Goal: Task Accomplishment & Management: Complete application form

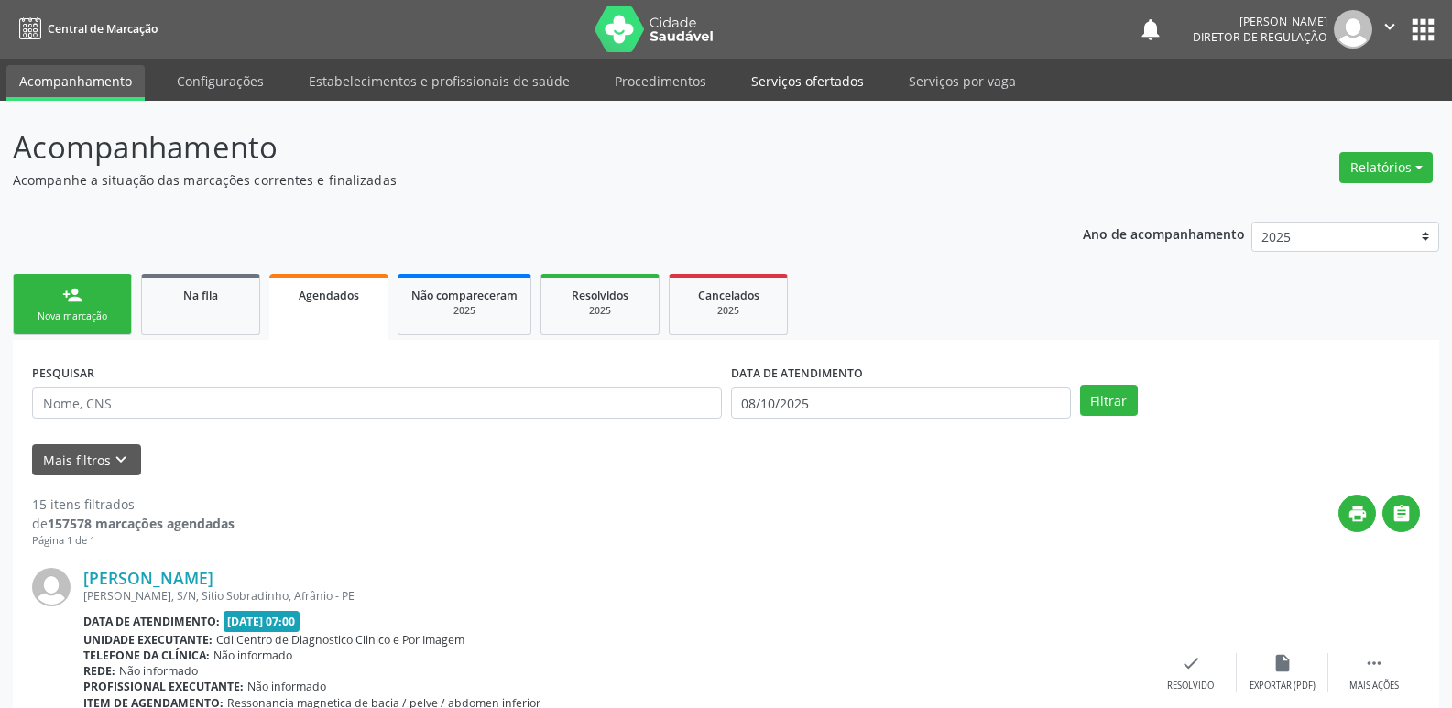
click at [832, 84] on link "Serviços ofertados" at bounding box center [807, 81] width 138 height 32
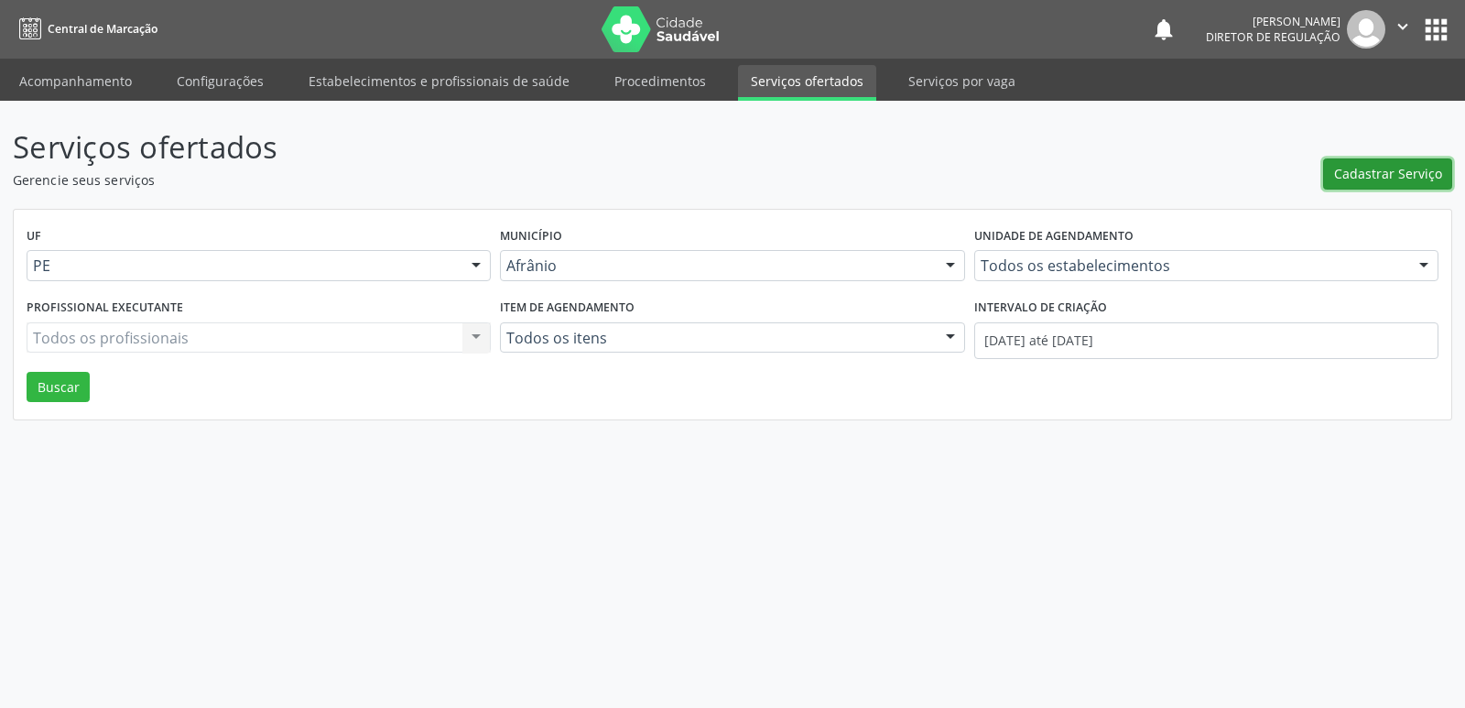
click at [1362, 180] on span "Cadastrar Serviço" at bounding box center [1388, 173] width 108 height 19
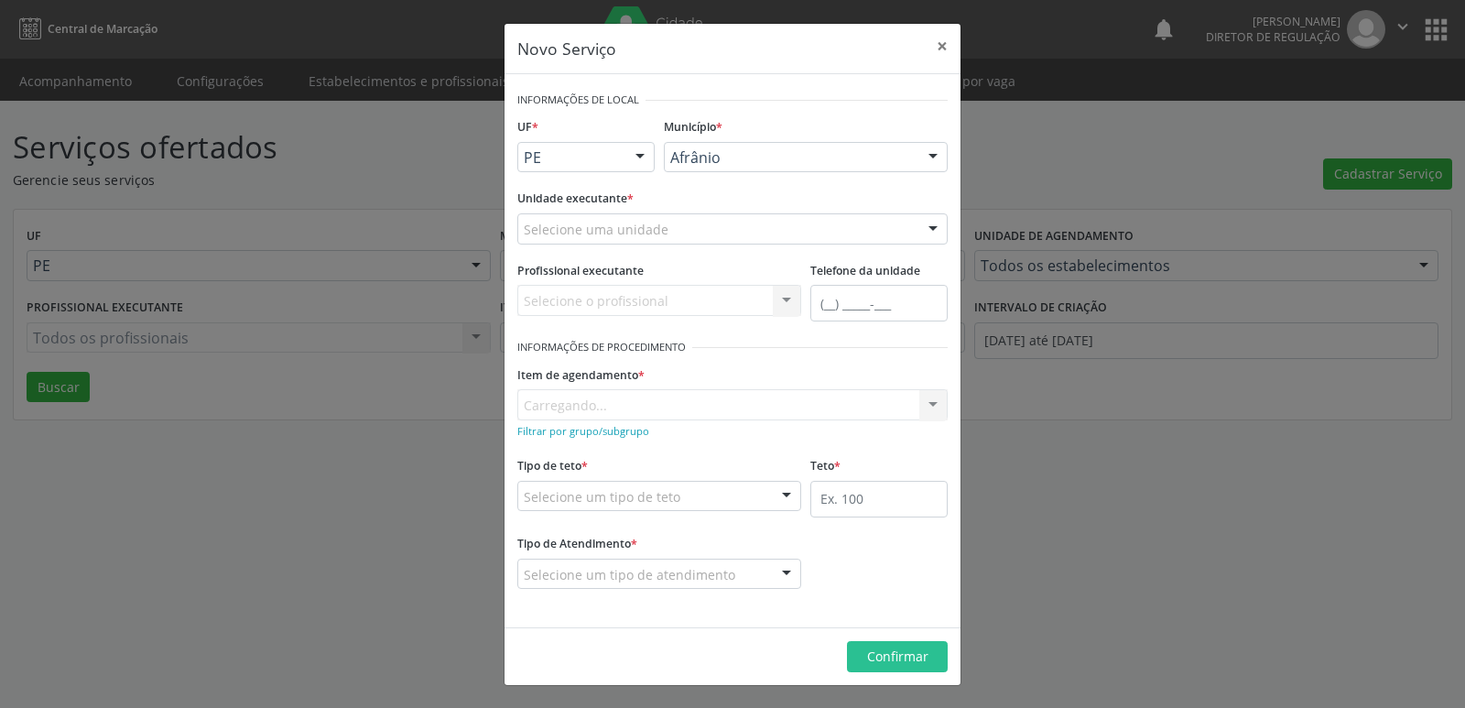
click at [714, 229] on div "Selecione uma unidade" at bounding box center [732, 228] width 430 height 31
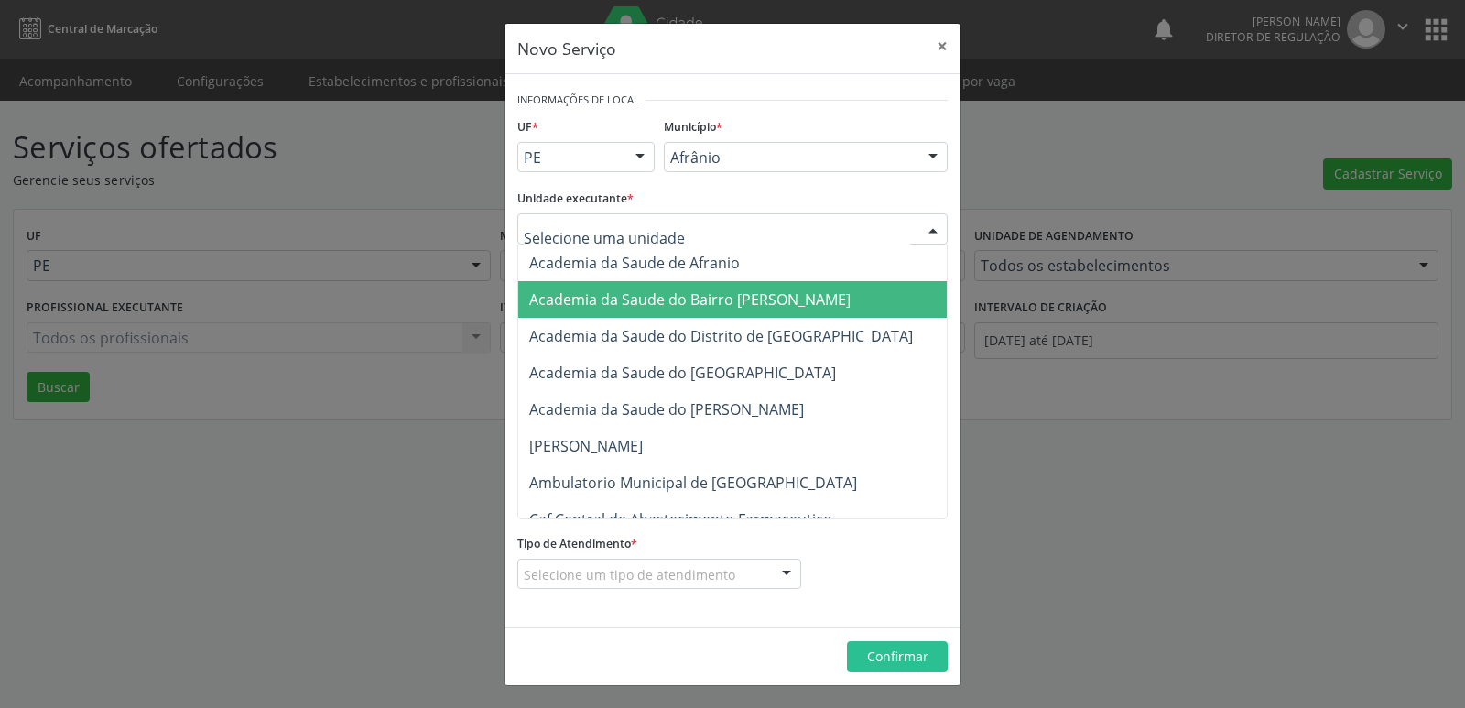
scroll to position [183, 0]
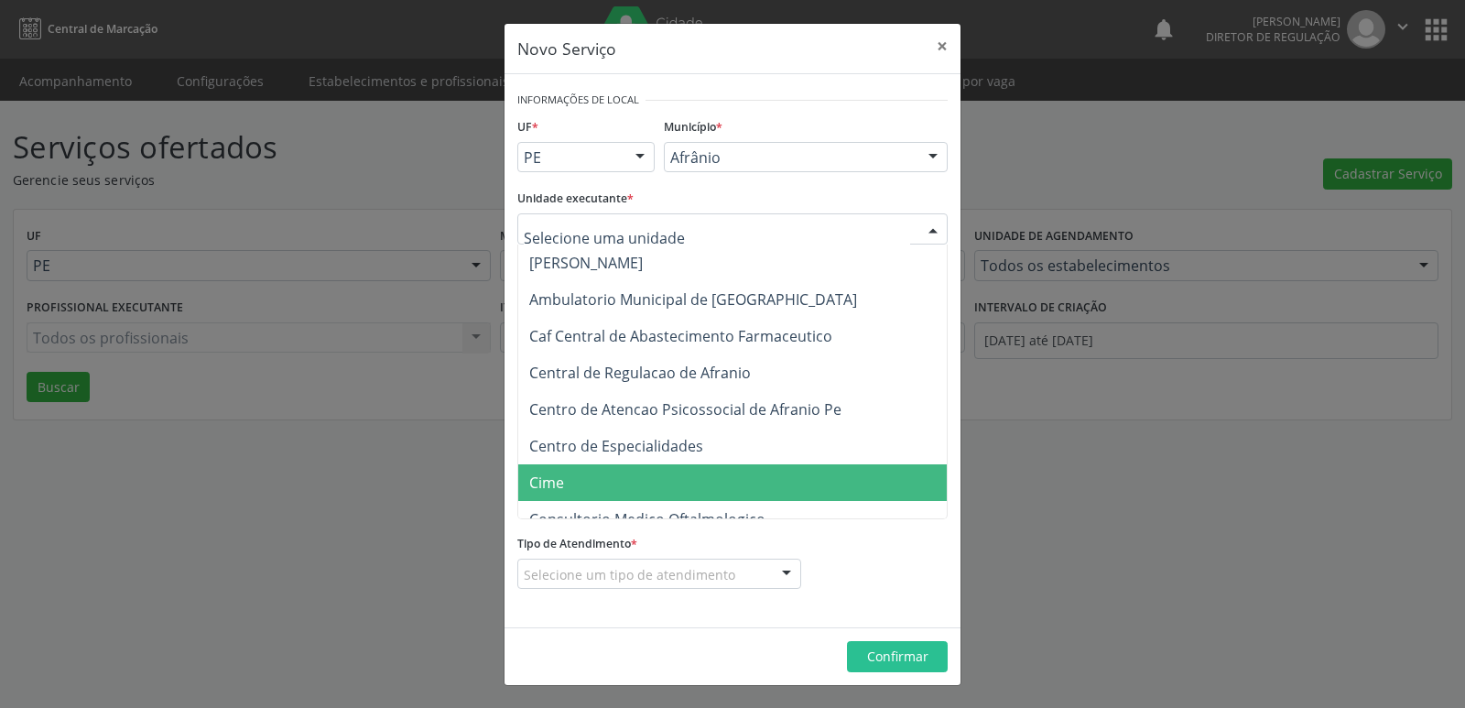
click at [580, 476] on span "Cime" at bounding box center [741, 482] width 447 height 37
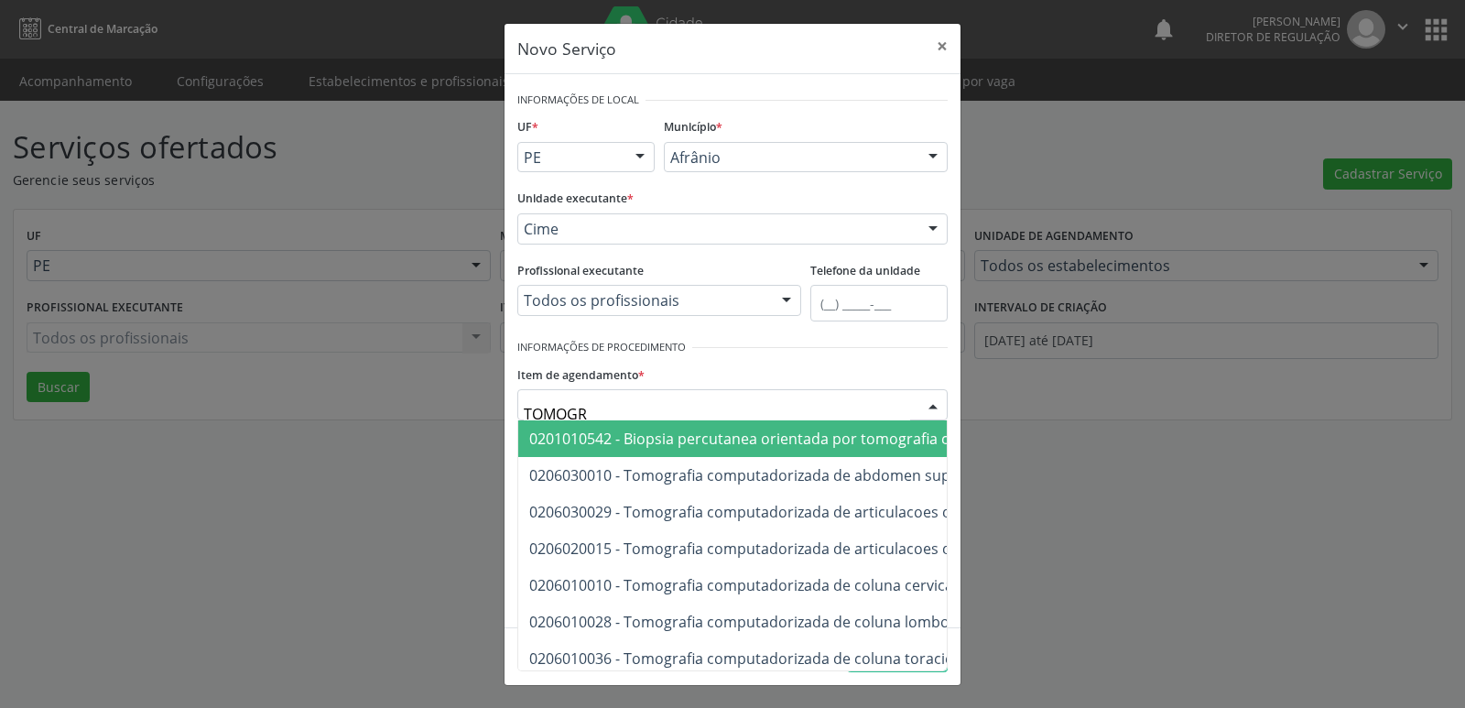
type input "TOMOGRA"
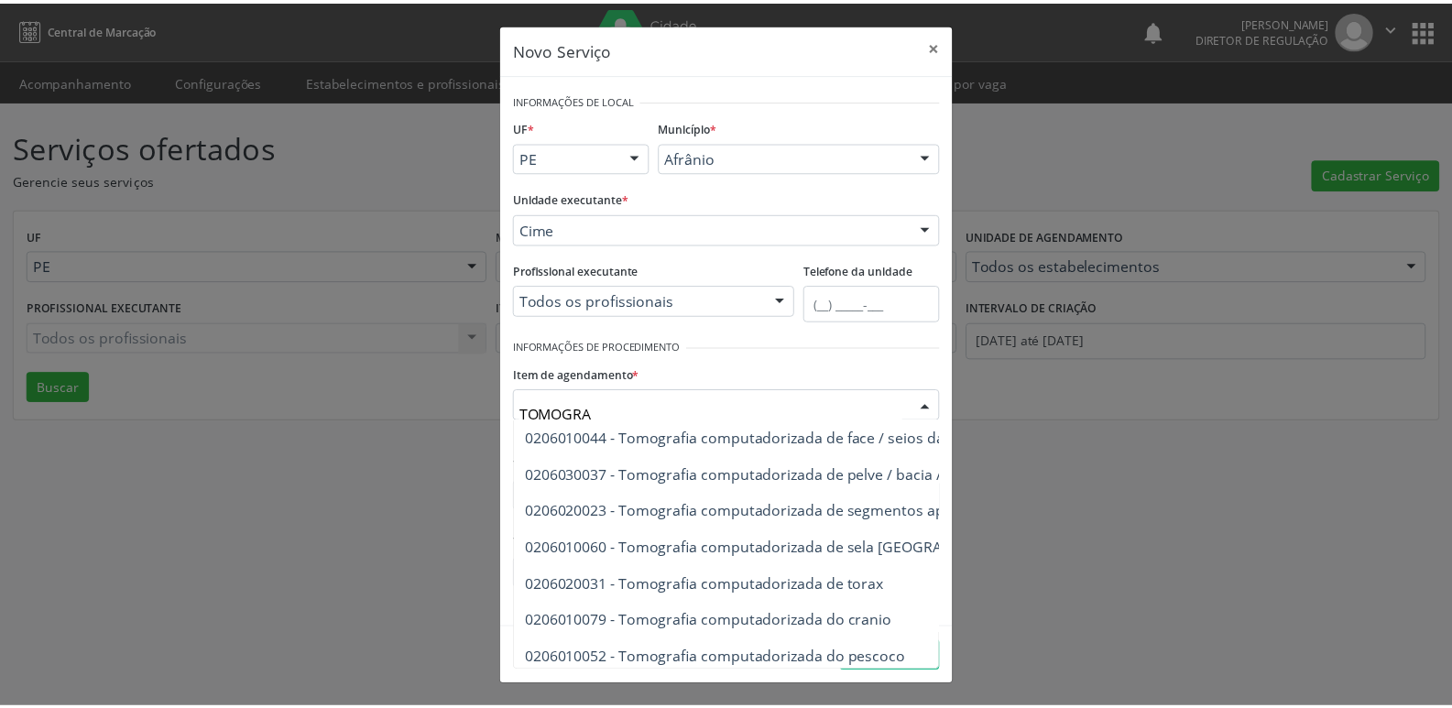
scroll to position [293, 0]
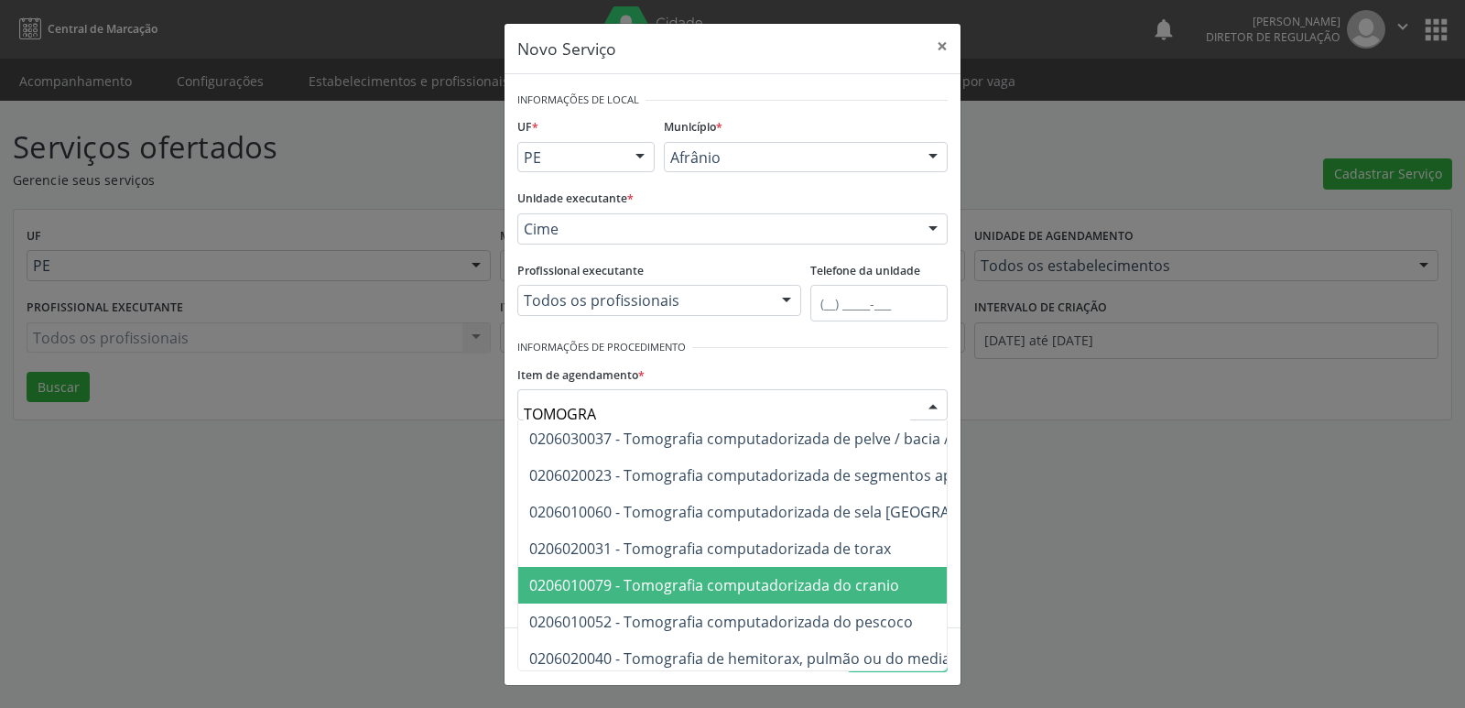
click at [842, 590] on span "0206010079 - Tomografia computadorizada do cranio" at bounding box center [714, 585] width 370 height 20
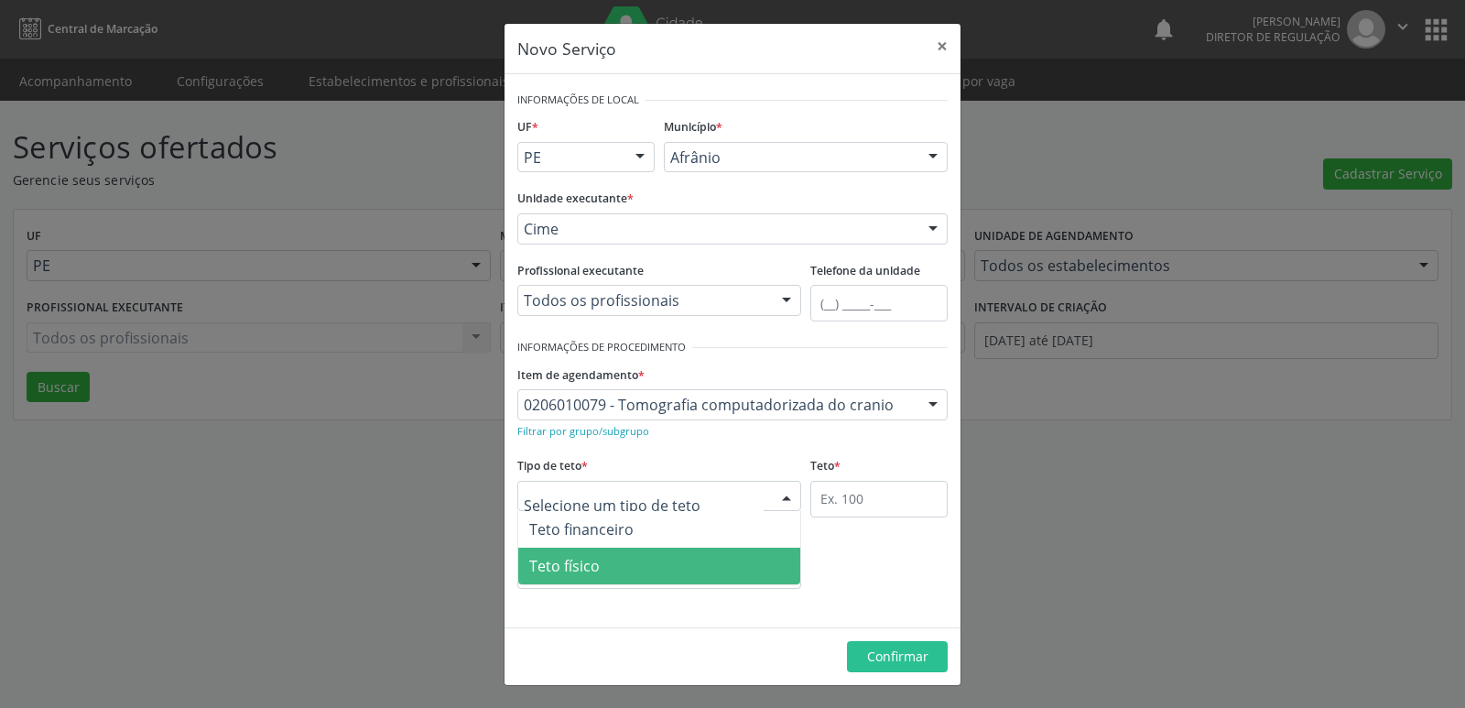
click at [628, 577] on span "Teto físico" at bounding box center [659, 566] width 282 height 37
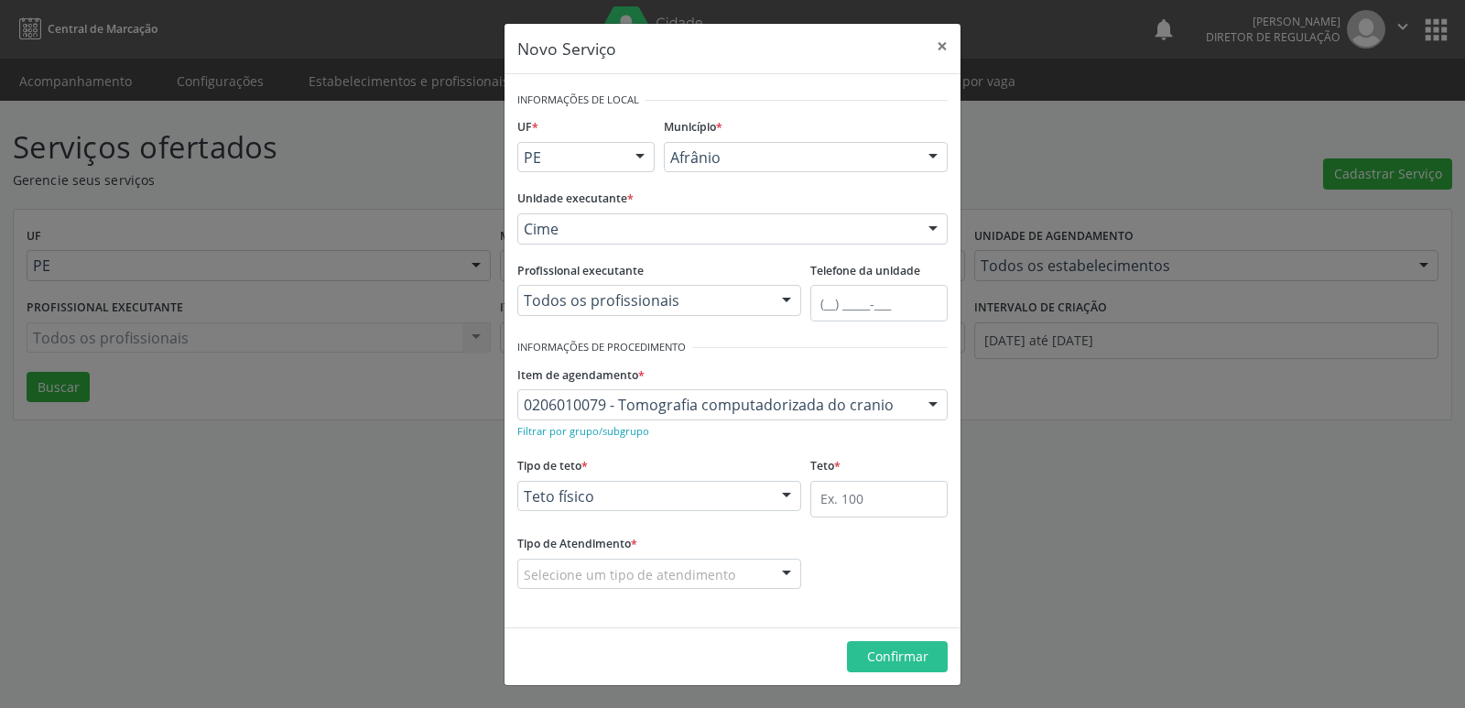
click at [834, 518] on fieldset "Teto *" at bounding box center [878, 491] width 137 height 78
click at [845, 507] on input "text" at bounding box center [878, 499] width 137 height 37
type input "5"
click at [734, 568] on div "Selecione um tipo de atendimento" at bounding box center [659, 574] width 284 height 31
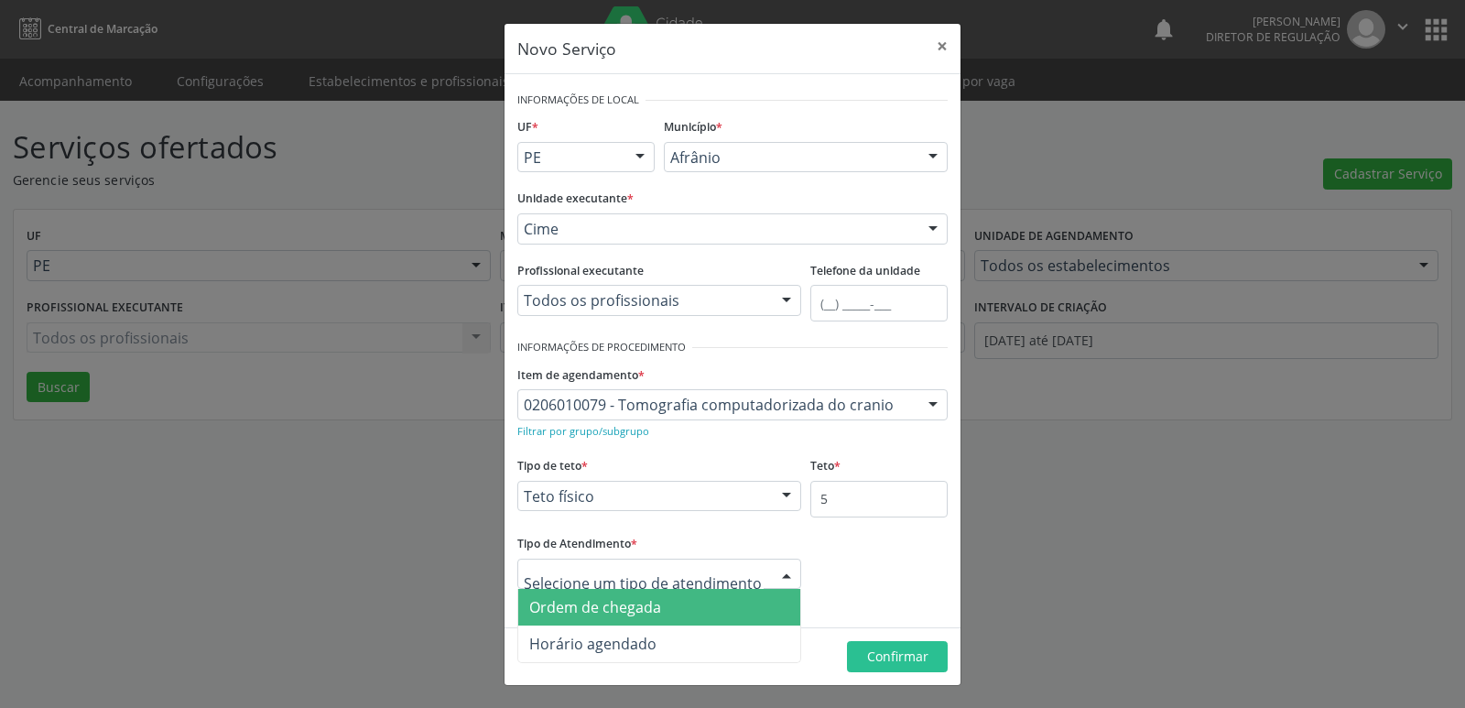
click at [711, 607] on span "Ordem de chegada" at bounding box center [659, 607] width 282 height 37
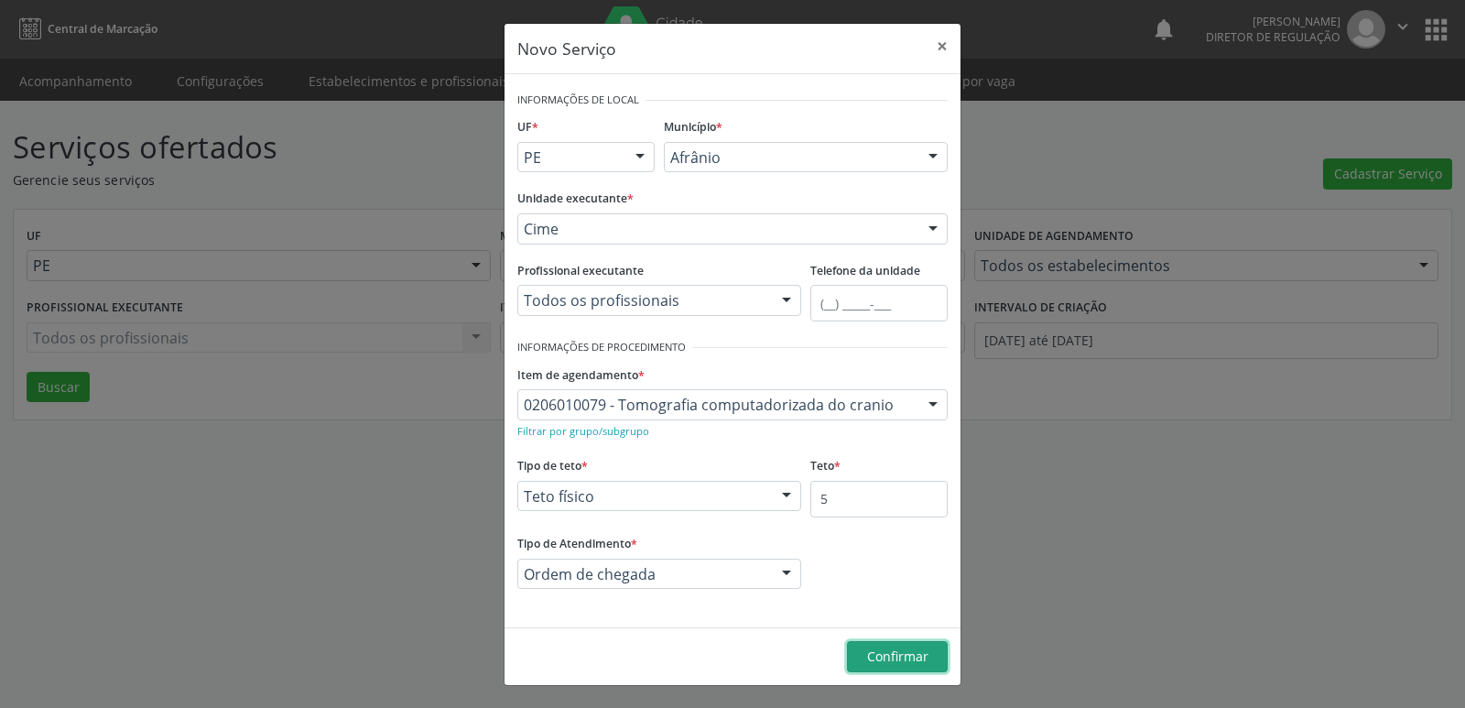
click at [897, 658] on span "Confirmar" at bounding box center [897, 655] width 61 height 17
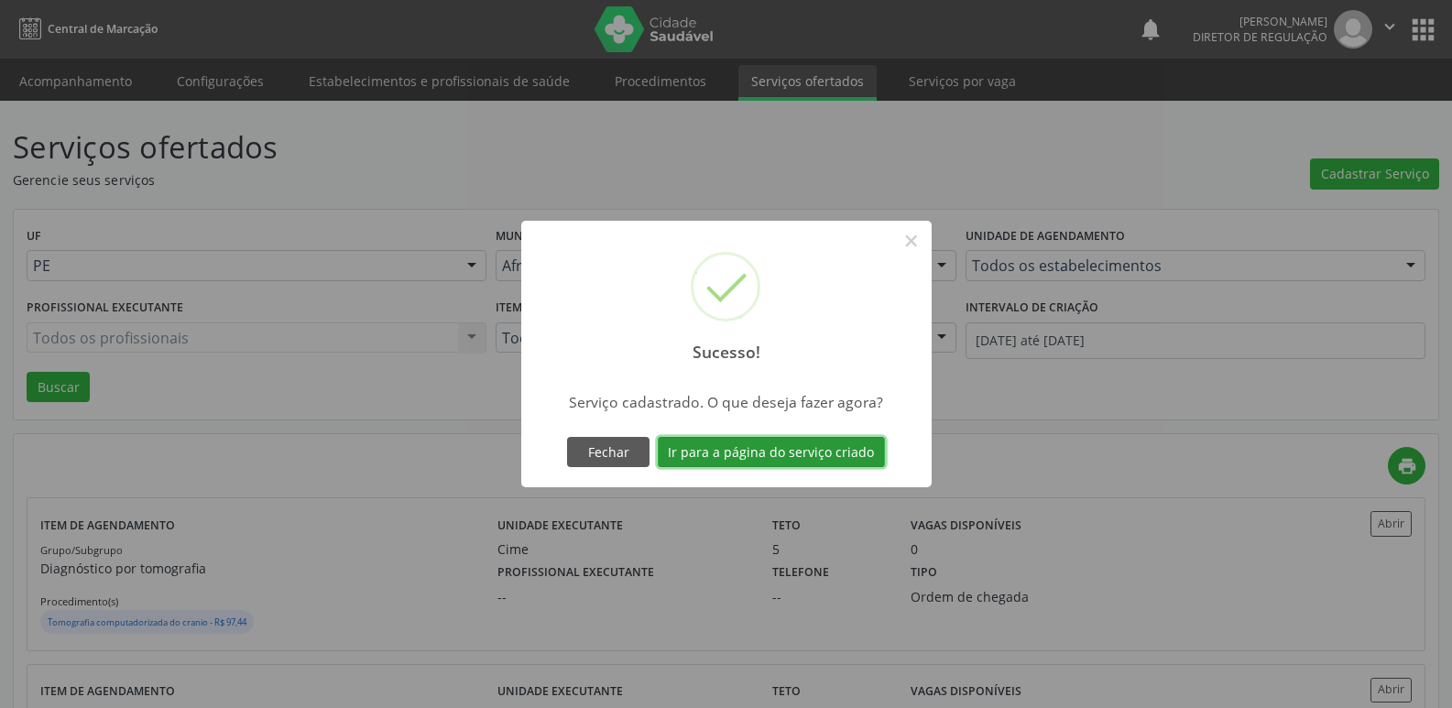
click at [863, 450] on button "Ir para a página do serviço criado" at bounding box center [771, 452] width 227 height 31
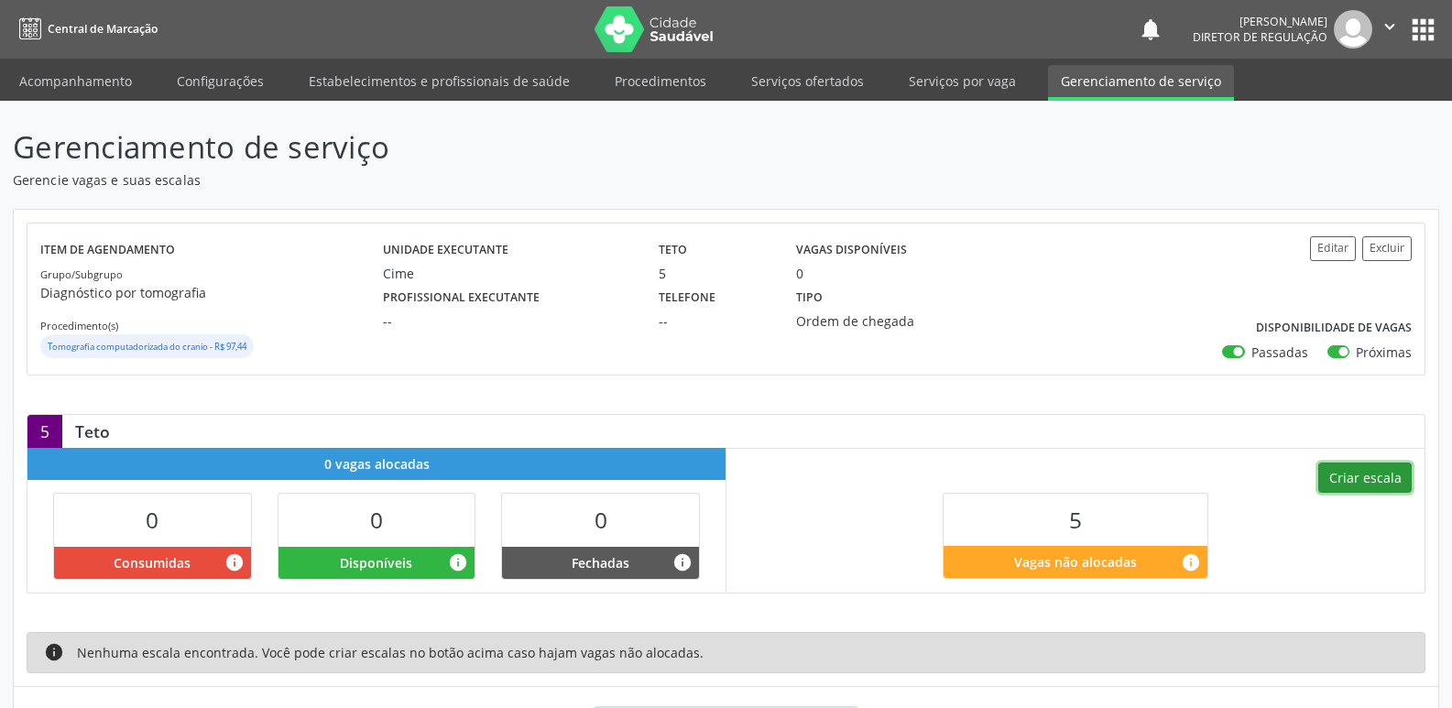
click at [1347, 473] on button "Criar escala" at bounding box center [1364, 477] width 93 height 31
select select "9"
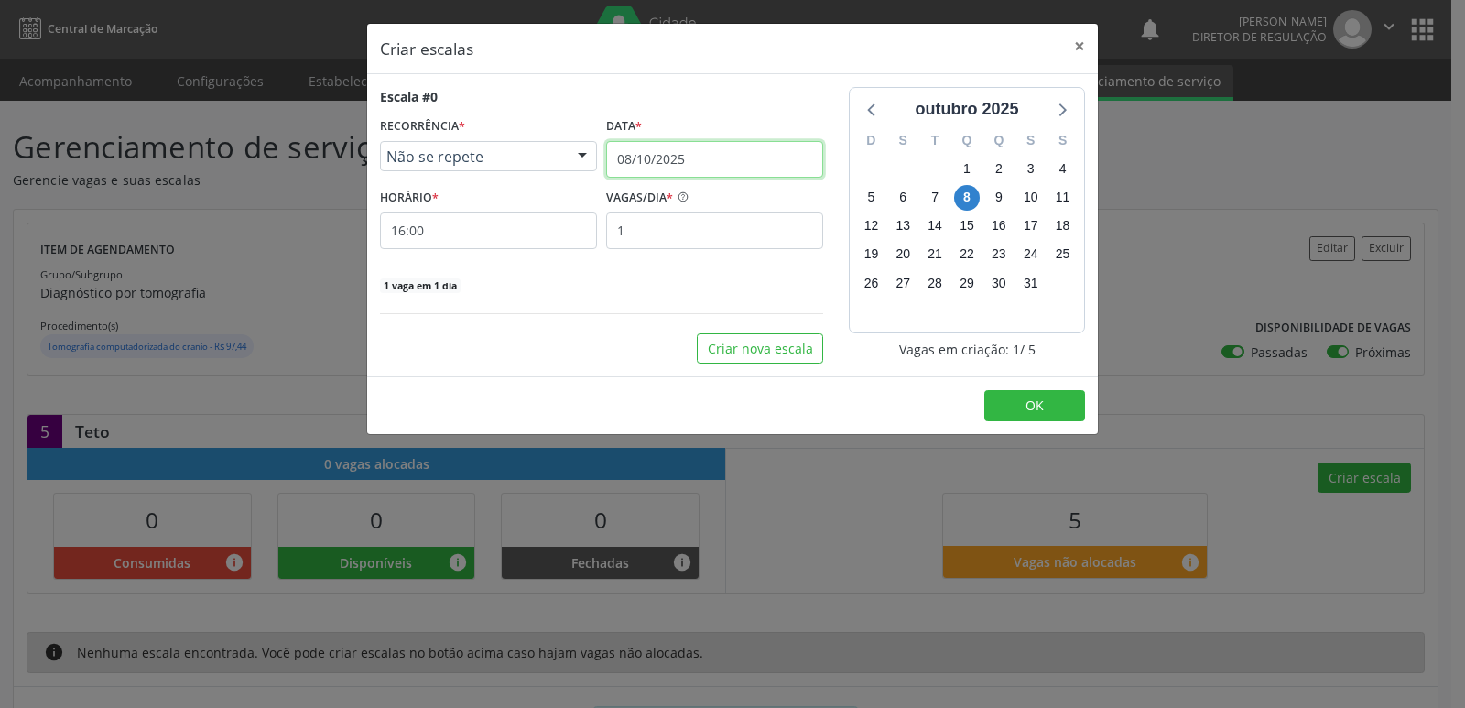
click at [754, 160] on input "08/10/2025" at bounding box center [714, 159] width 217 height 37
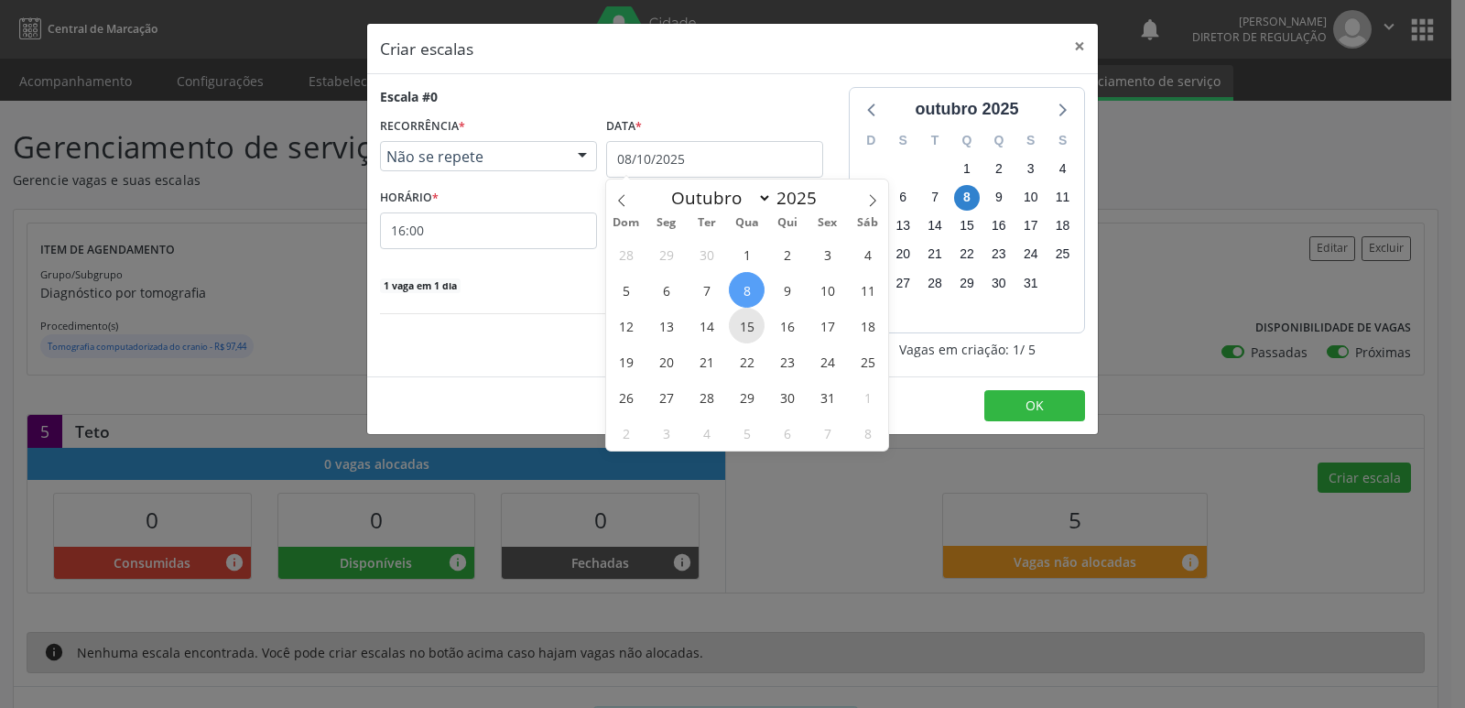
click at [747, 328] on span "15" at bounding box center [747, 326] width 36 height 36
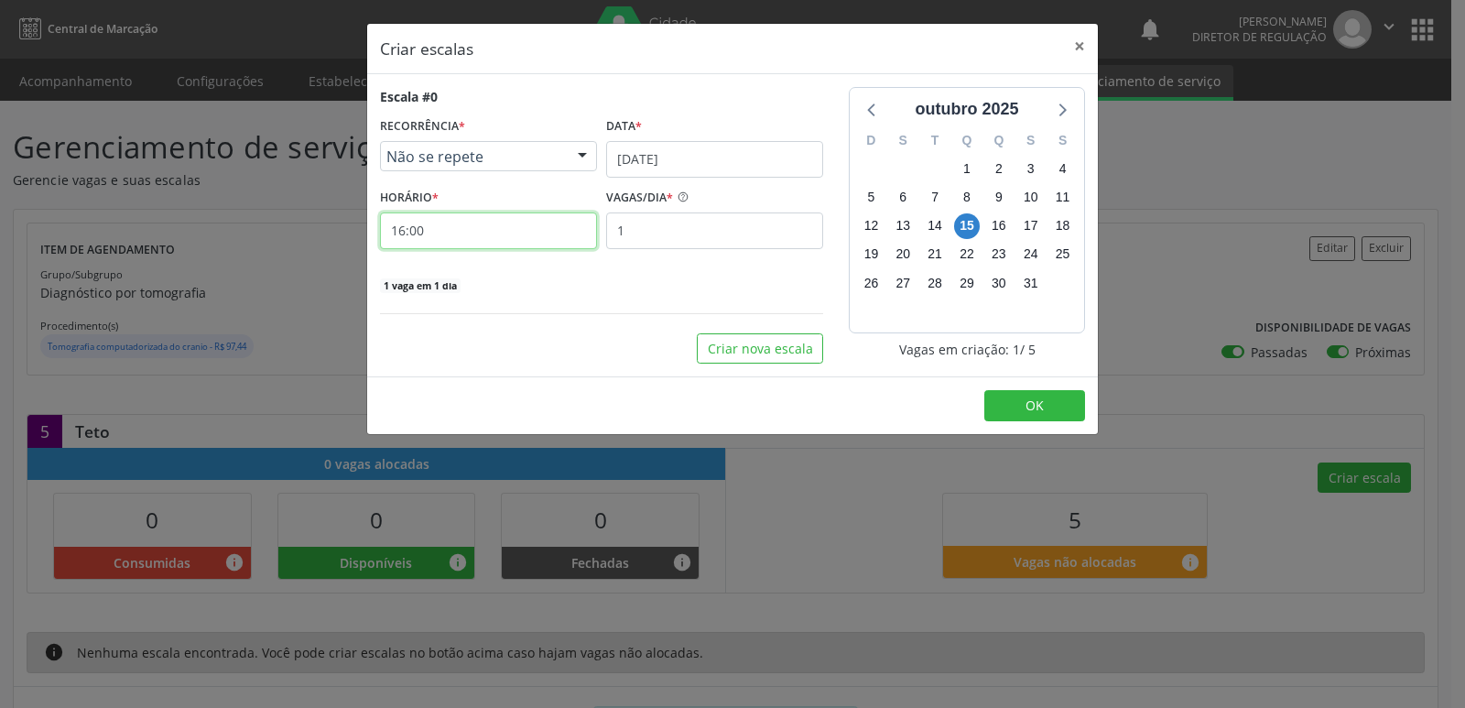
click at [539, 234] on input "16:00" at bounding box center [488, 230] width 217 height 37
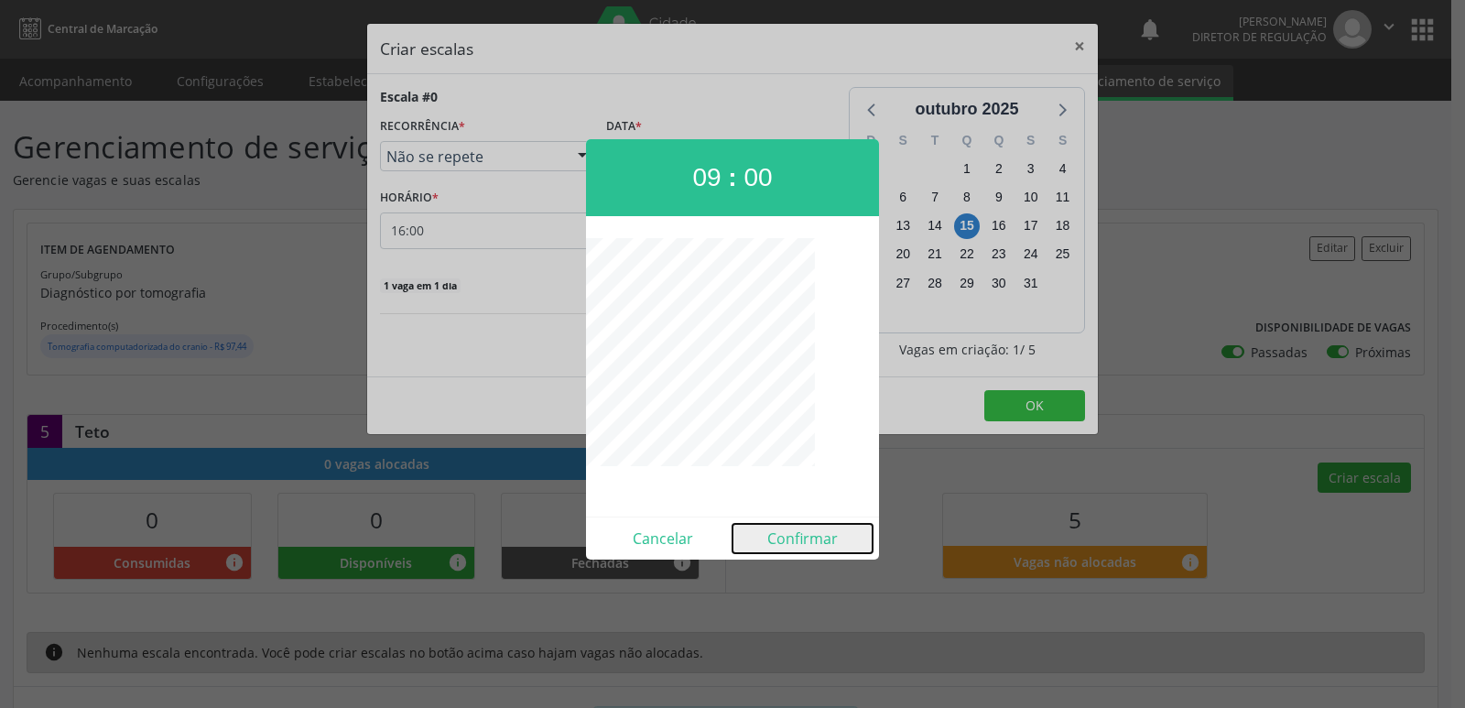
click at [794, 541] on button "Confirmar" at bounding box center [803, 538] width 140 height 29
type input "09:00"
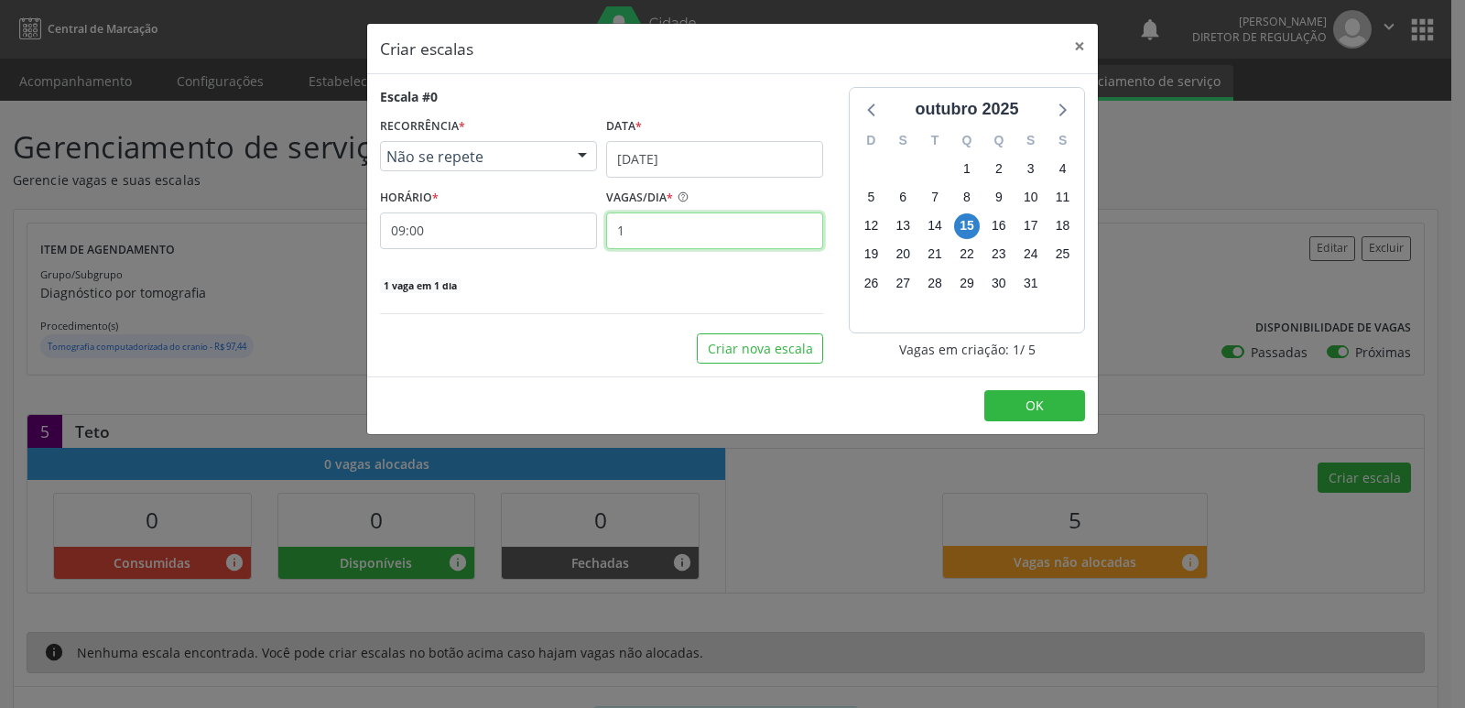
click at [644, 233] on input "1" at bounding box center [714, 230] width 217 height 37
type input "3"
click at [1020, 405] on button "OK" at bounding box center [1034, 405] width 101 height 31
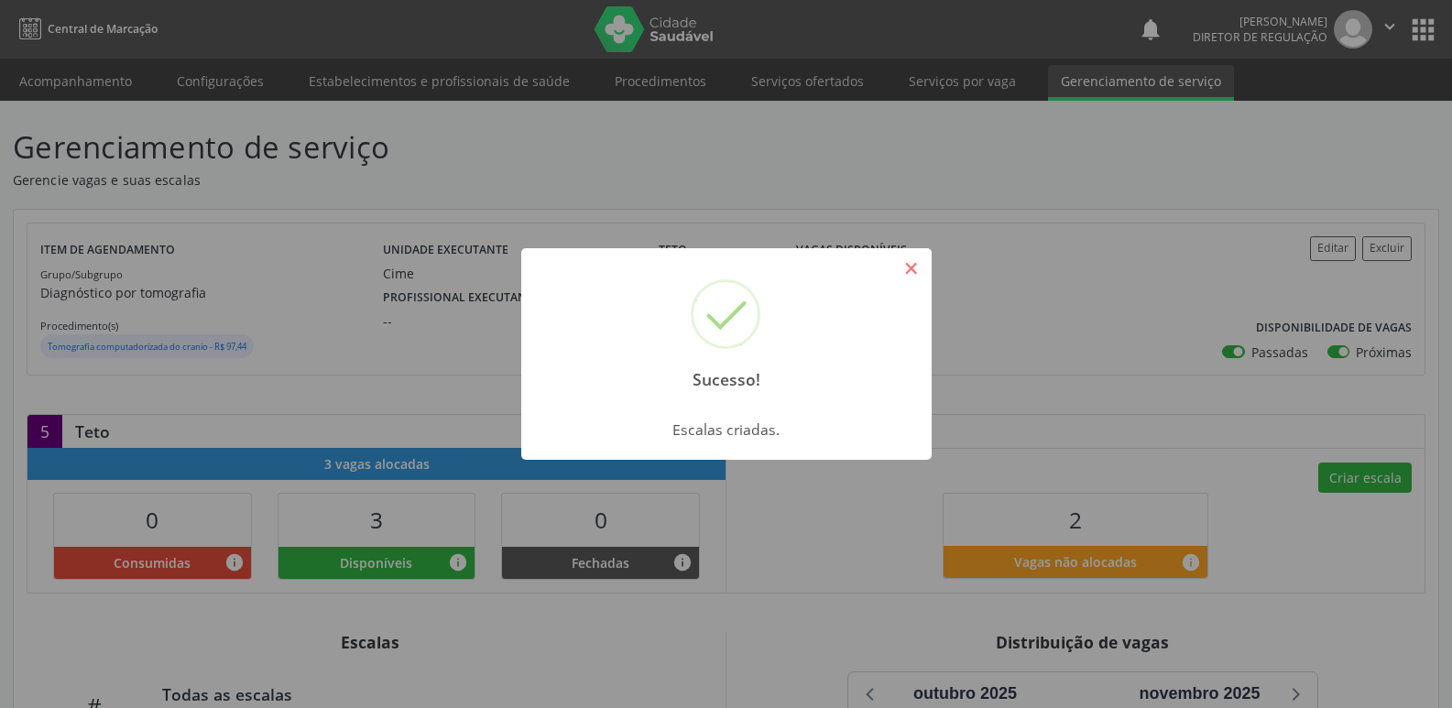
click at [920, 268] on button "×" at bounding box center [911, 268] width 31 height 31
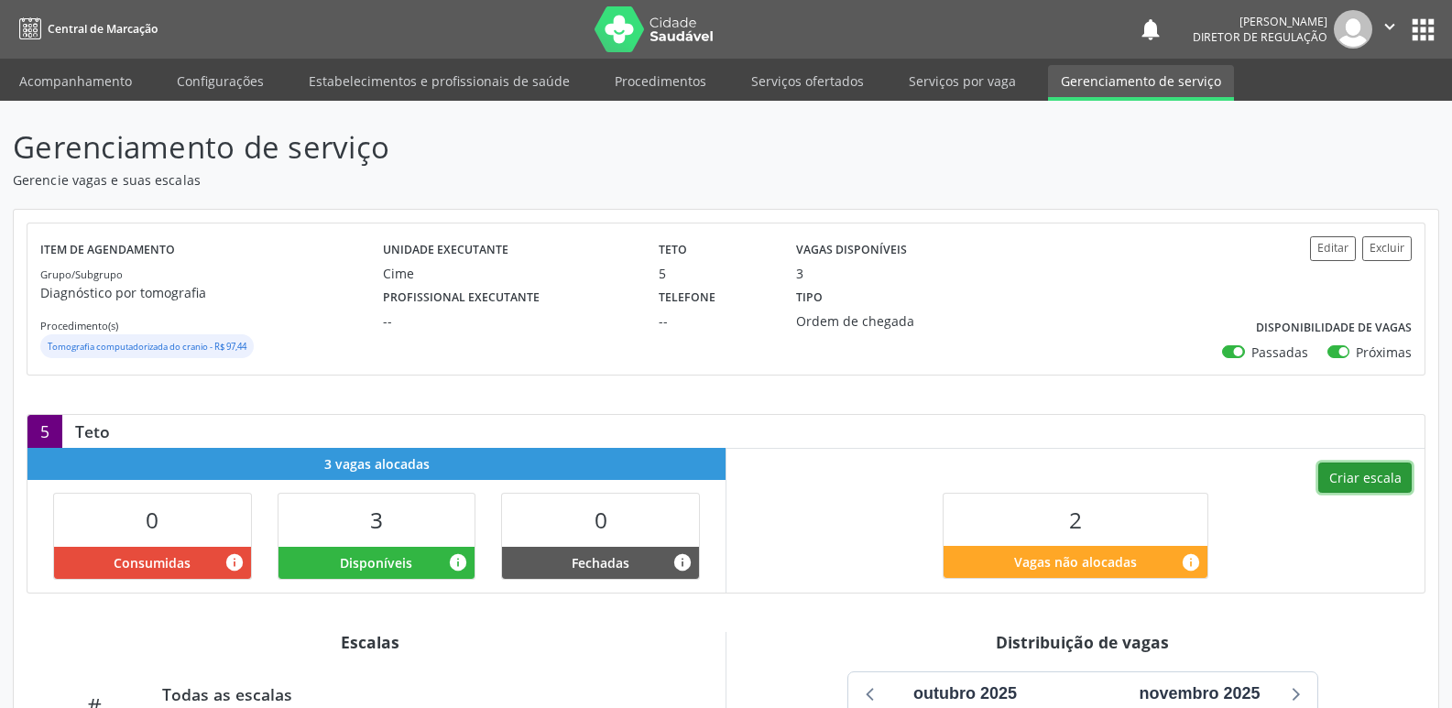
click at [1384, 470] on button "Criar escala" at bounding box center [1364, 477] width 93 height 31
select select "9"
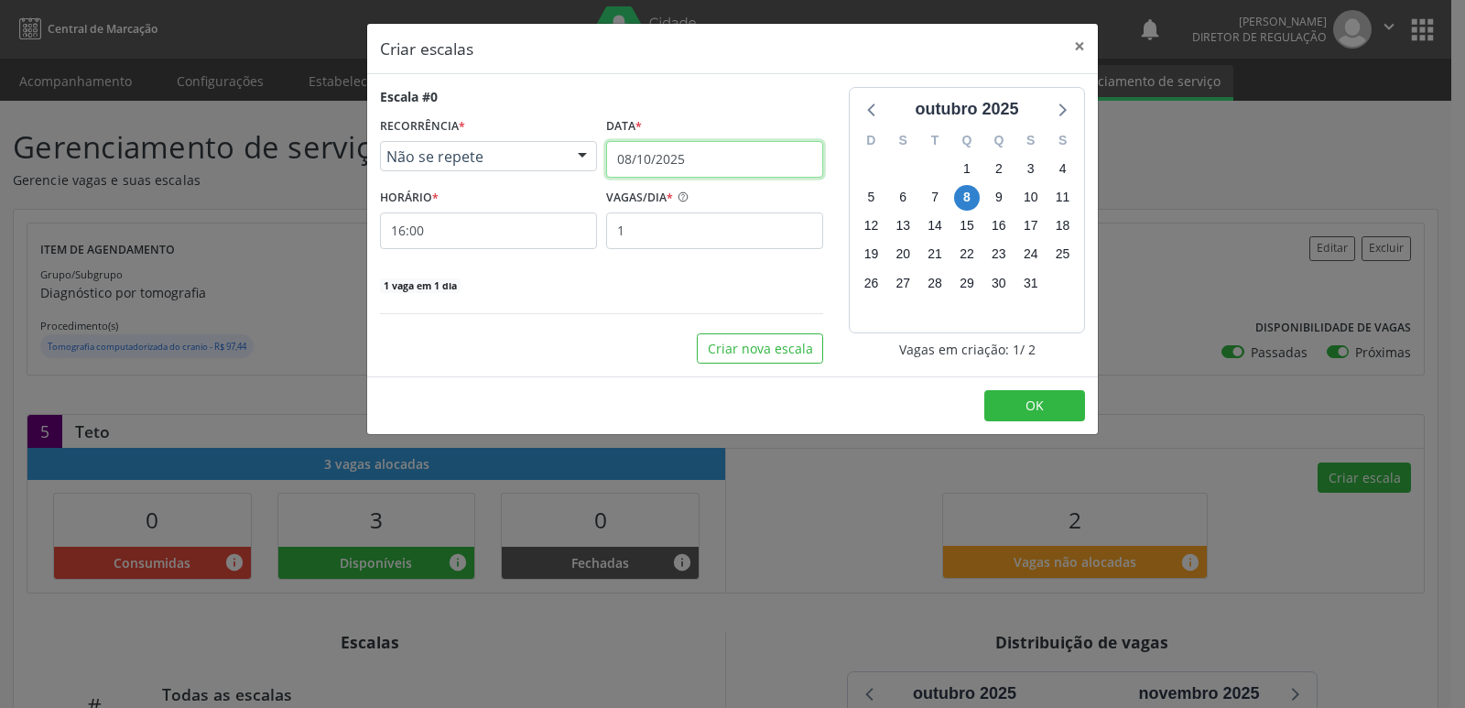
click at [718, 168] on input "08/10/2025" at bounding box center [714, 159] width 217 height 37
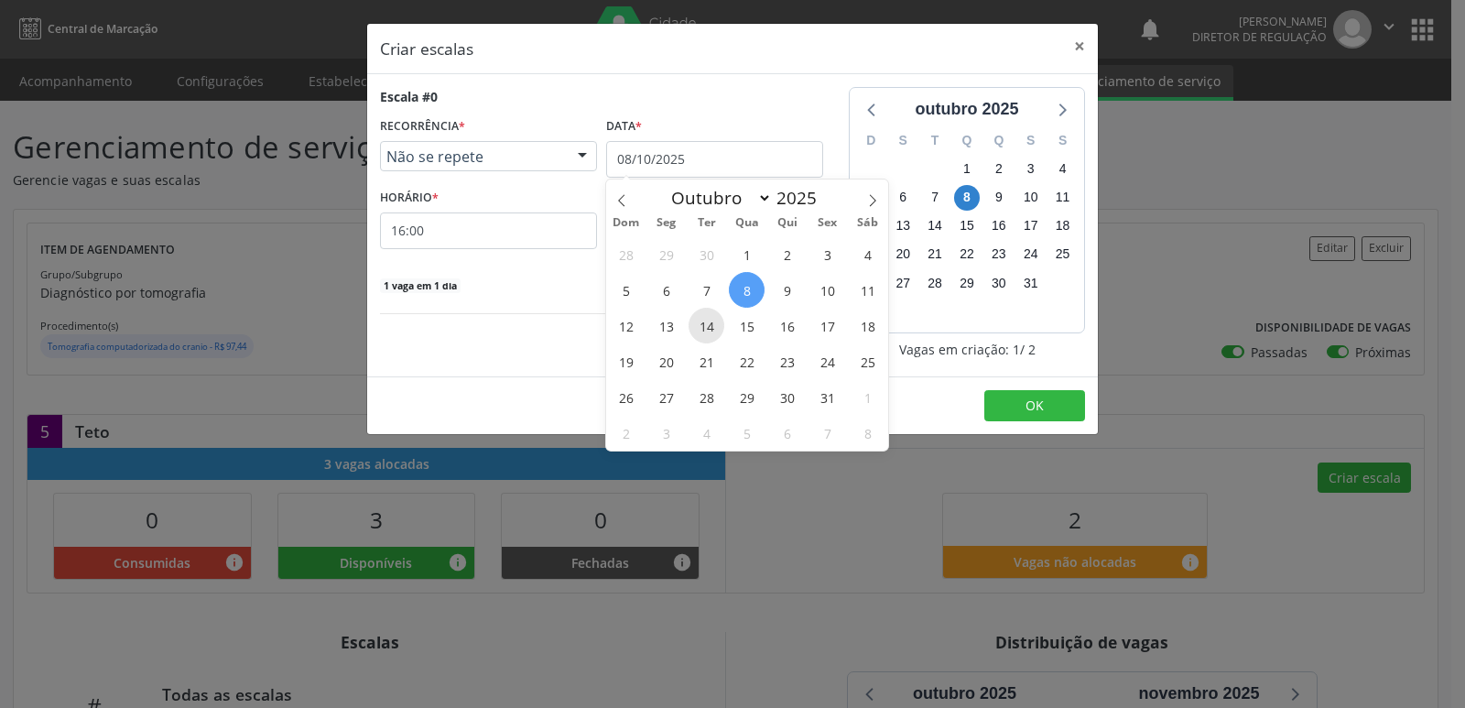
click at [700, 329] on span "14" at bounding box center [707, 326] width 36 height 36
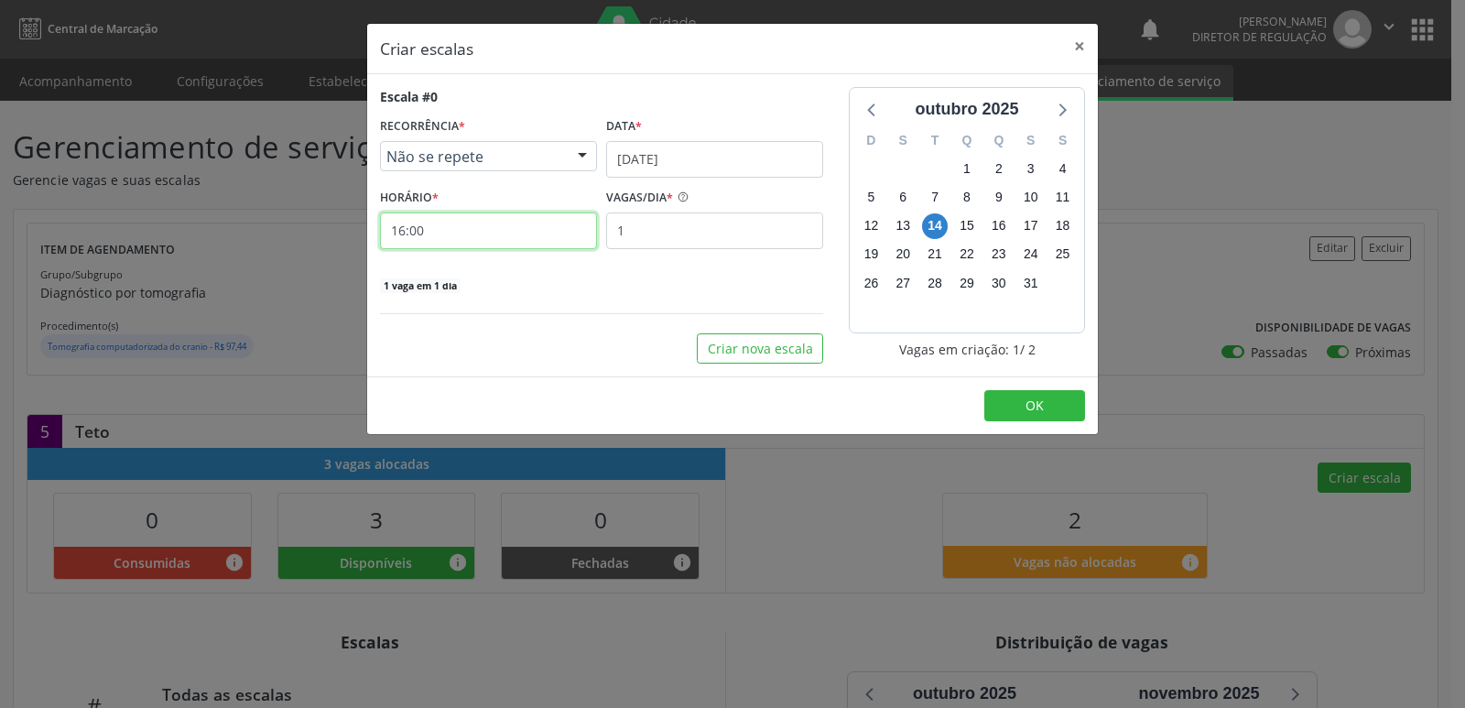
click at [490, 236] on input "16:00" at bounding box center [488, 230] width 217 height 37
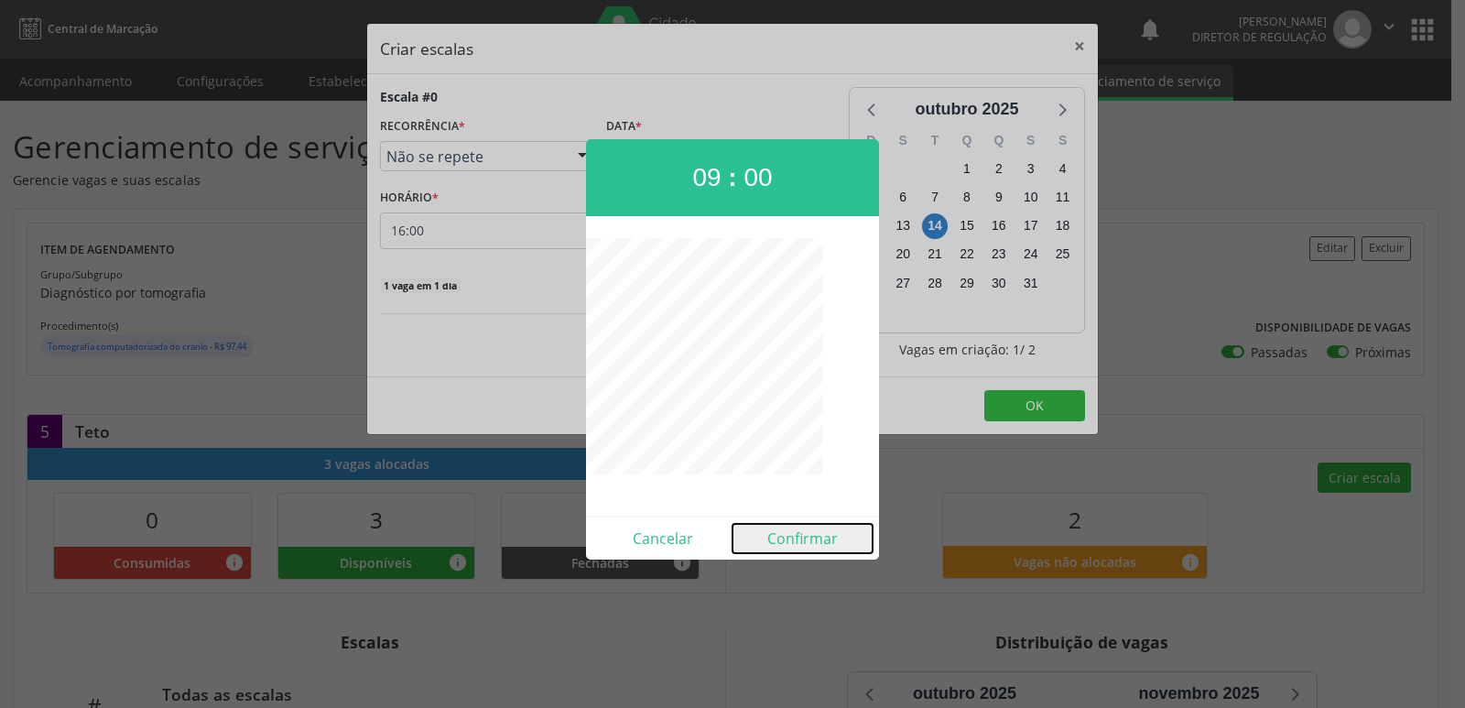
click at [816, 540] on button "Confirmar" at bounding box center [803, 538] width 140 height 29
type input "09:00"
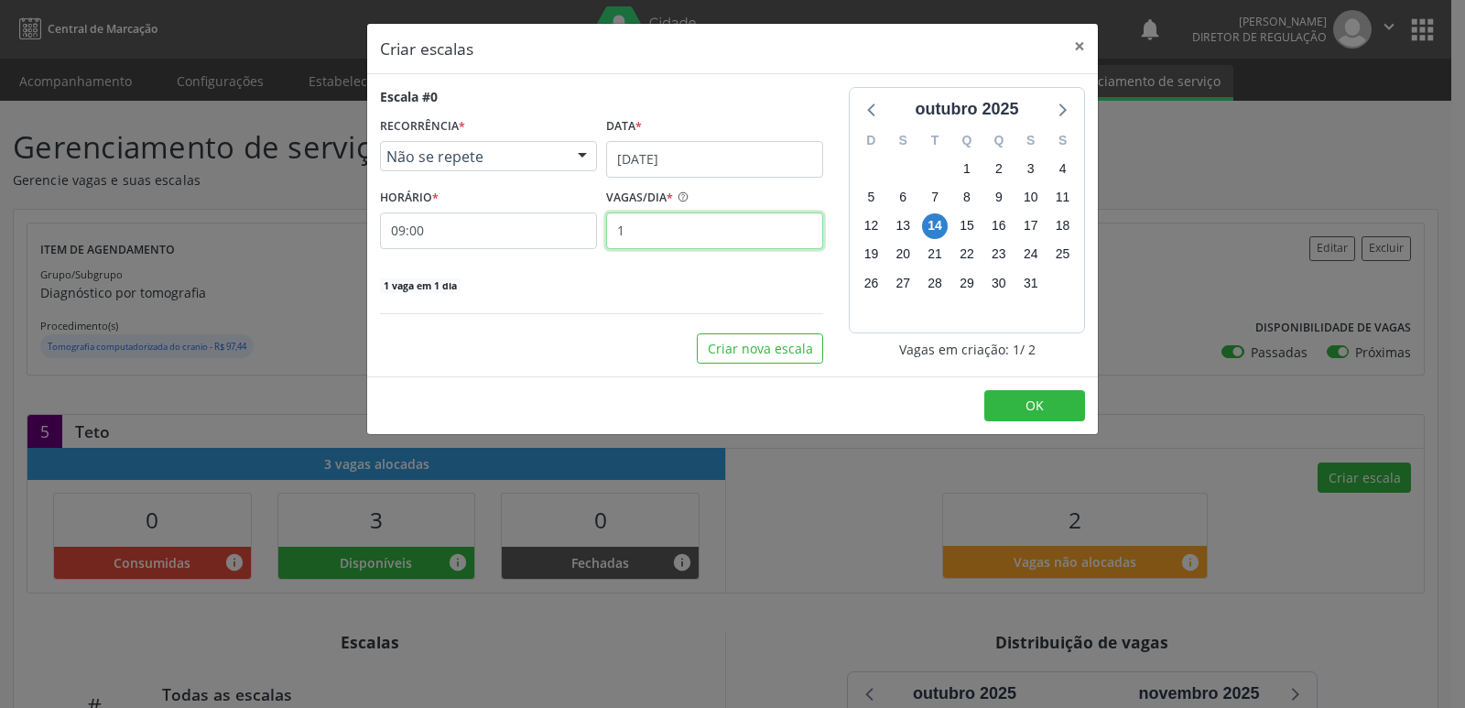
click at [669, 219] on input "1" at bounding box center [714, 230] width 217 height 37
type input "2"
click at [1026, 406] on span "OK" at bounding box center [1035, 405] width 18 height 17
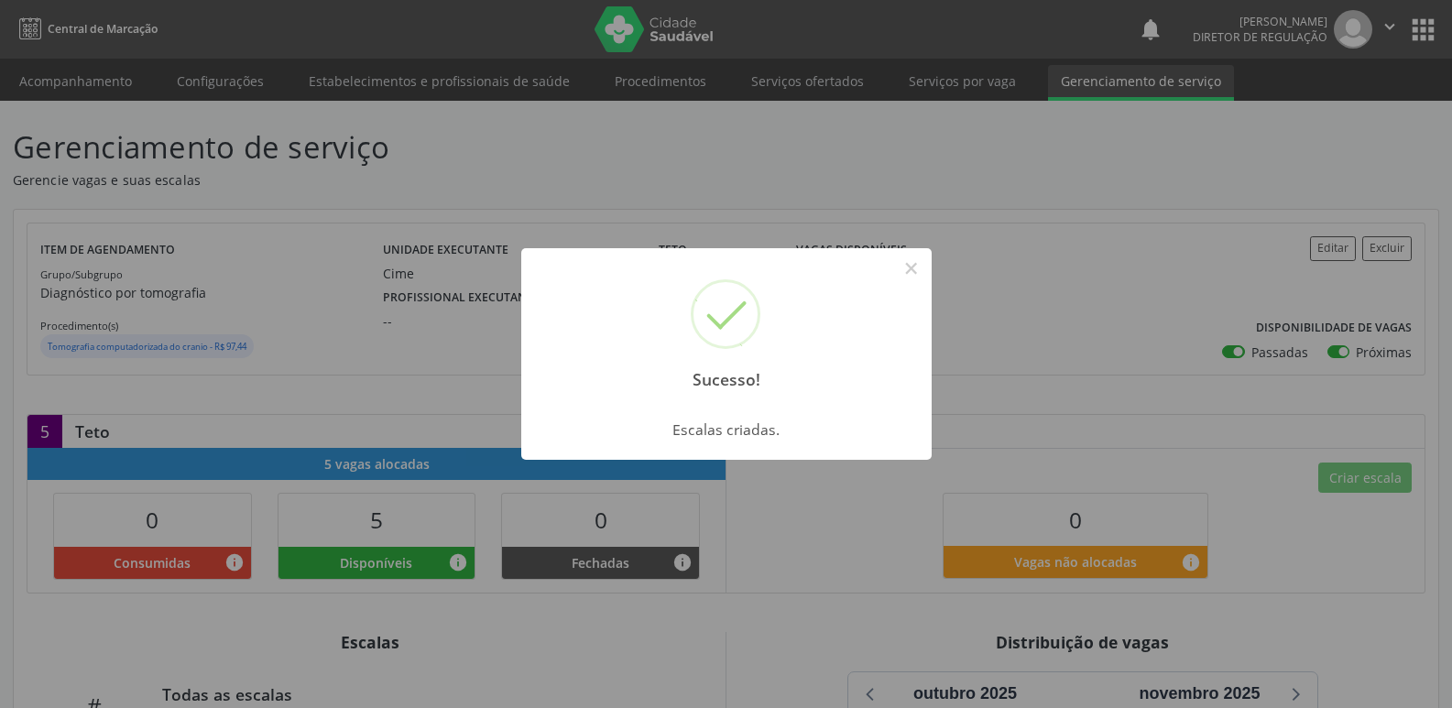
click at [71, 82] on div "Sucesso! × Escalas criadas. OK Cancel" at bounding box center [726, 354] width 1452 height 708
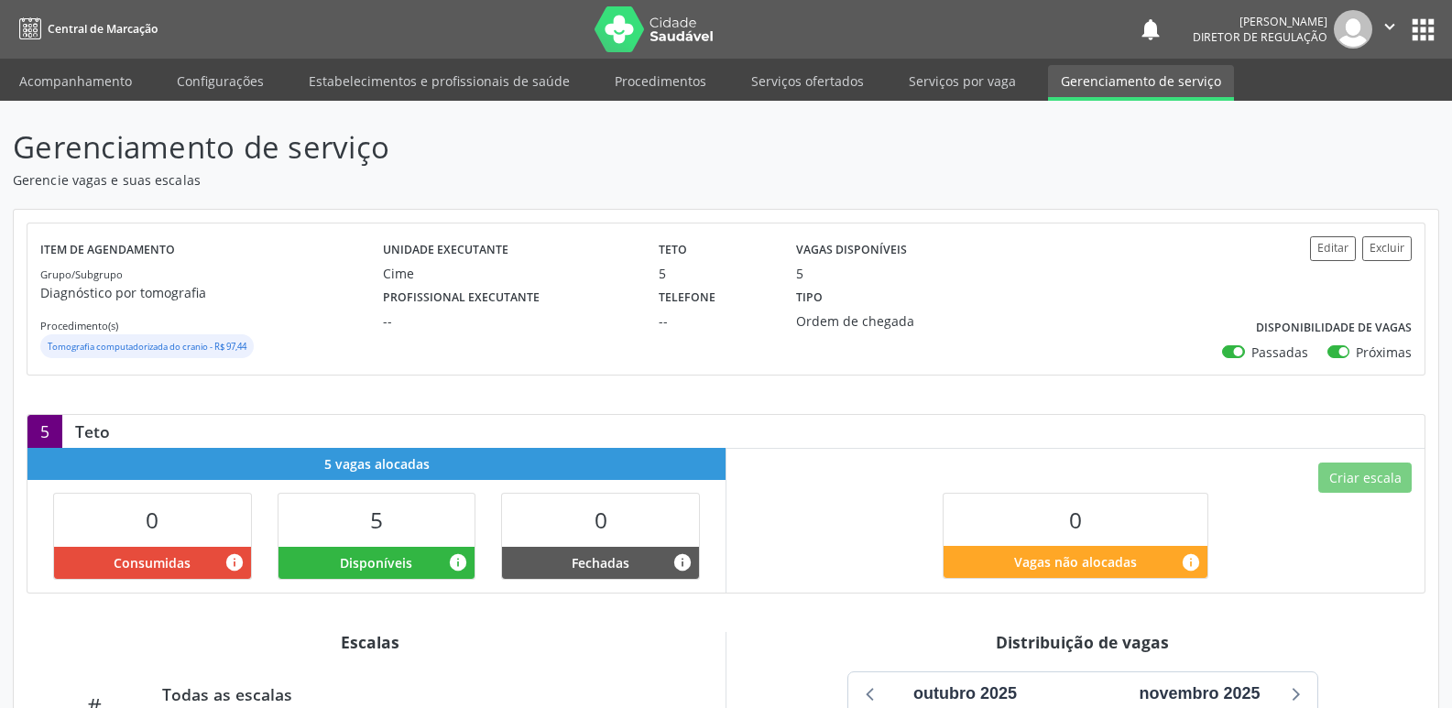
click at [71, 82] on link "Acompanhamento" at bounding box center [75, 81] width 138 height 32
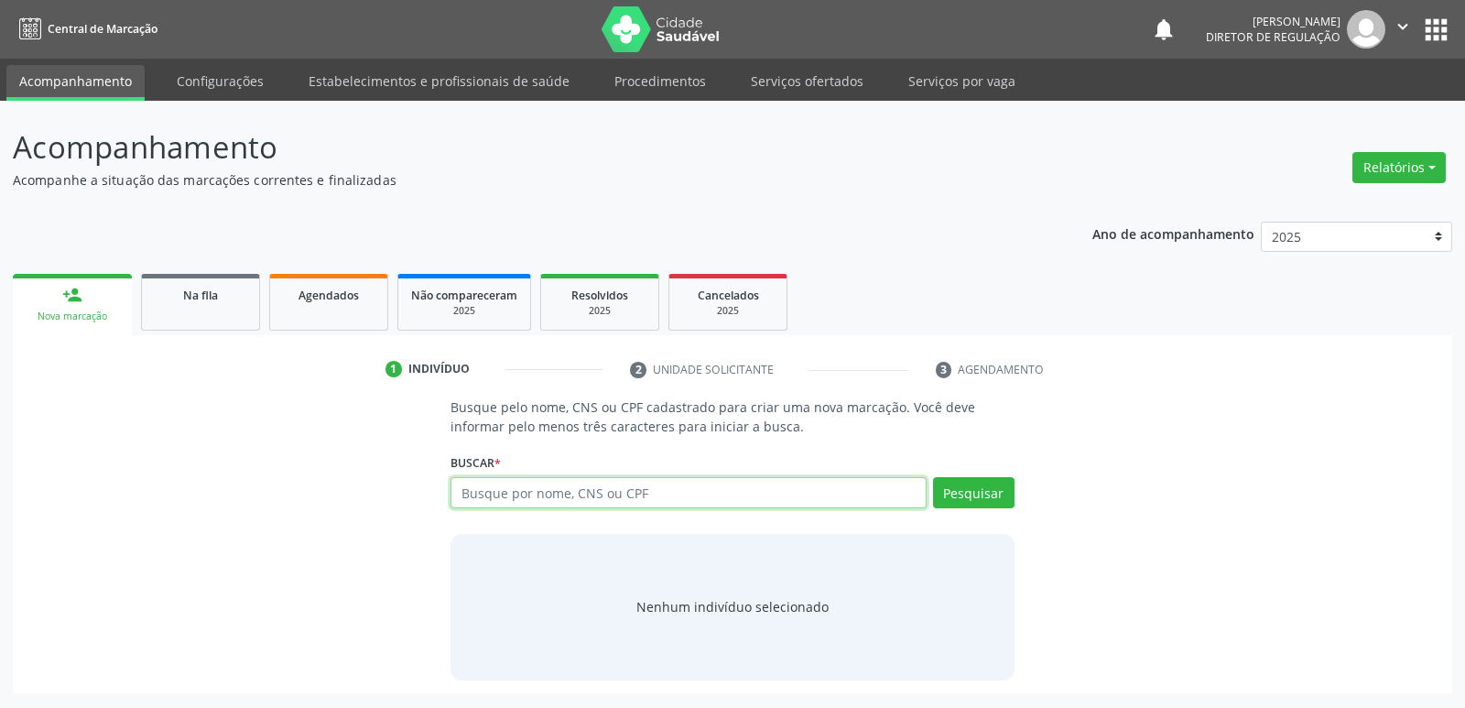
click at [551, 486] on input "text" at bounding box center [688, 492] width 475 height 31
type input "704306527553492"
click at [981, 489] on button "Pesquisar" at bounding box center [974, 492] width 82 height 31
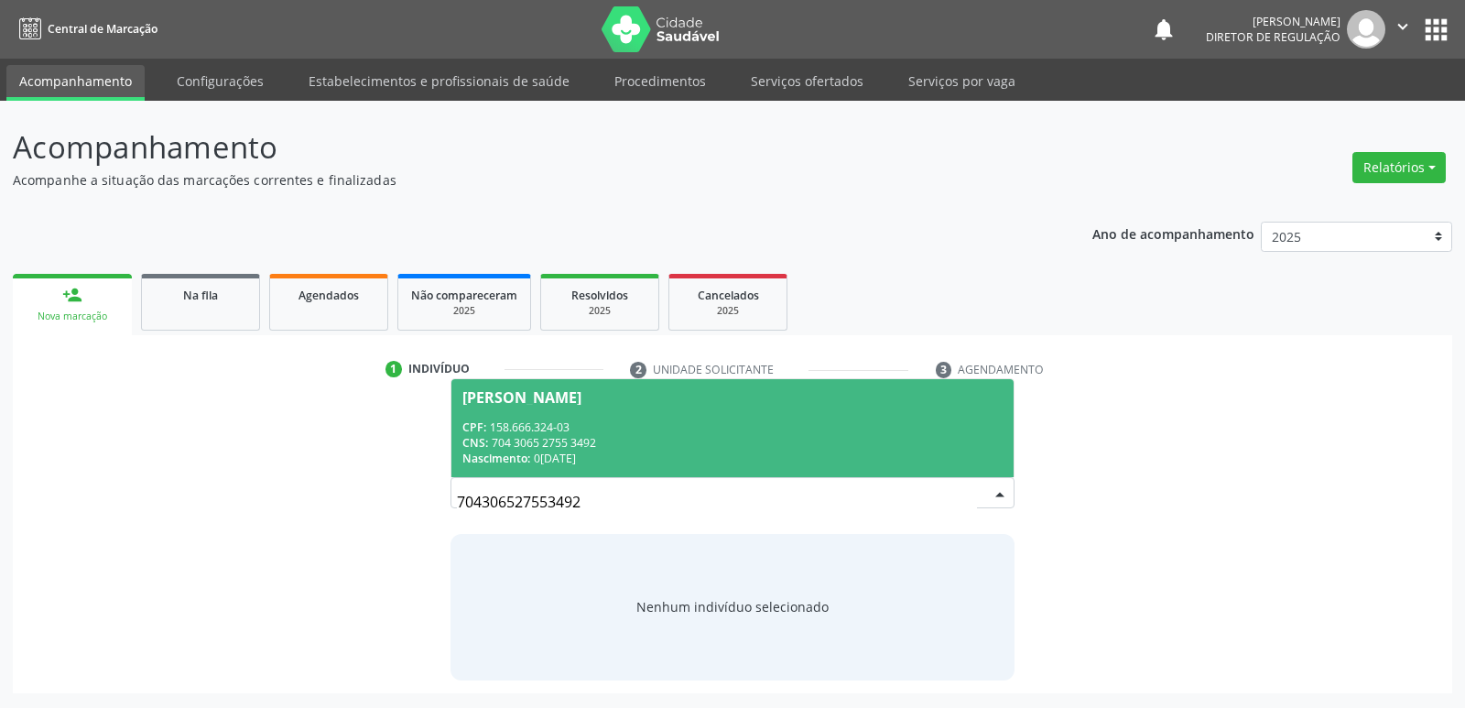
click at [567, 440] on div "CNS: 704 3065 2755 3492" at bounding box center [731, 443] width 539 height 16
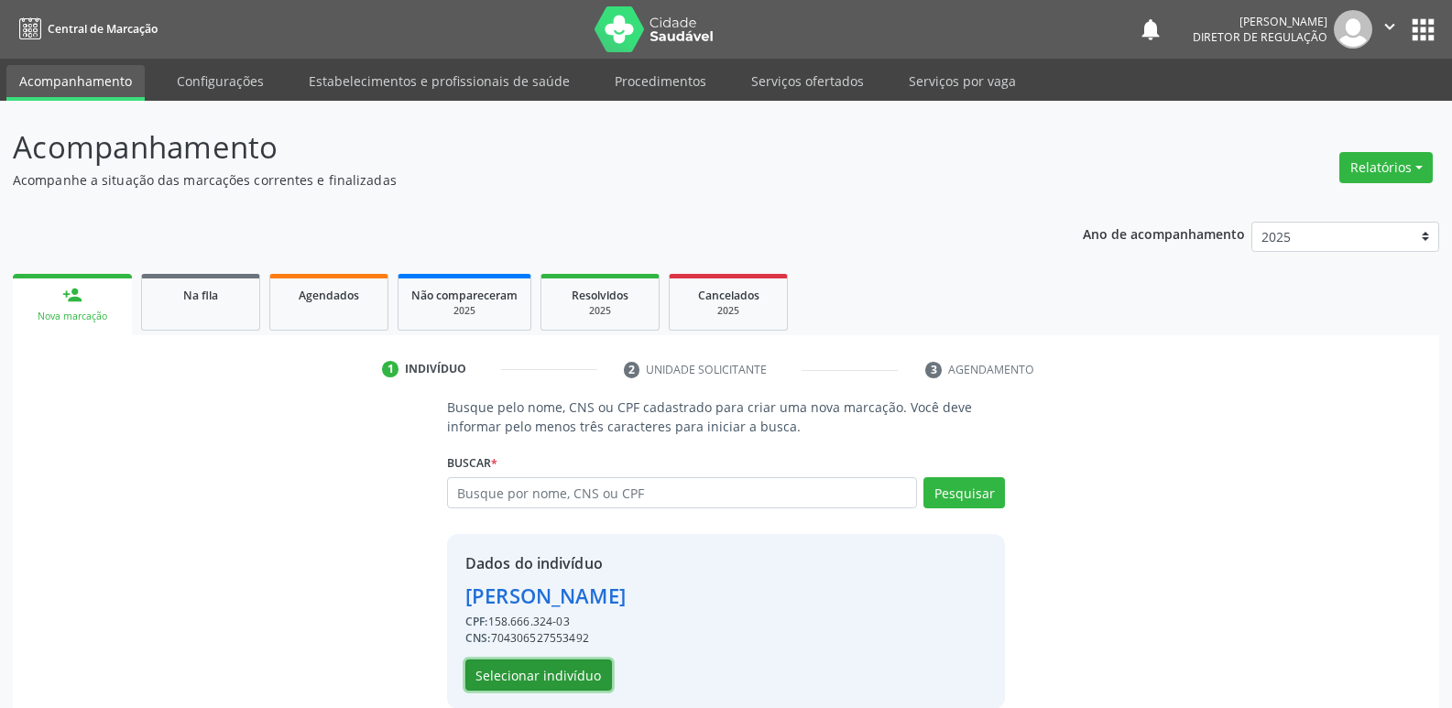
click at [571, 672] on button "Selecionar indivíduo" at bounding box center [538, 674] width 147 height 31
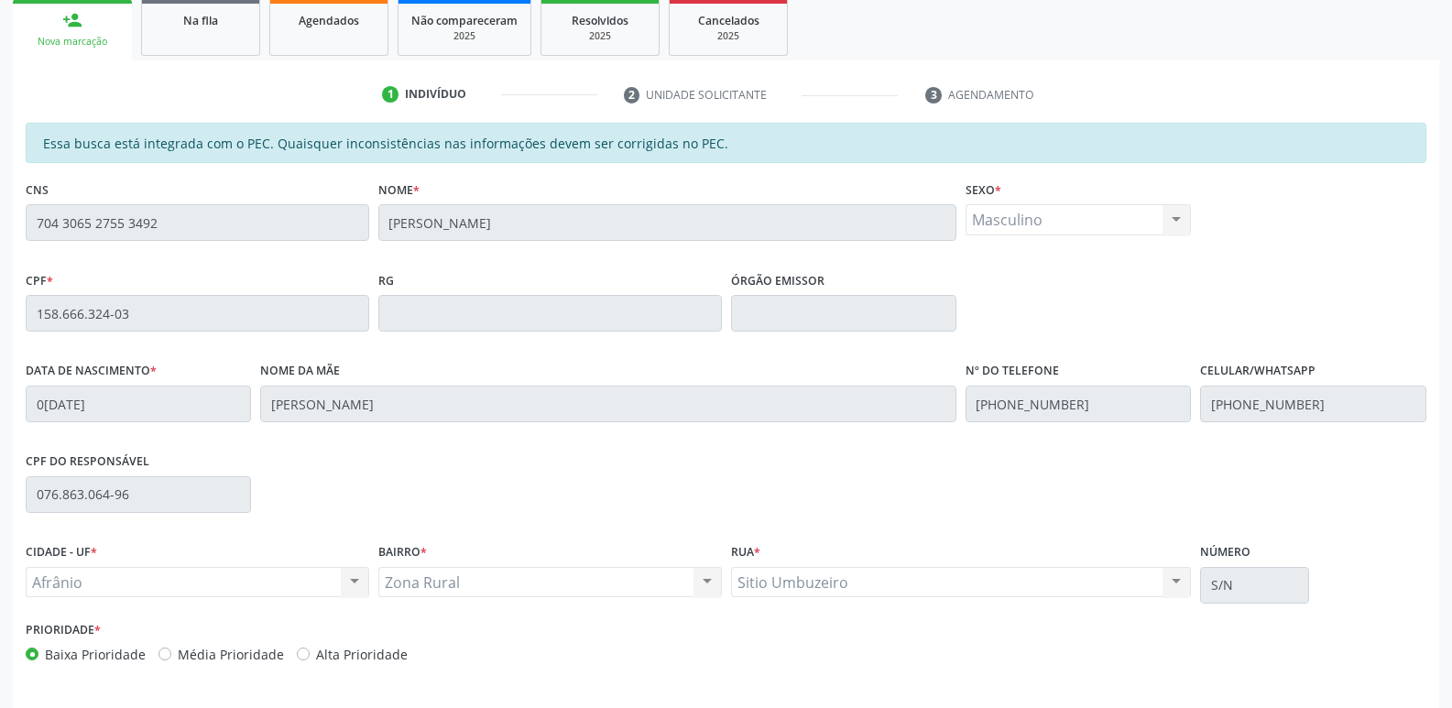
scroll to position [338, 0]
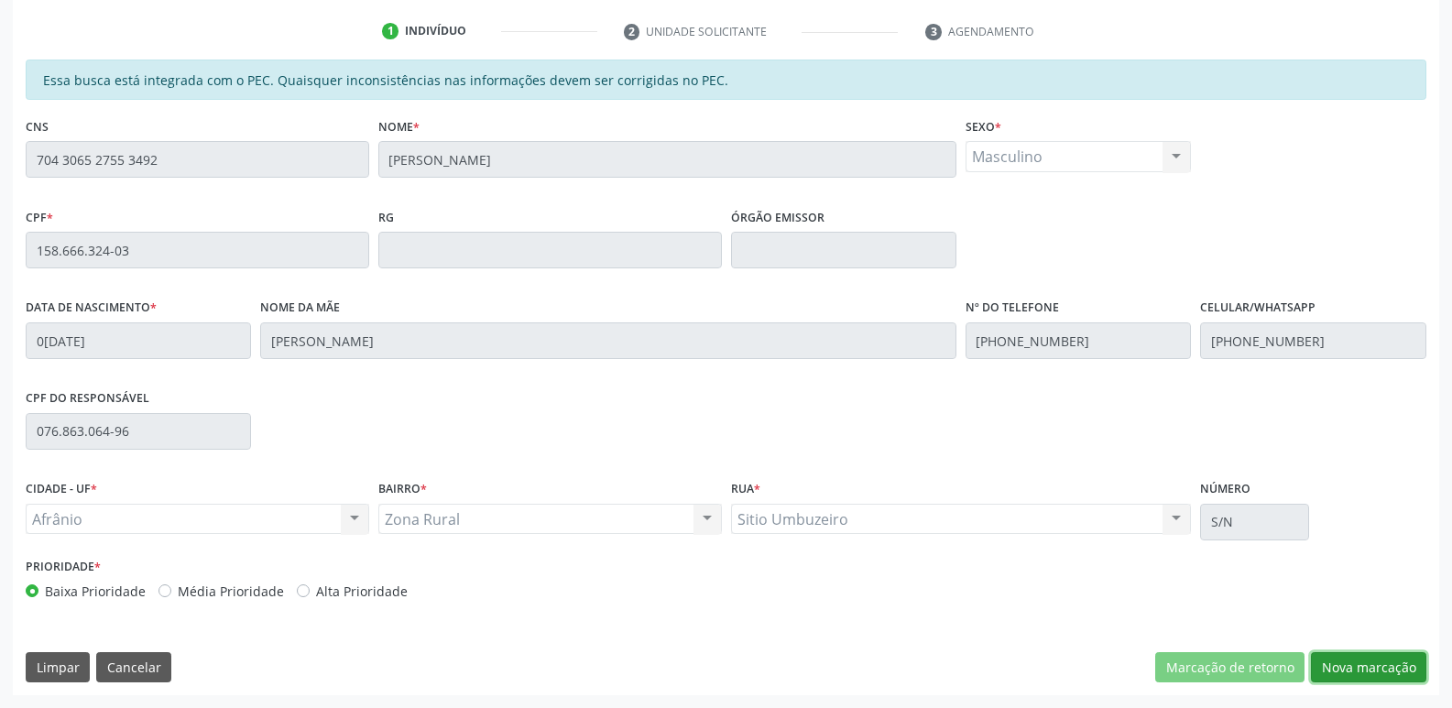
drag, startPoint x: 1338, startPoint y: 669, endPoint x: 1335, endPoint y: 657, distance: 12.2
click at [1340, 669] on button "Nova marcação" at bounding box center [1367, 667] width 115 height 31
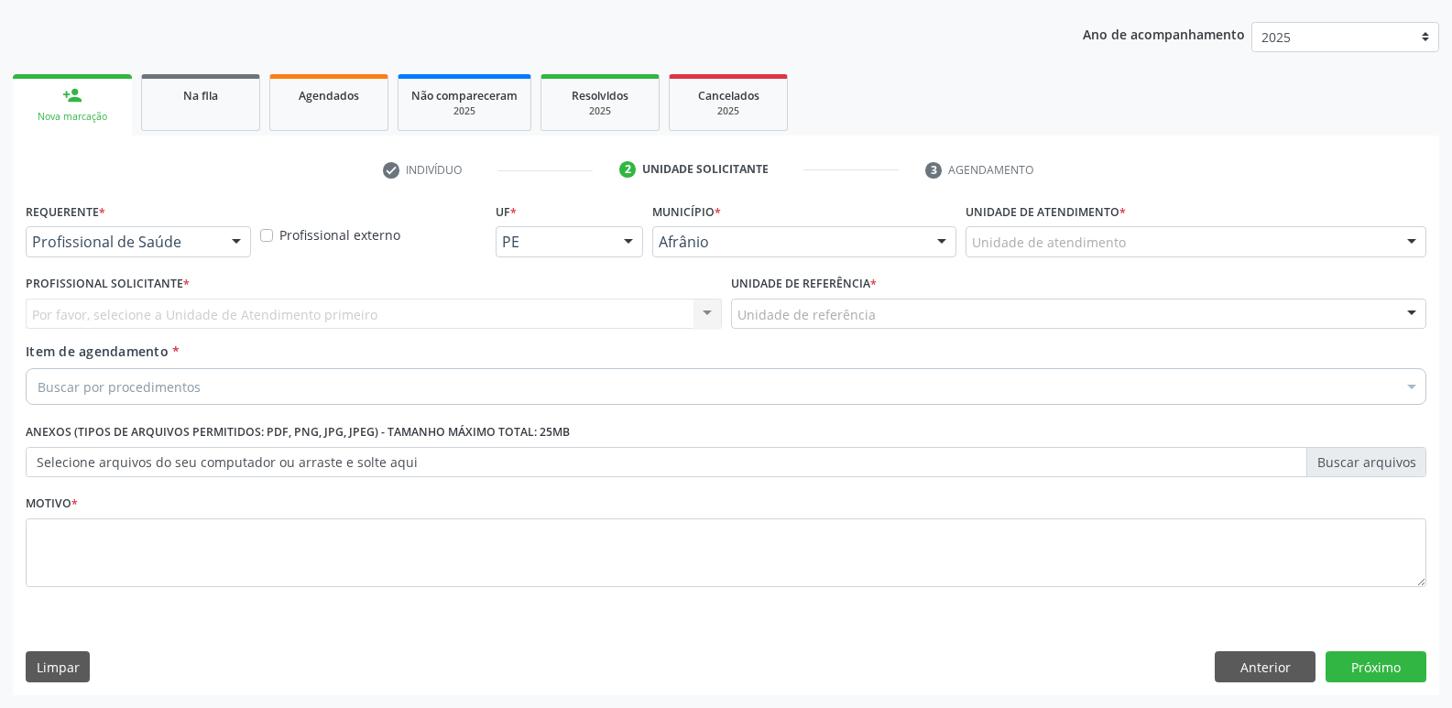
scroll to position [200, 0]
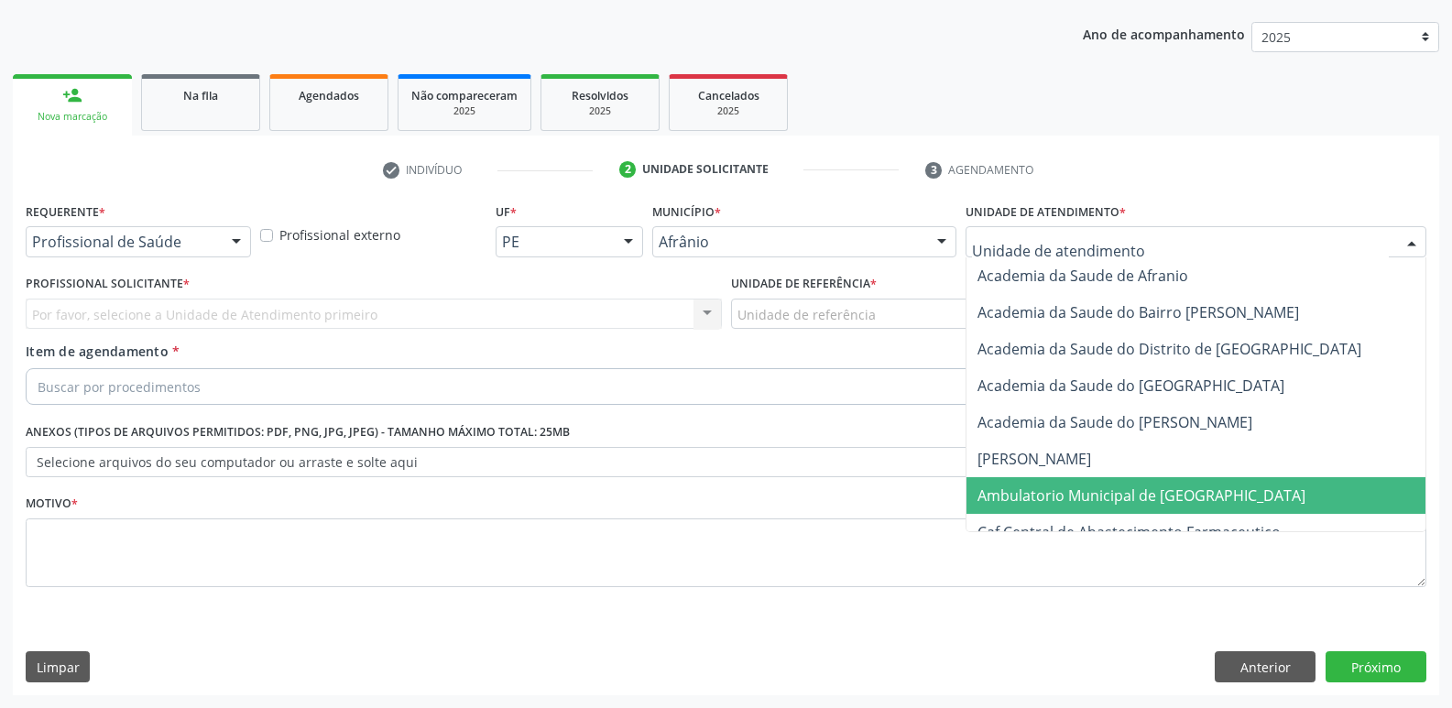
drag, startPoint x: 1058, startPoint y: 496, endPoint x: 1006, endPoint y: 476, distance: 55.1
click at [1056, 497] on span "Ambulatorio Municipal de [GEOGRAPHIC_DATA]" at bounding box center [1141, 495] width 328 height 20
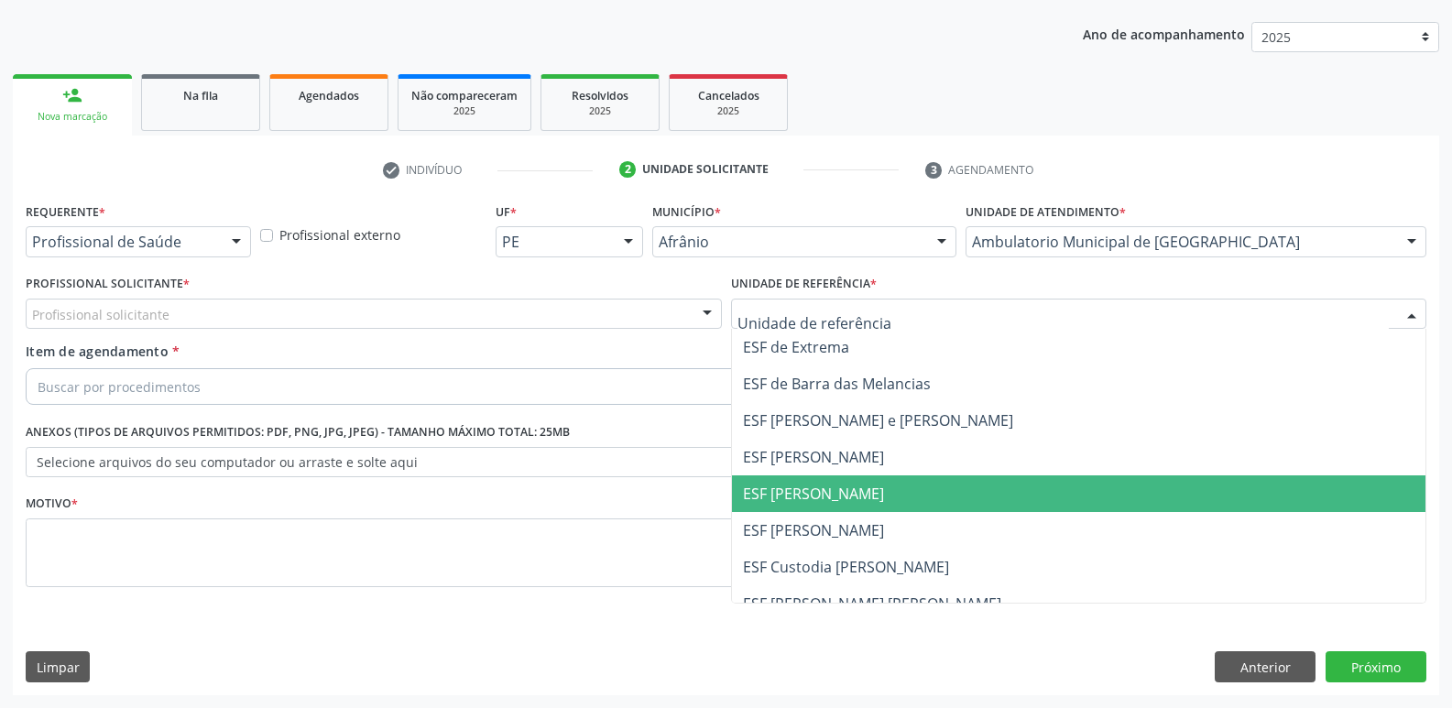
click at [809, 497] on span "ESF [PERSON_NAME]" at bounding box center [813, 494] width 141 height 20
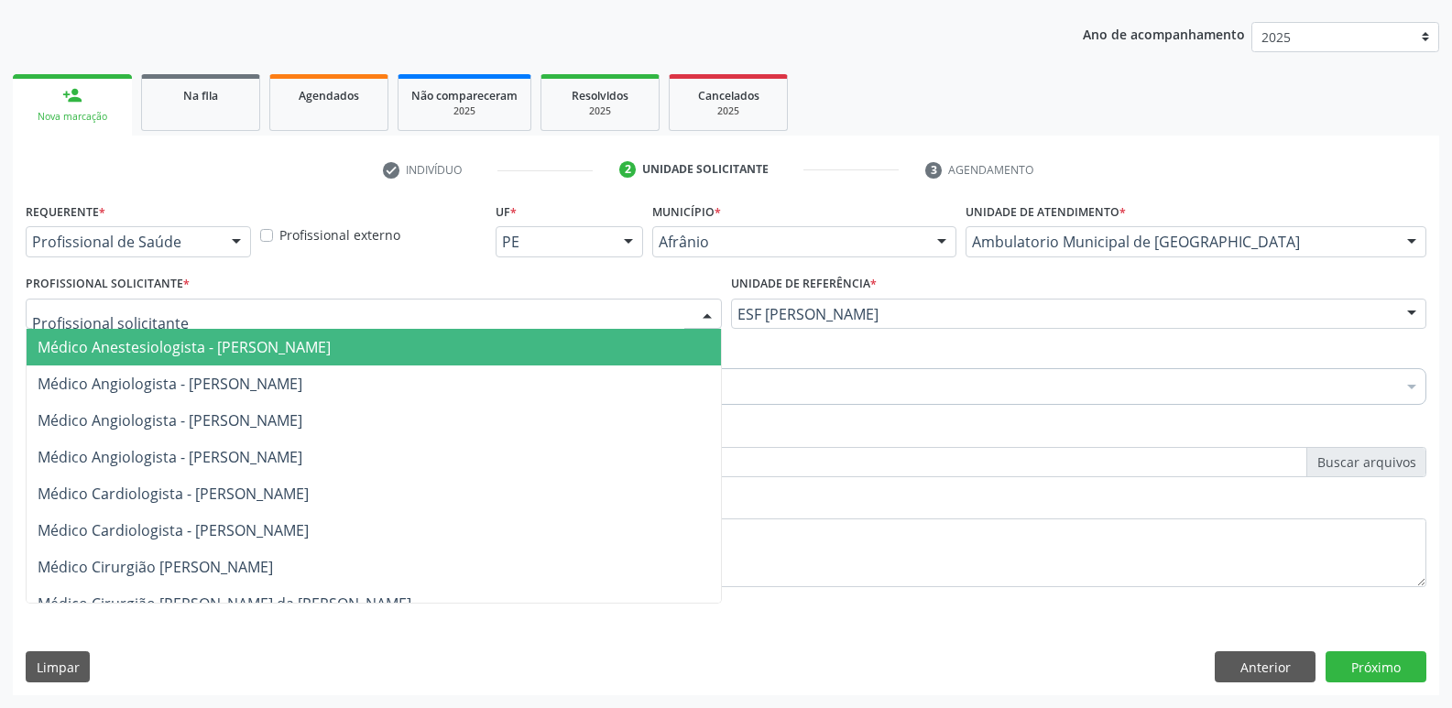
click at [404, 310] on div at bounding box center [374, 314] width 696 height 31
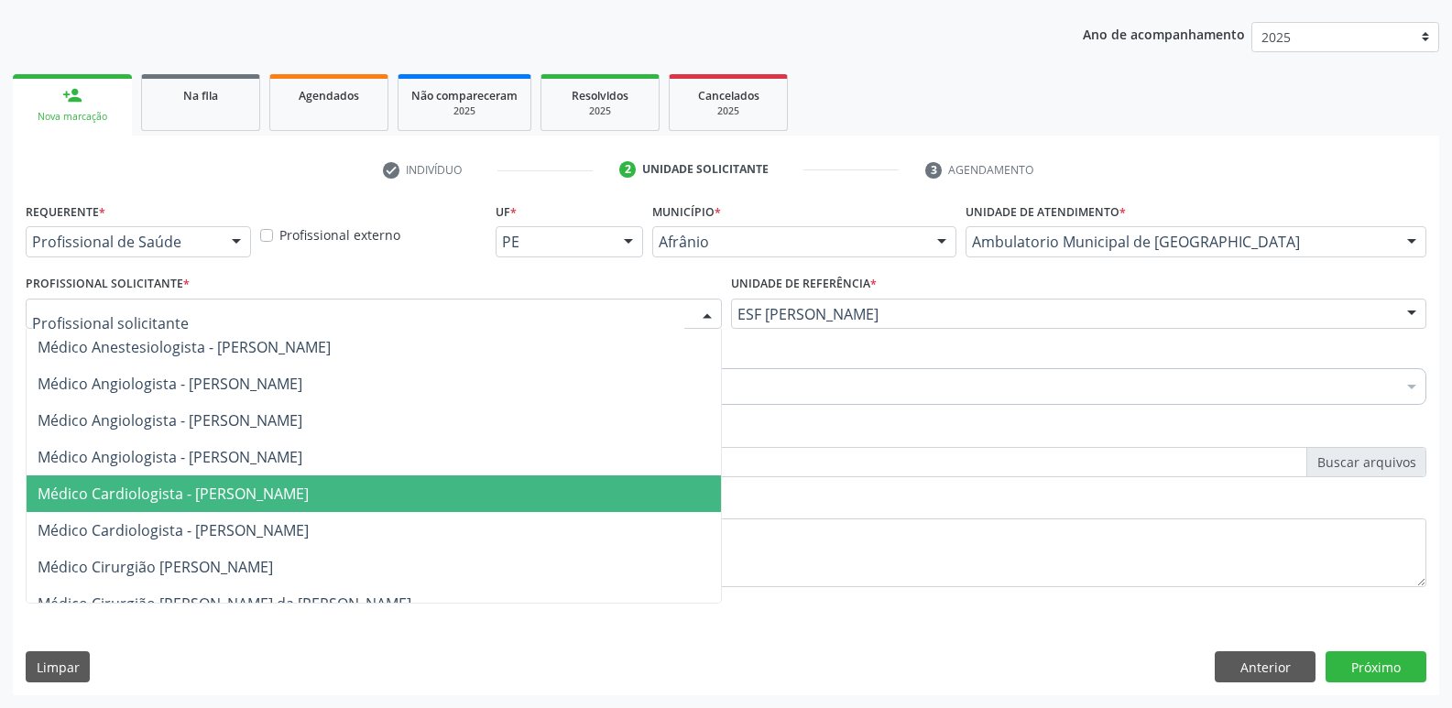
click at [309, 488] on span "Médico Cardiologista - Alysson Rodrigo Ferreira Cavalcanti" at bounding box center [173, 494] width 271 height 20
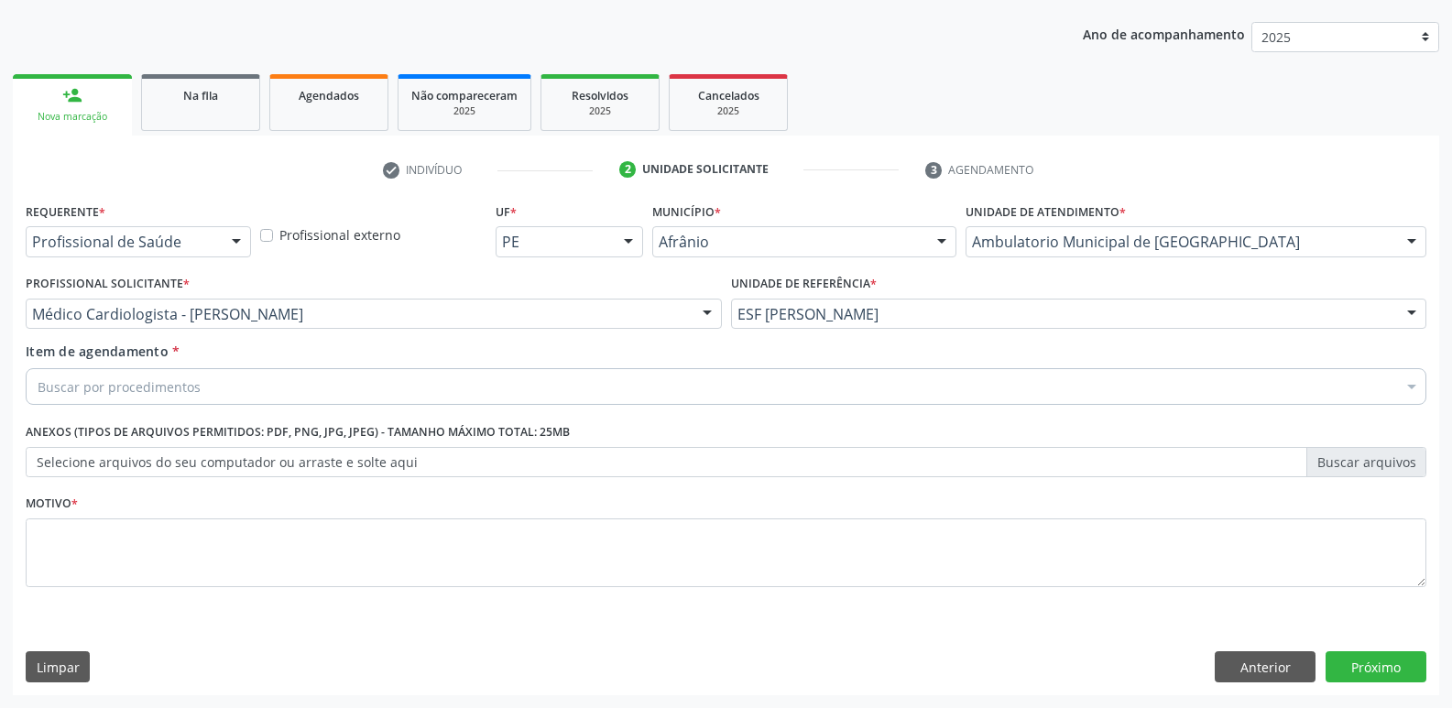
click at [263, 385] on div "Buscar por procedimentos" at bounding box center [726, 386] width 1400 height 37
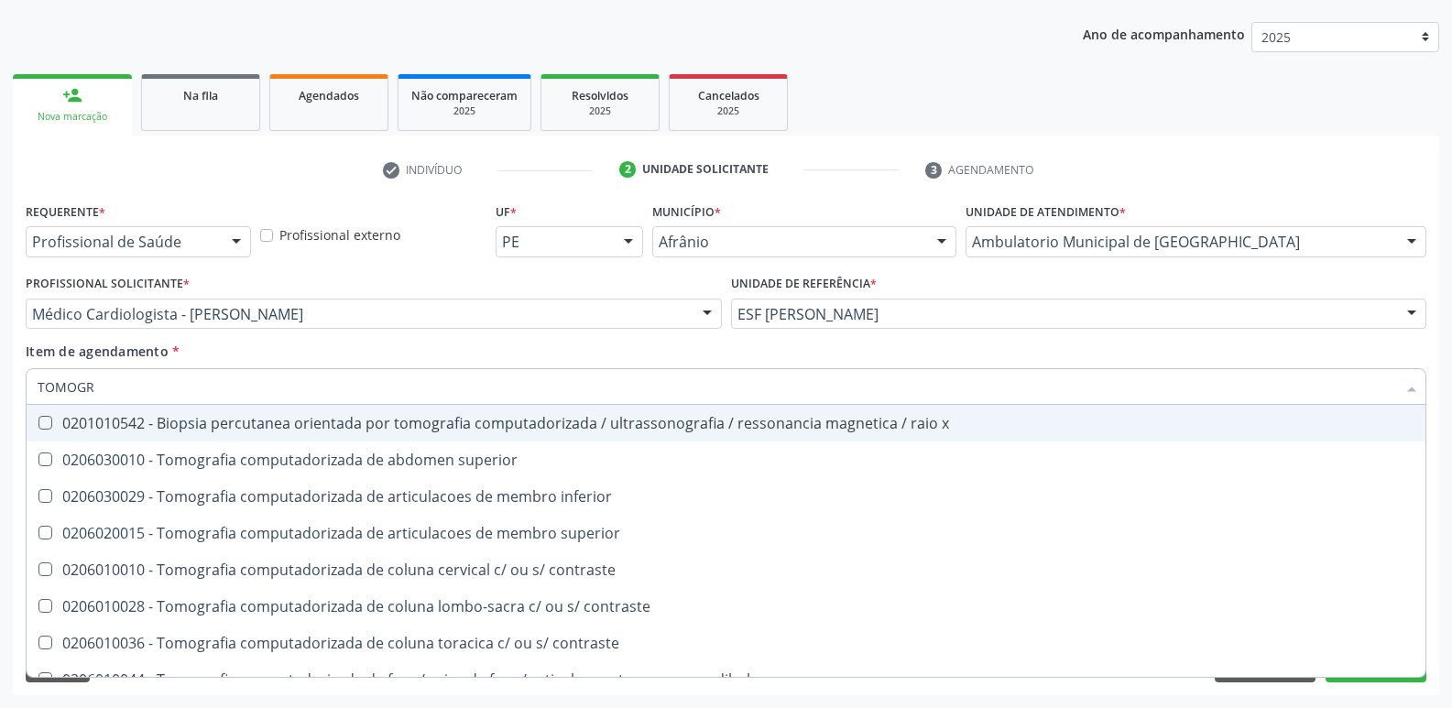
type input "TOMOGRA"
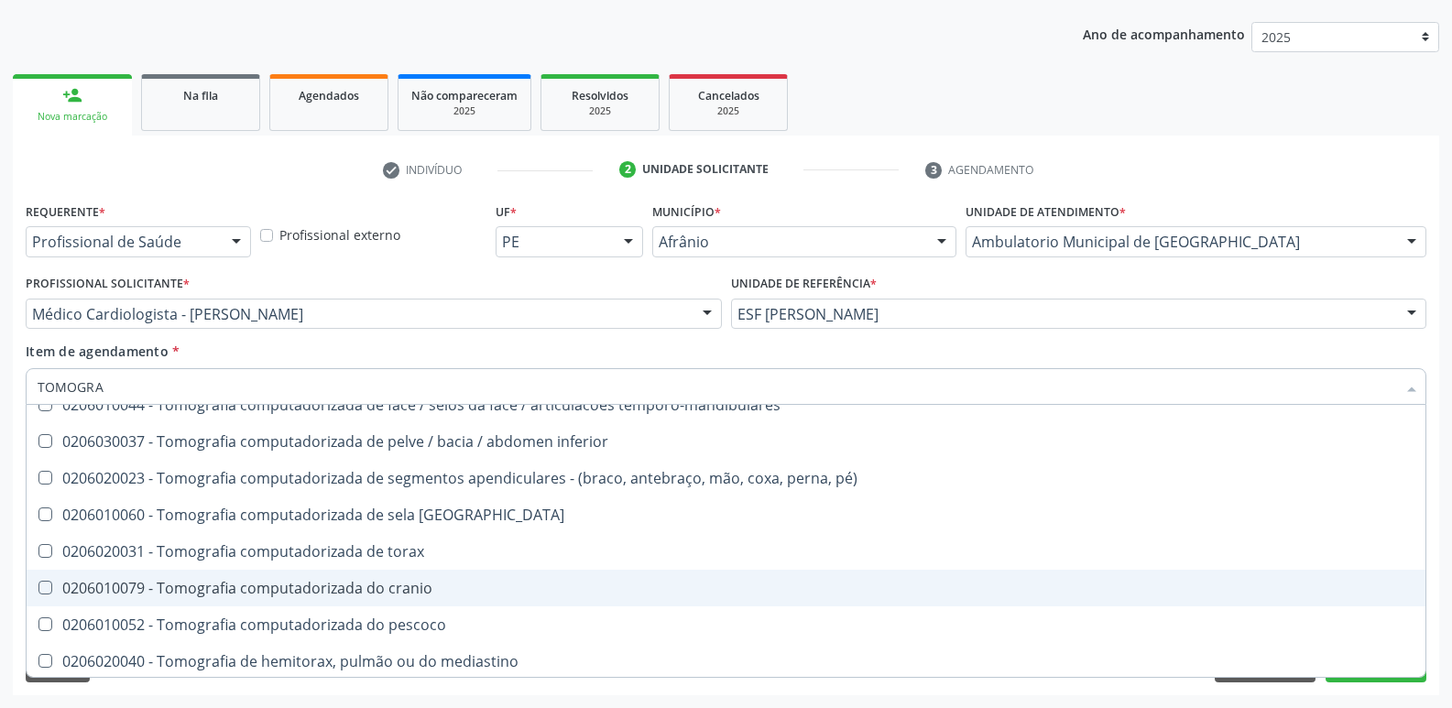
click at [327, 584] on div "0206010079 - Tomografia computadorizada do cranio" at bounding box center [726, 588] width 1376 height 15
checkbox cranio "true"
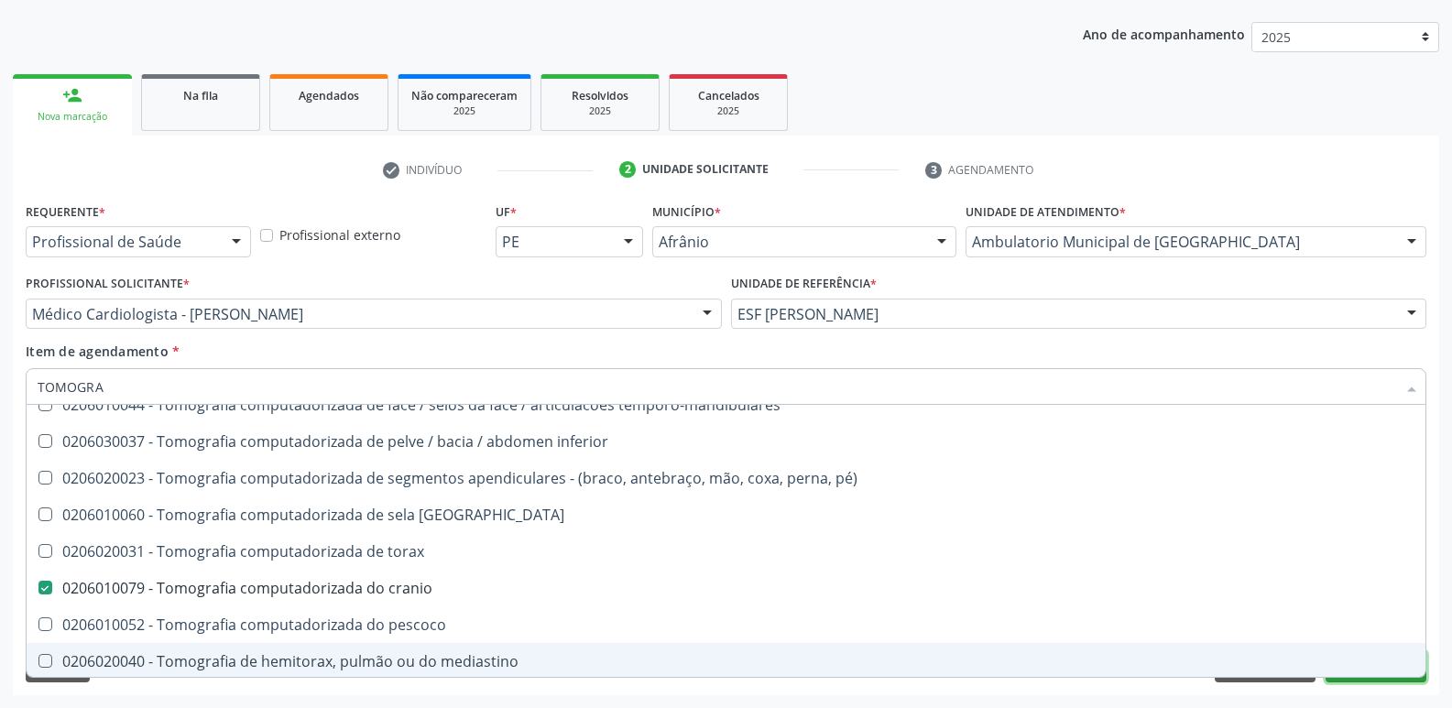
click at [1380, 680] on button "Próximo" at bounding box center [1375, 666] width 101 height 31
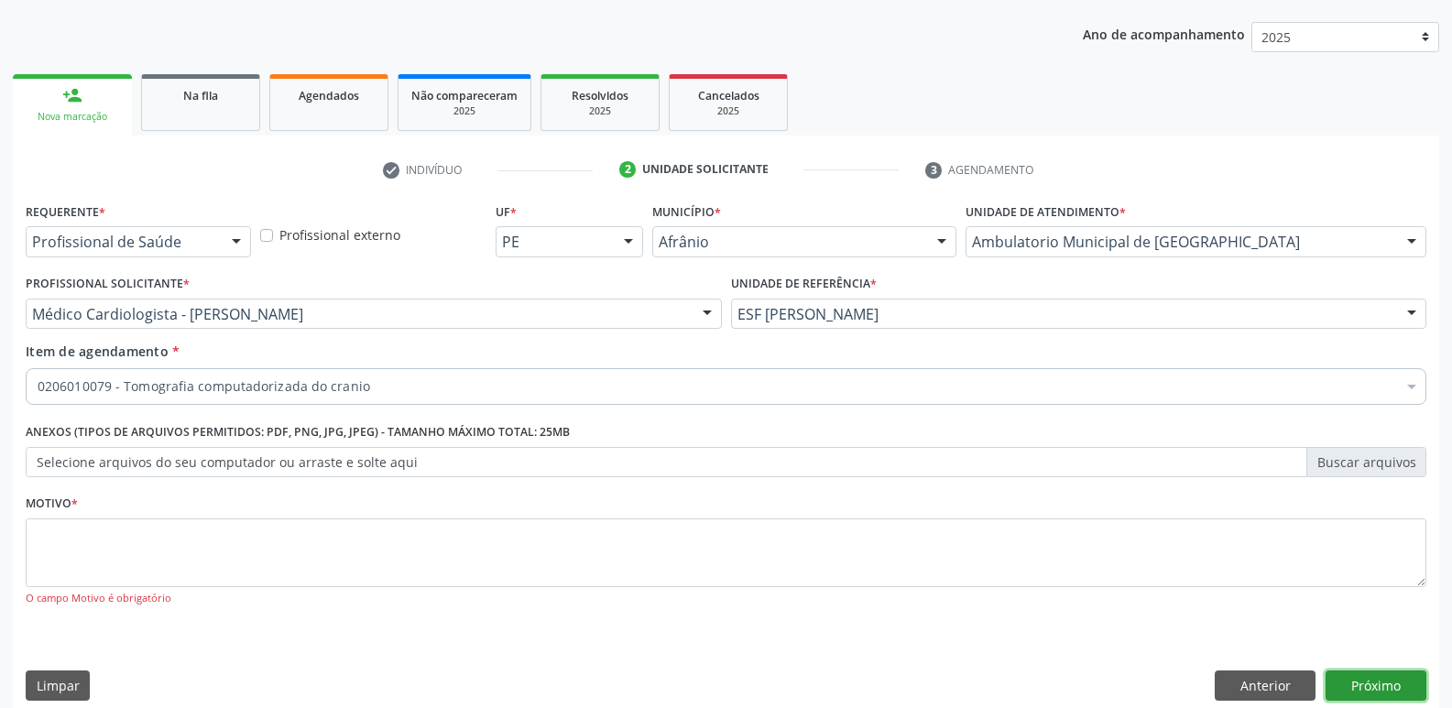
scroll to position [0, 0]
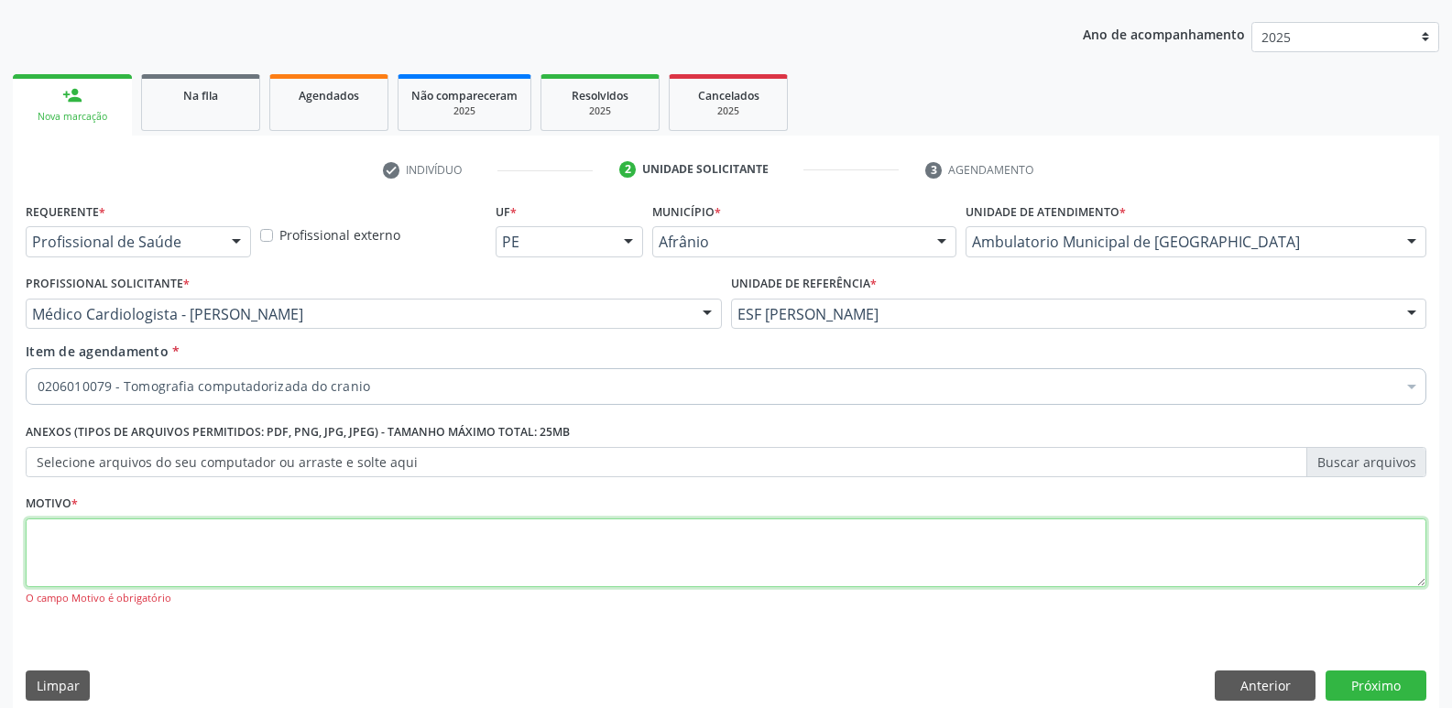
click at [614, 571] on textarea at bounding box center [726, 553] width 1400 height 70
type textarea "*"
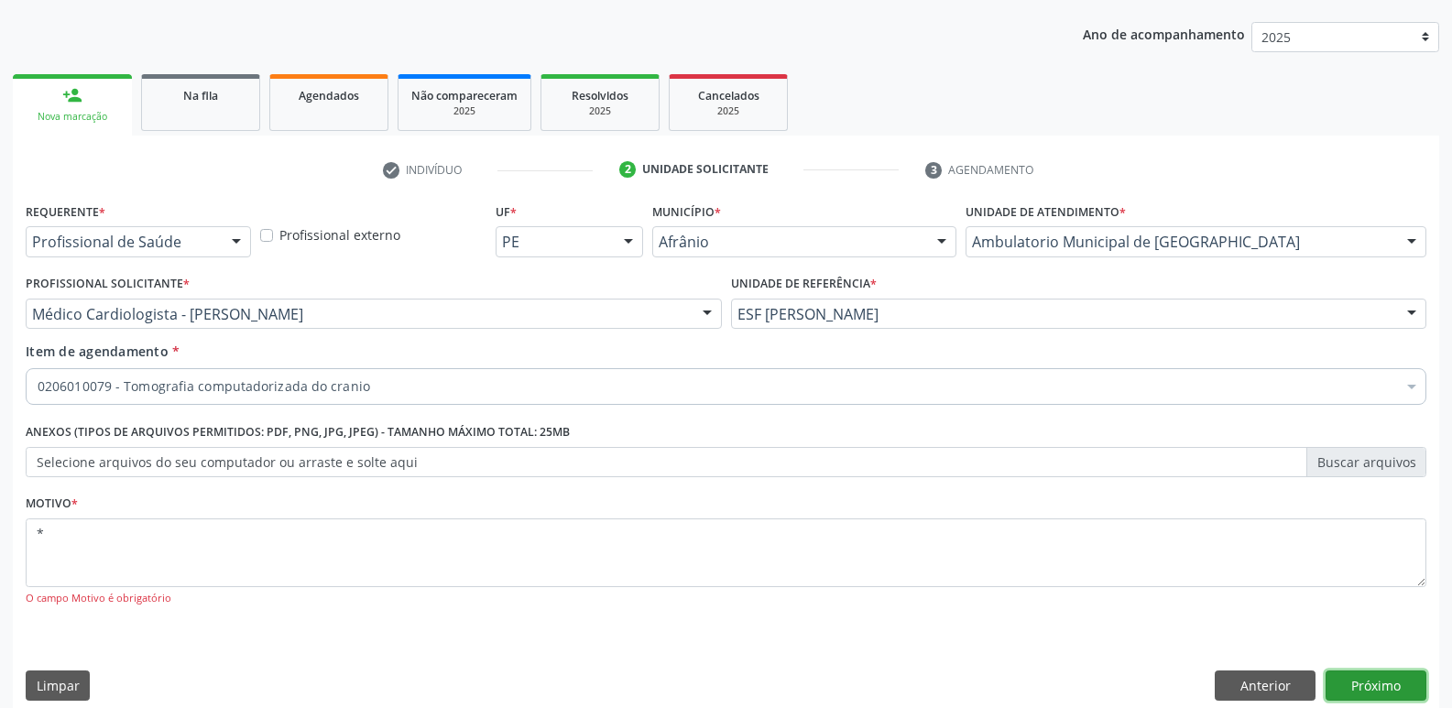
click at [1391, 686] on button "Próximo" at bounding box center [1375, 685] width 101 height 31
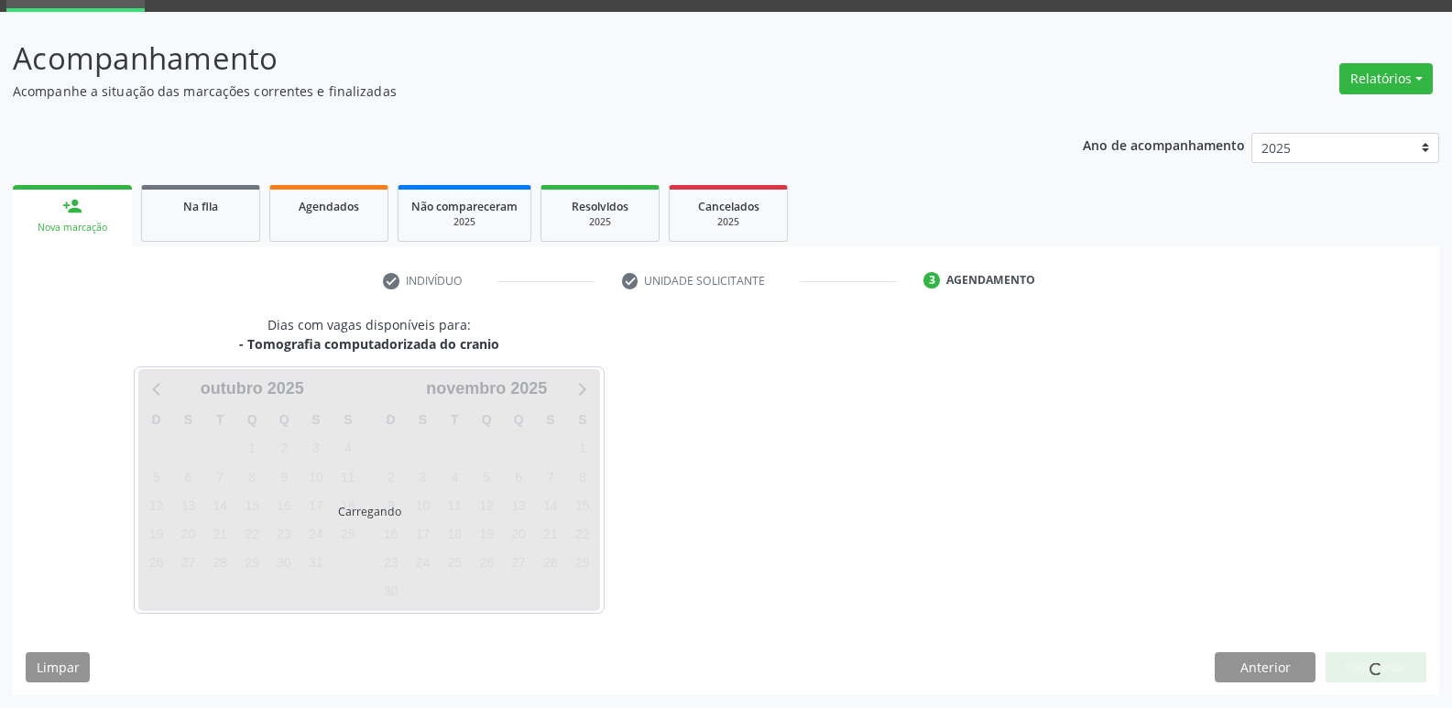
scroll to position [89, 0]
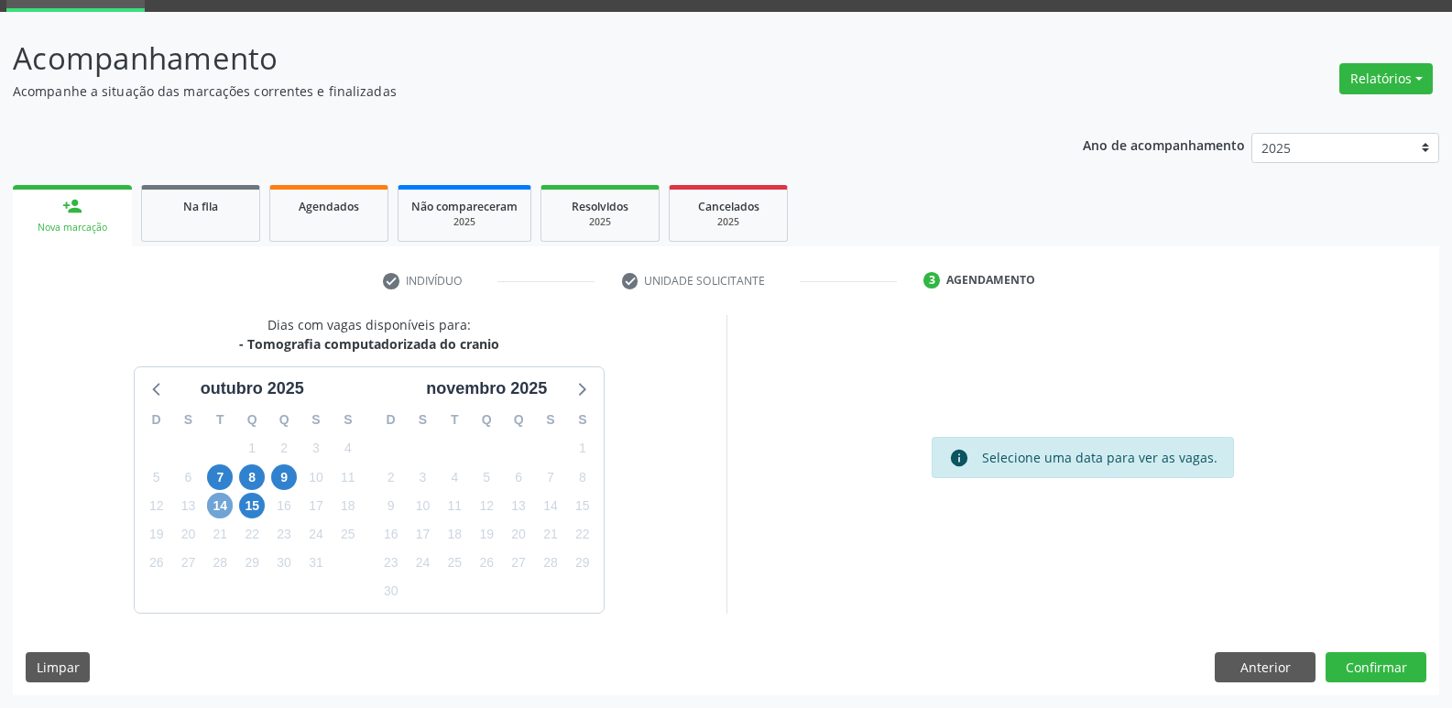
click at [224, 504] on span "14" at bounding box center [220, 506] width 26 height 26
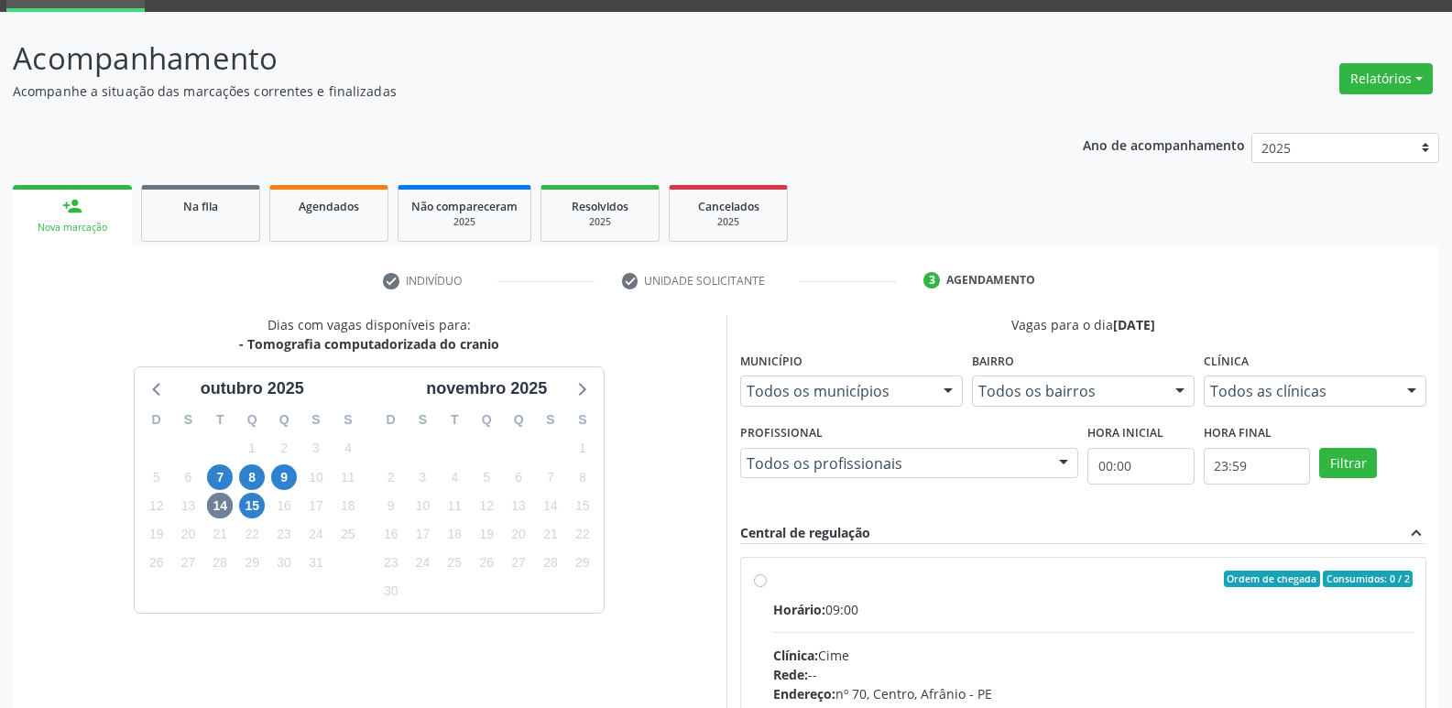
click at [791, 586] on label "Ordem de chegada Consumidos: 0 / 2 Horário: 09:00 Clínica: Cime Rede: -- Endere…" at bounding box center [1093, 711] width 640 height 281
radio input "true"
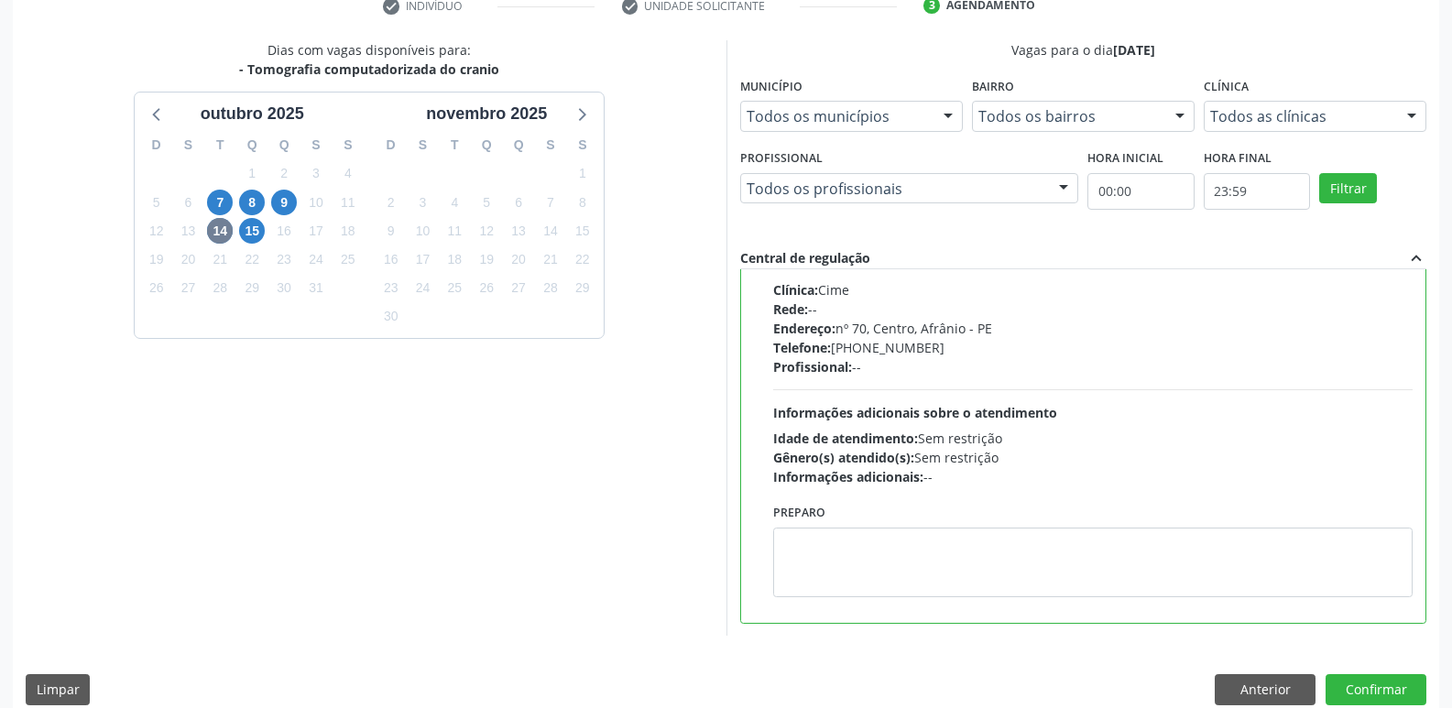
scroll to position [386, 0]
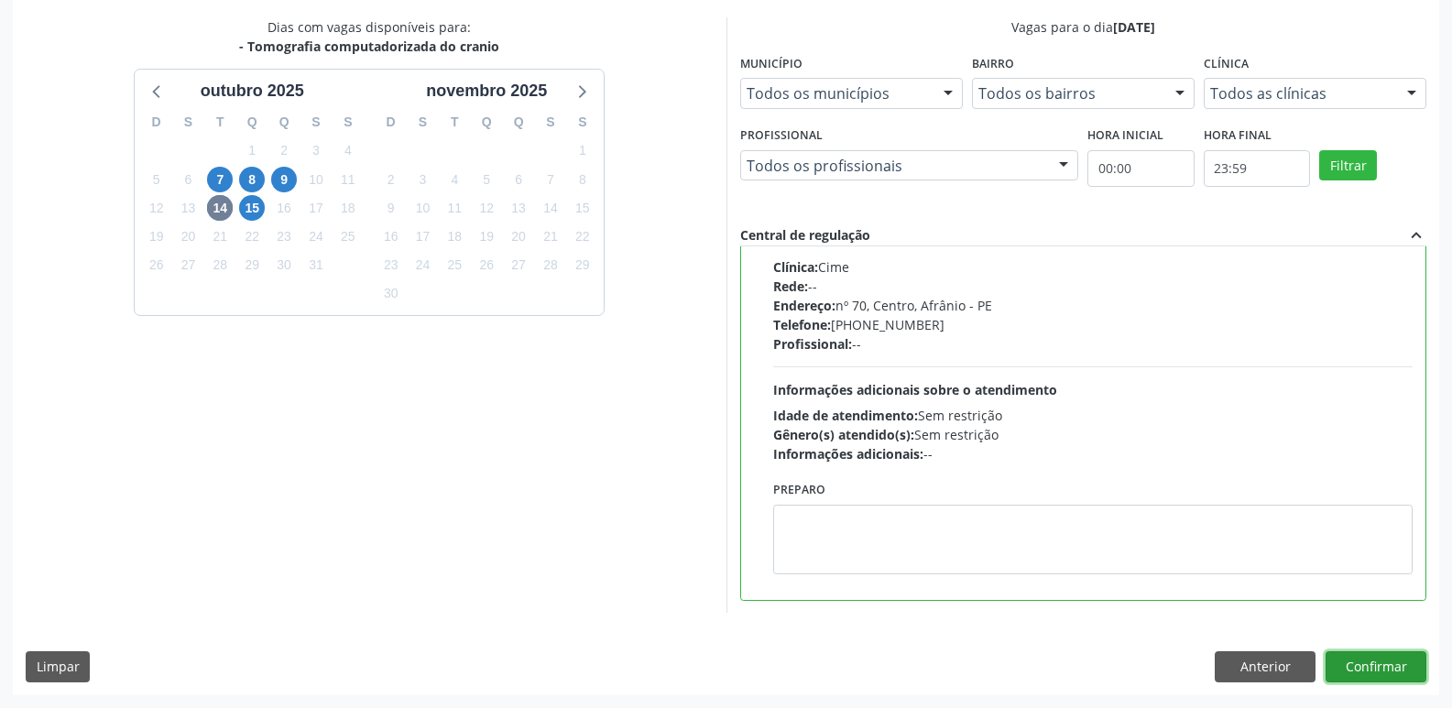
click at [1364, 662] on button "Confirmar" at bounding box center [1375, 666] width 101 height 31
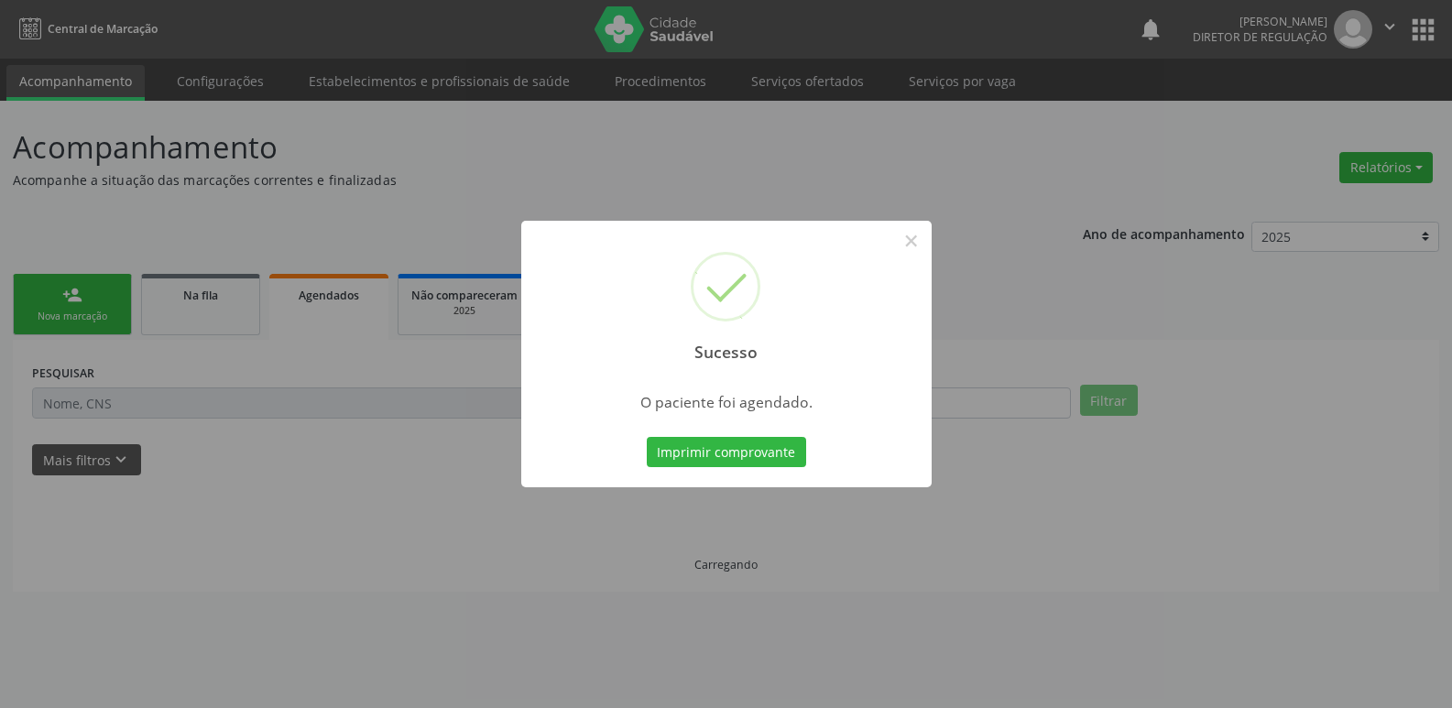
scroll to position [0, 0]
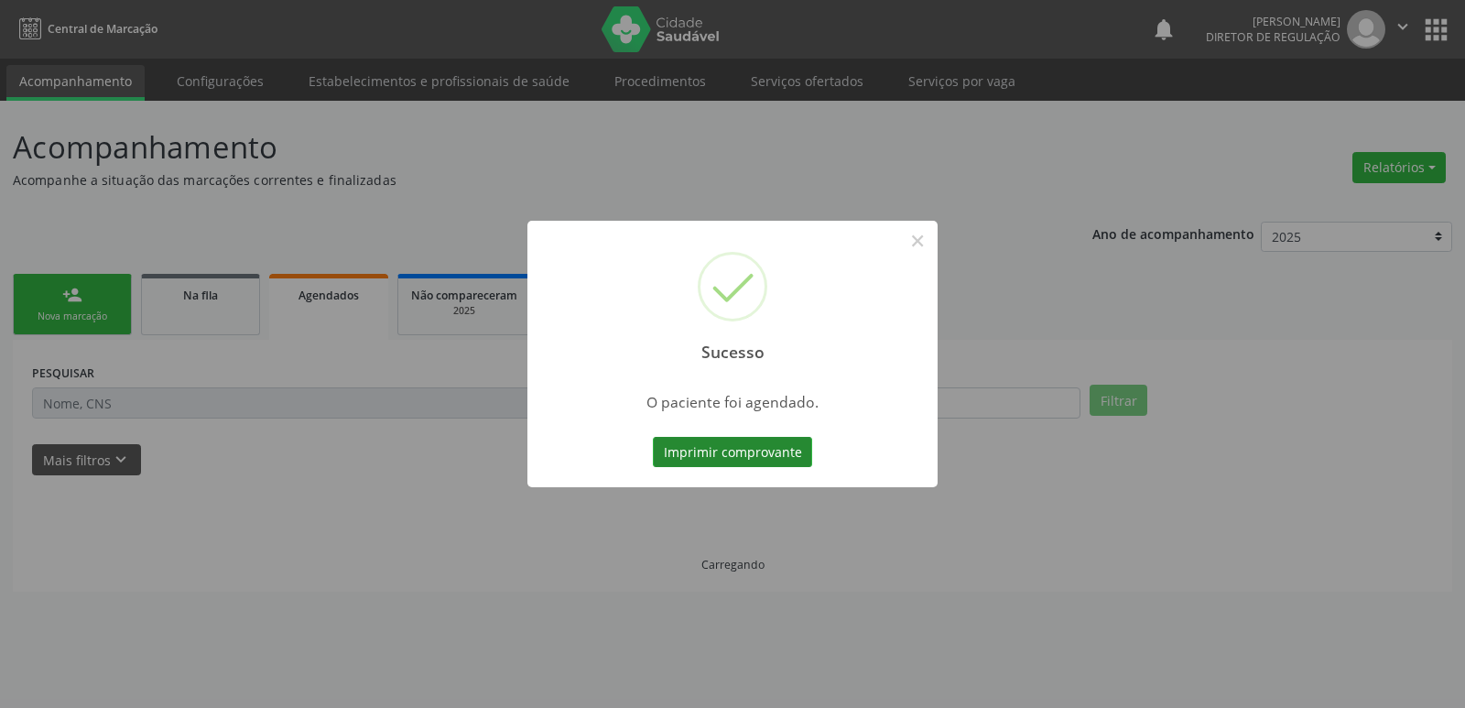
click at [726, 454] on button "Imprimir comprovante" at bounding box center [732, 452] width 159 height 31
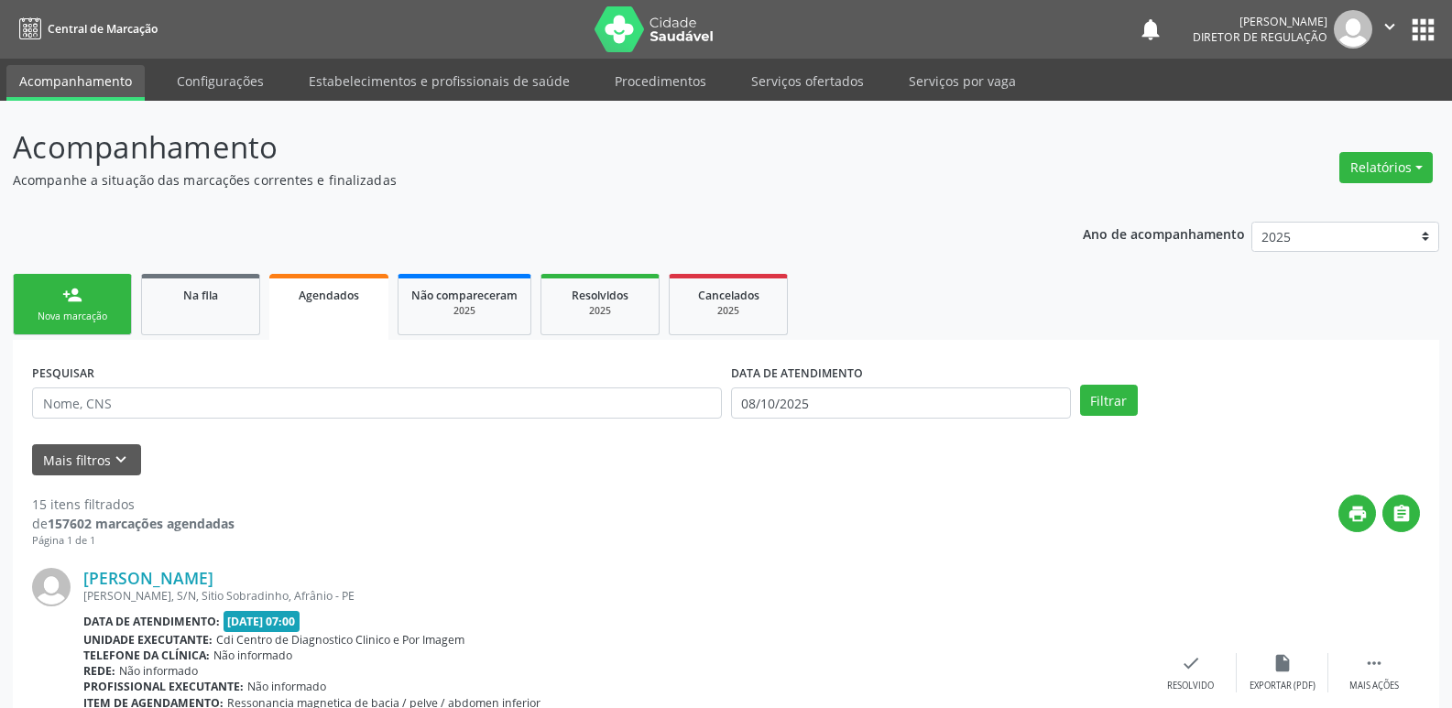
click at [103, 300] on link "person_add Nova marcação" at bounding box center [72, 304] width 119 height 61
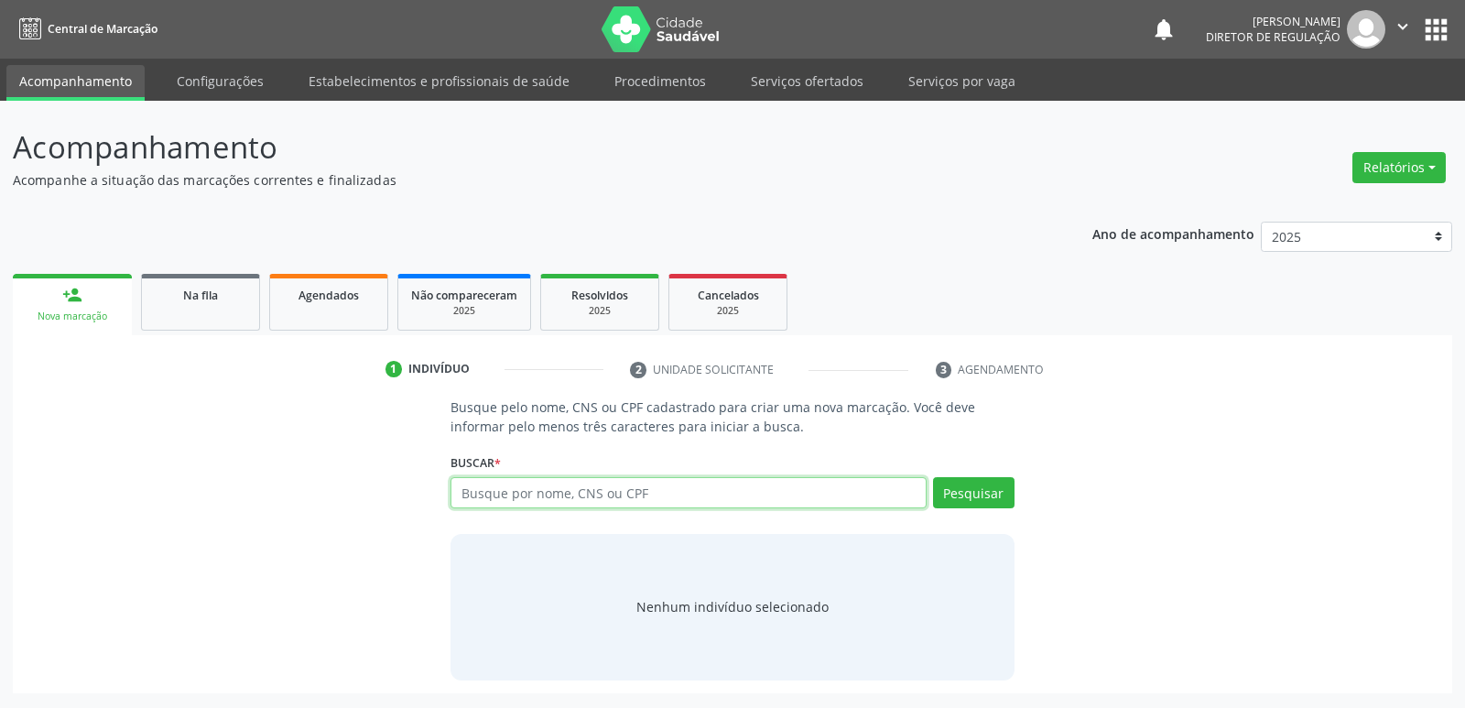
click at [561, 496] on input "text" at bounding box center [688, 492] width 475 height 31
type input "704505300184315"
click at [957, 499] on button "Pesquisar" at bounding box center [974, 492] width 82 height 31
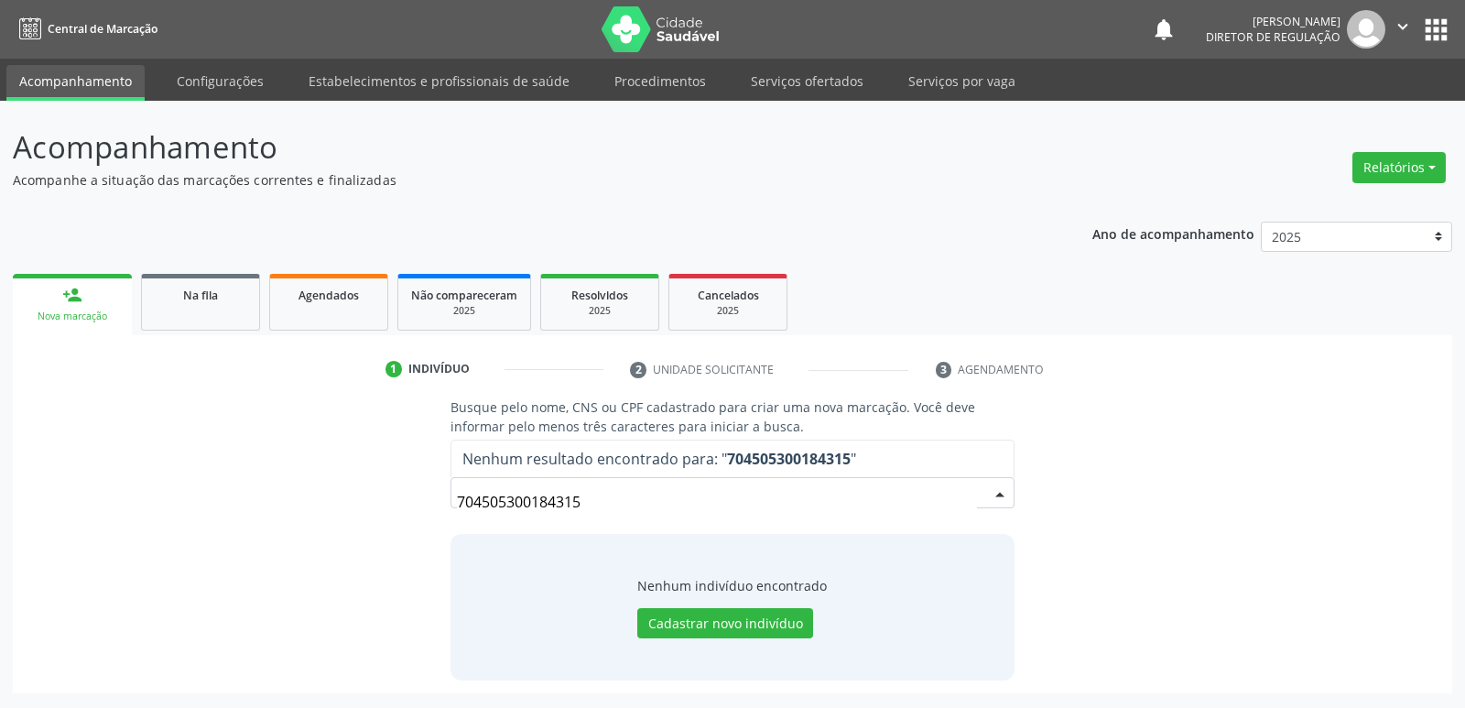
drag, startPoint x: 591, startPoint y: 502, endPoint x: 411, endPoint y: 504, distance: 179.5
click at [411, 504] on div "Busque pelo nome, CNS ou CPF cadastrado para criar uma nova marcação. Você deve…" at bounding box center [733, 538] width 1414 height 282
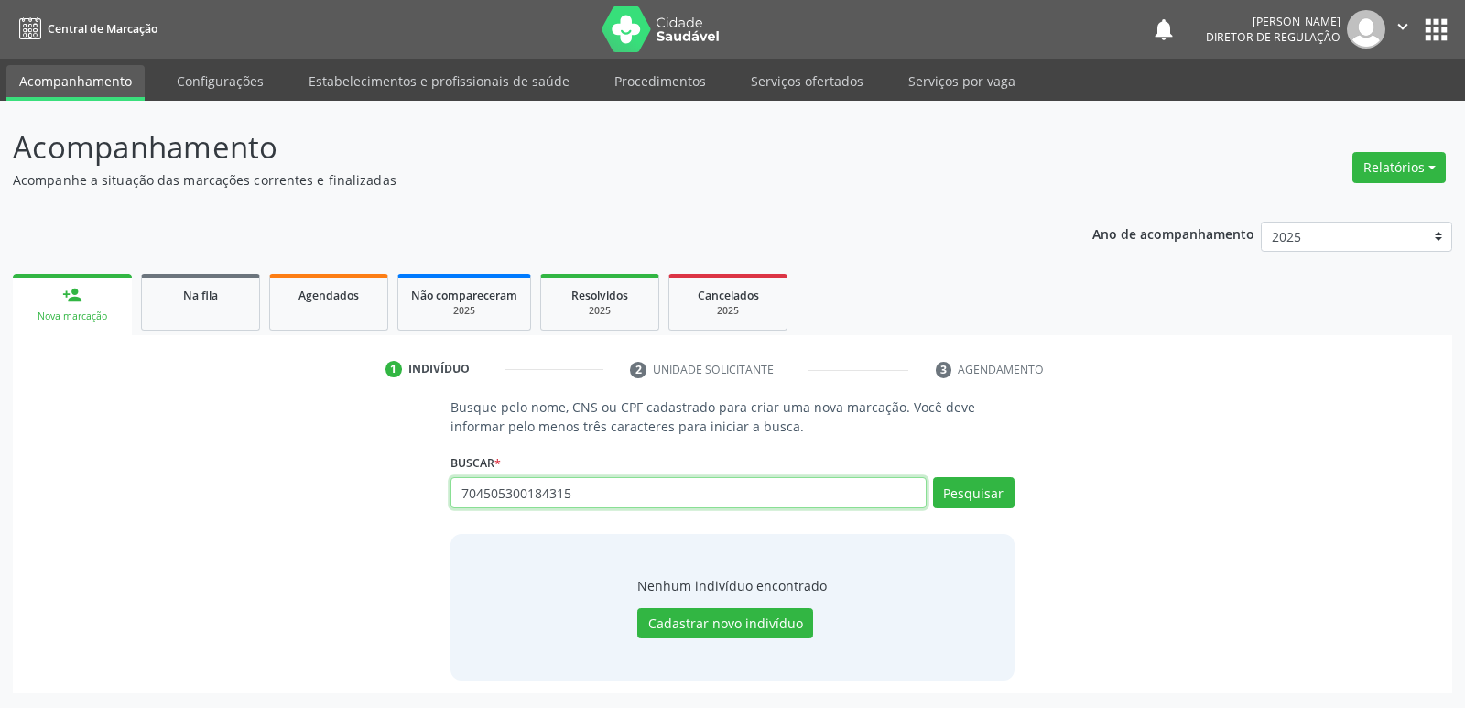
drag, startPoint x: 580, startPoint y: 495, endPoint x: 419, endPoint y: 485, distance: 161.5
click at [420, 488] on div "Busque pelo nome, CNS ou CPF cadastrado para criar uma nova marcação. Você deve…" at bounding box center [733, 538] width 1414 height 282
paste input "164.261.804-75"
type input "164.261.804-75"
click at [959, 489] on button "Pesquisar" at bounding box center [974, 492] width 82 height 31
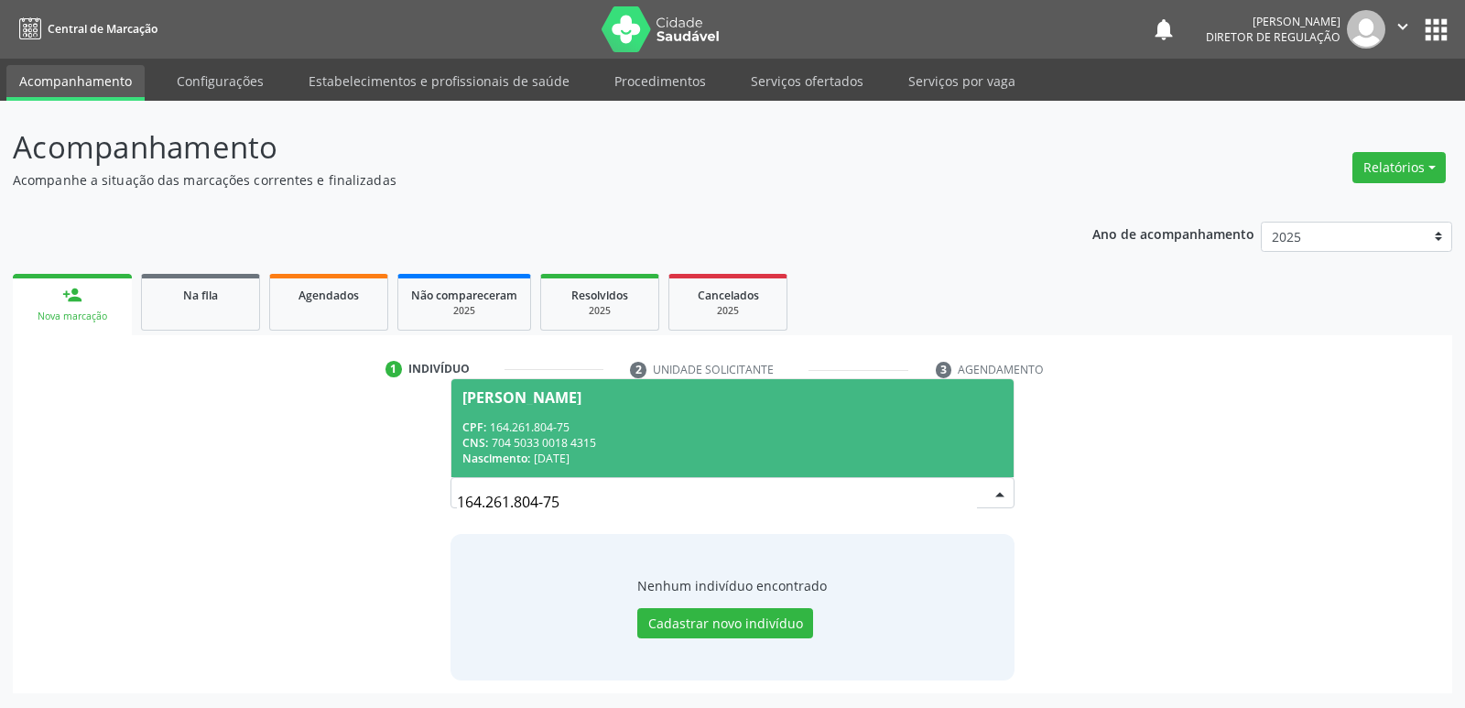
click at [552, 430] on div "CPF: 164.261.804-75" at bounding box center [731, 427] width 539 height 16
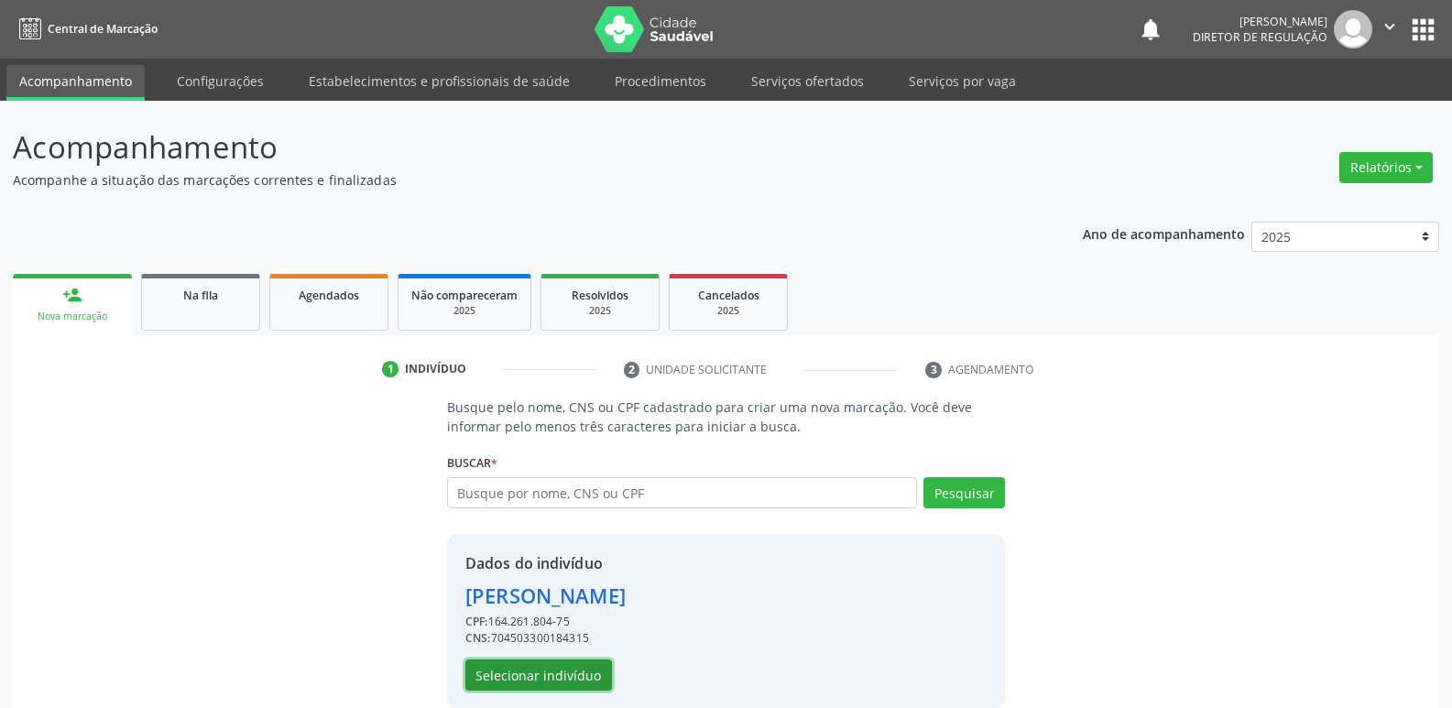
click at [566, 674] on button "Selecionar indivíduo" at bounding box center [538, 674] width 147 height 31
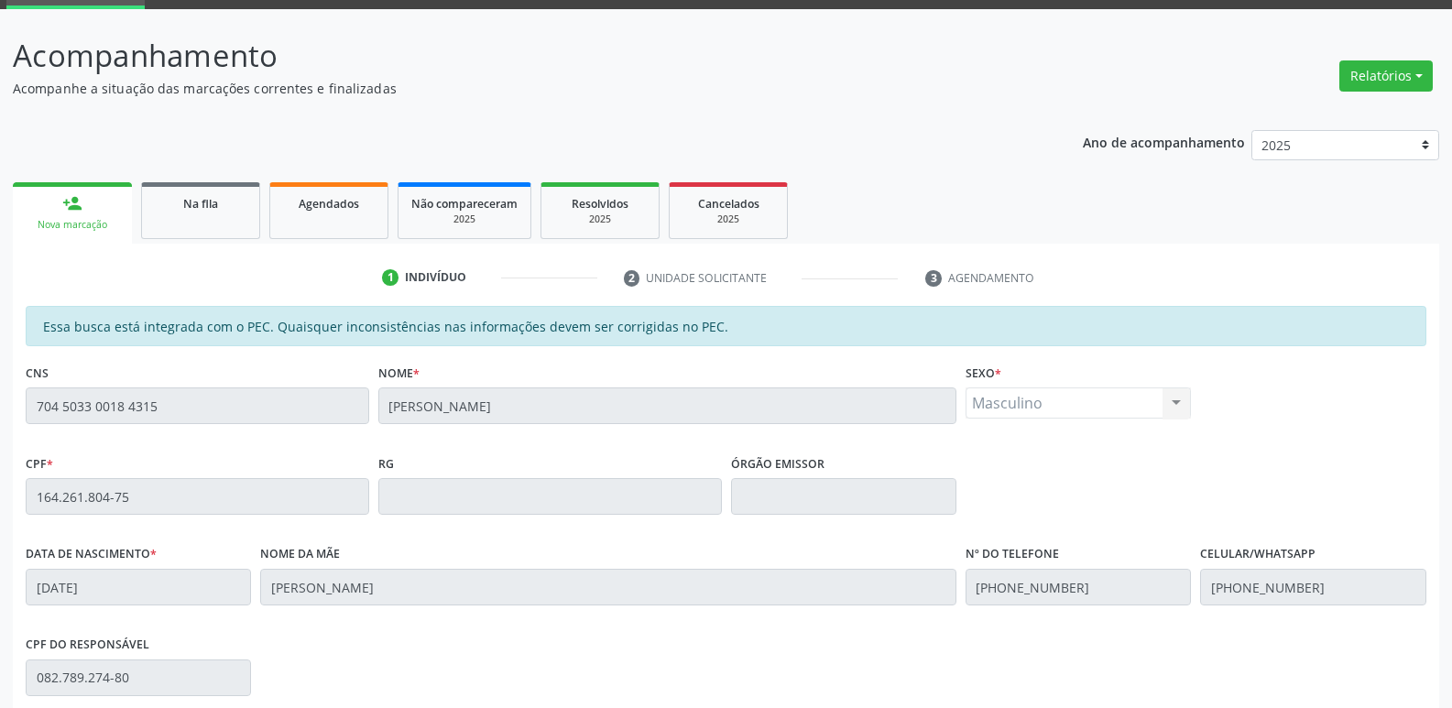
scroll to position [338, 0]
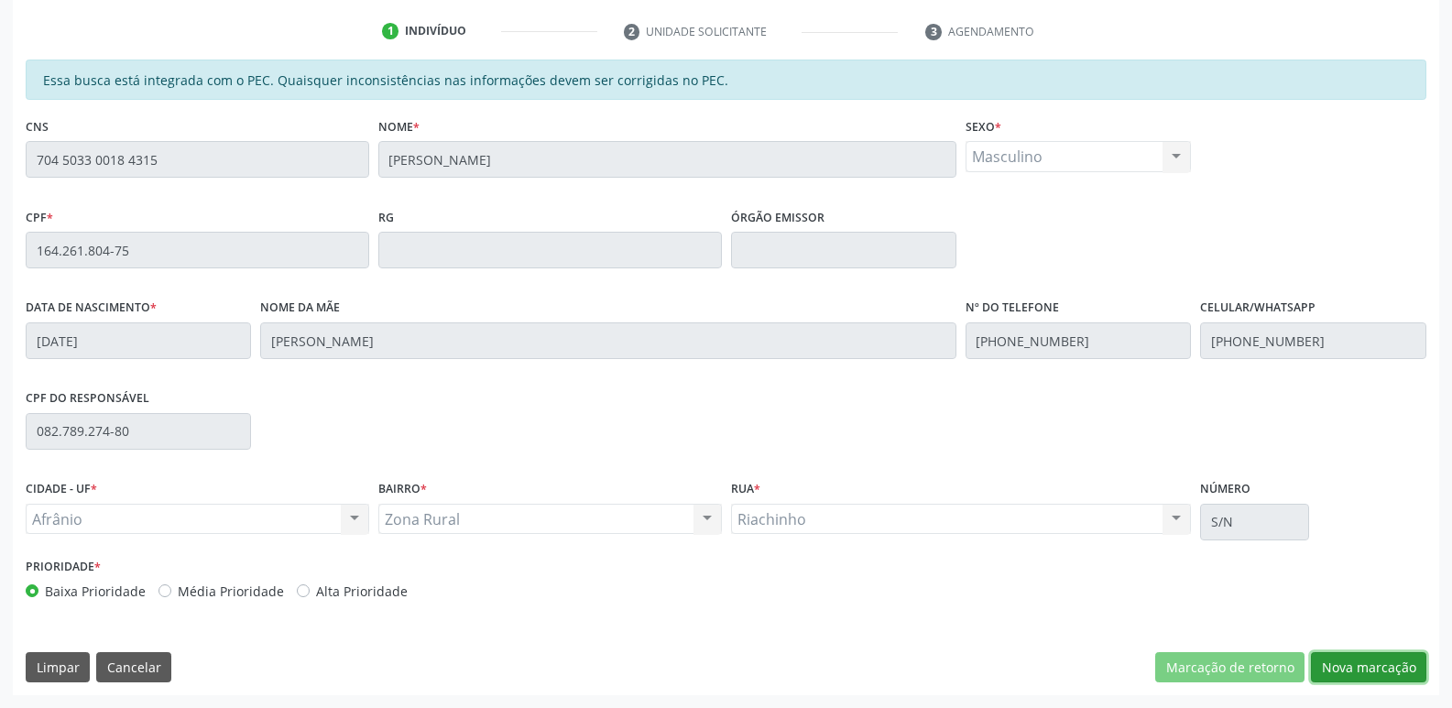
click at [1359, 667] on button "Nova marcação" at bounding box center [1367, 667] width 115 height 31
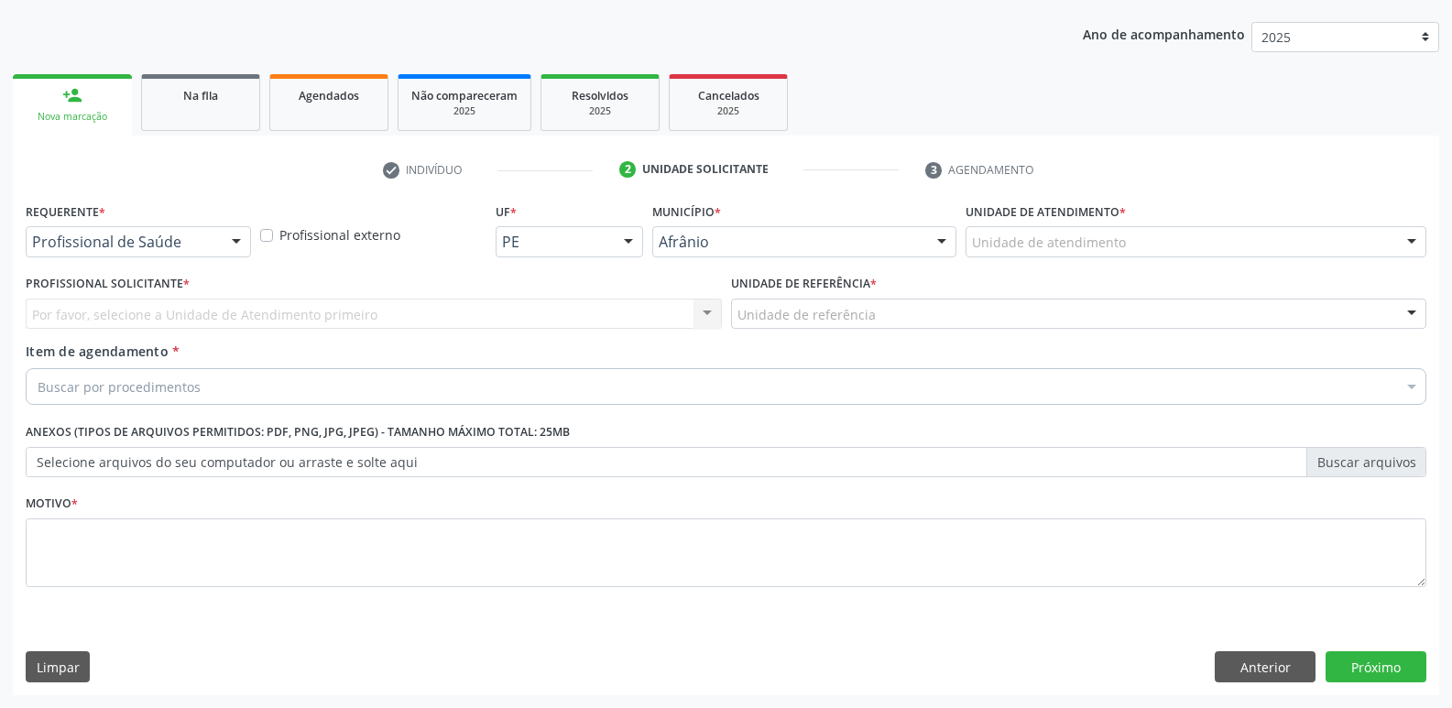
scroll to position [200, 0]
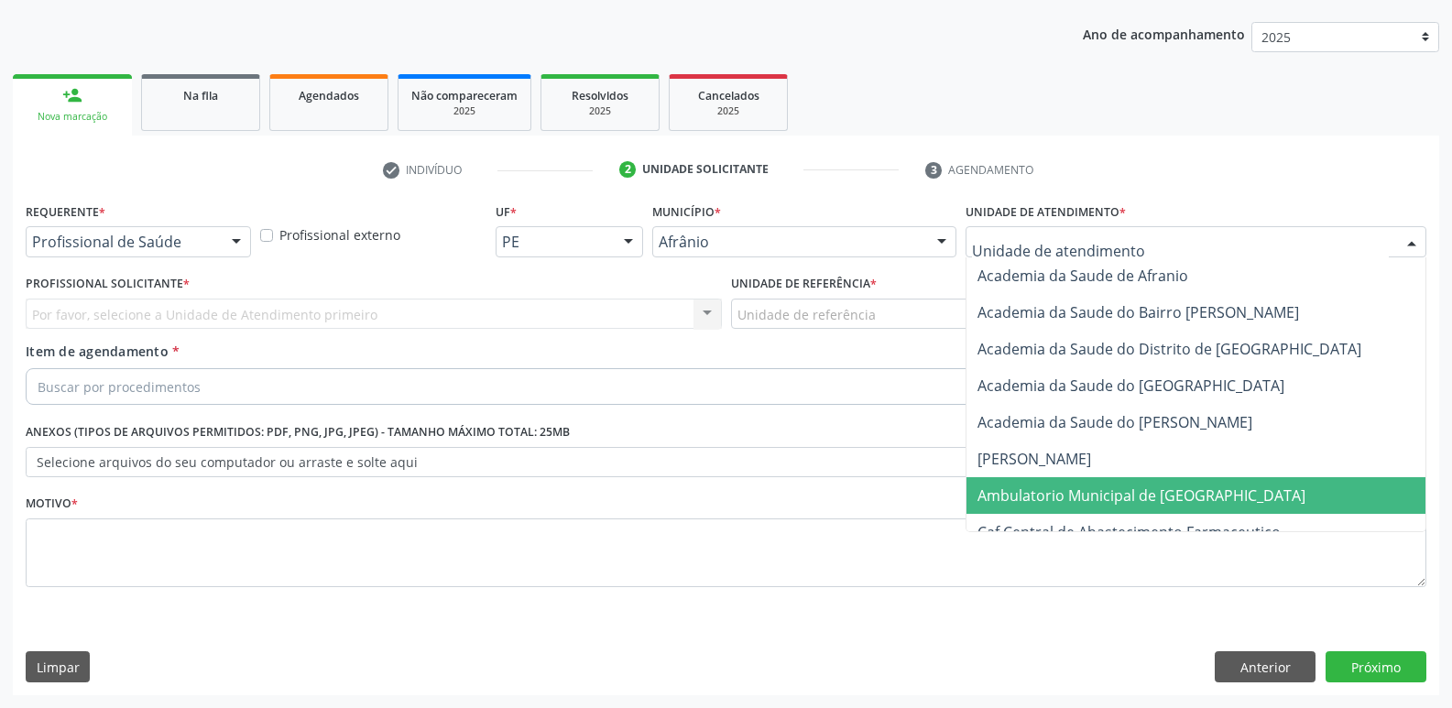
click at [1073, 504] on span "Ambulatorio Municipal de [GEOGRAPHIC_DATA]" at bounding box center [1141, 495] width 328 height 20
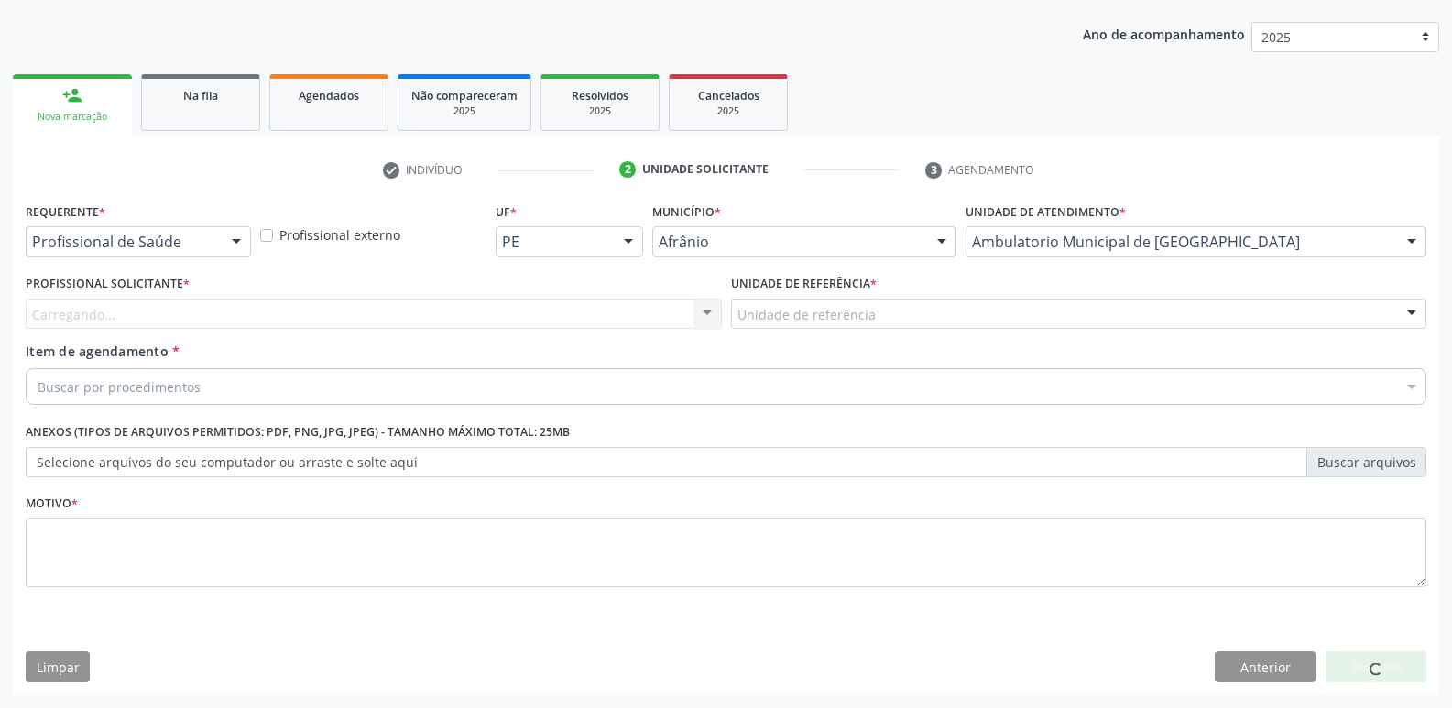
click at [911, 315] on div "Unidade de referência" at bounding box center [1079, 314] width 696 height 31
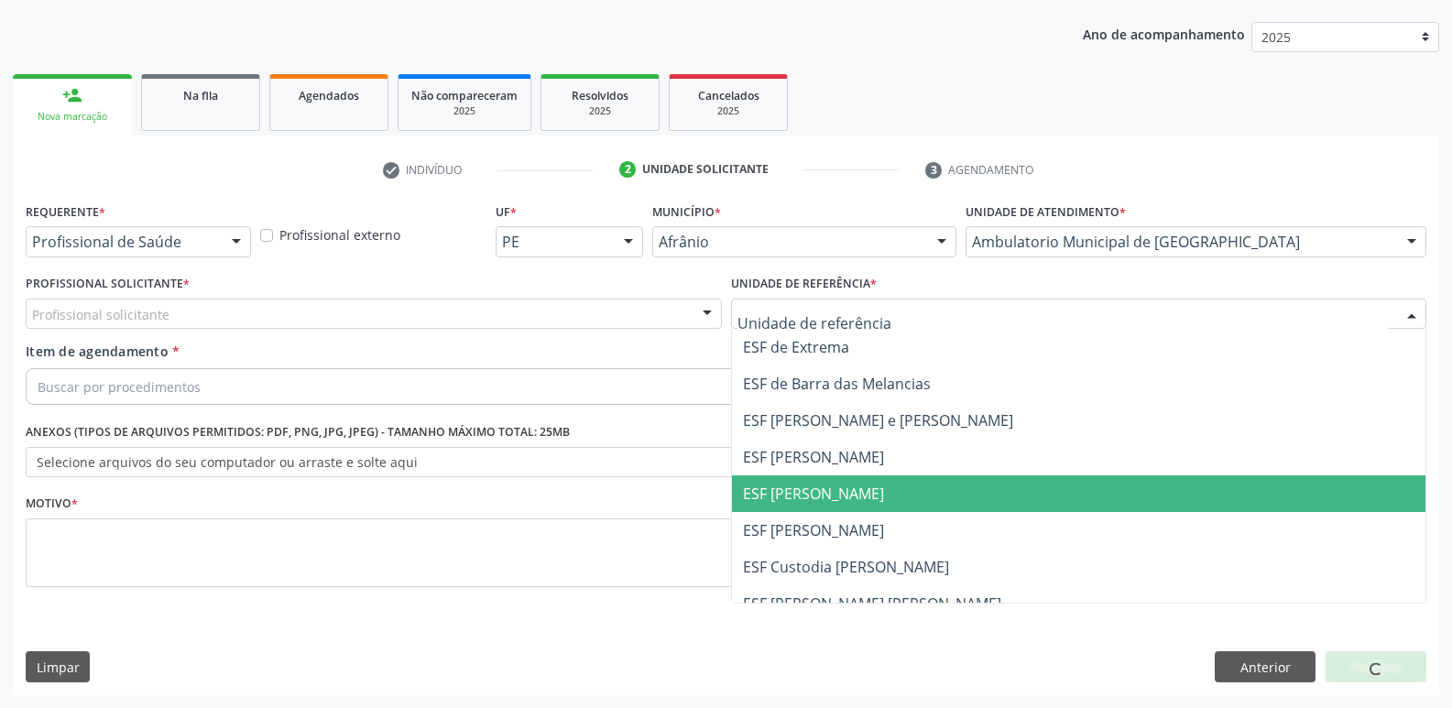
click at [932, 494] on span "ESF [PERSON_NAME]" at bounding box center [1079, 493] width 694 height 37
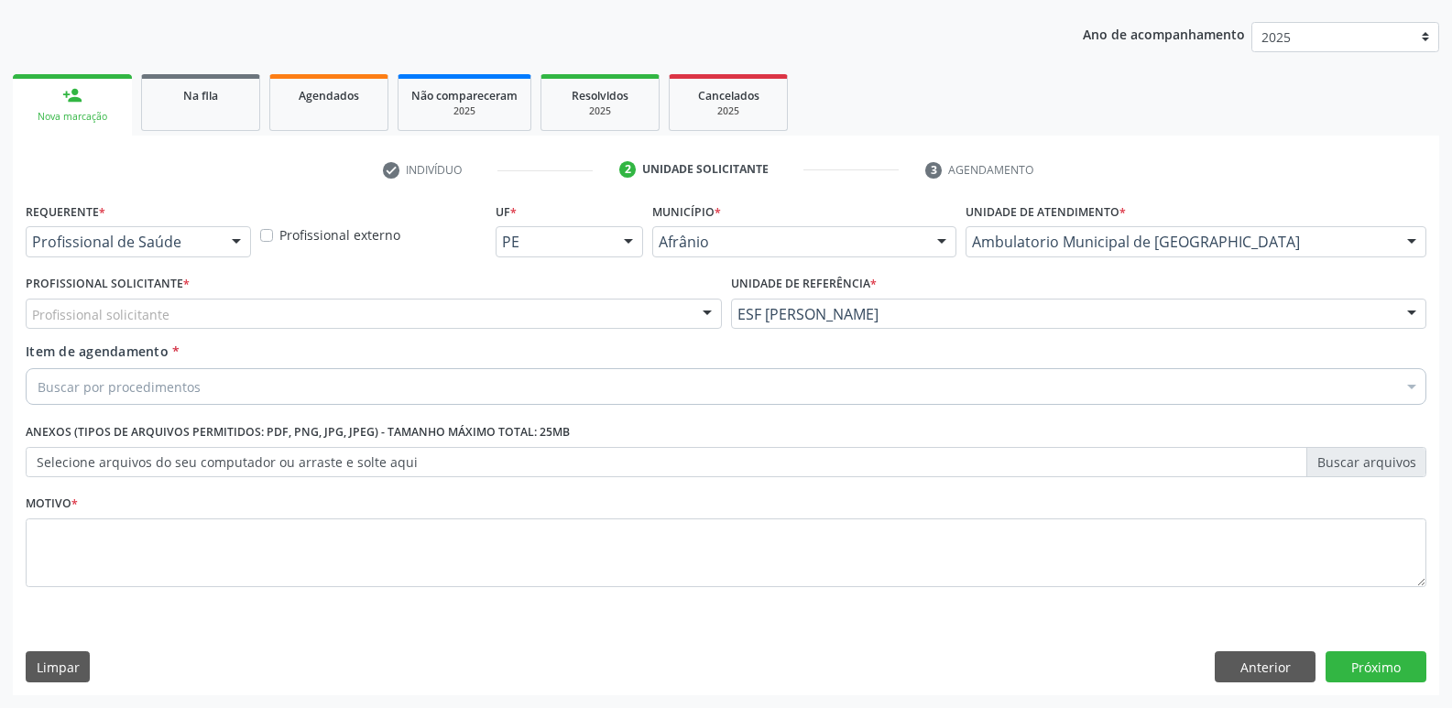
click at [541, 303] on div "Profissional solicitante" at bounding box center [374, 314] width 696 height 31
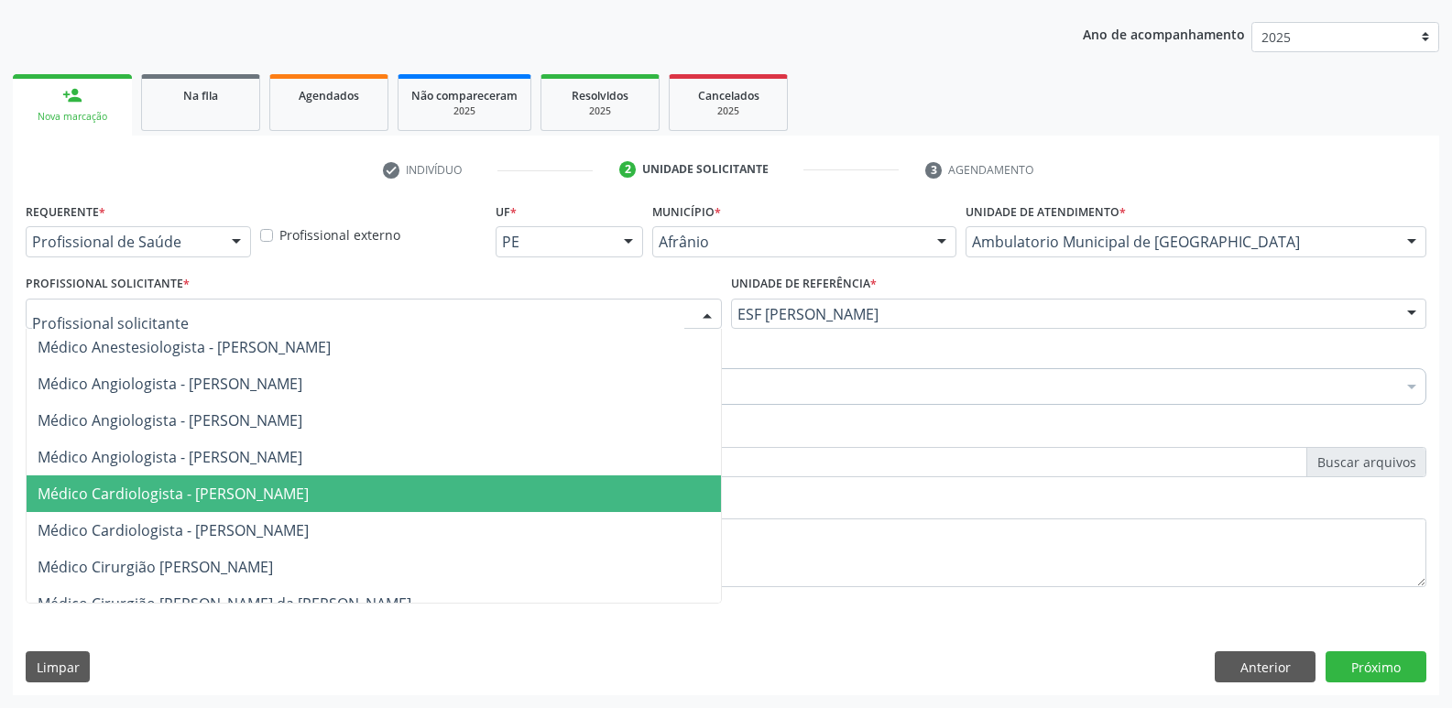
drag, startPoint x: 528, startPoint y: 484, endPoint x: 511, endPoint y: 478, distance: 18.2
click at [528, 484] on span "Médico Cardiologista - Alysson Rodrigo Ferreira Cavalcanti" at bounding box center [374, 493] width 694 height 37
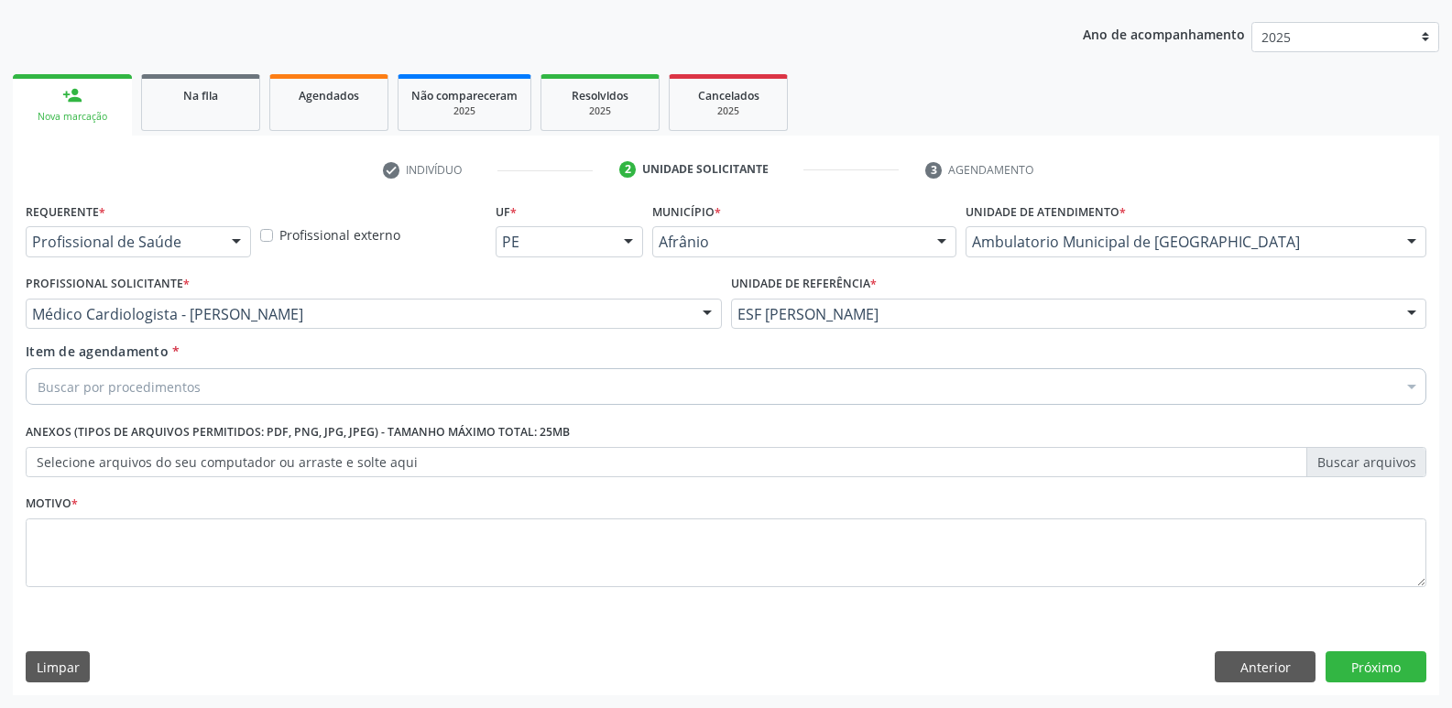
click at [397, 378] on div "Buscar por procedimentos" at bounding box center [726, 386] width 1400 height 37
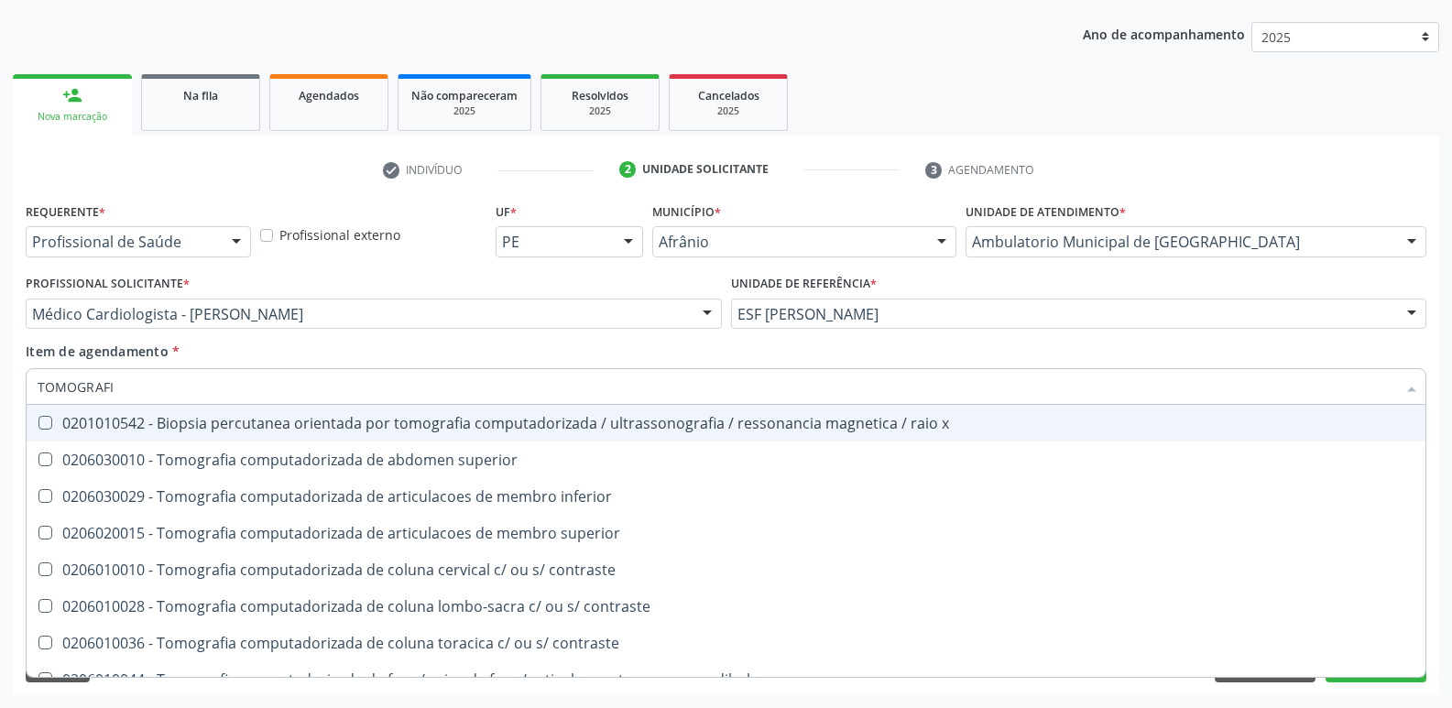
type input "TOMOGRAFIA"
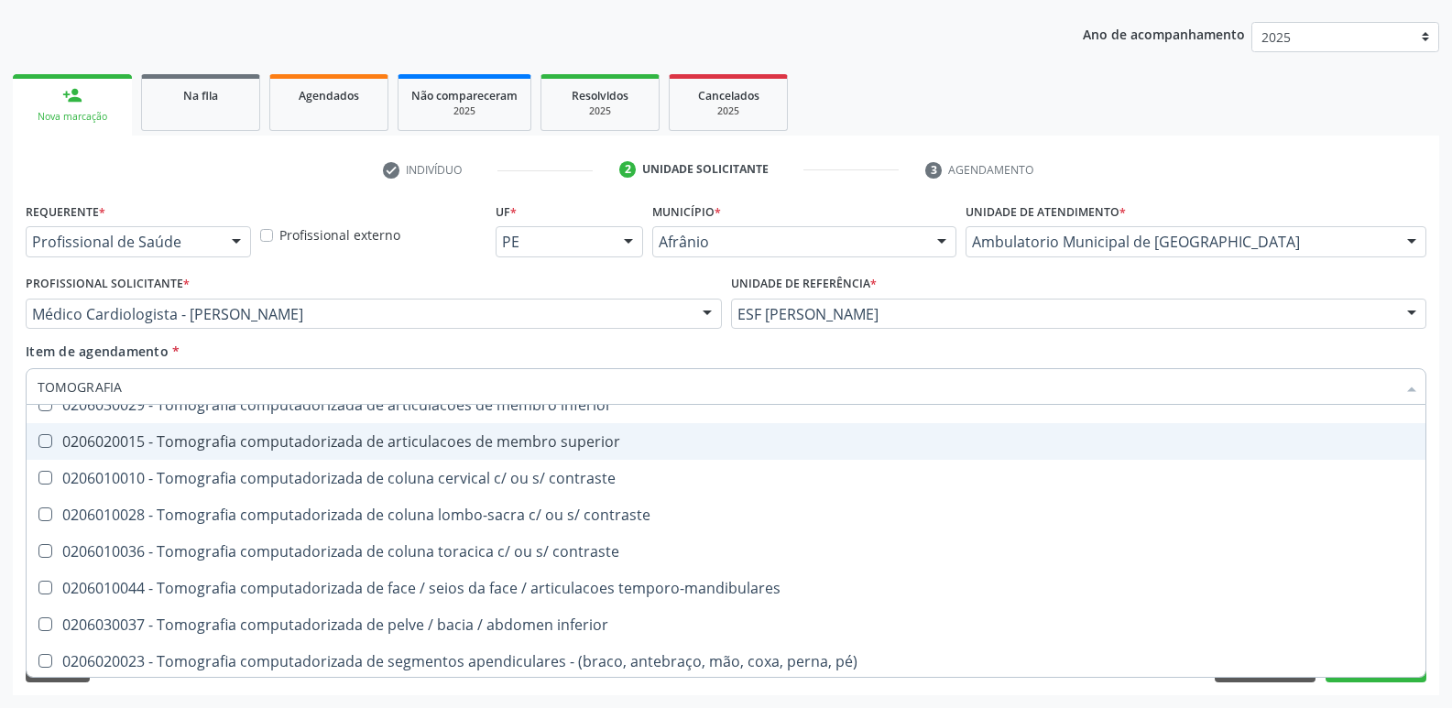
scroll to position [275, 0]
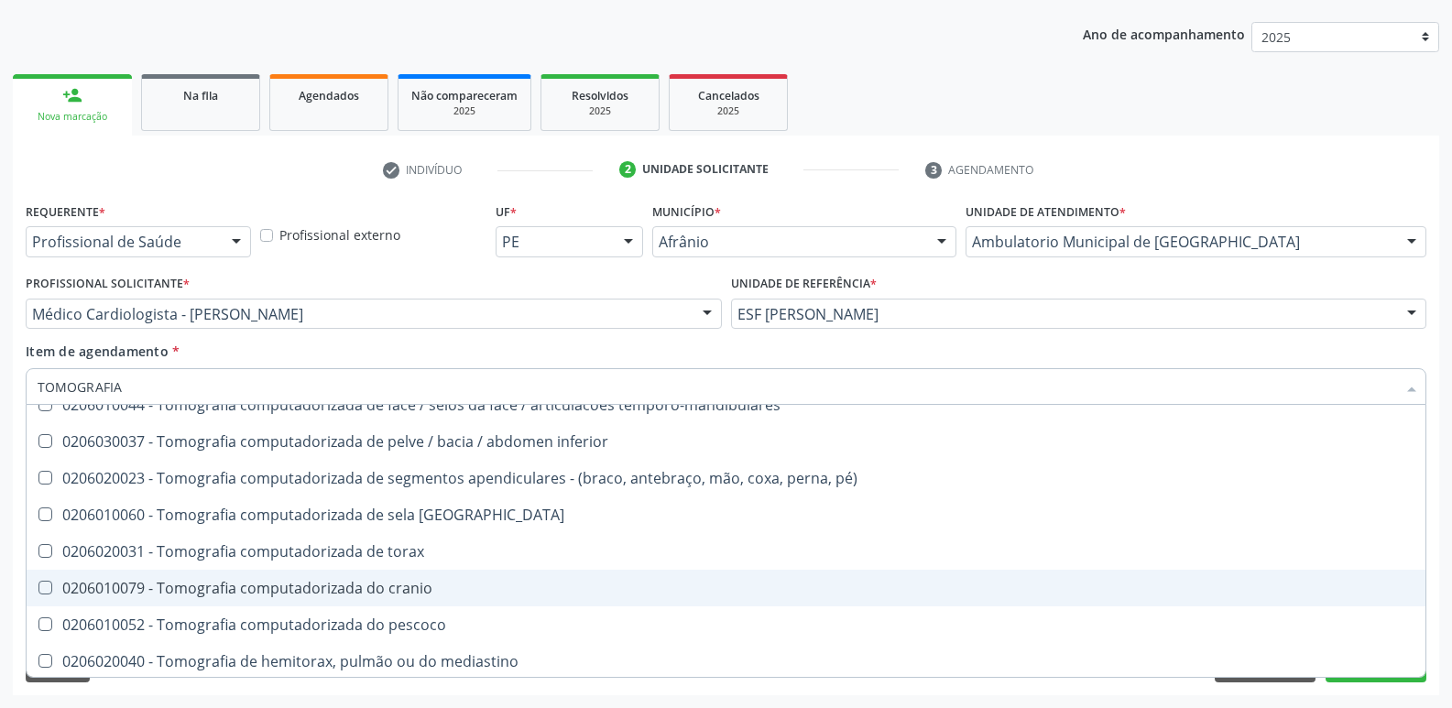
click at [429, 590] on div "0206010079 - Tomografia computadorizada do cranio" at bounding box center [726, 588] width 1376 height 15
checkbox cranio "true"
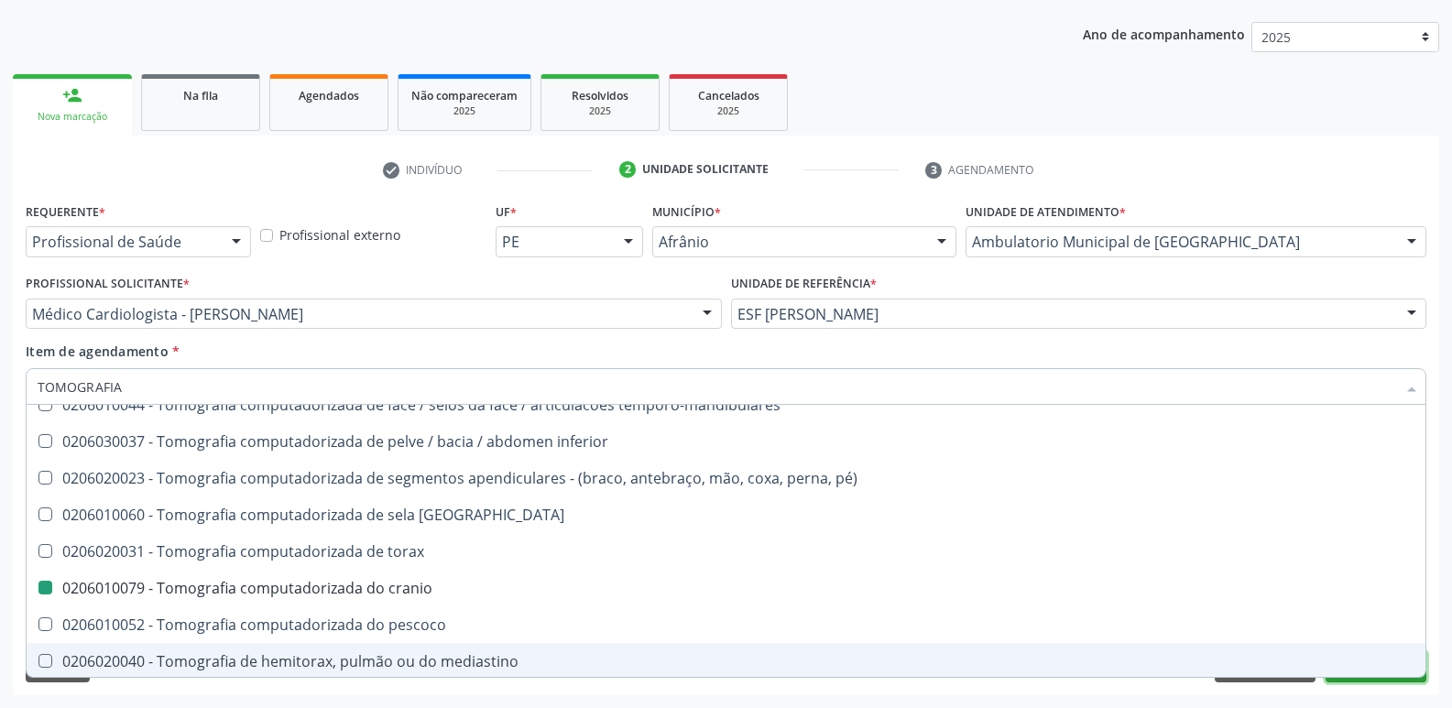
click at [1329, 681] on button "Próximo" at bounding box center [1375, 666] width 101 height 31
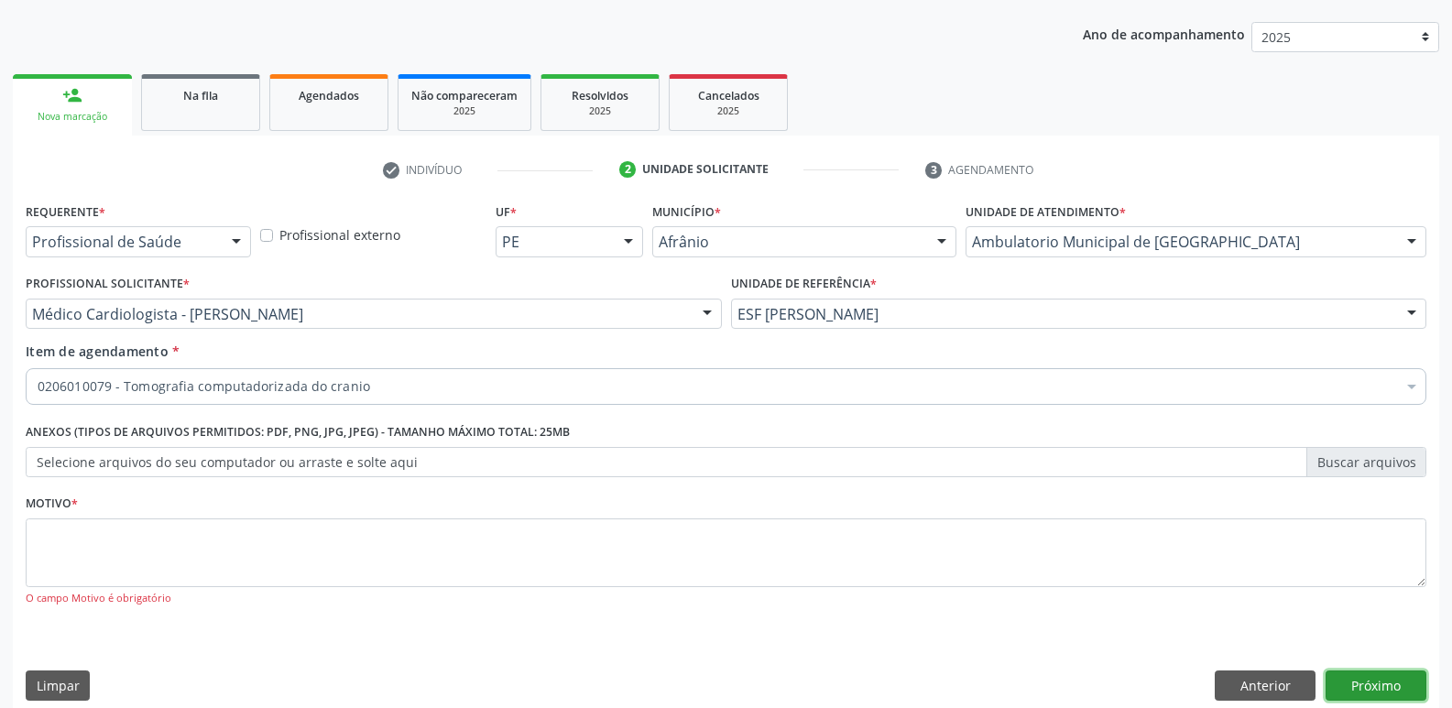
scroll to position [0, 0]
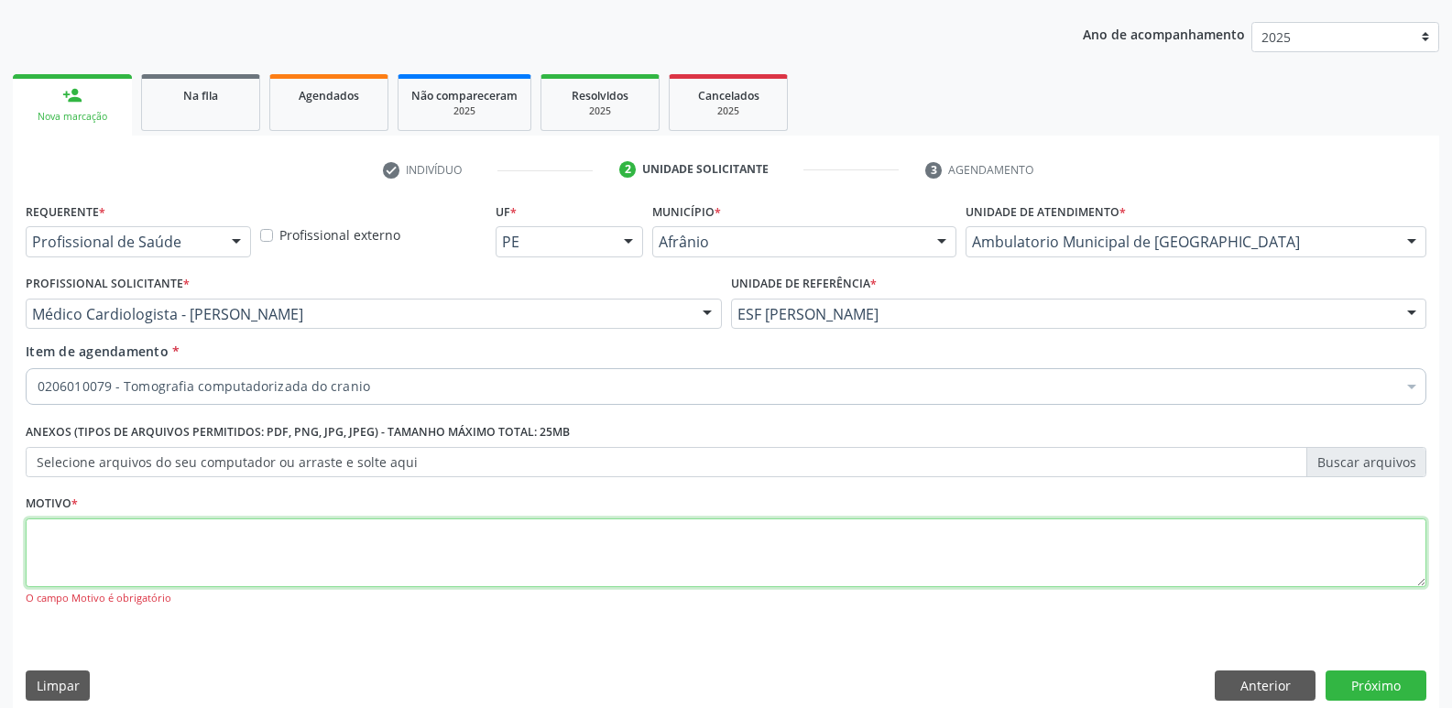
click at [616, 538] on textarea at bounding box center [726, 553] width 1400 height 70
type textarea "*"
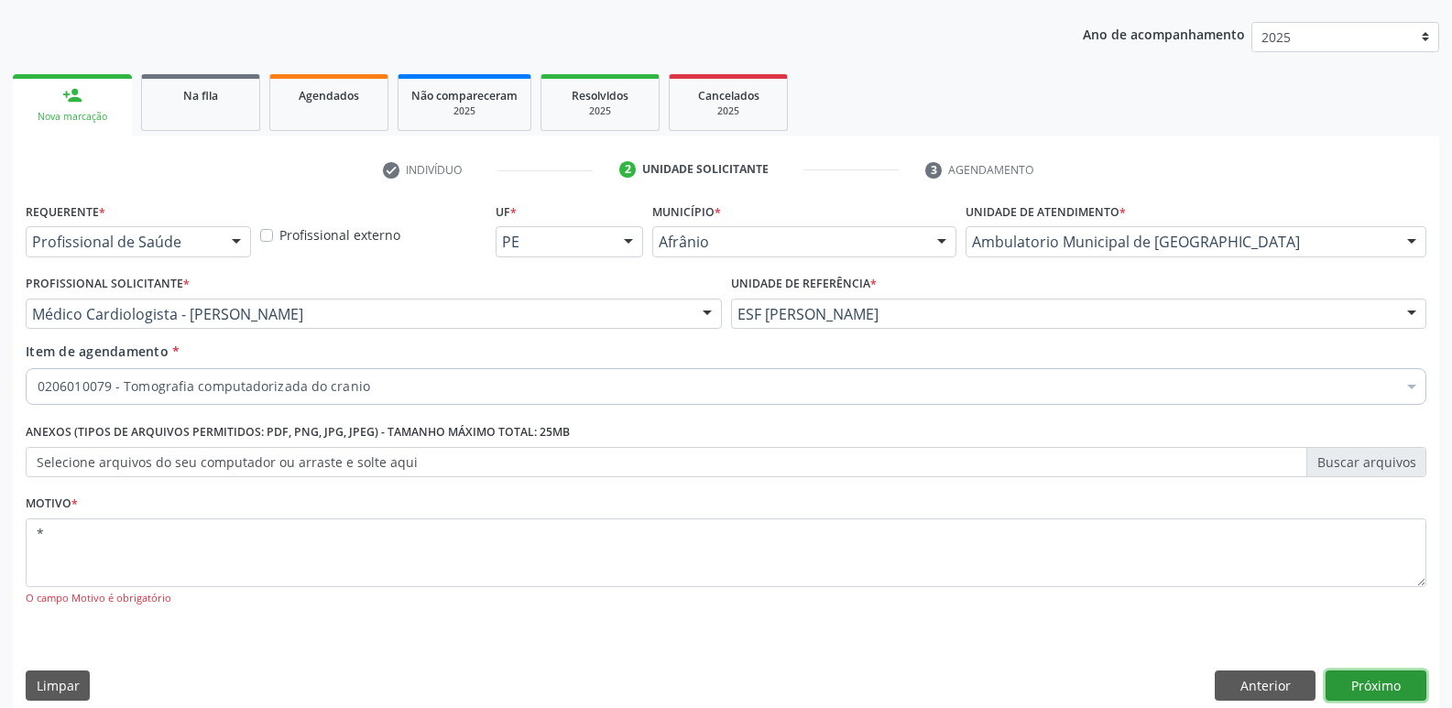
click at [1374, 685] on button "Próximo" at bounding box center [1375, 685] width 101 height 31
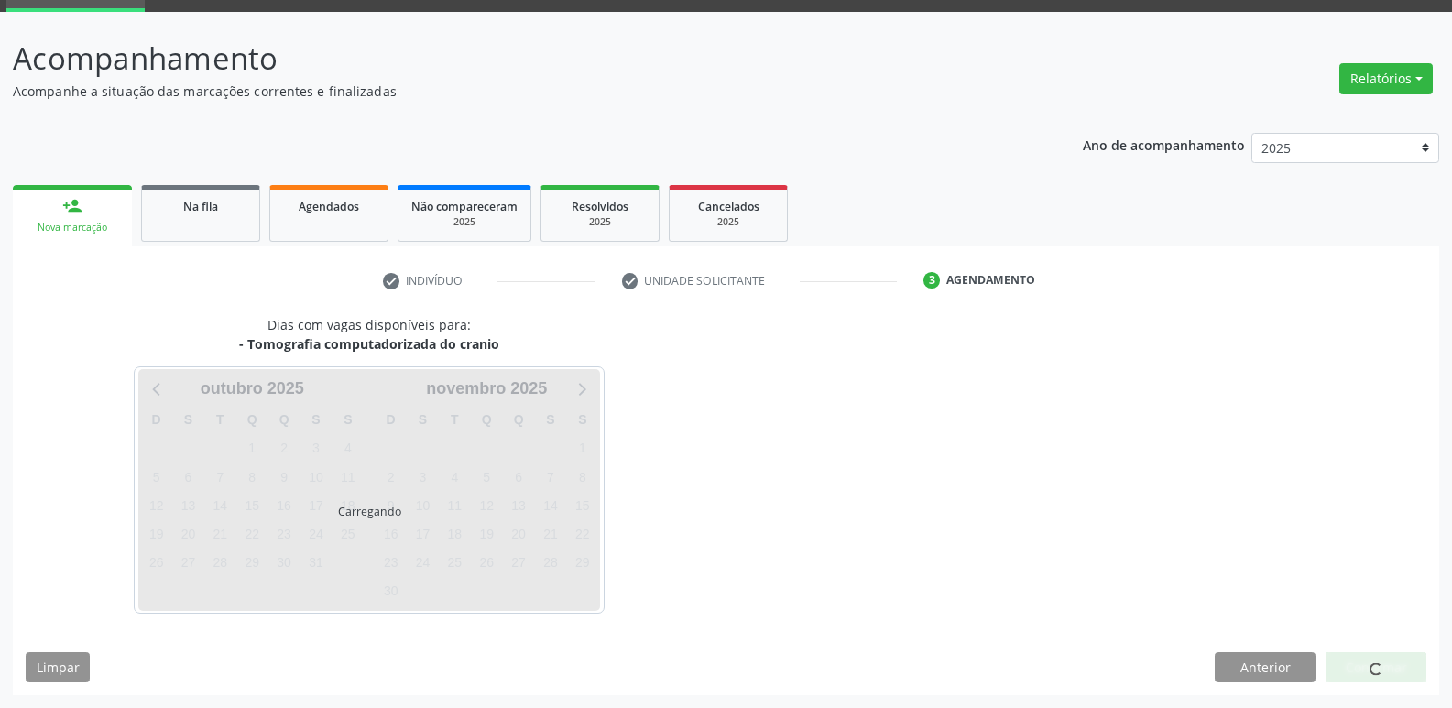
scroll to position [89, 0]
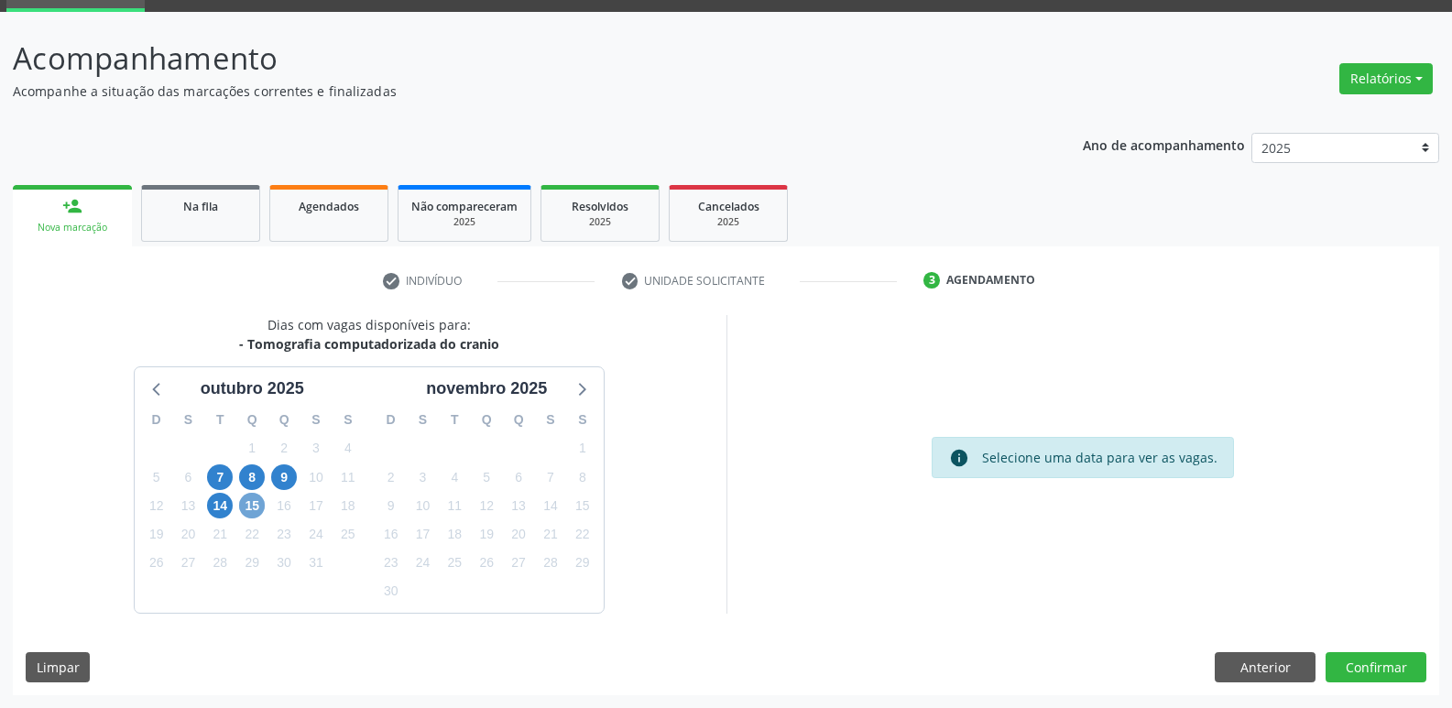
click at [245, 507] on span "15" at bounding box center [252, 506] width 26 height 26
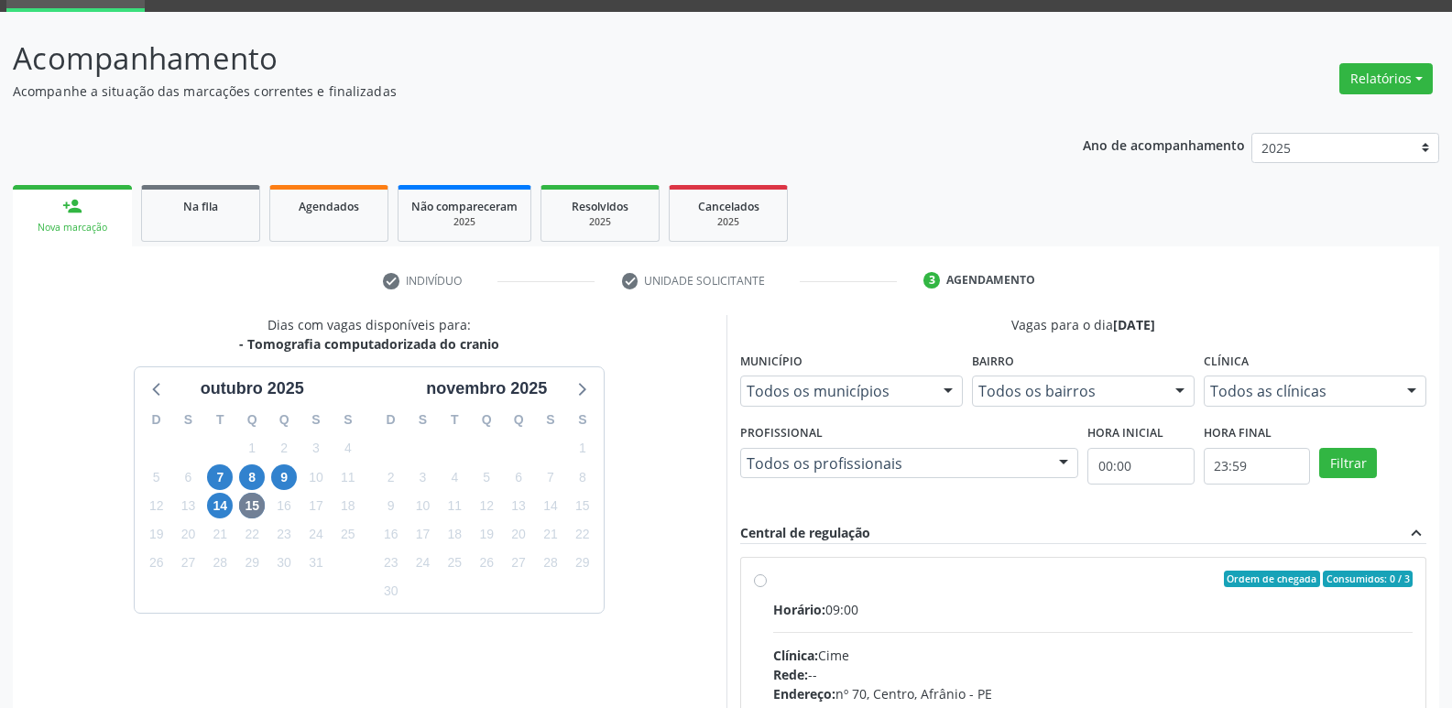
click at [789, 582] on div "Ordem de chegada Consumidos: 0 / 3" at bounding box center [1093, 579] width 640 height 16
click at [767, 582] on input "Ordem de chegada Consumidos: 0 / 3 Horário: 09:00 Clínica: Cime Rede: -- Endere…" at bounding box center [760, 579] width 13 height 16
radio input "true"
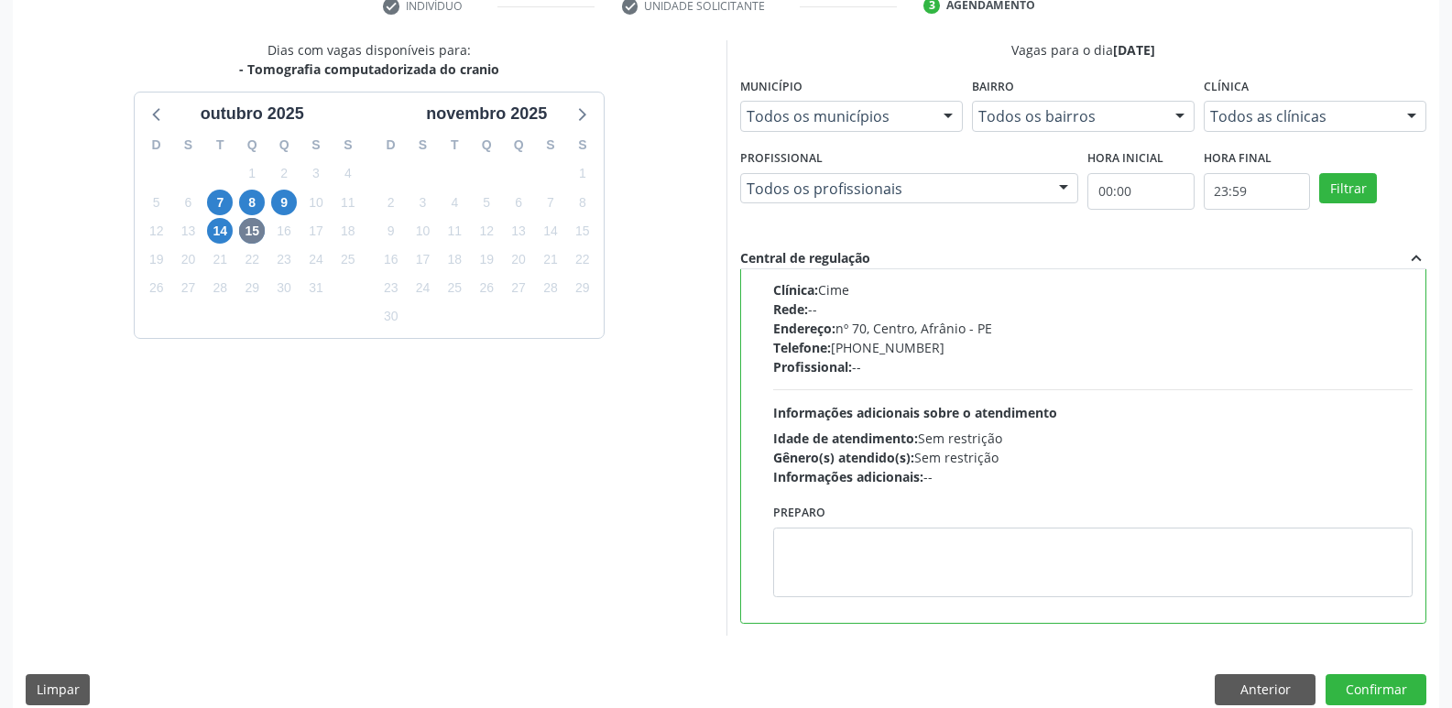
scroll to position [386, 0]
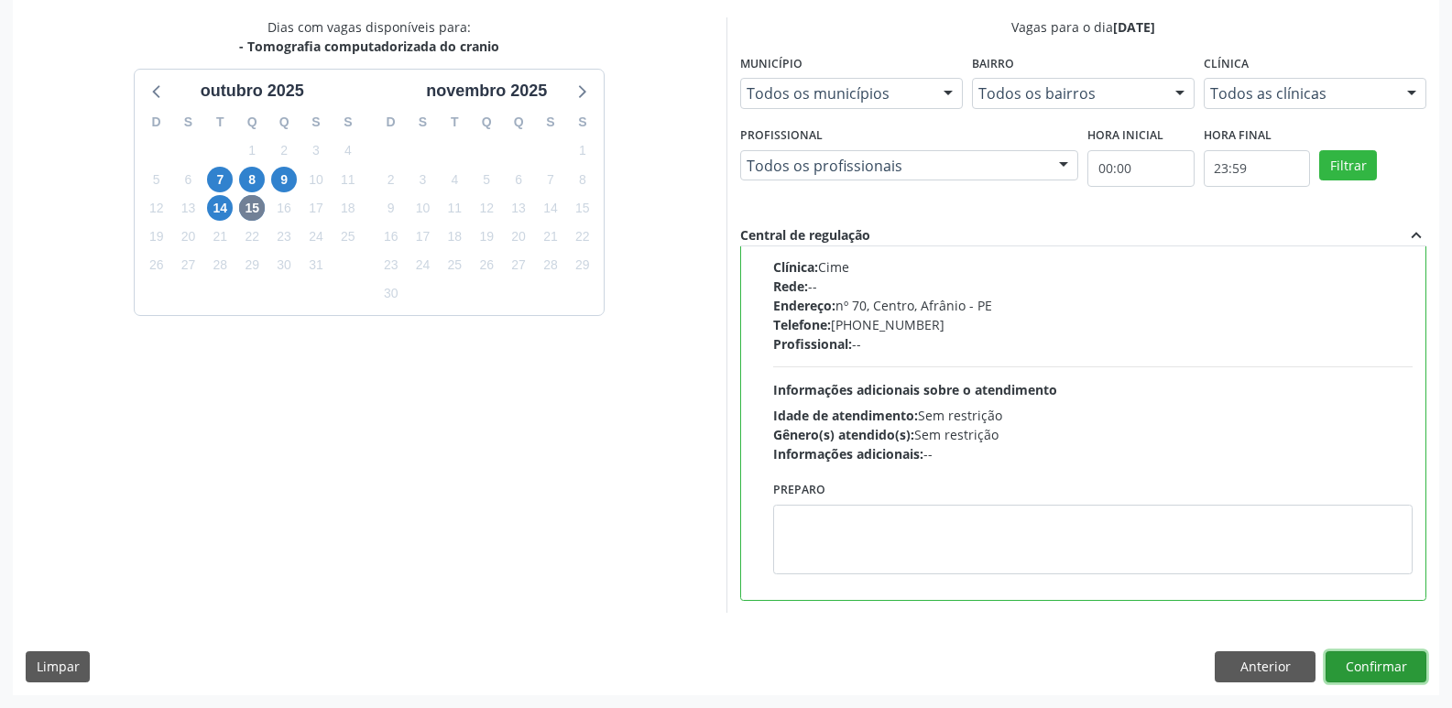
click at [1386, 670] on button "Confirmar" at bounding box center [1375, 666] width 101 height 31
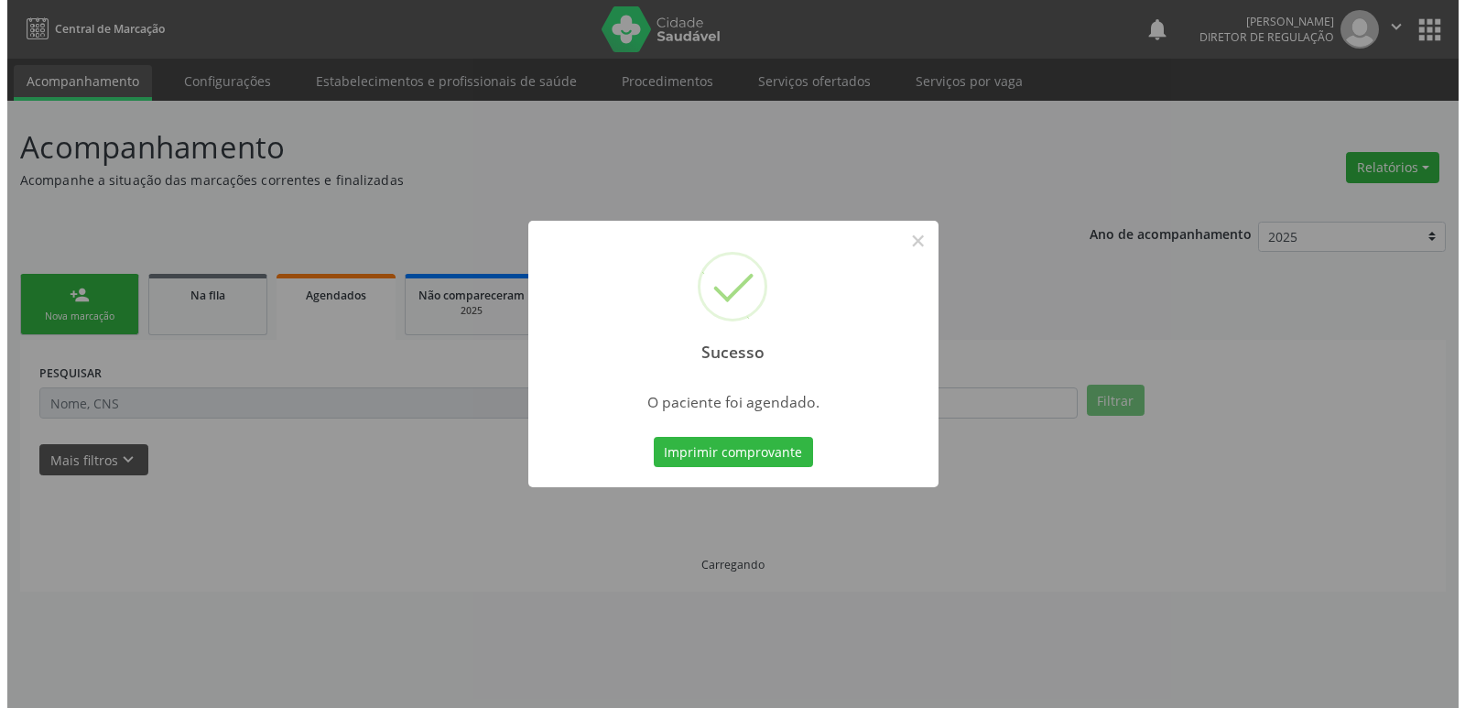
scroll to position [0, 0]
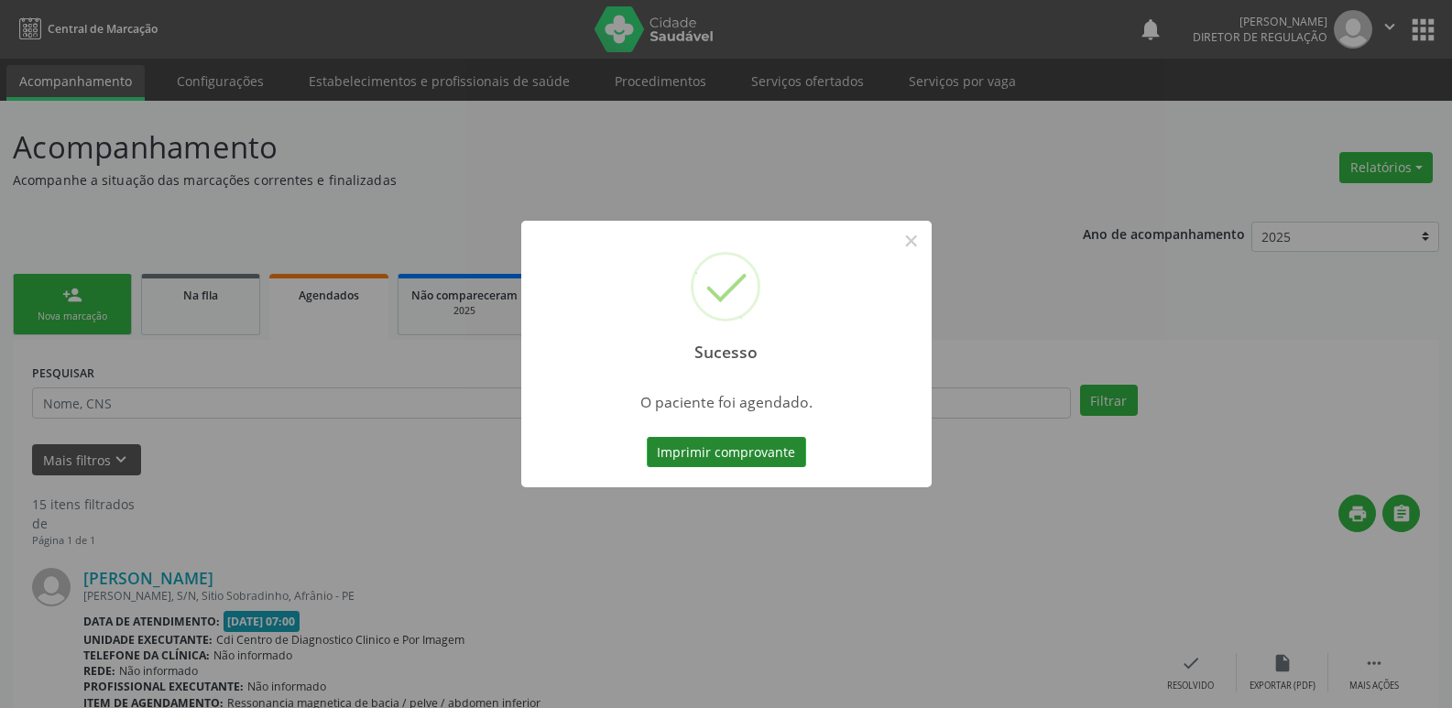
click at [763, 445] on button "Imprimir comprovante" at bounding box center [726, 452] width 159 height 31
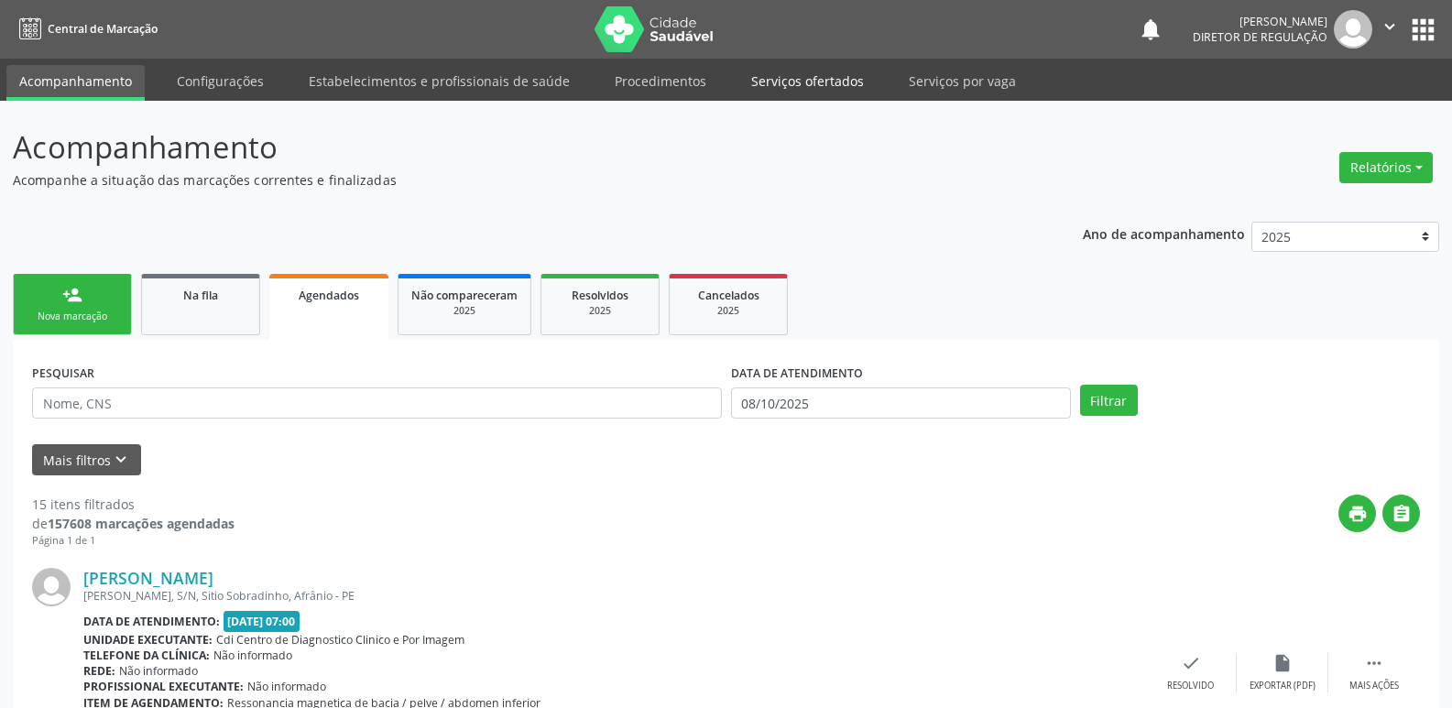
click at [820, 86] on link "Serviços ofertados" at bounding box center [807, 81] width 138 height 32
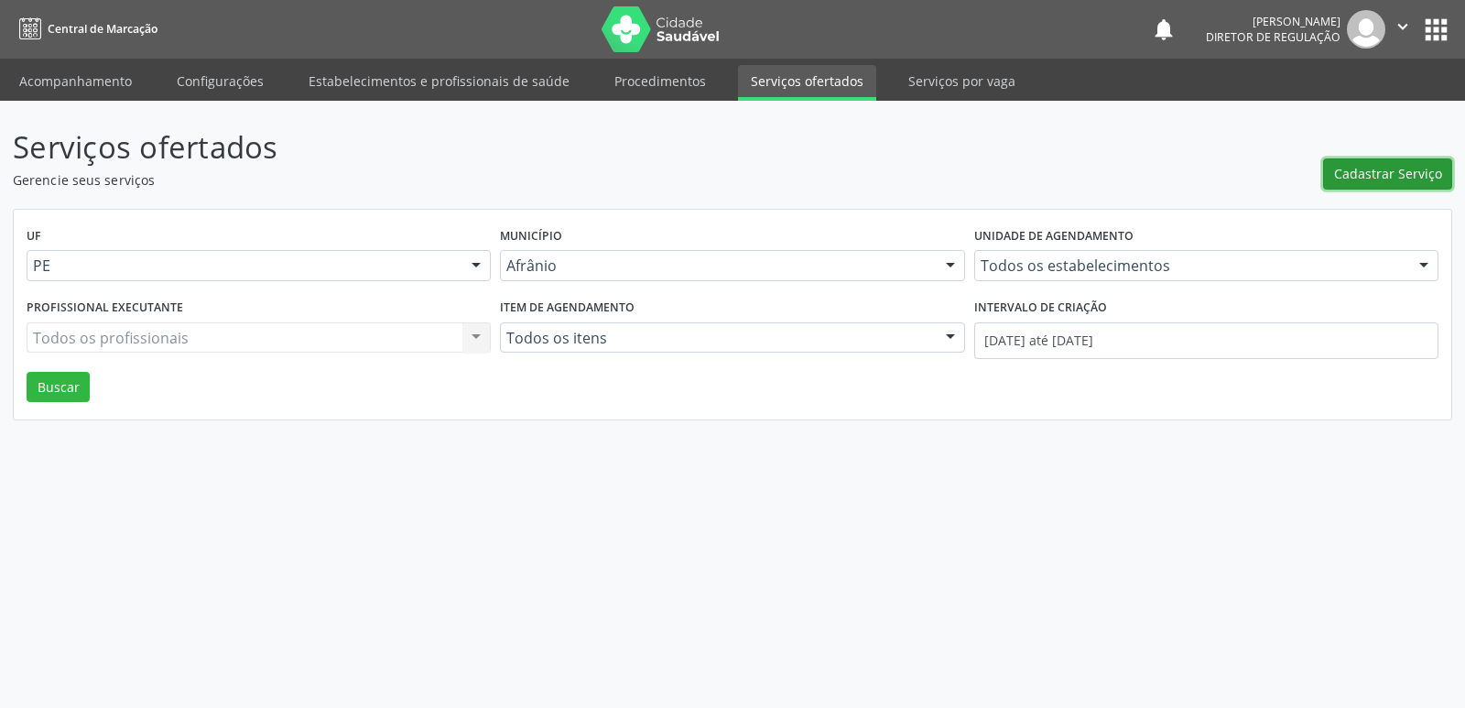
click at [1369, 171] on span "Cadastrar Serviço" at bounding box center [1388, 173] width 108 height 19
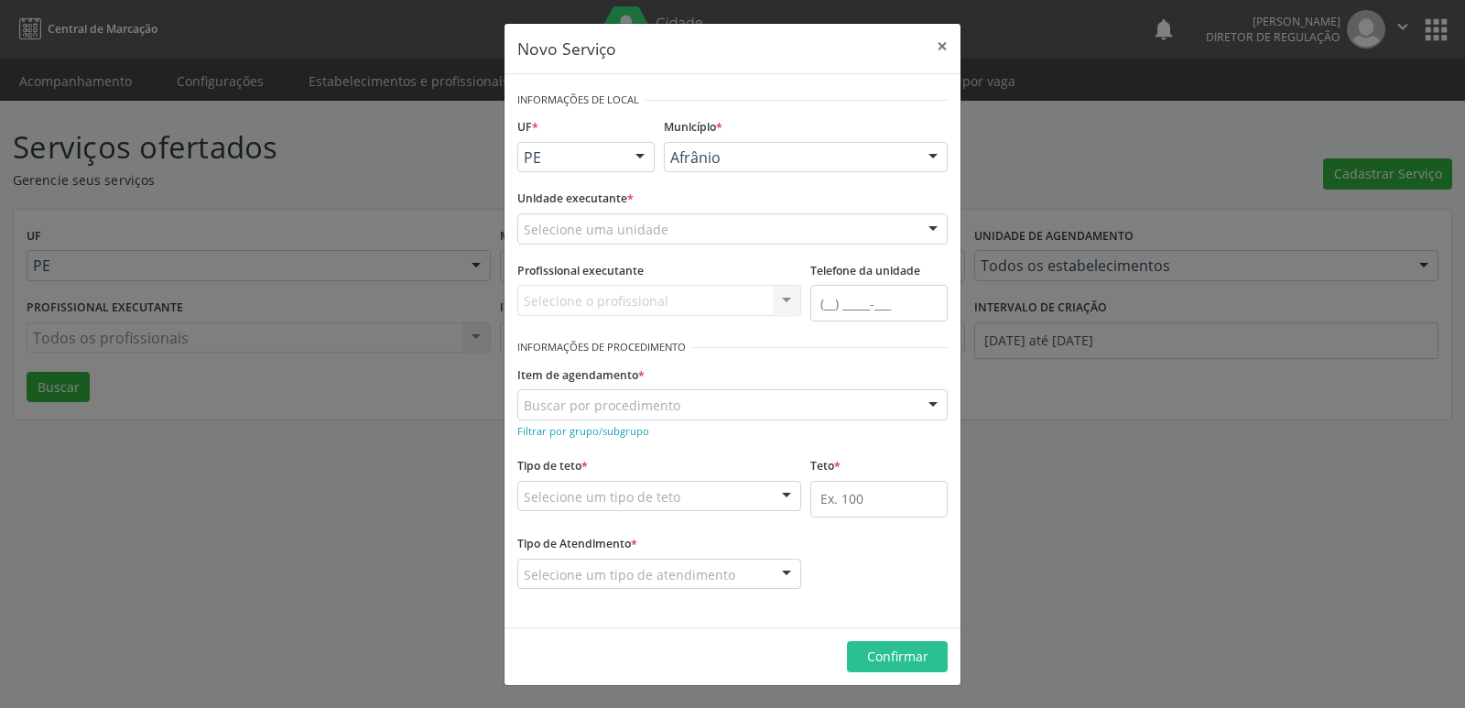
click at [699, 224] on div "Selecione uma unidade" at bounding box center [732, 228] width 430 height 31
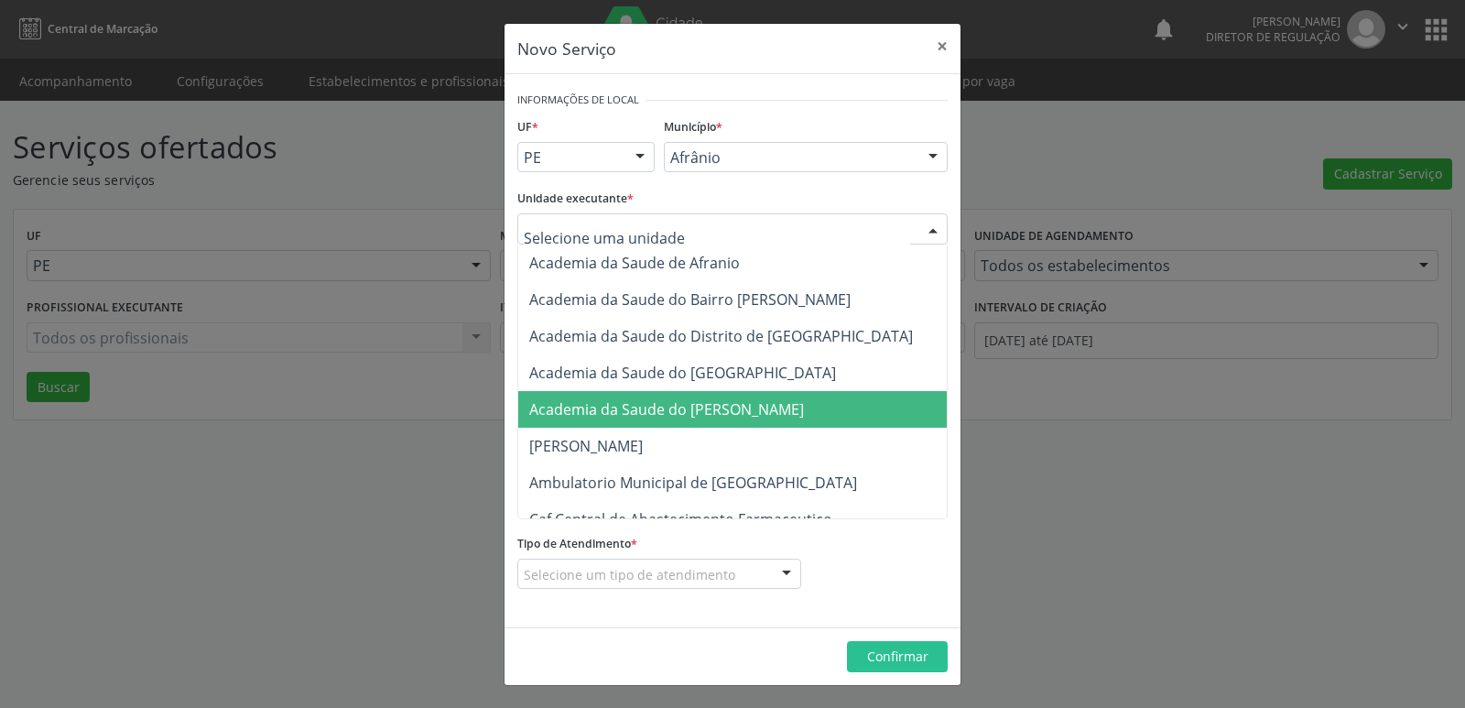
scroll to position [183, 0]
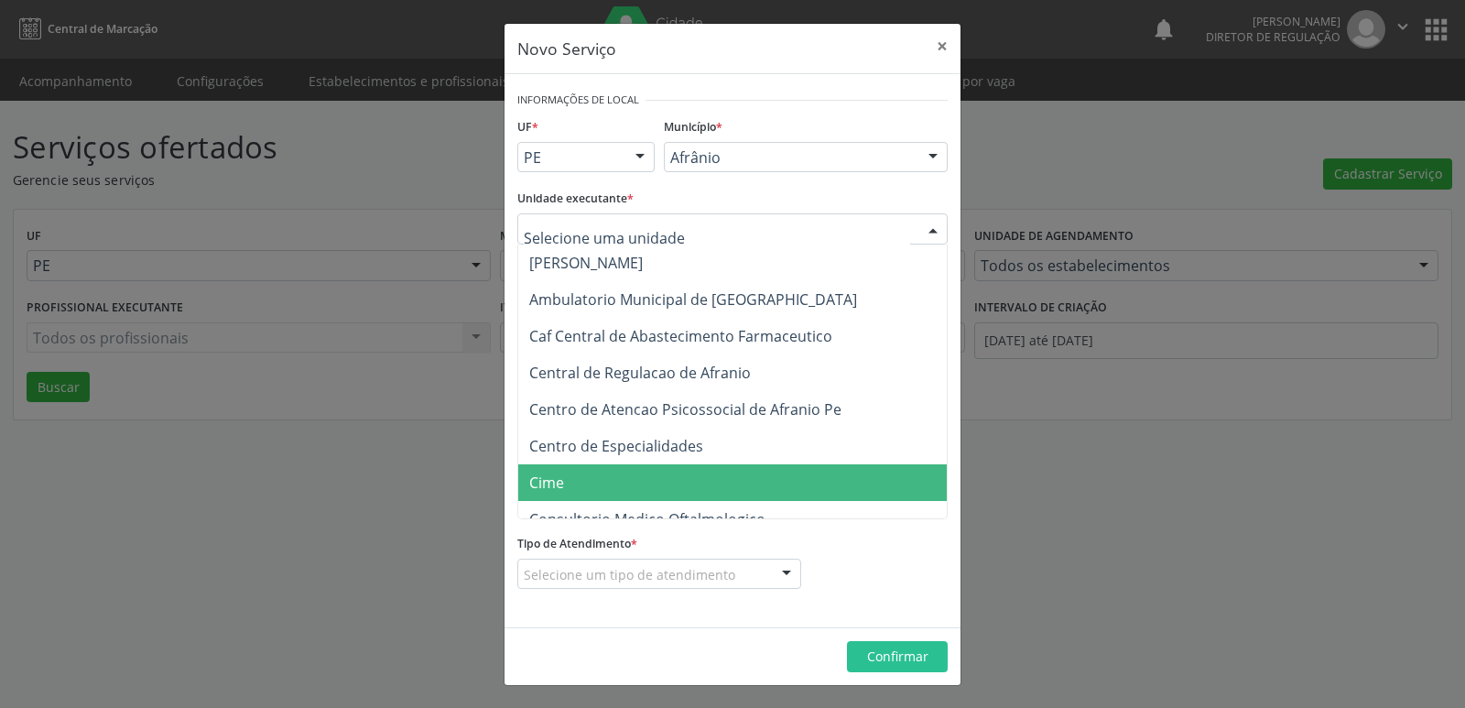
click at [602, 487] on span "Cime" at bounding box center [741, 482] width 447 height 37
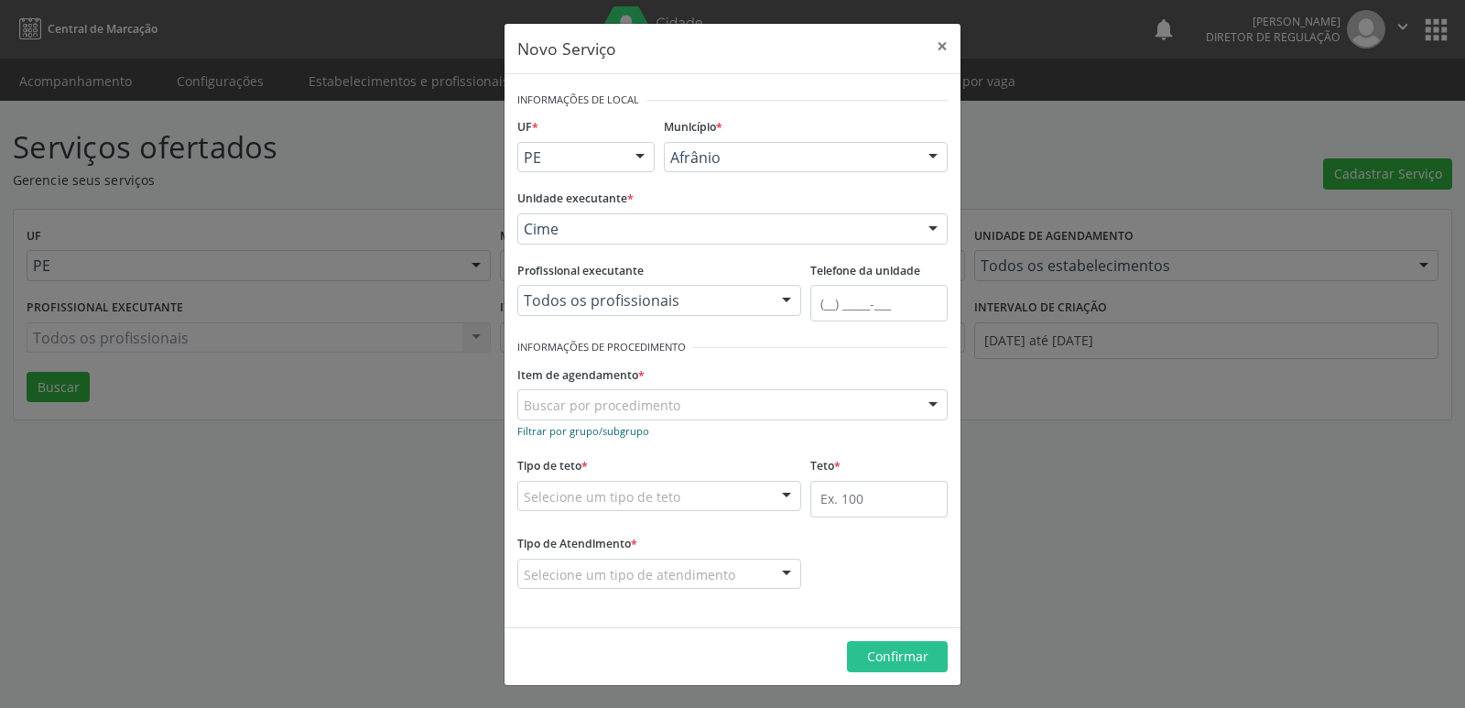
click at [603, 430] on small "Filtrar por grupo/subgrupo" at bounding box center [583, 431] width 132 height 14
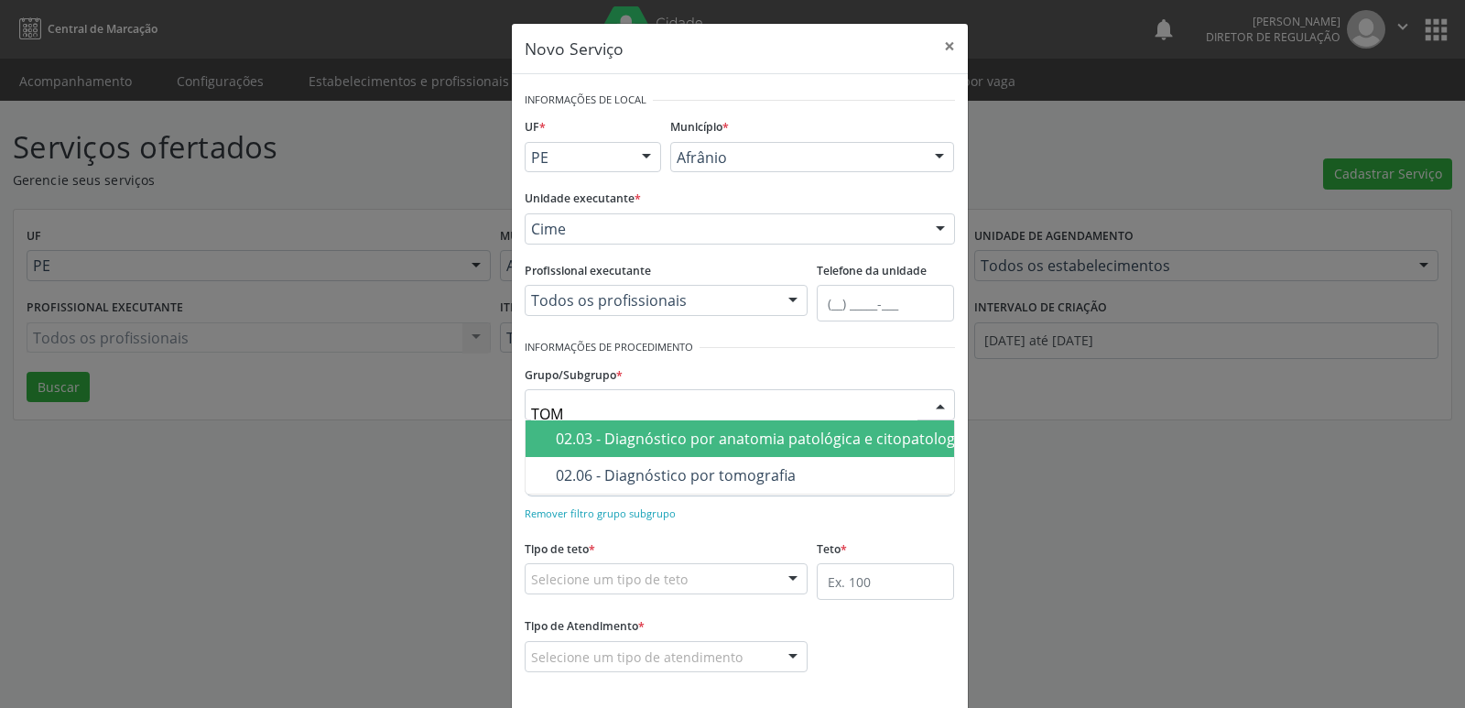
type input "TOMO"
click at [625, 431] on div "02.06 - Diagnóstico por tomografia" at bounding box center [749, 438] width 387 height 15
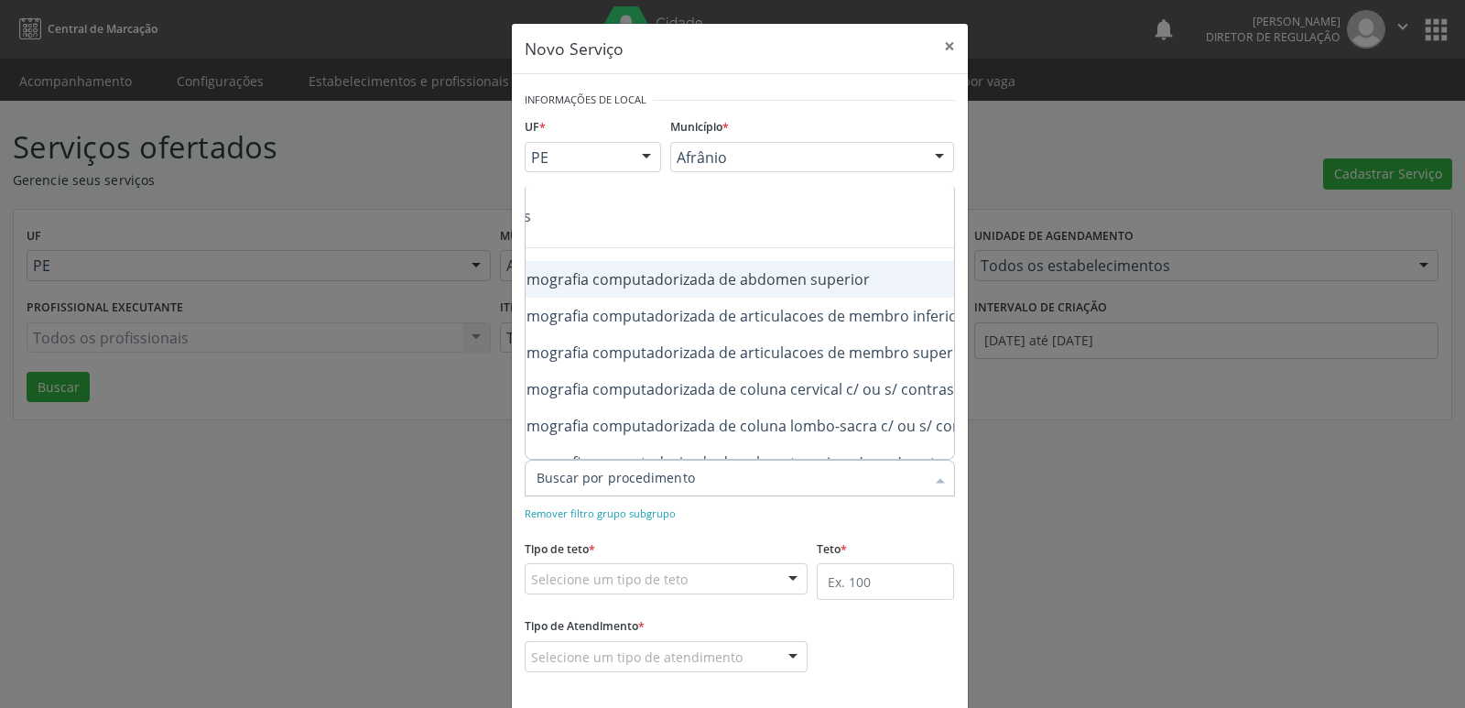
scroll to position [0, 183]
click at [797, 279] on div "0206030010 - Tomografia computadorizada de abdomen superior" at bounding box center [763, 279] width 820 height 15
checkbox superior "true"
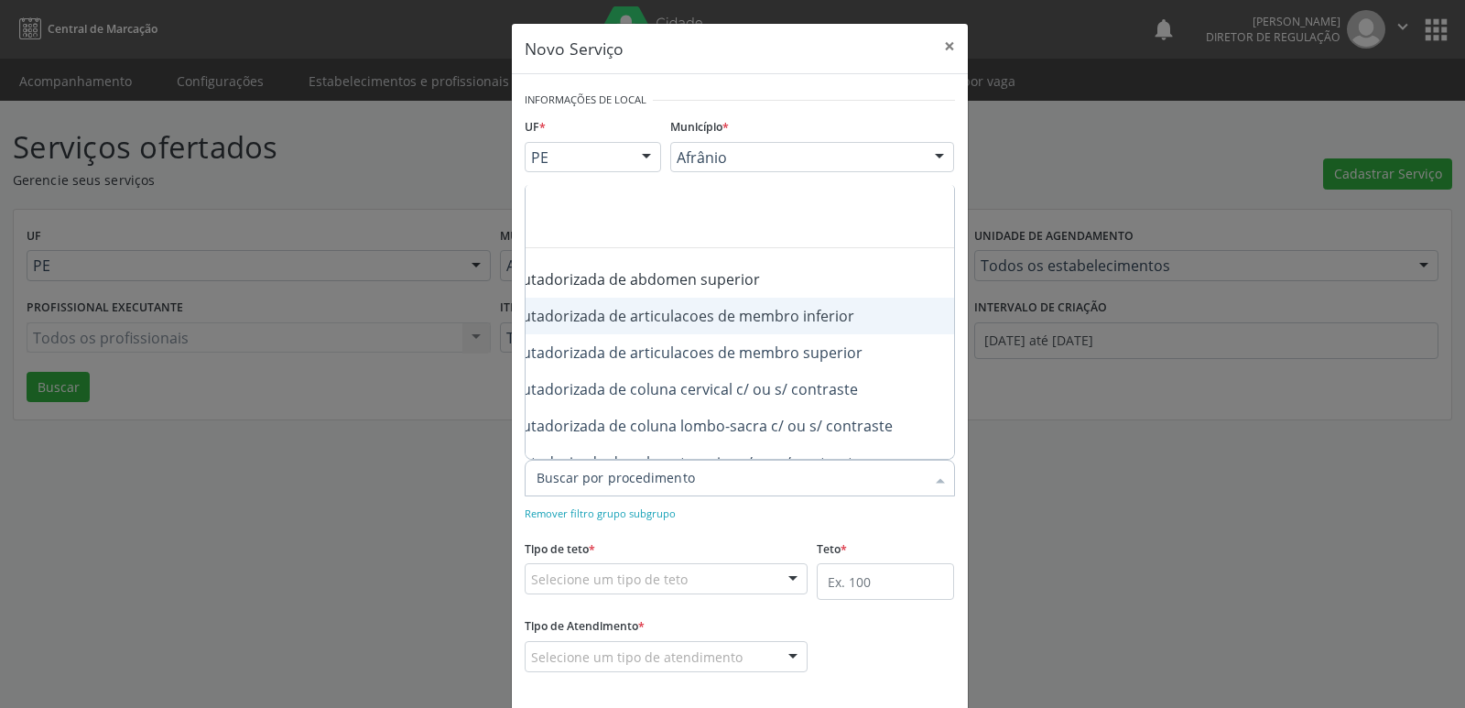
scroll to position [92, 256]
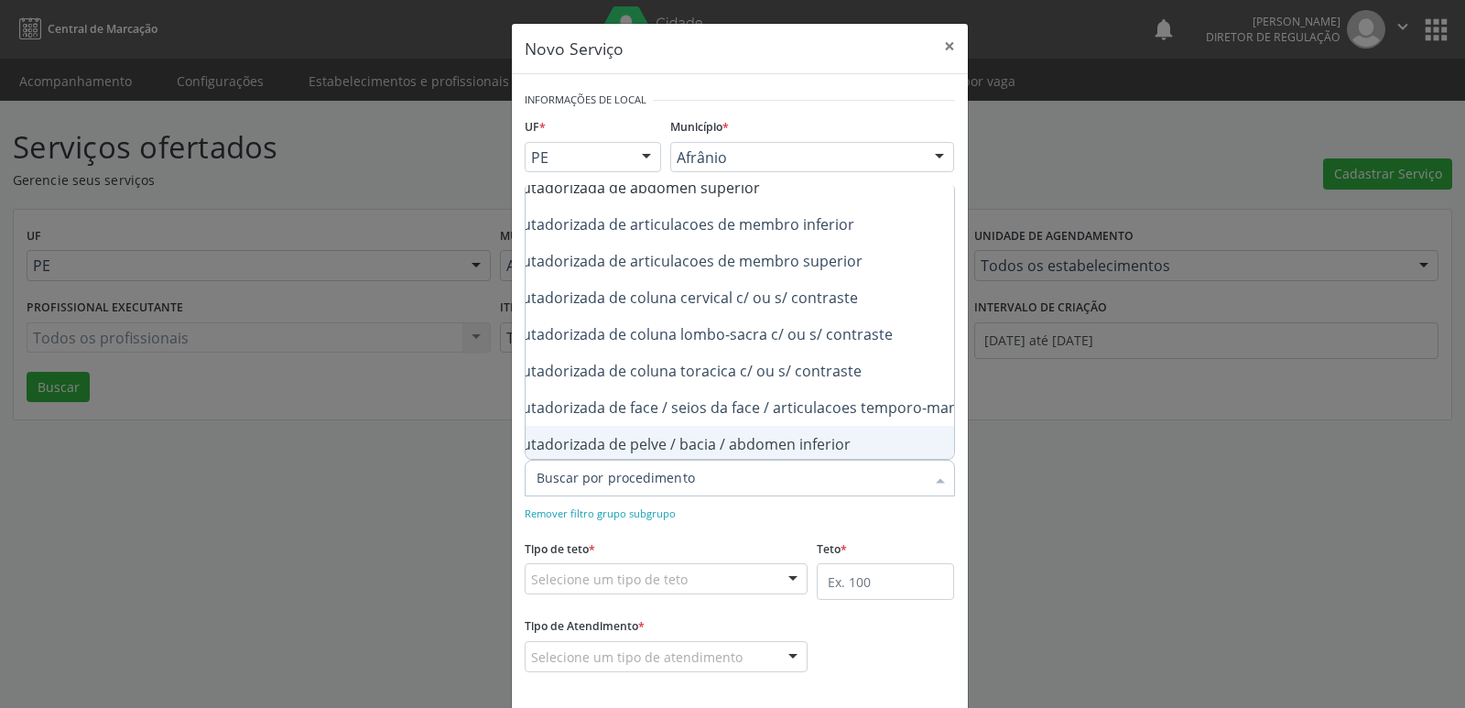
click at [798, 441] on div "0206030037 - Tomografia computadorizada de pelve / bacia / abdomen inferior" at bounding box center [690, 444] width 820 height 15
checkbox inferior "true"
checkbox superior "true"
checkbox inferior "false"
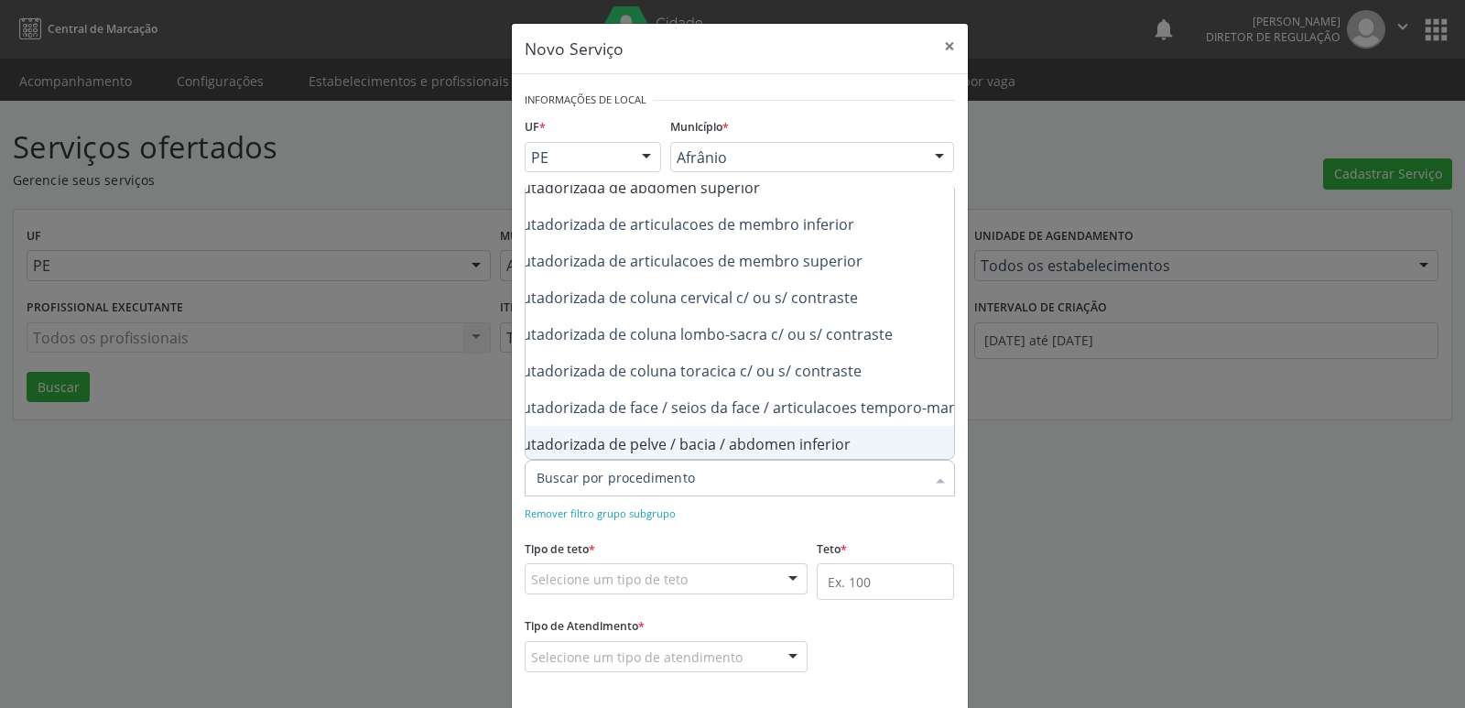
click at [752, 575] on div "Selecione um tipo de teto" at bounding box center [667, 578] width 284 height 31
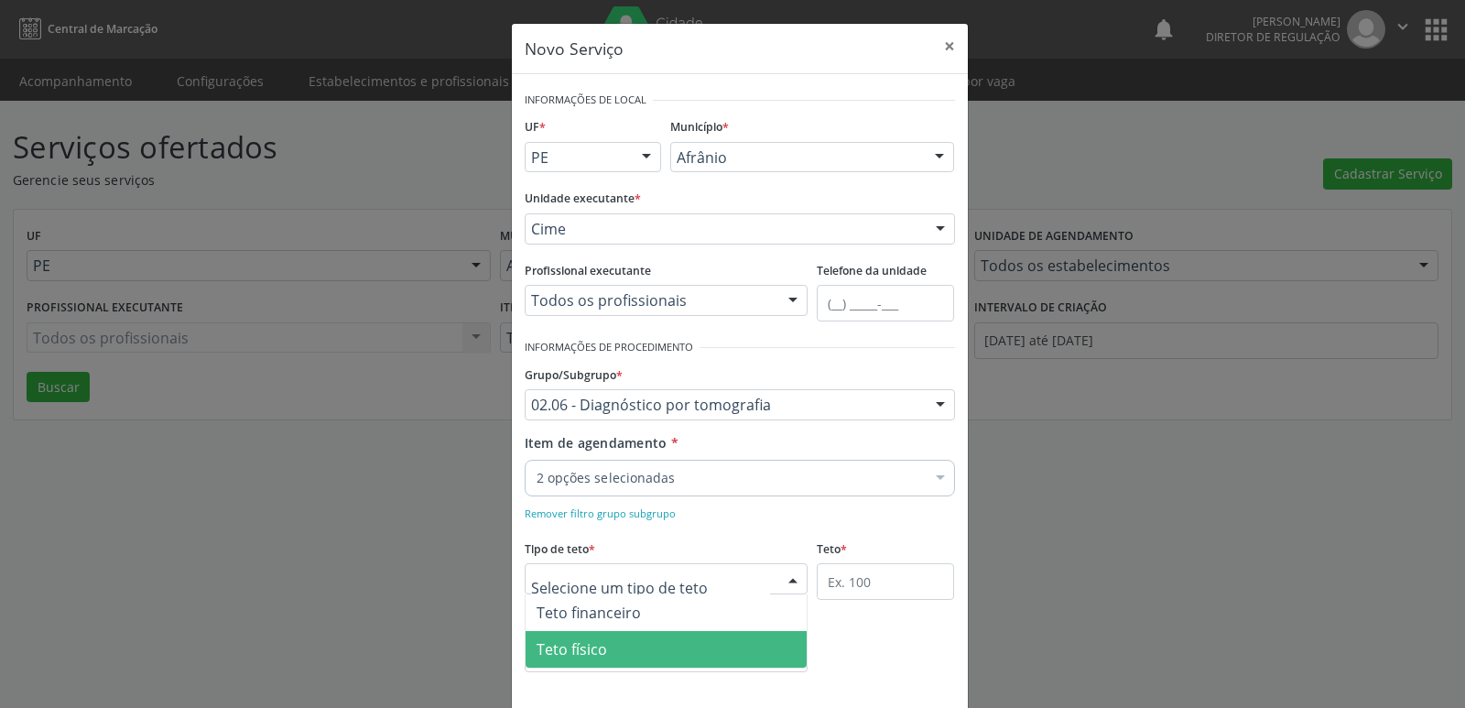
drag, startPoint x: 642, startPoint y: 641, endPoint x: 758, endPoint y: 617, distance: 118.7
click at [651, 643] on span "Teto físico" at bounding box center [667, 649] width 282 height 37
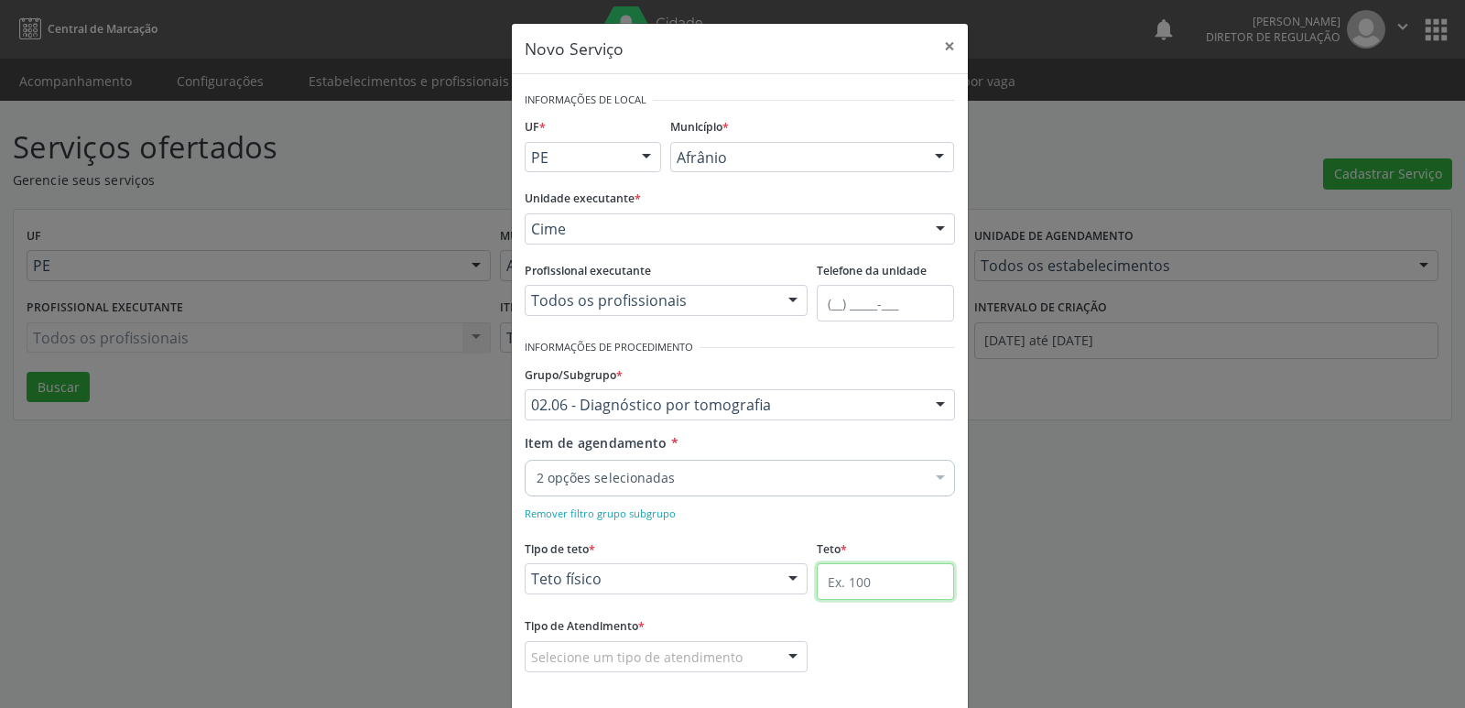
click at [832, 573] on input "text" at bounding box center [885, 581] width 137 height 37
type input "1"
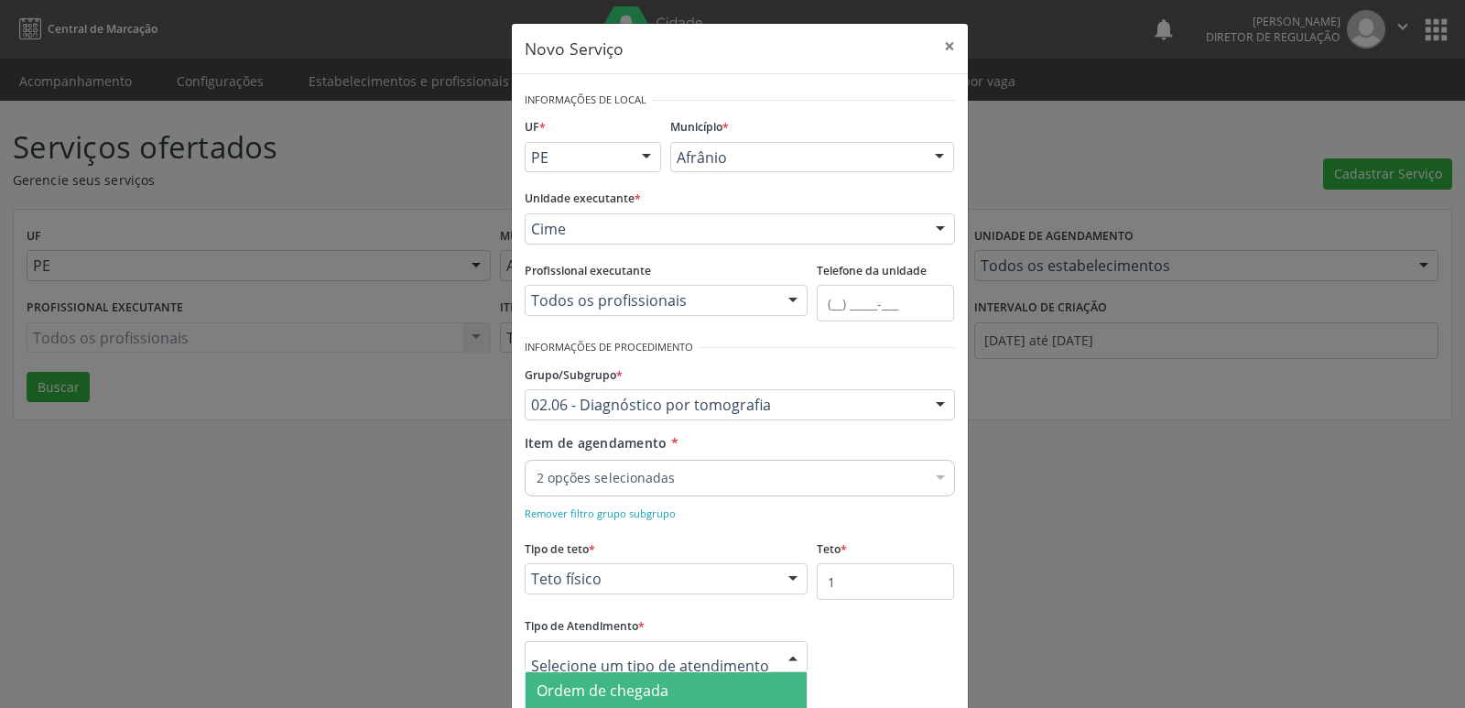
click at [669, 686] on span "Ordem de chegada" at bounding box center [667, 690] width 282 height 37
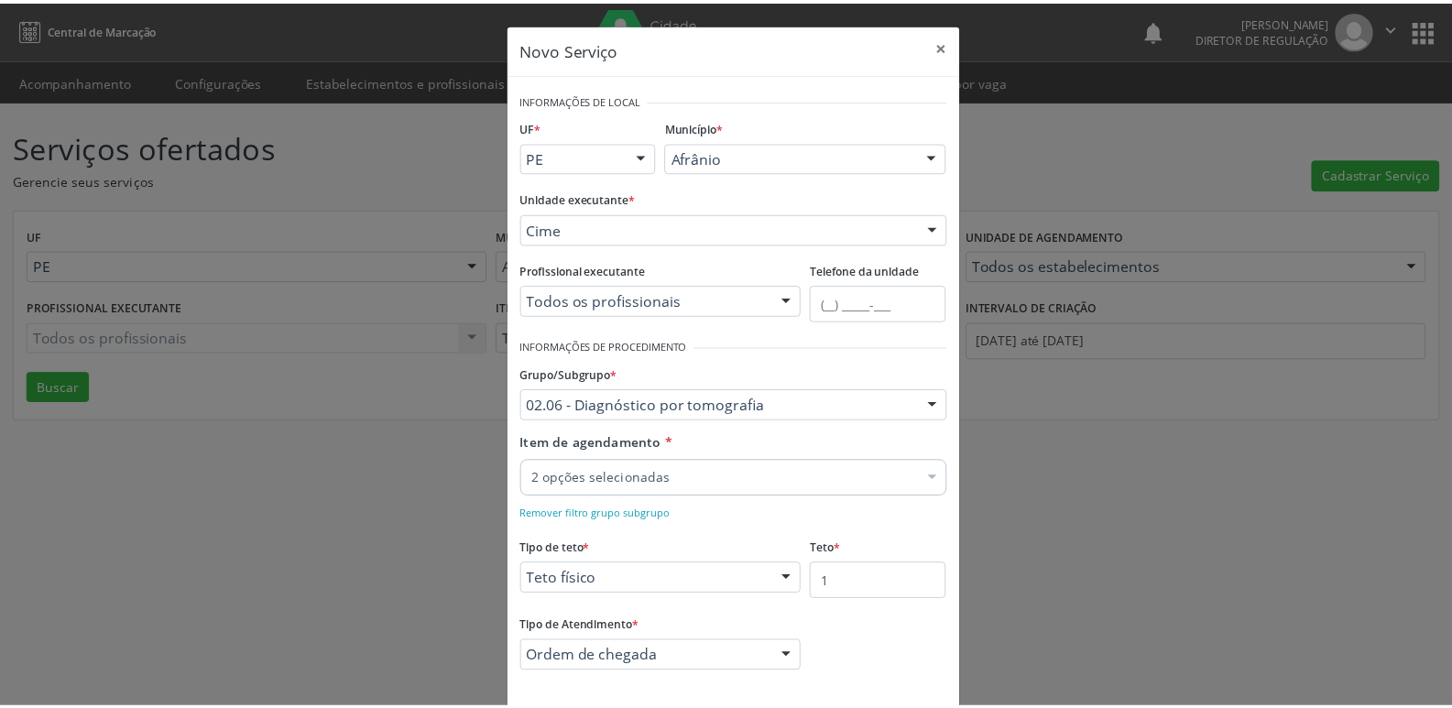
scroll to position [83, 0]
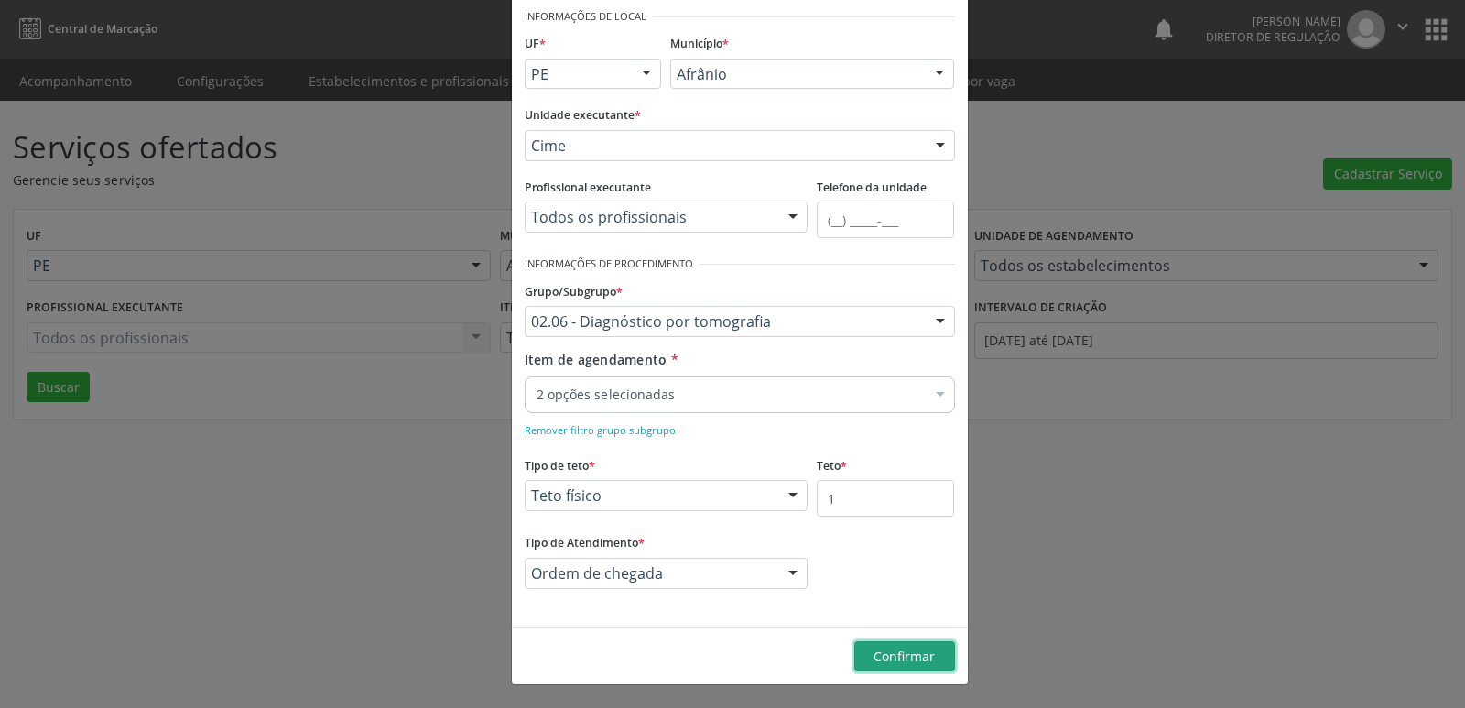
click at [895, 647] on span "Confirmar" at bounding box center [904, 655] width 61 height 17
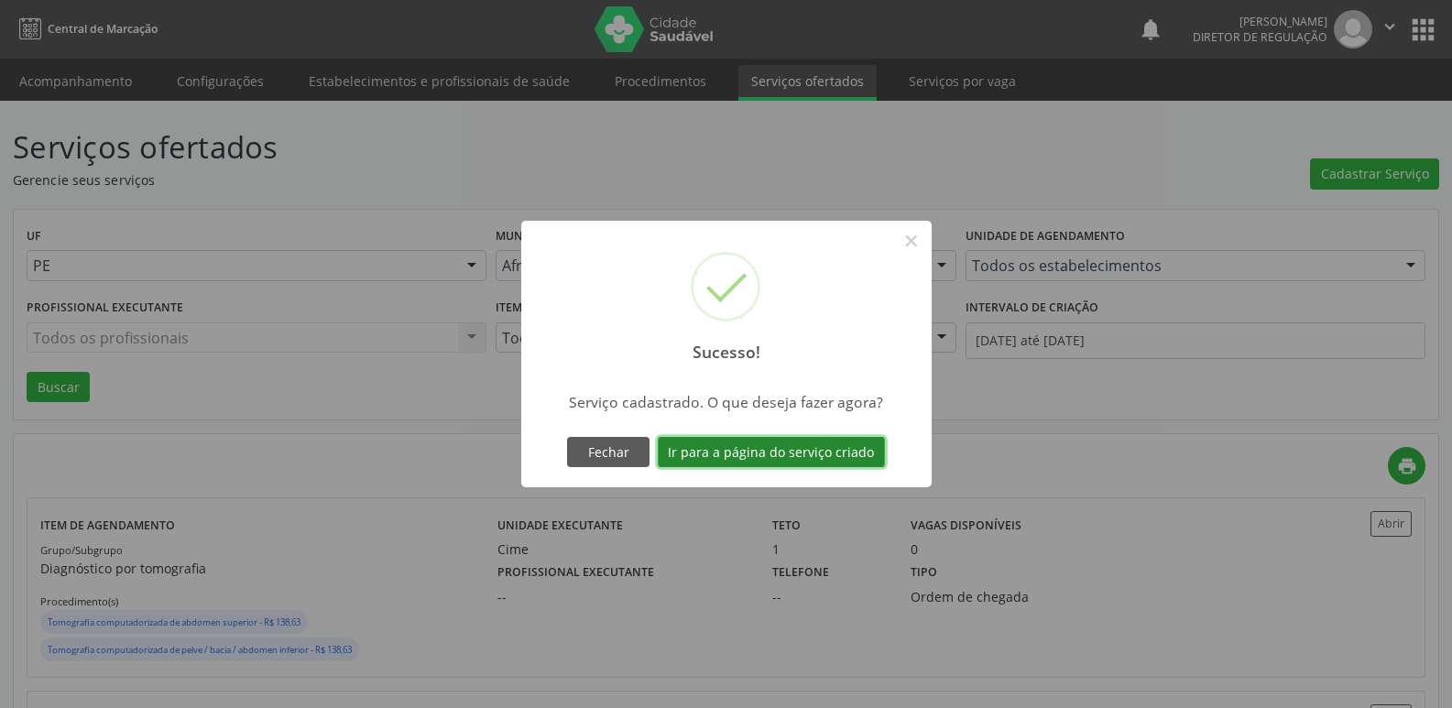
click at [836, 460] on button "Ir para a página do serviço criado" at bounding box center [771, 452] width 227 height 31
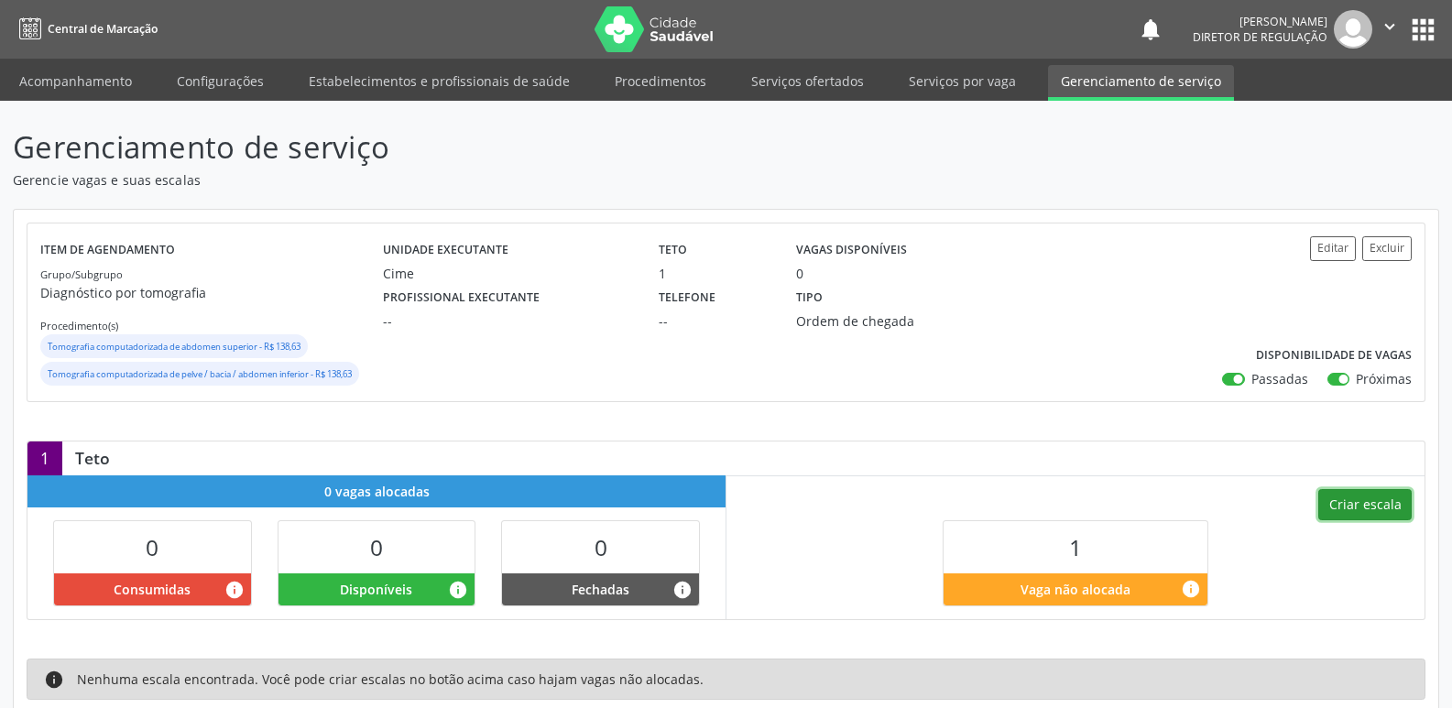
click at [1342, 508] on button "Criar escala" at bounding box center [1364, 504] width 93 height 31
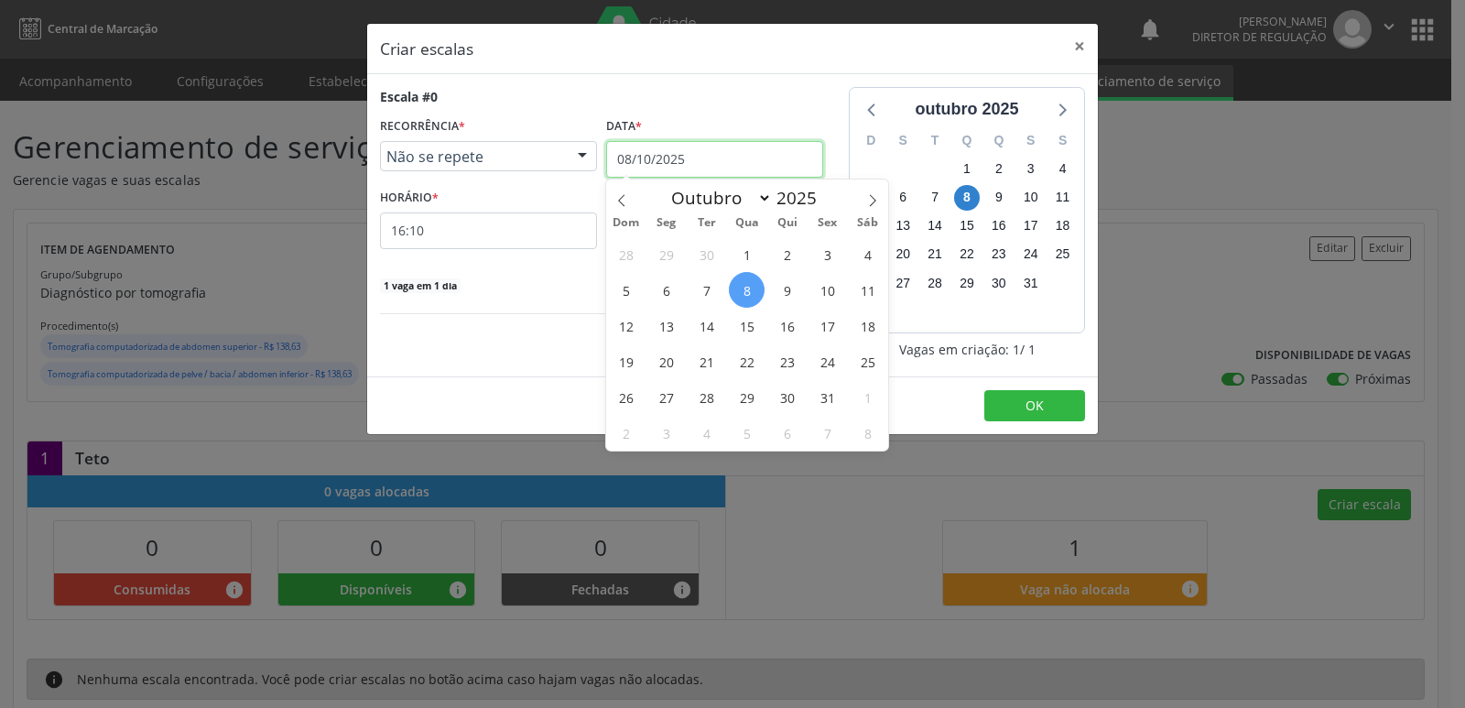
click at [708, 154] on input "08/10/2025" at bounding box center [714, 159] width 217 height 37
click at [787, 330] on span "16" at bounding box center [787, 326] width 36 height 36
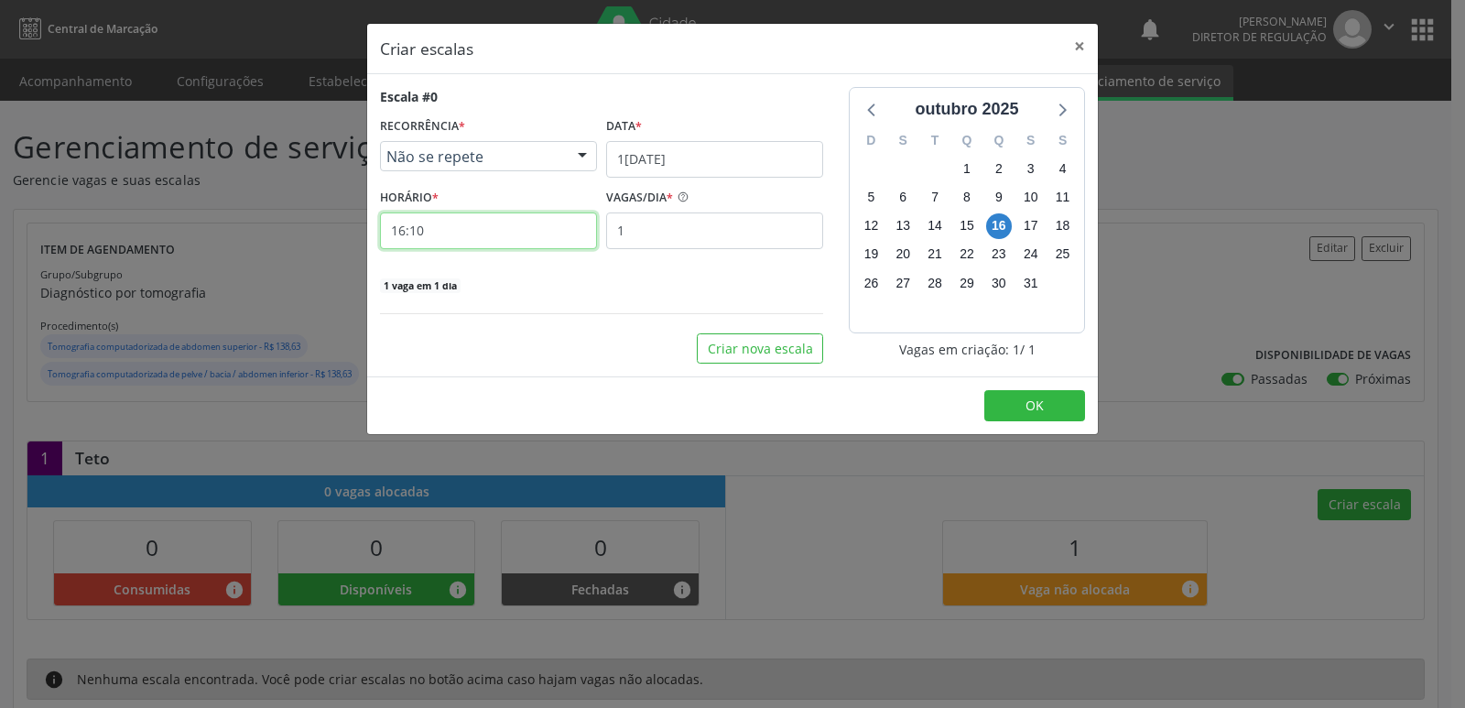
click at [546, 220] on input "16:10" at bounding box center [488, 230] width 217 height 37
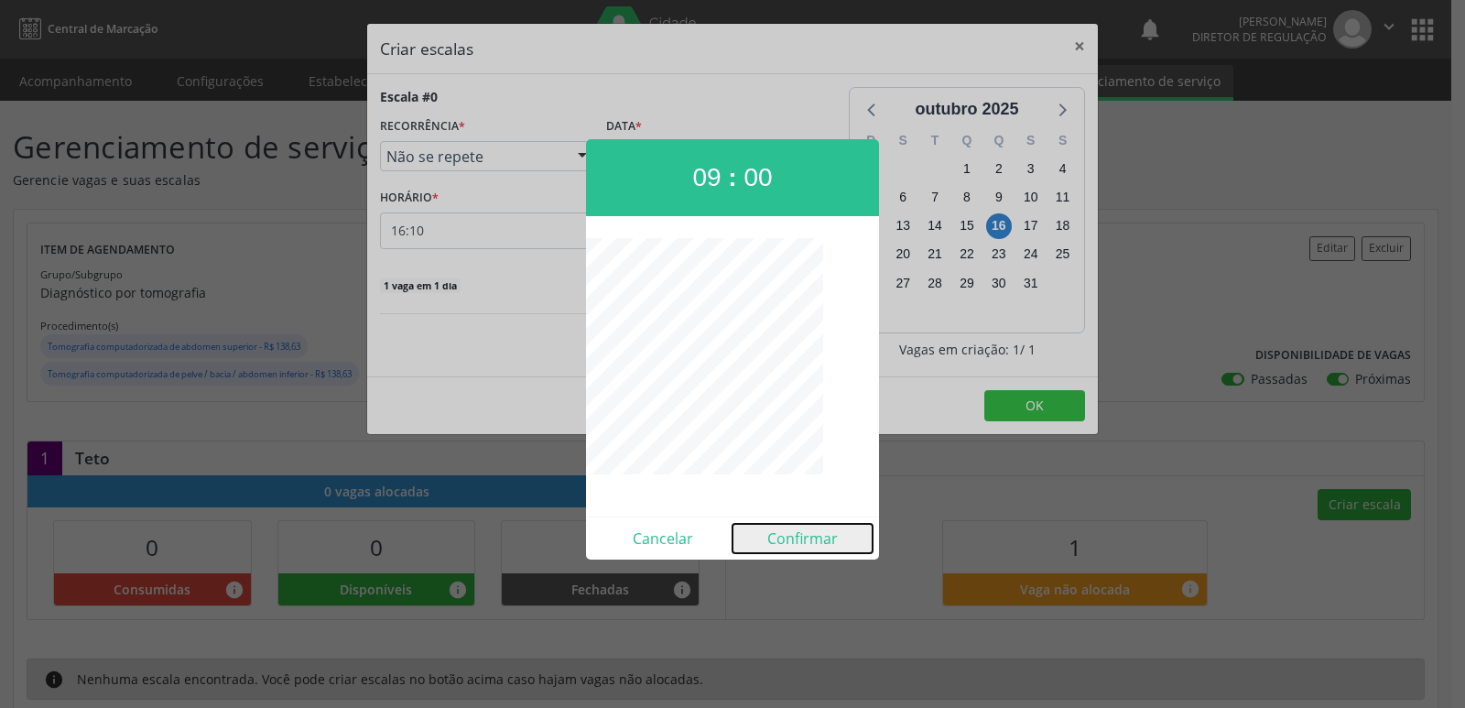
click at [824, 546] on button "Confirmar" at bounding box center [803, 538] width 140 height 29
type input "09:00"
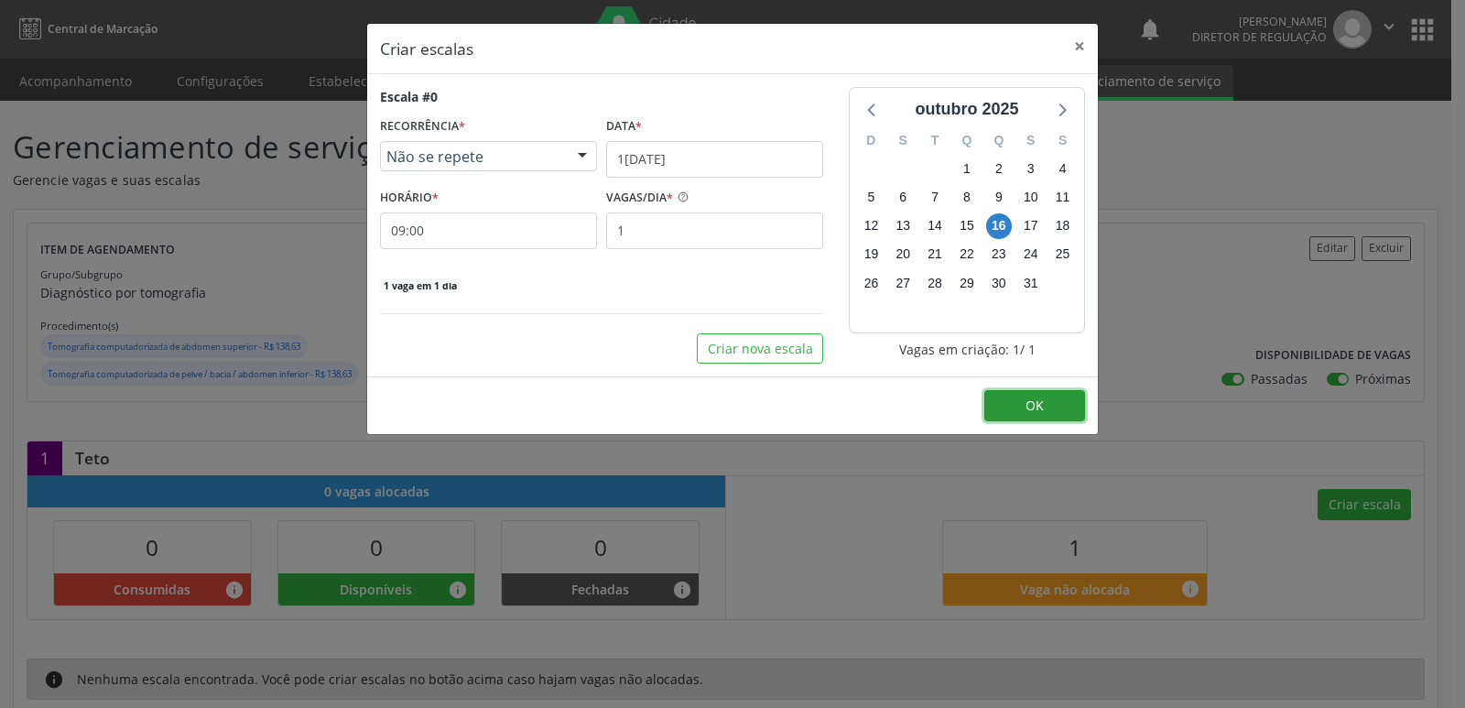
click at [1010, 402] on button "OK" at bounding box center [1034, 405] width 101 height 31
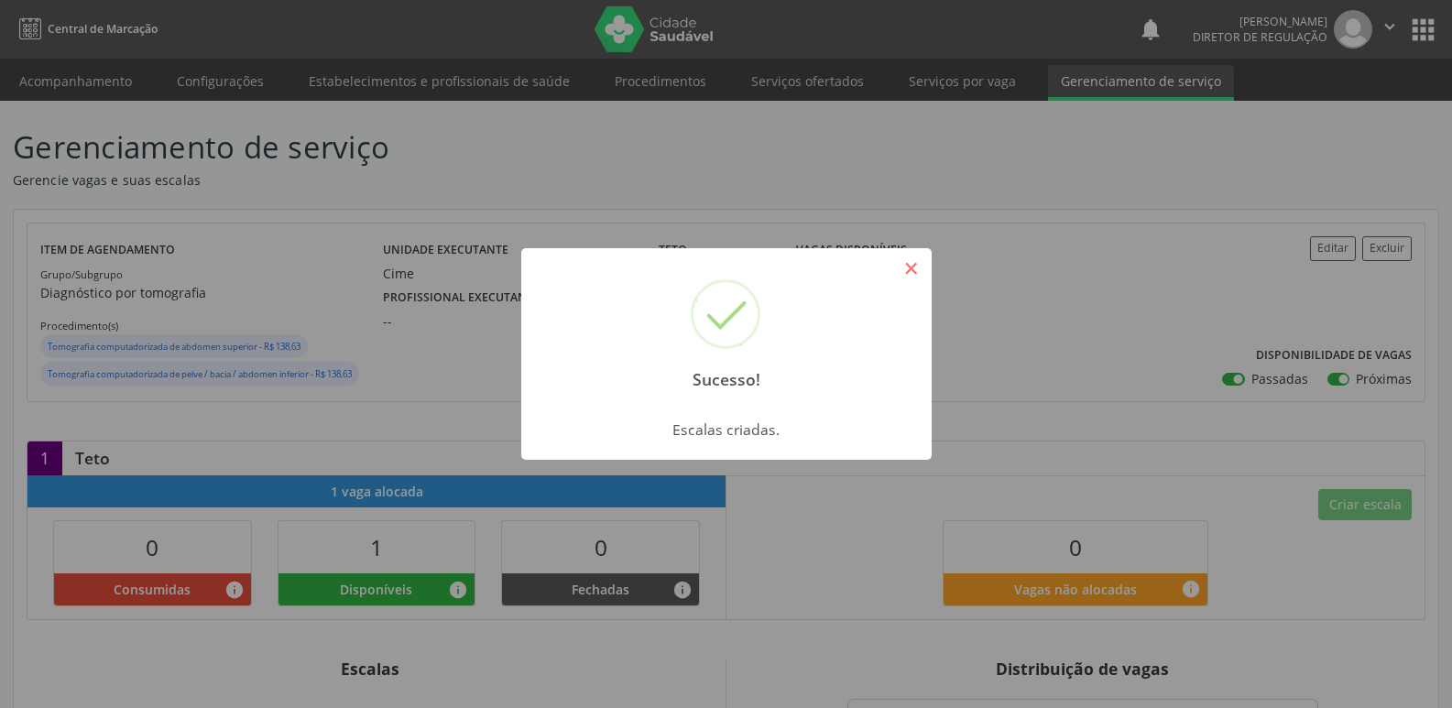
click at [905, 266] on button "×" at bounding box center [911, 268] width 31 height 31
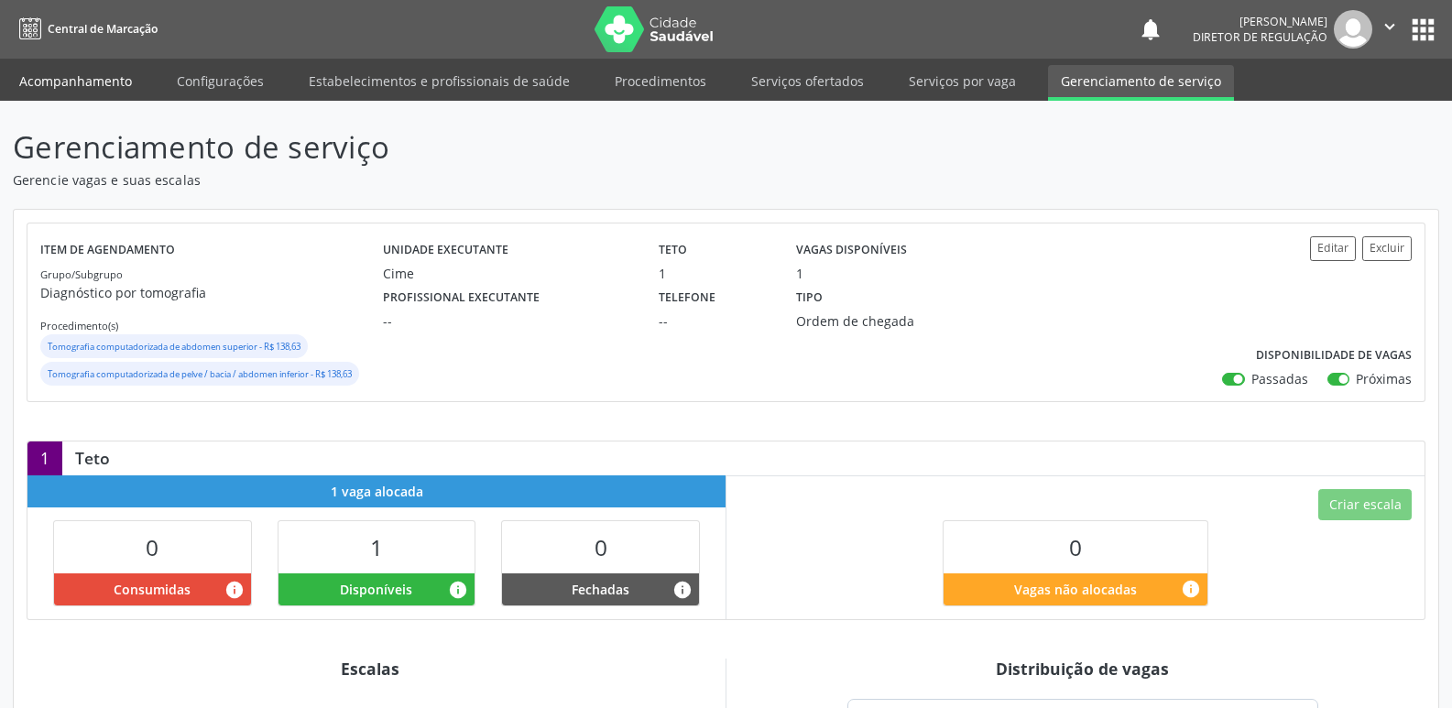
click at [65, 83] on link "Acompanhamento" at bounding box center [75, 81] width 138 height 32
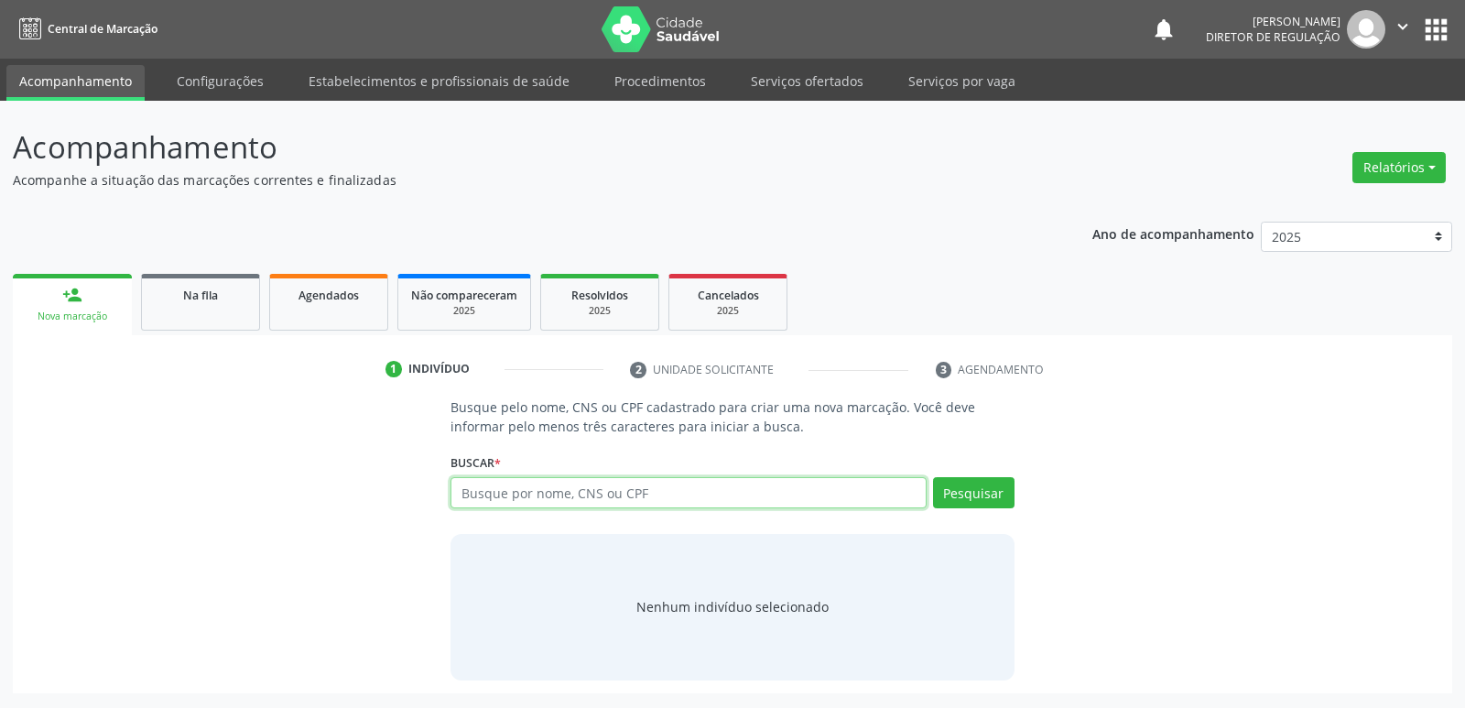
click at [487, 489] on input "text" at bounding box center [688, 492] width 475 height 31
type input "706206521159765"
click at [987, 486] on button "Pesquisar" at bounding box center [974, 492] width 82 height 31
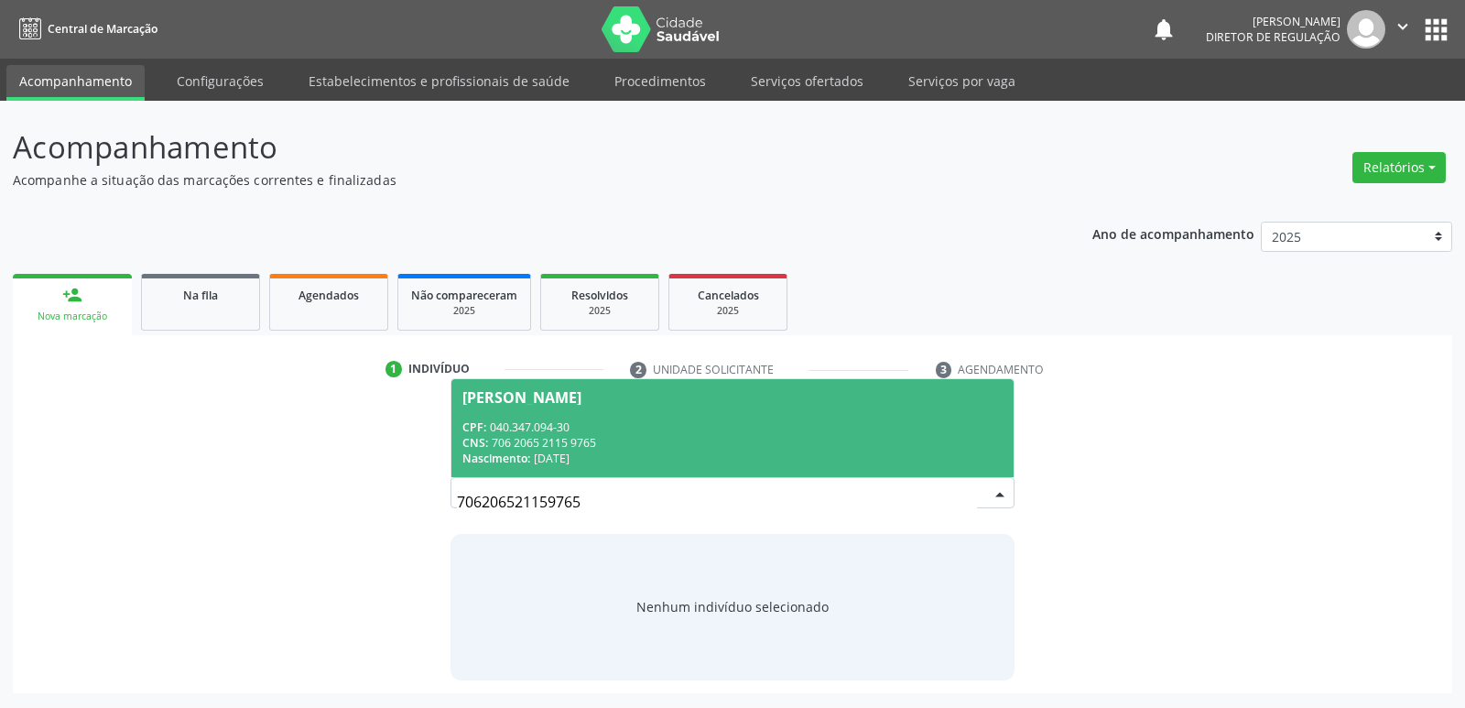
click at [530, 443] on div "CNS: 706 2065 2115 9765" at bounding box center [731, 443] width 539 height 16
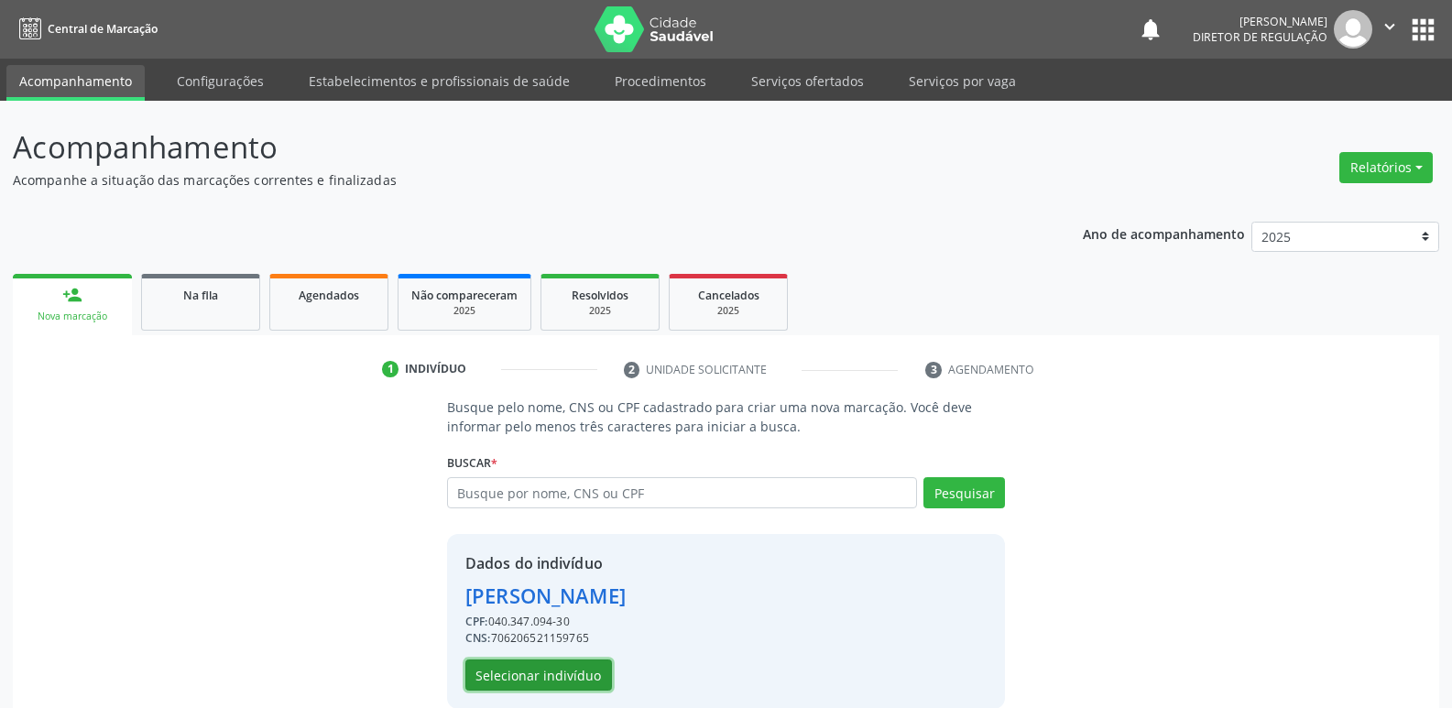
click at [581, 678] on button "Selecionar indivíduo" at bounding box center [538, 674] width 147 height 31
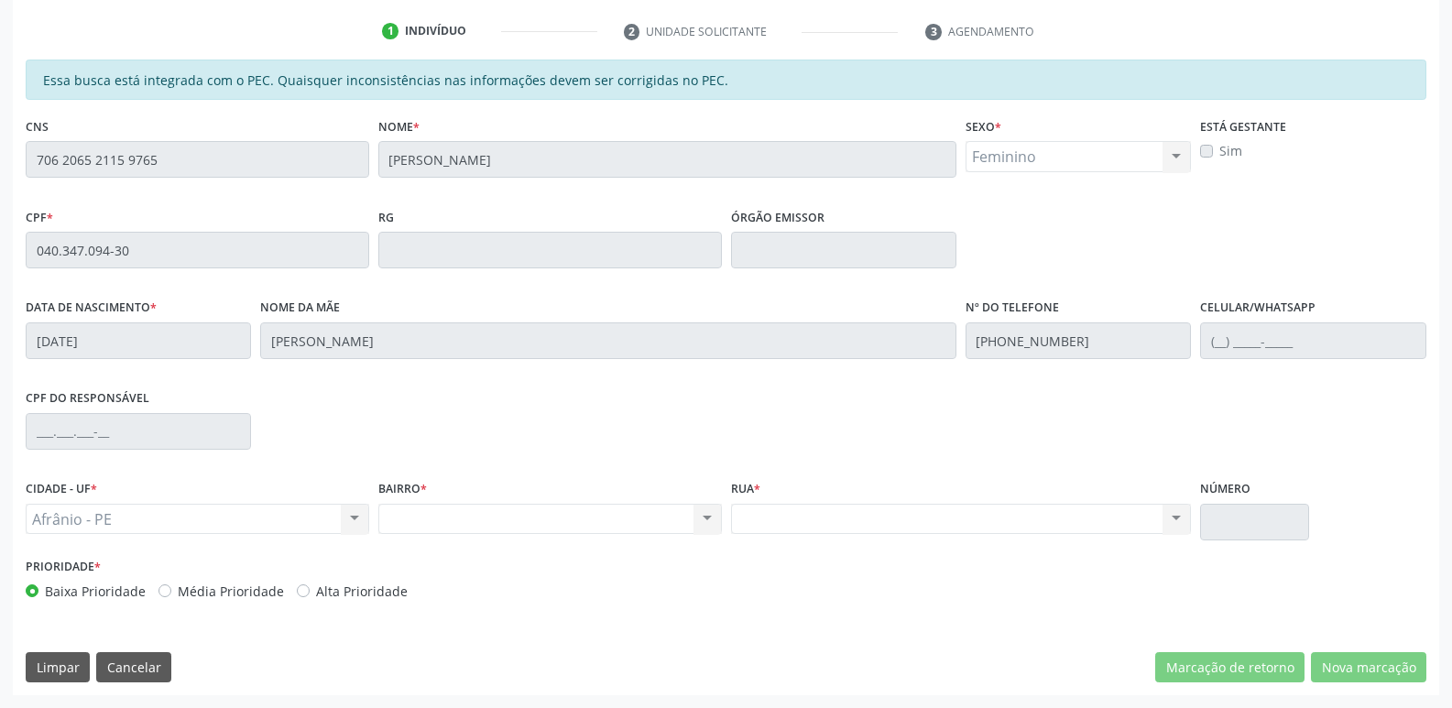
scroll to position [63, 0]
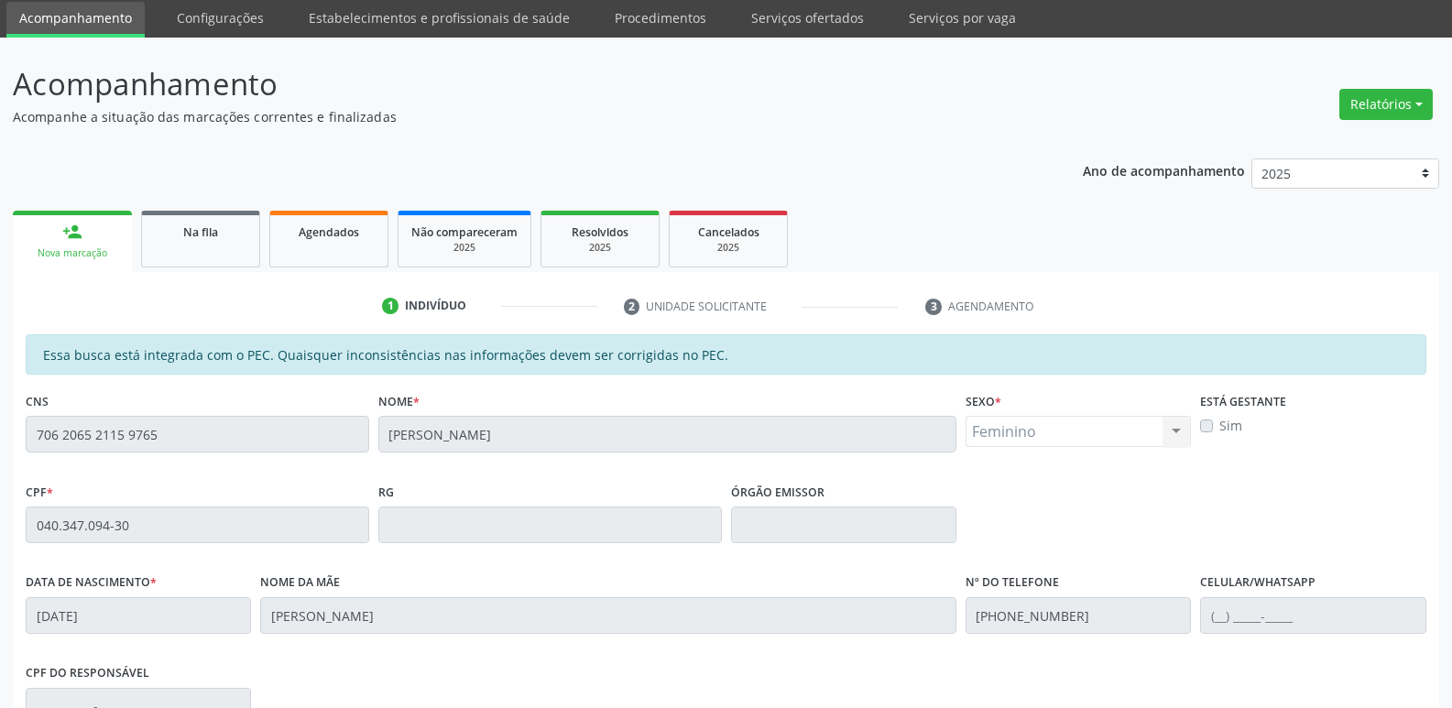
click at [23, 432] on div "CNS 706 2065 2115 9765" at bounding box center [197, 432] width 353 height 91
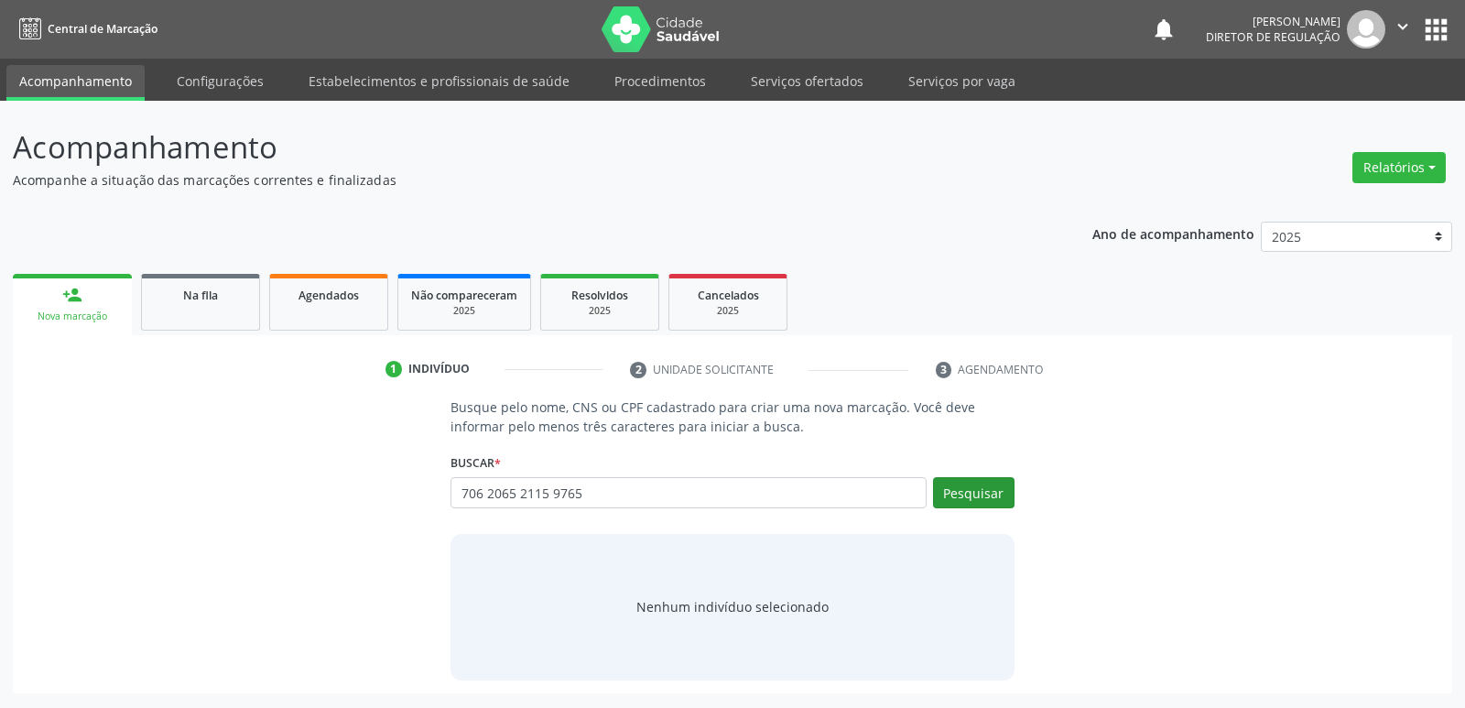
type input "706 2065 2115 9765"
click at [986, 495] on button "Pesquisar" at bounding box center [974, 492] width 82 height 31
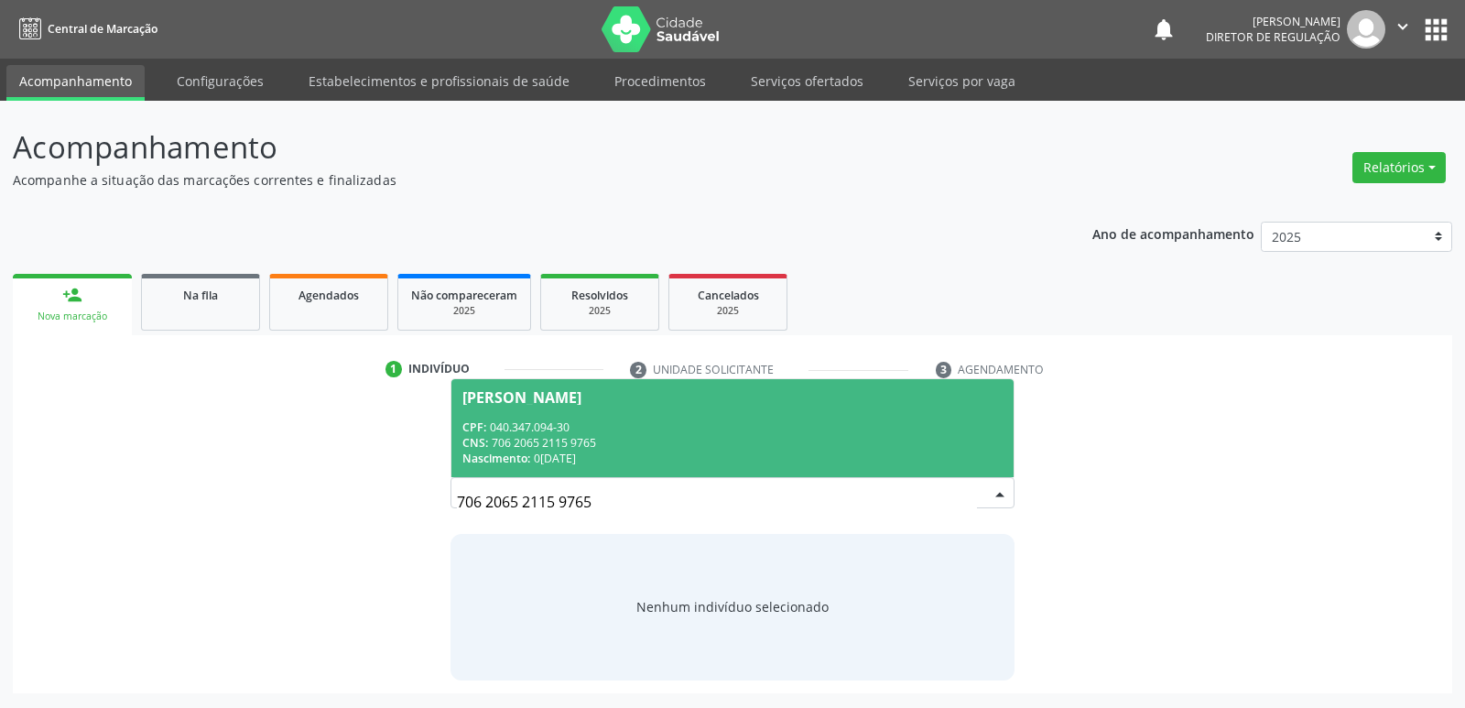
click at [571, 436] on div "CNS: 706 2065 2115 9765" at bounding box center [731, 443] width 539 height 16
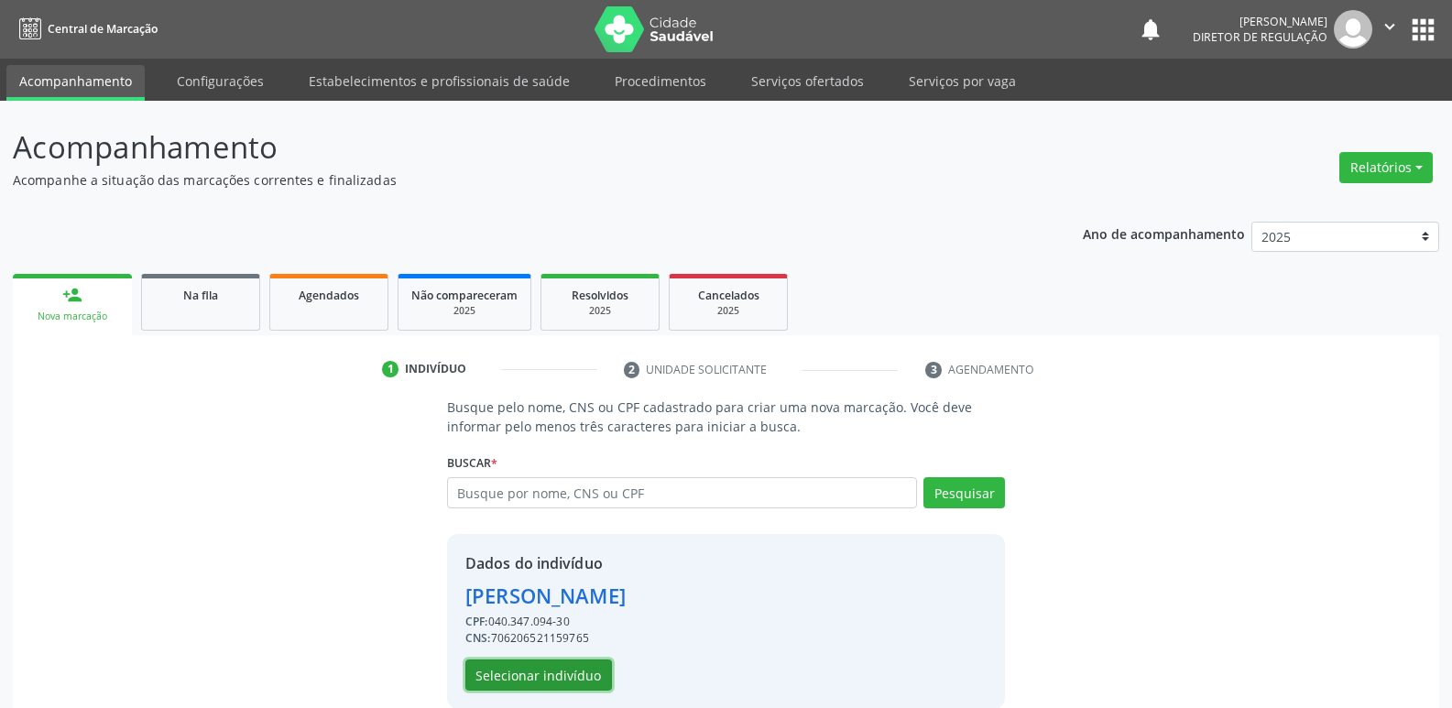
click at [535, 669] on button "Selecionar indivíduo" at bounding box center [538, 674] width 147 height 31
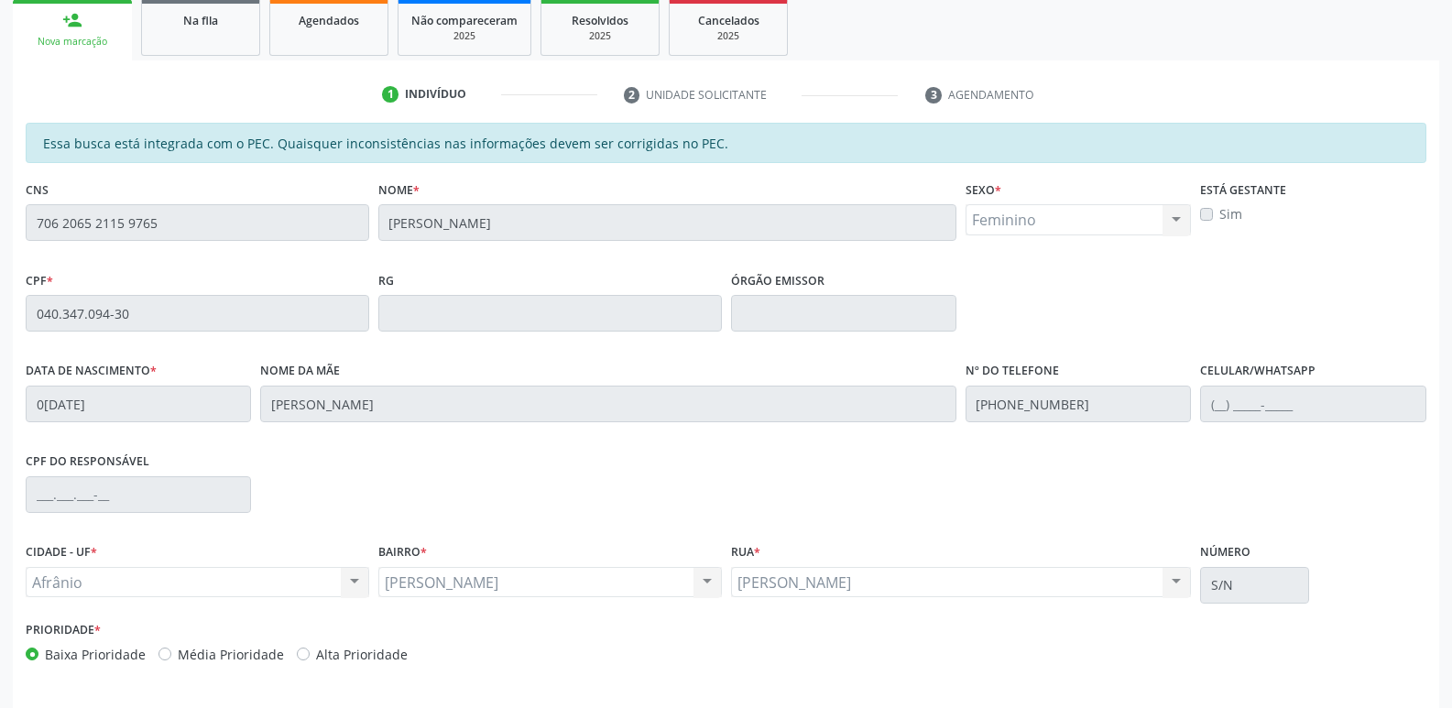
scroll to position [338, 0]
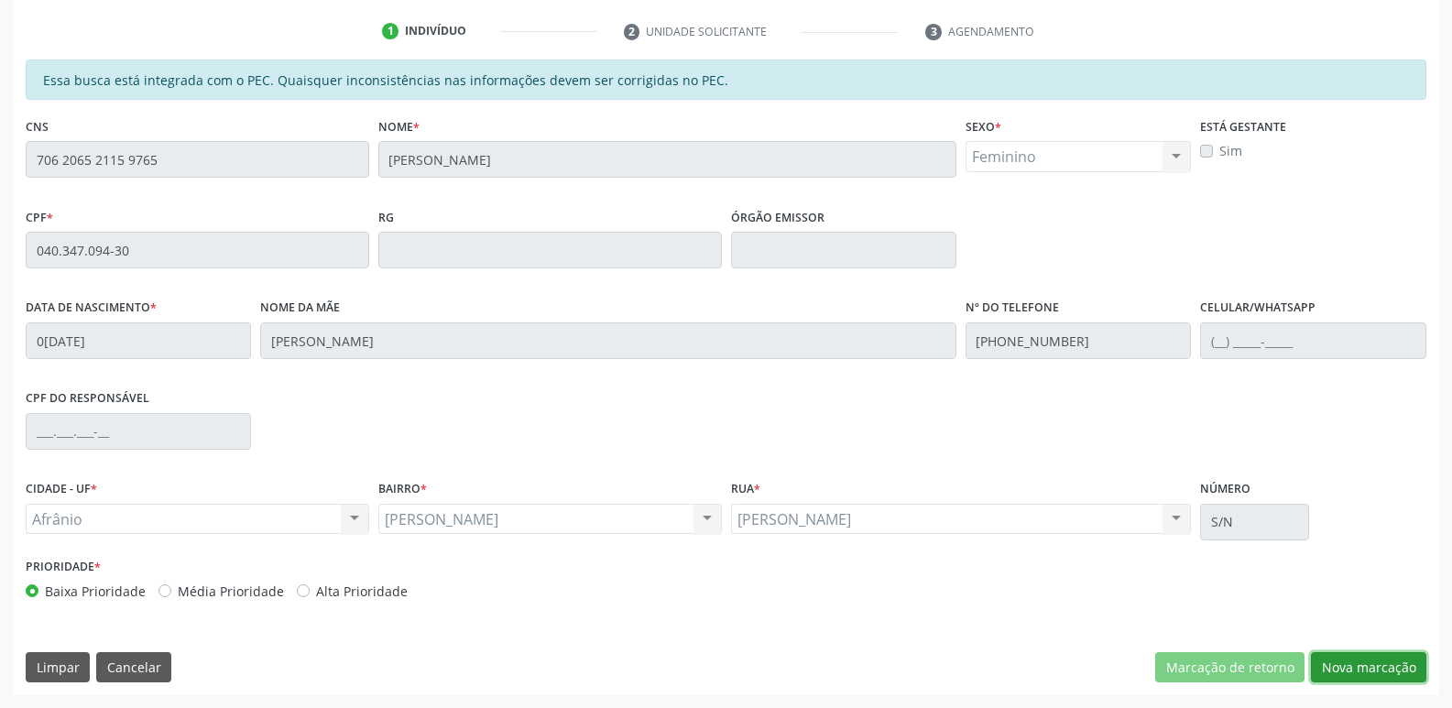
click at [1386, 671] on button "Nova marcação" at bounding box center [1367, 667] width 115 height 31
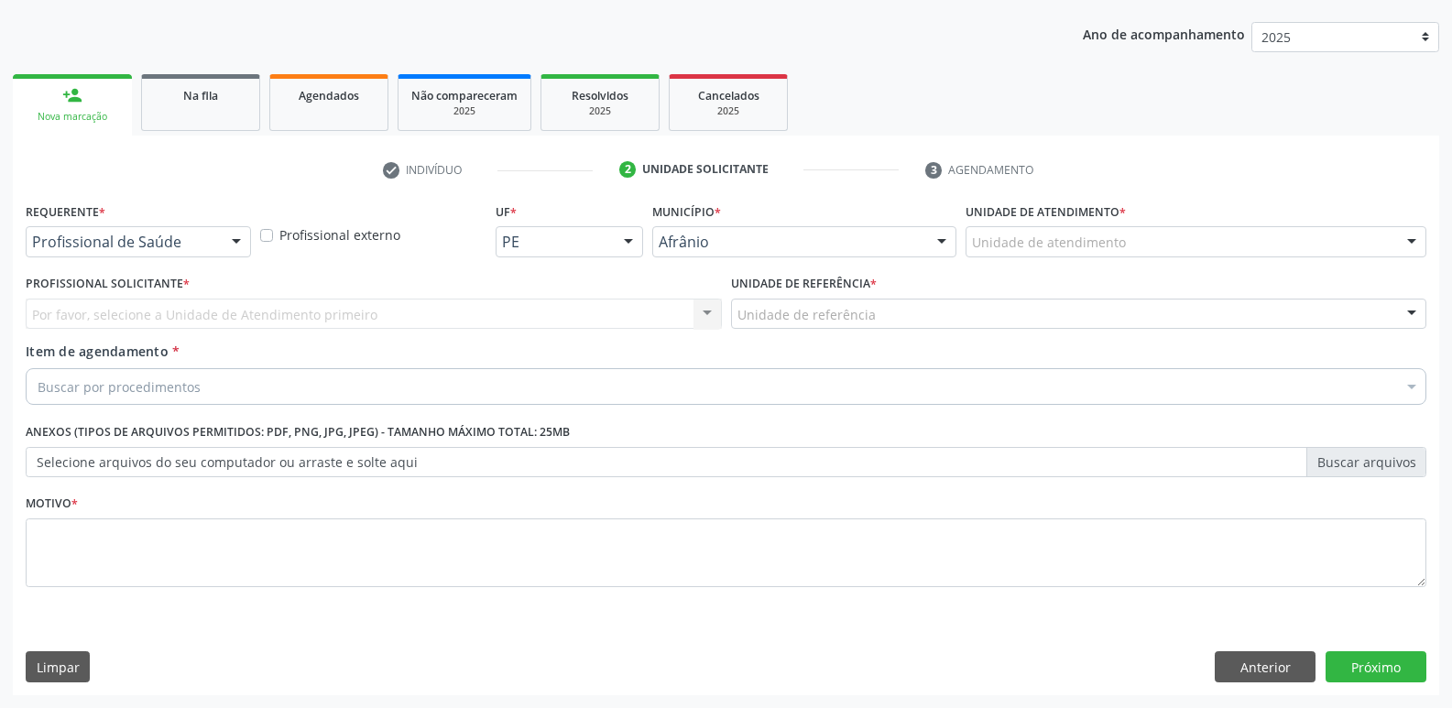
scroll to position [200, 0]
click at [1159, 238] on div "Unidade de atendimento" at bounding box center [1195, 241] width 461 height 31
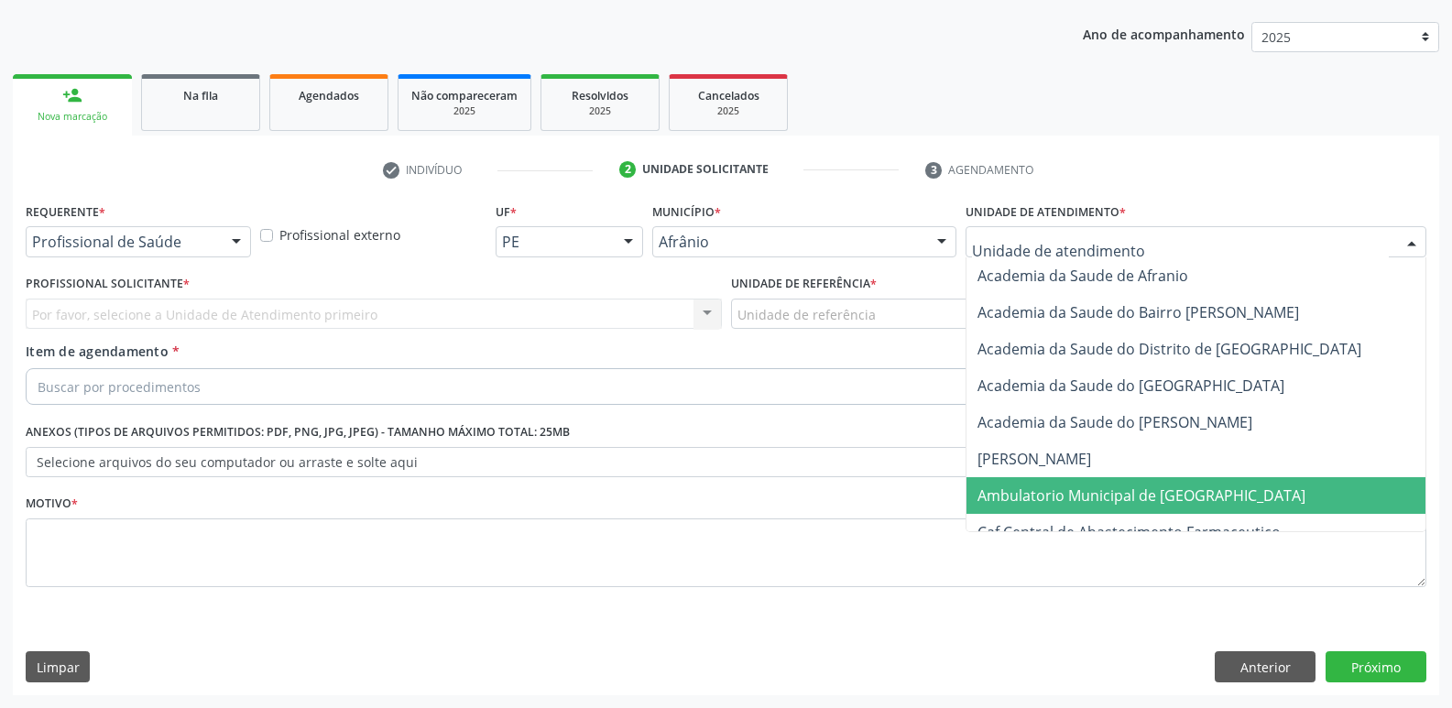
click at [1097, 498] on span "Ambulatorio Municipal de [GEOGRAPHIC_DATA]" at bounding box center [1141, 495] width 328 height 20
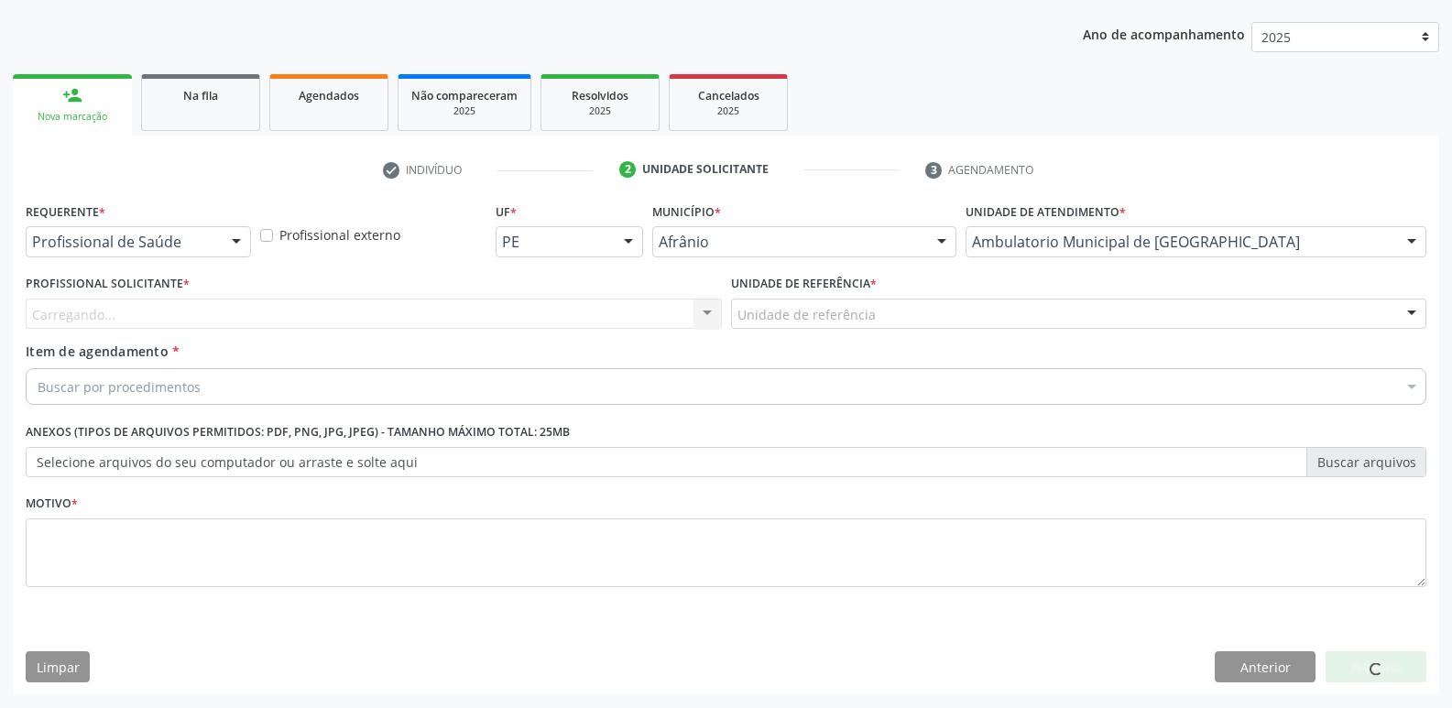
click at [916, 320] on div "Unidade de referência" at bounding box center [1079, 314] width 696 height 31
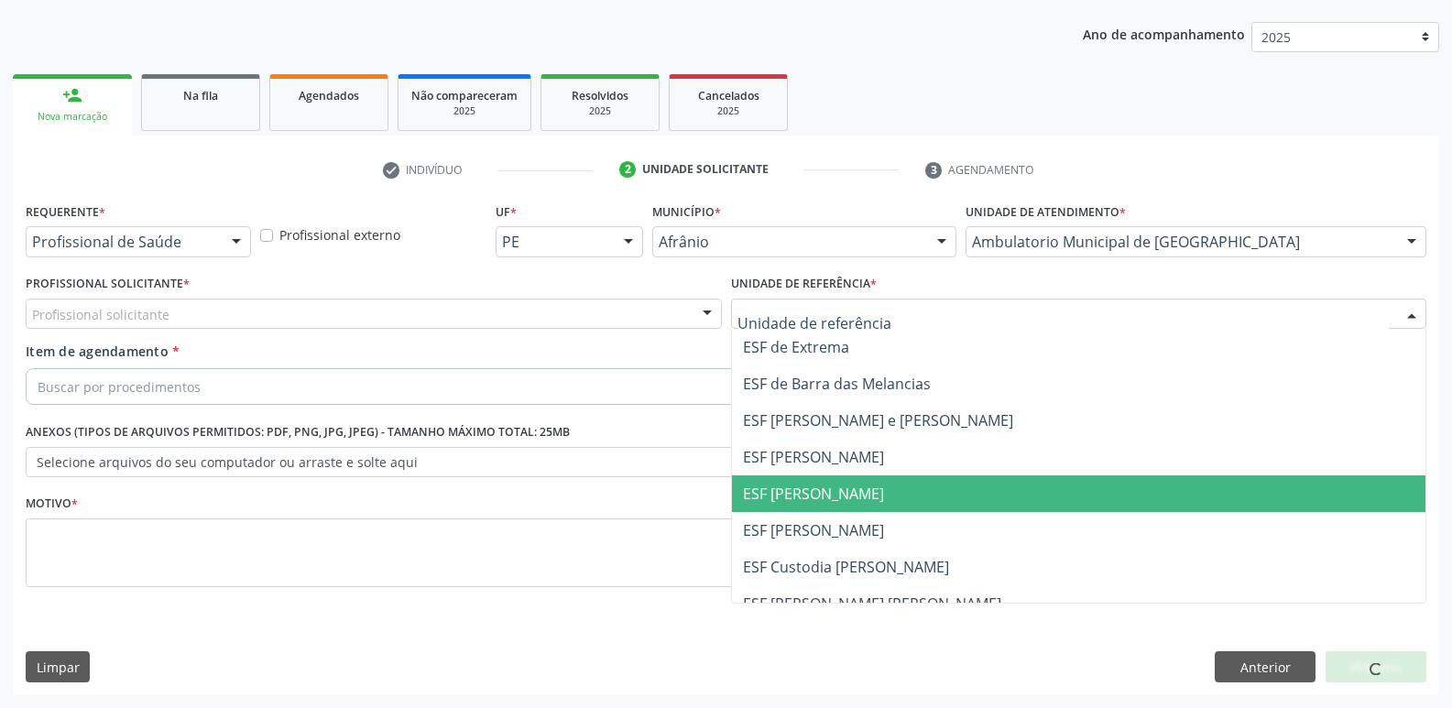
click at [889, 489] on span "ESF [PERSON_NAME]" at bounding box center [1079, 493] width 694 height 37
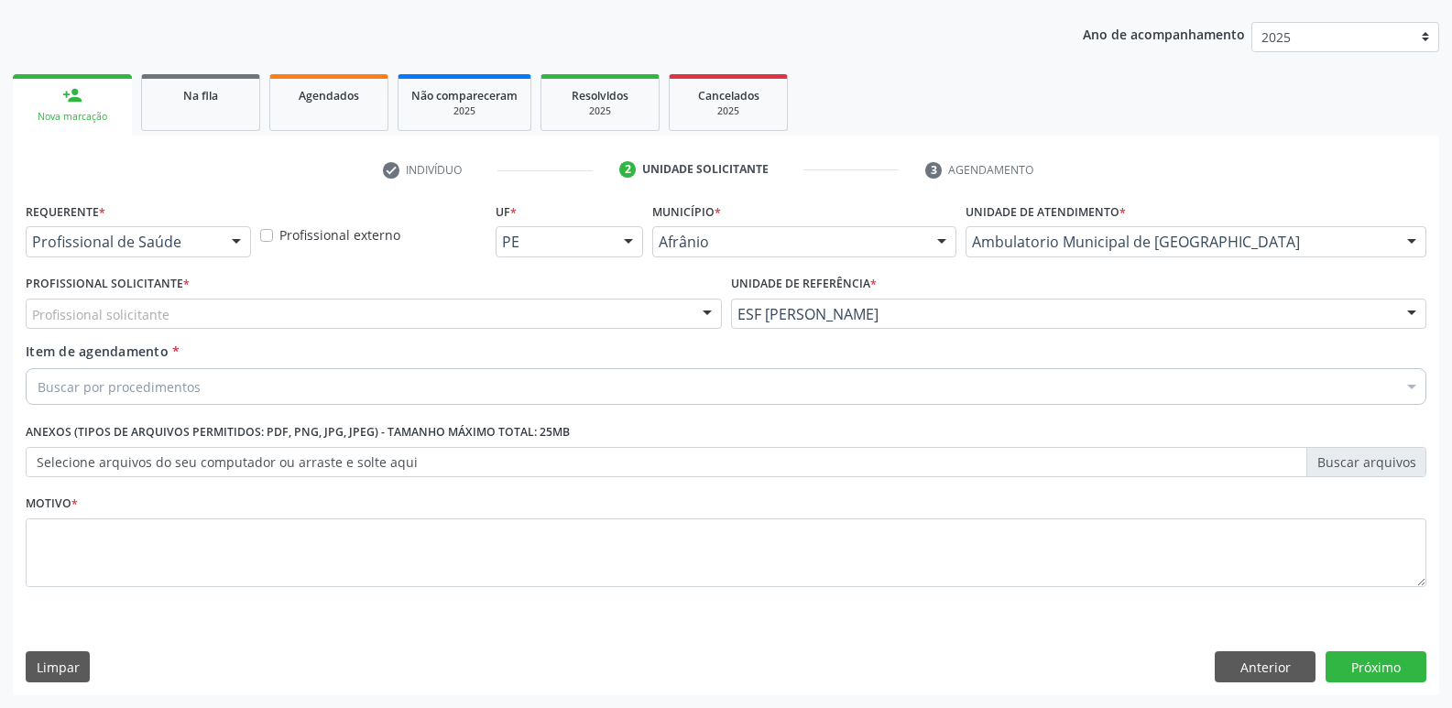
click at [530, 310] on div "Profissional solicitante" at bounding box center [374, 314] width 696 height 31
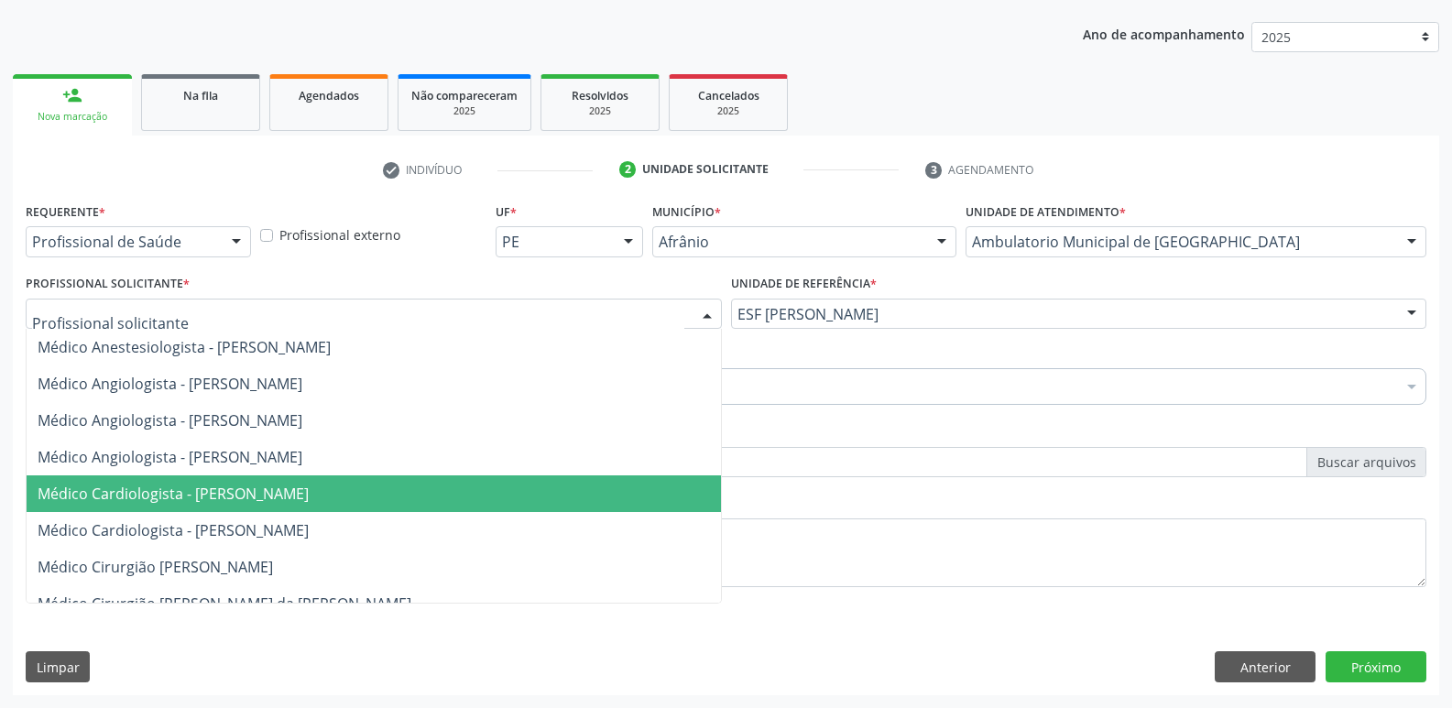
click at [446, 489] on span "Médico Cardiologista - Alysson Rodrigo Ferreira Cavalcanti" at bounding box center [374, 493] width 694 height 37
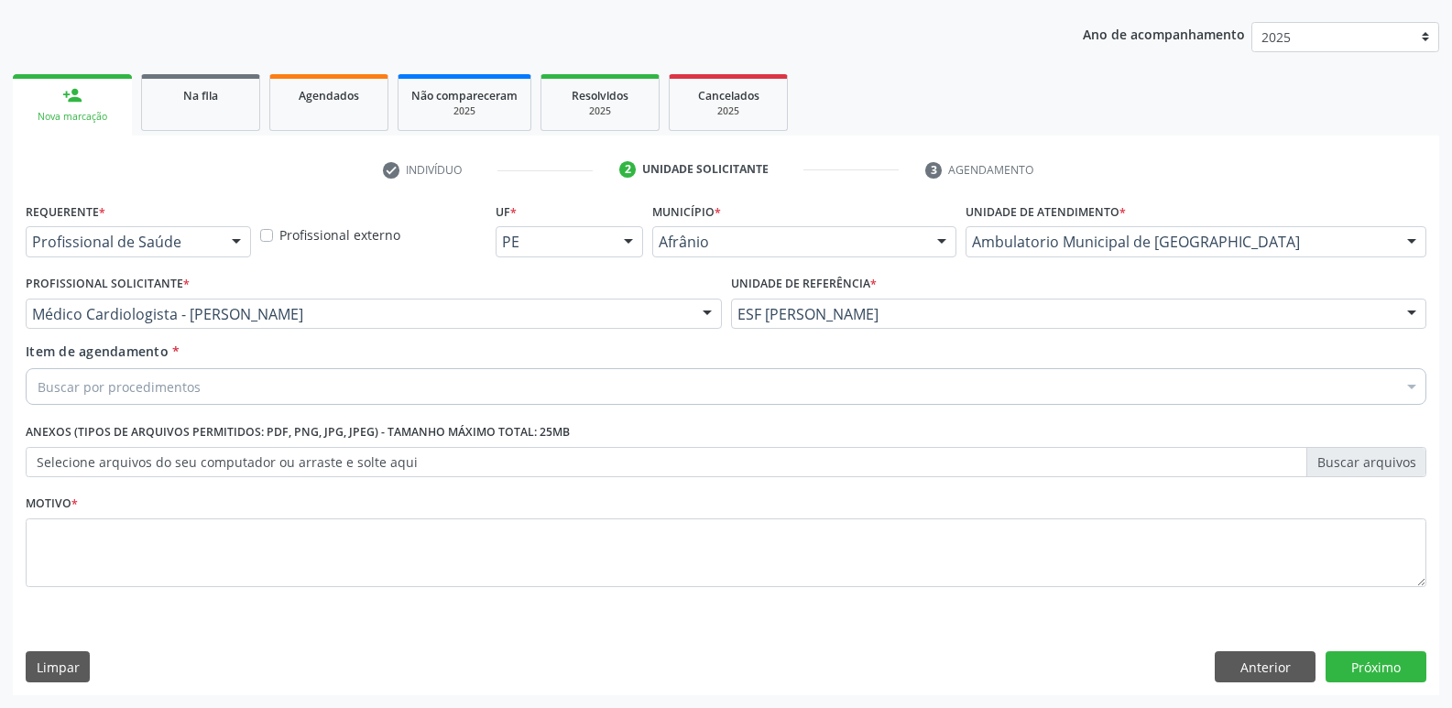
click at [350, 388] on div "Buscar por procedimentos" at bounding box center [726, 386] width 1400 height 37
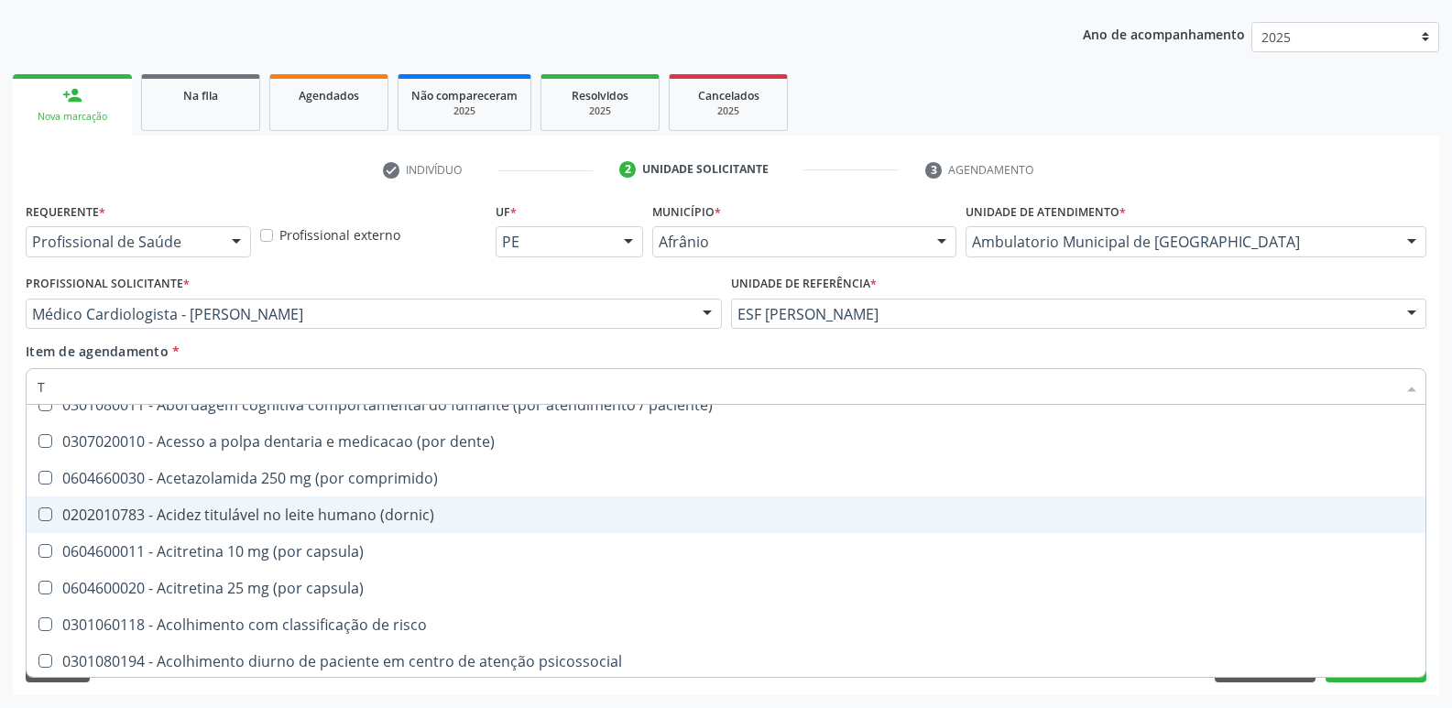
scroll to position [199, 0]
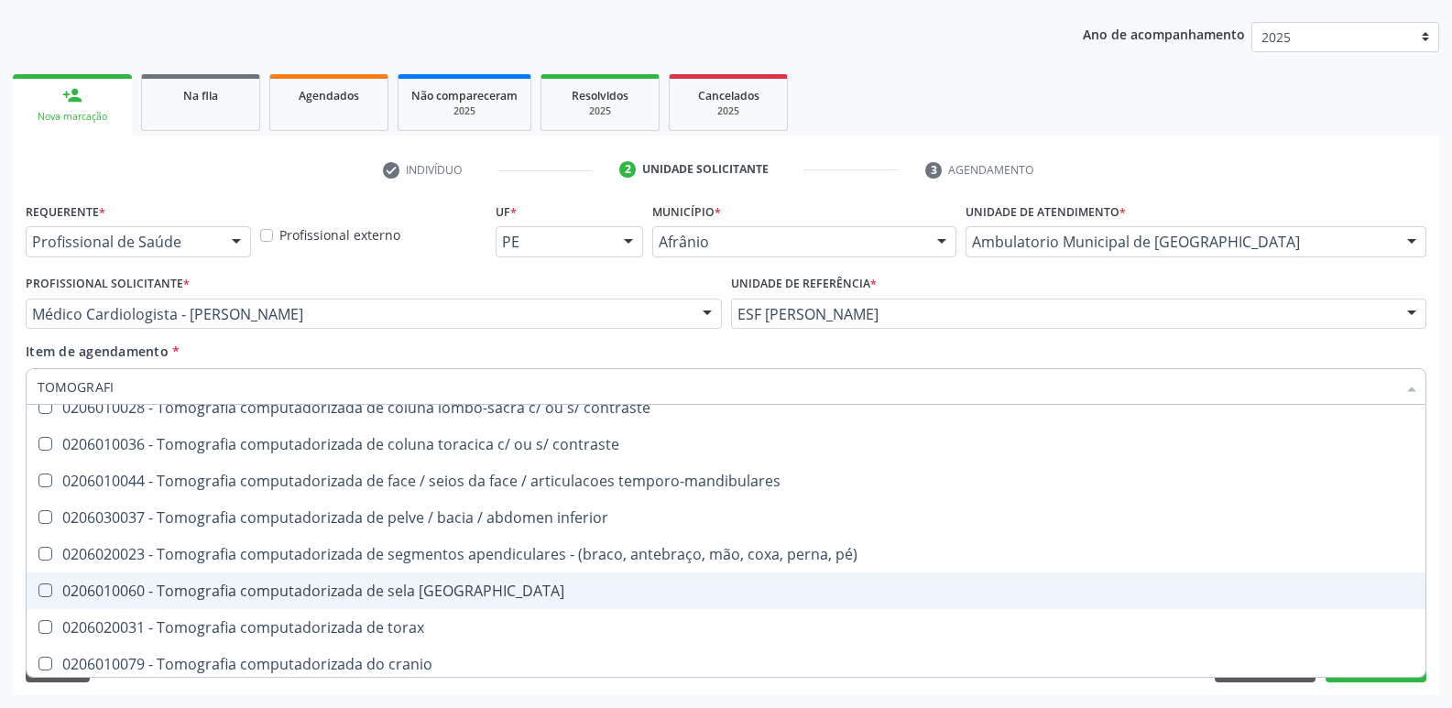
type input "TOMOGRAFIA"
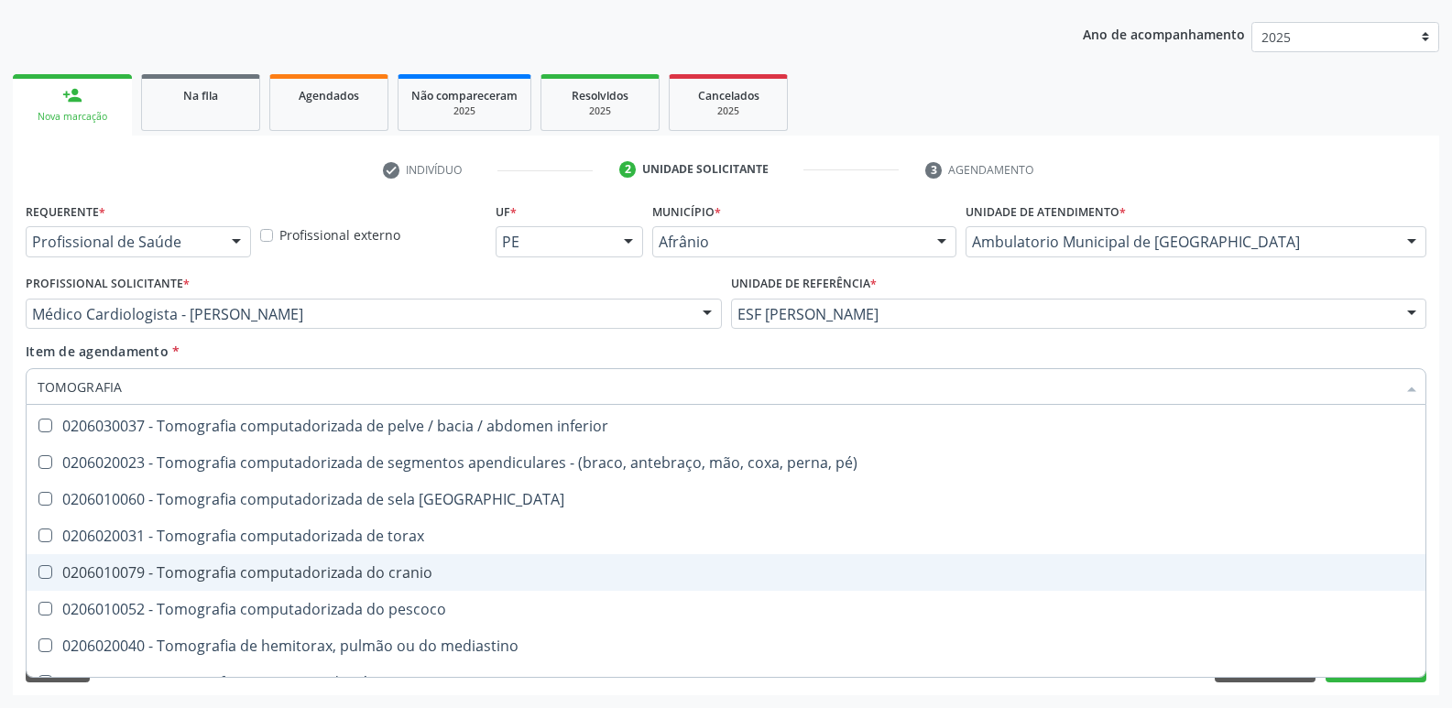
click at [406, 580] on div "0206010079 - Tomografia computadorizada do cranio" at bounding box center [726, 572] width 1376 height 15
checkbox cranio "true"
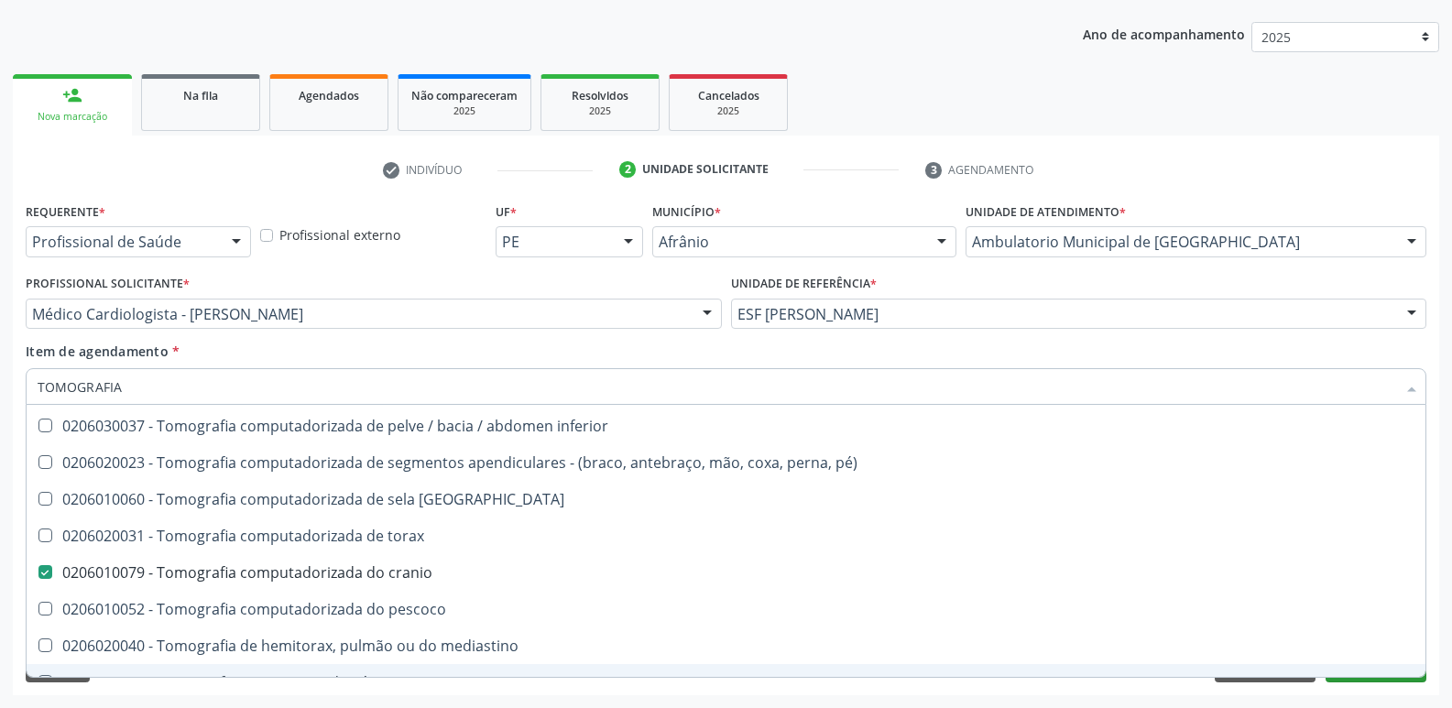
type input "TOMOGRAFIA"
click at [1402, 680] on button "Próximo" at bounding box center [1375, 666] width 101 height 31
checkbox superior "true"
checkbox cranio "false"
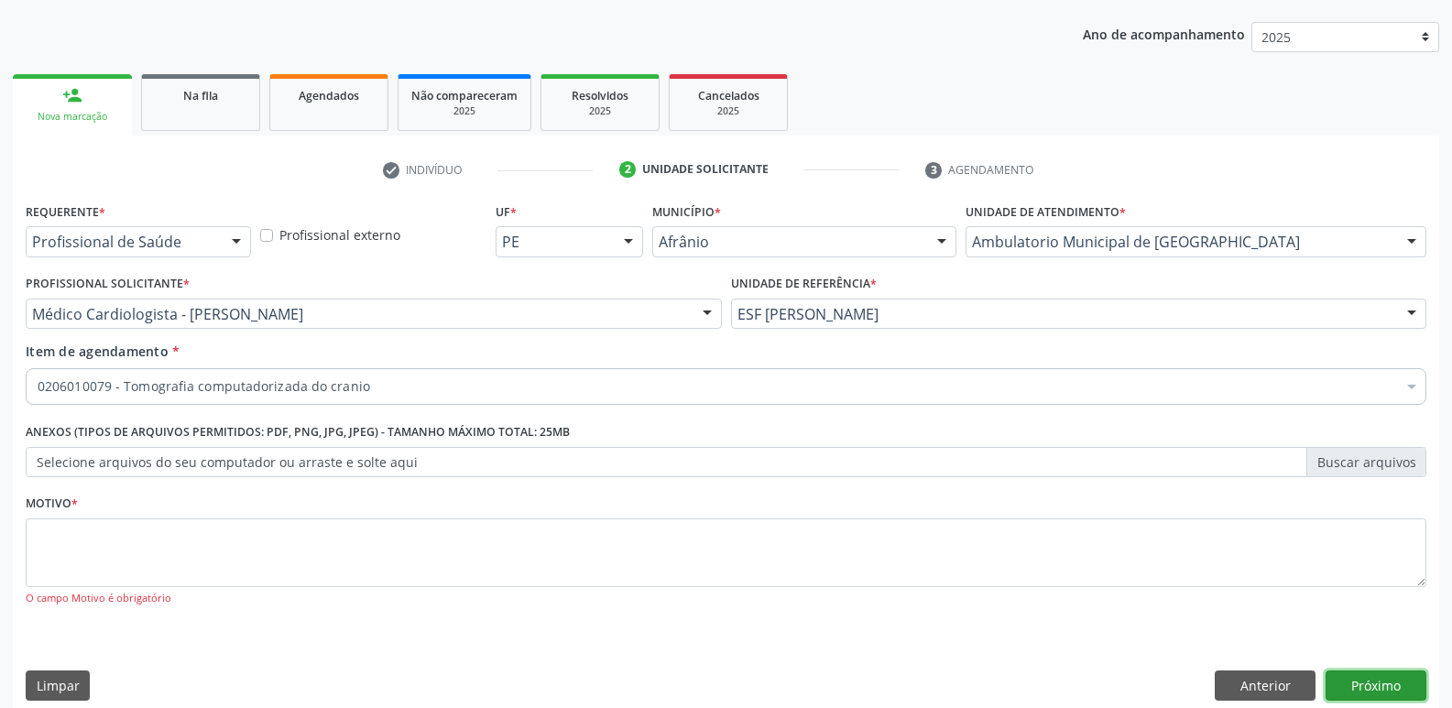
scroll to position [0, 0]
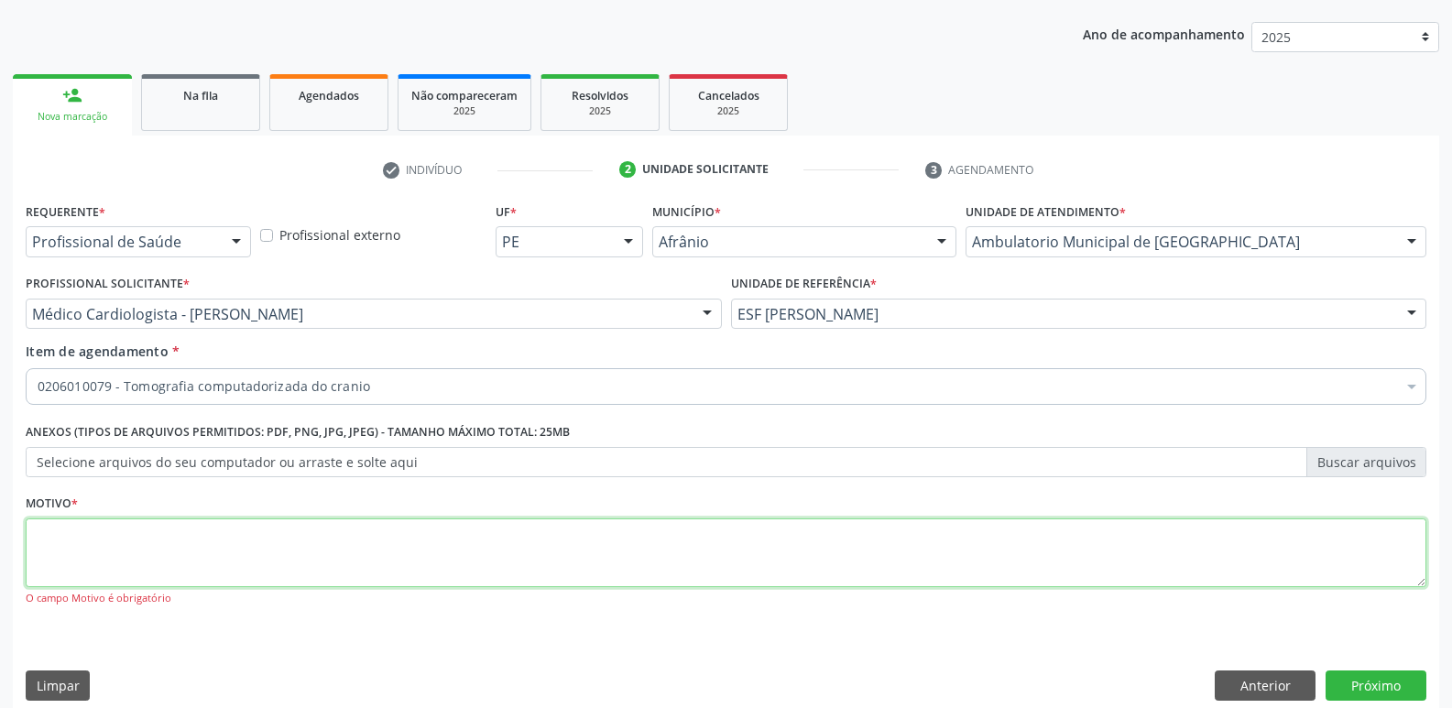
click at [170, 549] on textarea at bounding box center [726, 553] width 1400 height 70
type textarea "*"
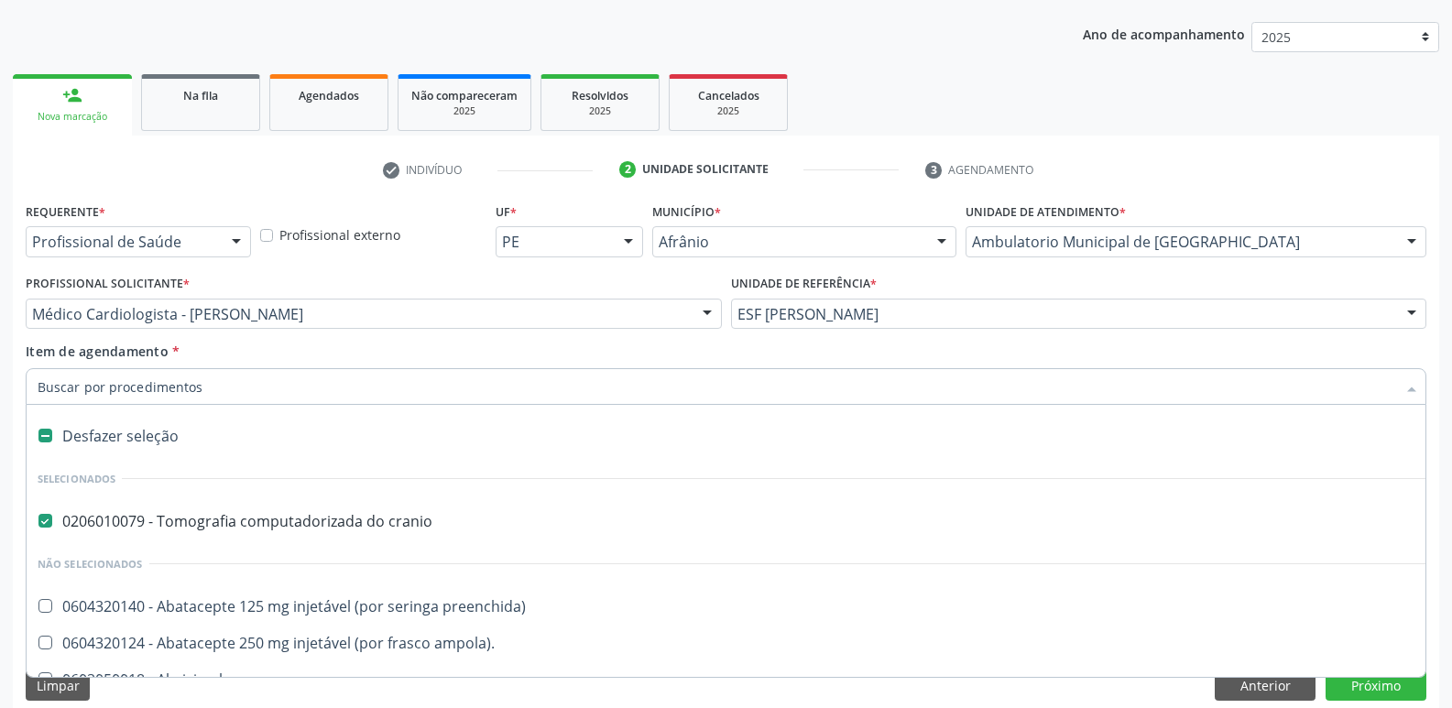
click at [284, 424] on div "Desfazer seleção" at bounding box center [742, 436] width 1431 height 37
checkbox cranio "false"
click at [269, 383] on input "Item de agendamento *" at bounding box center [717, 386] width 1358 height 37
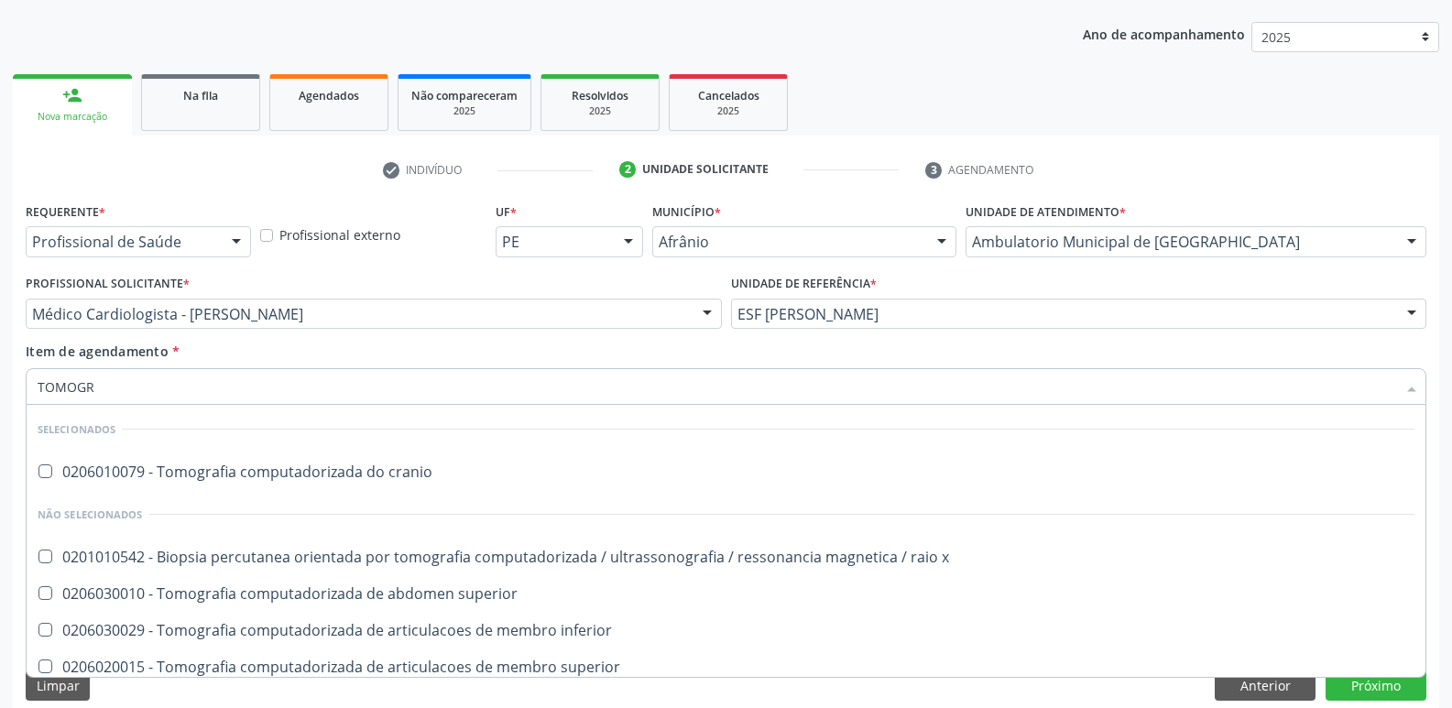
type input "TOMOGRA"
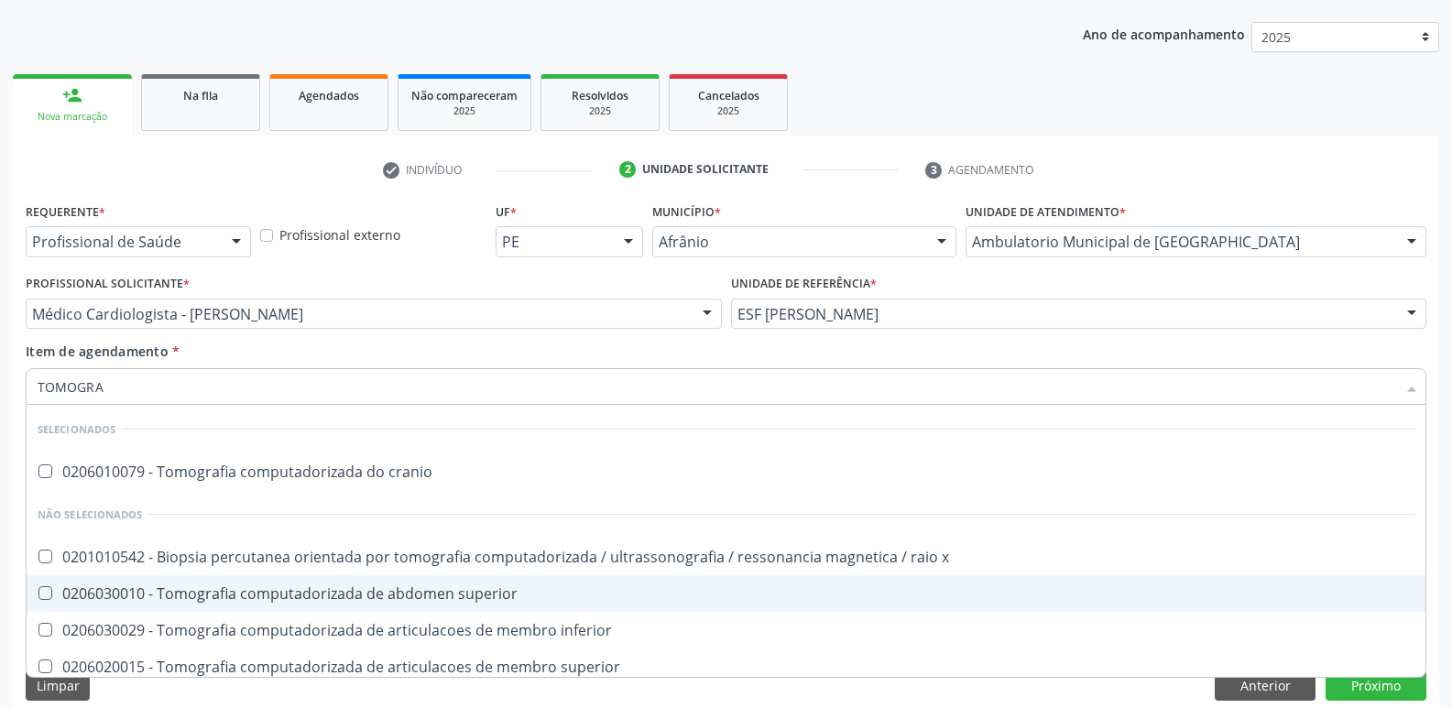
click at [447, 582] on span "0206030010 - Tomografia computadorizada de abdomen superior" at bounding box center [726, 593] width 1398 height 37
checkbox superior "true"
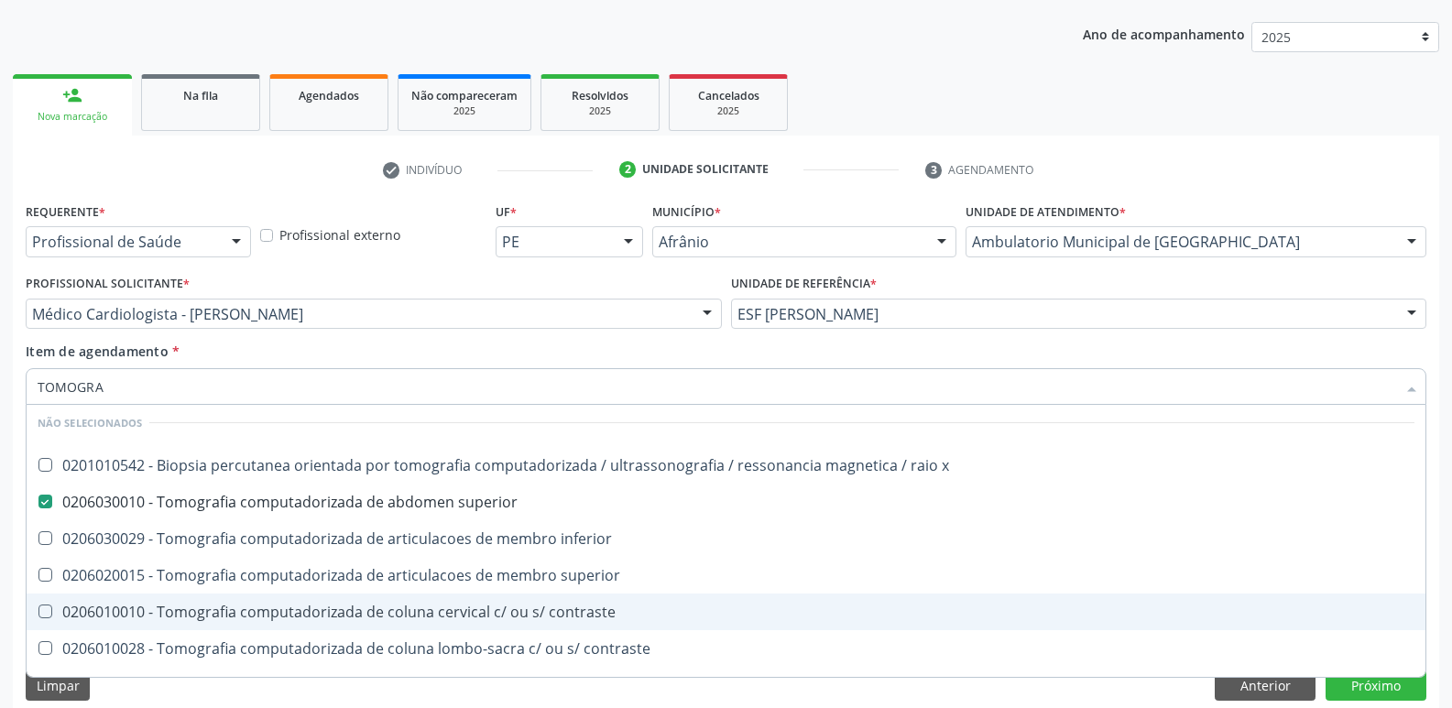
scroll to position [183, 0]
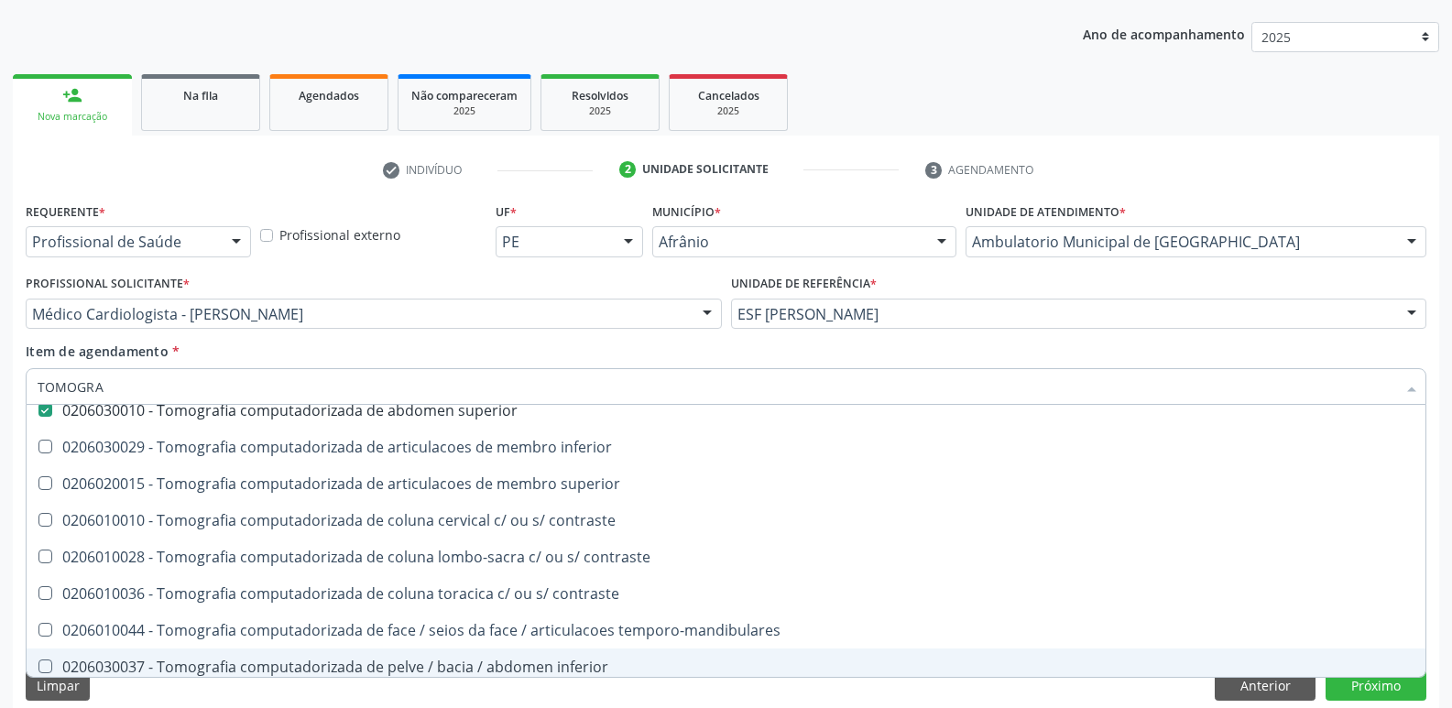
click at [495, 669] on div "0206030037 - Tomografia computadorizada de pelve / bacia / abdomen inferior" at bounding box center [726, 666] width 1376 height 15
checkbox inferior "true"
click at [1377, 685] on button "Próximo" at bounding box center [1375, 685] width 101 height 31
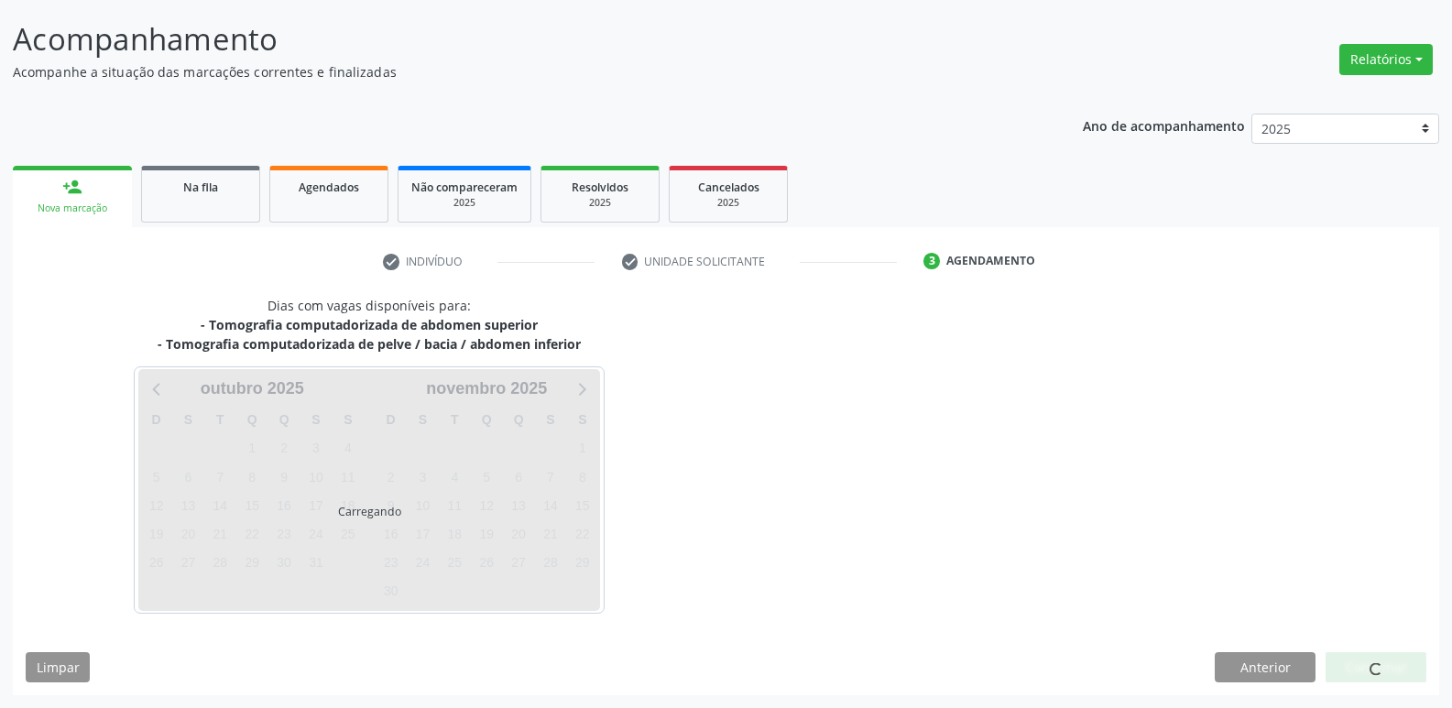
scroll to position [0, 0]
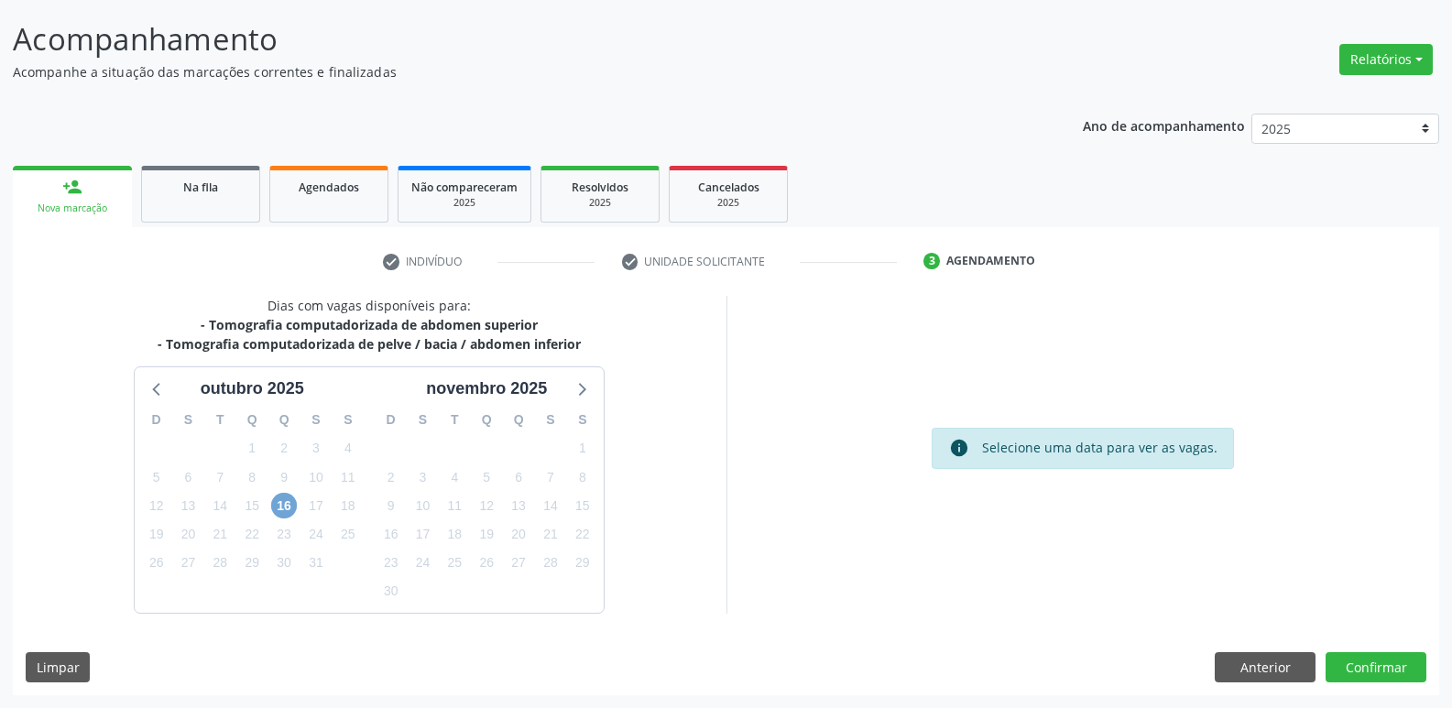
click at [289, 503] on span "16" at bounding box center [284, 506] width 26 height 26
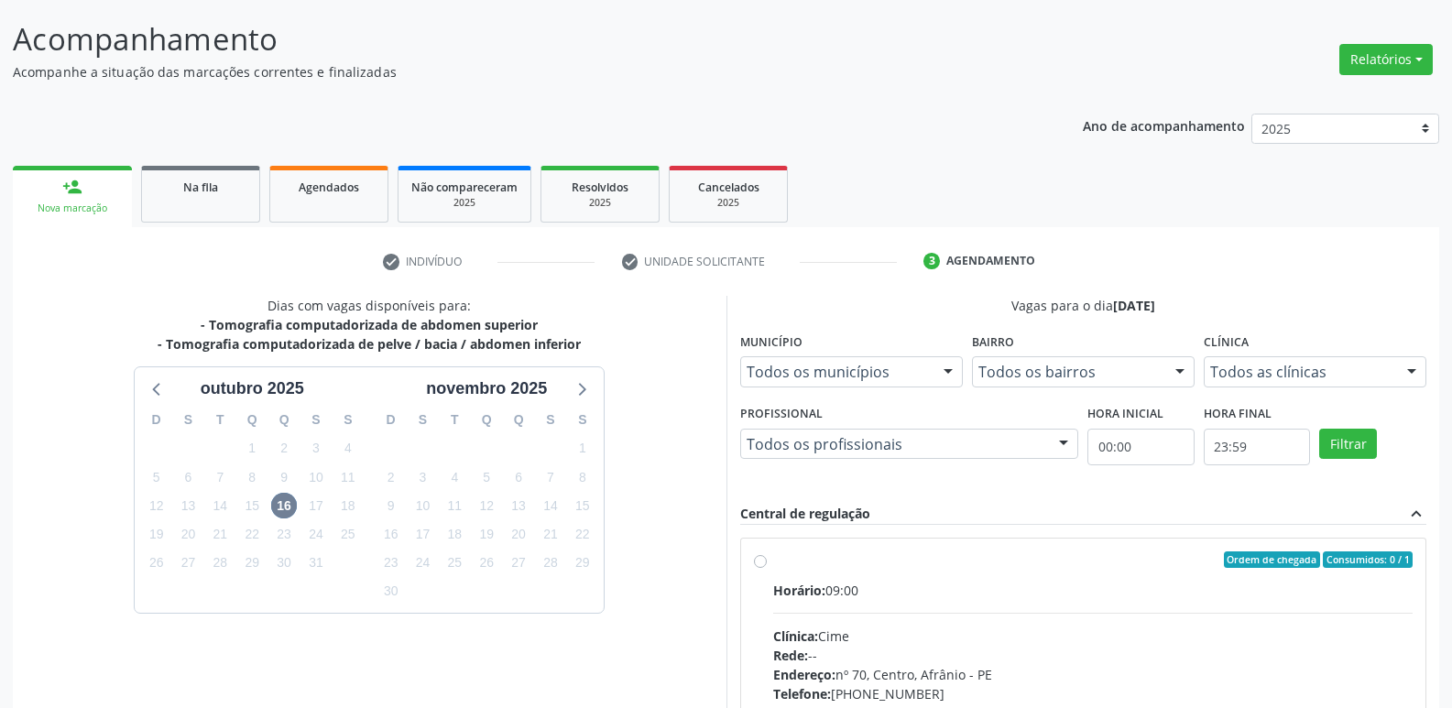
click at [759, 543] on div "Ordem de chegada Consumidos: 0 / 1 Horário: 09:00 Clínica: Cime Rede: -- Endere…" at bounding box center [1083, 691] width 685 height 307
radio input "true"
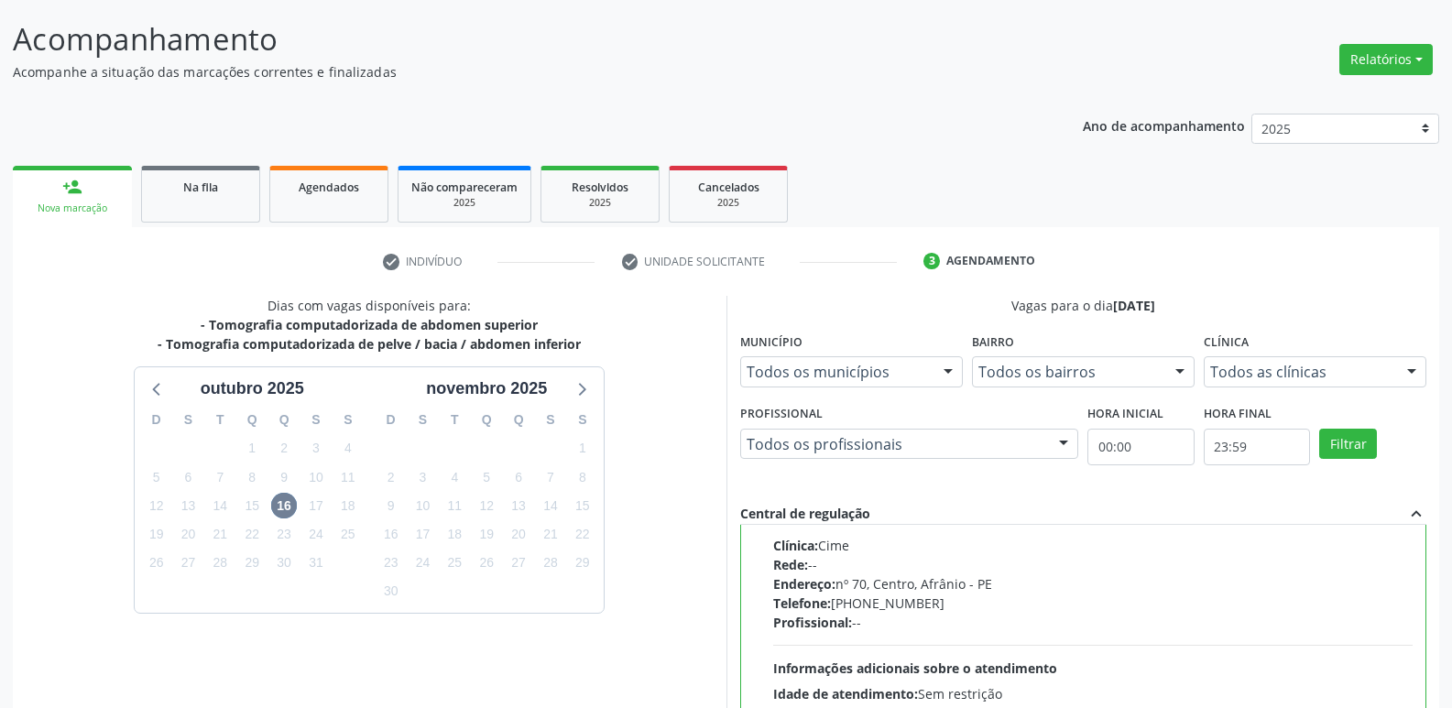
scroll to position [386, 0]
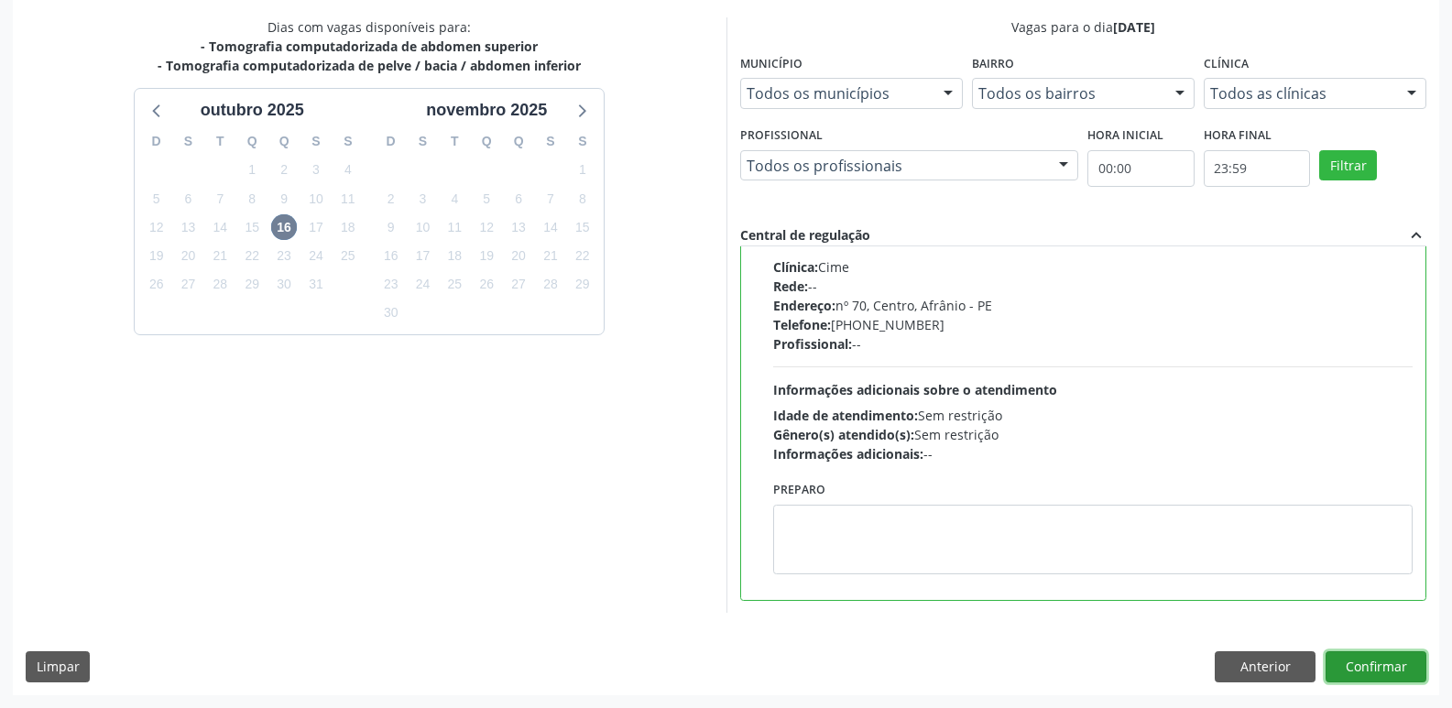
click at [1347, 666] on button "Confirmar" at bounding box center [1375, 666] width 101 height 31
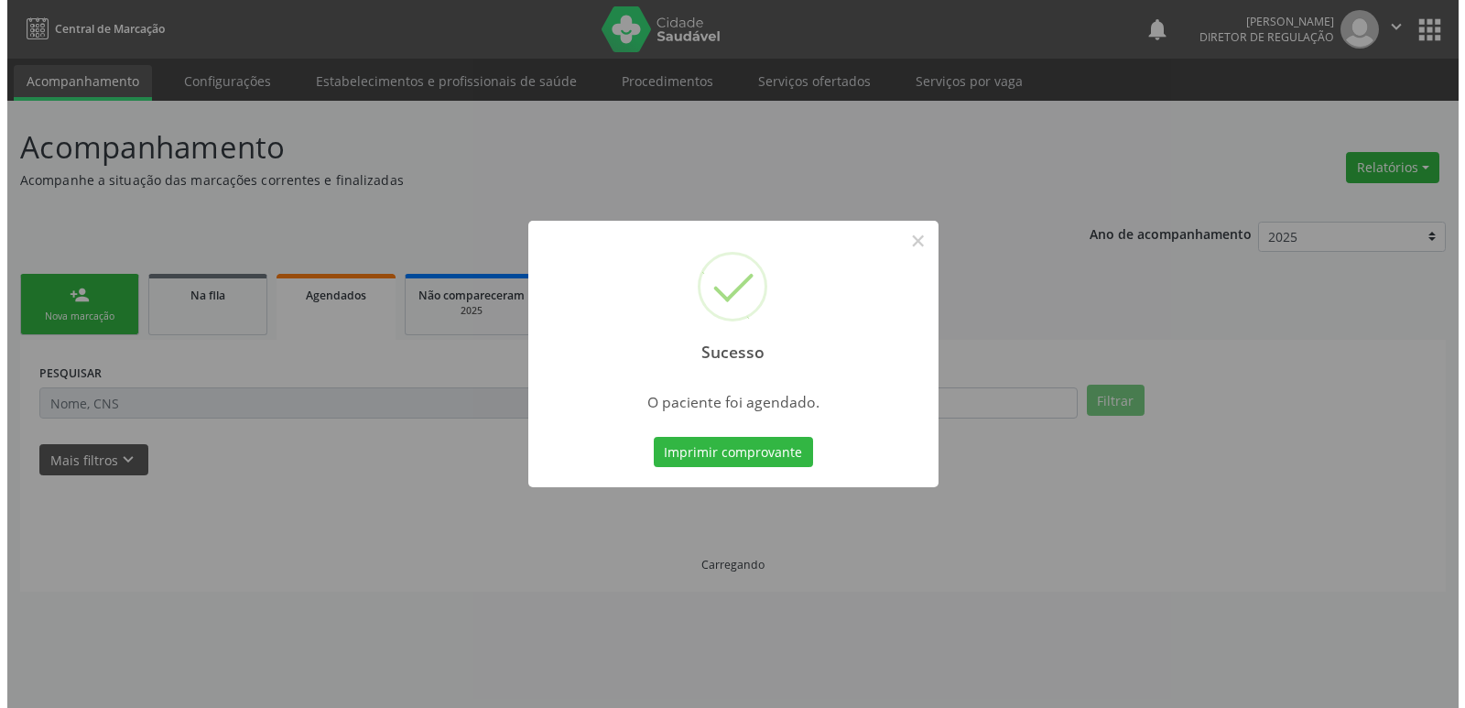
scroll to position [0, 0]
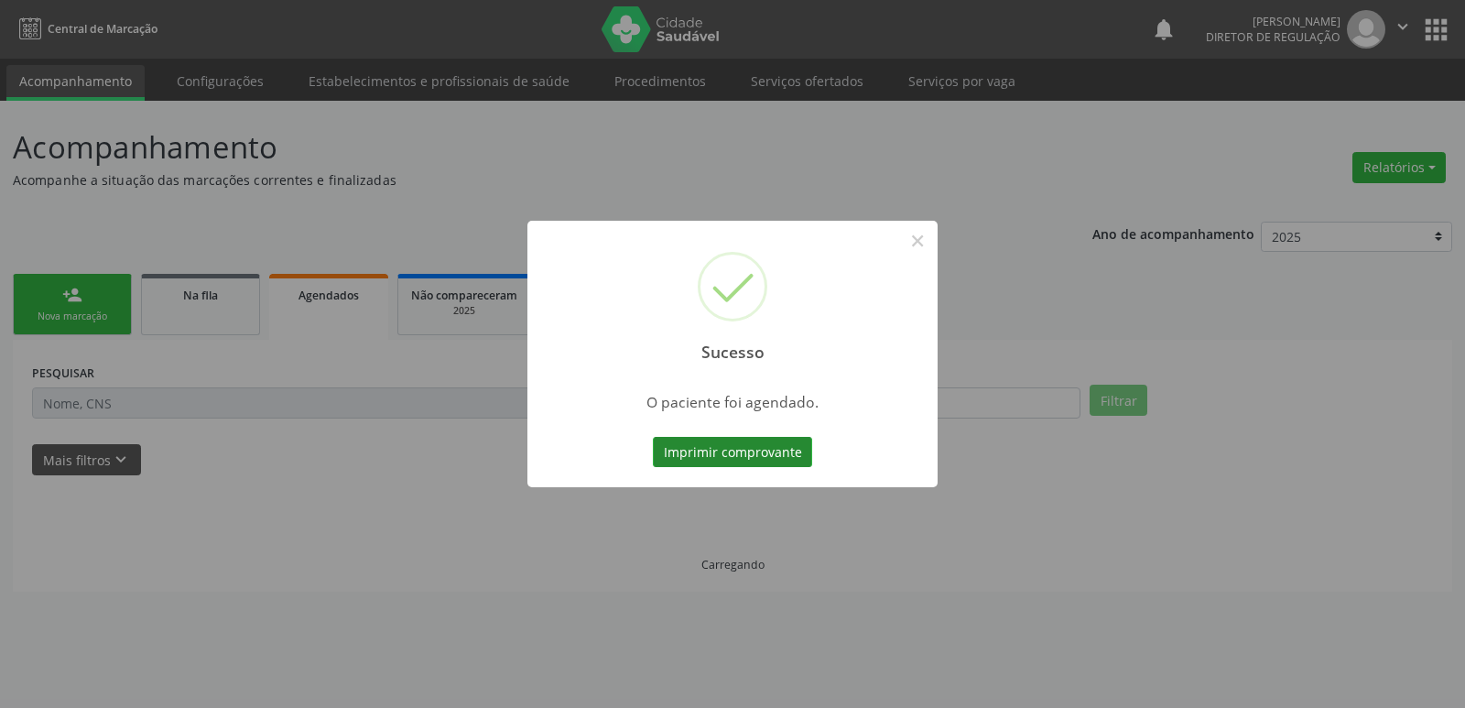
click at [717, 451] on button "Imprimir comprovante" at bounding box center [732, 452] width 159 height 31
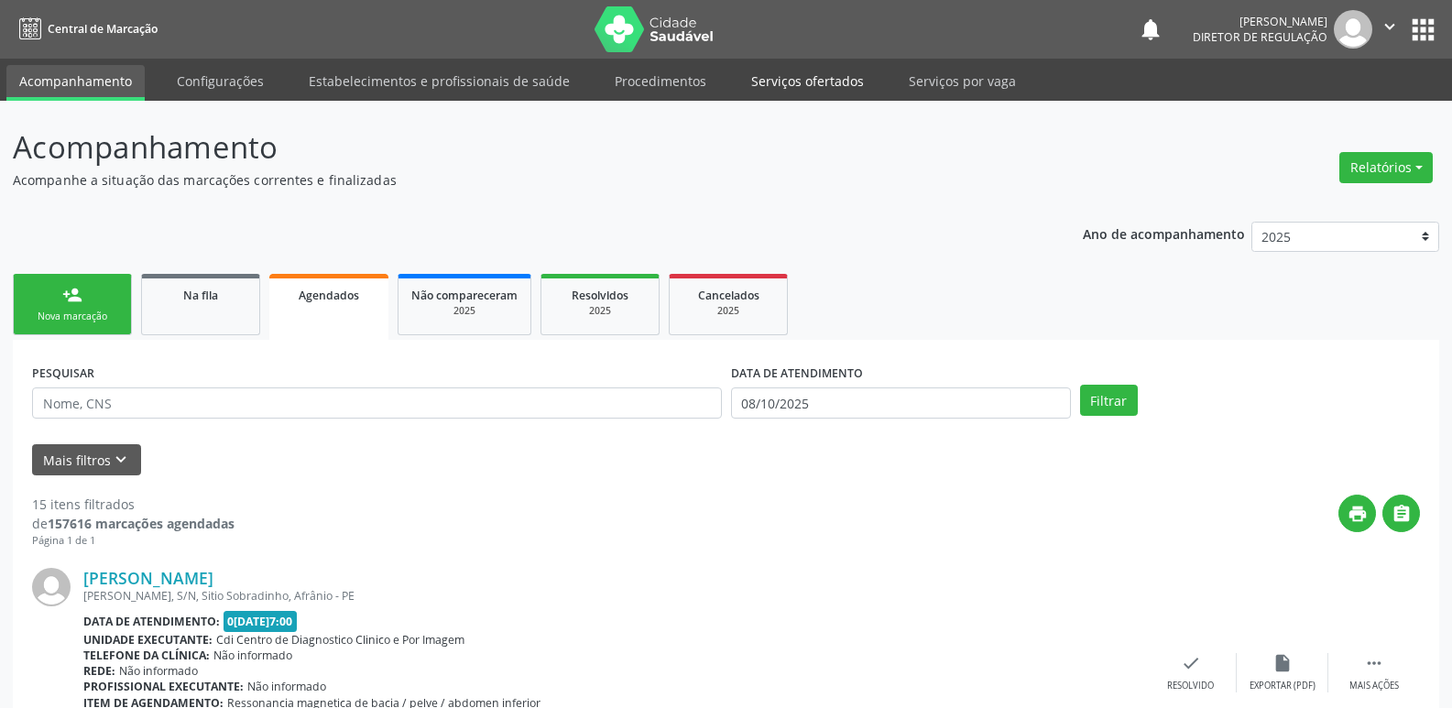
click at [821, 84] on link "Serviços ofertados" at bounding box center [807, 81] width 138 height 32
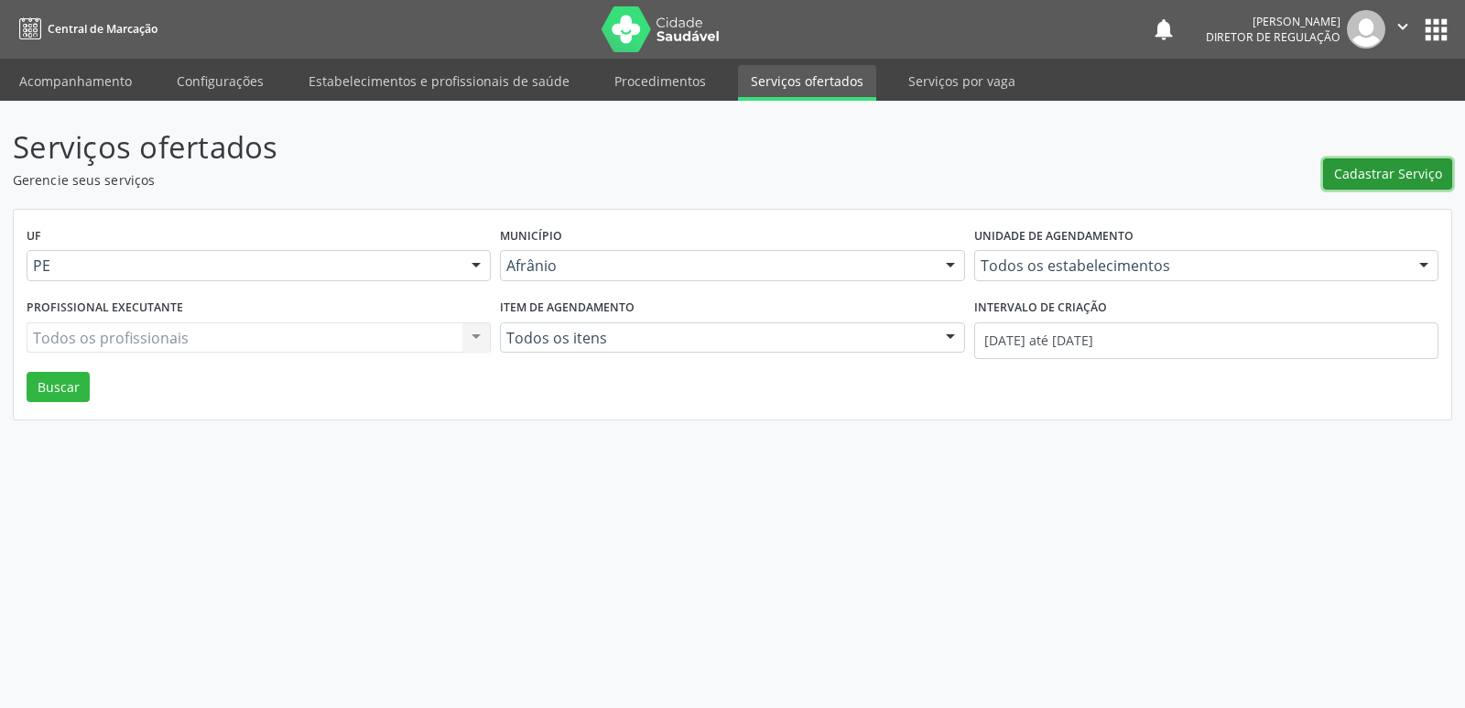
click at [1376, 169] on span "Cadastrar Serviço" at bounding box center [1388, 173] width 108 height 19
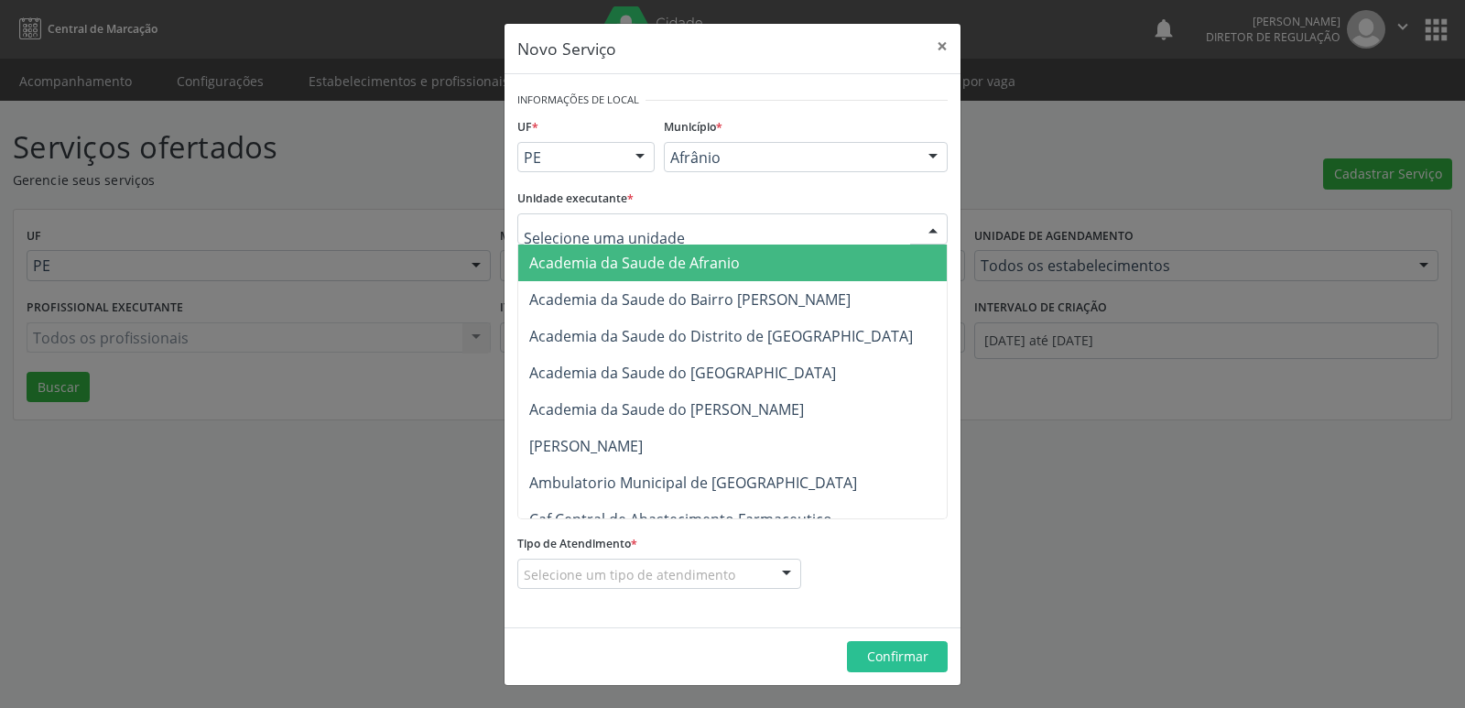
click at [719, 221] on div at bounding box center [732, 228] width 430 height 31
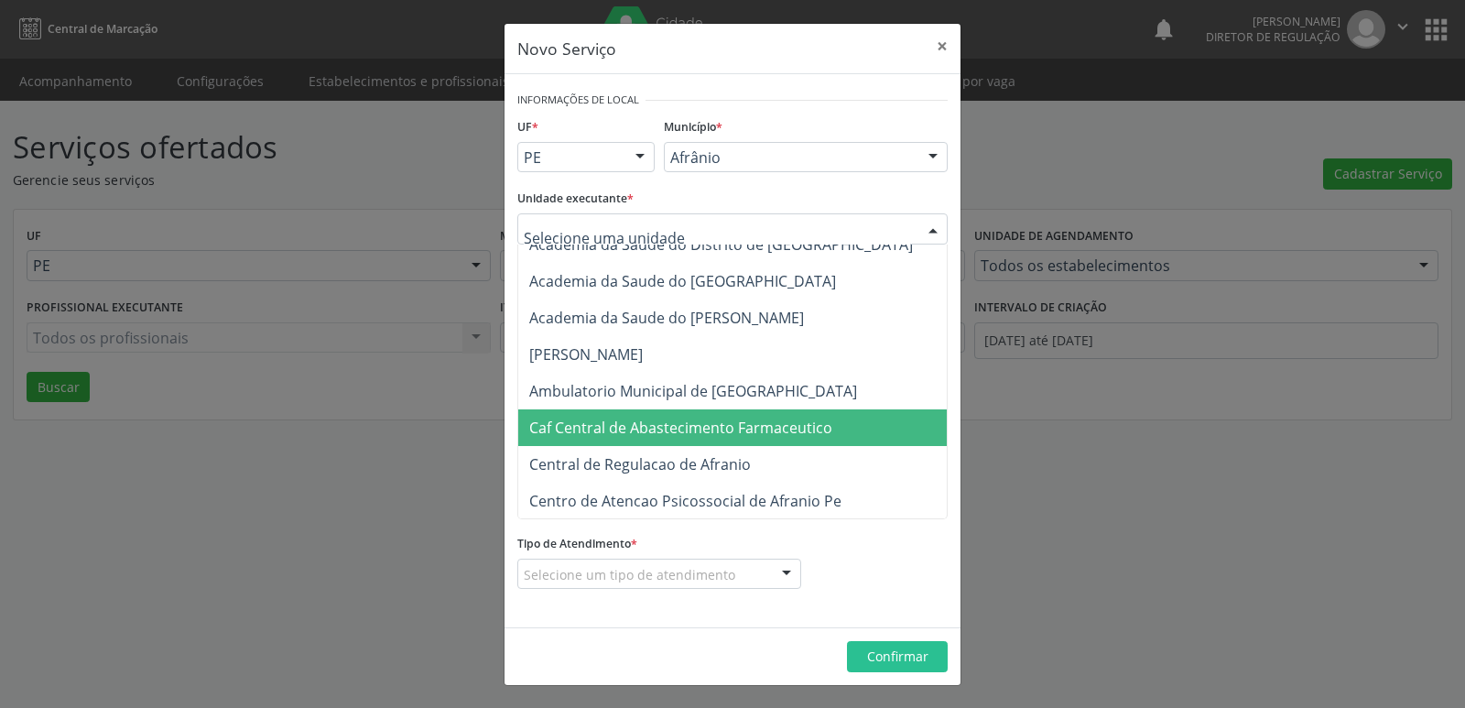
scroll to position [183, 0]
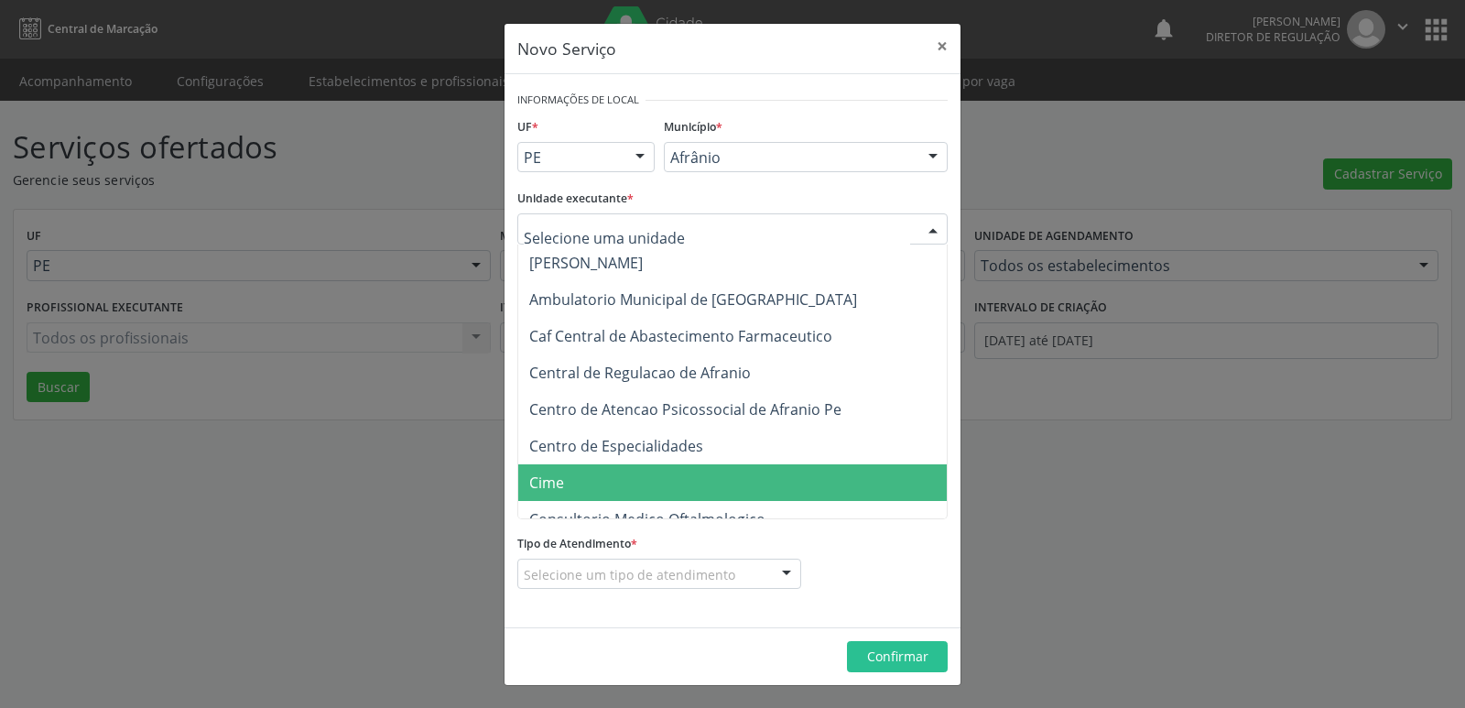
click at [645, 487] on span "Cime" at bounding box center [741, 482] width 447 height 37
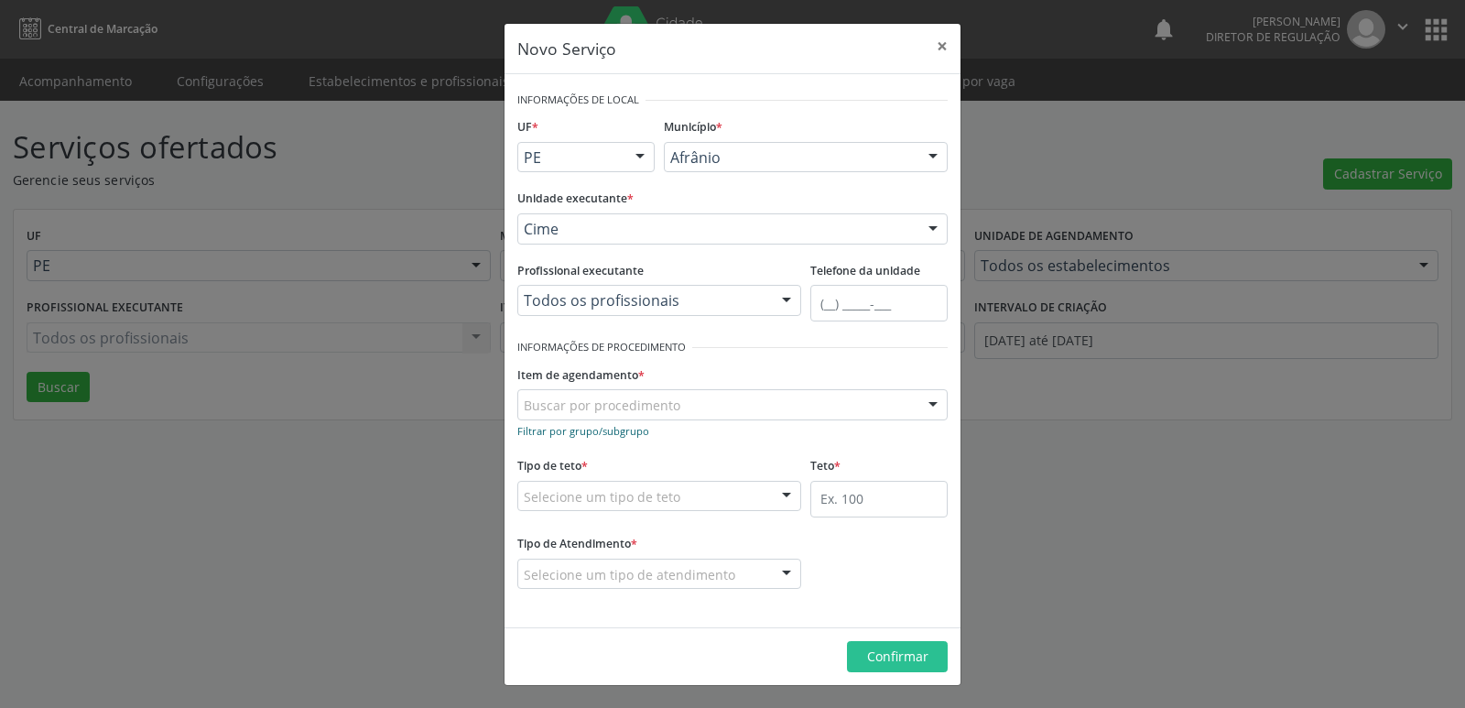
click at [634, 433] on small "Filtrar por grupo/subgrupo" at bounding box center [583, 431] width 132 height 14
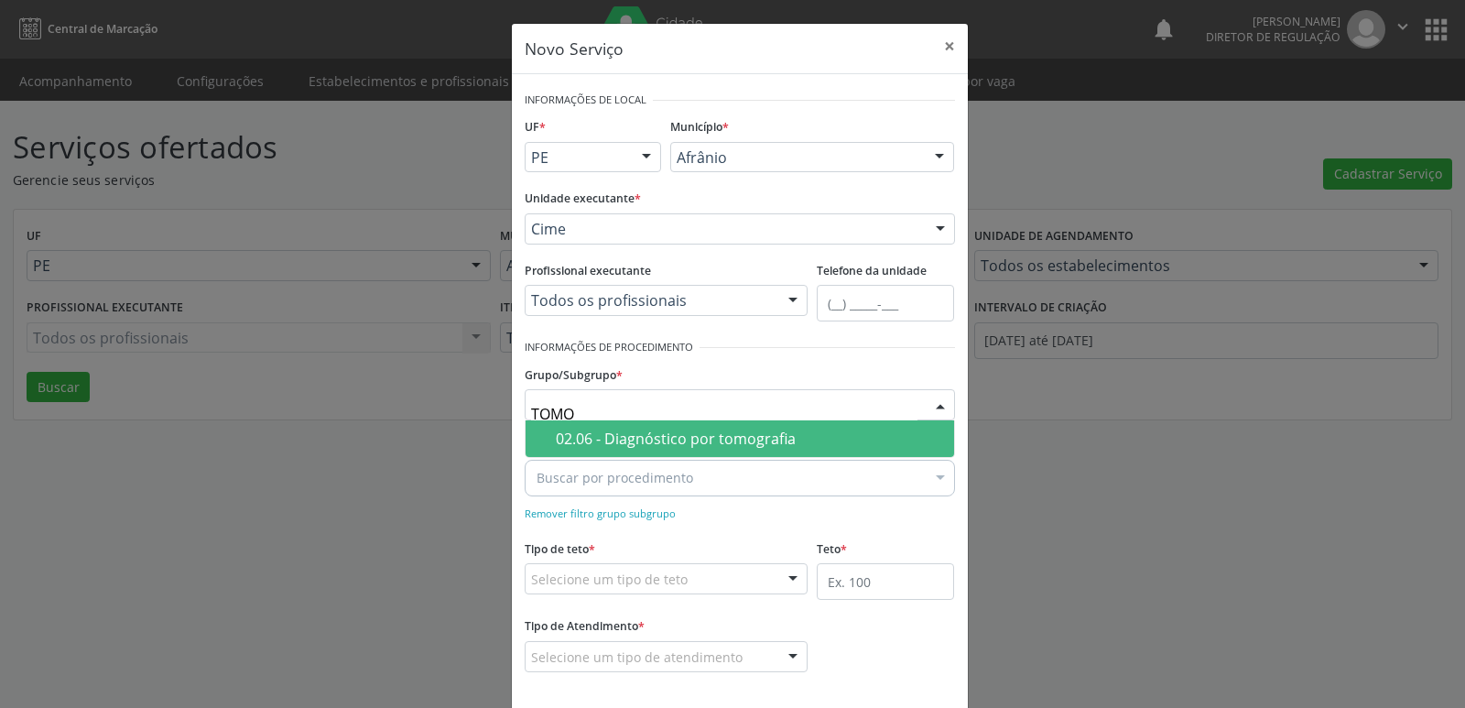
type input "TOMOG"
click at [646, 435] on div "02.06 - Diagnóstico por tomografia" at bounding box center [749, 438] width 387 height 15
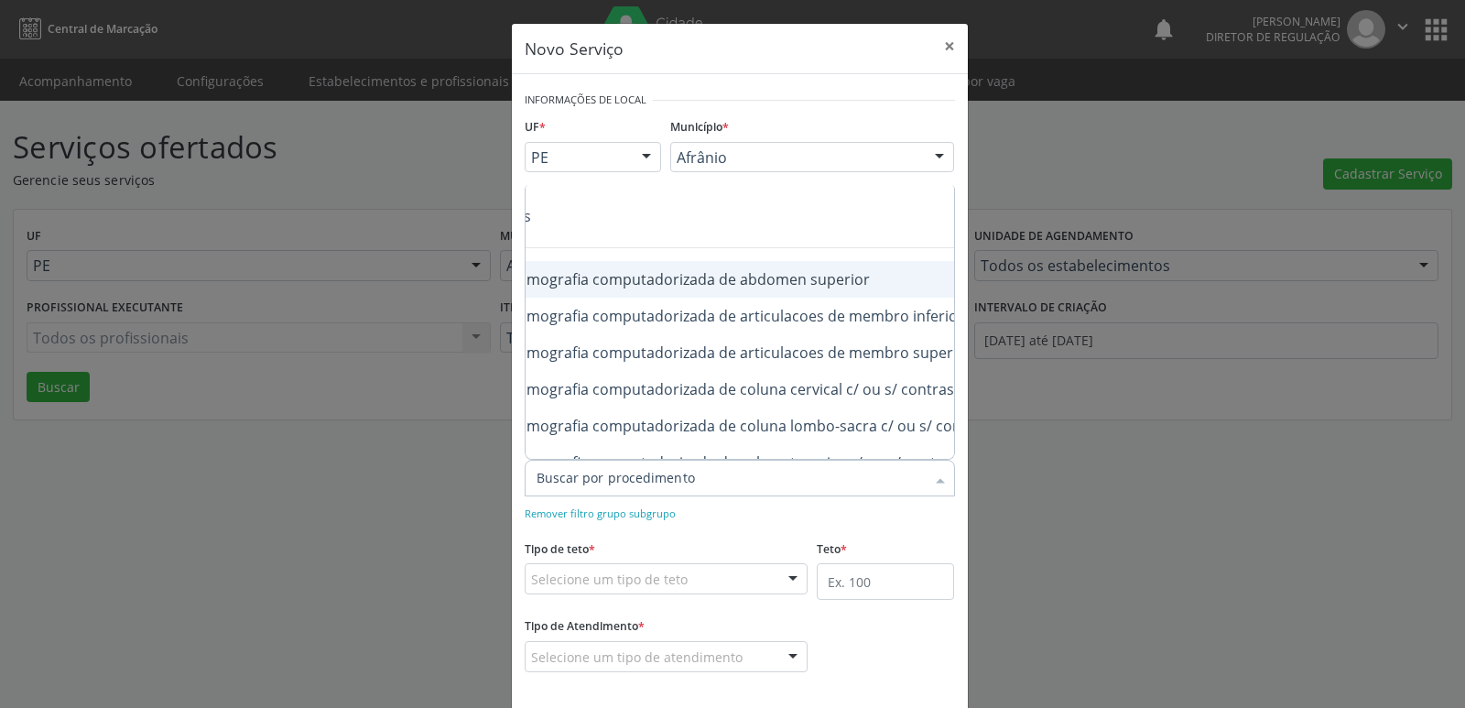
scroll to position [0, 183]
click at [801, 279] on div "0206030010 - Tomografia computadorizada de abdomen superior" at bounding box center [763, 279] width 820 height 15
checkbox superior "true"
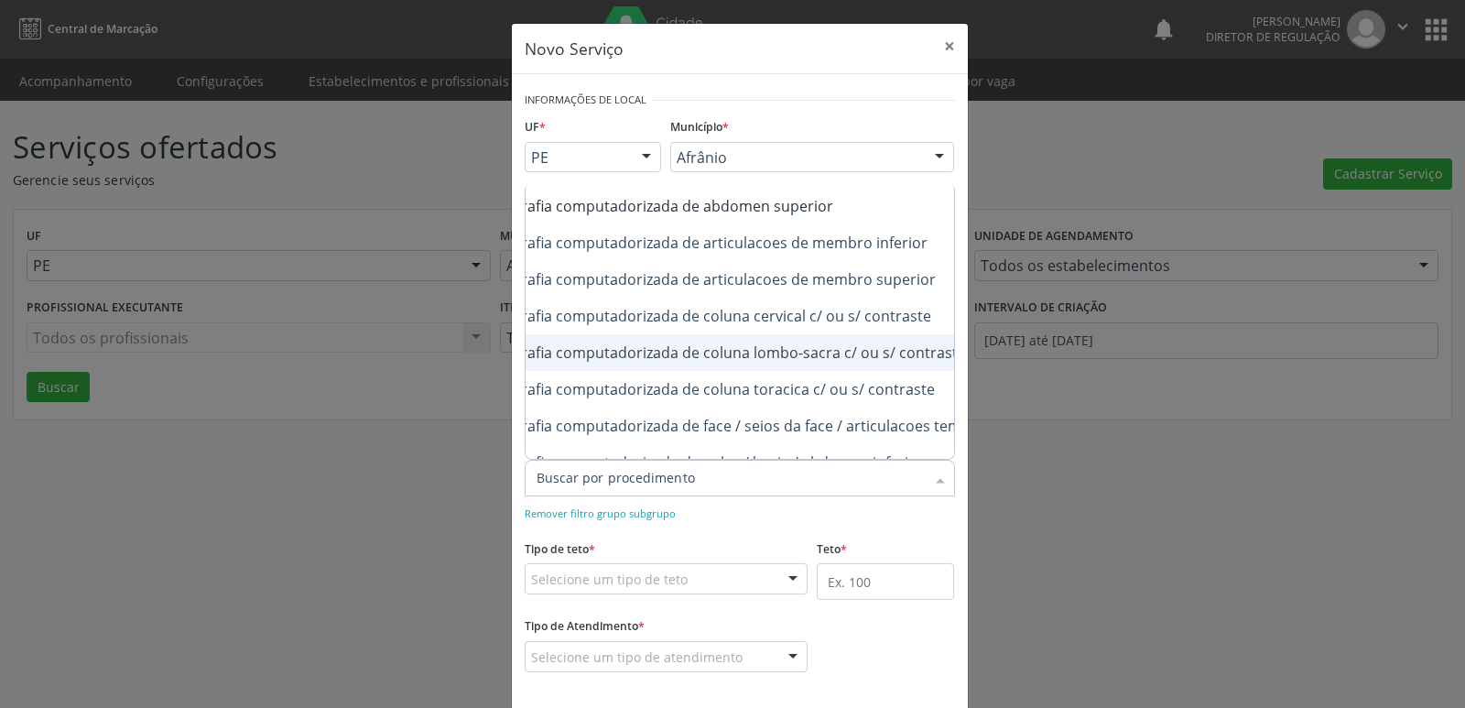
scroll to position [110, 183]
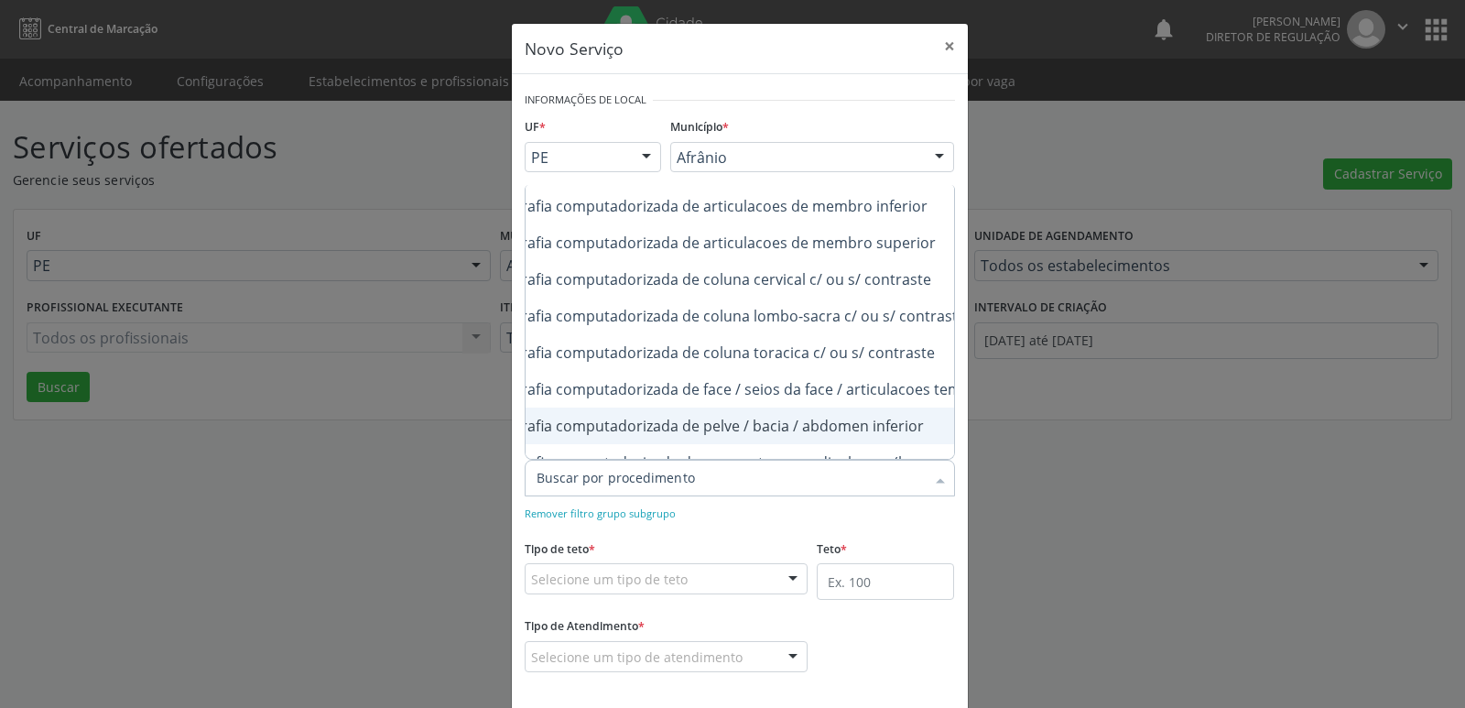
click at [899, 423] on div "0206030037 - Tomografia computadorizada de pelve / bacia / abdomen inferior" at bounding box center [763, 426] width 820 height 15
checkbox inferior "true"
checkbox superior "true"
checkbox inferior "false"
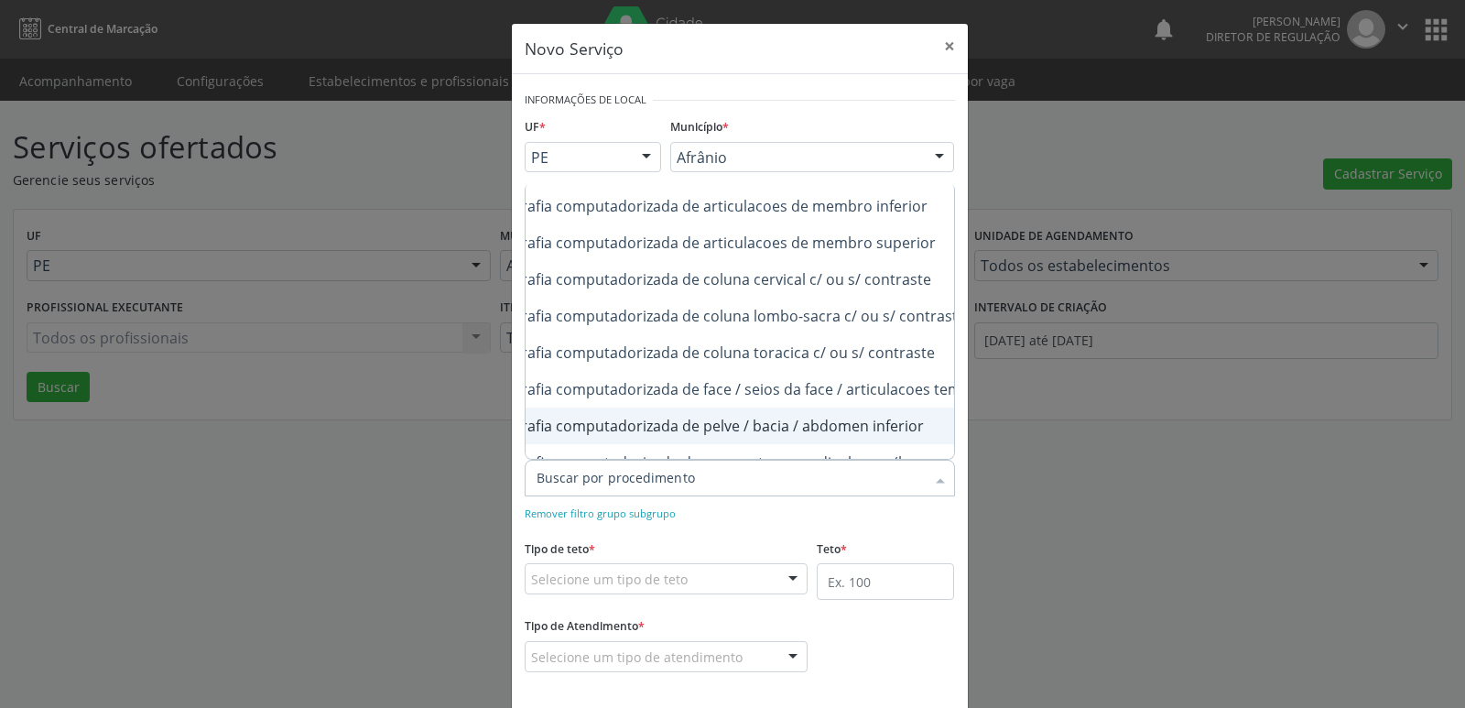
scroll to position [0, 0]
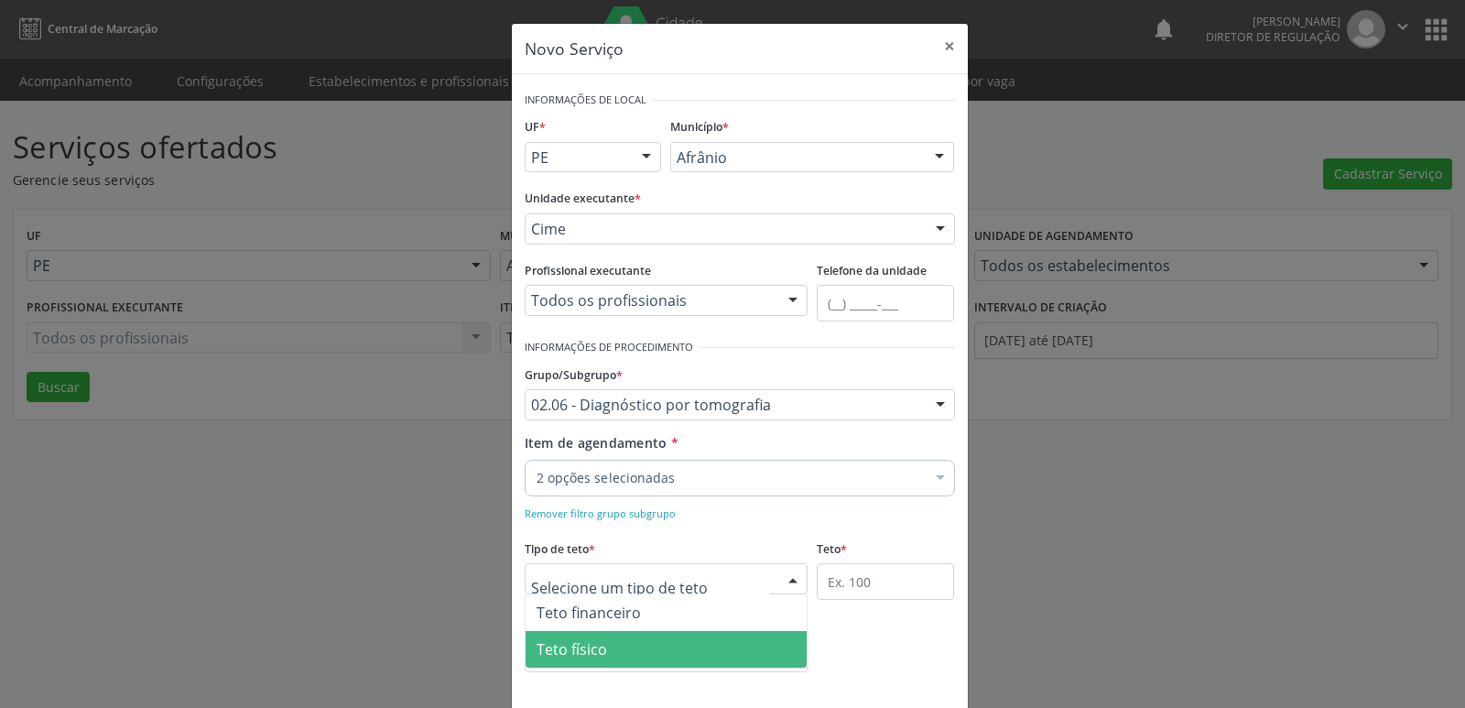
drag, startPoint x: 634, startPoint y: 647, endPoint x: 703, endPoint y: 636, distance: 70.5
click at [647, 648] on span "Teto físico" at bounding box center [667, 649] width 282 height 37
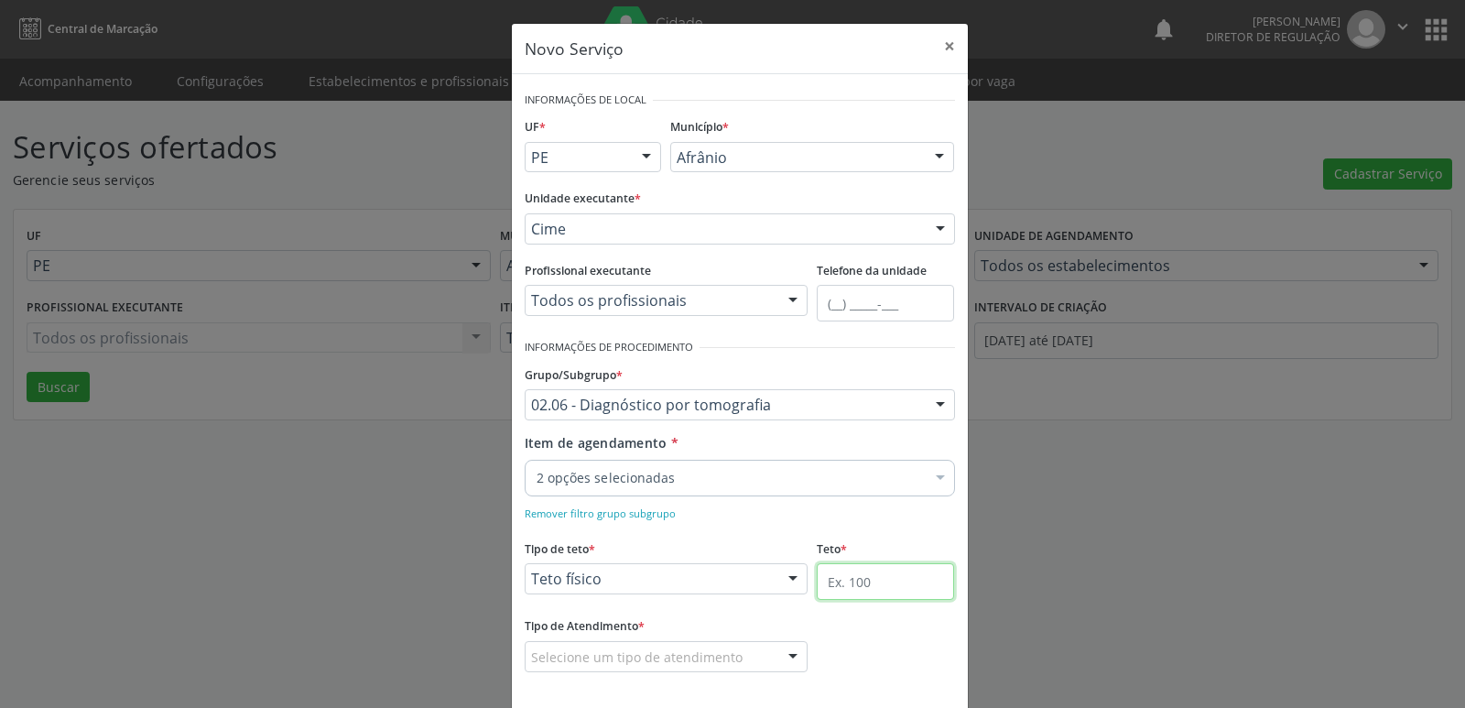
click at [867, 588] on input "text" at bounding box center [885, 581] width 137 height 37
type input "5"
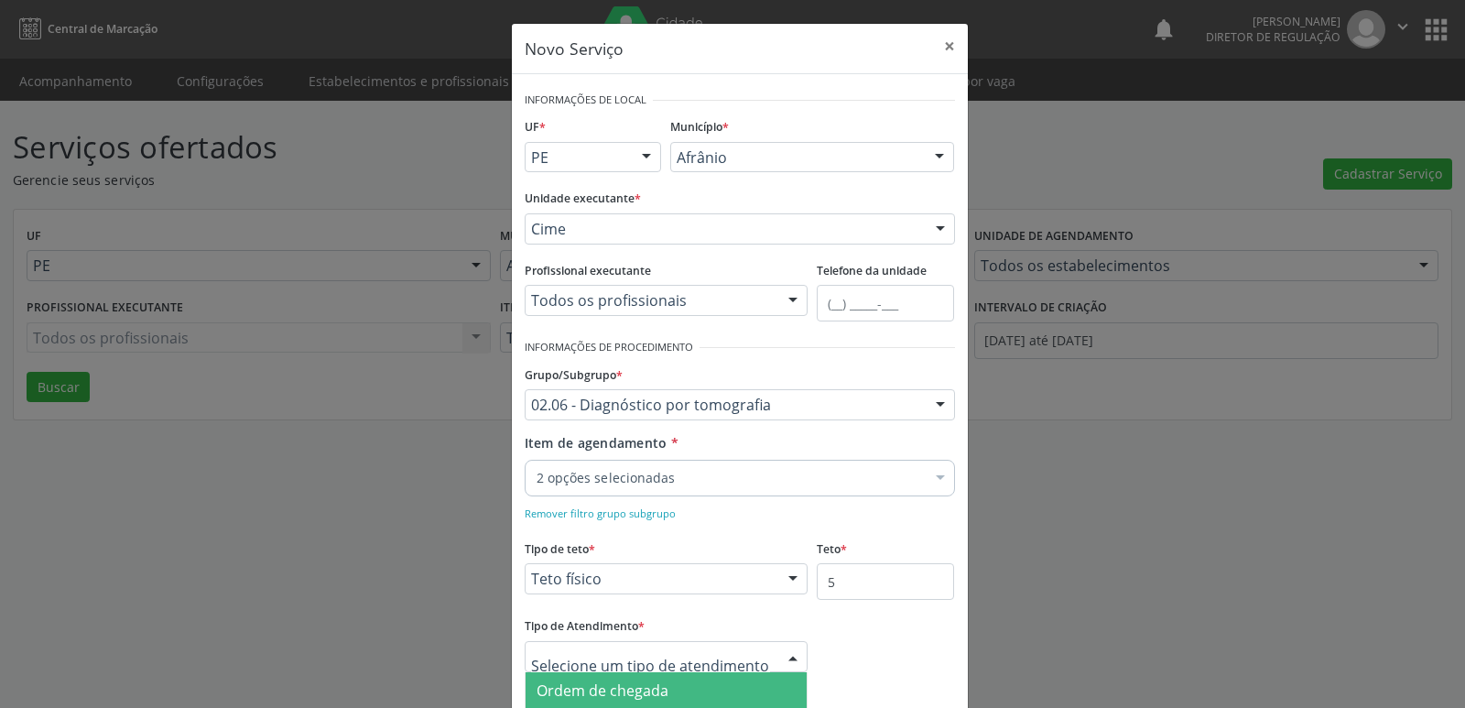
click at [649, 691] on span "Ordem de chegada" at bounding box center [603, 690] width 132 height 20
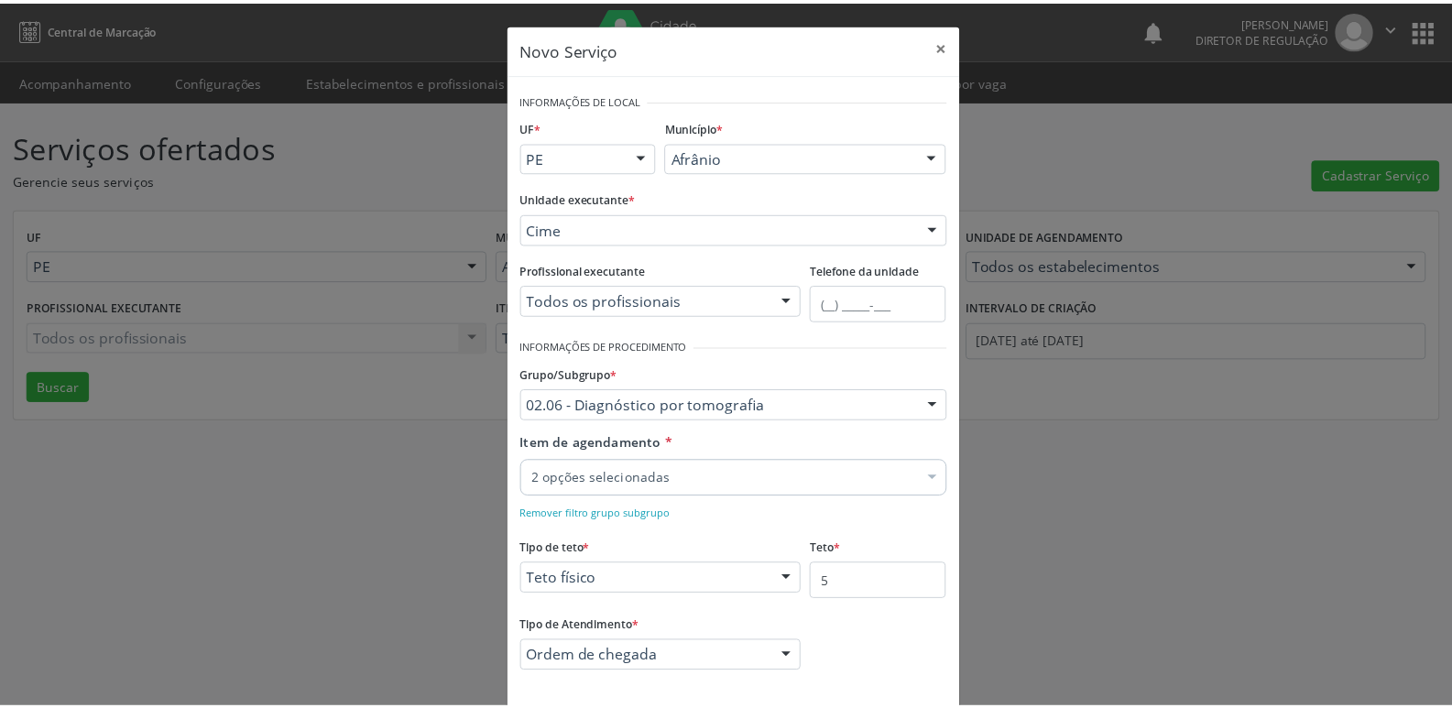
scroll to position [83, 0]
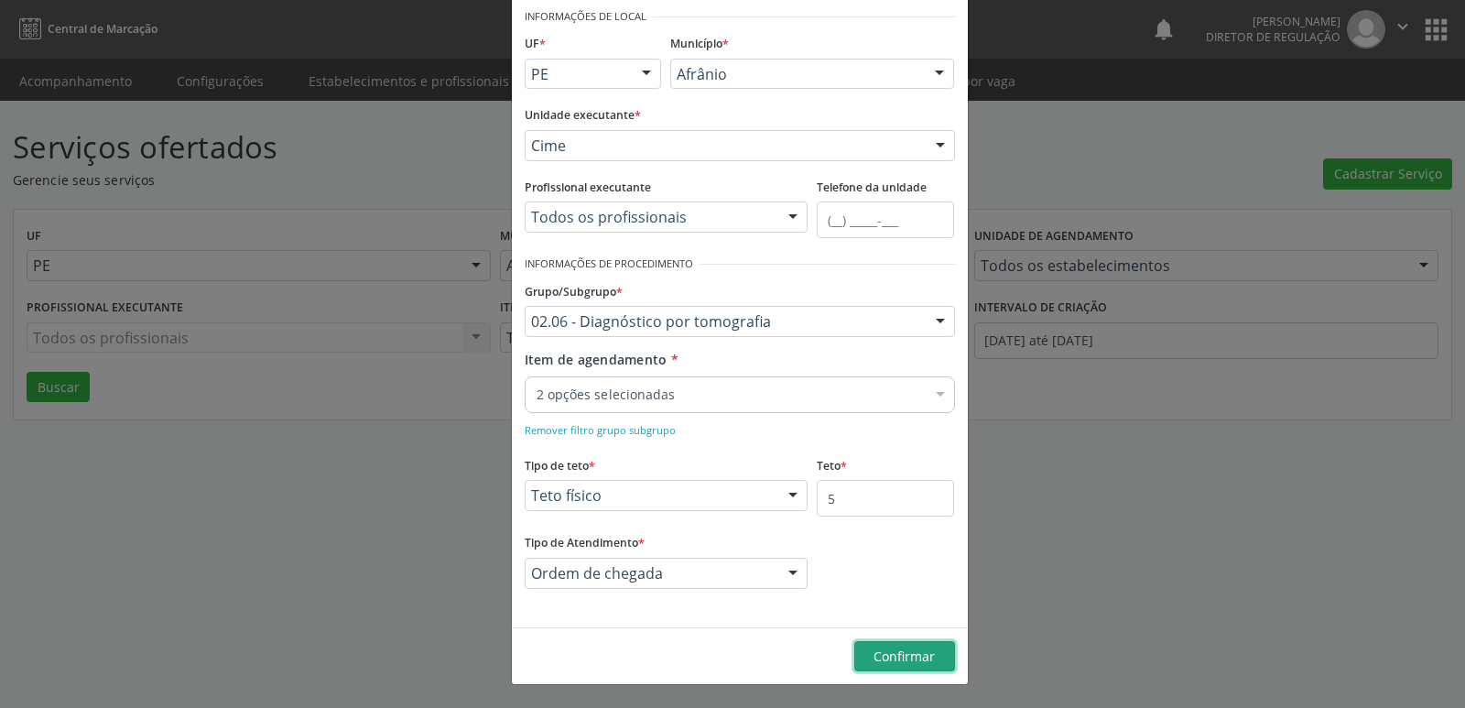
click at [904, 658] on span "Confirmar" at bounding box center [904, 655] width 61 height 17
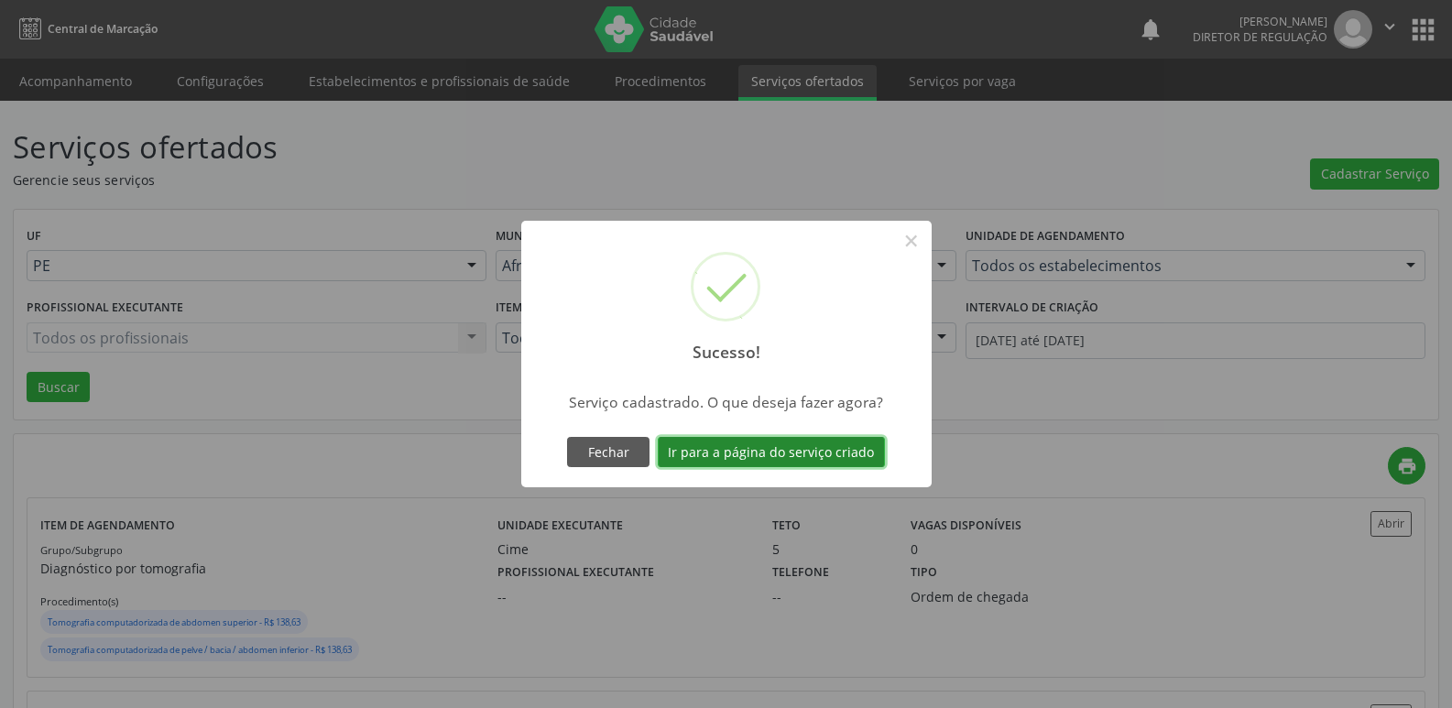
click at [832, 456] on button "Ir para a página do serviço criado" at bounding box center [771, 452] width 227 height 31
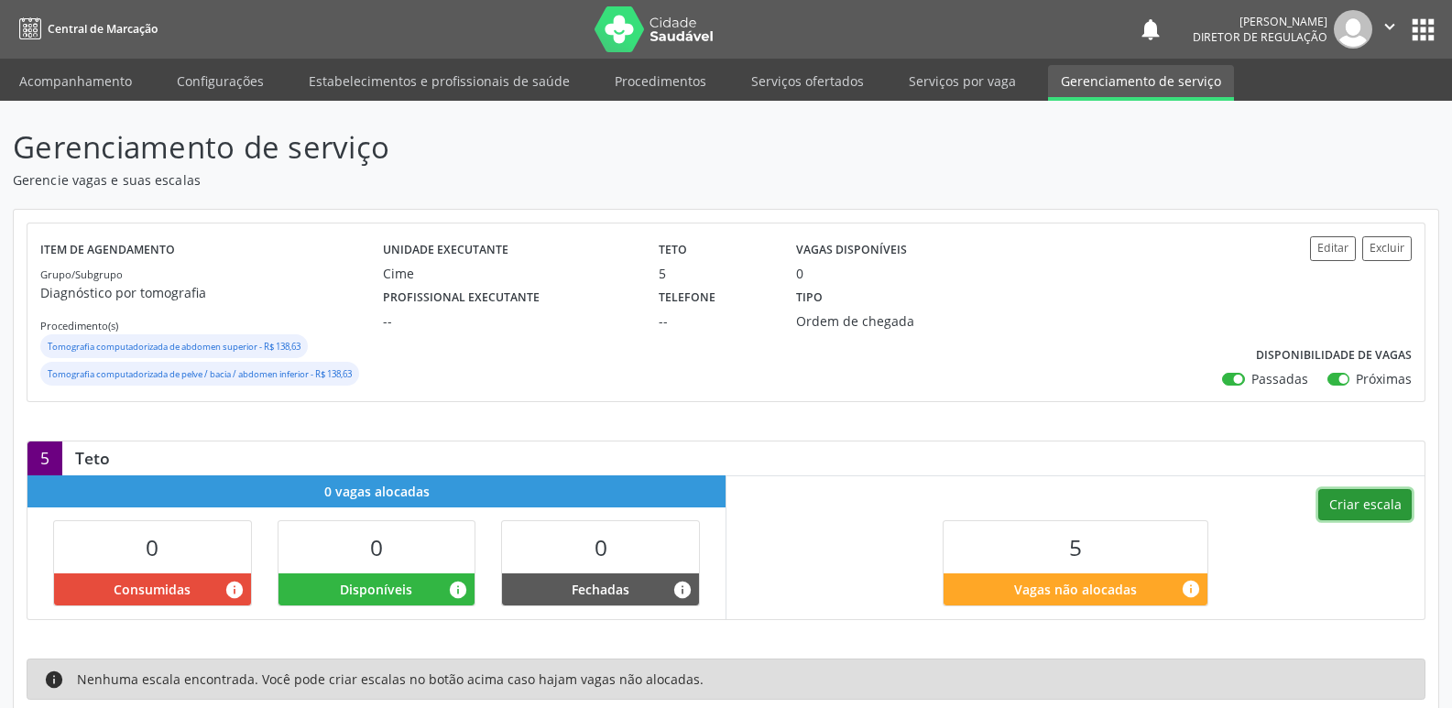
click at [1372, 501] on button "Criar escala" at bounding box center [1364, 504] width 93 height 31
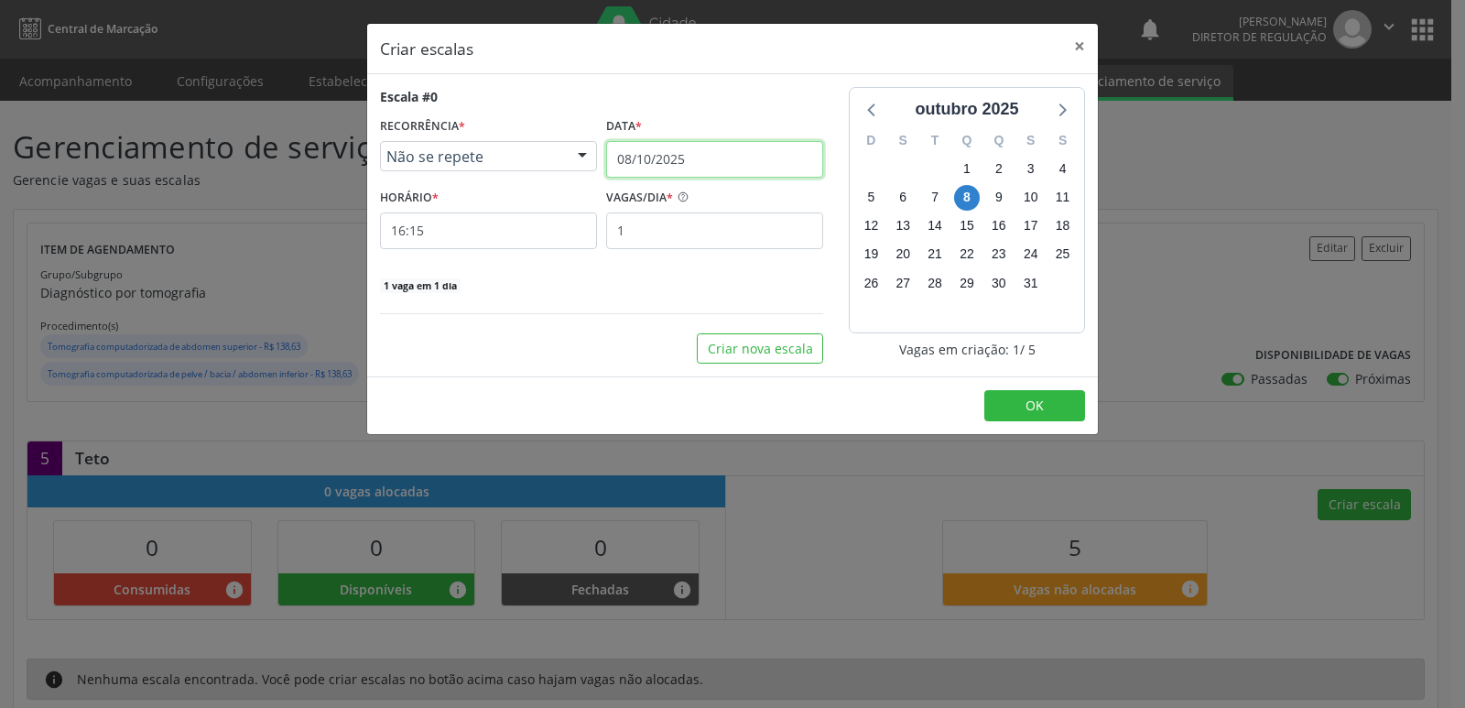
click at [734, 163] on input "08/10/2025" at bounding box center [714, 159] width 217 height 37
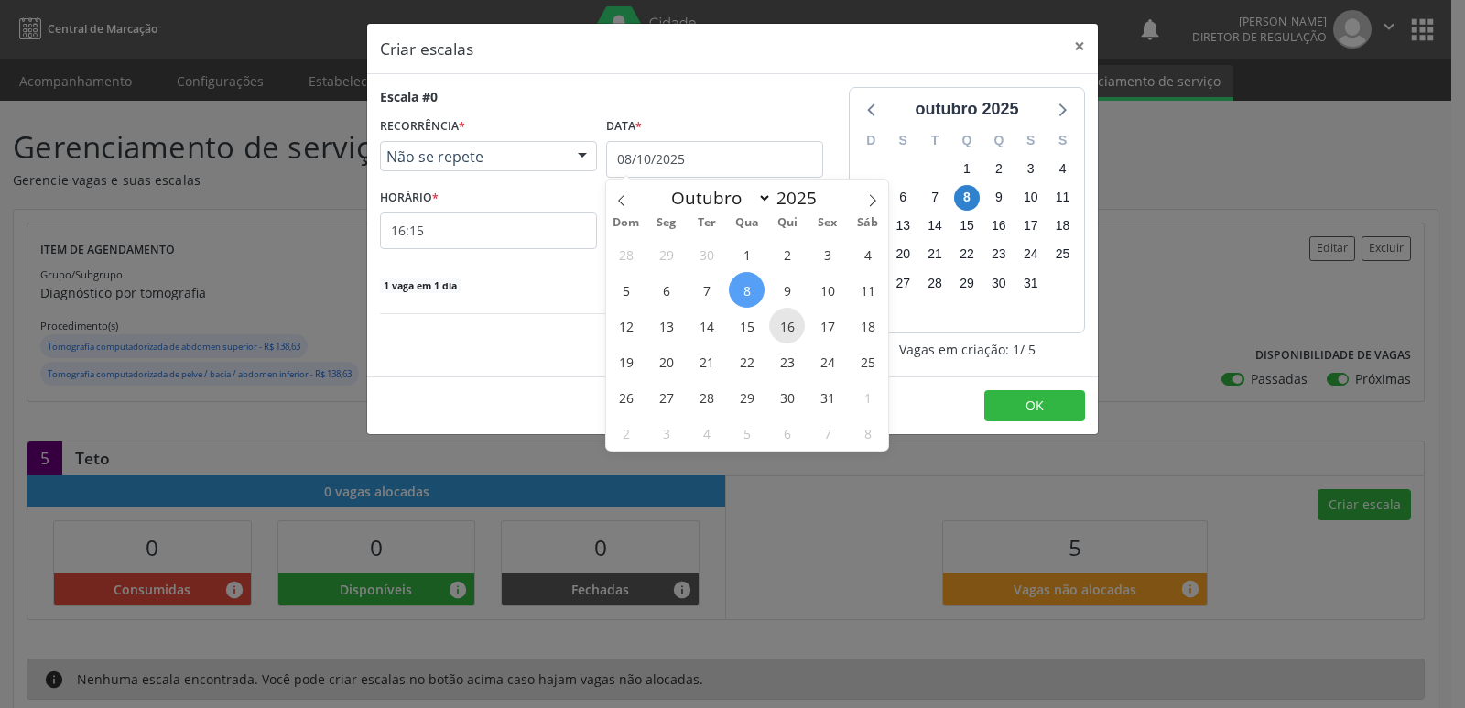
click at [788, 323] on span "16" at bounding box center [787, 326] width 36 height 36
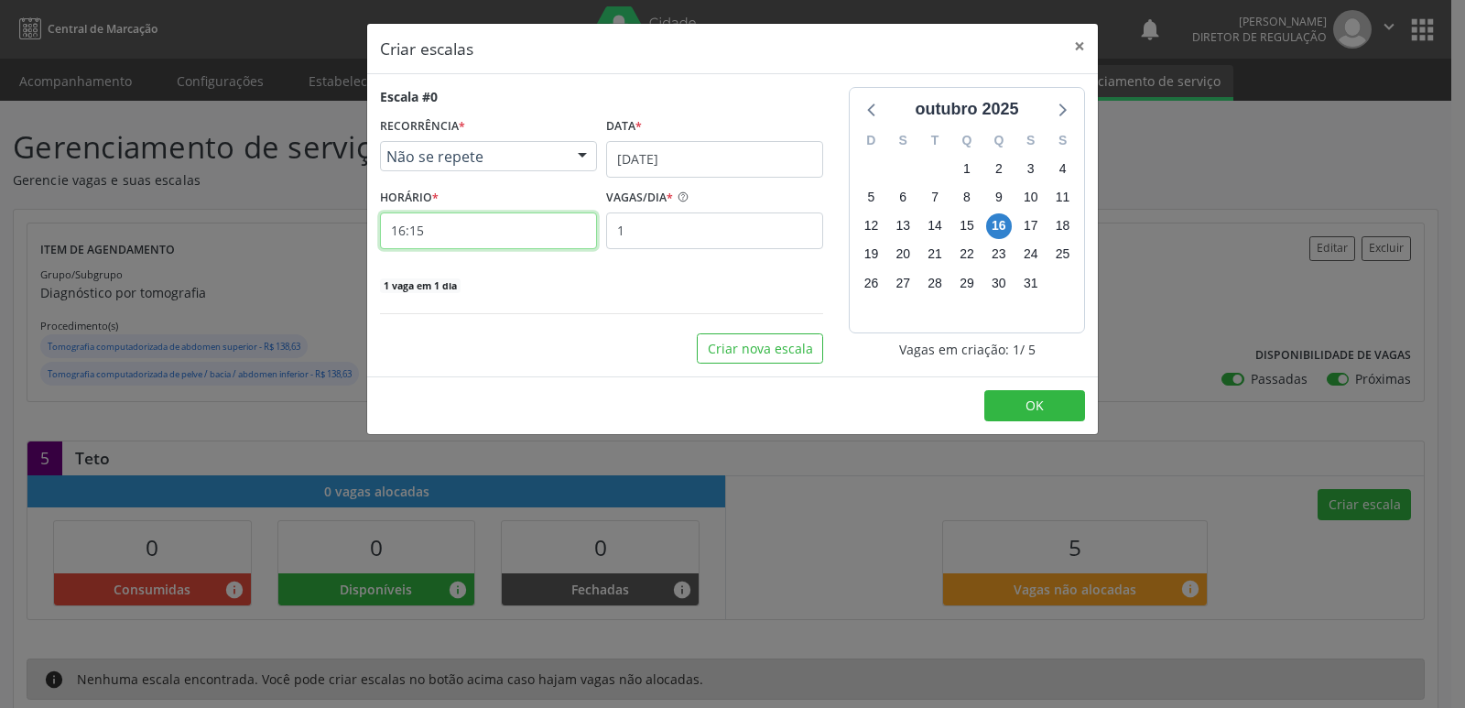
click at [495, 232] on input "16:15" at bounding box center [488, 230] width 217 height 37
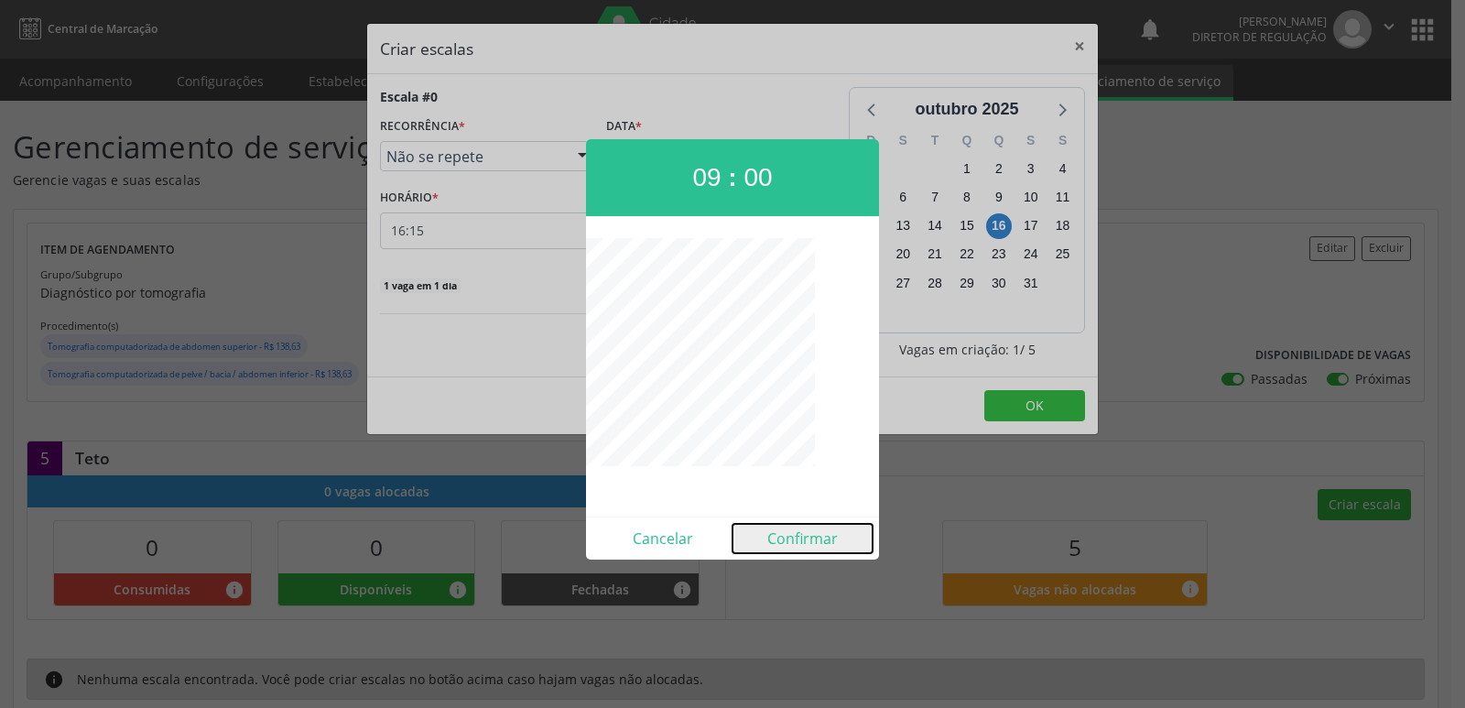
click at [823, 539] on button "Confirmar" at bounding box center [803, 538] width 140 height 29
type input "09:00"
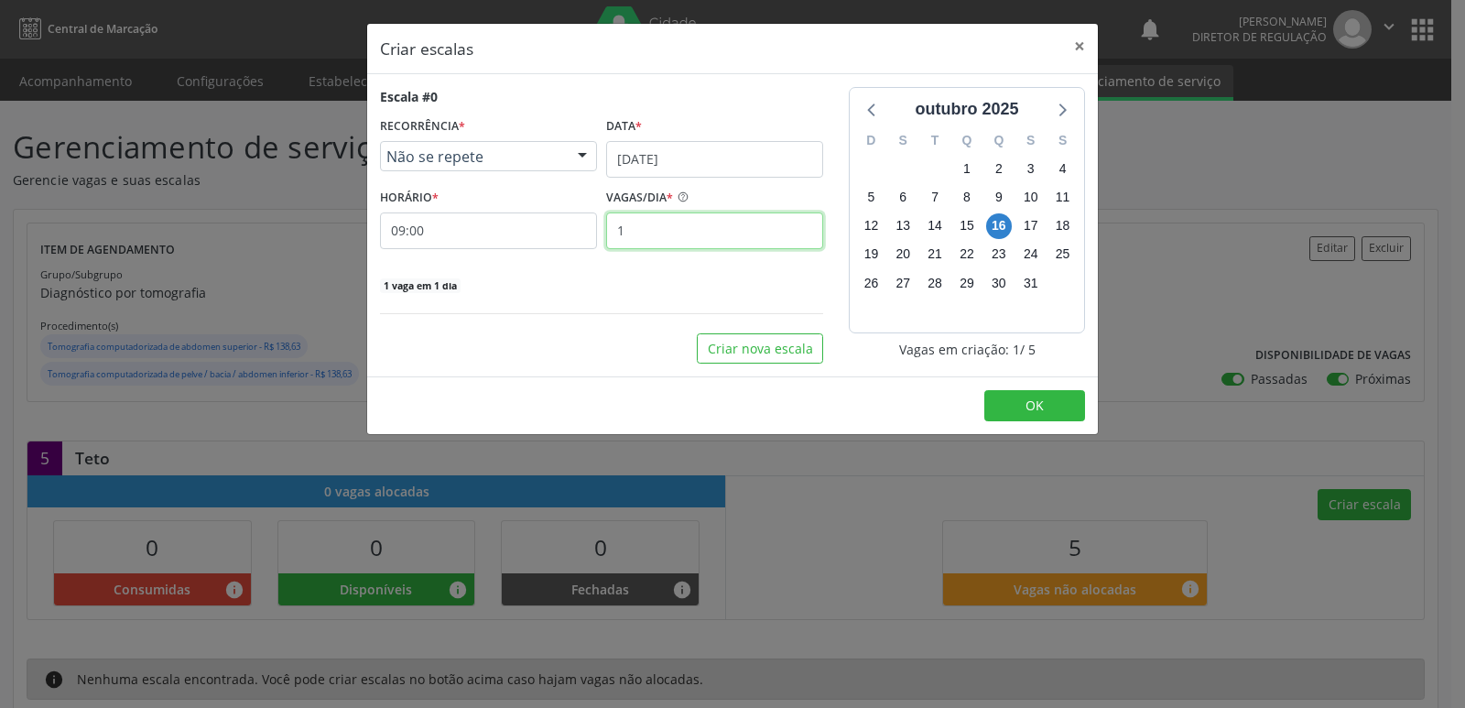
click at [693, 233] on input "1" at bounding box center [714, 230] width 217 height 37
type input "2"
click at [1038, 407] on span "OK" at bounding box center [1035, 405] width 18 height 17
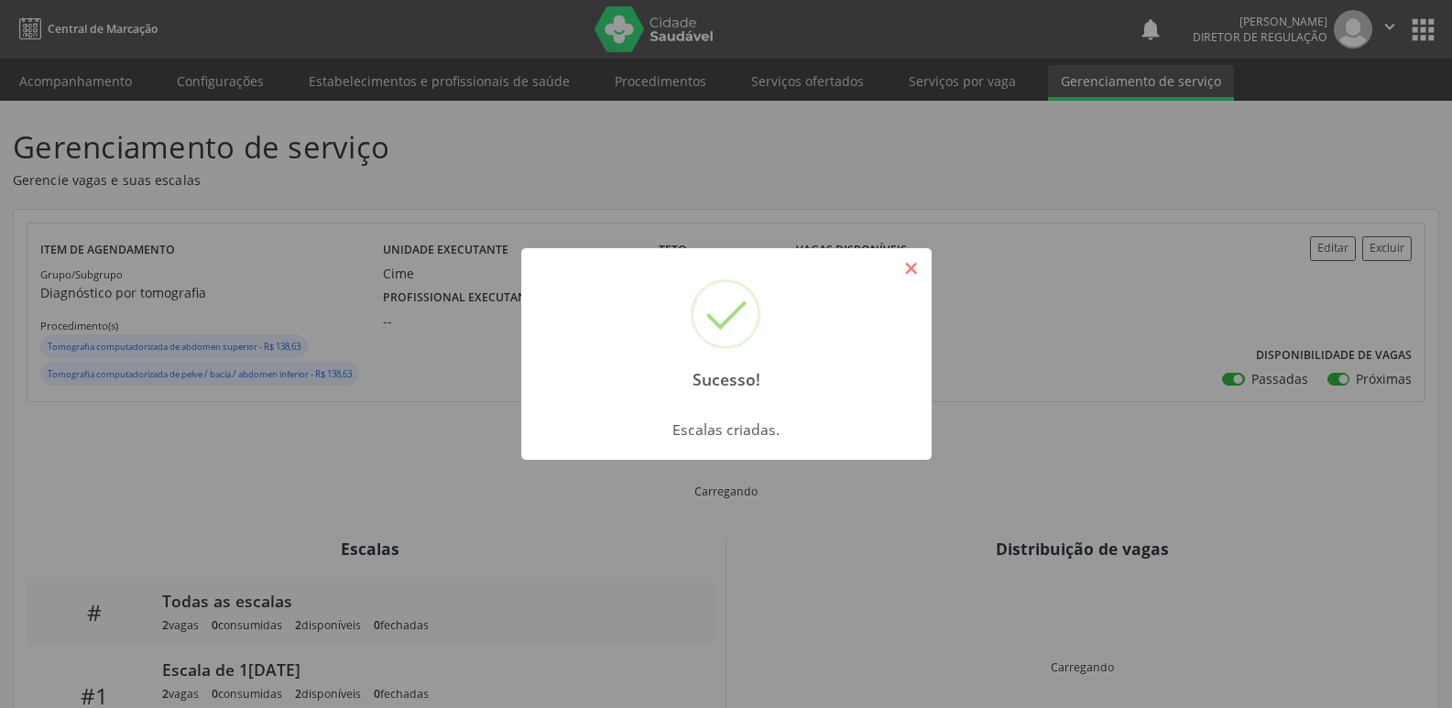
click at [910, 266] on button "×" at bounding box center [911, 268] width 31 height 31
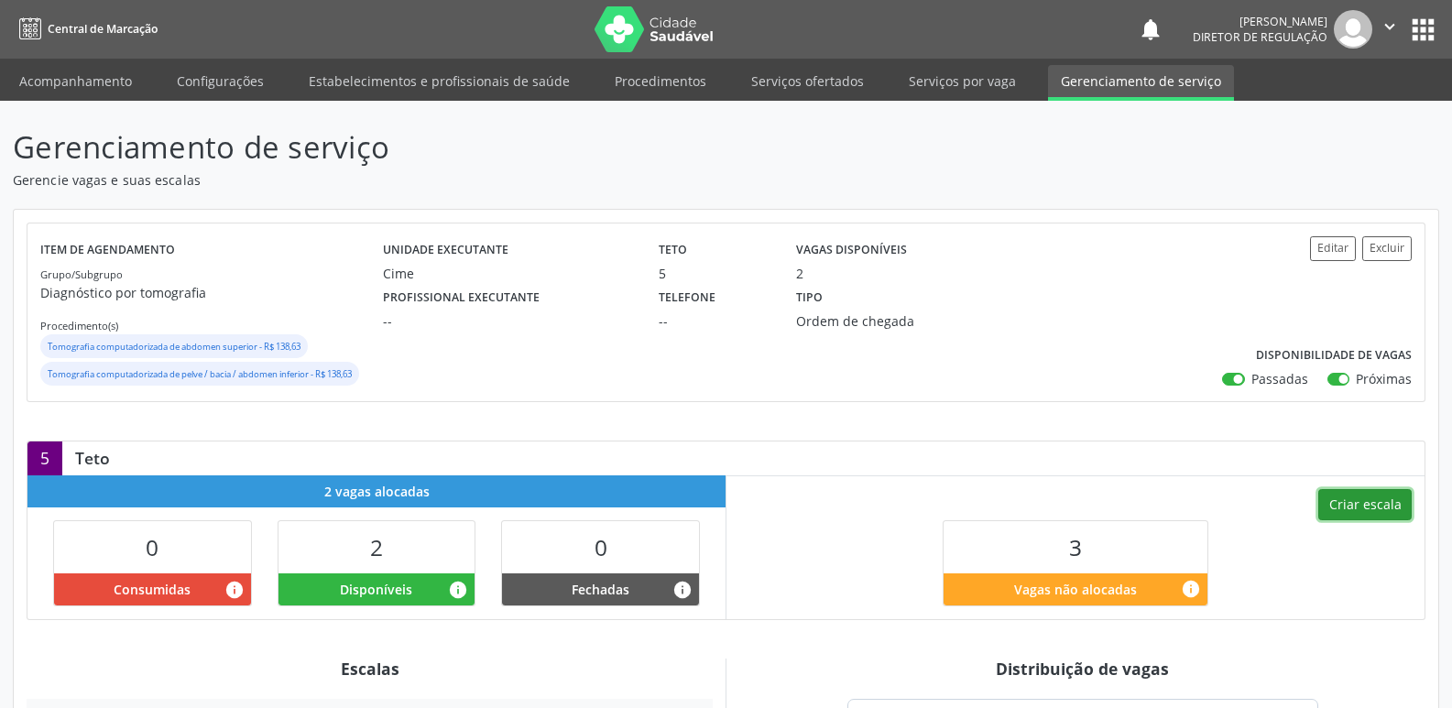
click at [1361, 495] on button "Criar escala" at bounding box center [1364, 504] width 93 height 31
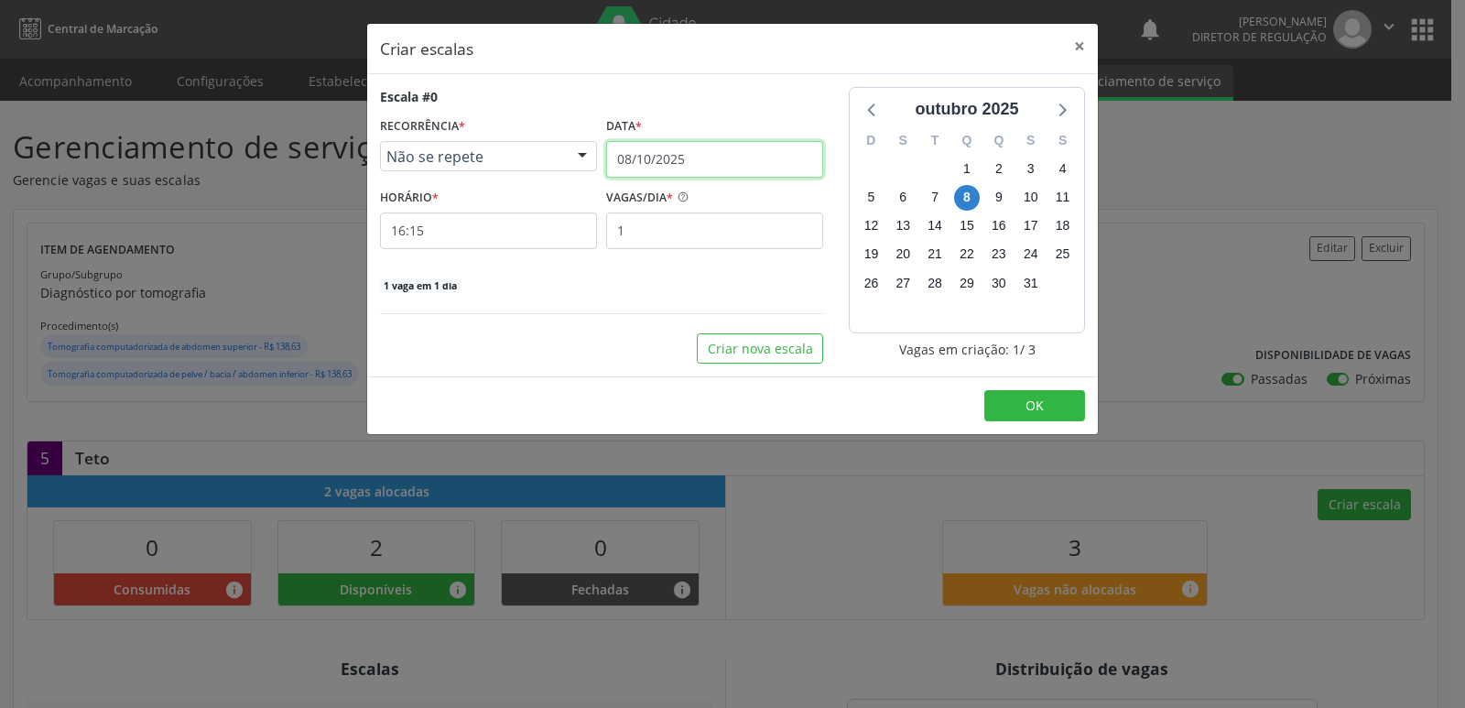
click at [722, 158] on input "08/10/2025" at bounding box center [714, 159] width 217 height 37
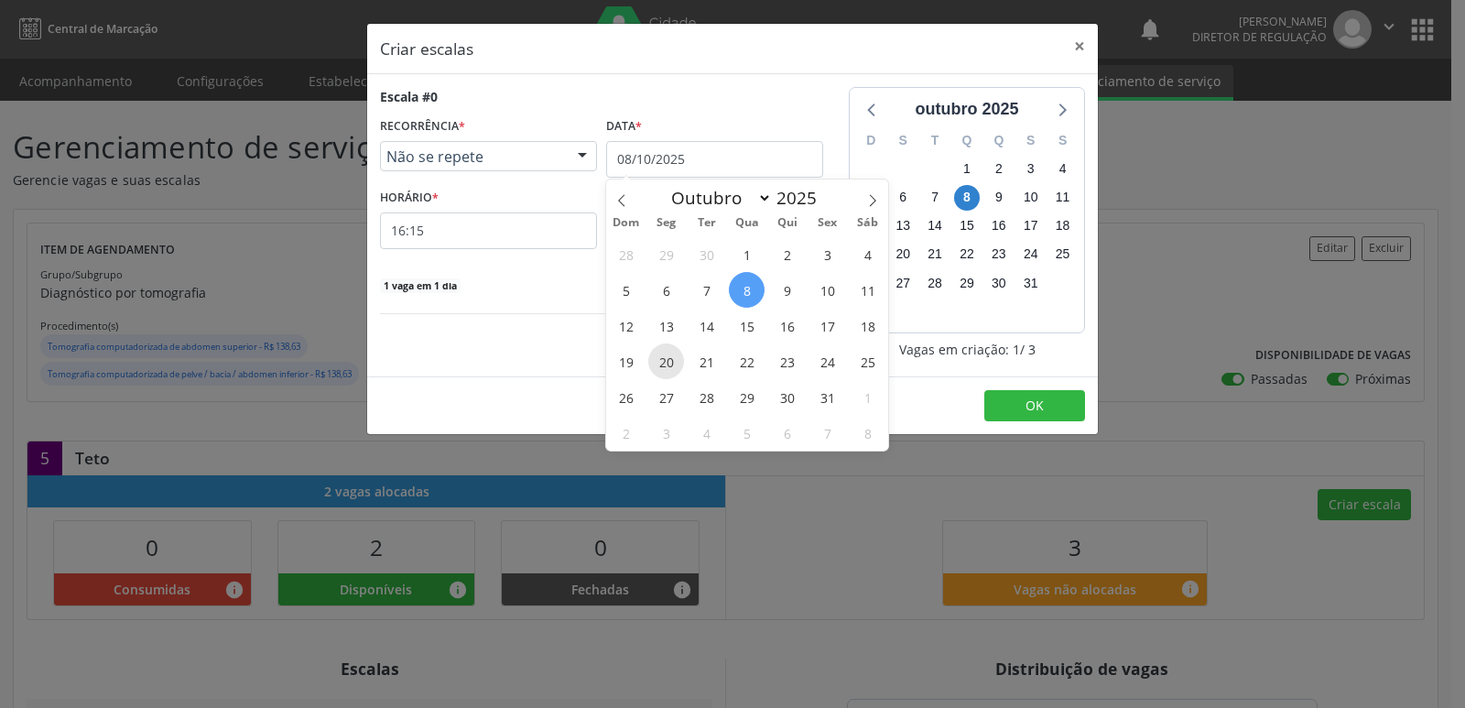
click at [671, 365] on span "20" at bounding box center [666, 361] width 36 height 36
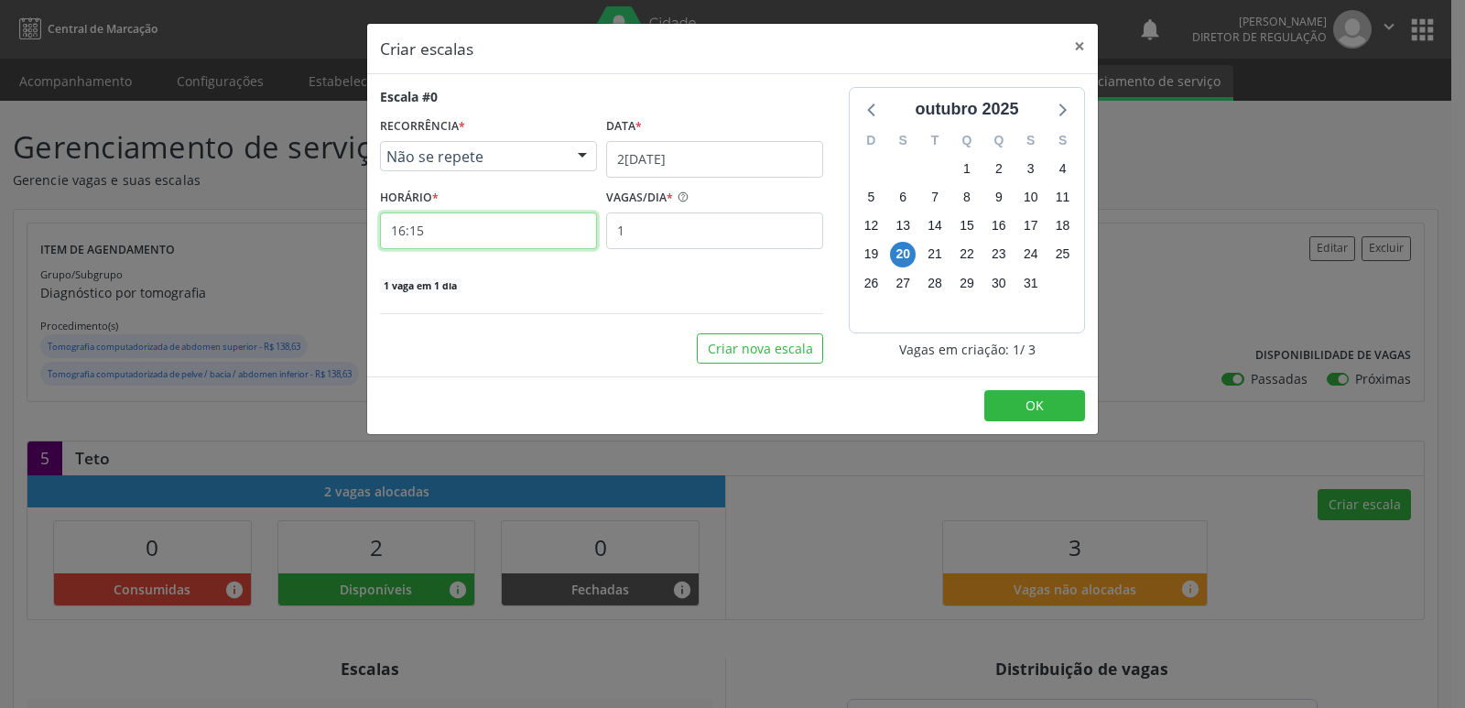
click at [501, 228] on input "16:15" at bounding box center [488, 230] width 217 height 37
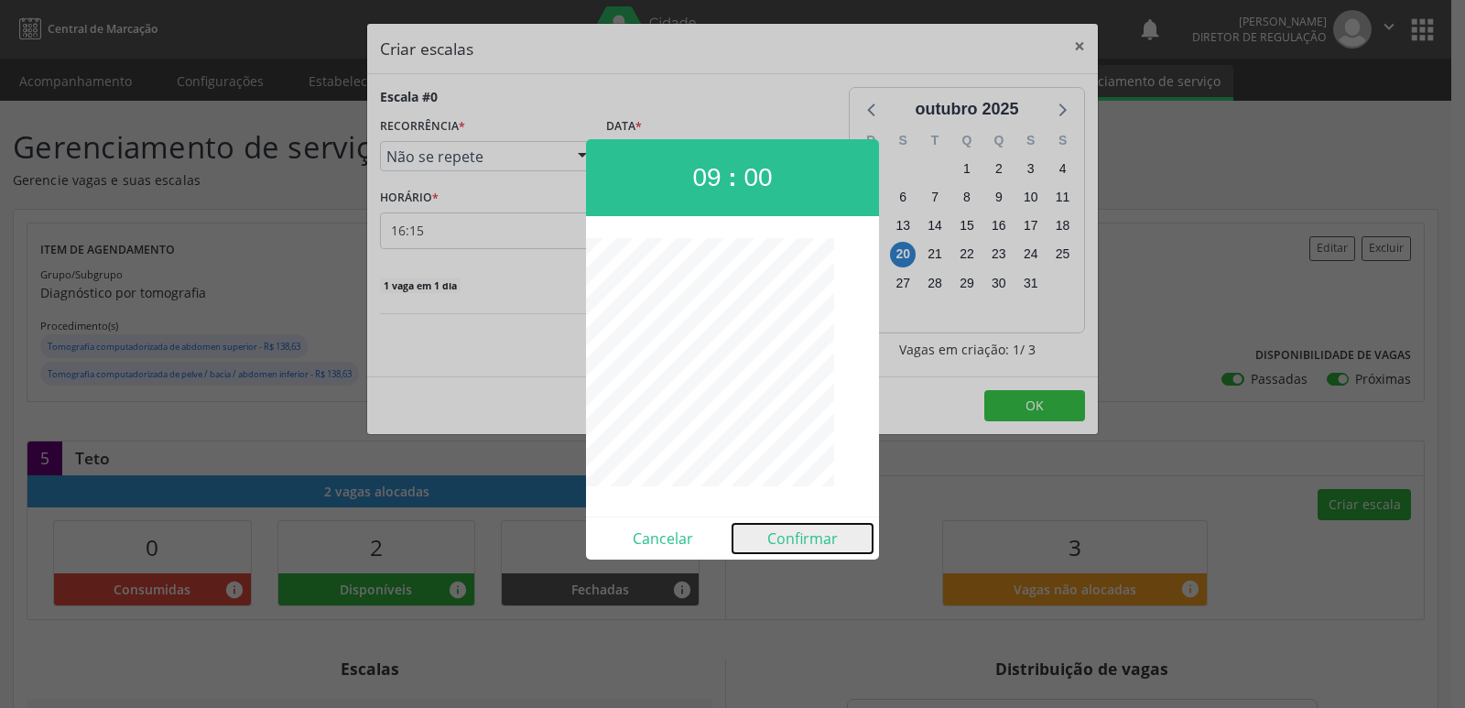
click at [832, 542] on button "Confirmar" at bounding box center [803, 538] width 140 height 29
type input "09:00"
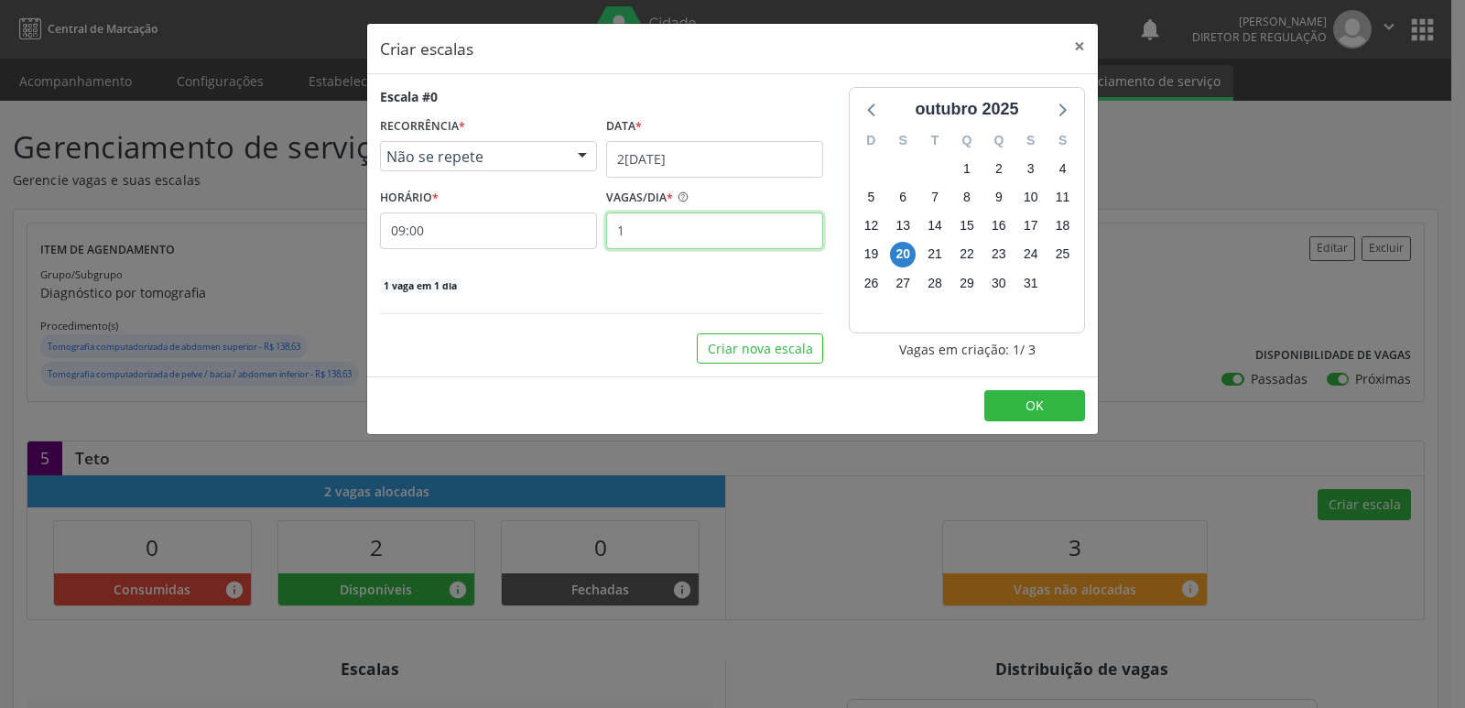
click at [663, 236] on input "1" at bounding box center [714, 230] width 217 height 37
type input "3"
click at [1050, 406] on button "OK" at bounding box center [1034, 405] width 101 height 31
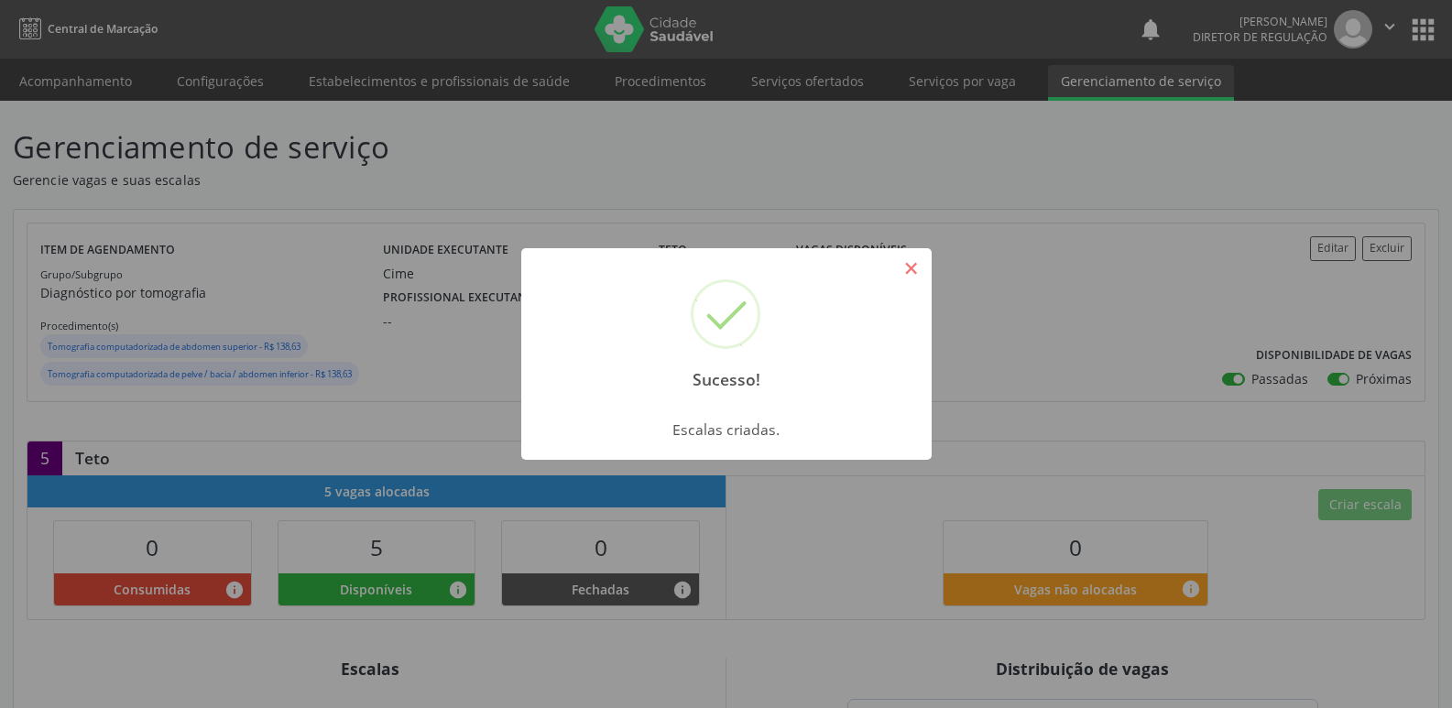
drag, startPoint x: 909, startPoint y: 265, endPoint x: 704, endPoint y: 273, distance: 205.3
click at [908, 265] on button "×" at bounding box center [911, 268] width 31 height 31
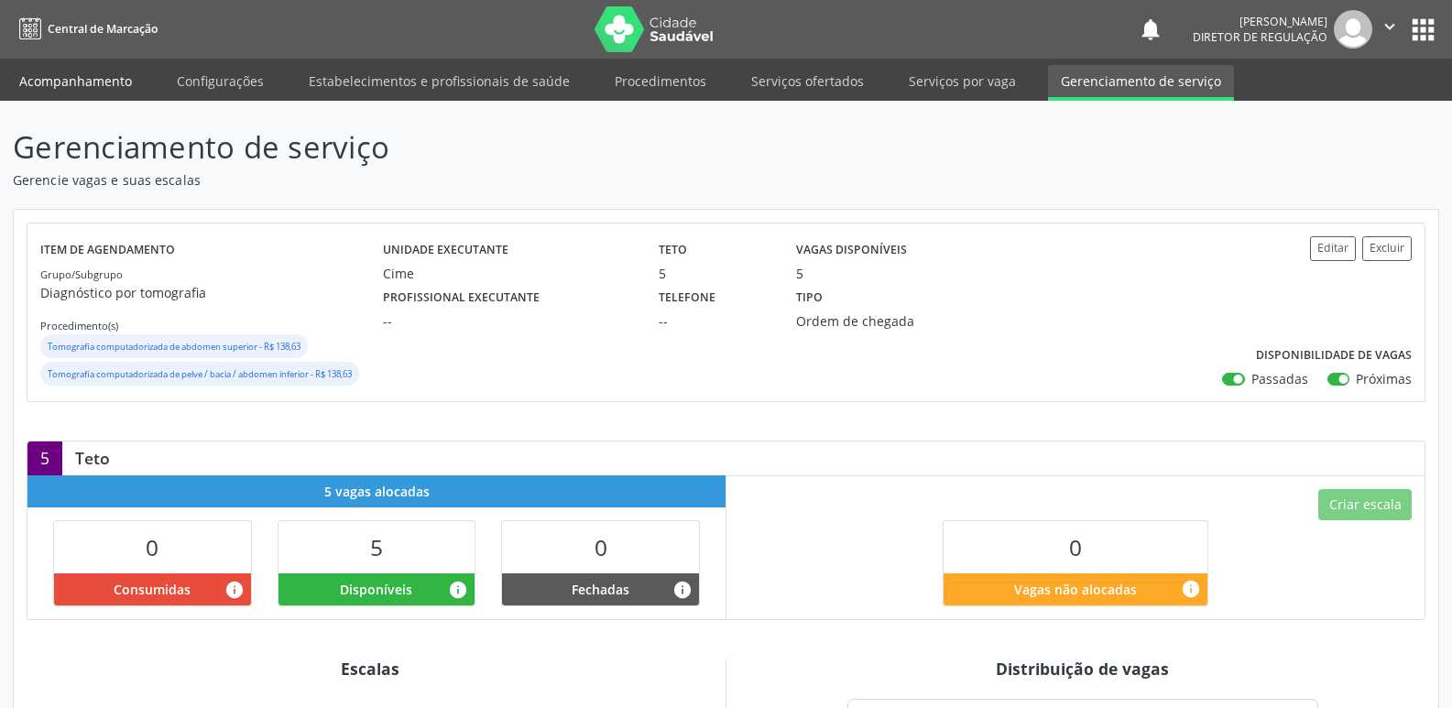
click at [53, 81] on link "Acompanhamento" at bounding box center [75, 81] width 138 height 32
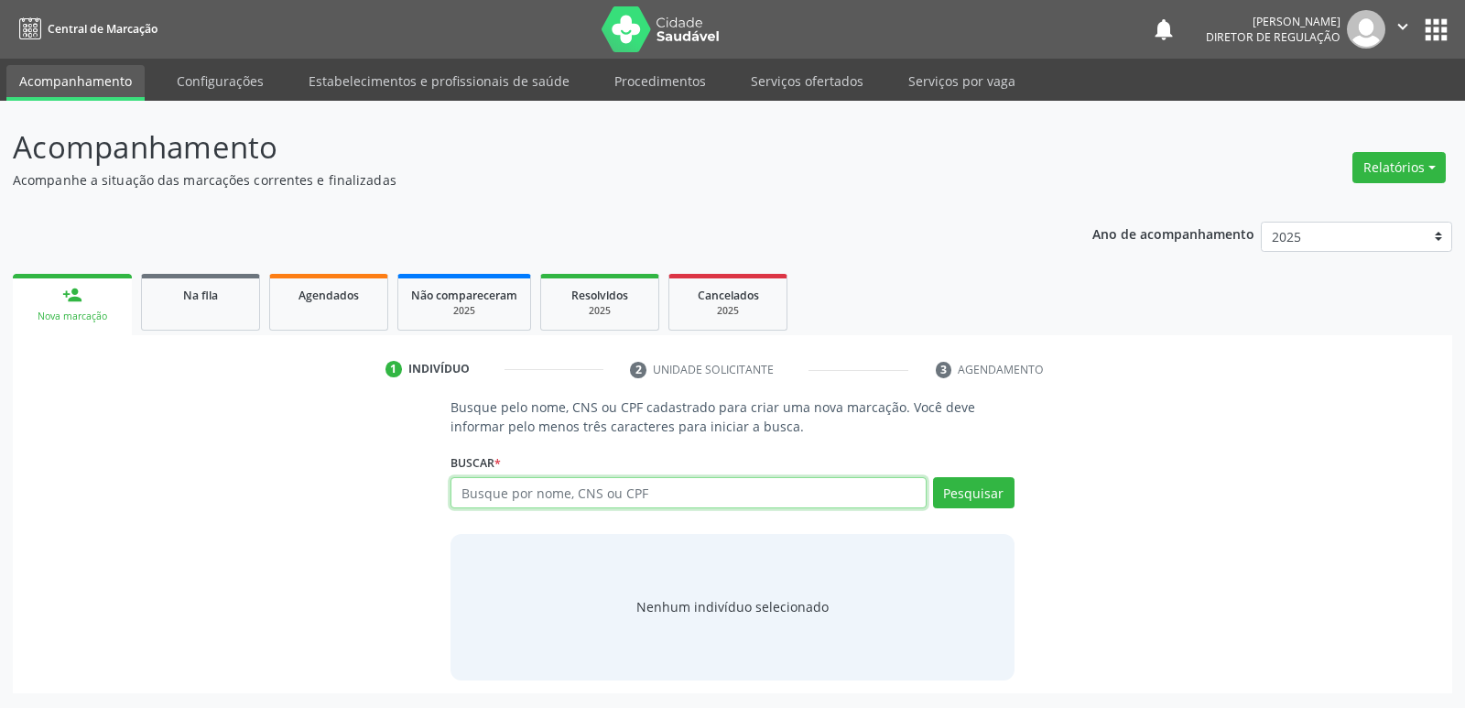
click at [550, 491] on input "text" at bounding box center [688, 492] width 475 height 31
type input "700801446943280"
click at [970, 493] on button "Pesquisar" at bounding box center [974, 492] width 82 height 31
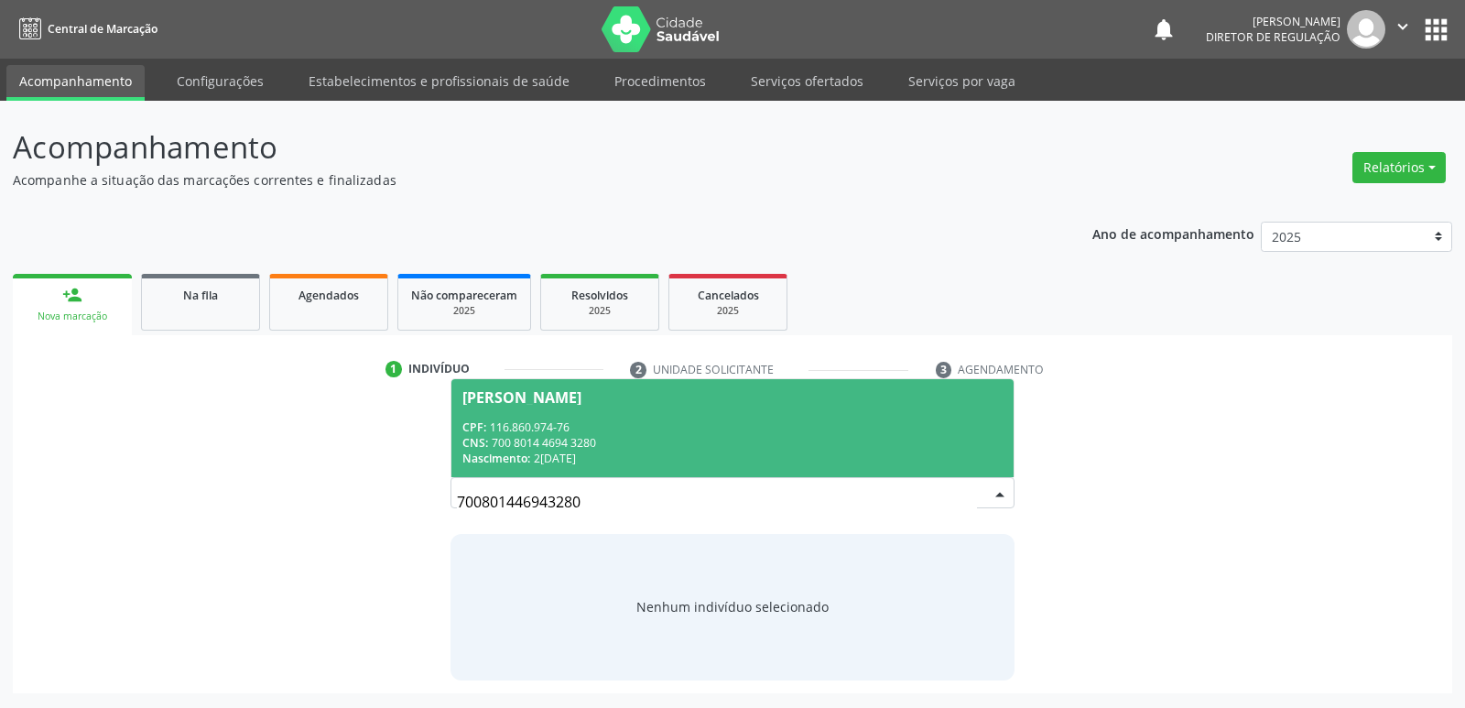
click at [592, 416] on span "Pedro Araujo Rodrigues CPF: 116.860.974-76 CNS: 700 8014 4694 3280 Nascimento: …" at bounding box center [731, 428] width 561 height 98
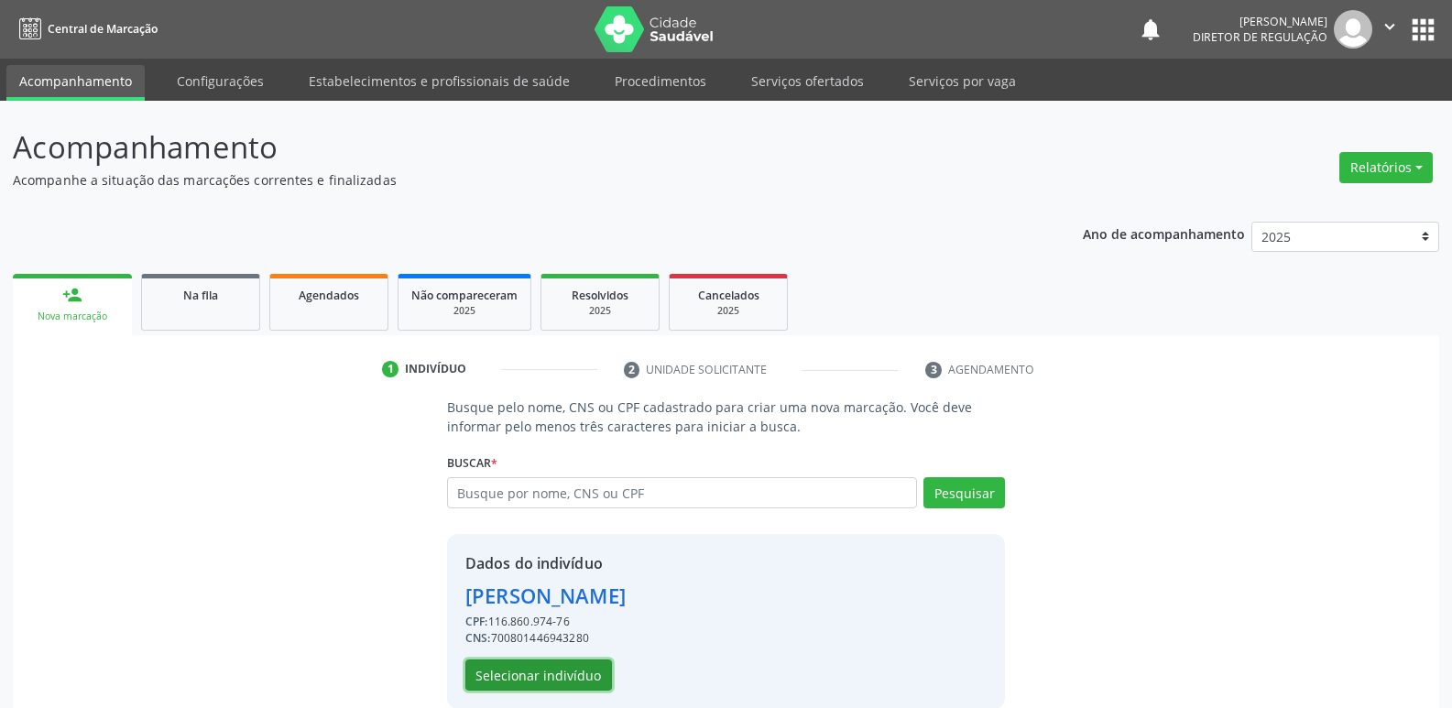
click at [531, 666] on button "Selecionar indivíduo" at bounding box center [538, 674] width 147 height 31
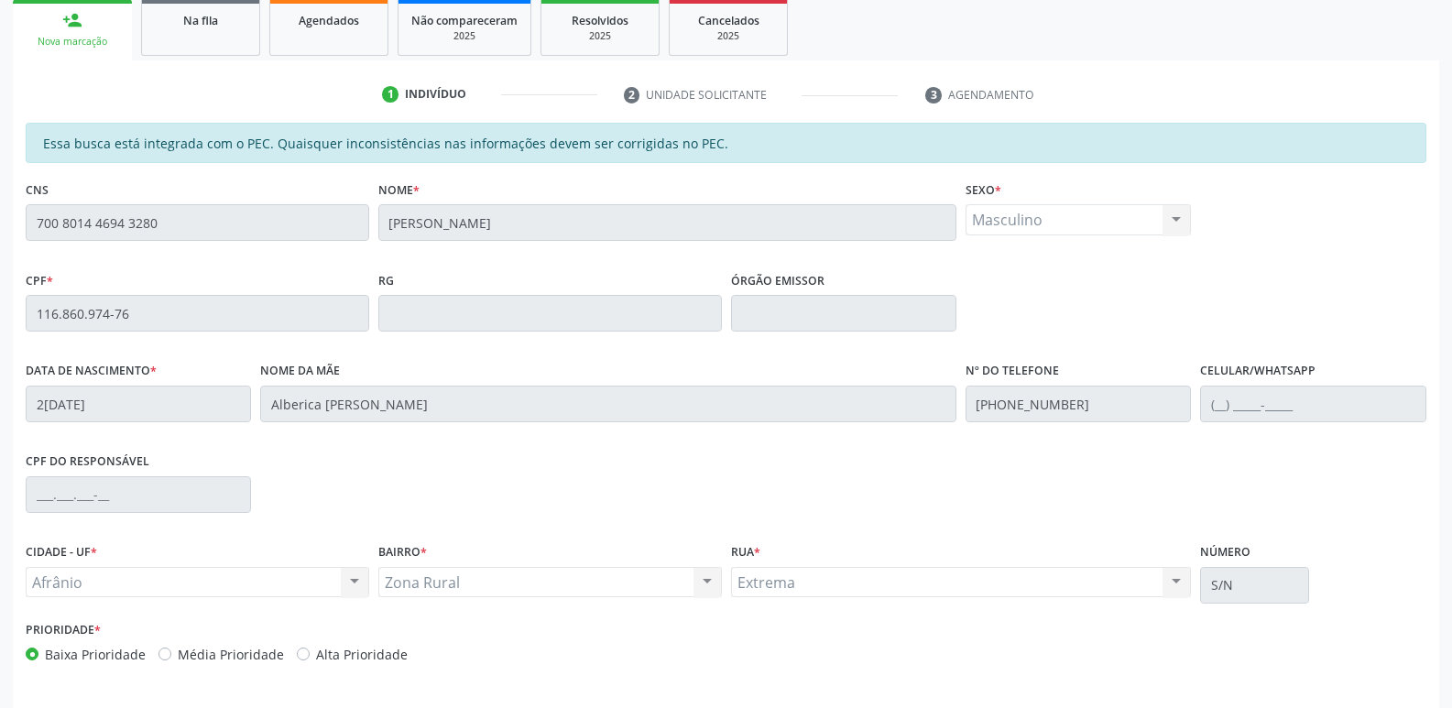
scroll to position [338, 0]
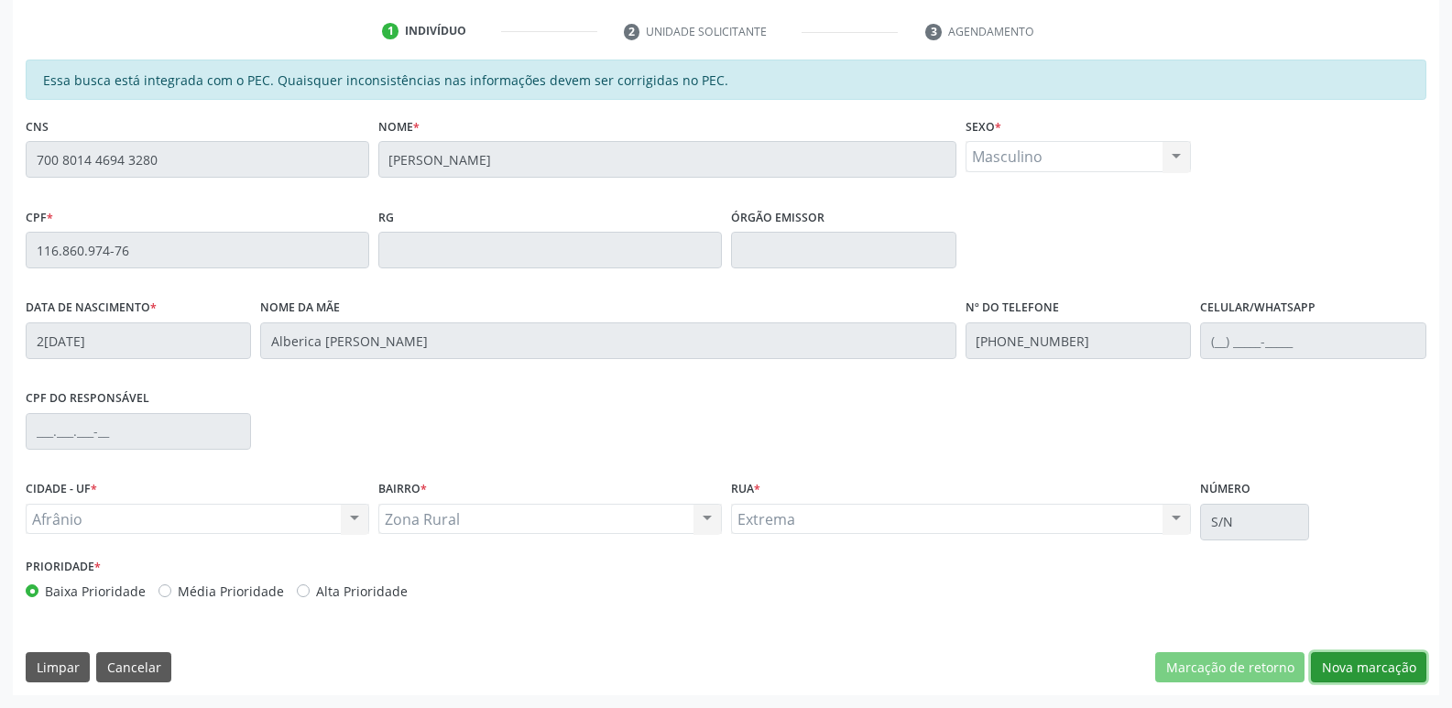
click at [1372, 670] on button "Nova marcação" at bounding box center [1367, 667] width 115 height 31
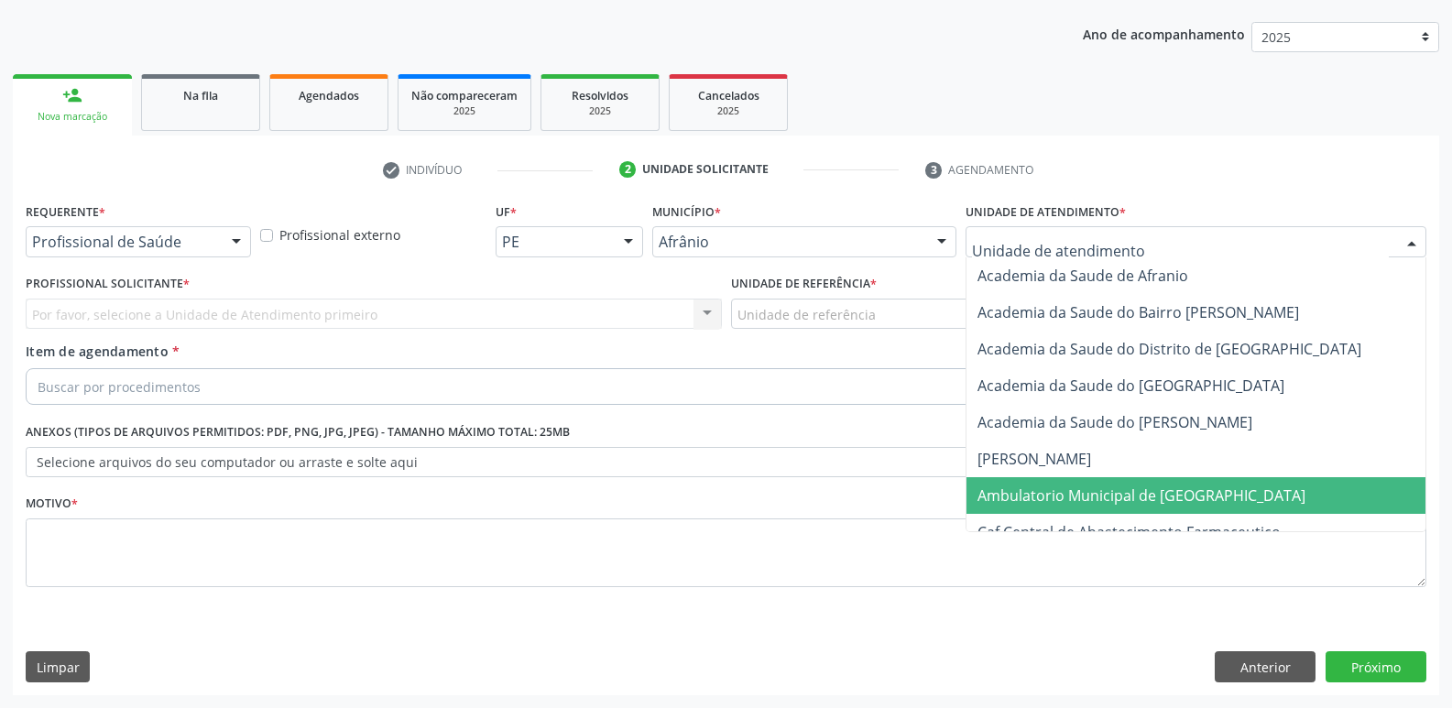
click at [1100, 495] on span "Ambulatorio Municipal de [GEOGRAPHIC_DATA]" at bounding box center [1141, 495] width 328 height 20
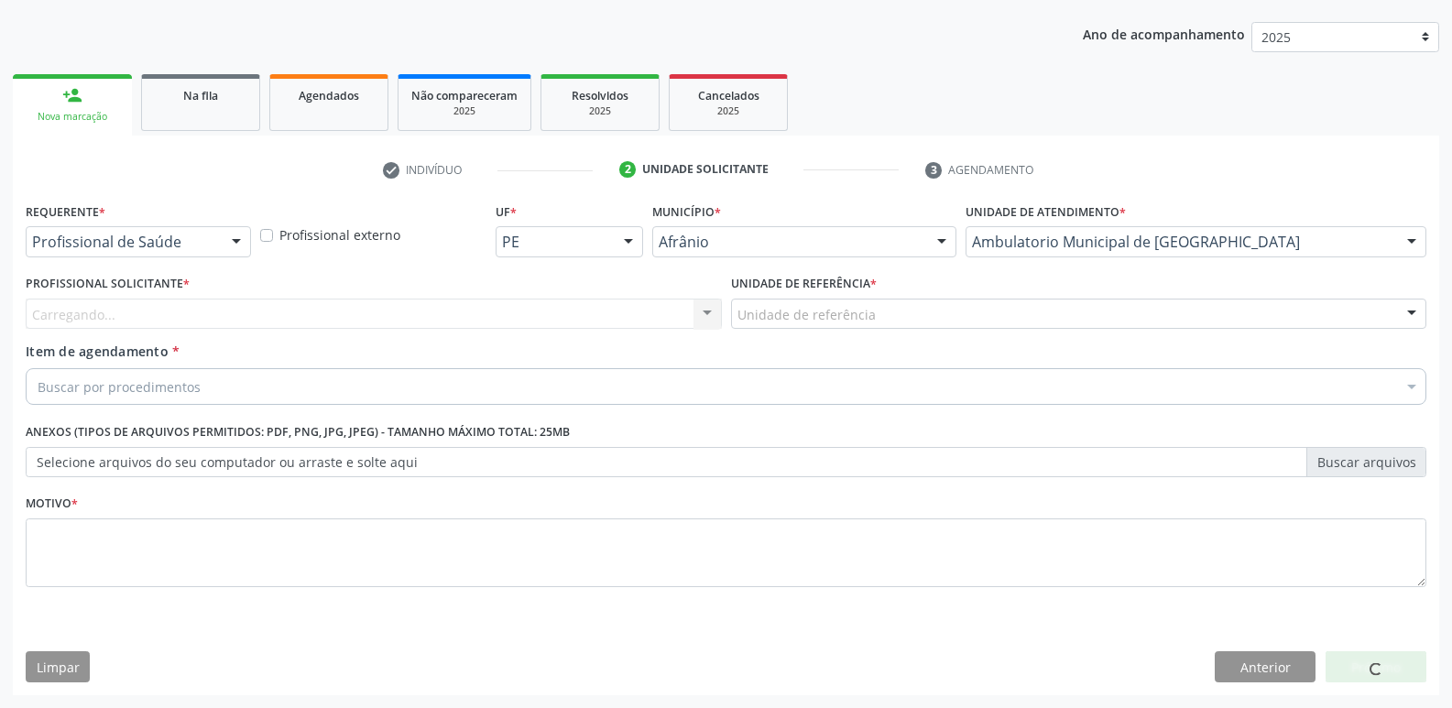
click at [891, 317] on div "Unidade de referência" at bounding box center [1079, 314] width 696 height 31
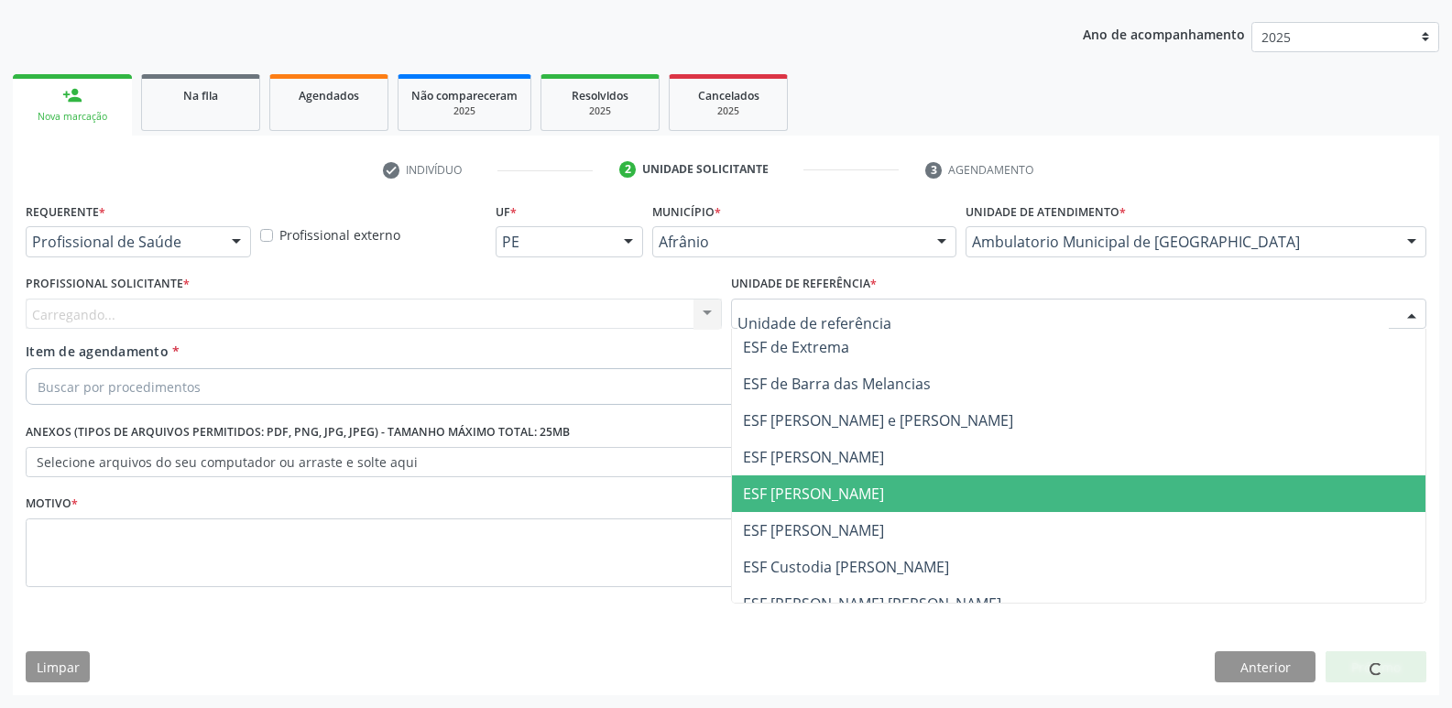
click at [873, 493] on span "ESF [PERSON_NAME]" at bounding box center [1079, 493] width 694 height 37
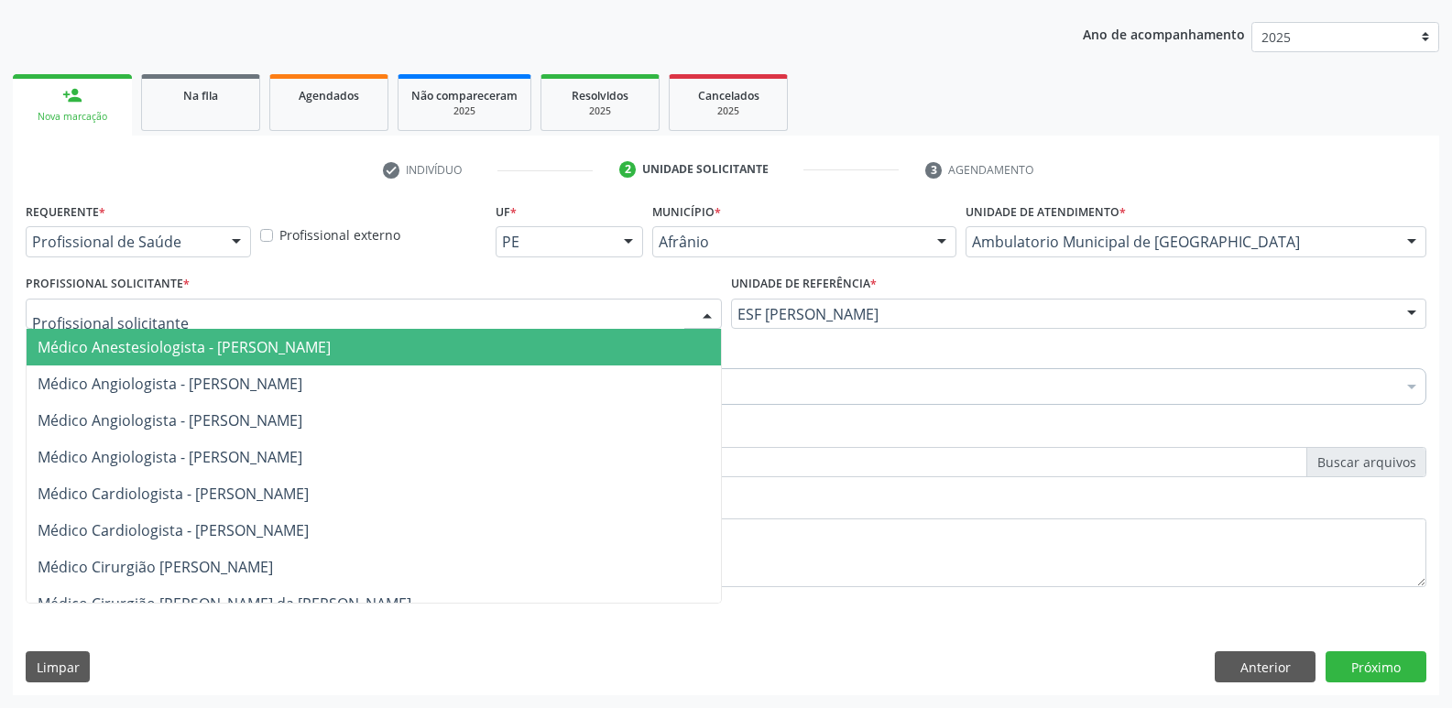
click at [566, 317] on div at bounding box center [374, 314] width 696 height 31
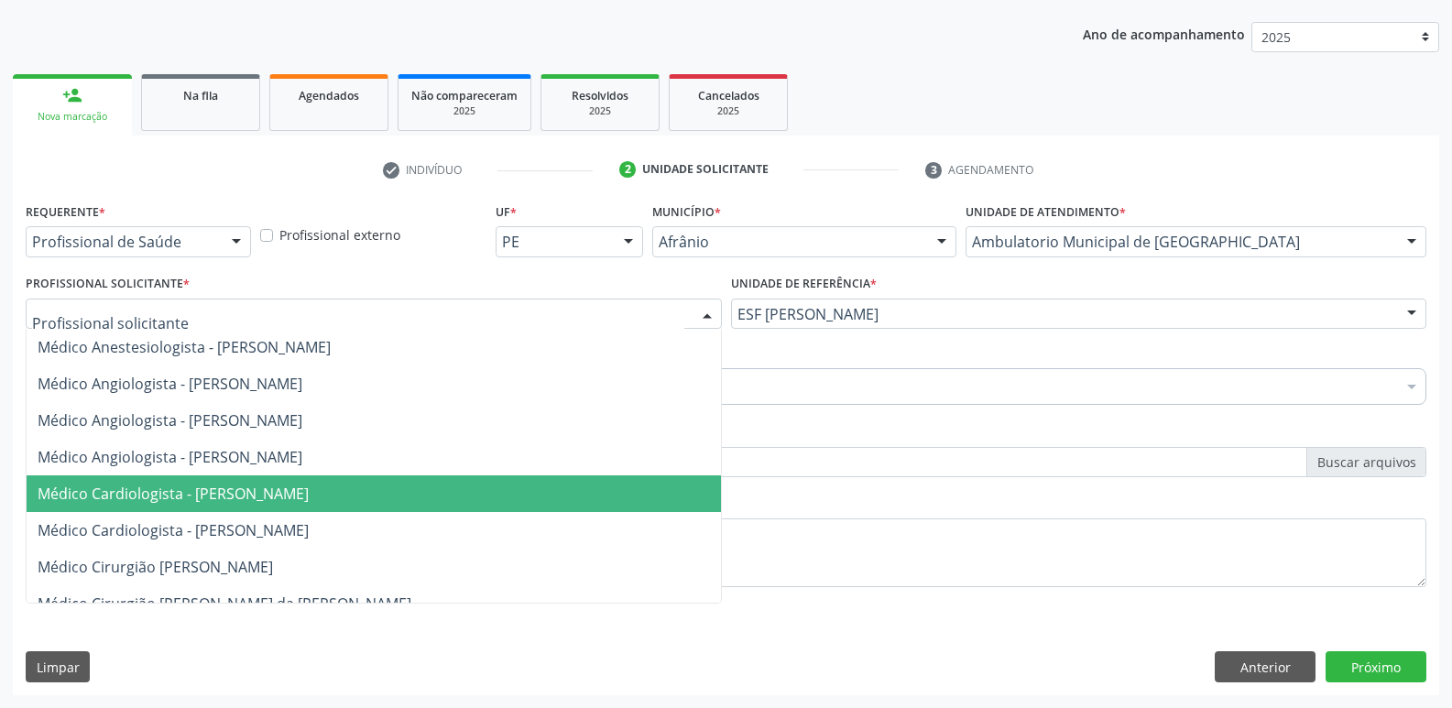
click at [568, 485] on span "Médico Cardiologista - Alysson Rodrigo Ferreira Cavalcanti" at bounding box center [374, 493] width 694 height 37
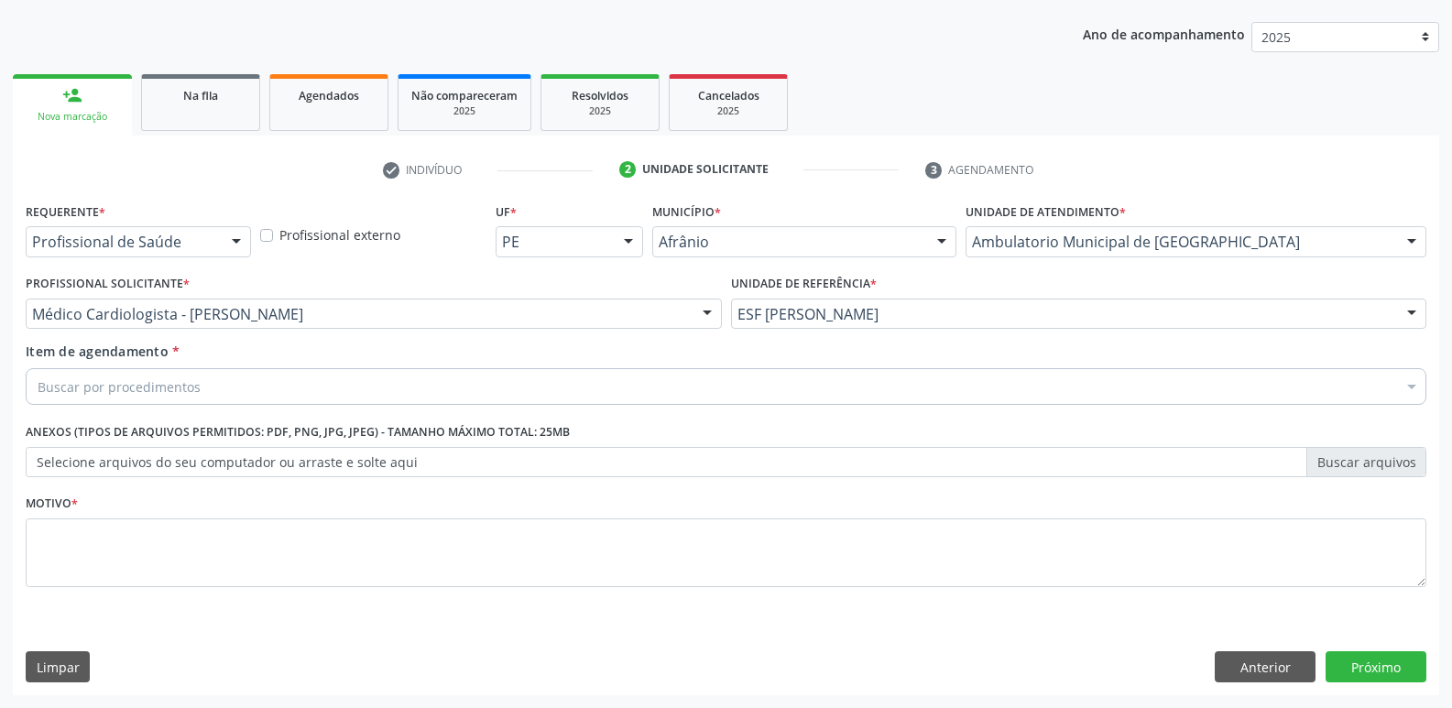
click at [364, 379] on div "Buscar por procedimentos" at bounding box center [726, 386] width 1400 height 37
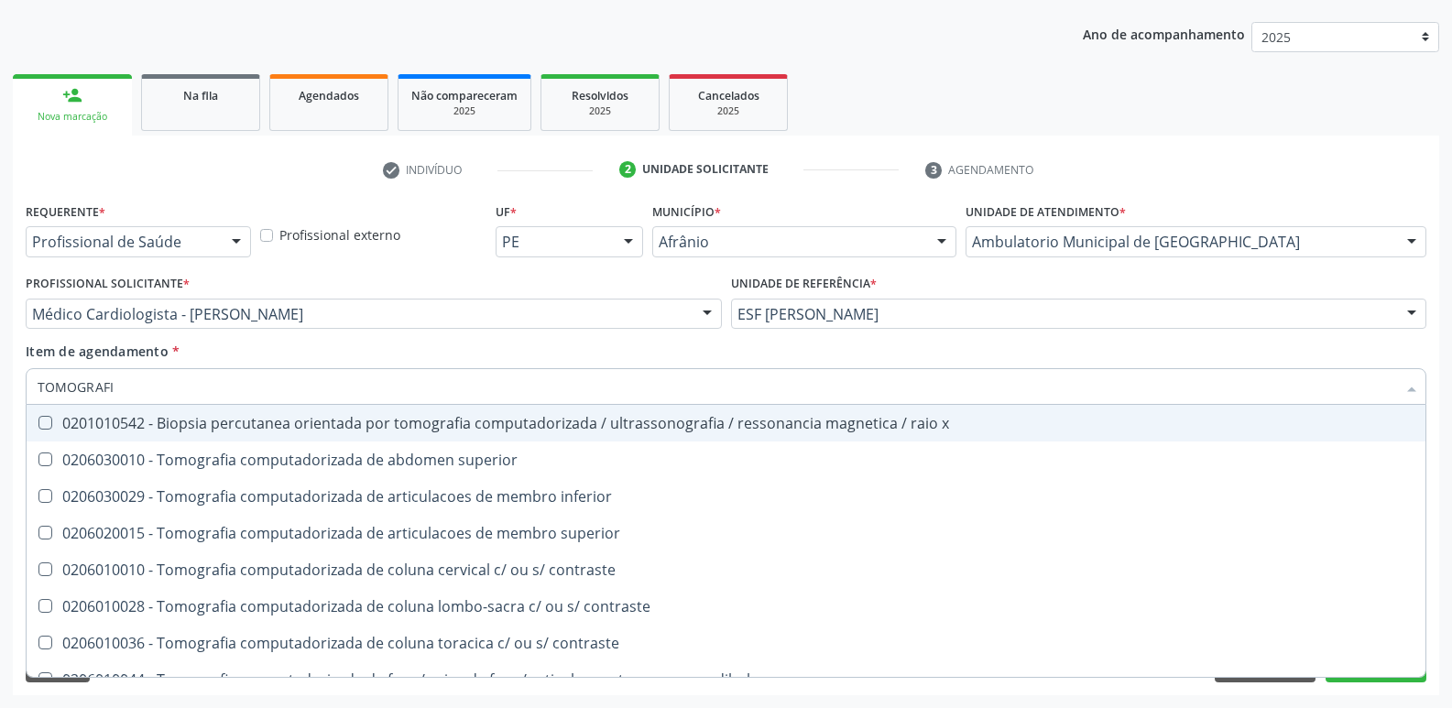
type input "TOMOGRAFIA"
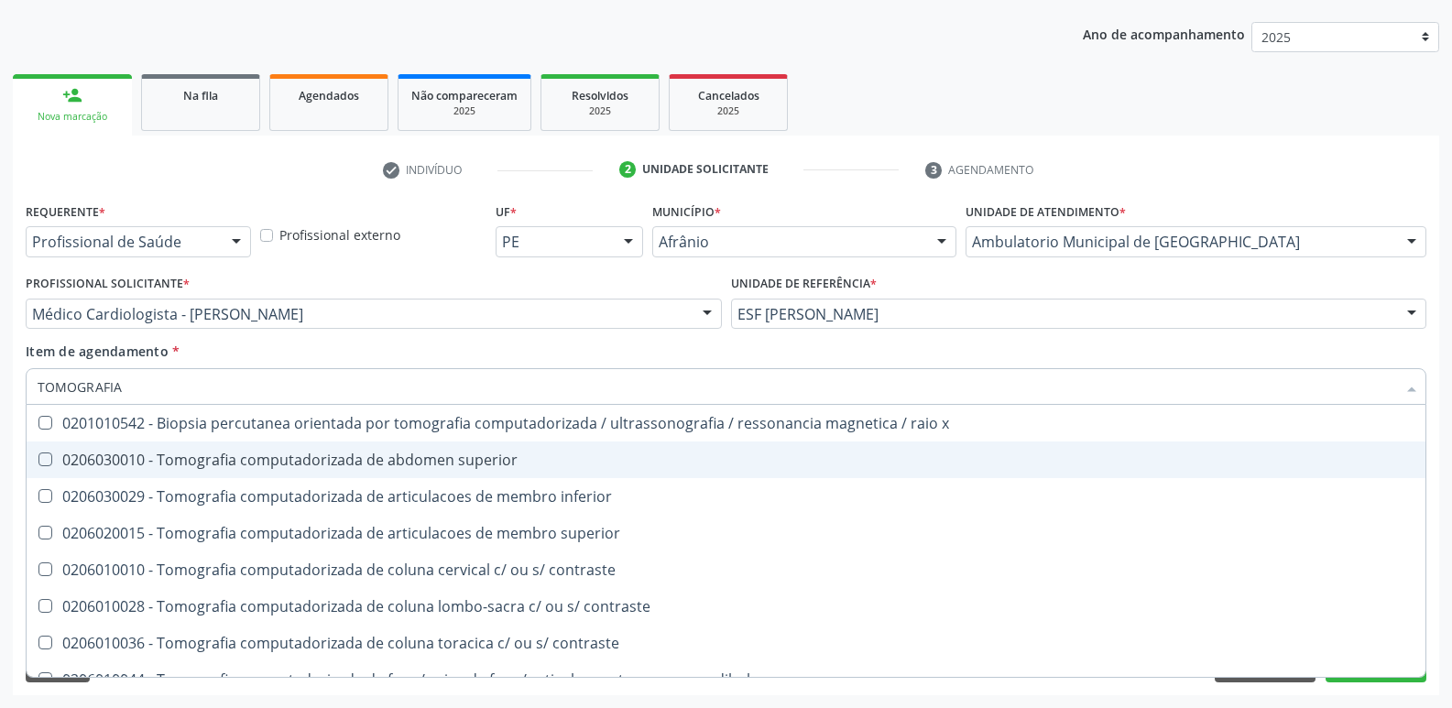
click at [405, 462] on div "0206030010 - Tomografia computadorizada de abdomen superior" at bounding box center [726, 459] width 1376 height 15
checkbox superior "true"
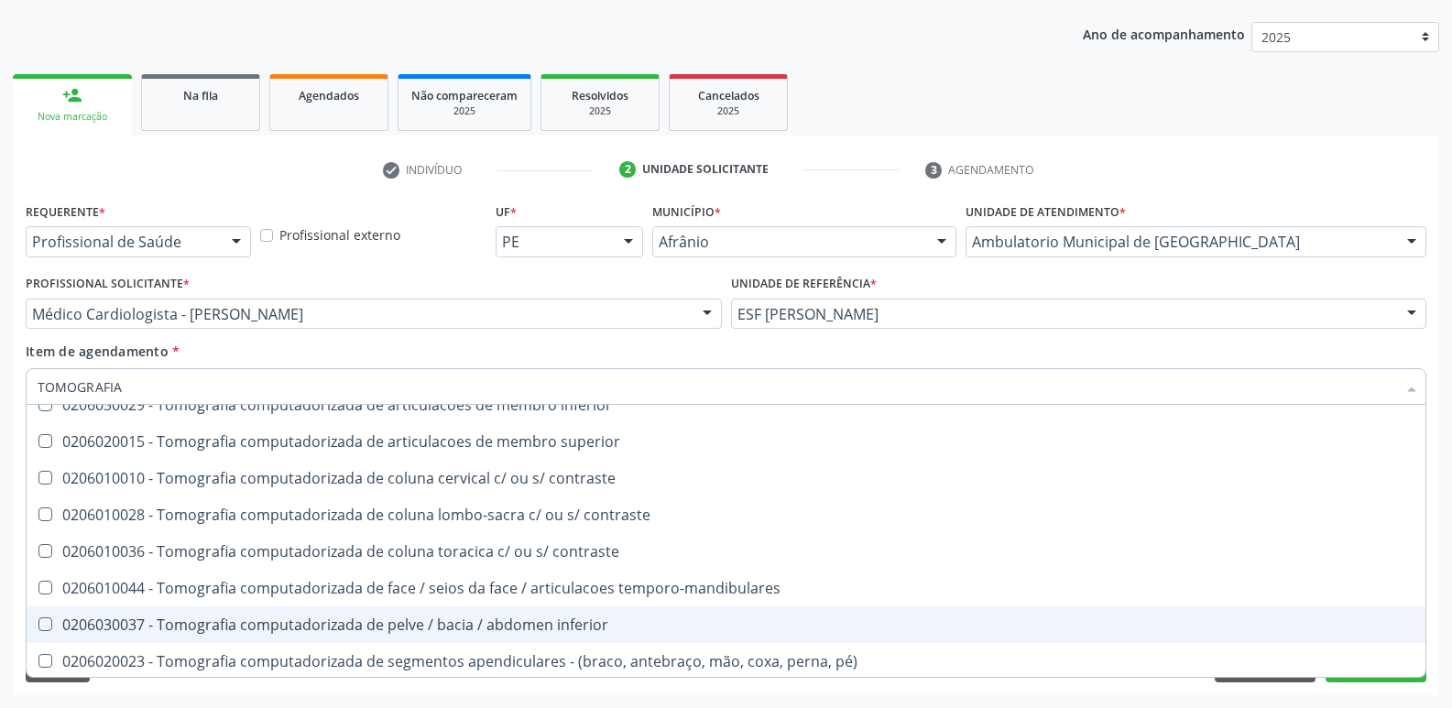
click at [457, 625] on div "0206030037 - Tomografia computadorizada de pelve / bacia / abdomen inferior" at bounding box center [726, 624] width 1376 height 15
checkbox inferior "true"
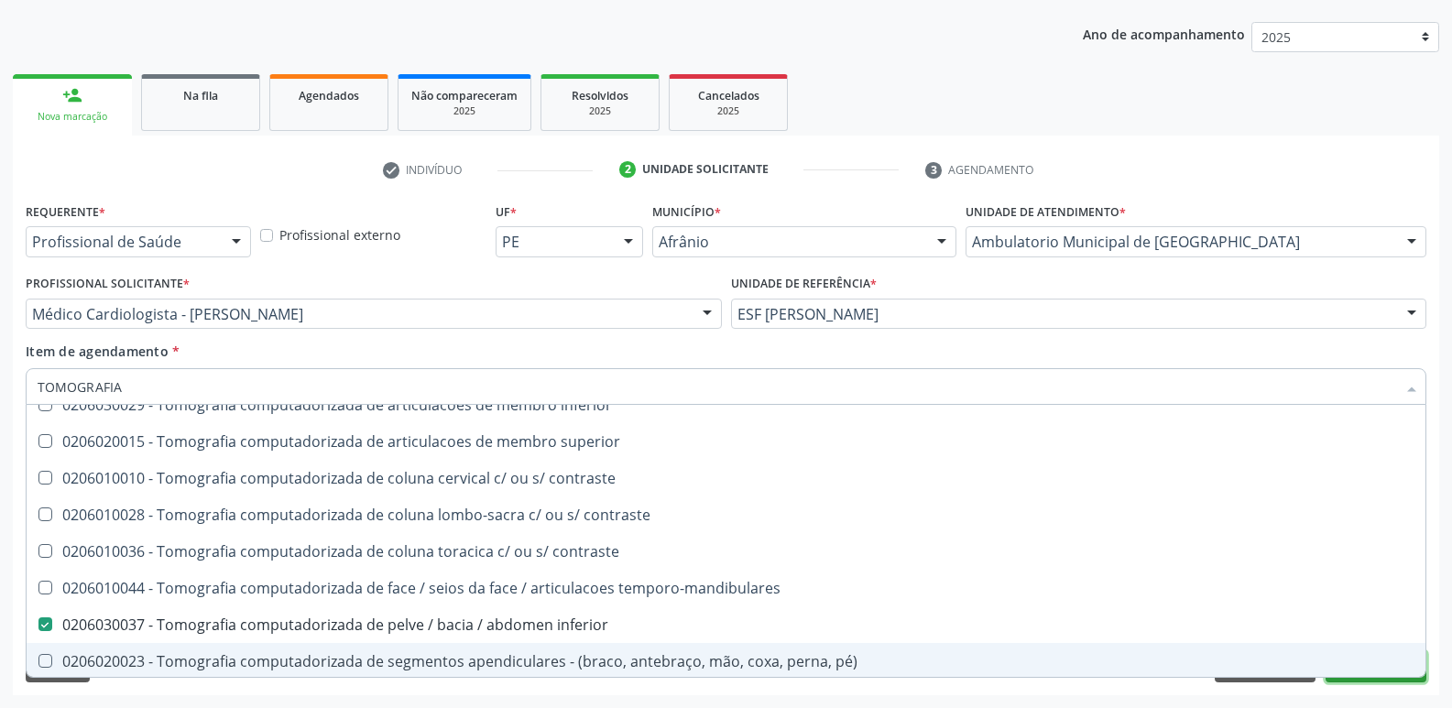
click at [1368, 678] on button "Próximo" at bounding box center [1375, 666] width 101 height 31
checkbox inferior "true"
checkbox inferior "false"
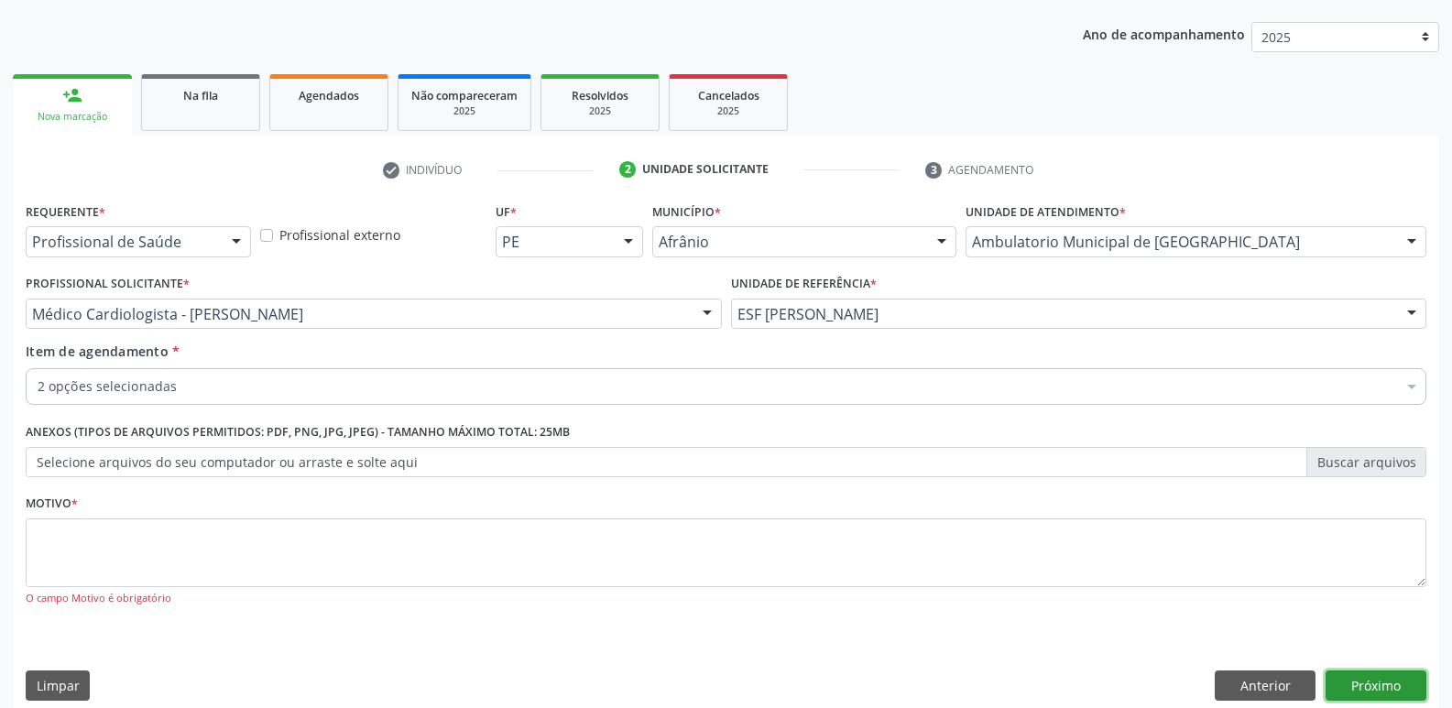
scroll to position [0, 0]
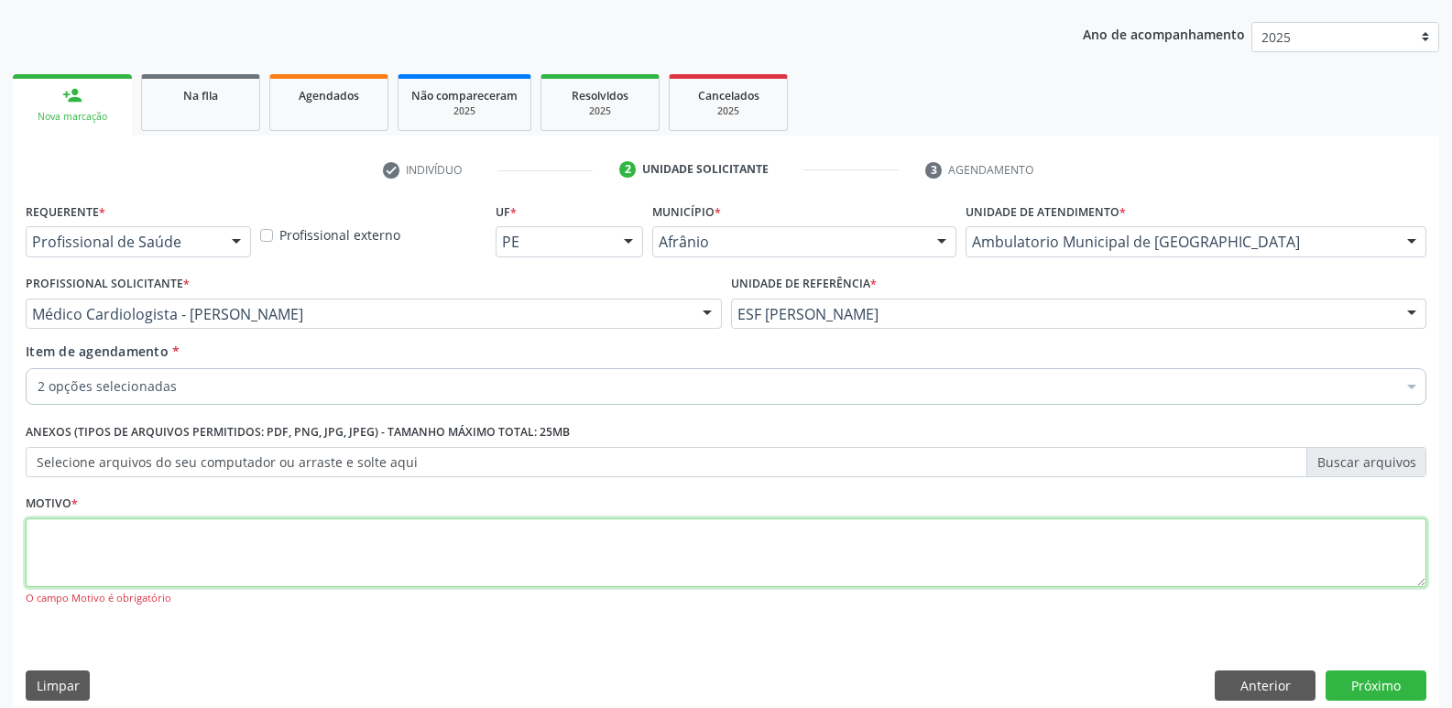
click at [559, 537] on textarea at bounding box center [726, 553] width 1400 height 70
type textarea "W"
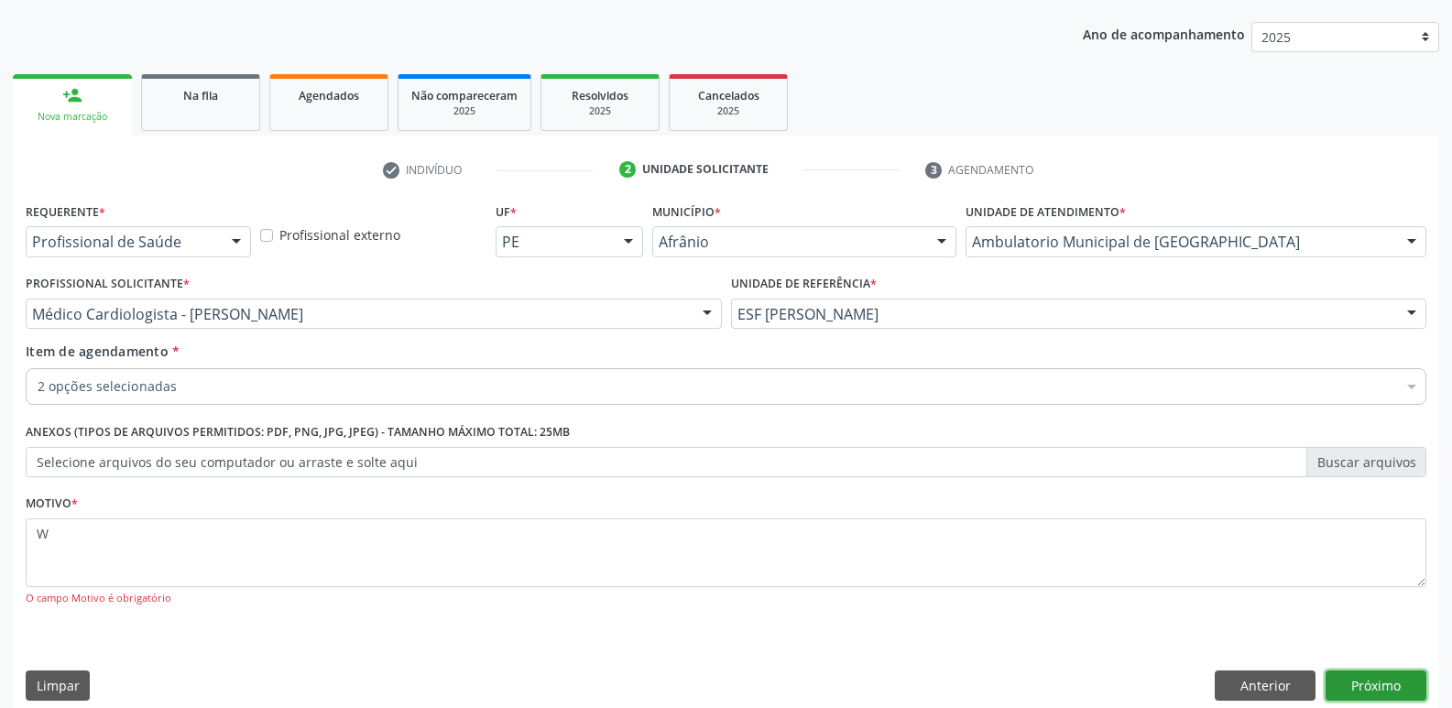
click at [1384, 688] on button "Próximo" at bounding box center [1375, 685] width 101 height 31
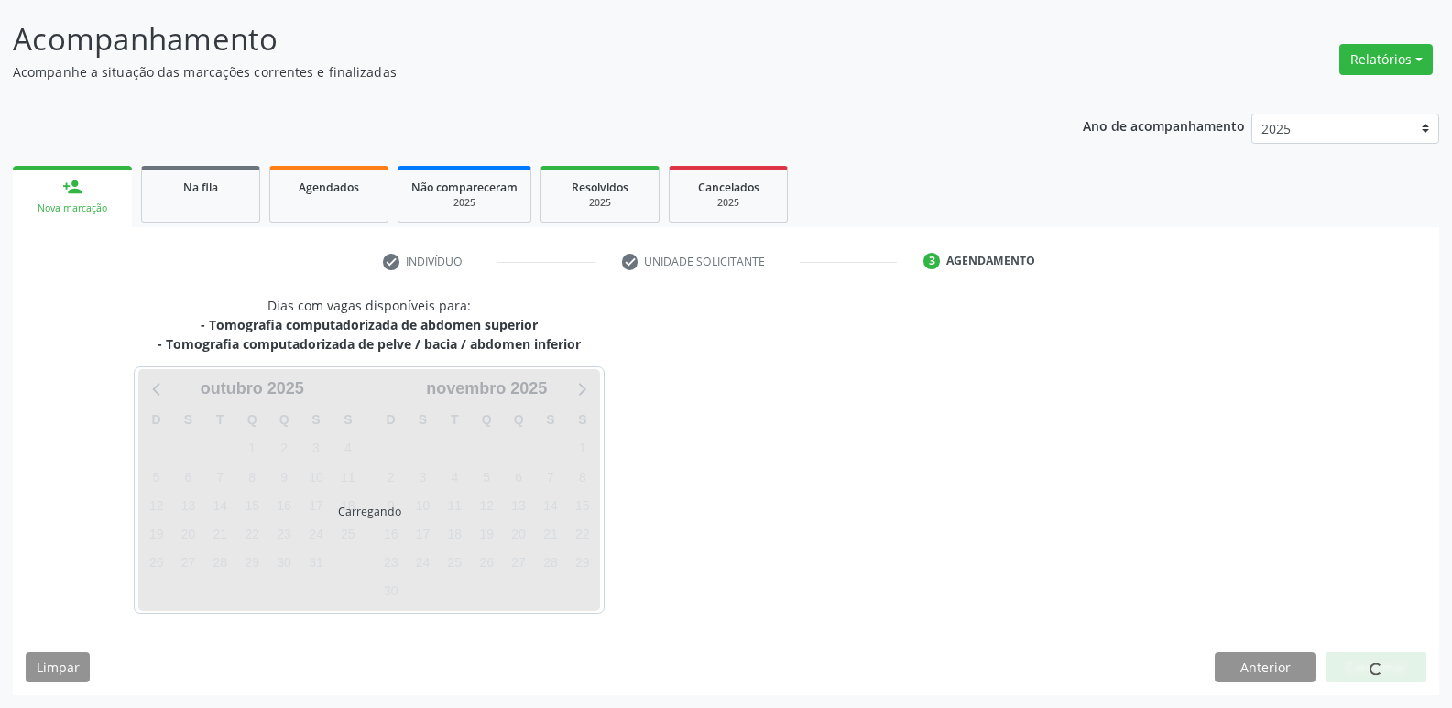
scroll to position [108, 0]
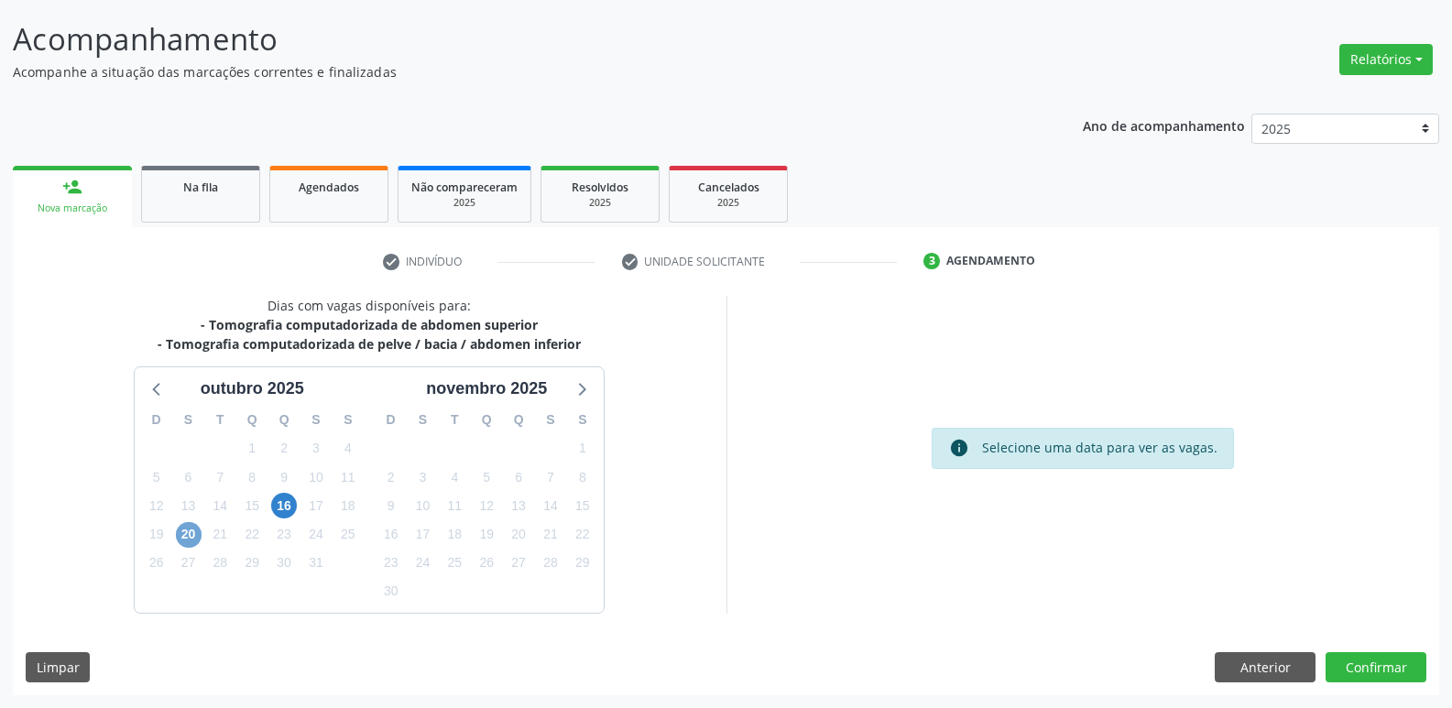
click at [182, 528] on span "20" at bounding box center [189, 535] width 26 height 26
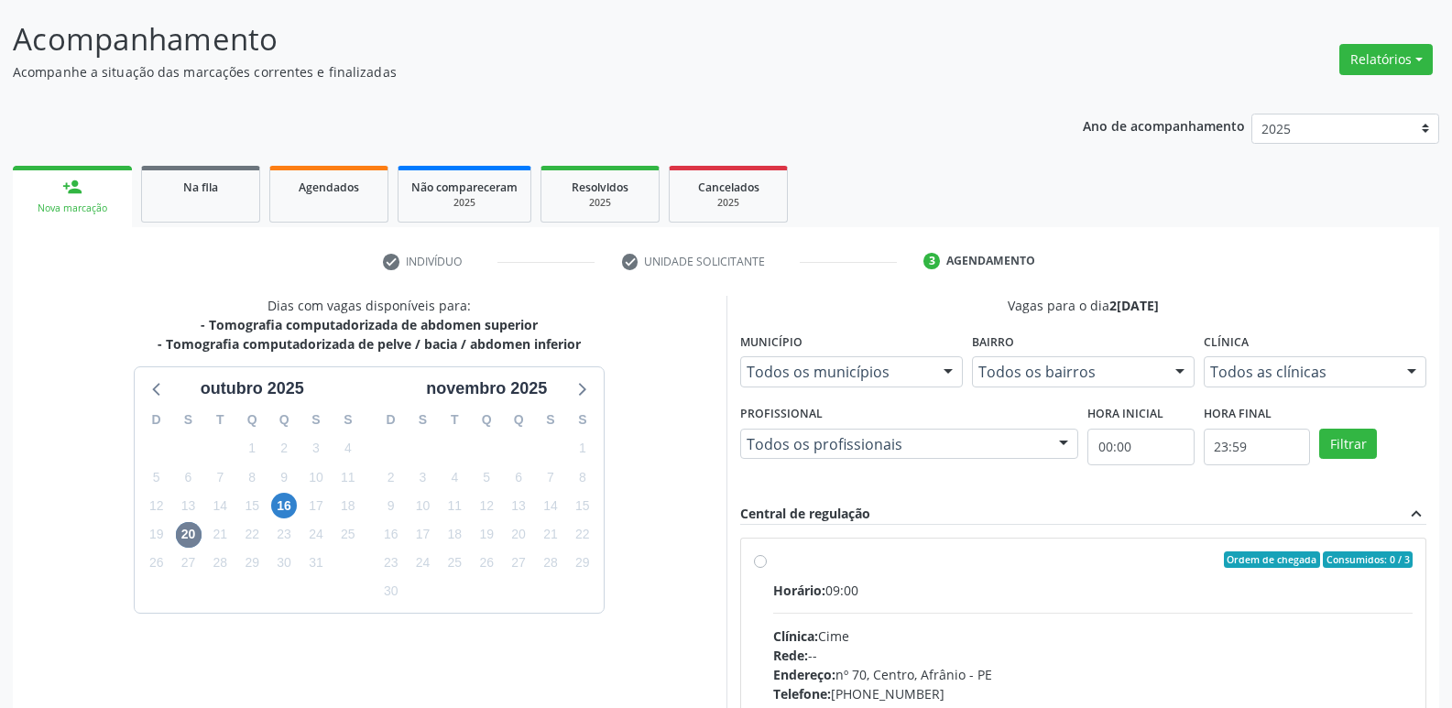
click at [876, 578] on label "Ordem de chegada Consumidos: 0 / 3 Horário: 09:00 Clínica: Cime Rede: -- Endere…" at bounding box center [1093, 691] width 640 height 281
click at [767, 568] on input "Ordem de chegada Consumidos: 0 / 3 Horário: 09:00 Clínica: Cime Rede: -- Endere…" at bounding box center [760, 559] width 13 height 16
radio input "true"
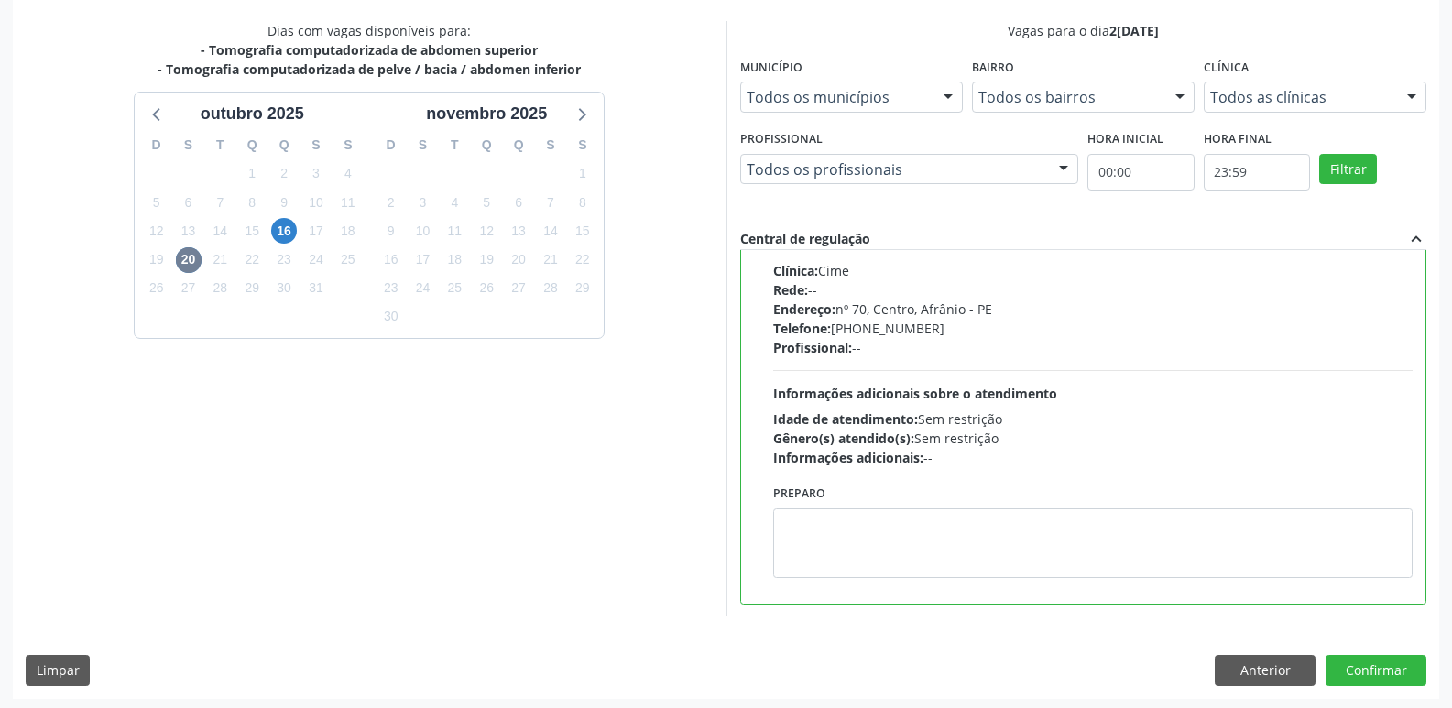
scroll to position [386, 0]
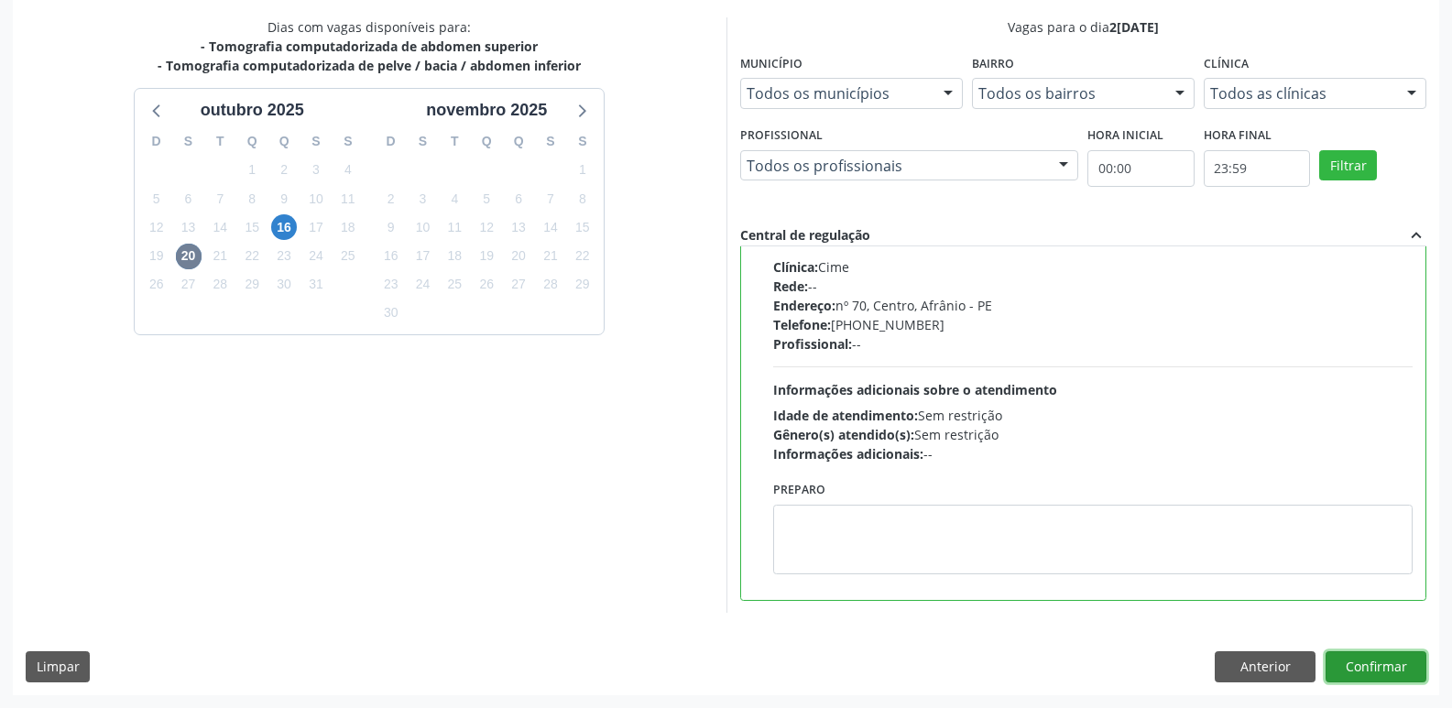
click at [1372, 669] on button "Confirmar" at bounding box center [1375, 666] width 101 height 31
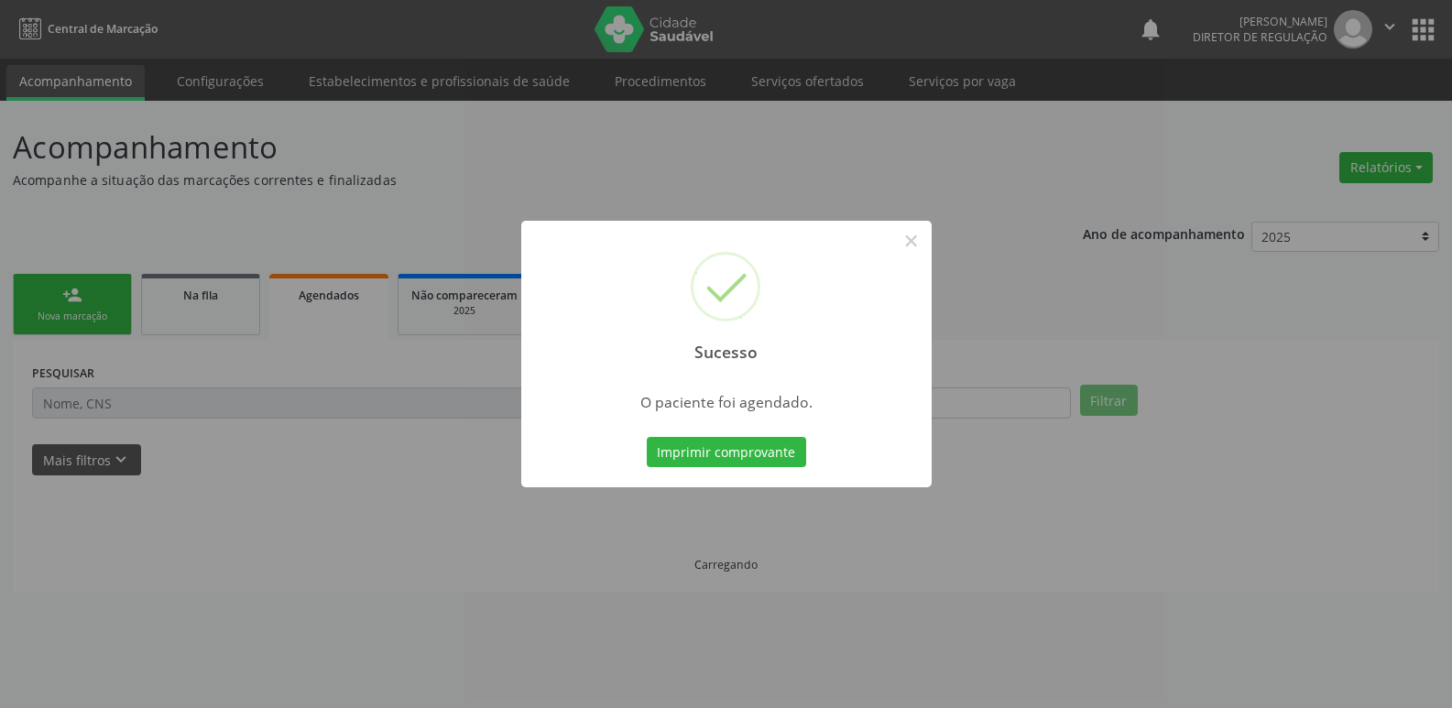
scroll to position [0, 0]
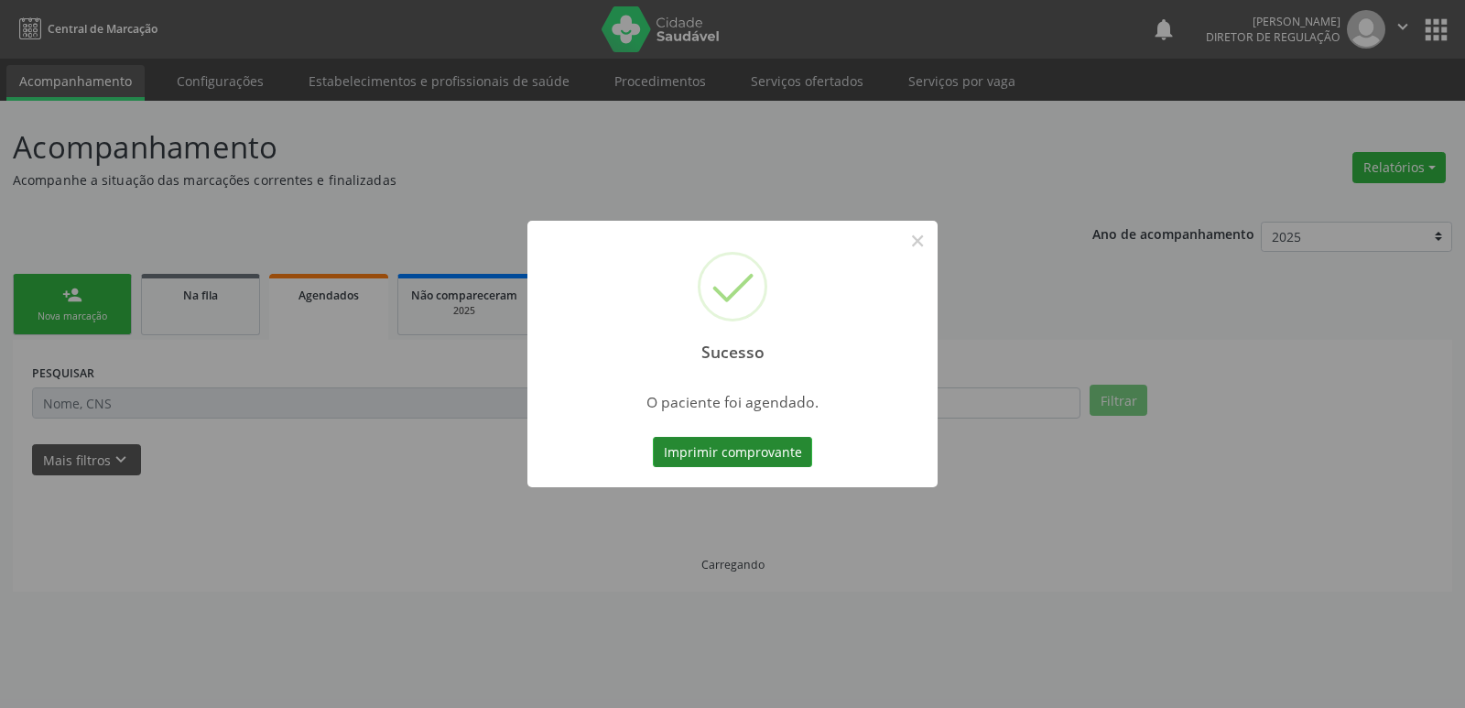
click at [691, 457] on button "Imprimir comprovante" at bounding box center [732, 452] width 159 height 31
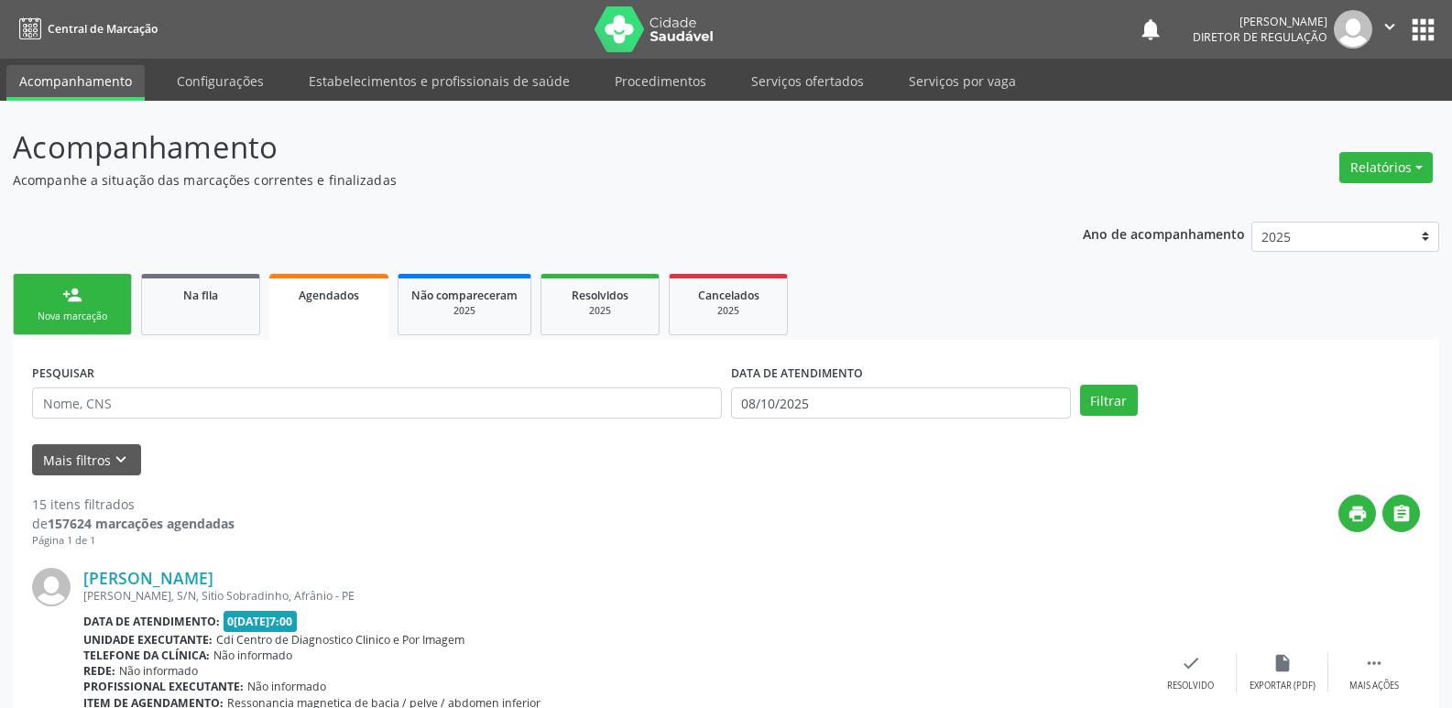
click at [82, 301] on div "person_add" at bounding box center [72, 295] width 20 height 20
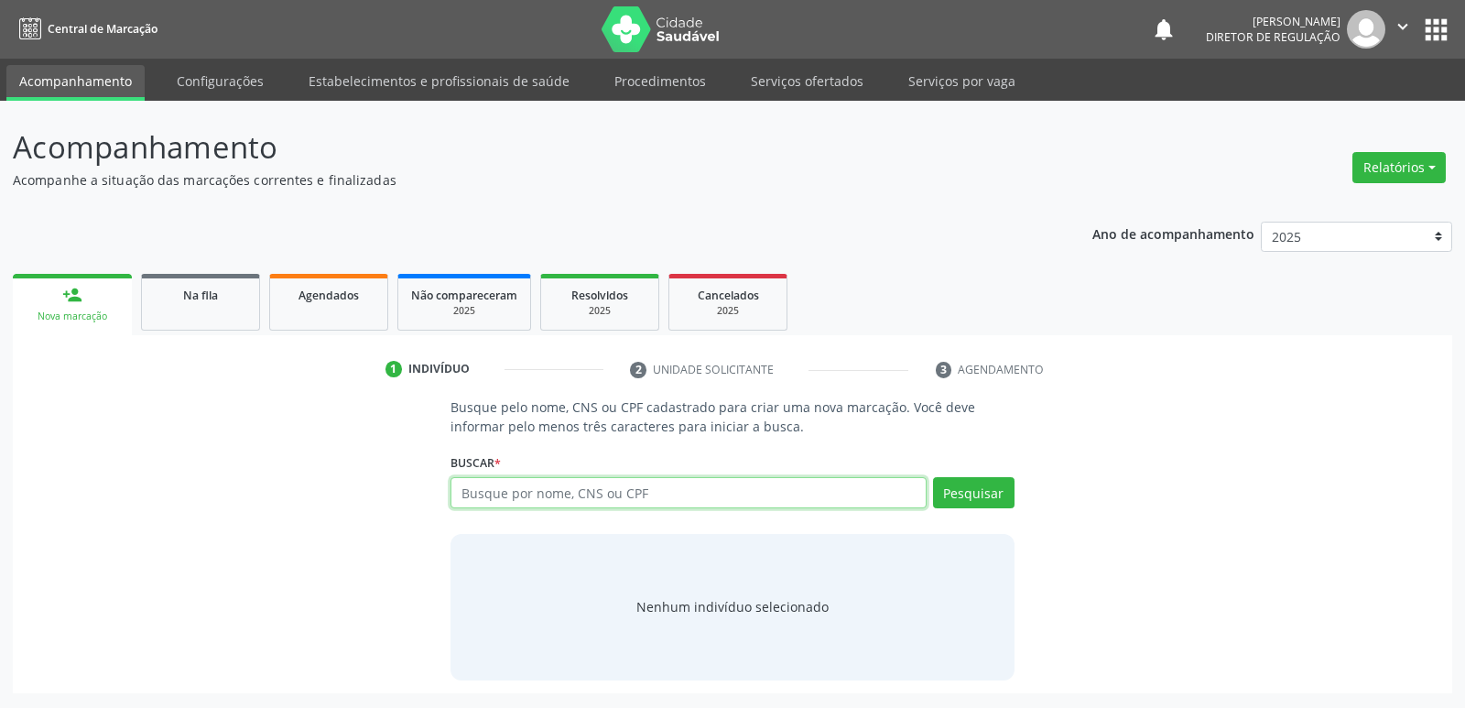
click at [594, 495] on input "text" at bounding box center [688, 492] width 475 height 31
type input "704603608162722"
click at [964, 500] on button "Pesquisar" at bounding box center [974, 492] width 82 height 31
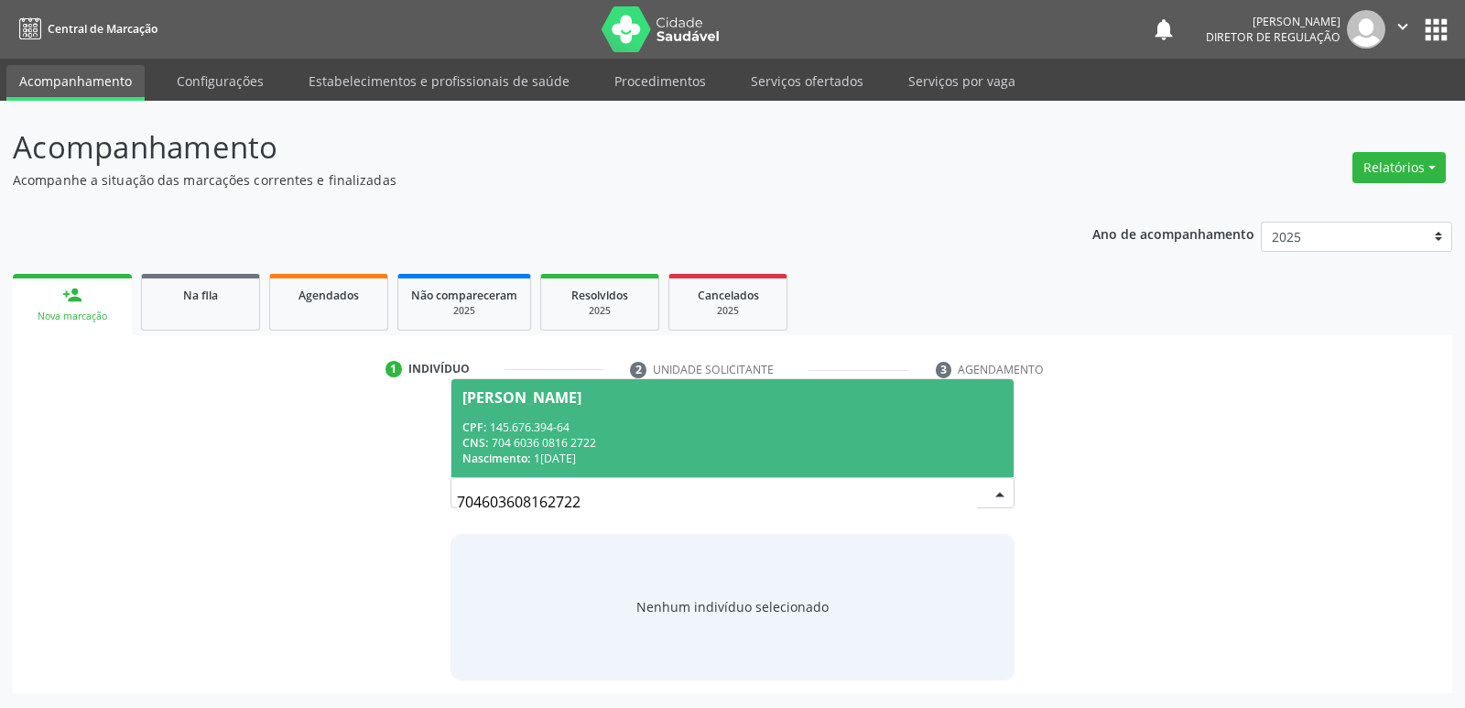
click at [582, 440] on div "CNS: 704 6036 0816 2722" at bounding box center [731, 443] width 539 height 16
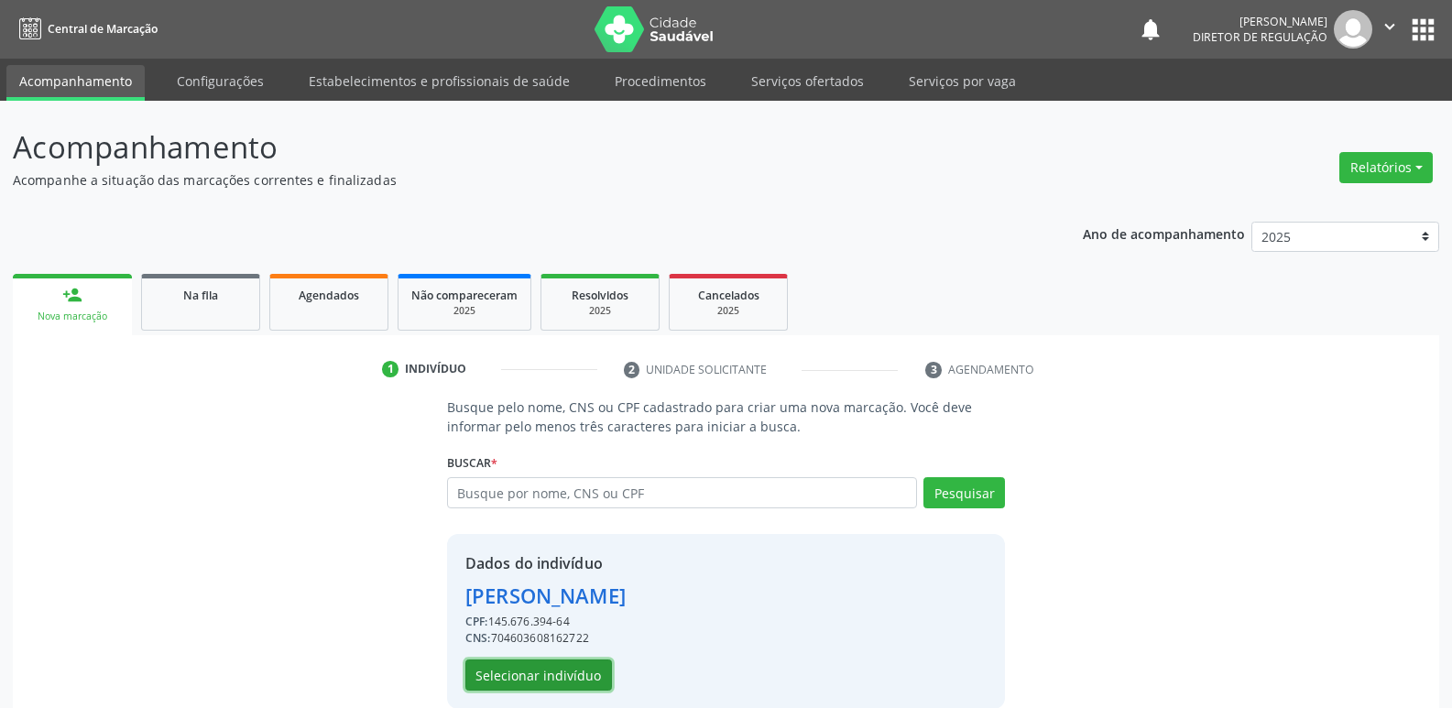
click at [593, 668] on button "Selecionar indivíduo" at bounding box center [538, 674] width 147 height 31
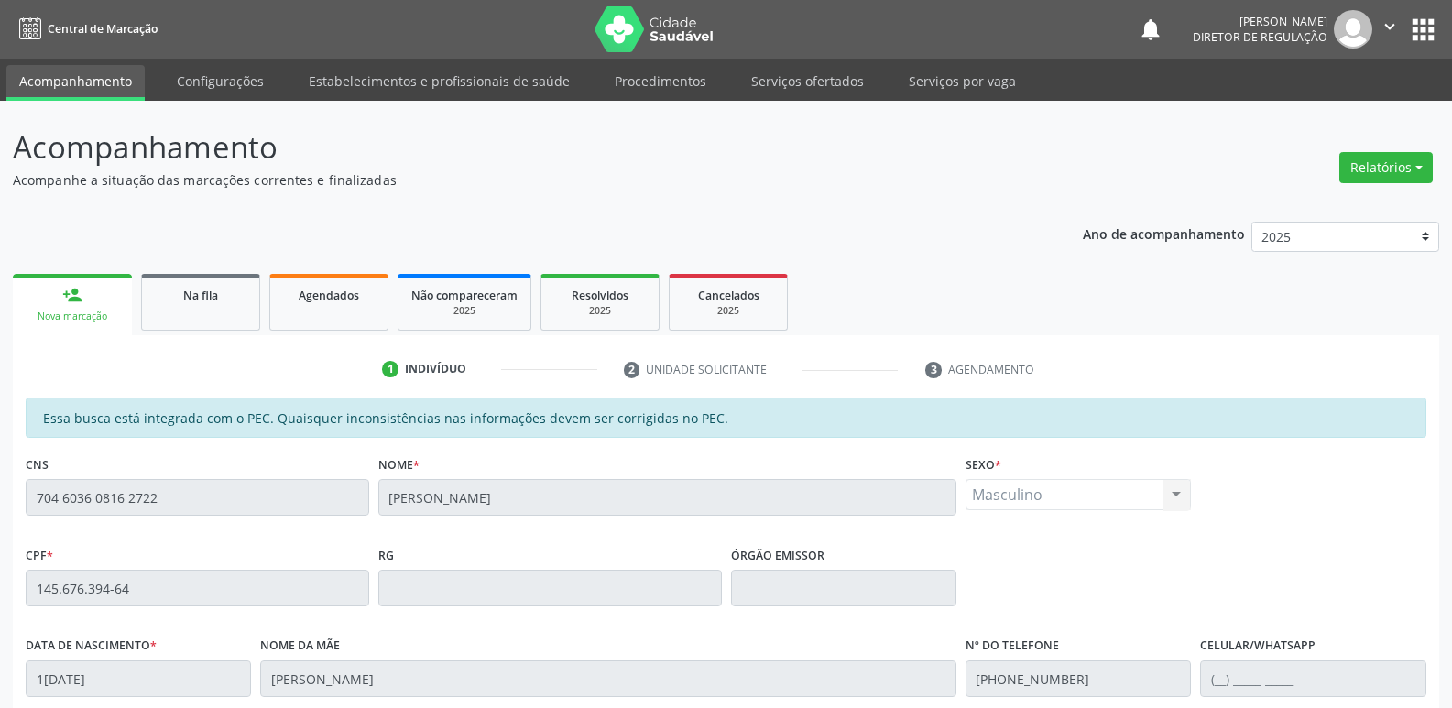
scroll to position [338, 0]
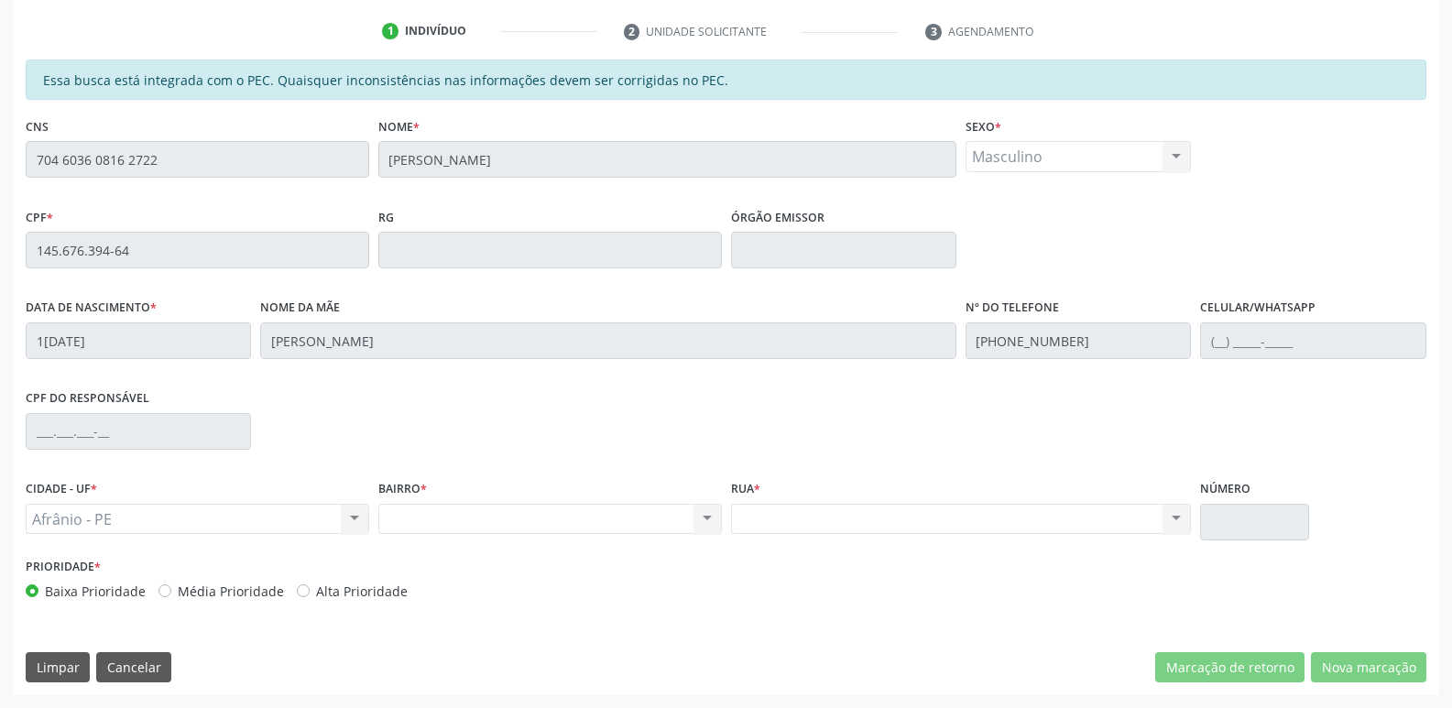
click at [20, 159] on div "Essa busca está integrada com o PEC. Quaisquer inconsistências nas informações …" at bounding box center [726, 378] width 1426 height 636
click at [171, 522] on div "Afrânio - PE Afrânio - PE Nenhum resultado encontrado para: " " Não há nenhuma …" at bounding box center [197, 519] width 343 height 31
click at [471, 521] on div "Nenhum resultado encontrado para: " " Não há nenhuma opção para ser exibida." at bounding box center [549, 519] width 343 height 31
click at [473, 520] on div "Nenhum resultado encontrado para: " " Não há nenhuma opção para ser exibida." at bounding box center [549, 519] width 343 height 31
click at [9, 158] on div "Acompanhamento Acompanhe a situação das marcações correntes e finalizadas Relat…" at bounding box center [726, 235] width 1452 height 945
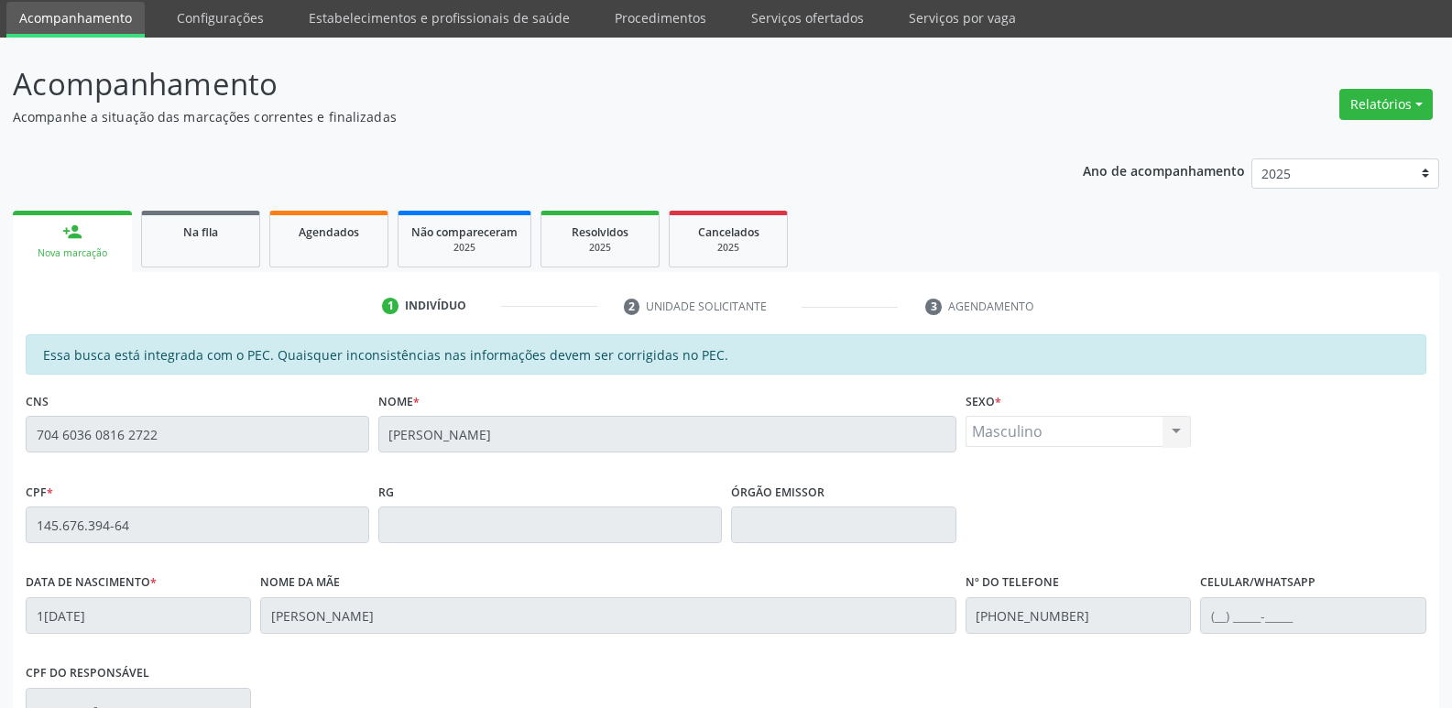
scroll to position [0, 0]
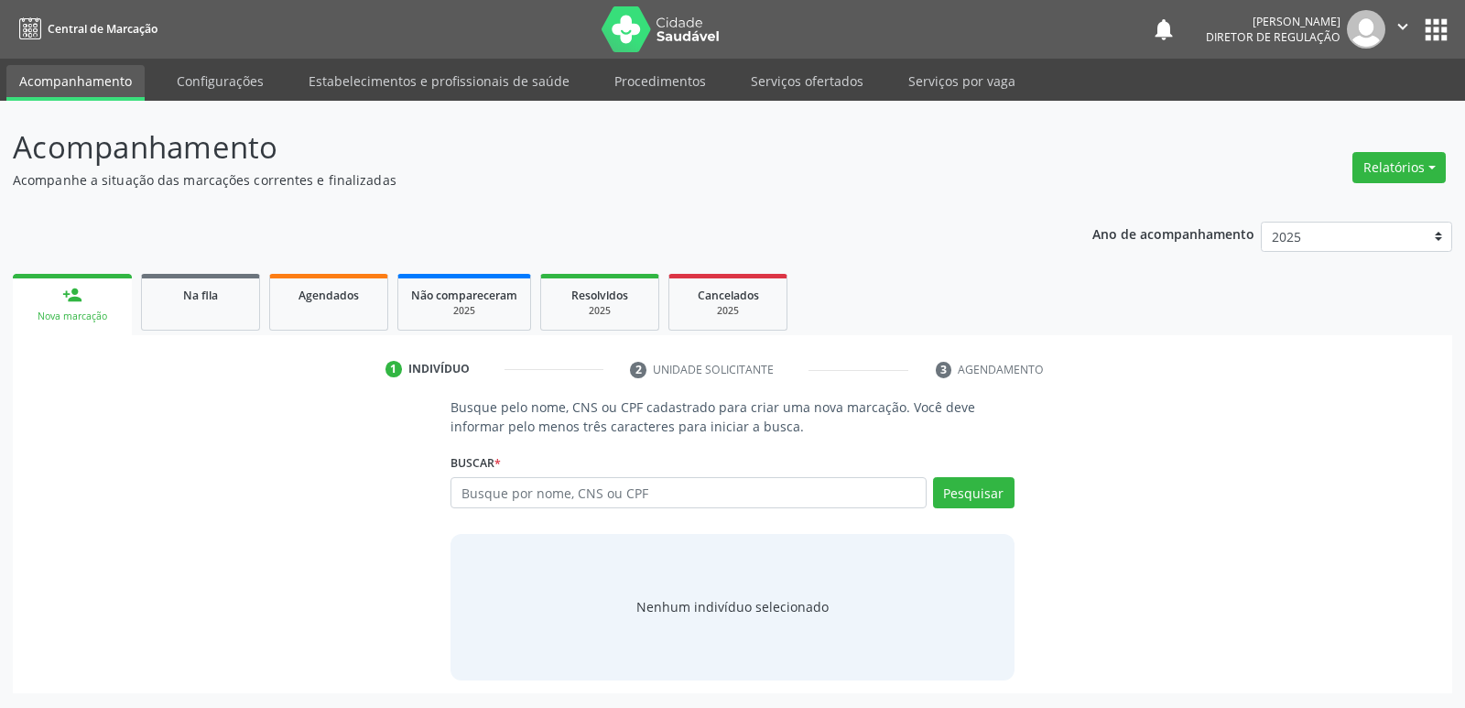
click at [561, 495] on input "text" at bounding box center [688, 492] width 475 height 31
type input "704 6036 0816 2722"
click at [975, 493] on button "Pesquisar" at bounding box center [974, 492] width 82 height 31
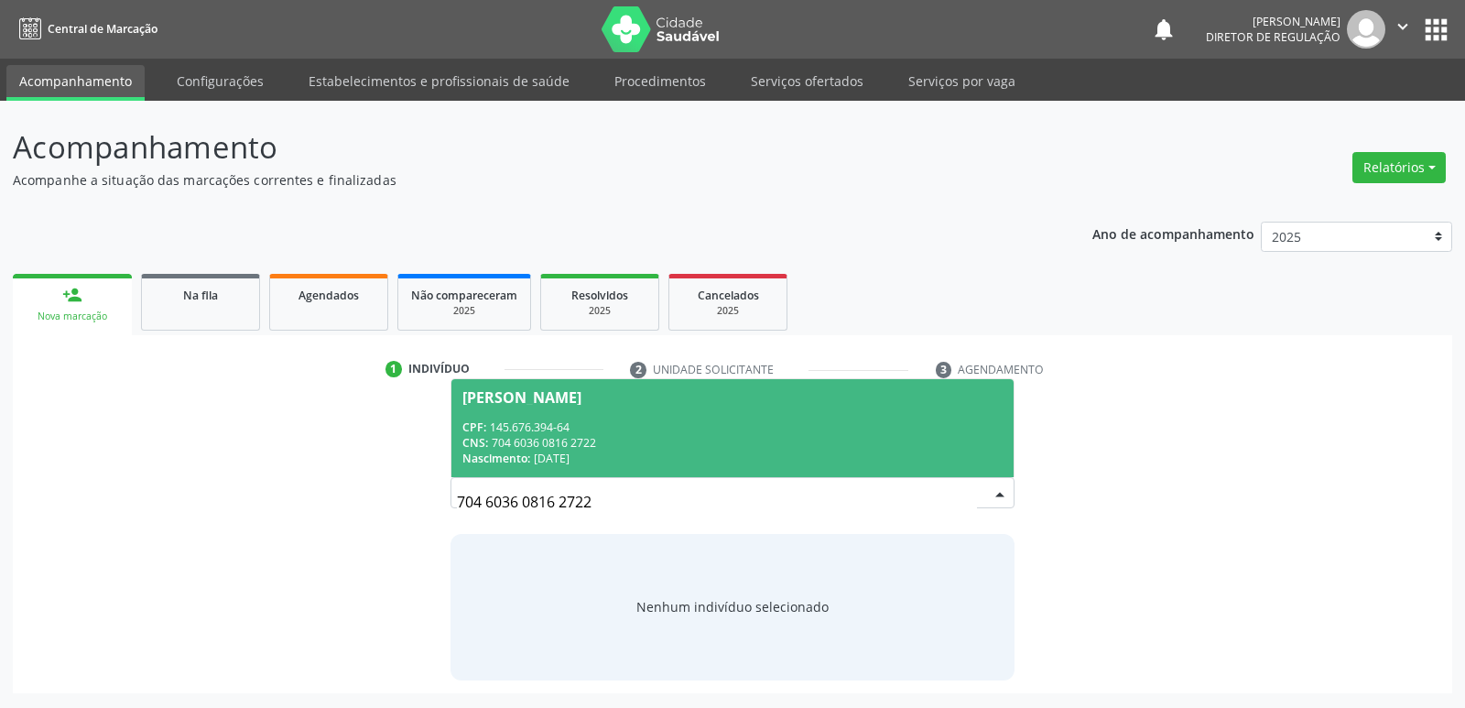
click at [582, 450] on div "CNS: 704 6036 0816 2722" at bounding box center [731, 443] width 539 height 16
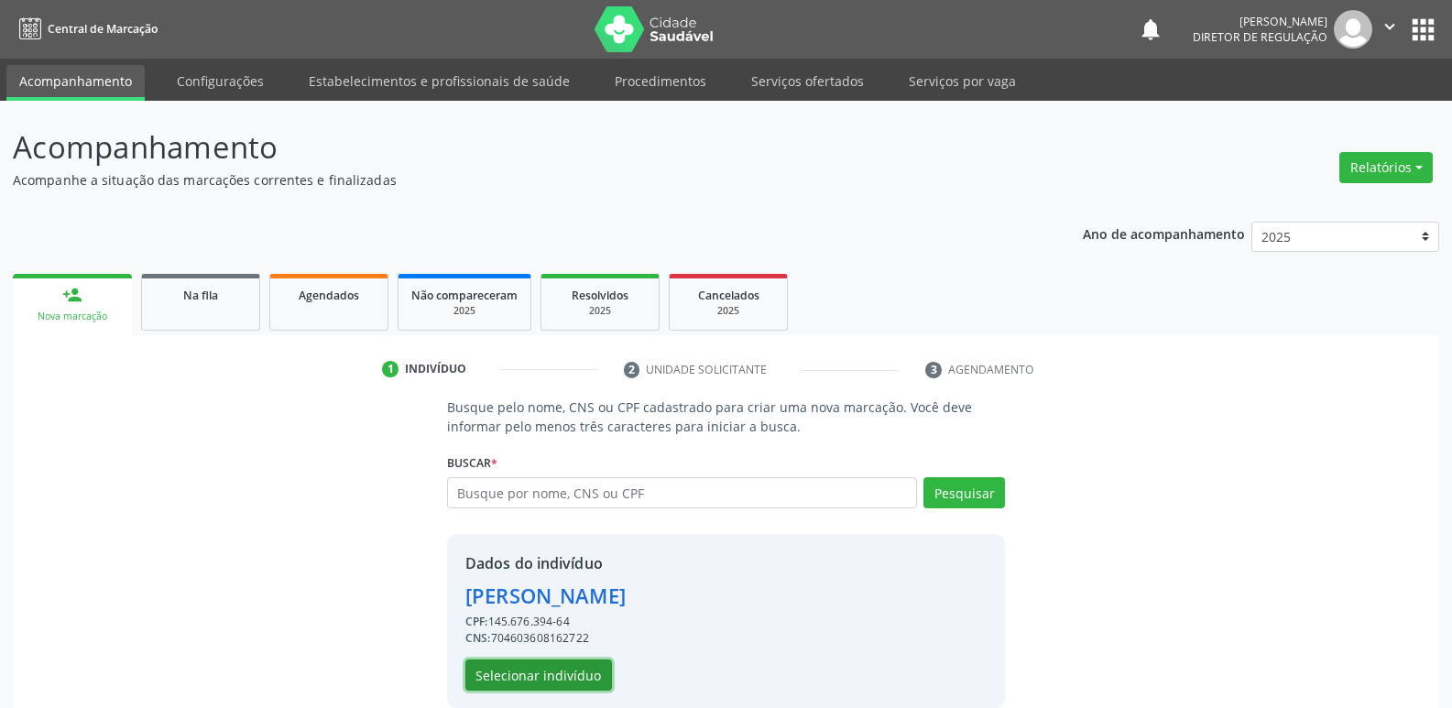
click at [552, 675] on button "Selecionar indivíduo" at bounding box center [538, 674] width 147 height 31
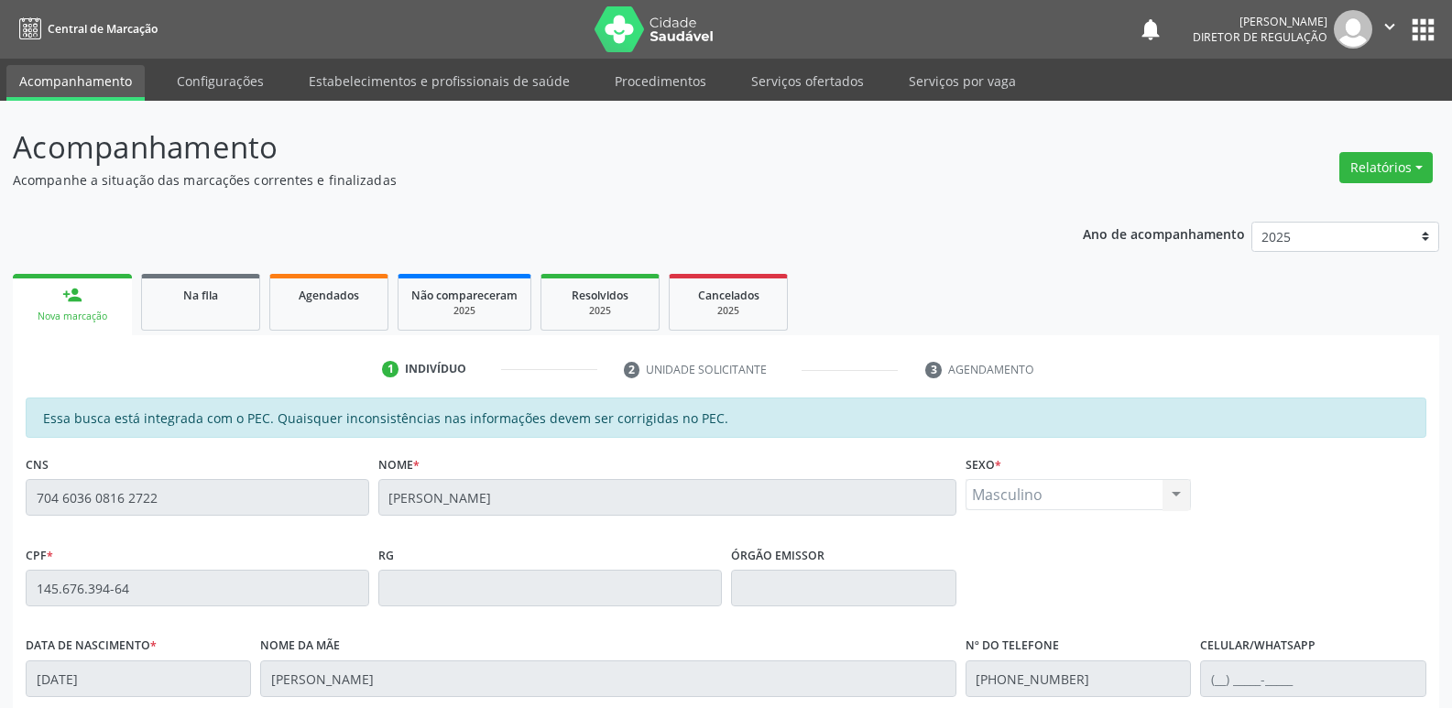
scroll to position [338, 0]
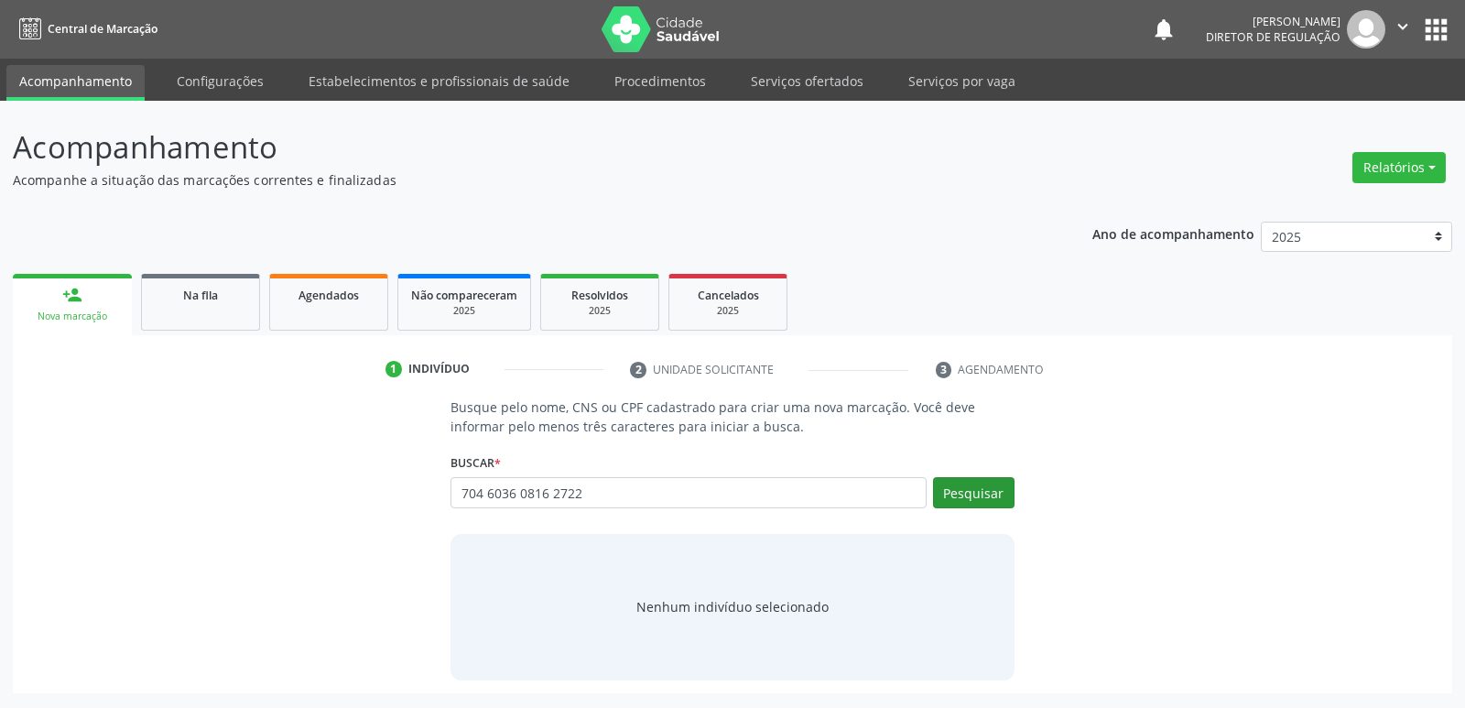
type input "704 6036 0816 2722"
click at [983, 491] on button "Pesquisar" at bounding box center [974, 492] width 82 height 31
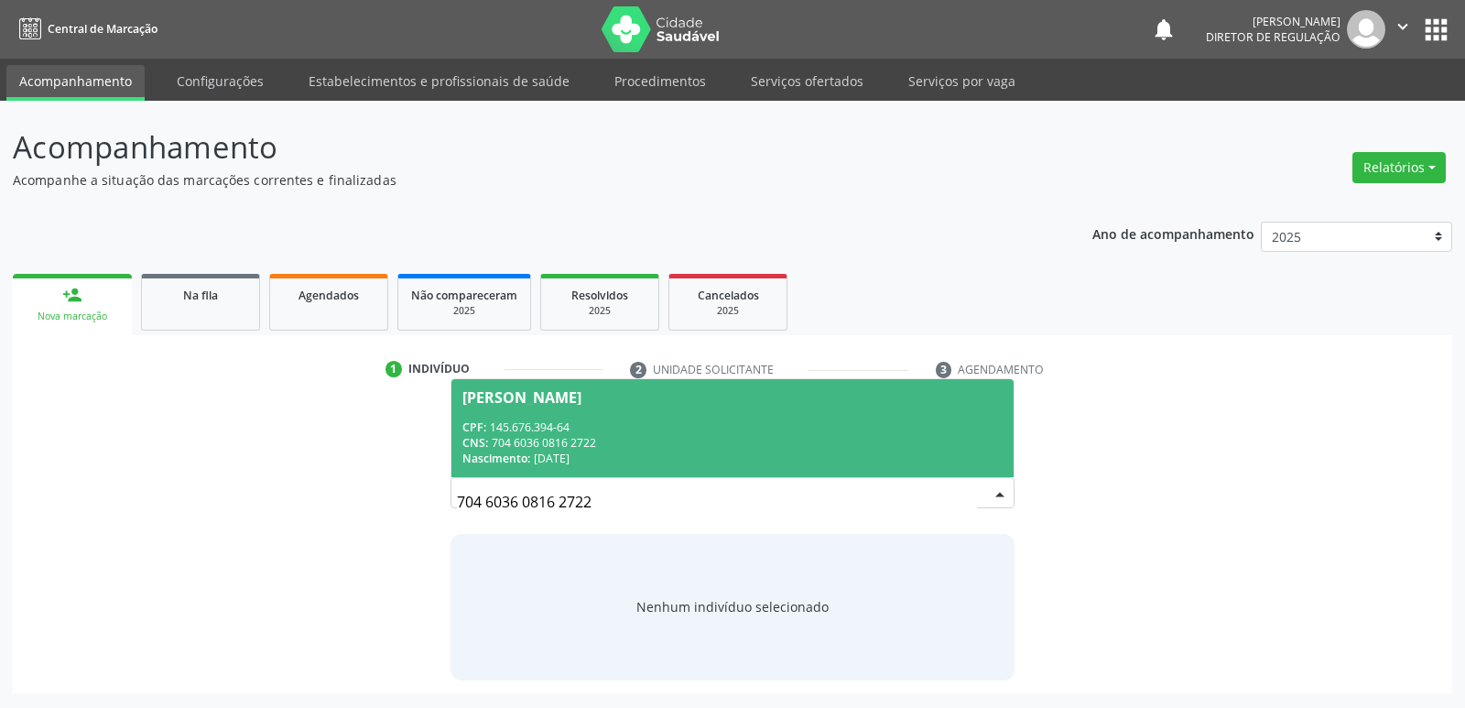
click at [578, 422] on div "CPF: 145.676.394-64" at bounding box center [731, 427] width 539 height 16
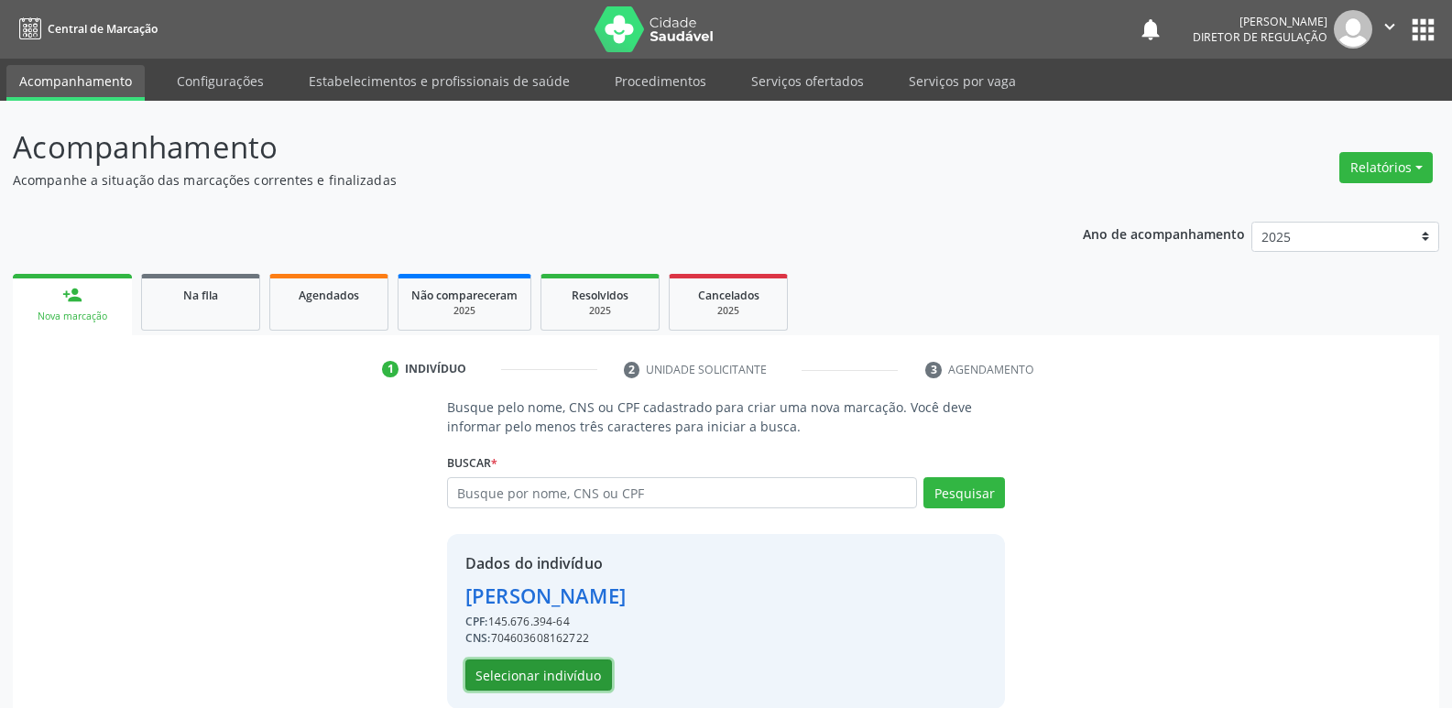
click at [526, 675] on button "Selecionar indivíduo" at bounding box center [538, 674] width 147 height 31
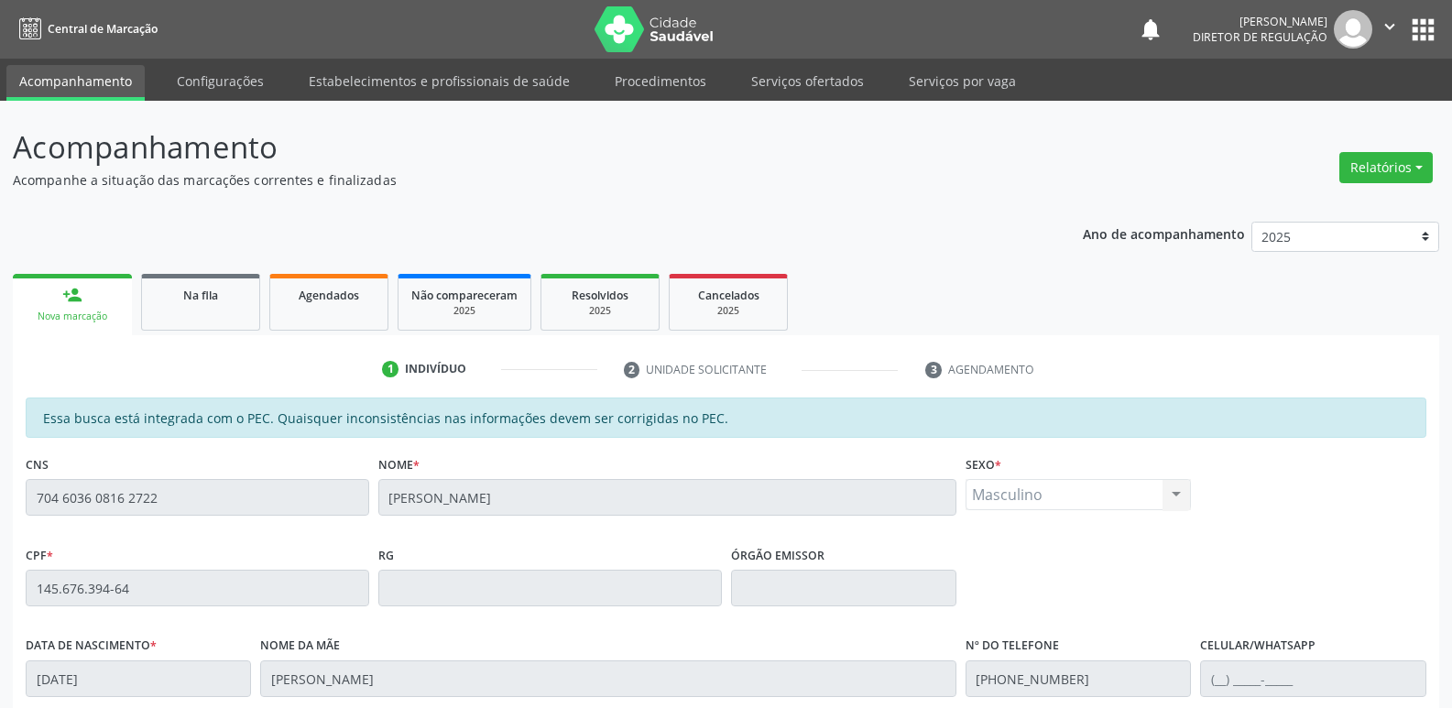
scroll to position [338, 0]
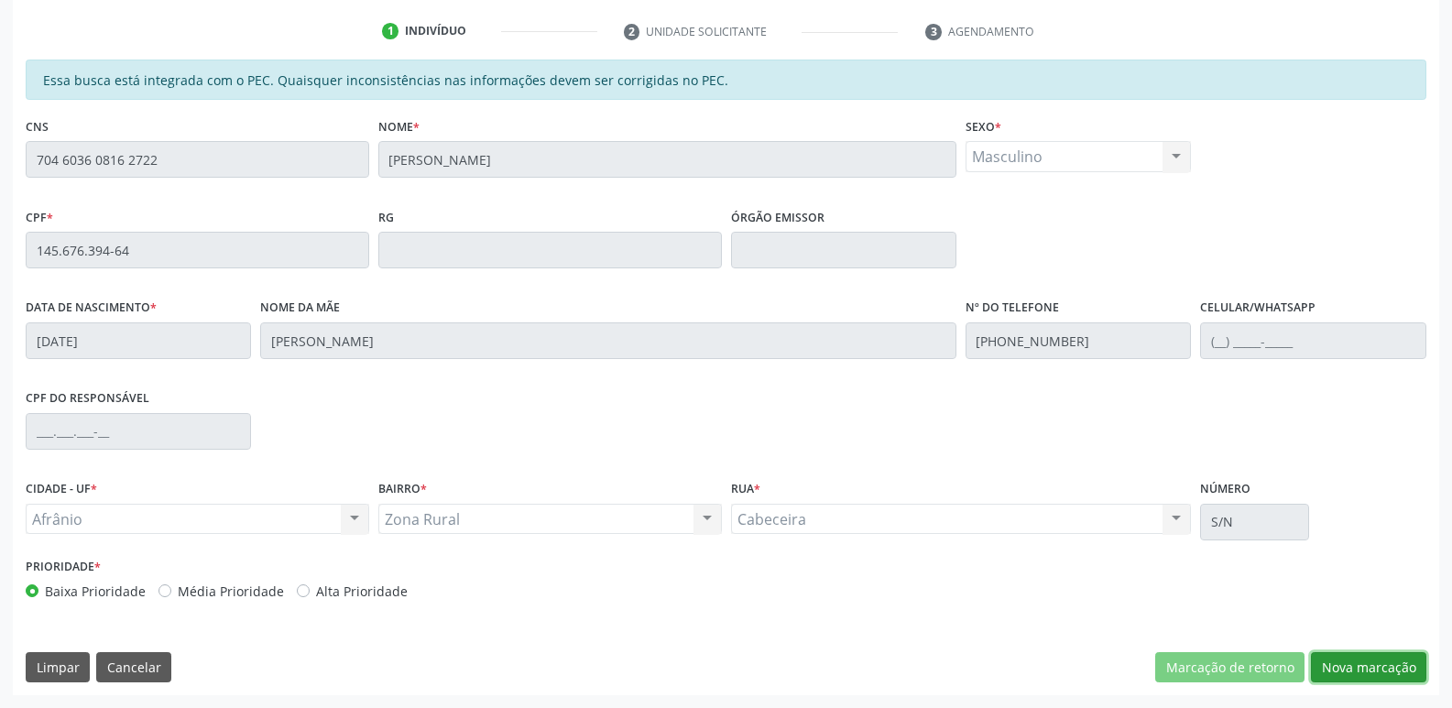
click at [1360, 666] on button "Nova marcação" at bounding box center [1367, 667] width 115 height 31
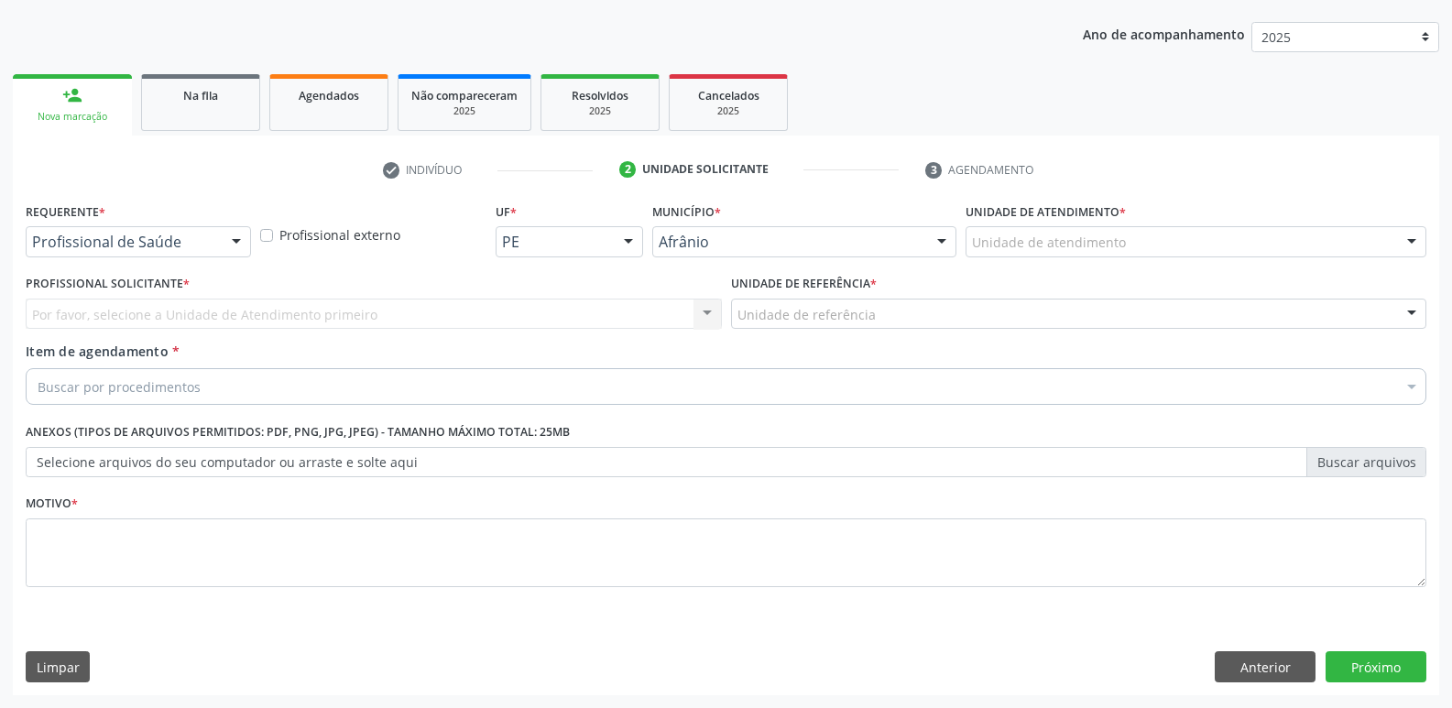
click at [1126, 245] on div "Unidade de atendimento" at bounding box center [1195, 241] width 461 height 31
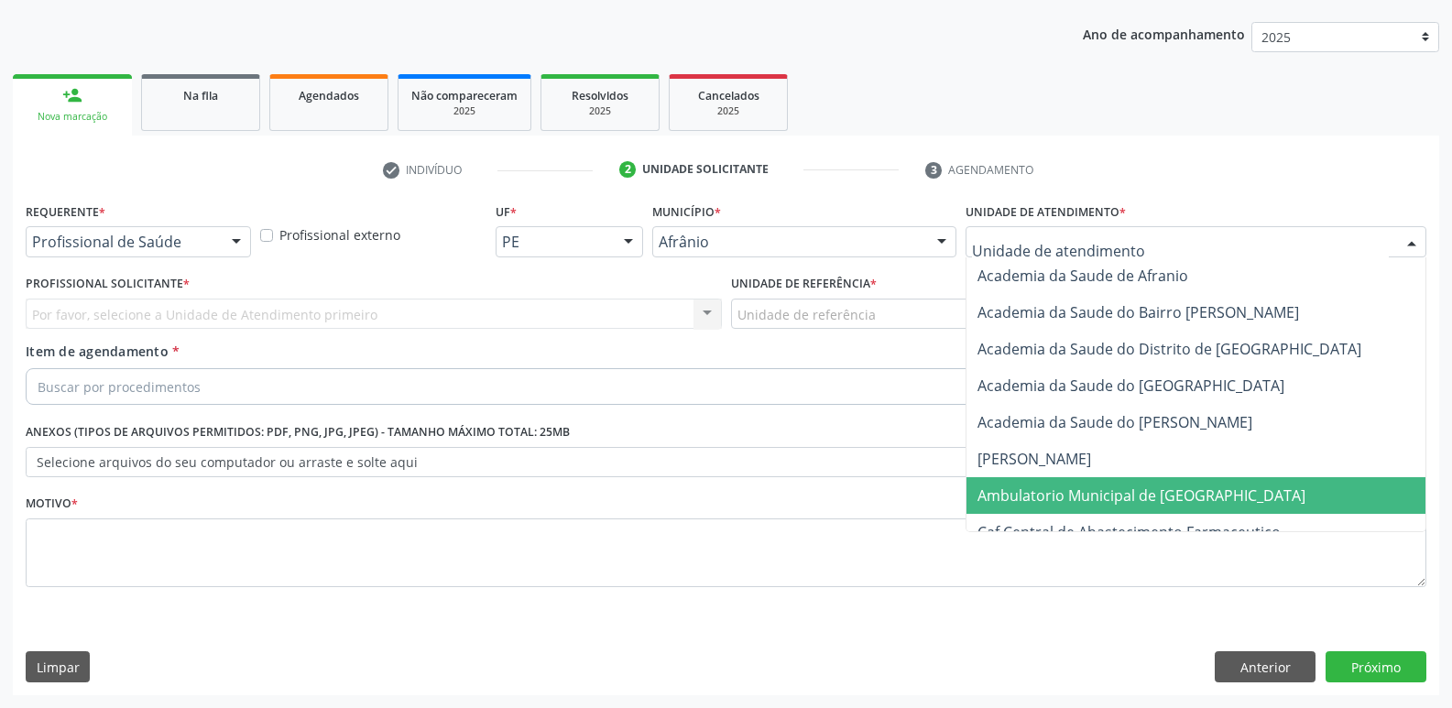
click at [1117, 495] on span "Ambulatorio Municipal de [GEOGRAPHIC_DATA]" at bounding box center [1141, 495] width 328 height 20
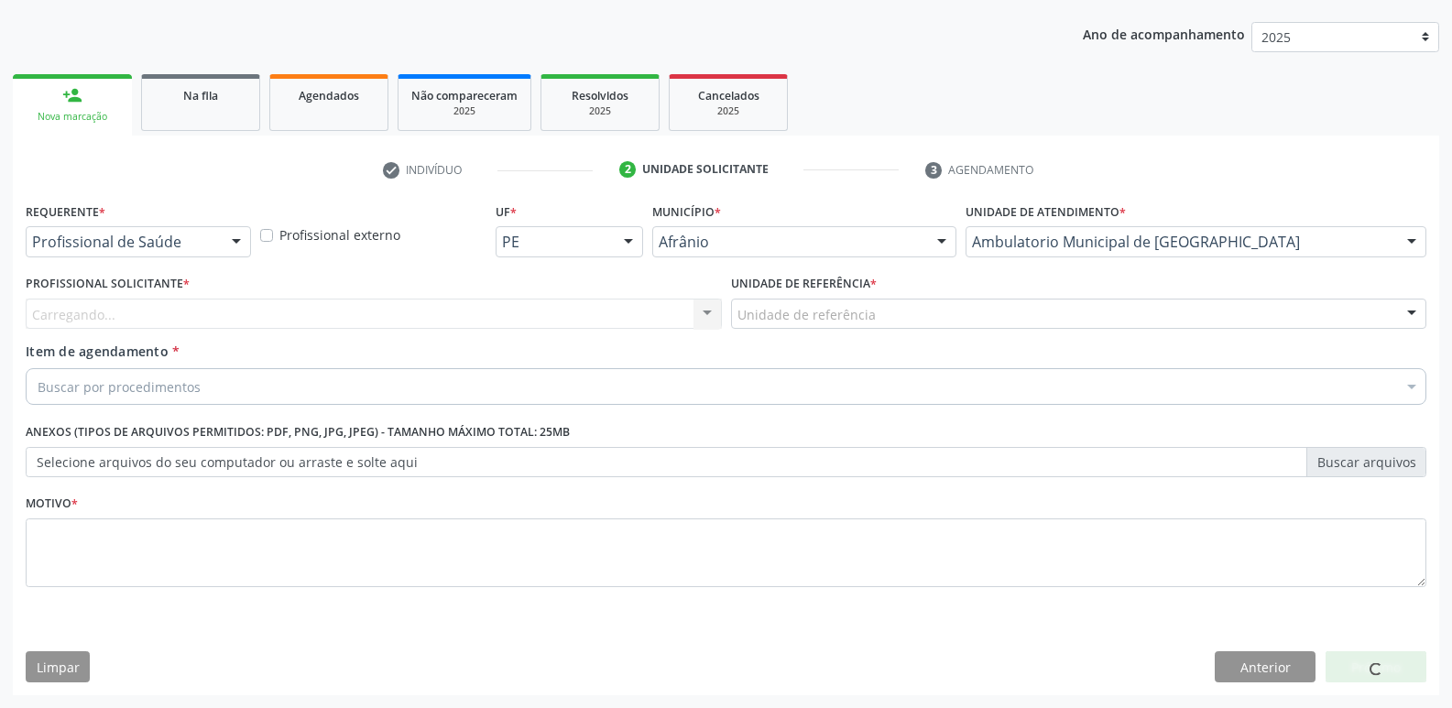
click at [890, 310] on div "Unidade de referência" at bounding box center [1079, 314] width 696 height 31
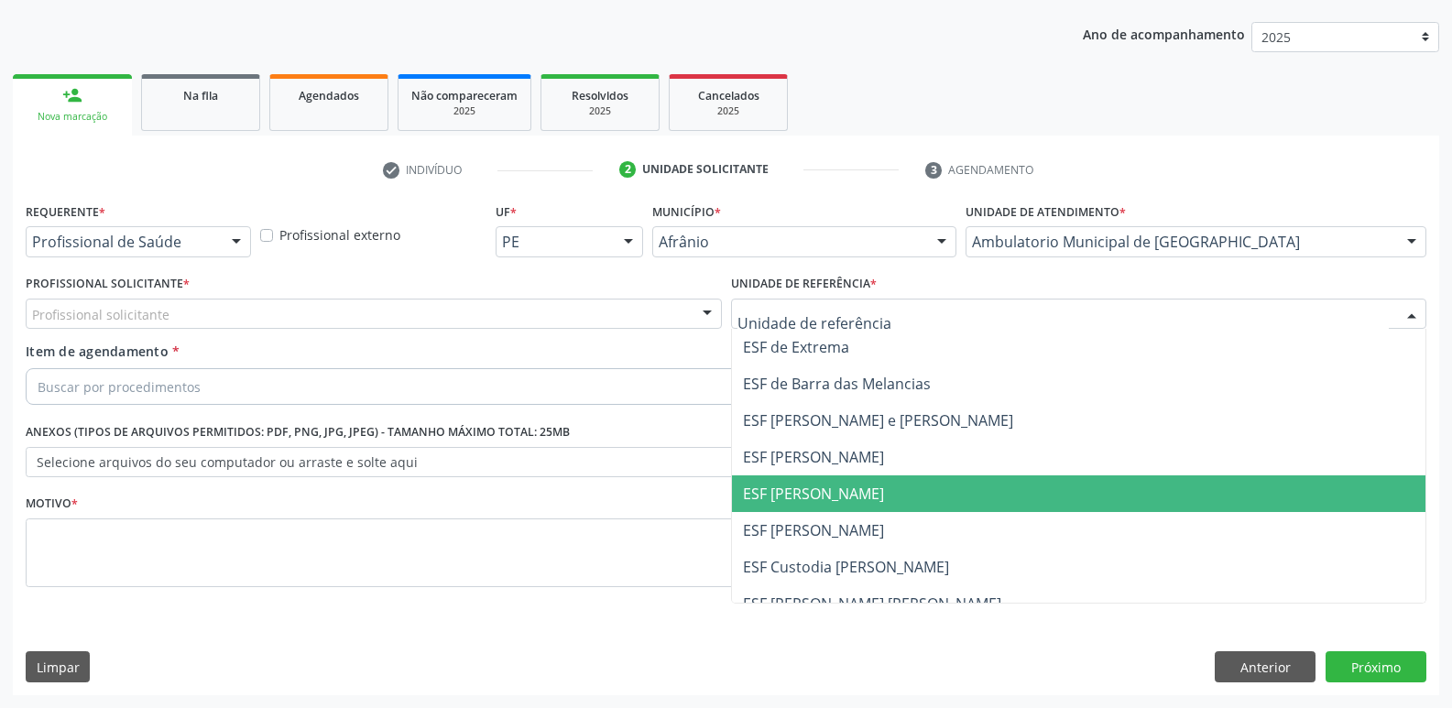
click at [883, 488] on span "ESF [PERSON_NAME]" at bounding box center [1079, 493] width 694 height 37
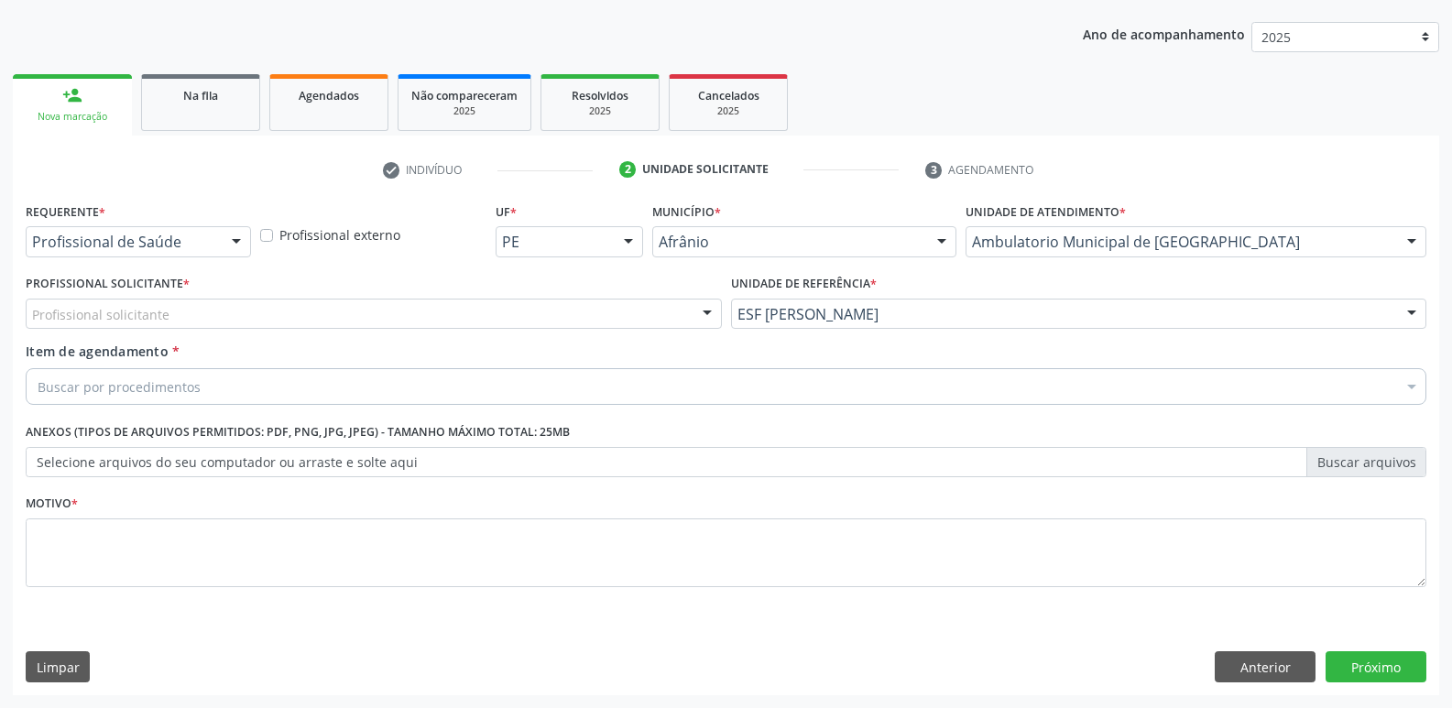
click at [637, 303] on div "Profissional solicitante" at bounding box center [374, 314] width 696 height 31
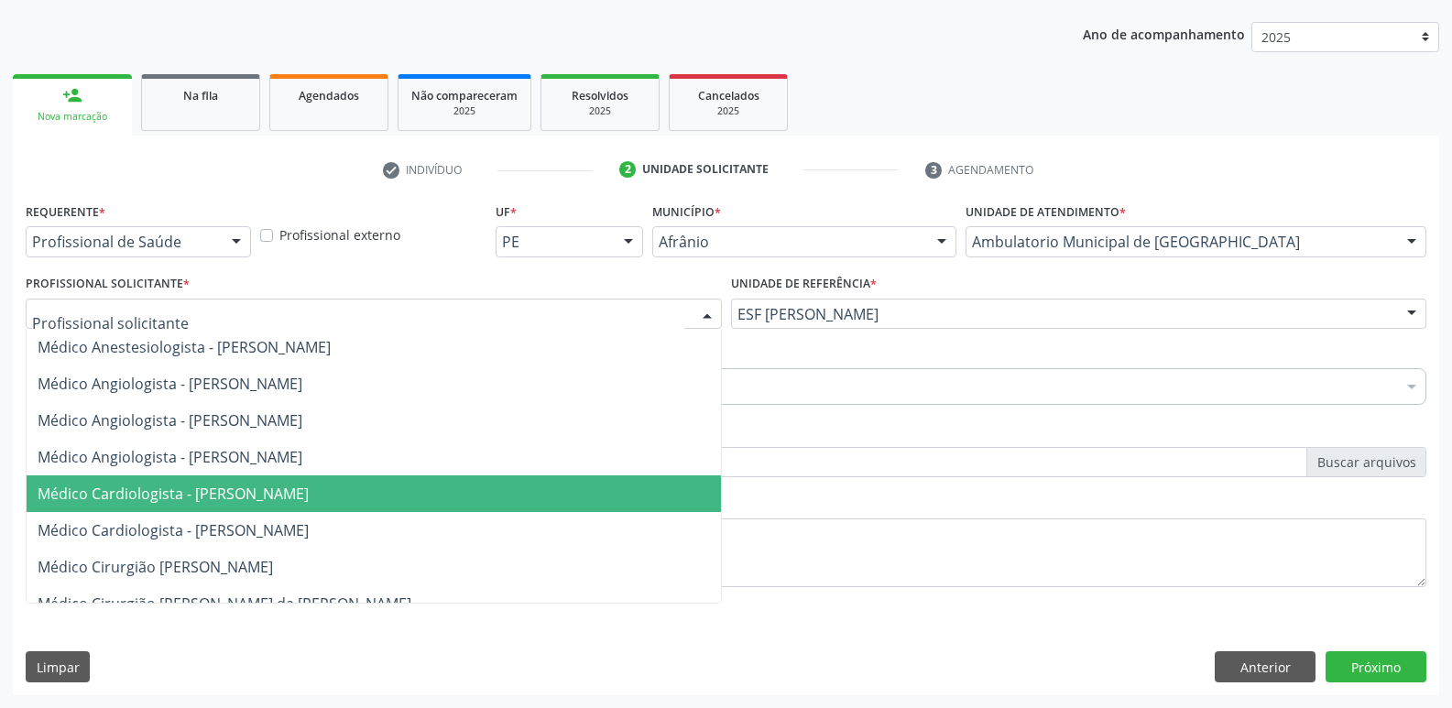
click at [638, 490] on span "Médico Cardiologista - Alysson Rodrigo Ferreira Cavalcanti" at bounding box center [374, 493] width 694 height 37
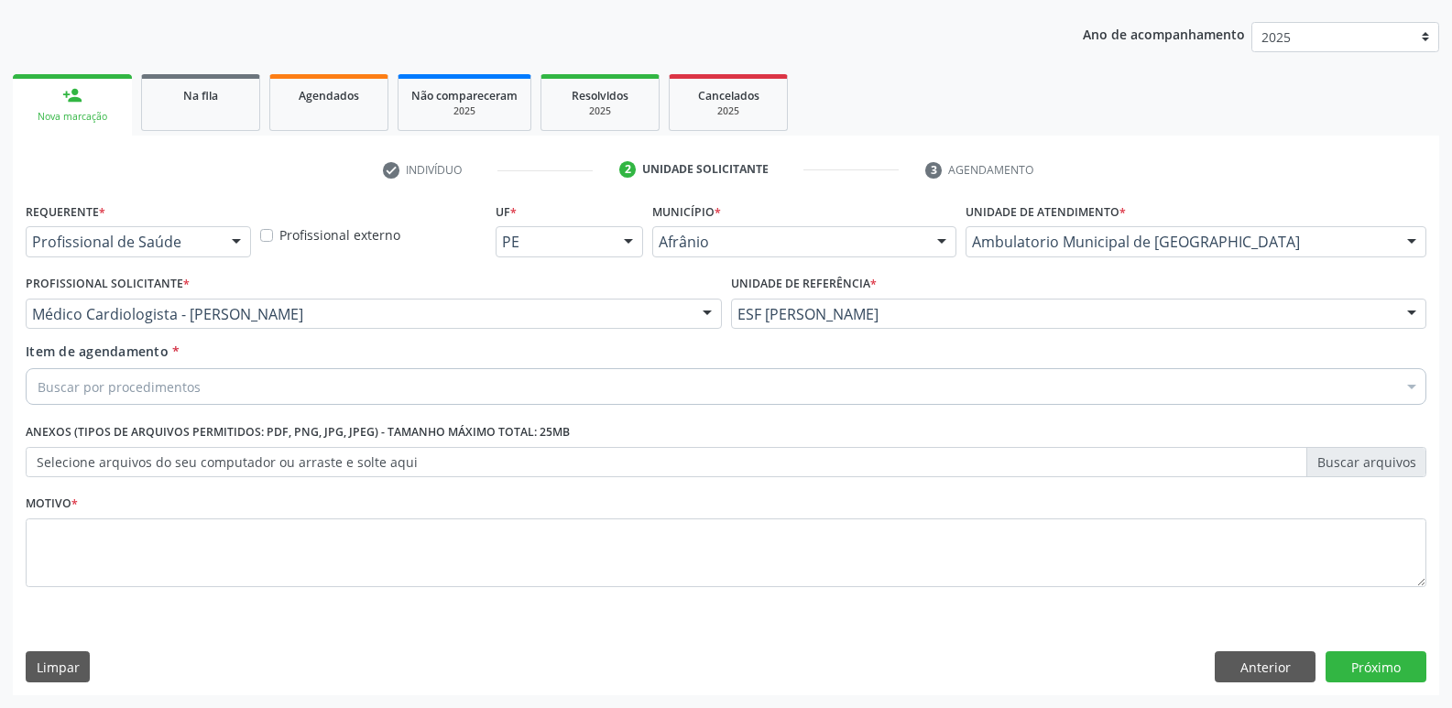
click at [480, 385] on div "Buscar por procedimentos" at bounding box center [726, 386] width 1400 height 37
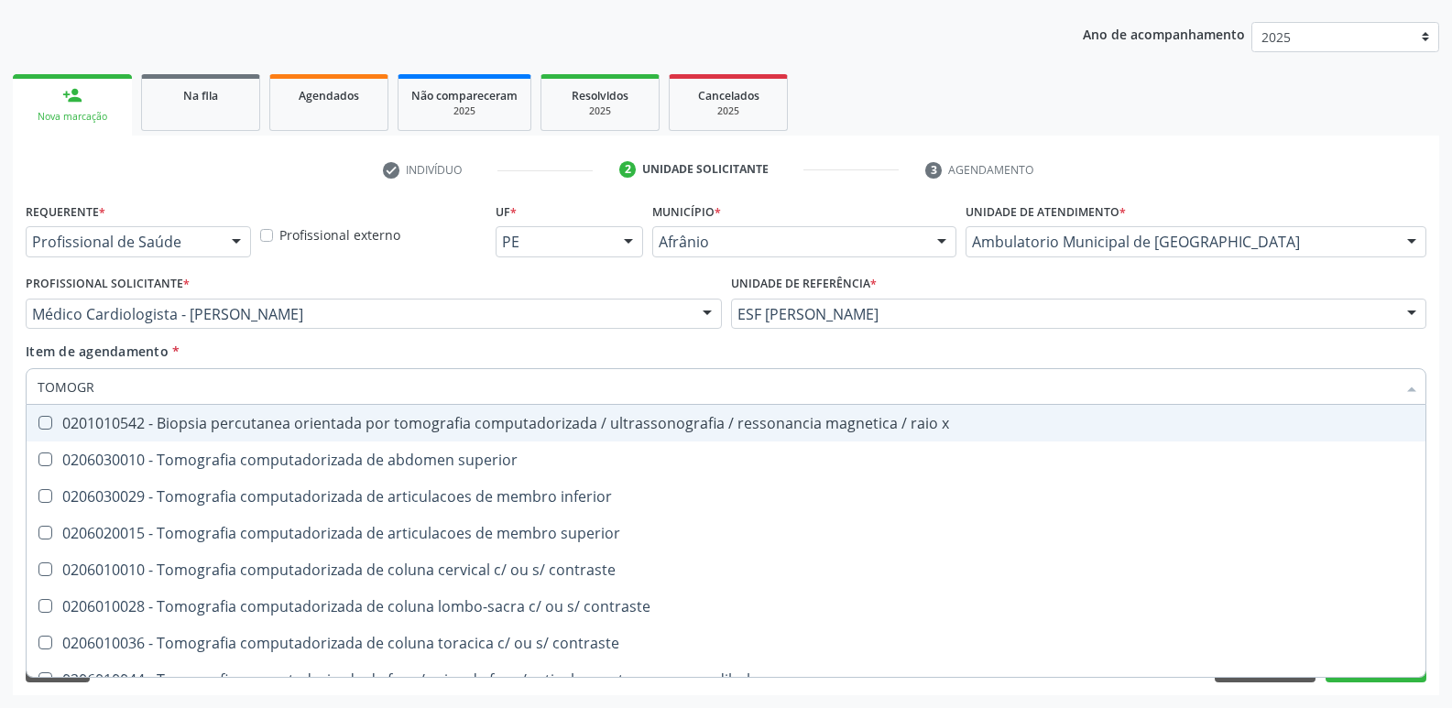
type input "TOMOGRA"
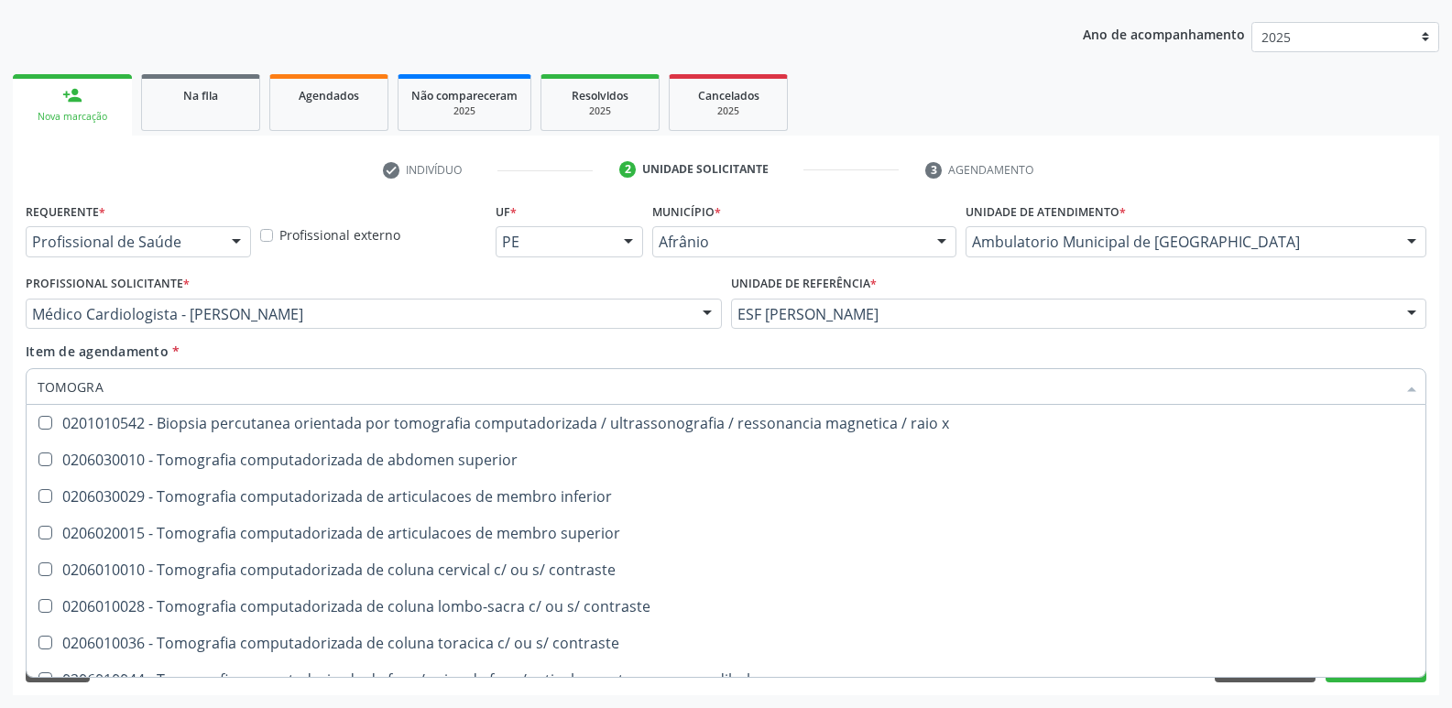
scroll to position [314, 0]
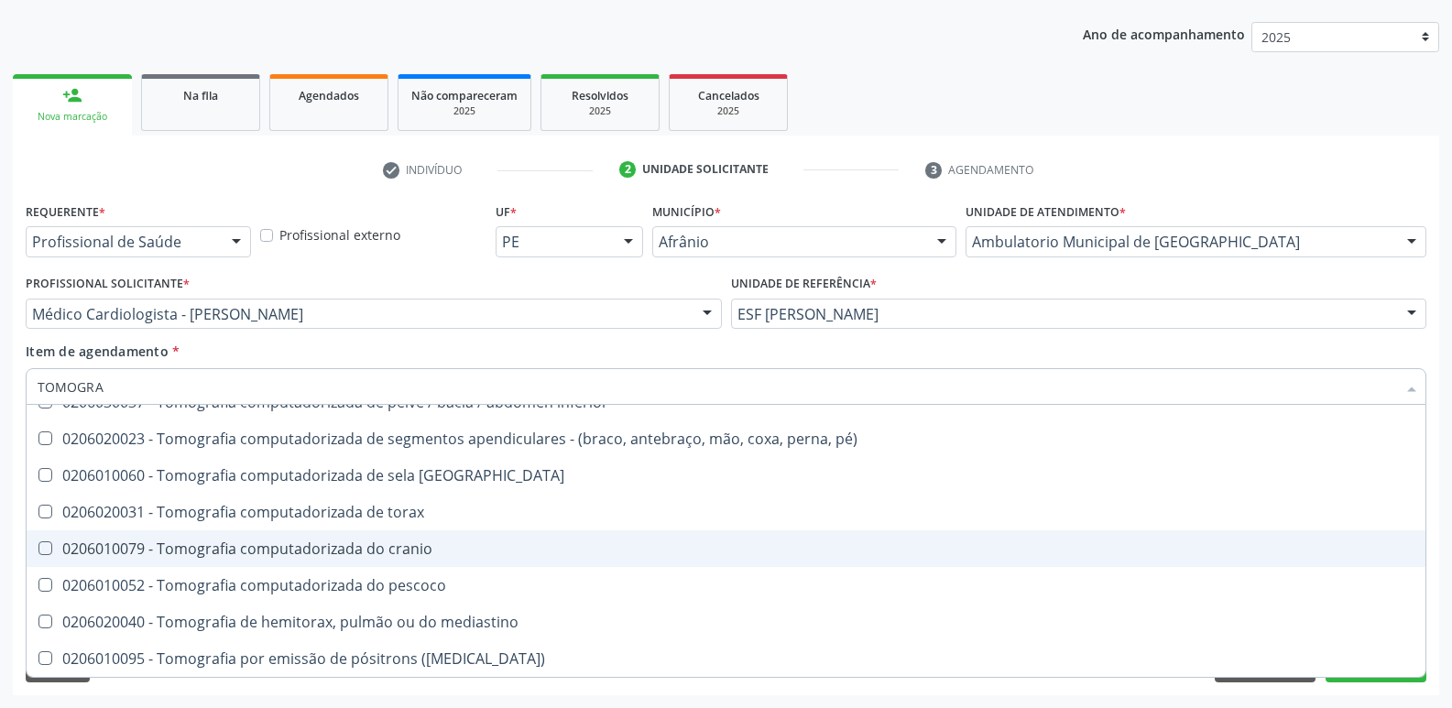
click at [458, 541] on div "0206010079 - Tomografia computadorizada do cranio" at bounding box center [726, 548] width 1376 height 15
checkbox cranio "true"
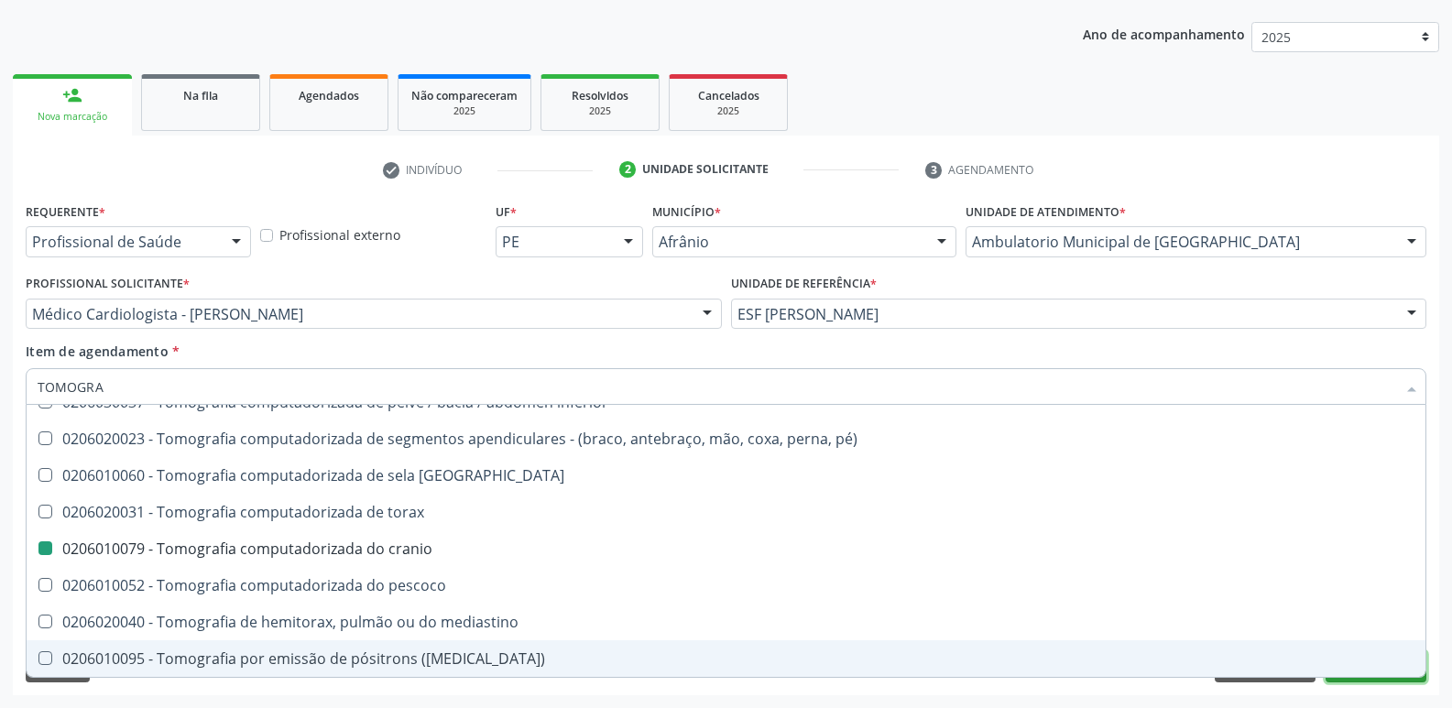
click at [1379, 679] on button "Próximo" at bounding box center [1375, 666] width 101 height 31
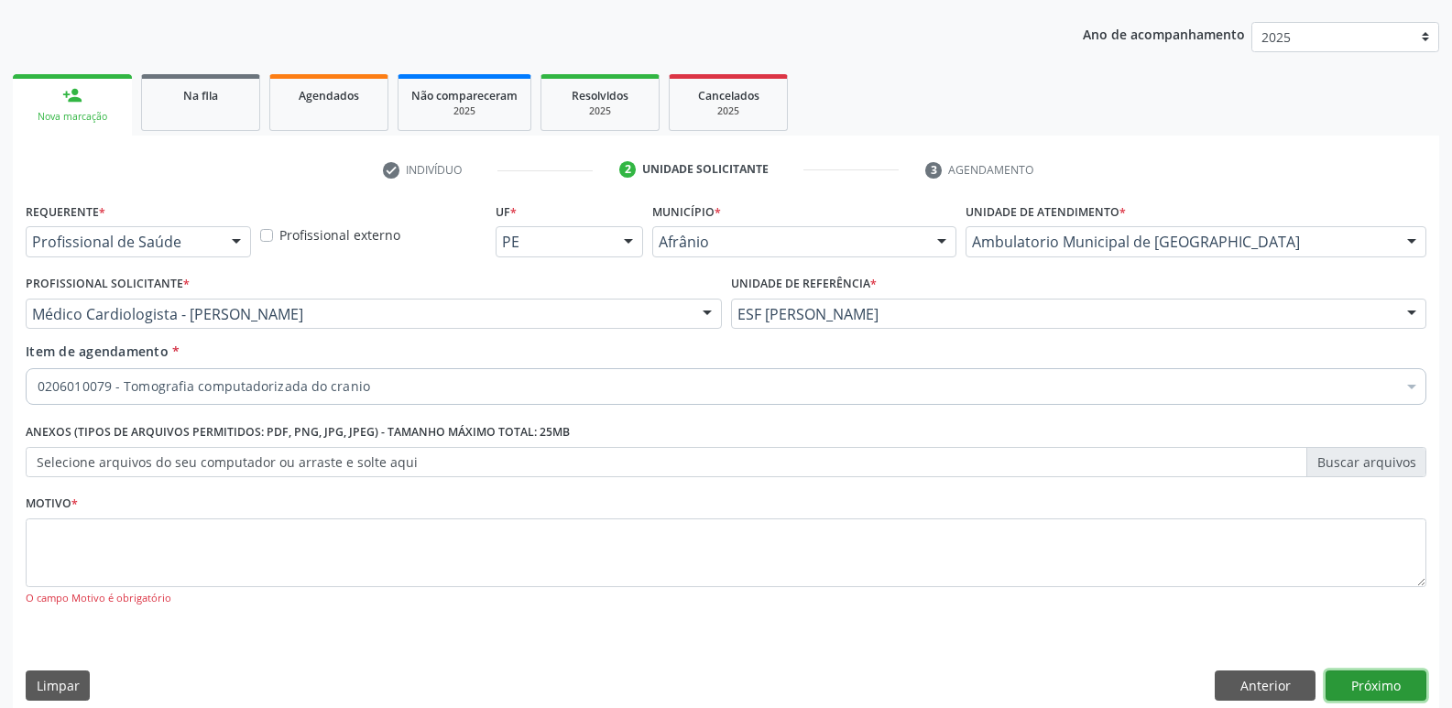
scroll to position [0, 0]
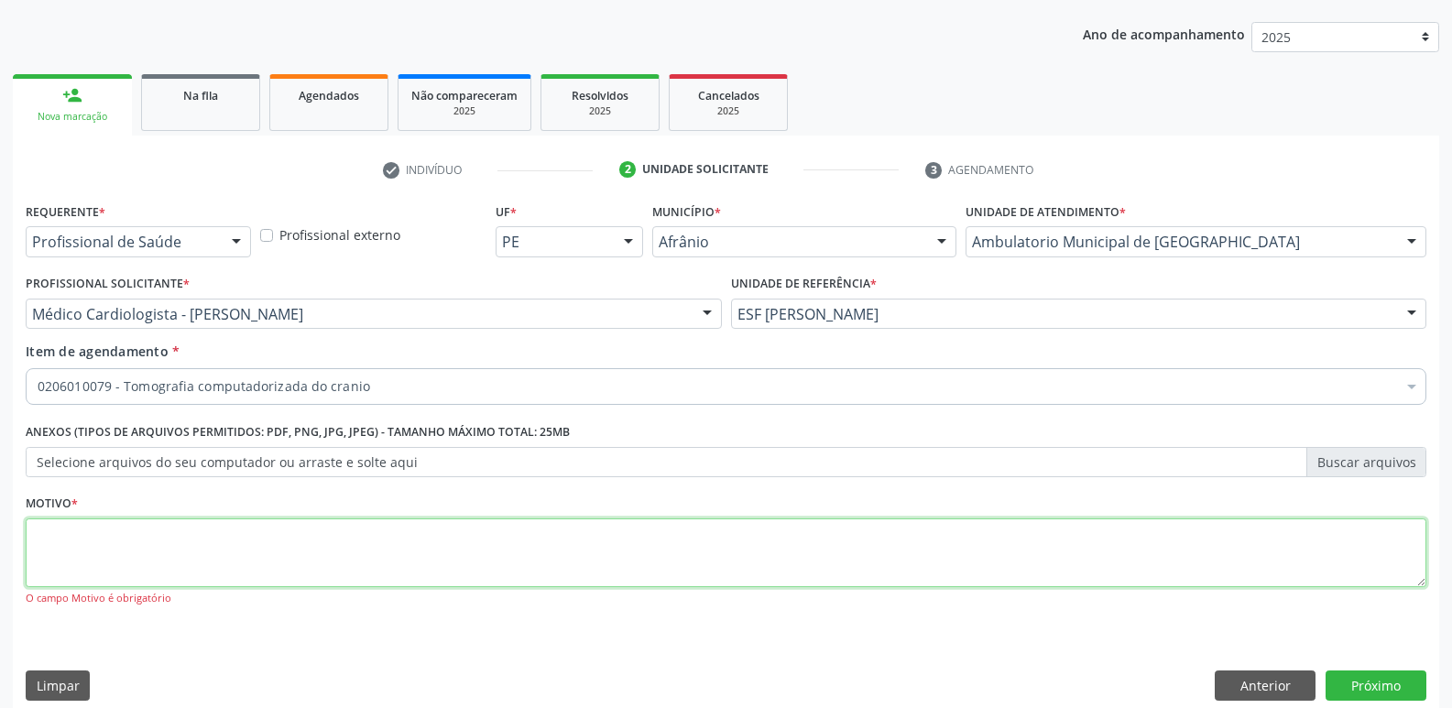
click at [856, 558] on textarea at bounding box center [726, 553] width 1400 height 70
type textarea "*"
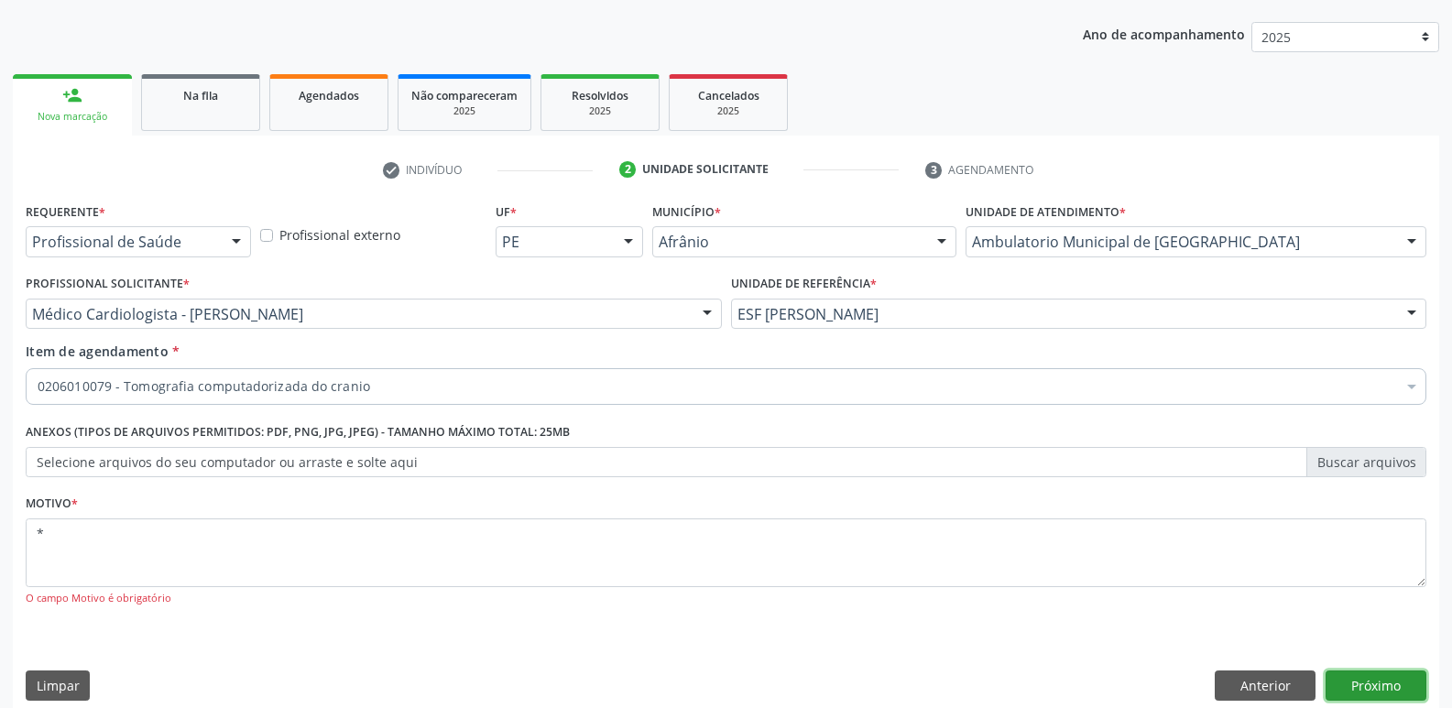
click at [1384, 684] on button "Próximo" at bounding box center [1375, 685] width 101 height 31
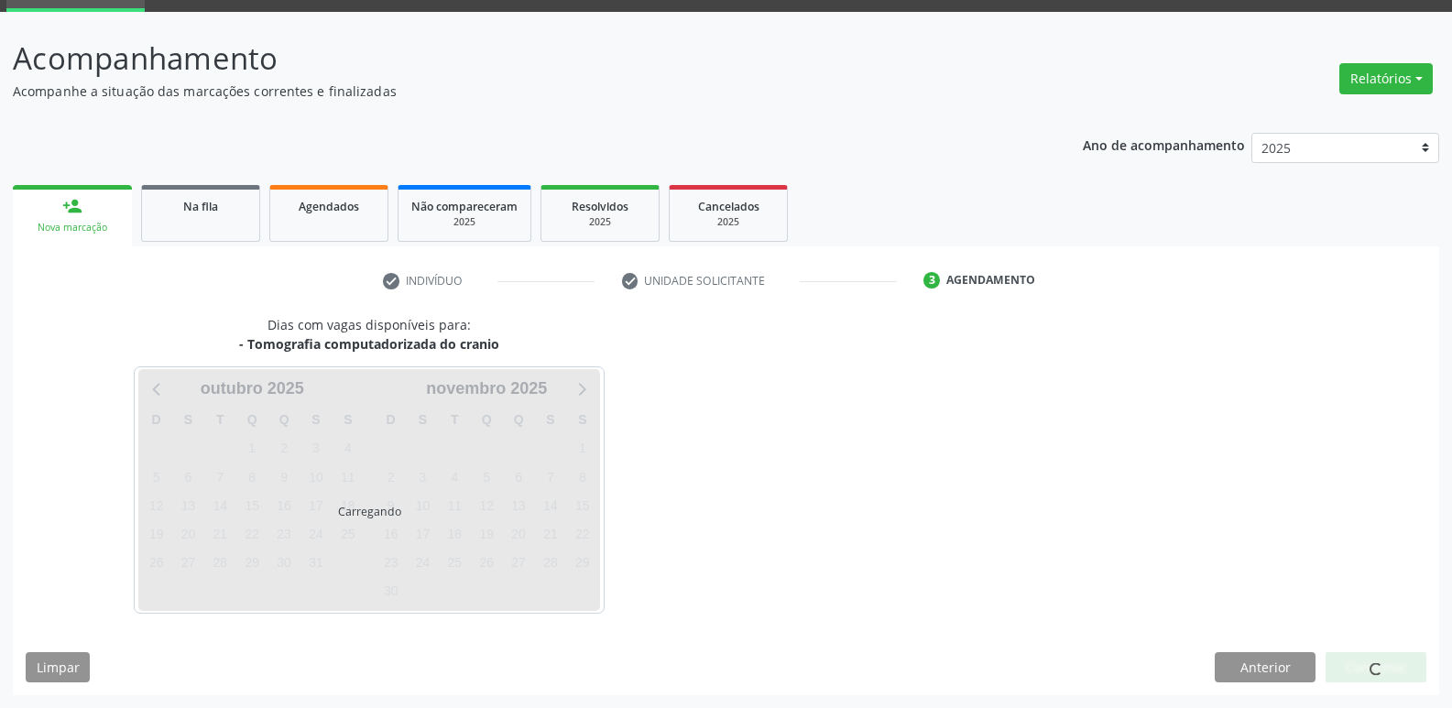
scroll to position [89, 0]
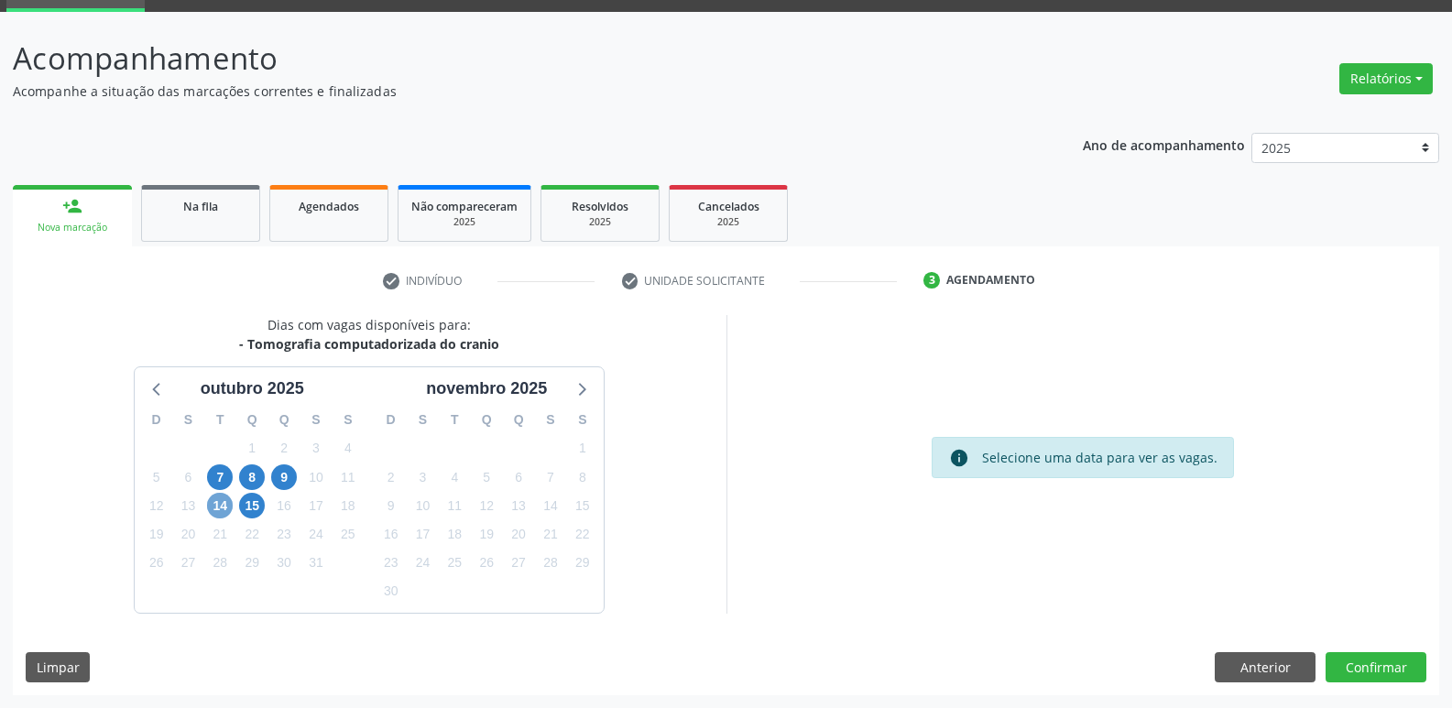
click at [226, 508] on span "14" at bounding box center [220, 506] width 26 height 26
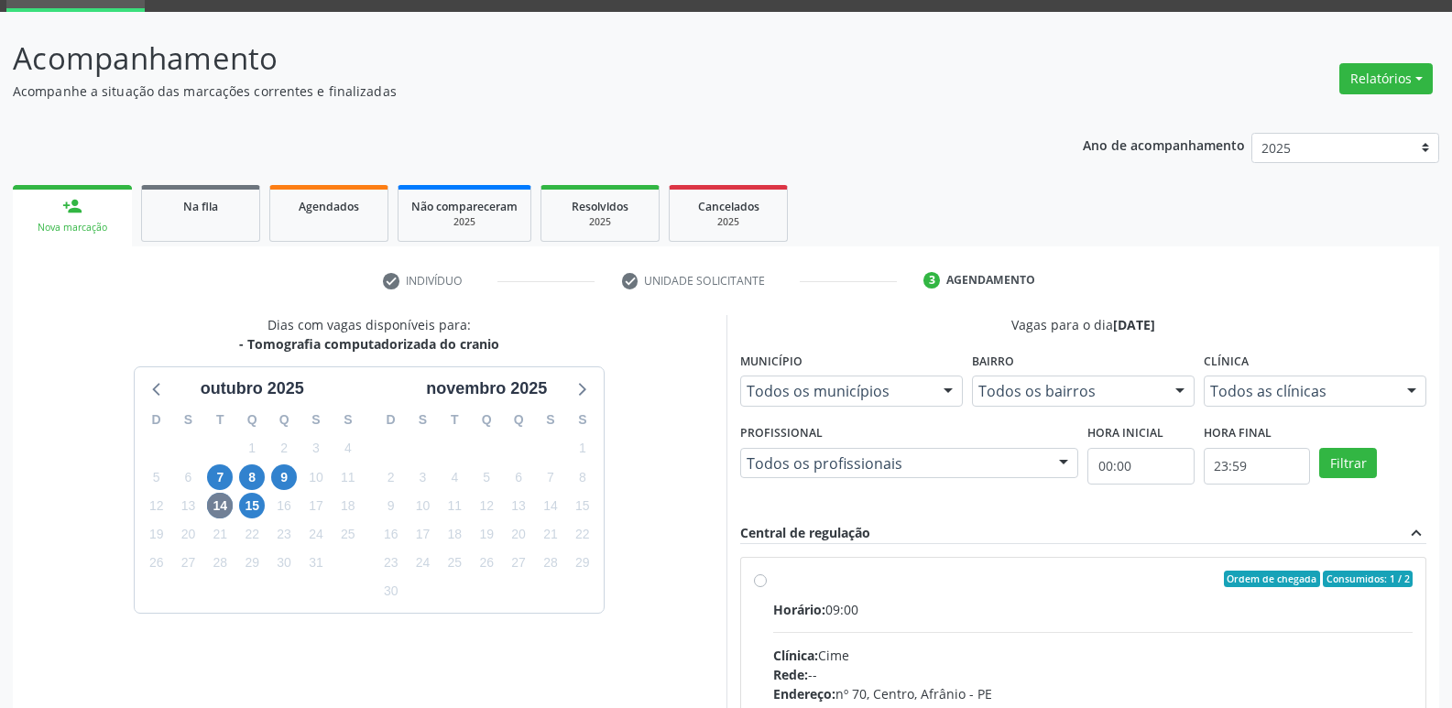
click at [868, 592] on label "Ordem de chegada Consumidos: 1 / 2 Horário: 09:00 Clínica: Cime Rede: -- Endere…" at bounding box center [1093, 711] width 640 height 281
click at [767, 587] on input "Ordem de chegada Consumidos: 1 / 2 Horário: 09:00 Clínica: Cime Rede: -- Endere…" at bounding box center [760, 579] width 13 height 16
radio input "true"
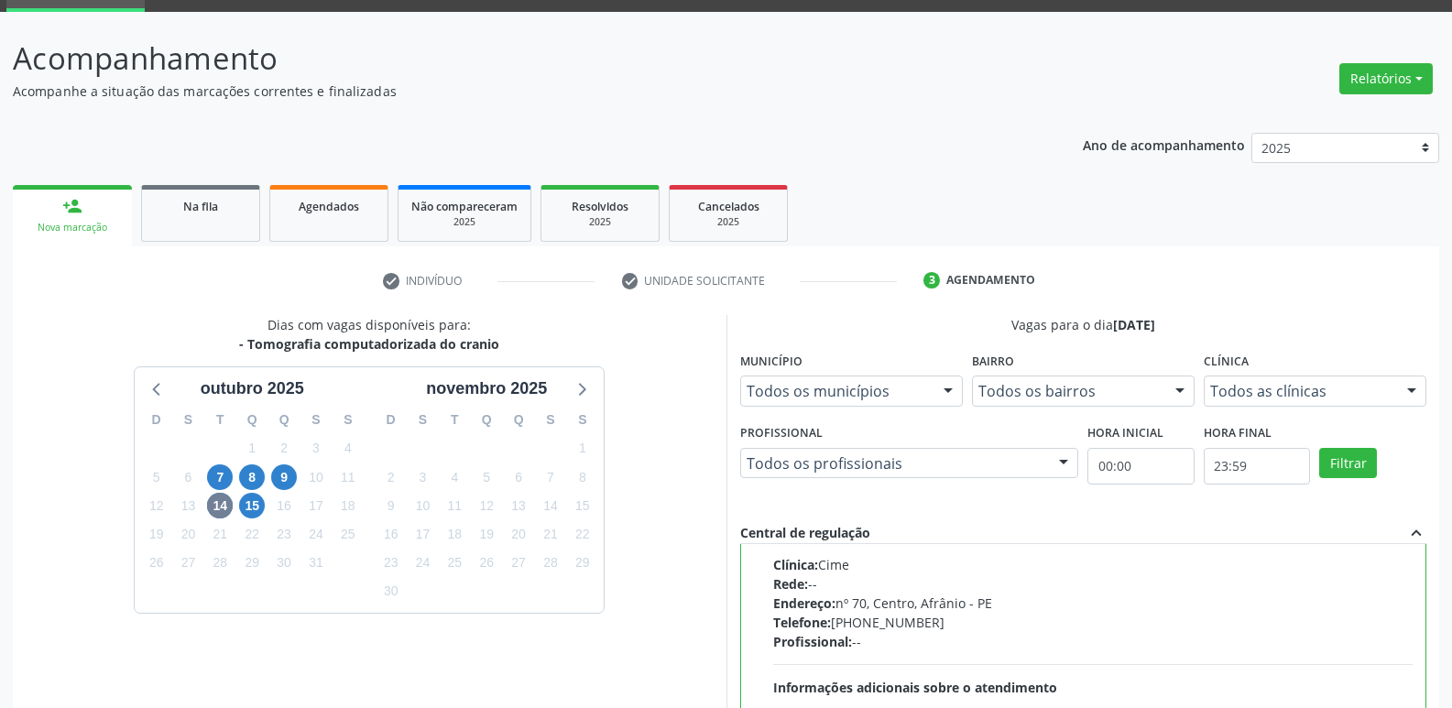
scroll to position [386, 0]
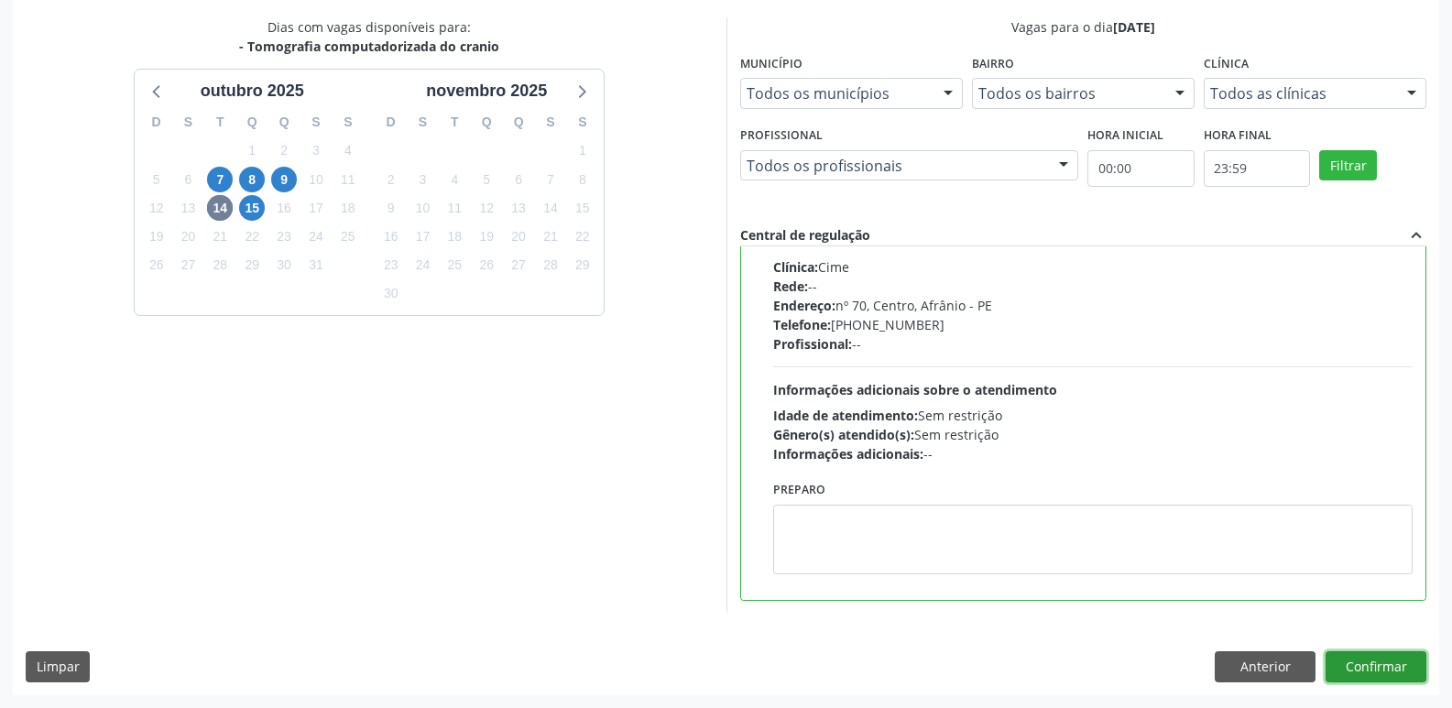
click at [1383, 670] on button "Confirmar" at bounding box center [1375, 666] width 101 height 31
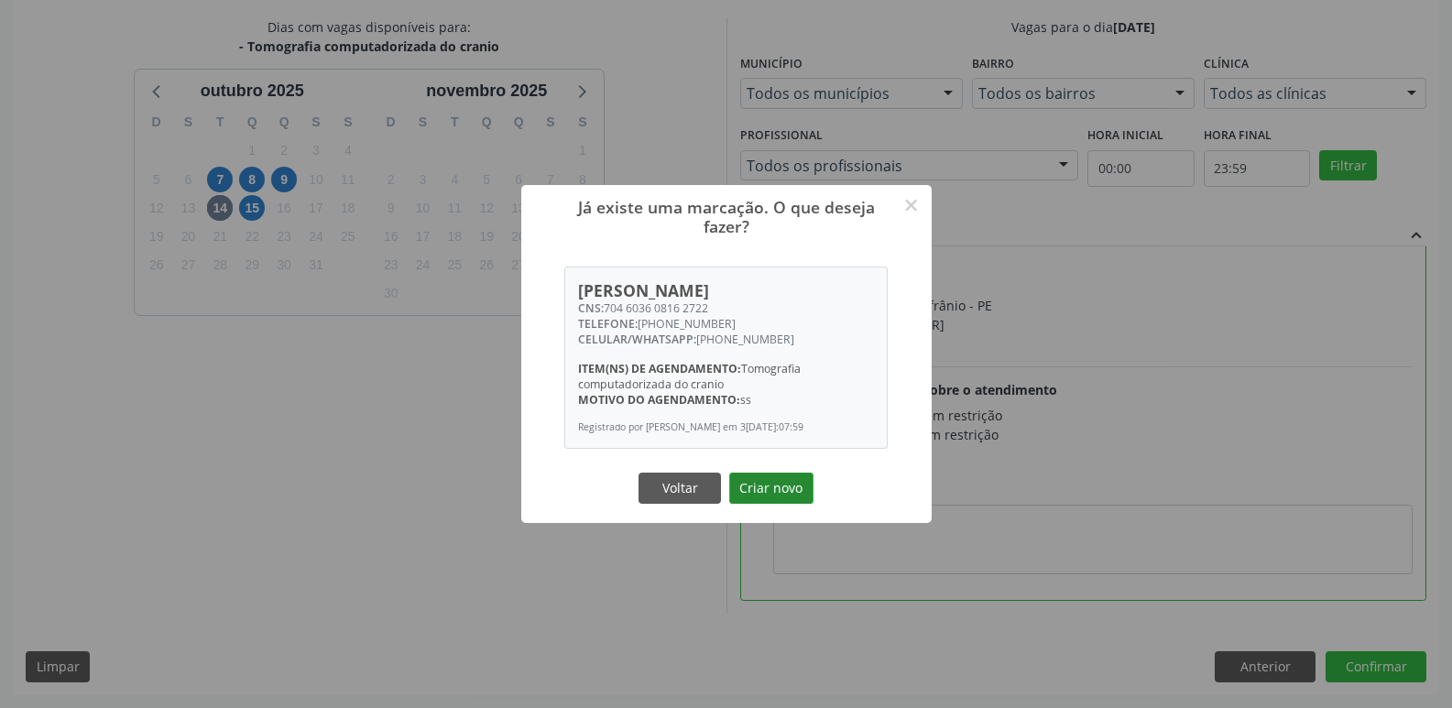
click at [790, 497] on button "Criar novo" at bounding box center [771, 488] width 84 height 31
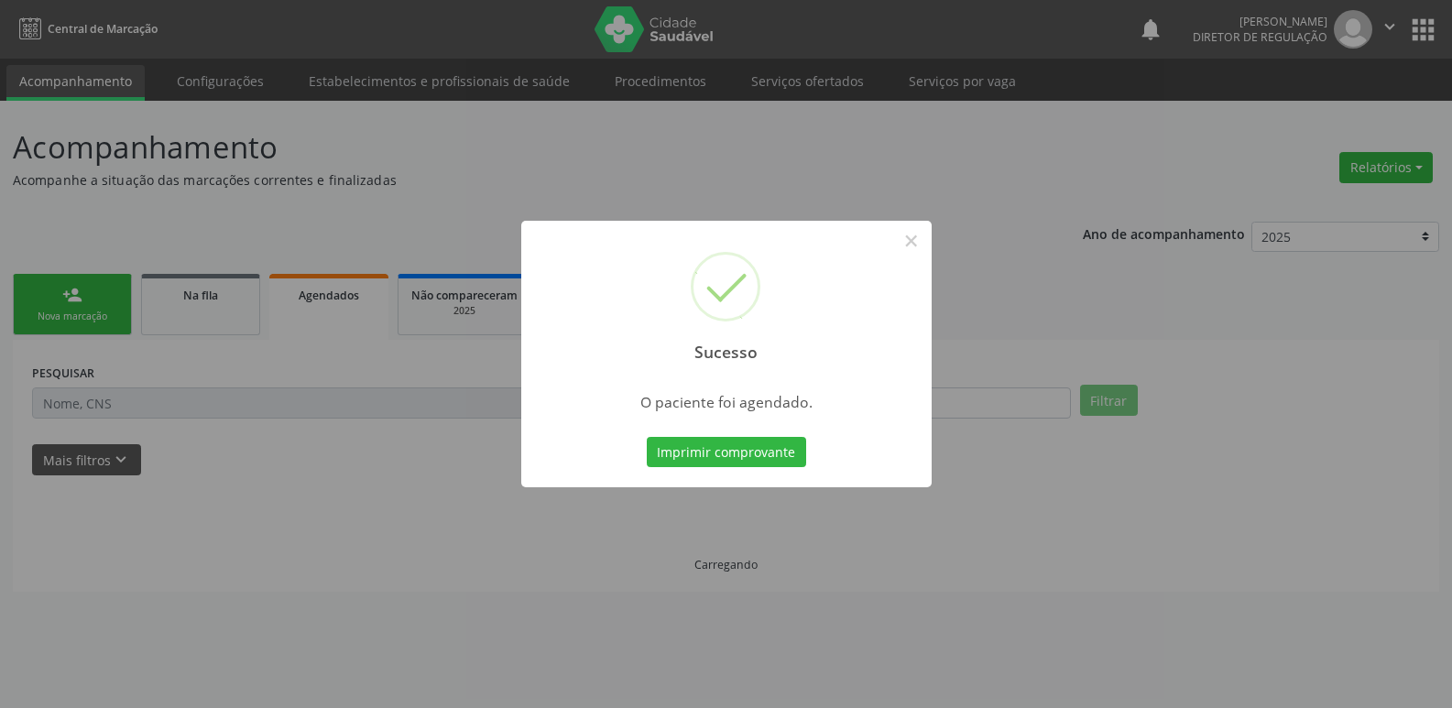
scroll to position [0, 0]
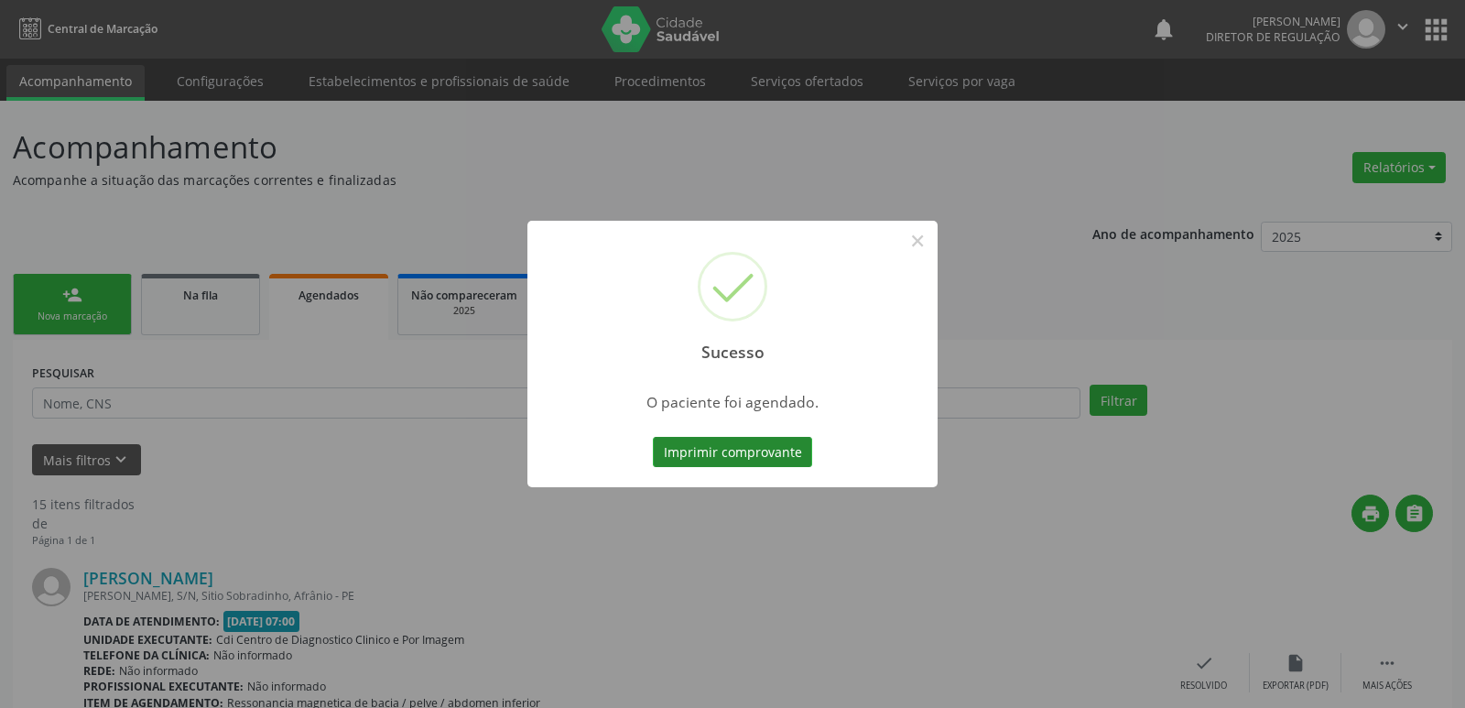
click at [757, 453] on button "Imprimir comprovante" at bounding box center [732, 452] width 159 height 31
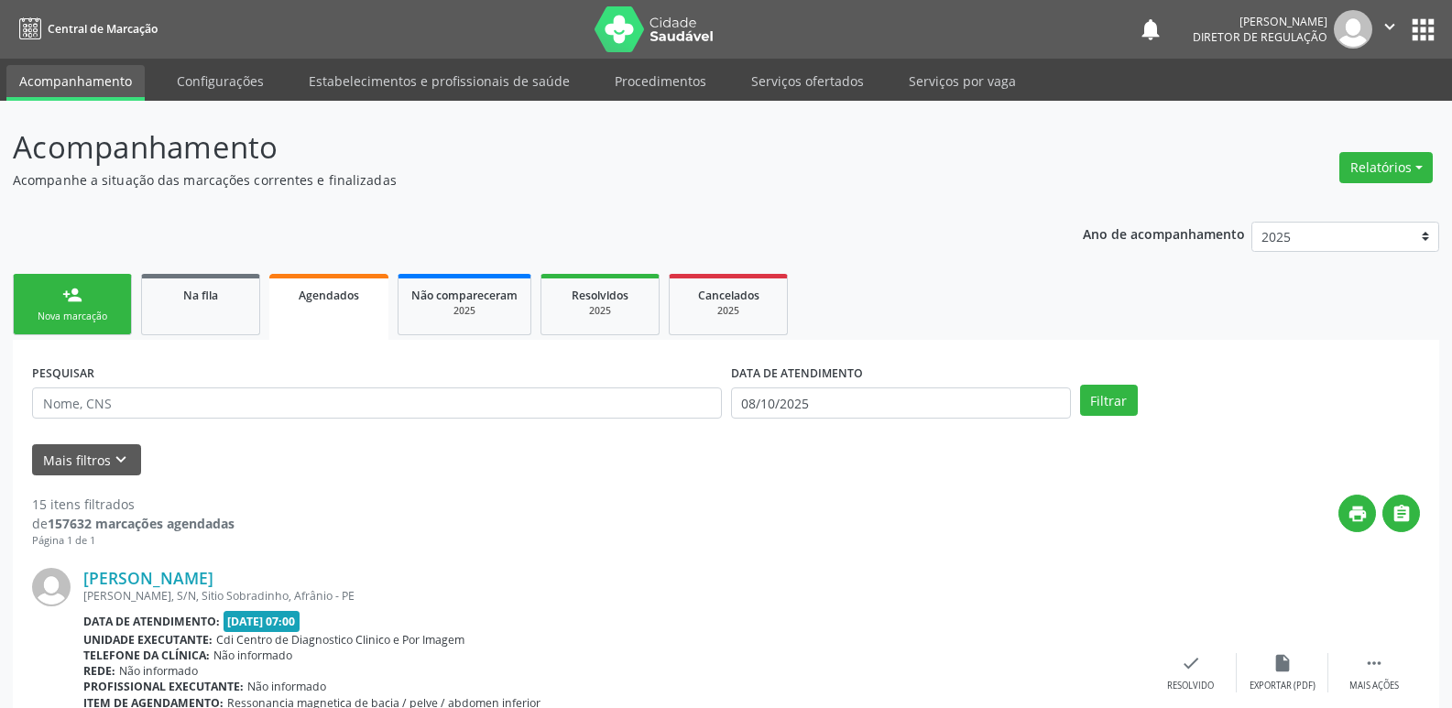
click at [97, 308] on link "person_add Nova marcação" at bounding box center [72, 304] width 119 height 61
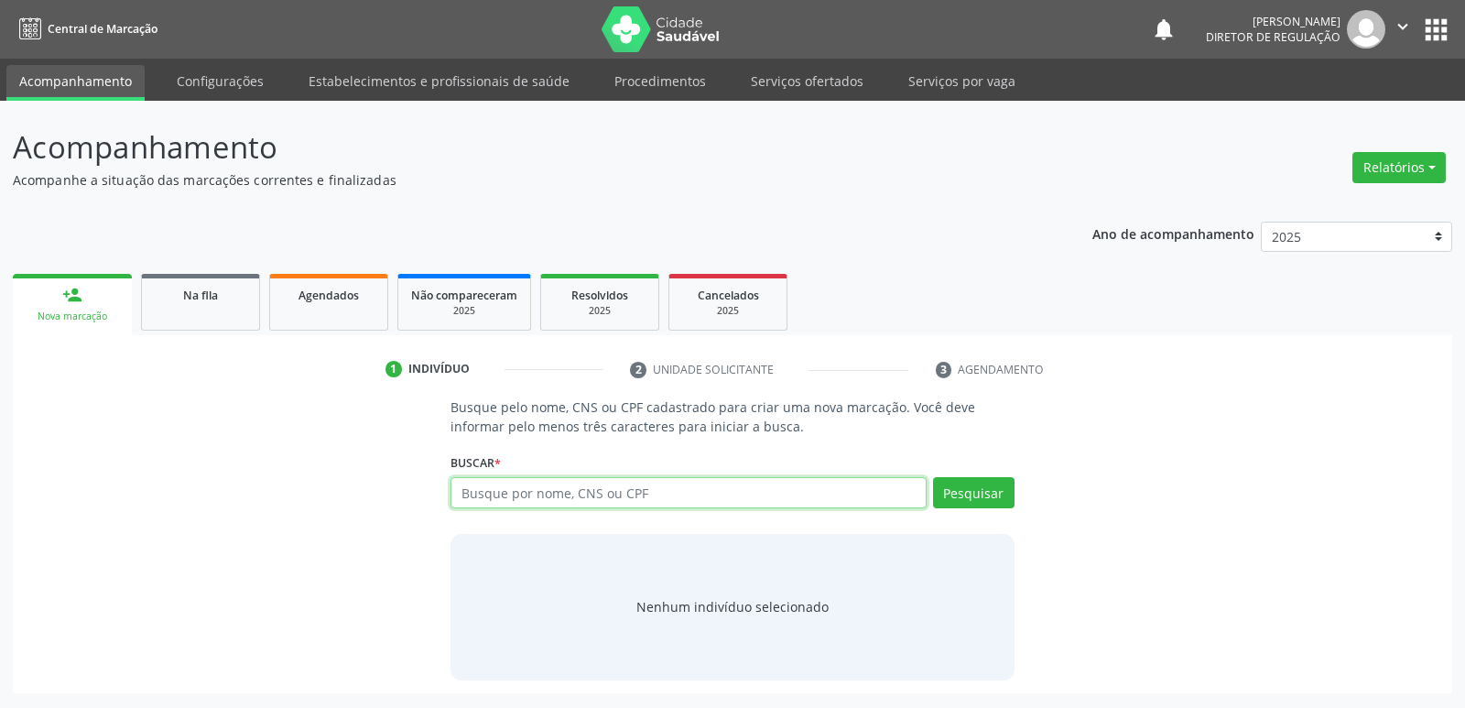
click at [604, 494] on input "text" at bounding box center [688, 492] width 475 height 31
type input "707003812692335"
click at [999, 494] on button "Pesquisar" at bounding box center [974, 492] width 82 height 31
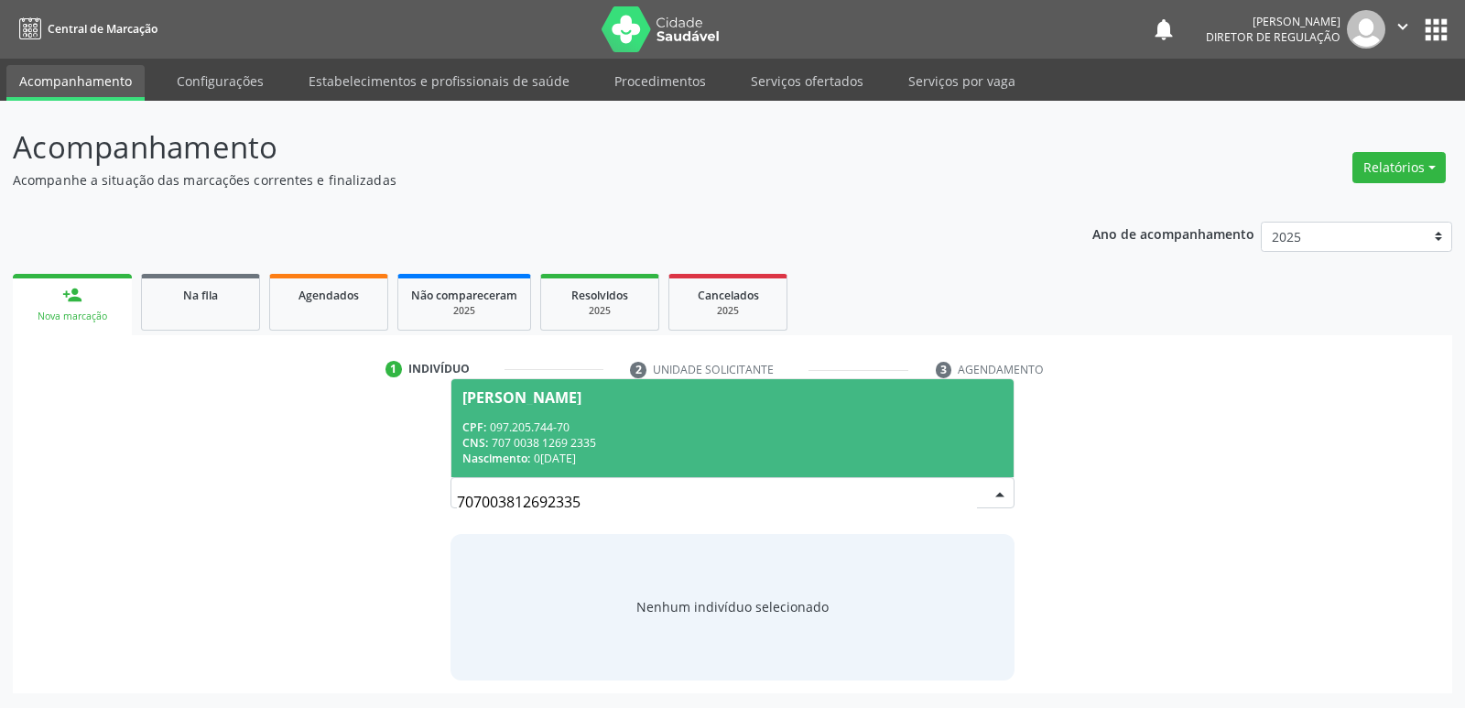
click at [511, 455] on span "Nascimento:" at bounding box center [496, 459] width 68 height 16
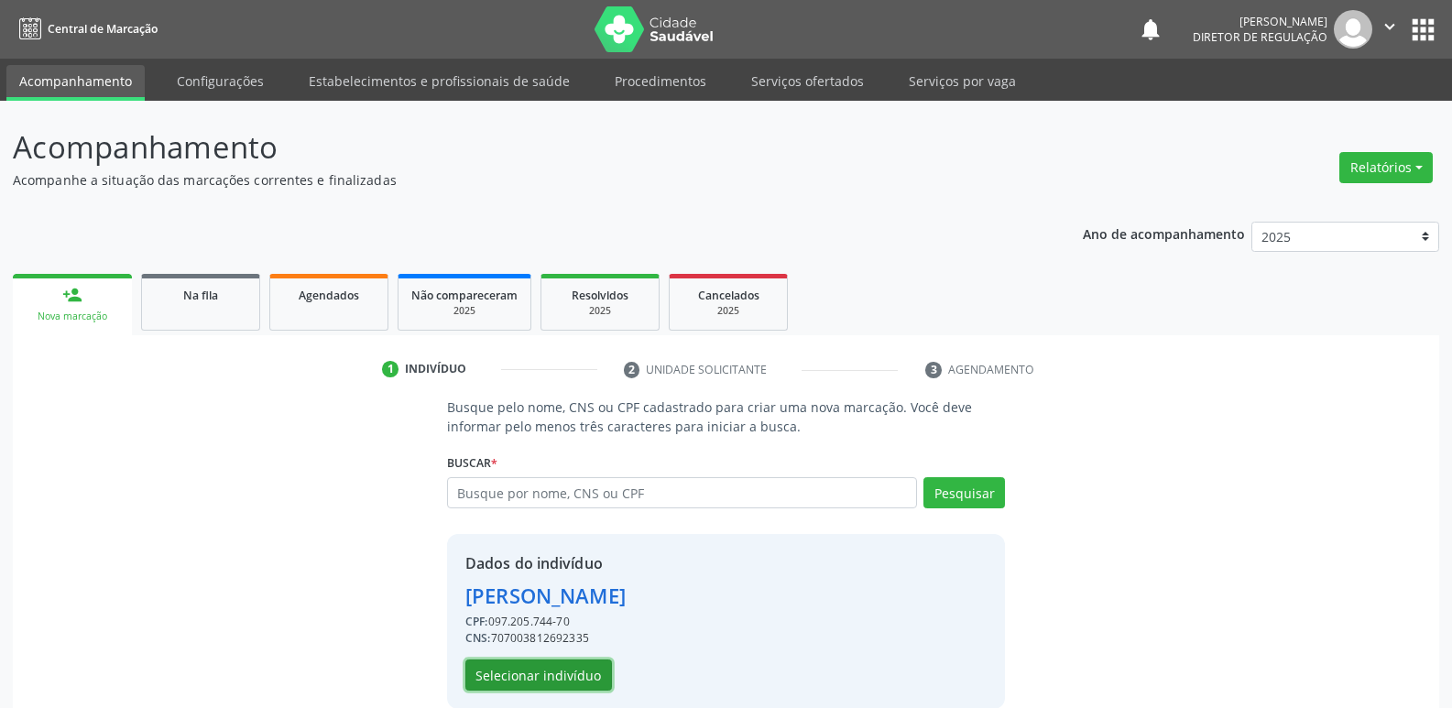
click at [571, 679] on button "Selecionar indivíduo" at bounding box center [538, 674] width 147 height 31
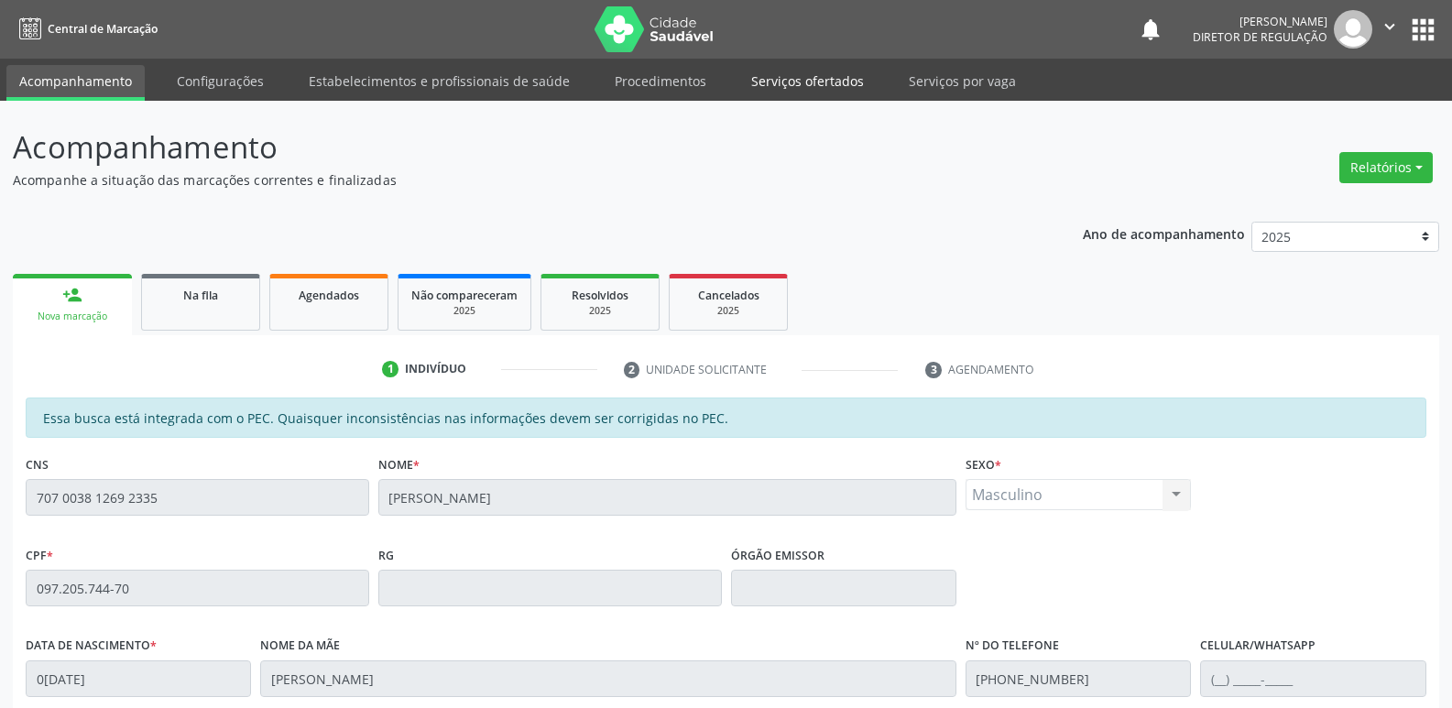
click at [816, 76] on link "Serviços ofertados" at bounding box center [807, 81] width 138 height 32
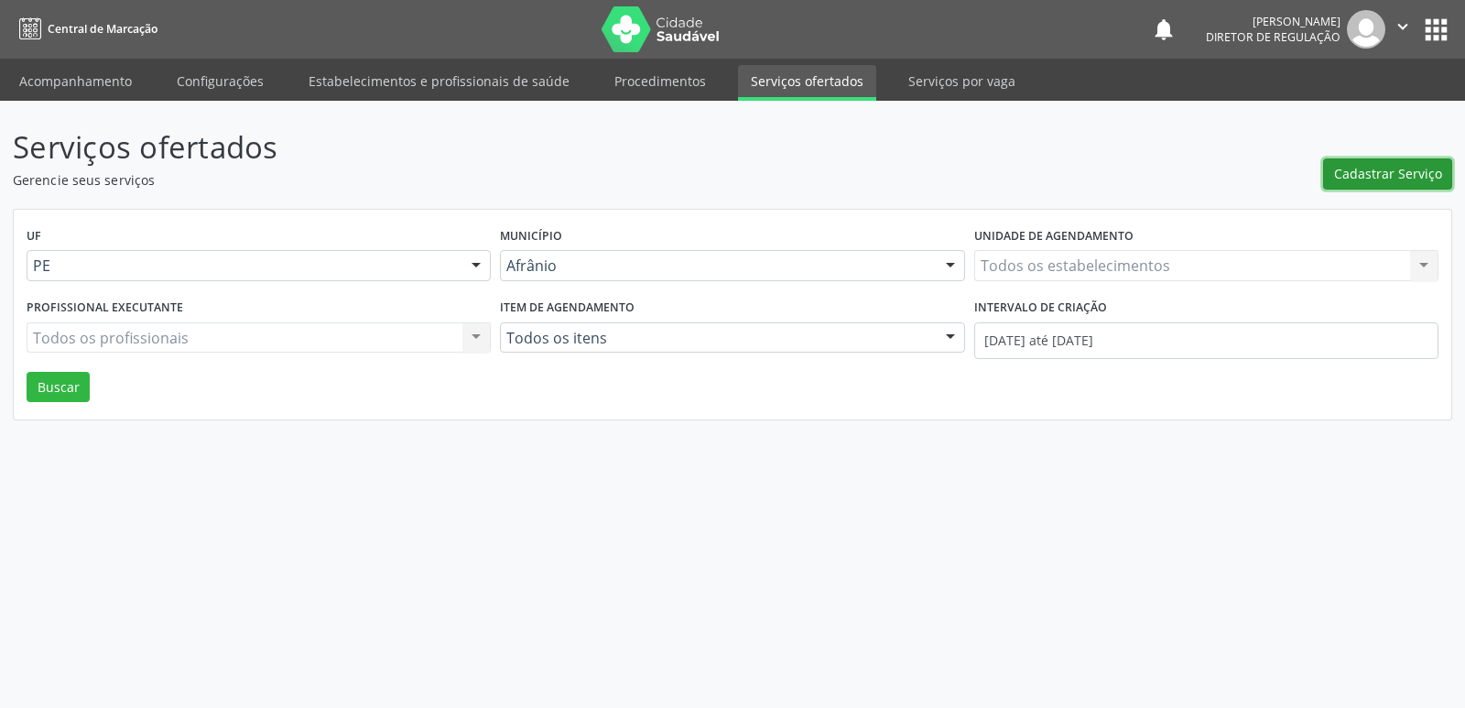
click at [1376, 178] on span "Cadastrar Serviço" at bounding box center [1388, 173] width 108 height 19
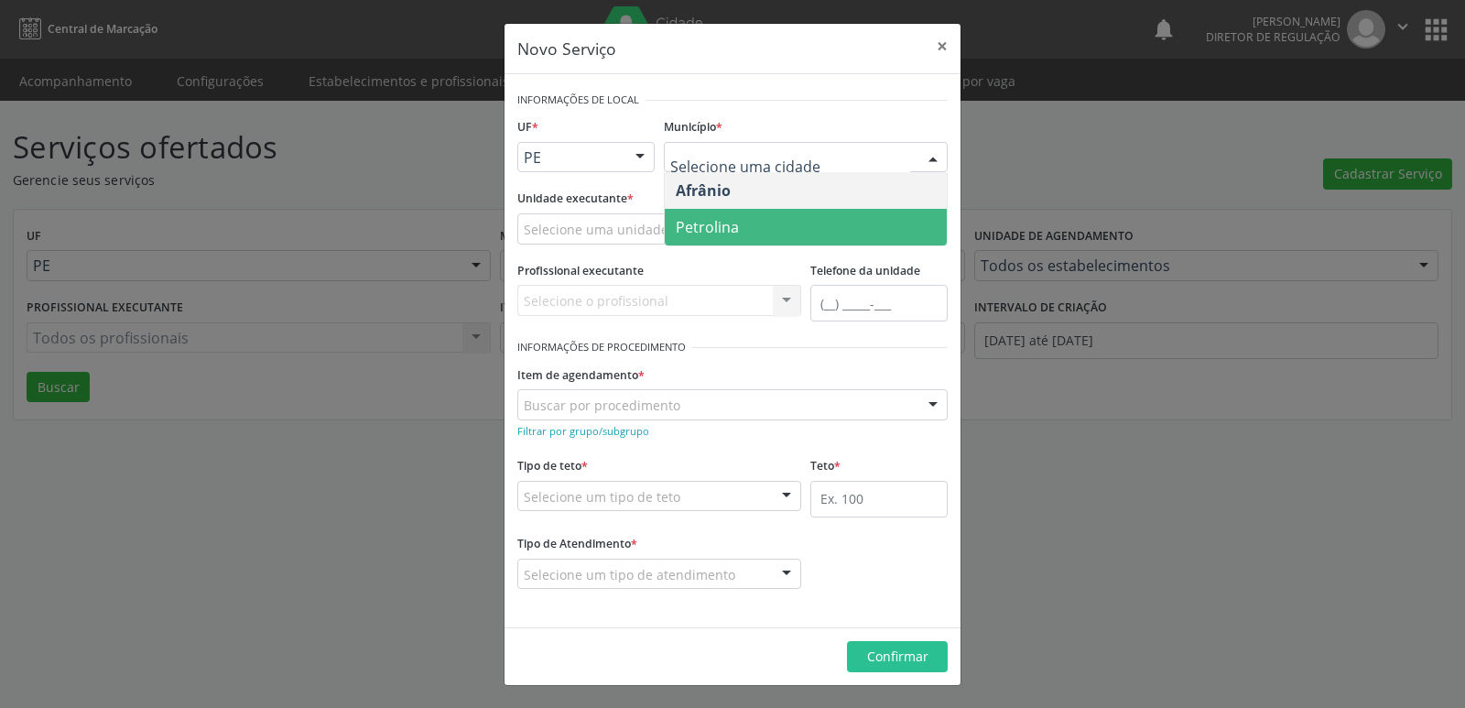
click at [772, 223] on span "Petrolina" at bounding box center [806, 227] width 282 height 37
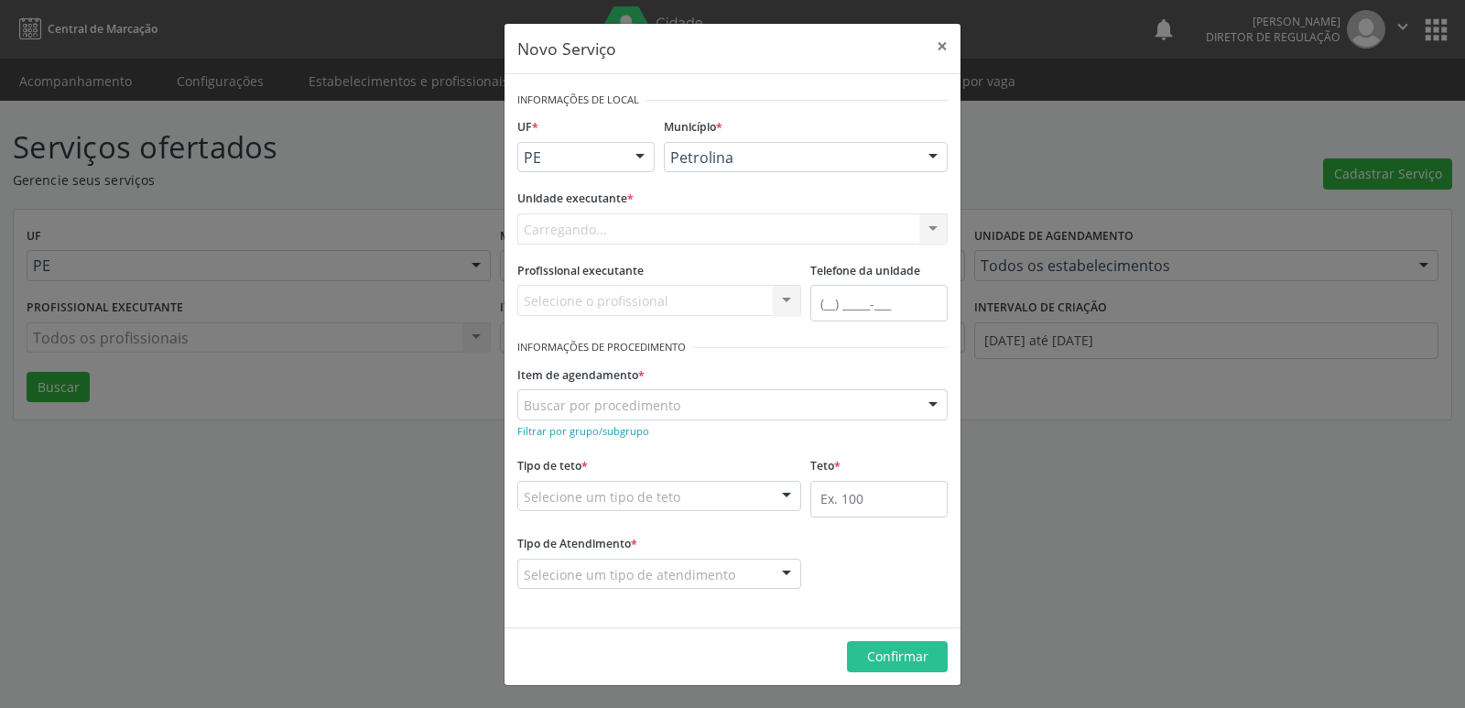
click at [699, 220] on div "Carregando... Academia da Saude de Afranio Academia da Saude do Bairro Roberto …" at bounding box center [732, 228] width 430 height 31
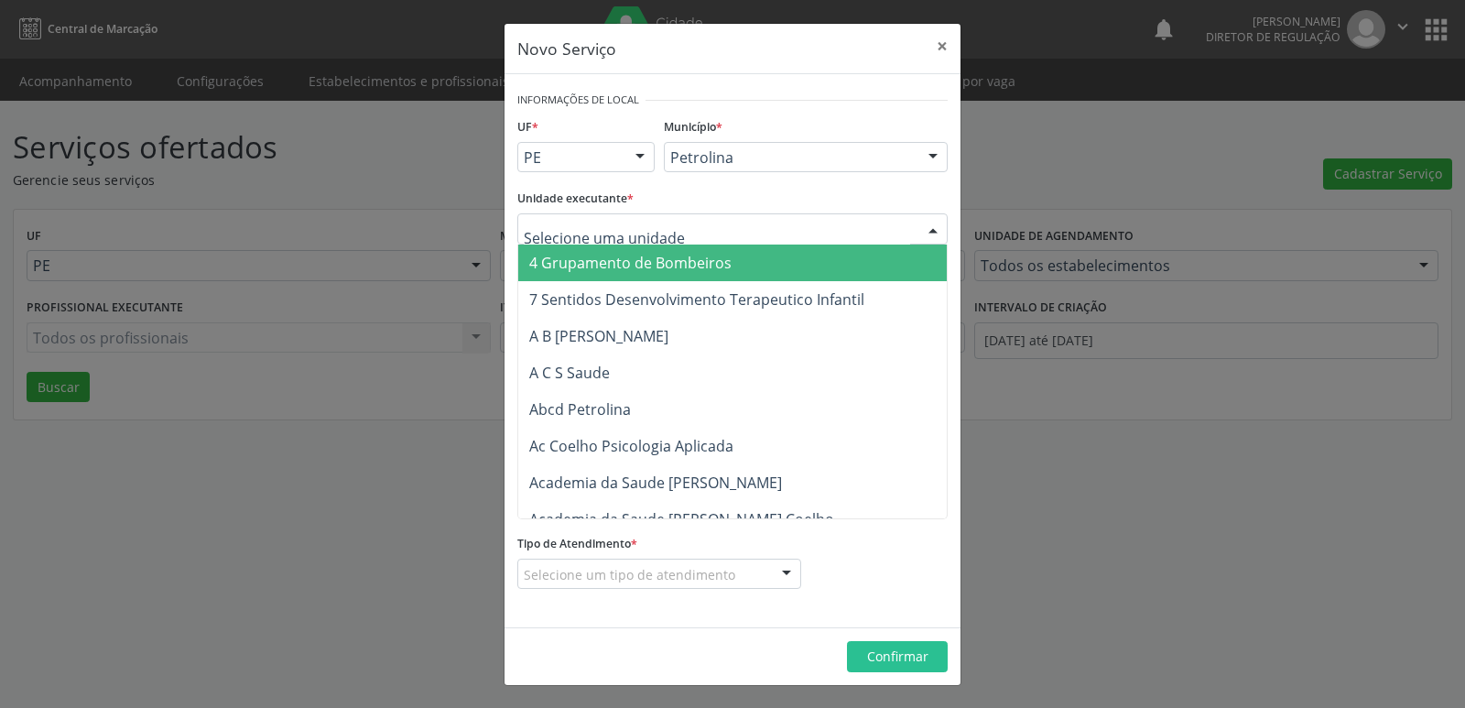
click at [695, 223] on div at bounding box center [732, 228] width 430 height 31
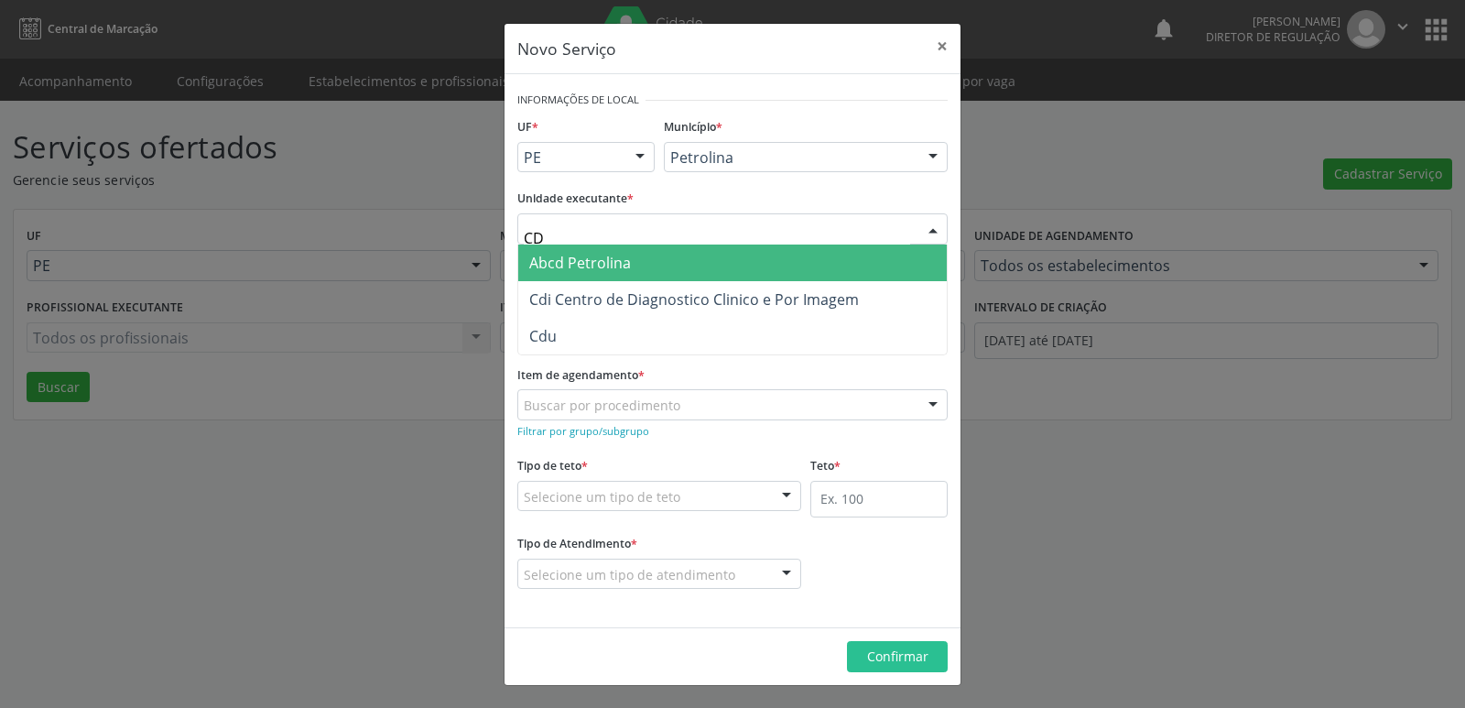
type input "CDI"
click at [705, 261] on span "Cdi Centro de Diagnostico Clinico e Por Imagem" at bounding box center [694, 263] width 330 height 20
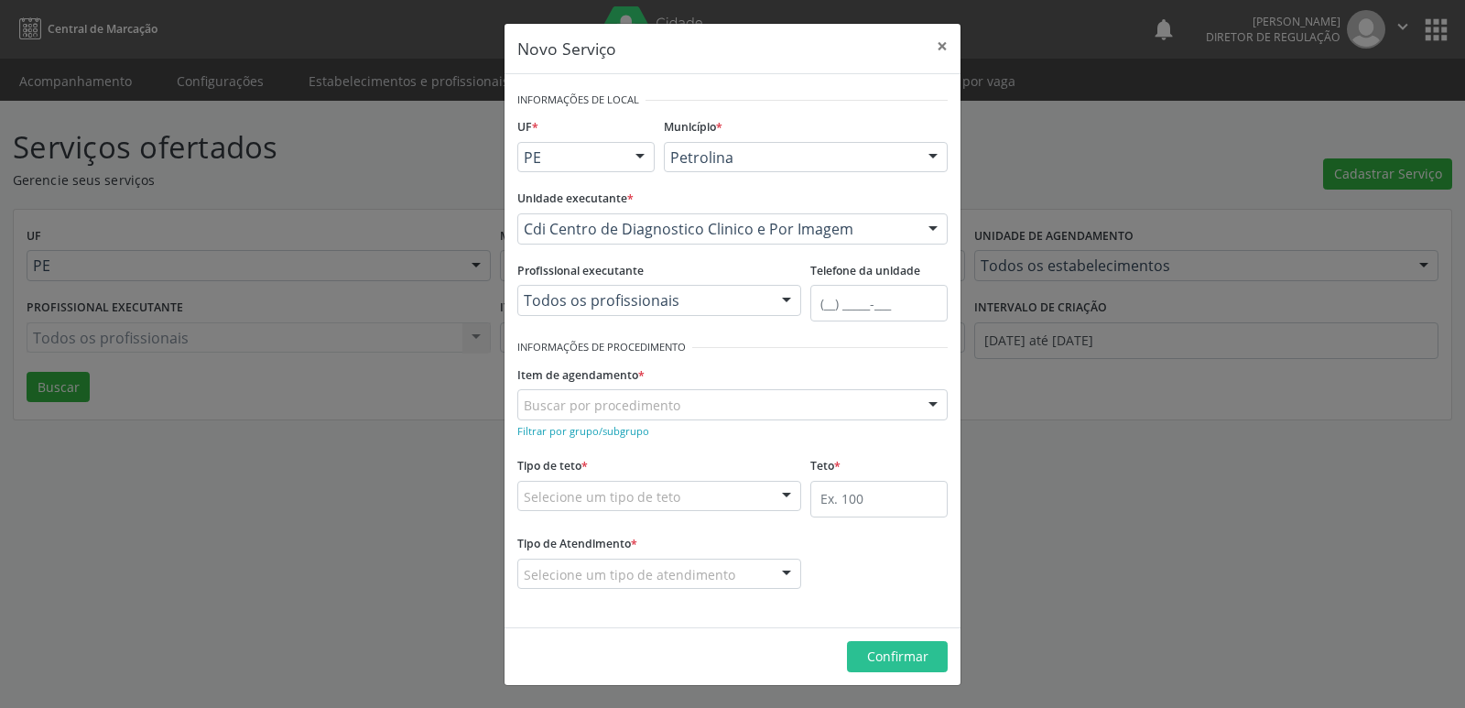
click at [694, 403] on div "Buscar por procedimento" at bounding box center [732, 404] width 430 height 31
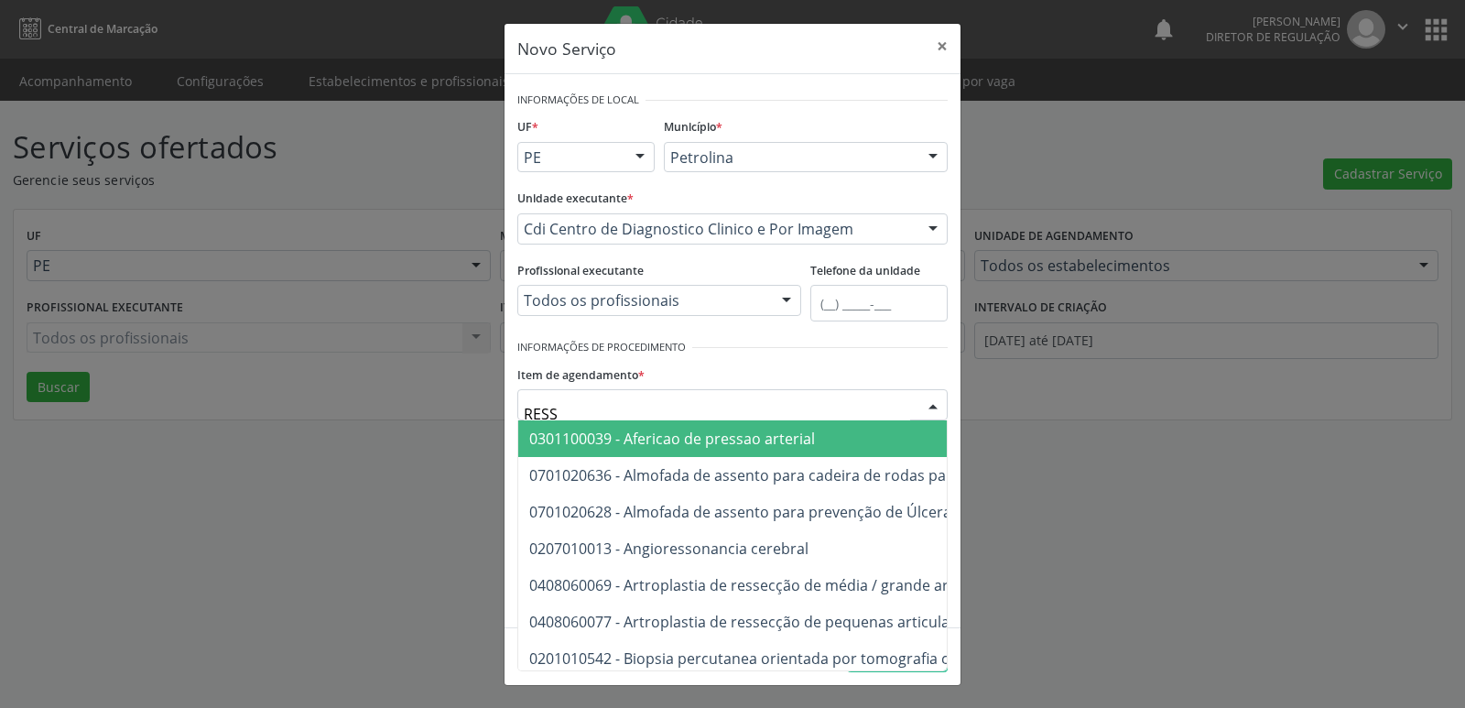
type input "RESSO"
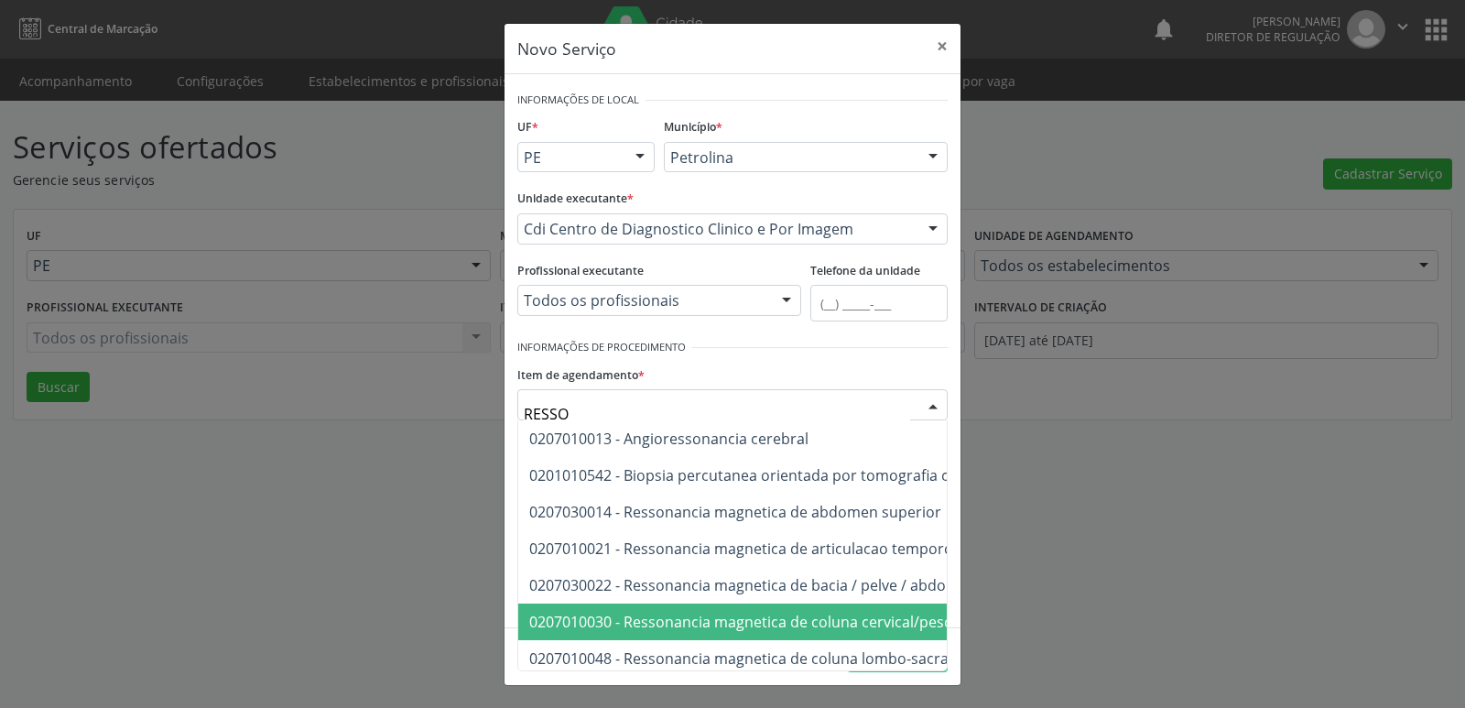
click at [808, 619] on span "0207010030 - Ressonancia magnetica de coluna cervical/pescoço" at bounding box center [753, 622] width 448 height 20
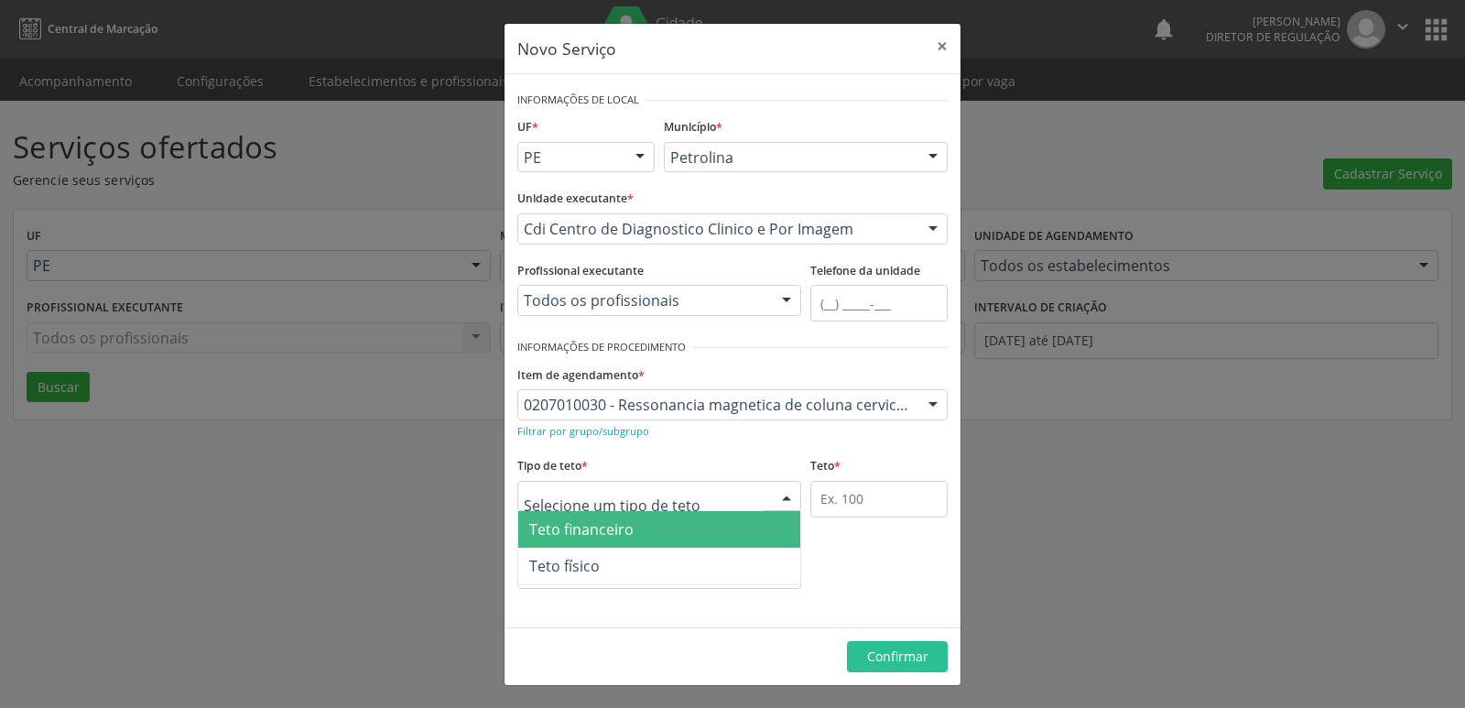
click at [684, 500] on div at bounding box center [659, 496] width 284 height 31
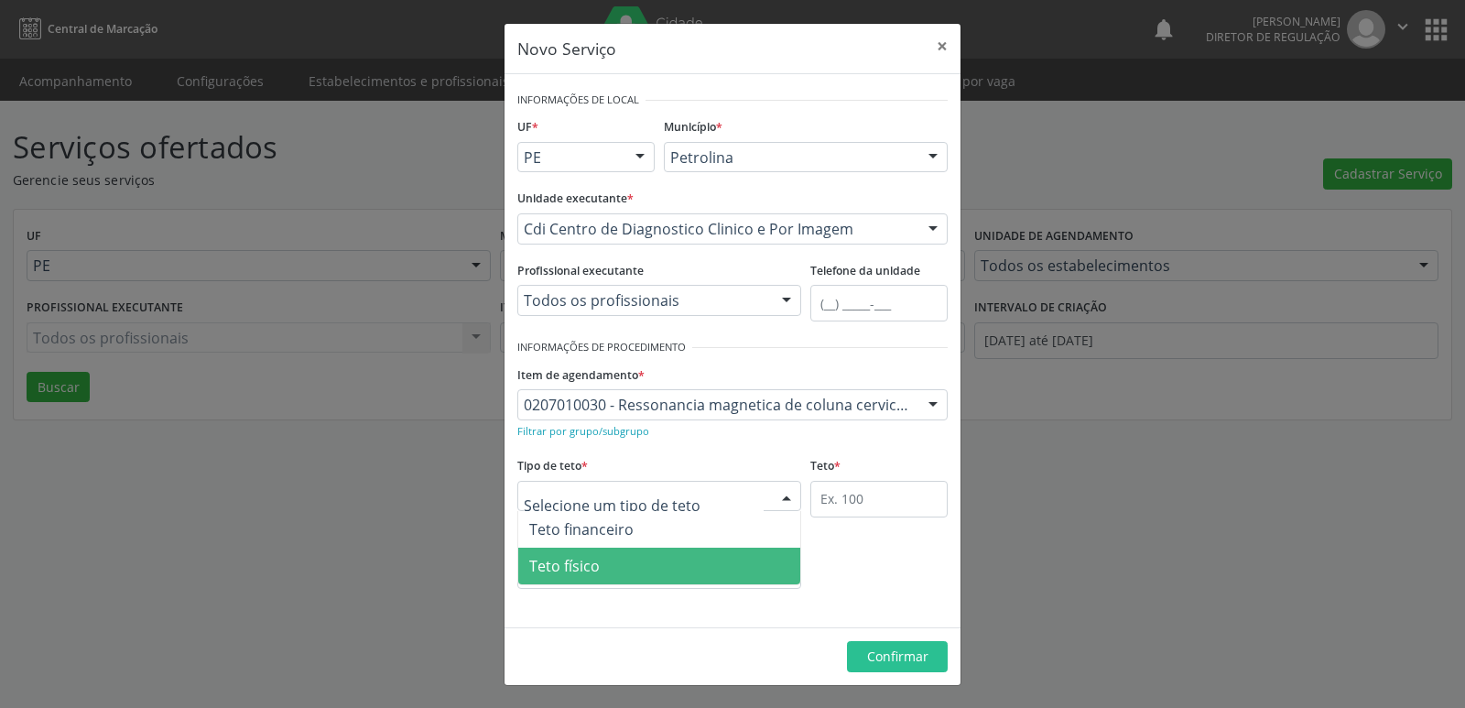
drag, startPoint x: 647, startPoint y: 571, endPoint x: 710, endPoint y: 564, distance: 62.7
click at [649, 574] on span "Teto físico" at bounding box center [659, 566] width 282 height 37
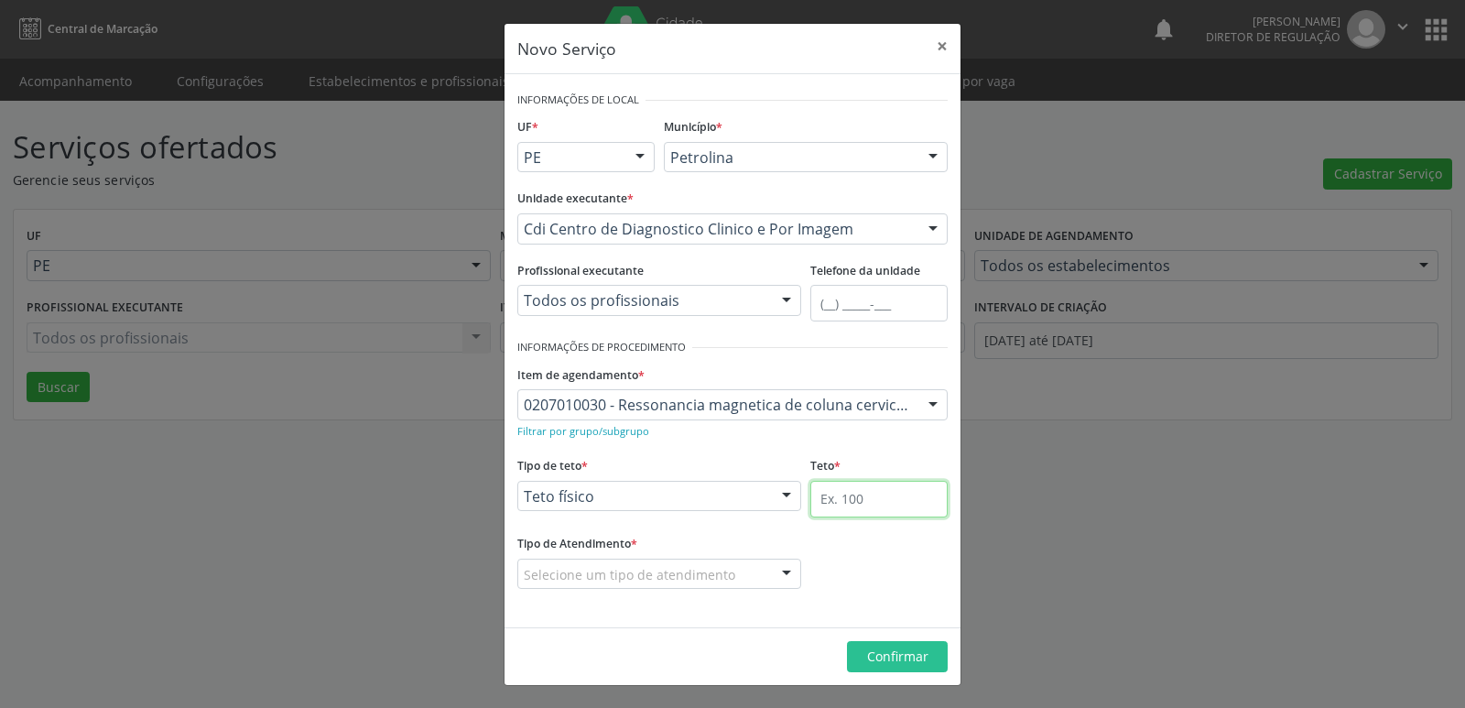
click at [868, 507] on input "text" at bounding box center [878, 499] width 137 height 37
type input "6"
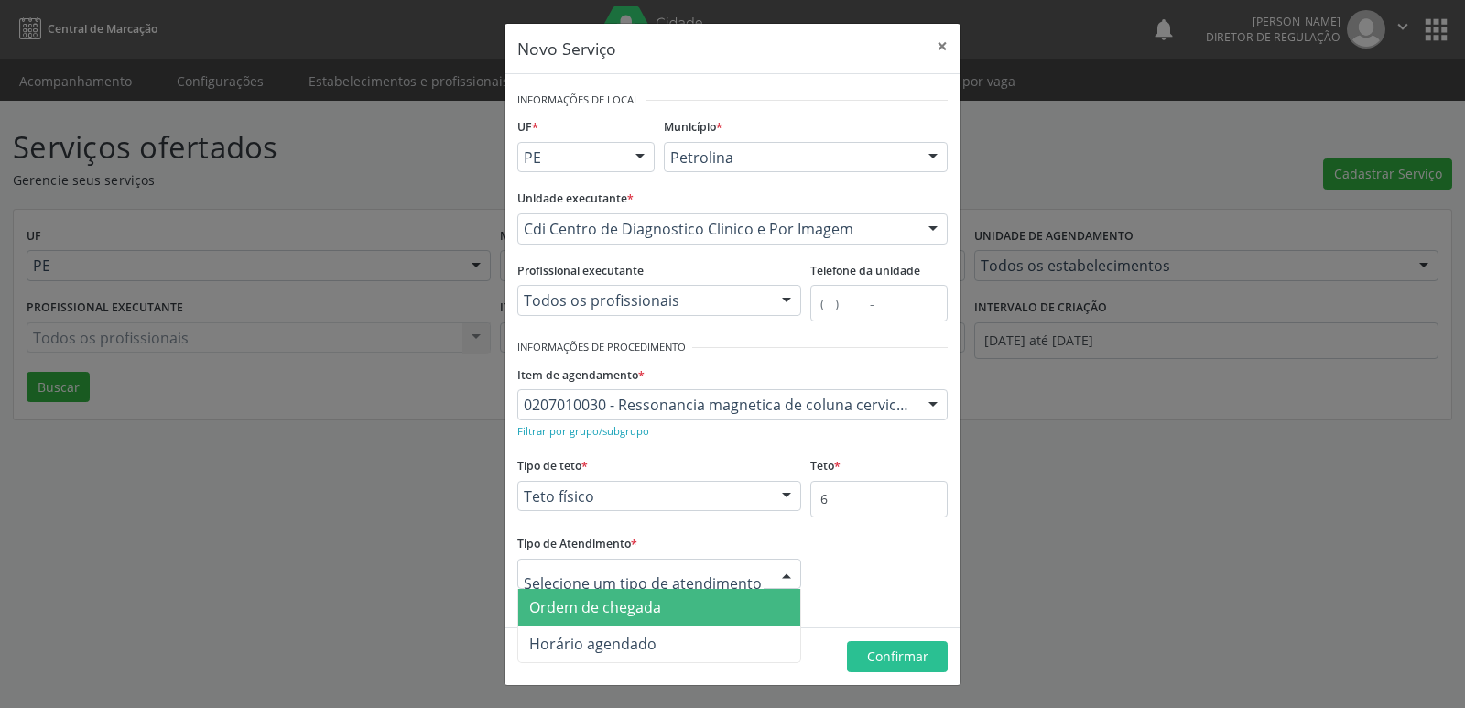
click at [646, 605] on span "Ordem de chegada" at bounding box center [595, 607] width 132 height 20
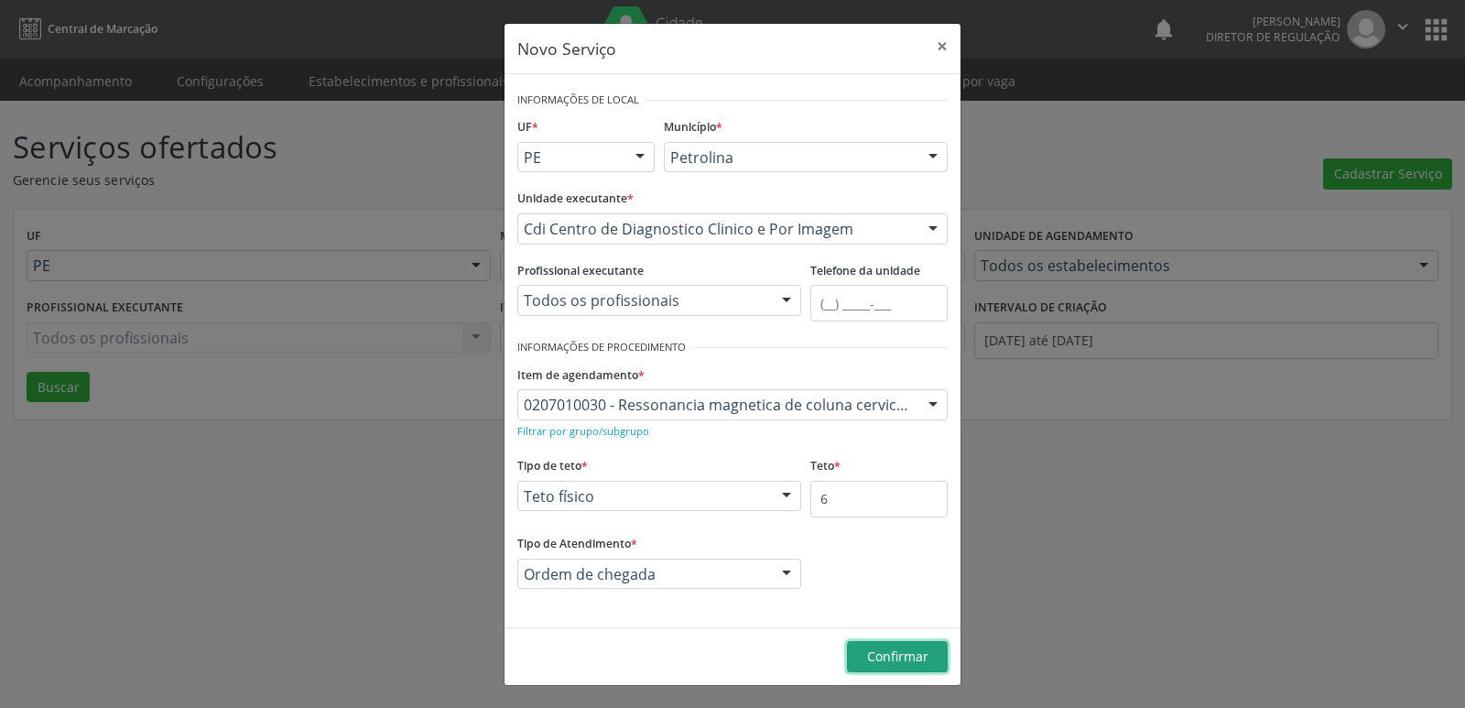
click at [875, 657] on span "Confirmar" at bounding box center [897, 655] width 61 height 17
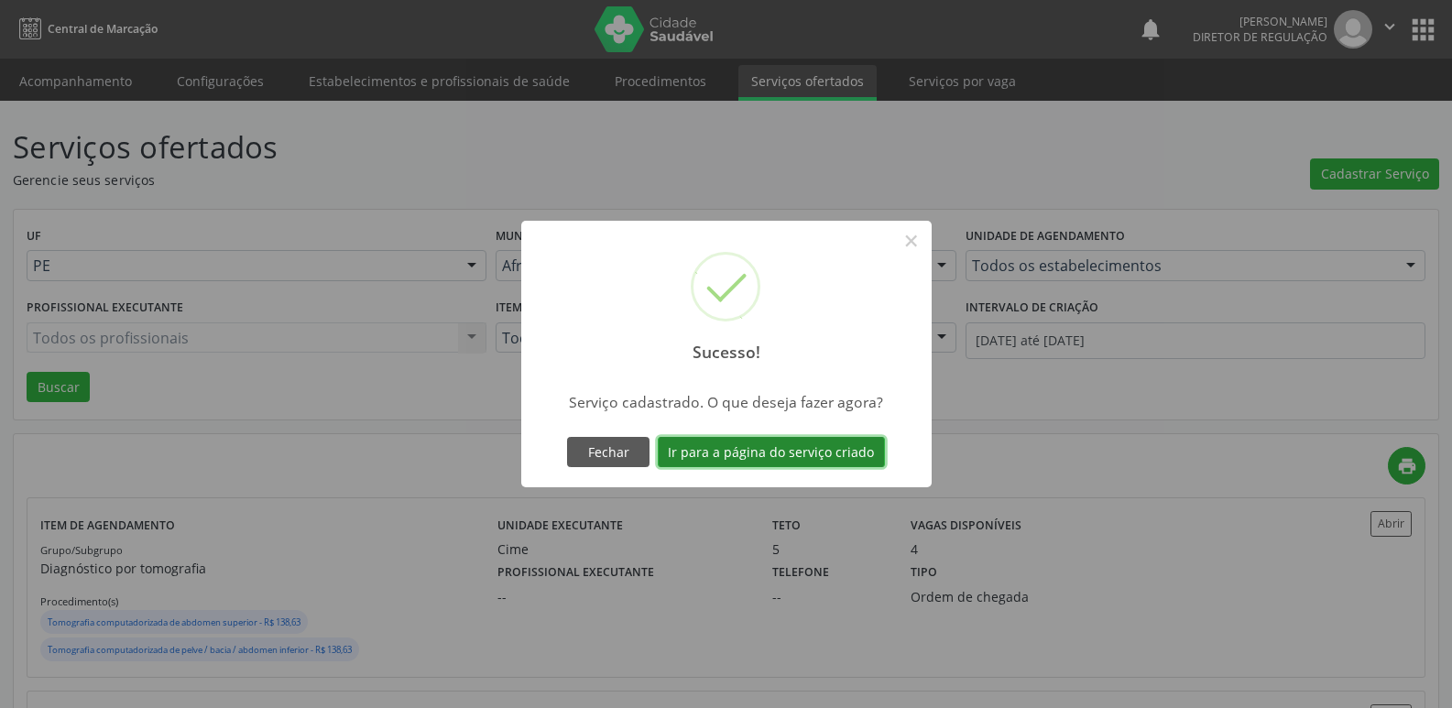
click at [833, 453] on button "Ir para a página do serviço criado" at bounding box center [771, 452] width 227 height 31
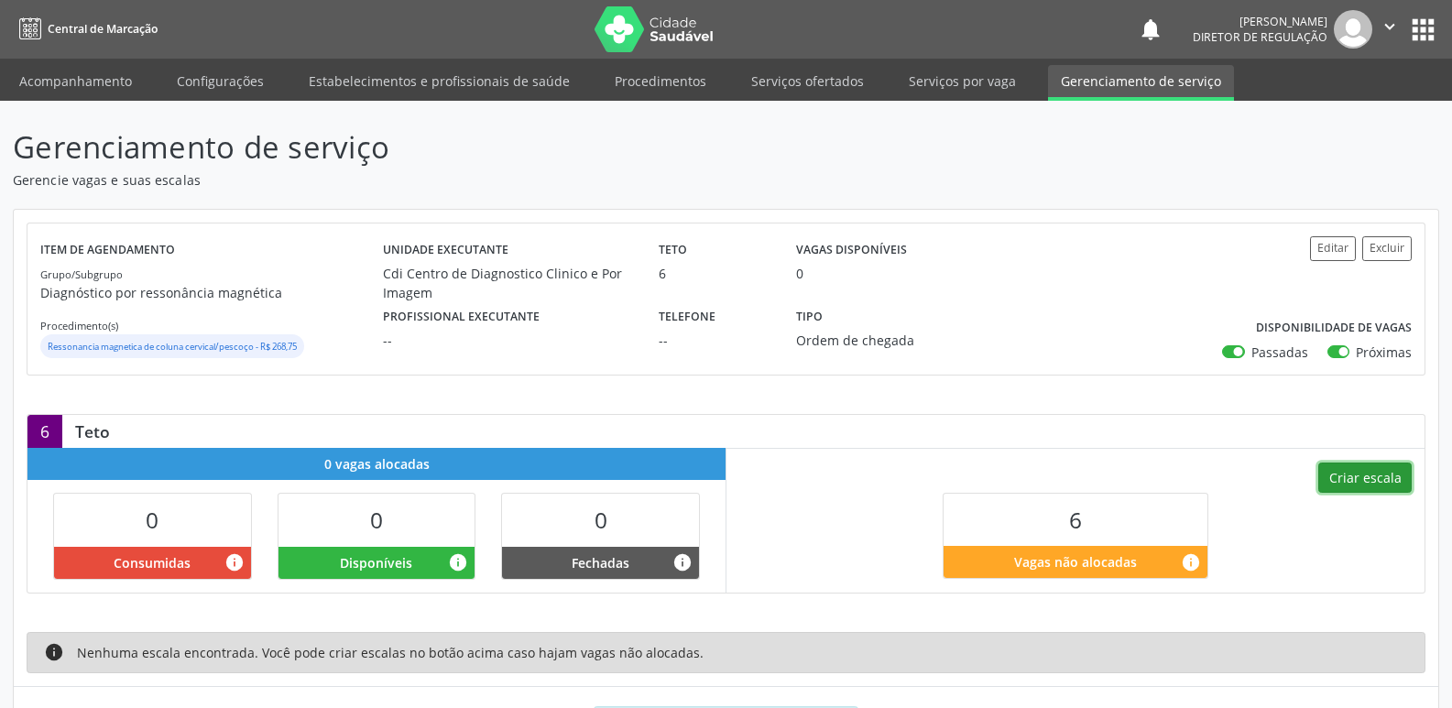
click at [1377, 483] on button "Criar escala" at bounding box center [1364, 477] width 93 height 31
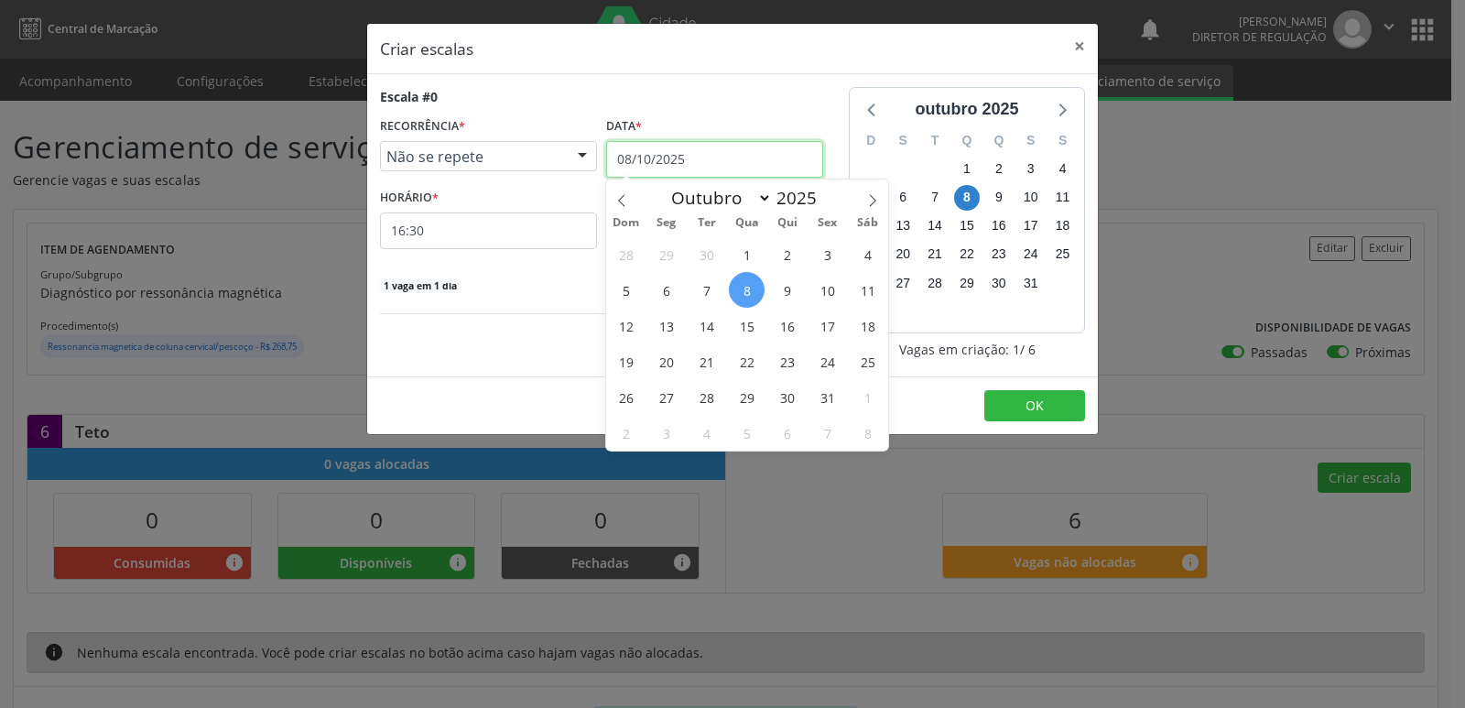
click at [718, 151] on input "08/10/2025" at bounding box center [714, 159] width 217 height 37
click at [673, 330] on span "13" at bounding box center [666, 326] width 36 height 36
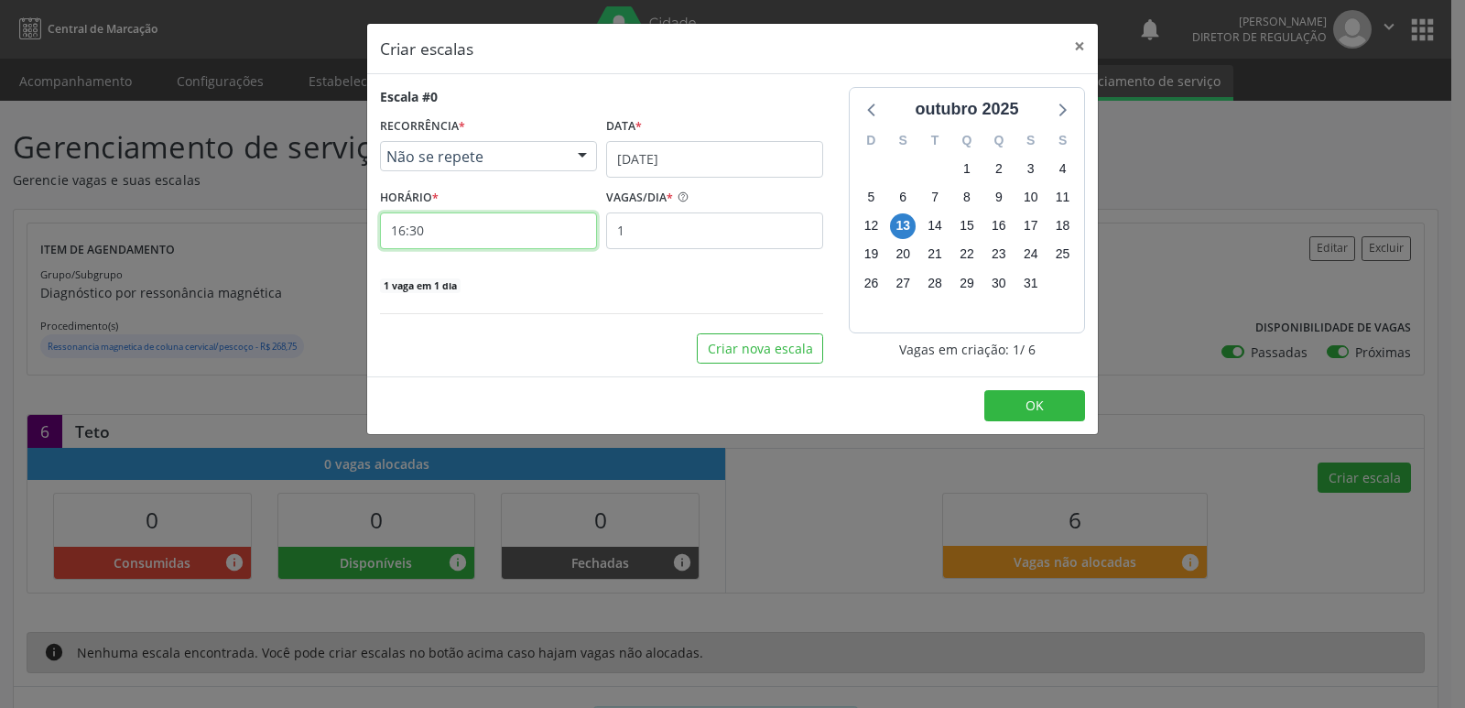
click at [506, 234] on input "16:30" at bounding box center [488, 230] width 217 height 37
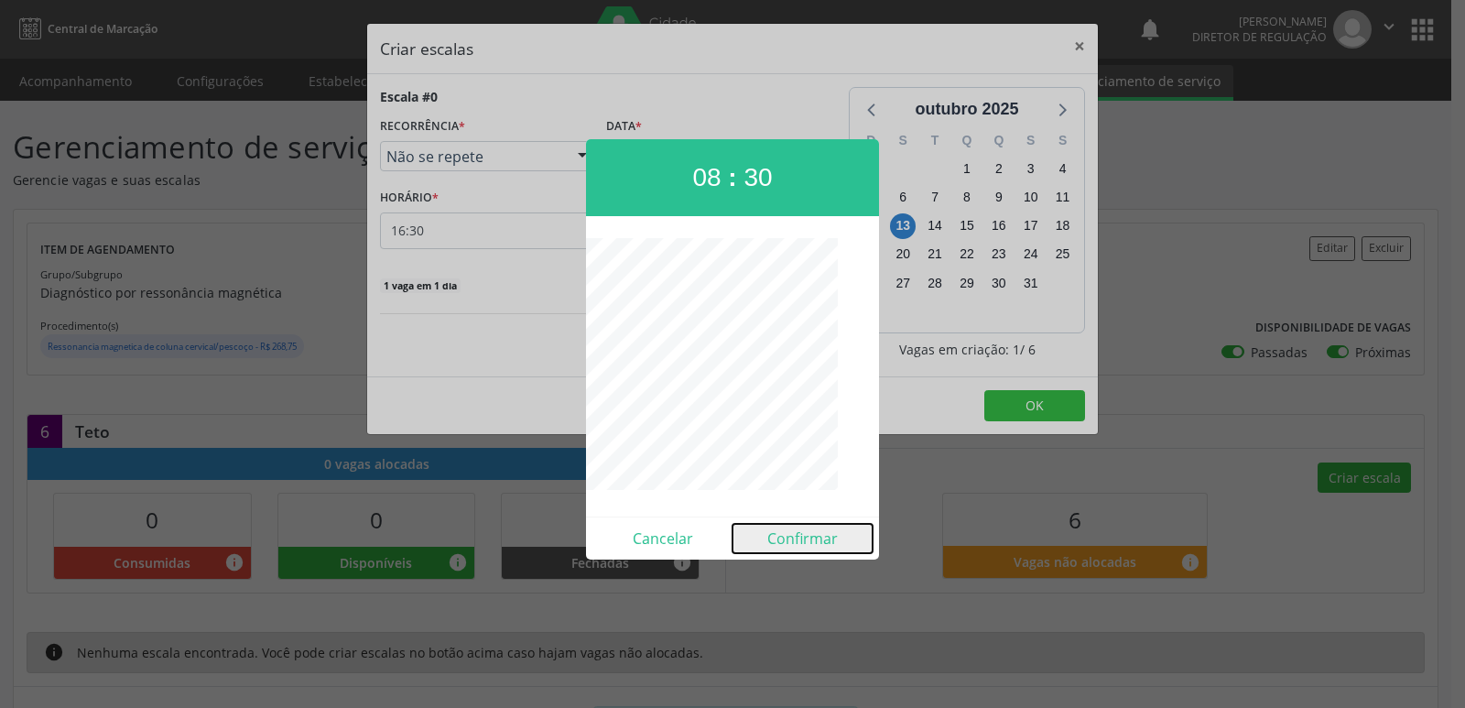
click at [799, 545] on button "Confirmar" at bounding box center [803, 538] width 140 height 29
type input "08:30"
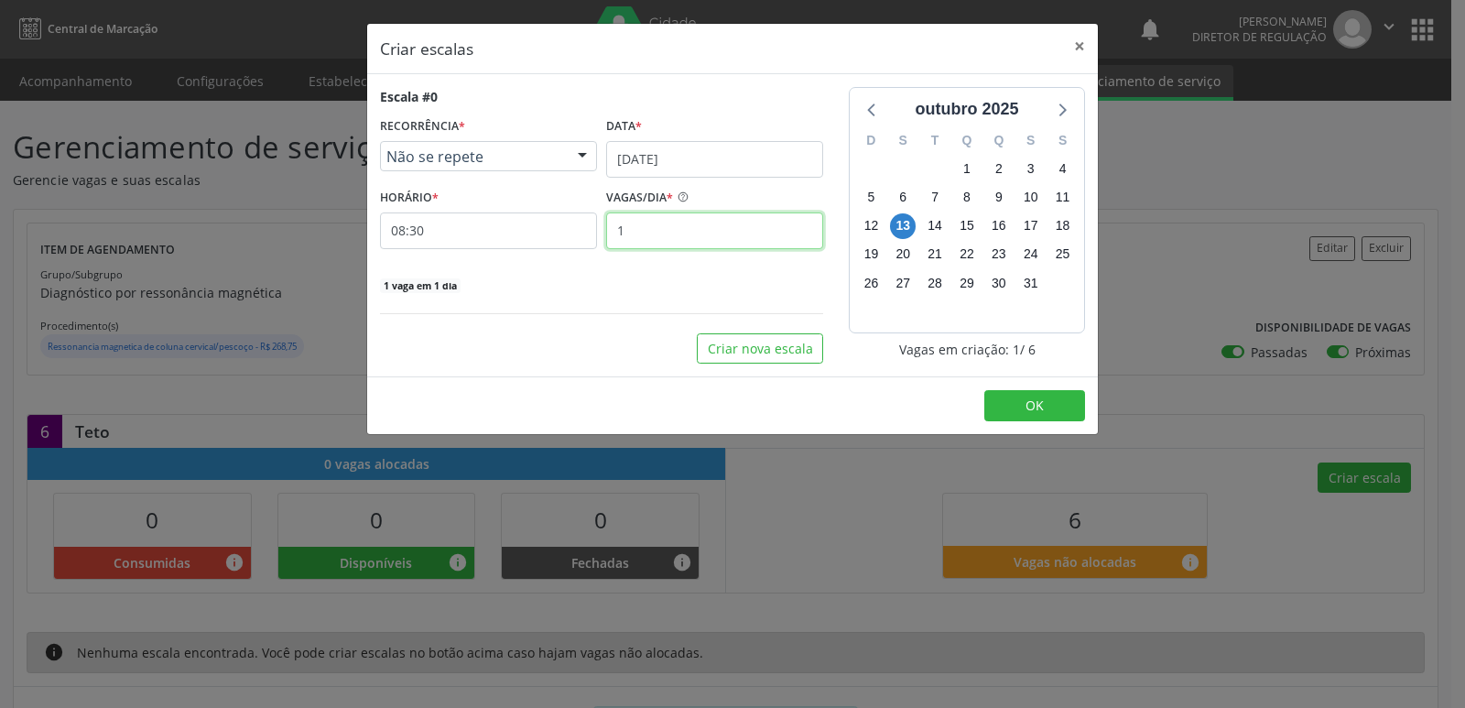
click at [631, 238] on input "1" at bounding box center [714, 230] width 217 height 37
type input "6"
click at [1039, 405] on span "OK" at bounding box center [1035, 405] width 18 height 17
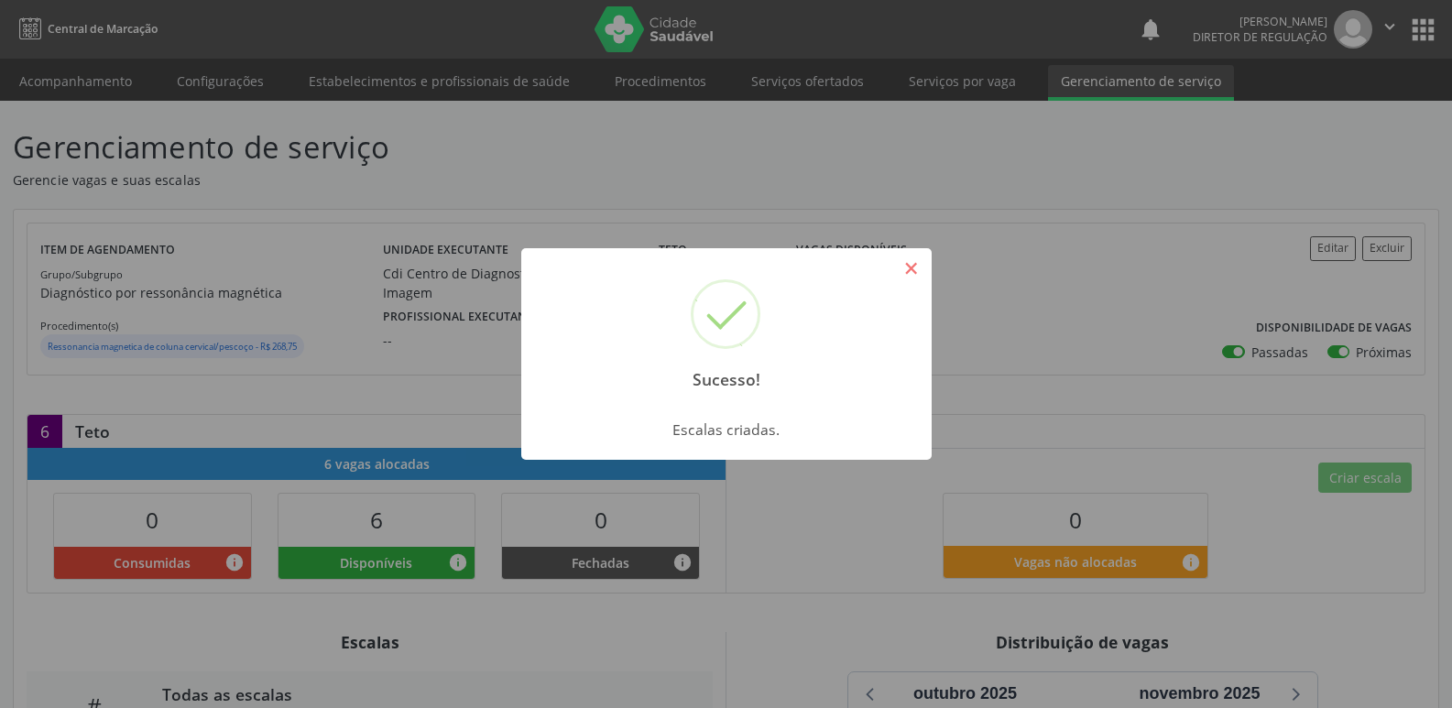
click at [919, 275] on button "×" at bounding box center [911, 268] width 31 height 31
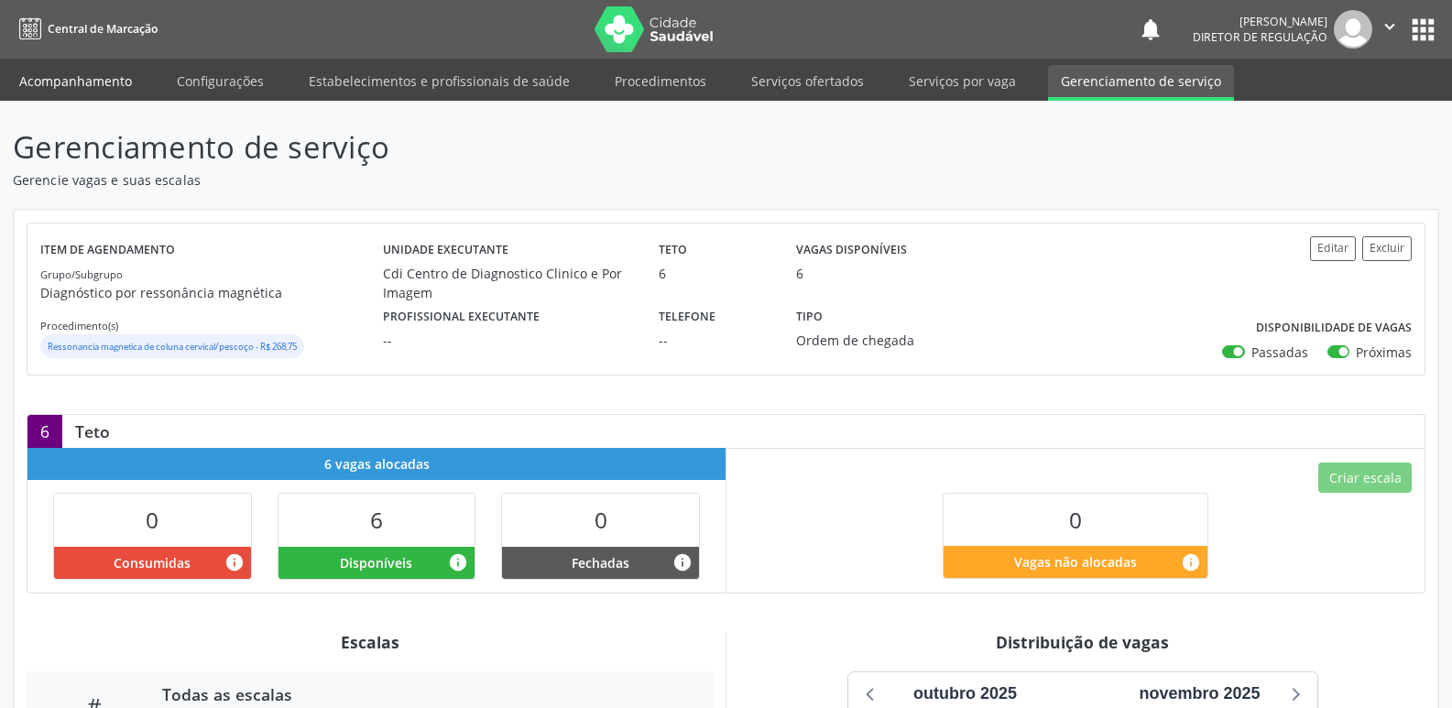
click at [82, 84] on link "Acompanhamento" at bounding box center [75, 81] width 138 height 32
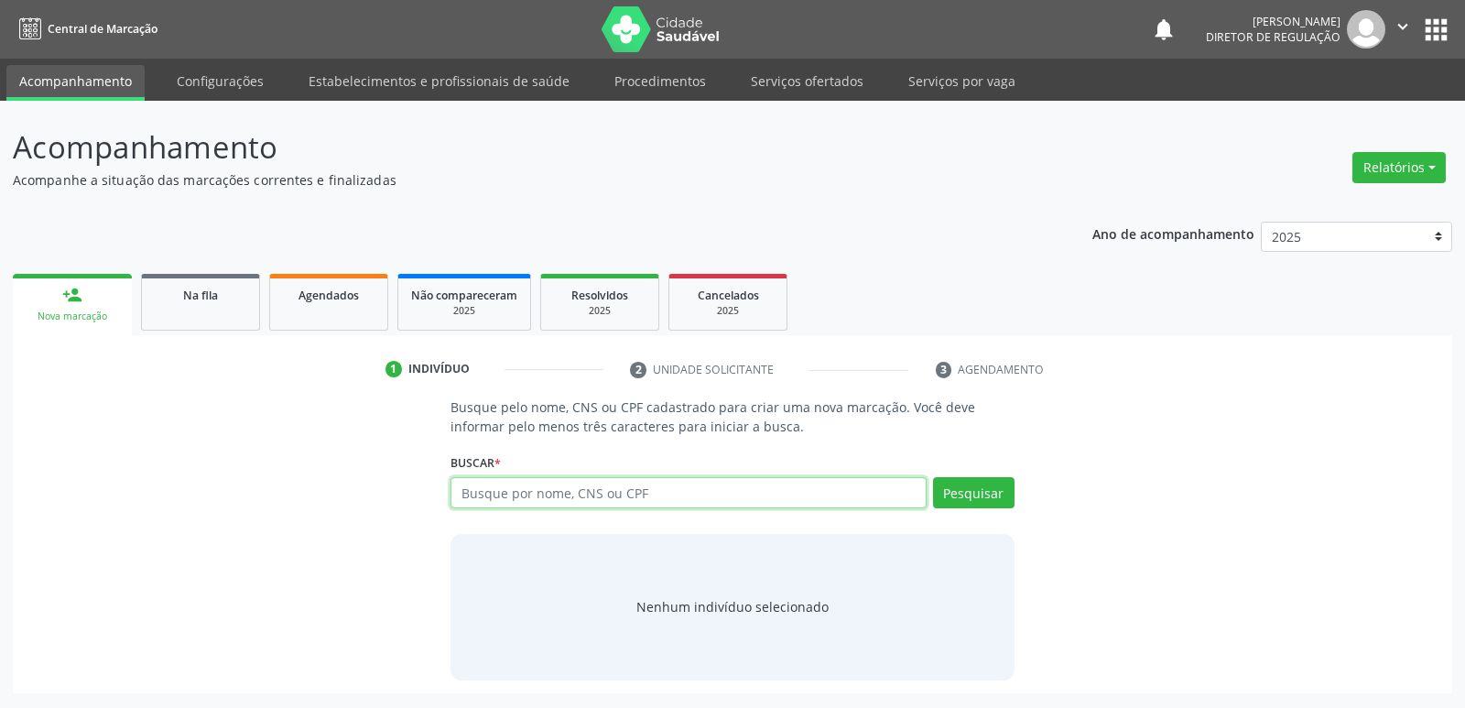
click at [535, 490] on input "text" at bounding box center [688, 492] width 475 height 31
type input "708203139426249"
click at [980, 487] on button "Pesquisar" at bounding box center [974, 492] width 82 height 31
type input "708203139426249"
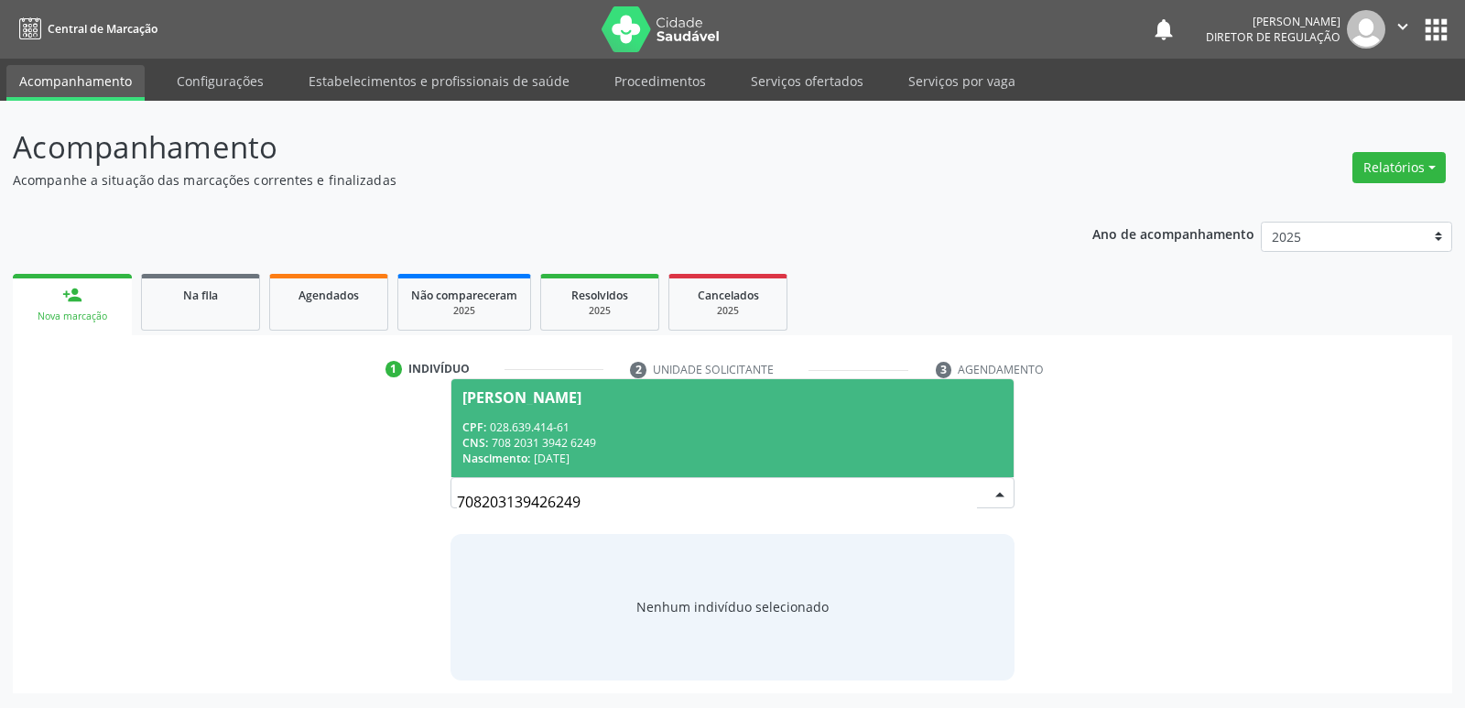
click at [565, 460] on div "Nascimento: 17/08/1974" at bounding box center [731, 459] width 539 height 16
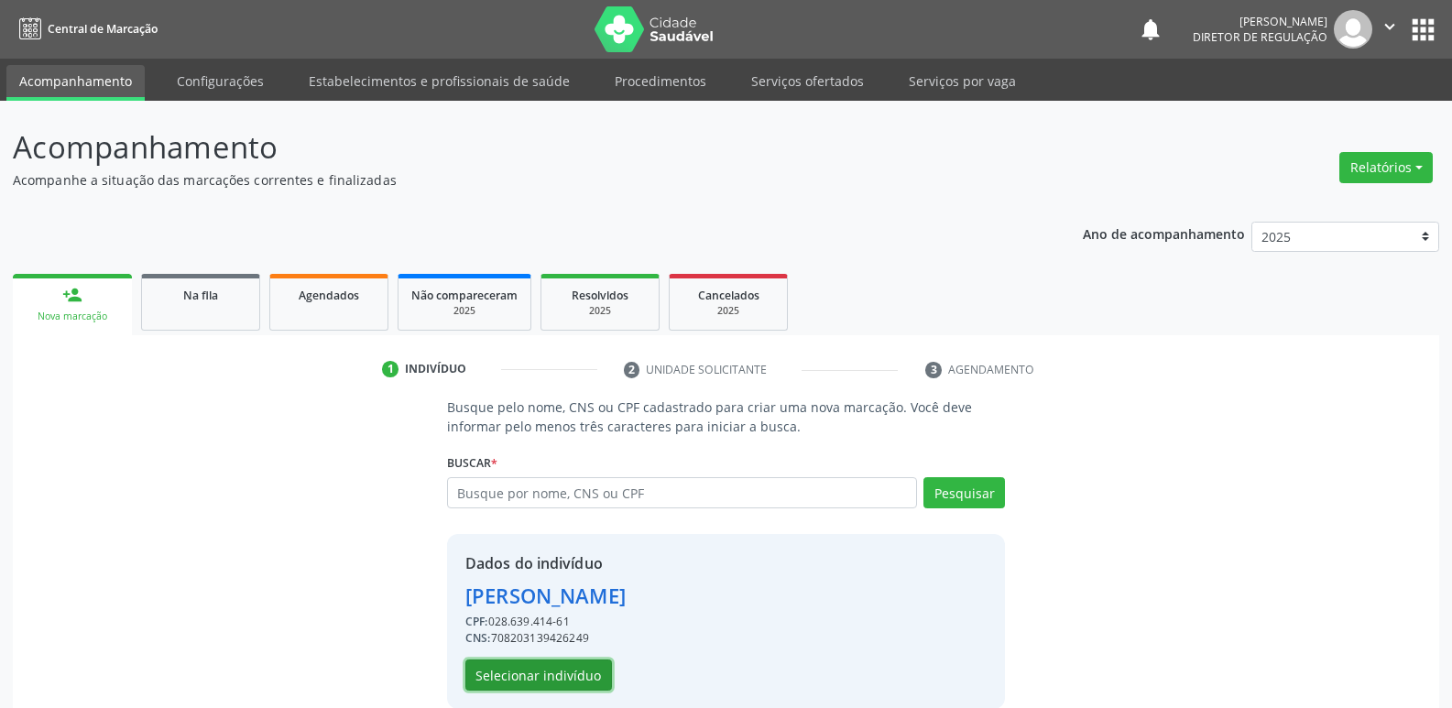
click at [568, 671] on button "Selecionar indivíduo" at bounding box center [538, 674] width 147 height 31
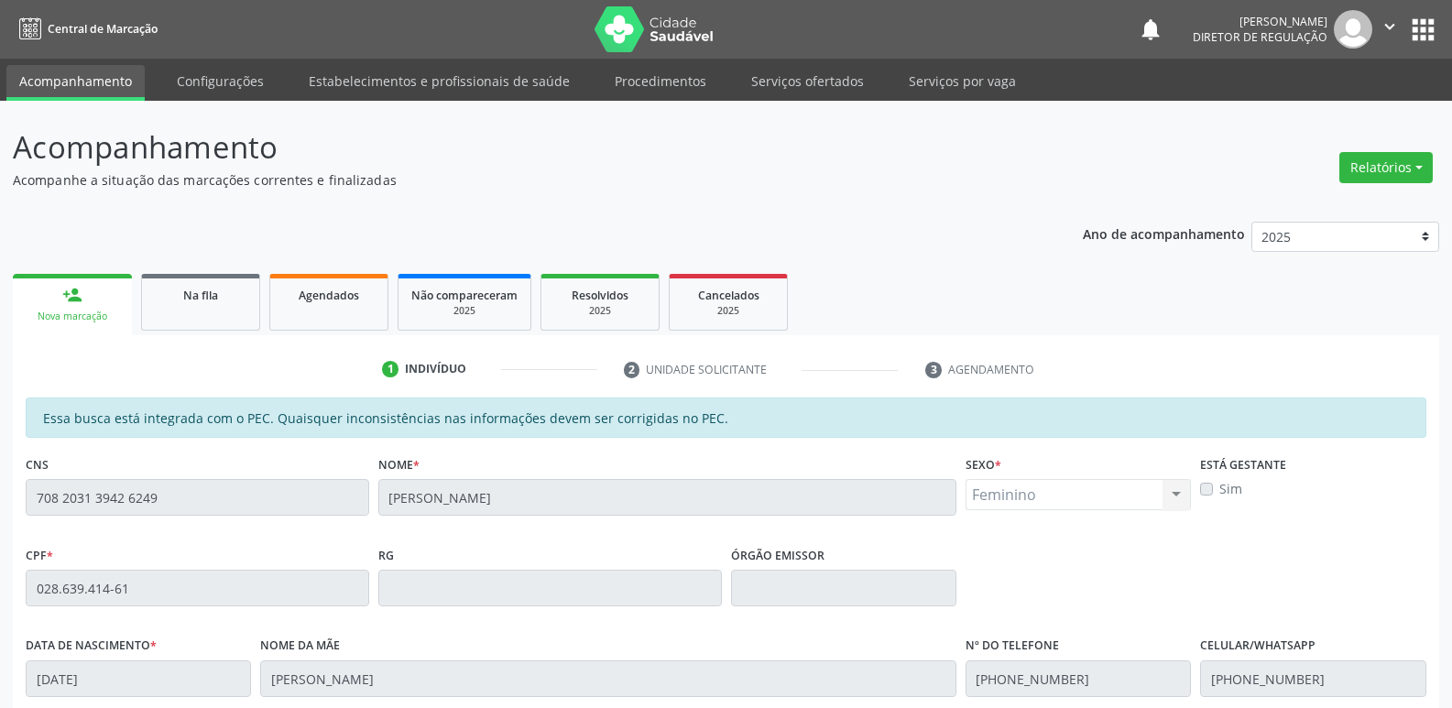
scroll to position [338, 0]
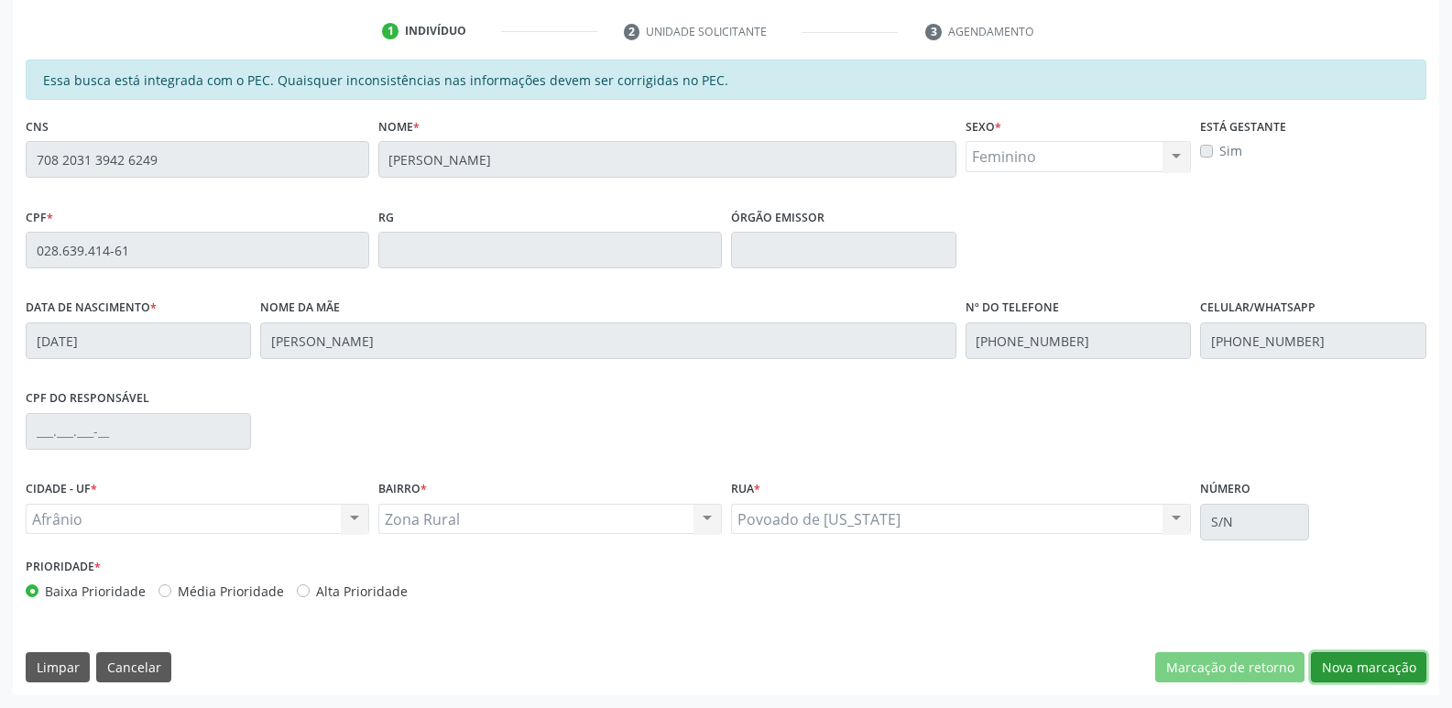
click at [1358, 664] on button "Nova marcação" at bounding box center [1367, 667] width 115 height 31
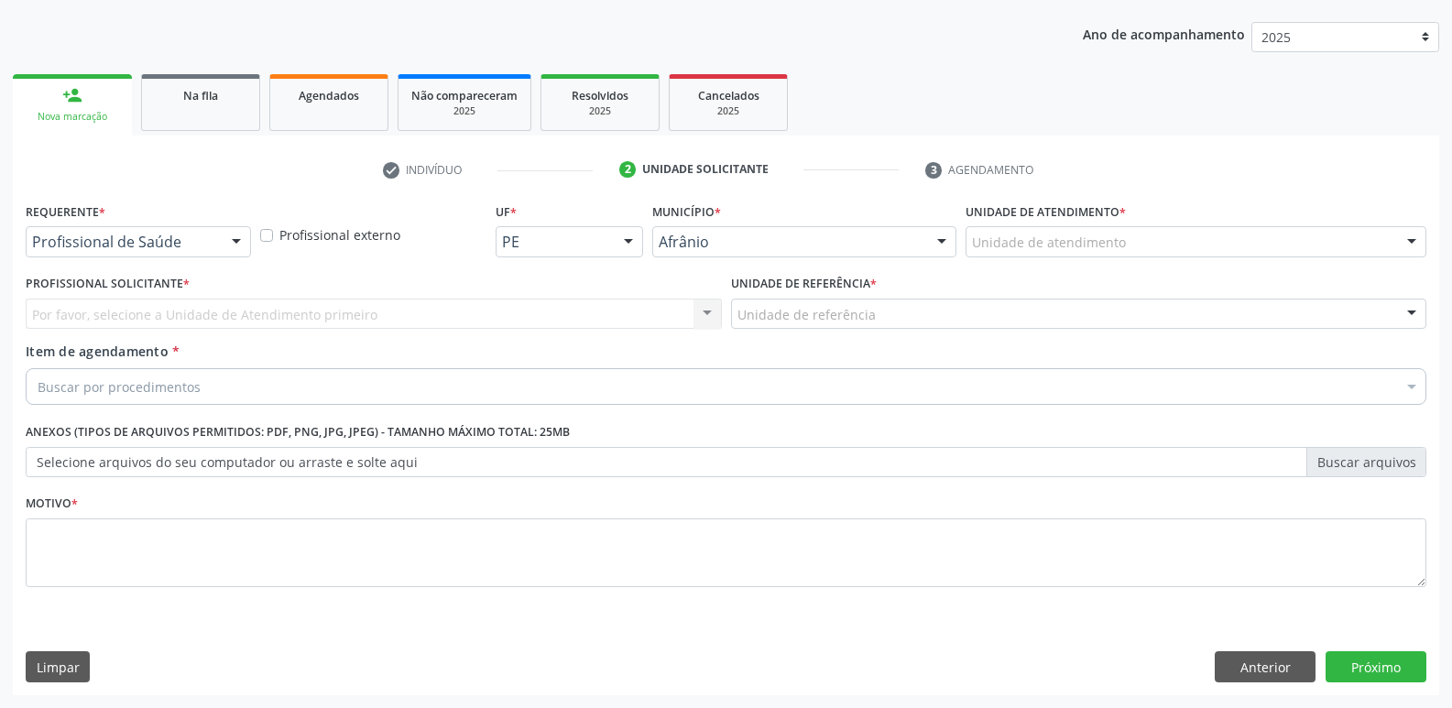
scroll to position [200, 0]
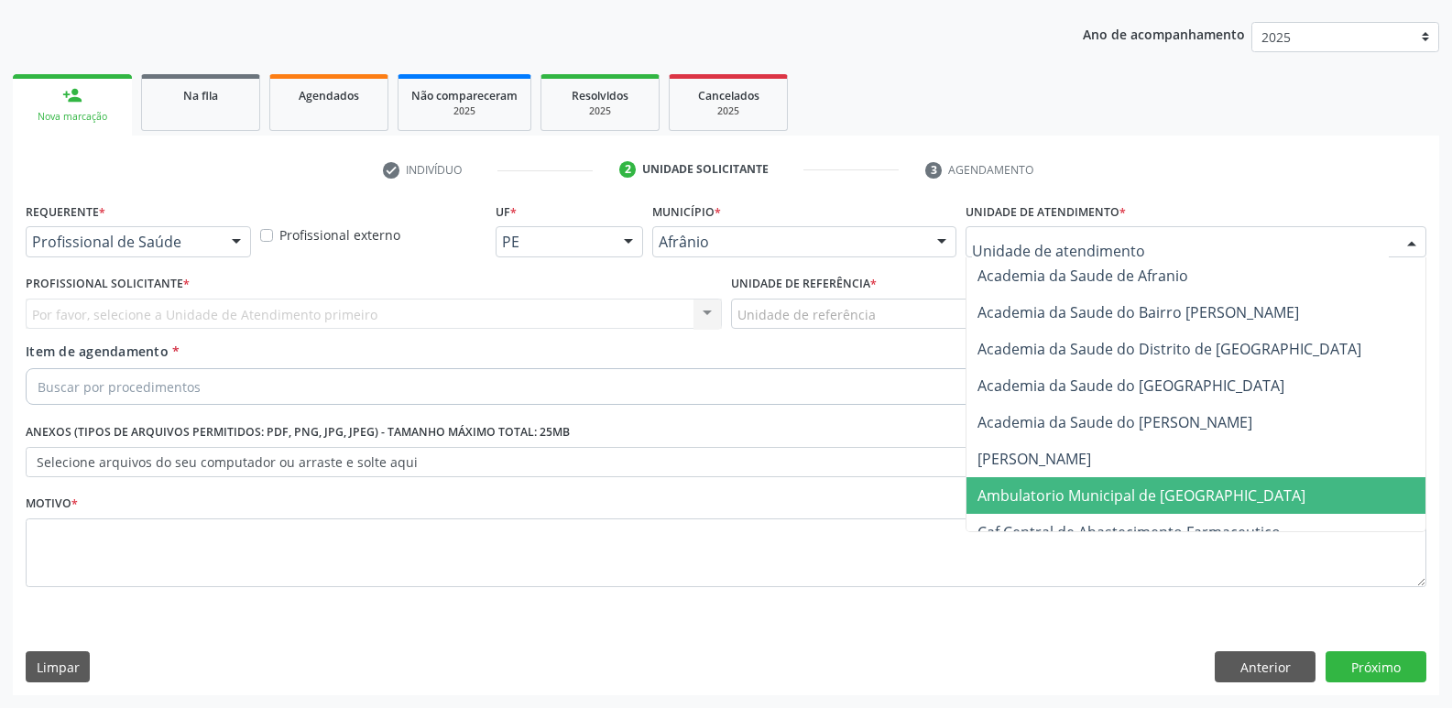
drag, startPoint x: 1009, startPoint y: 496, endPoint x: 932, endPoint y: 400, distance: 123.1
click at [1008, 496] on span "Ambulatorio Municipal de [GEOGRAPHIC_DATA]" at bounding box center [1141, 495] width 328 height 20
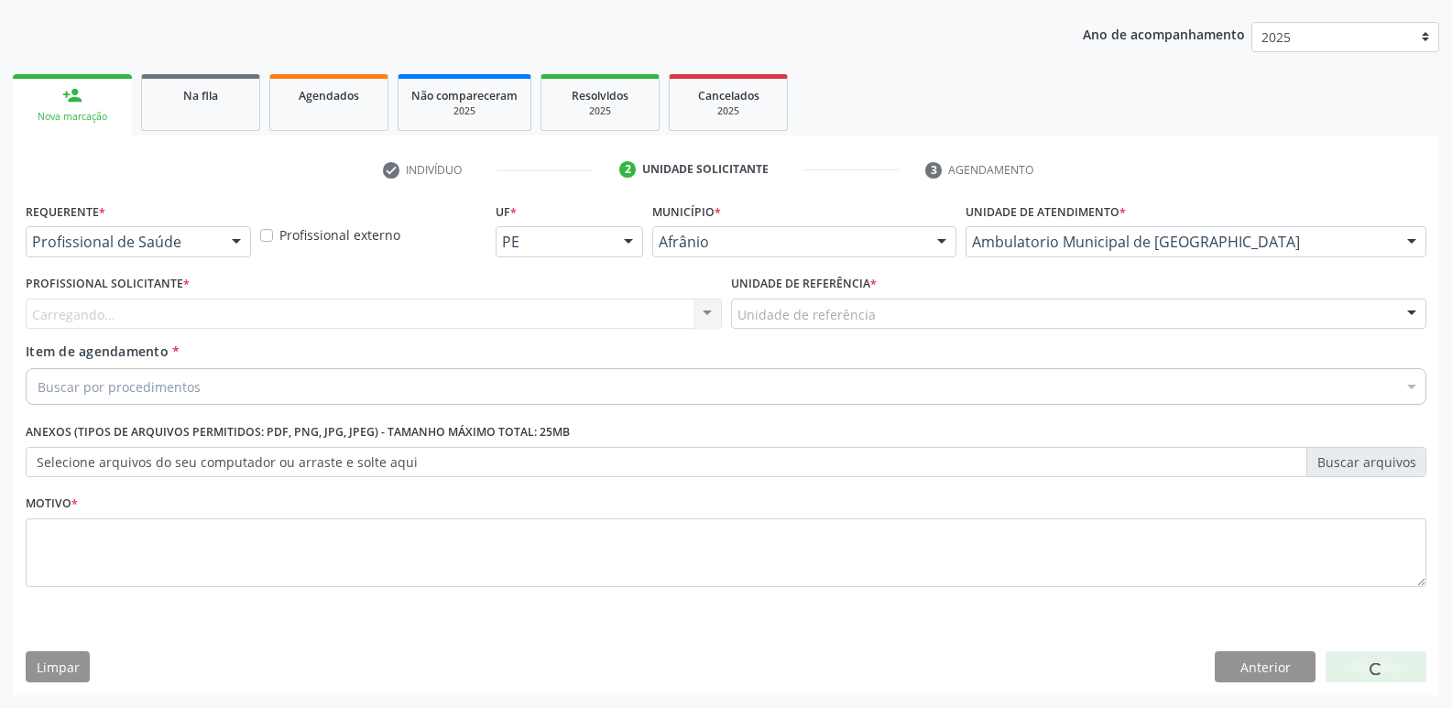
click at [909, 308] on div "Unidade de referência" at bounding box center [1079, 314] width 696 height 31
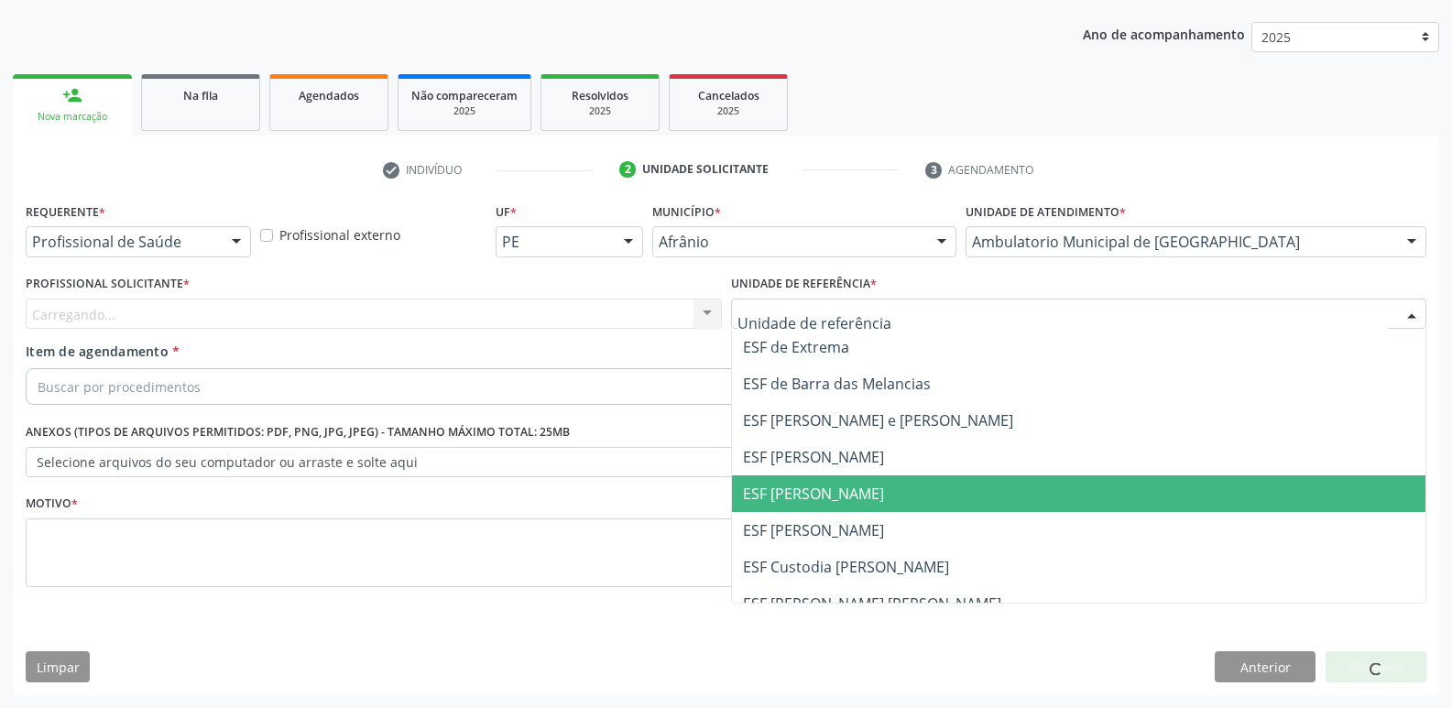
click at [864, 492] on span "ESF [PERSON_NAME]" at bounding box center [1079, 493] width 694 height 37
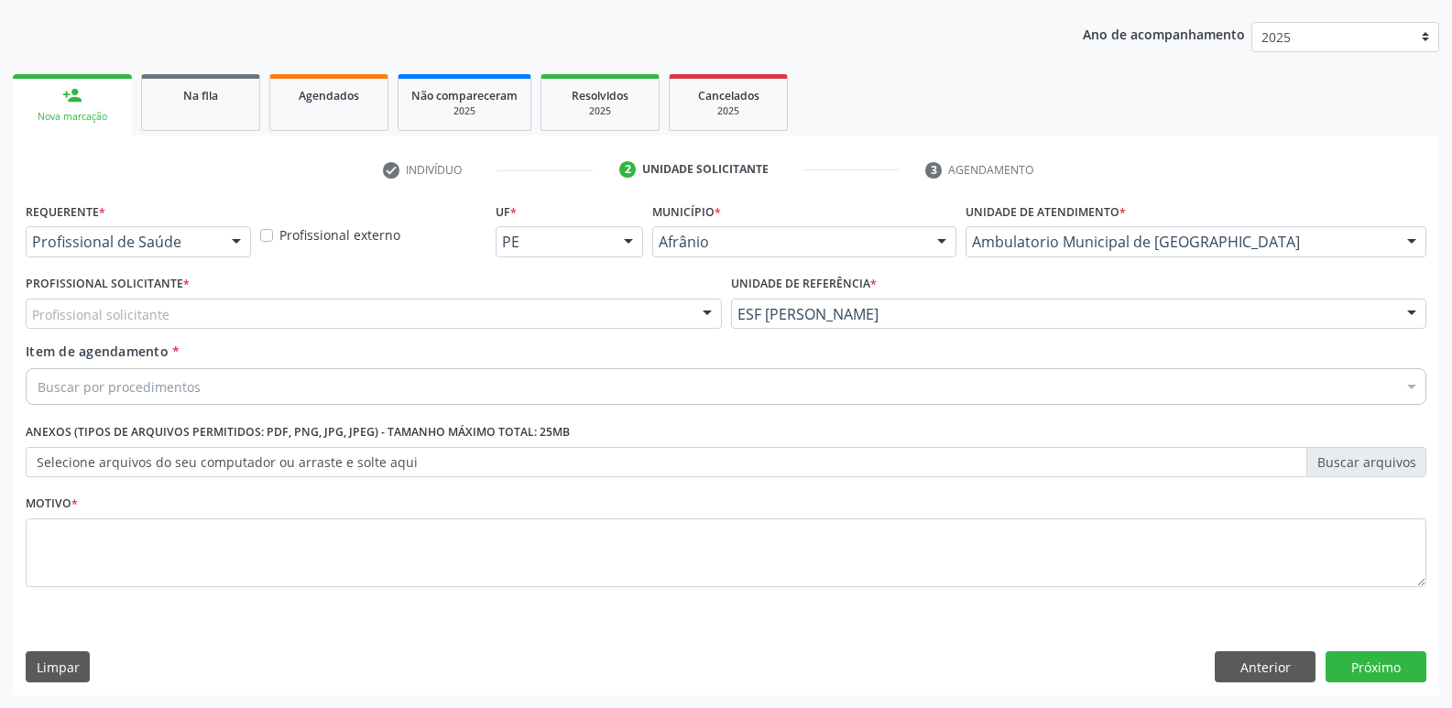
click at [377, 311] on div "Profissional solicitante" at bounding box center [374, 314] width 696 height 31
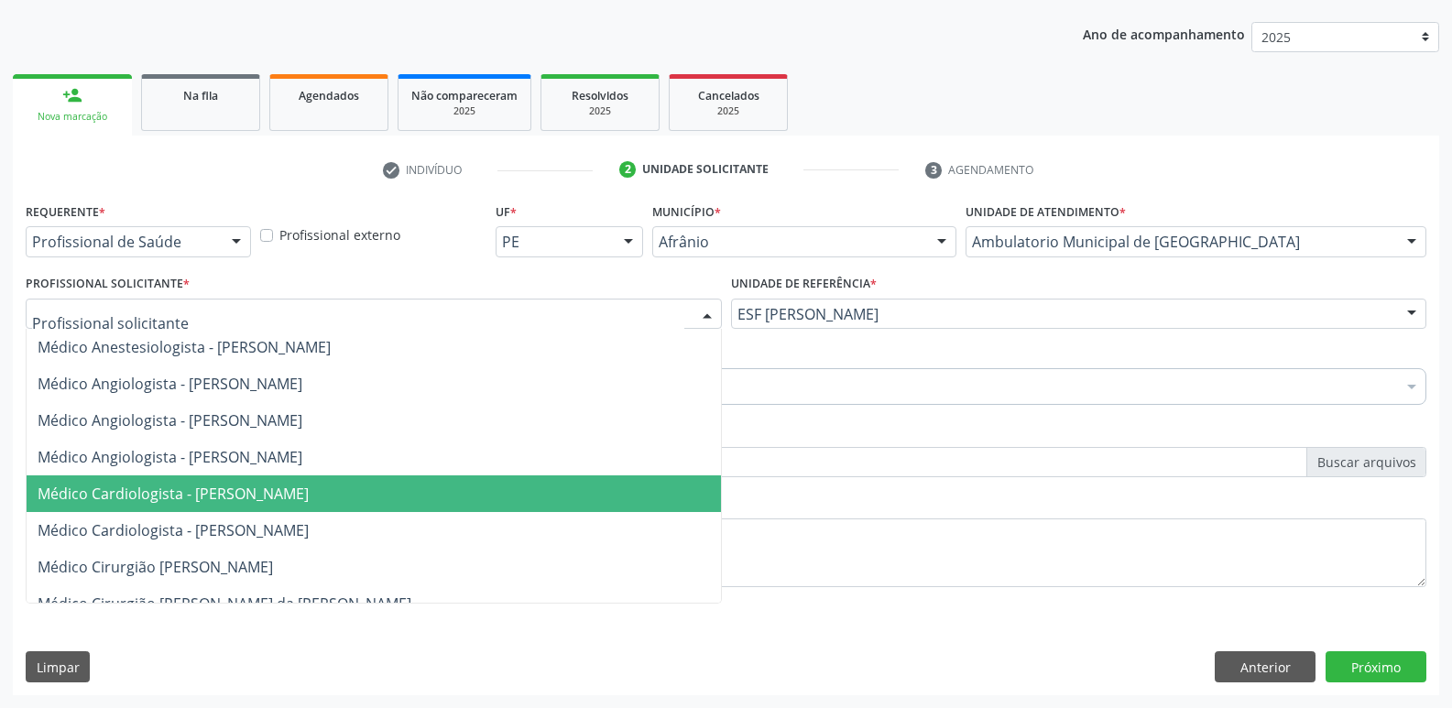
click at [309, 496] on span "Médico Cardiologista - Alysson Rodrigo Ferreira Cavalcanti" at bounding box center [173, 494] width 271 height 20
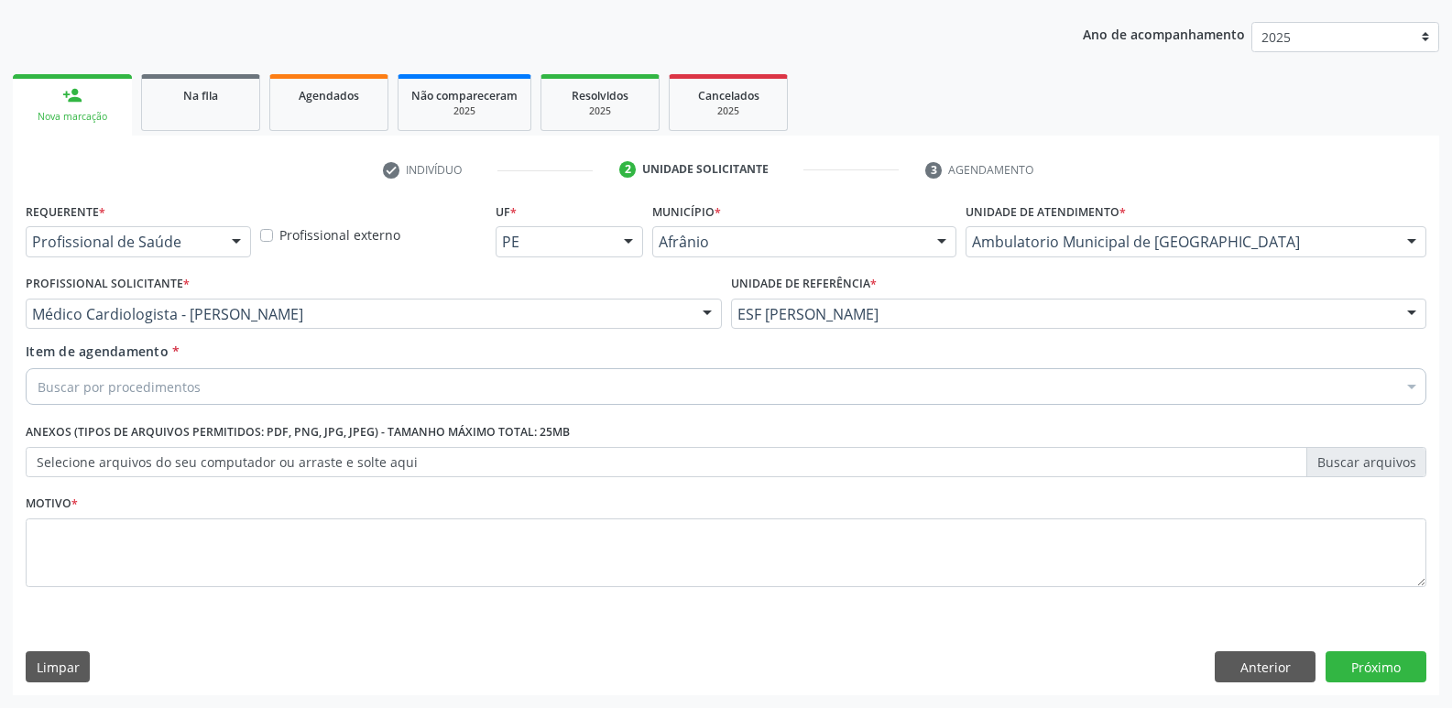
click at [269, 388] on div "Buscar por procedimentos" at bounding box center [726, 386] width 1400 height 37
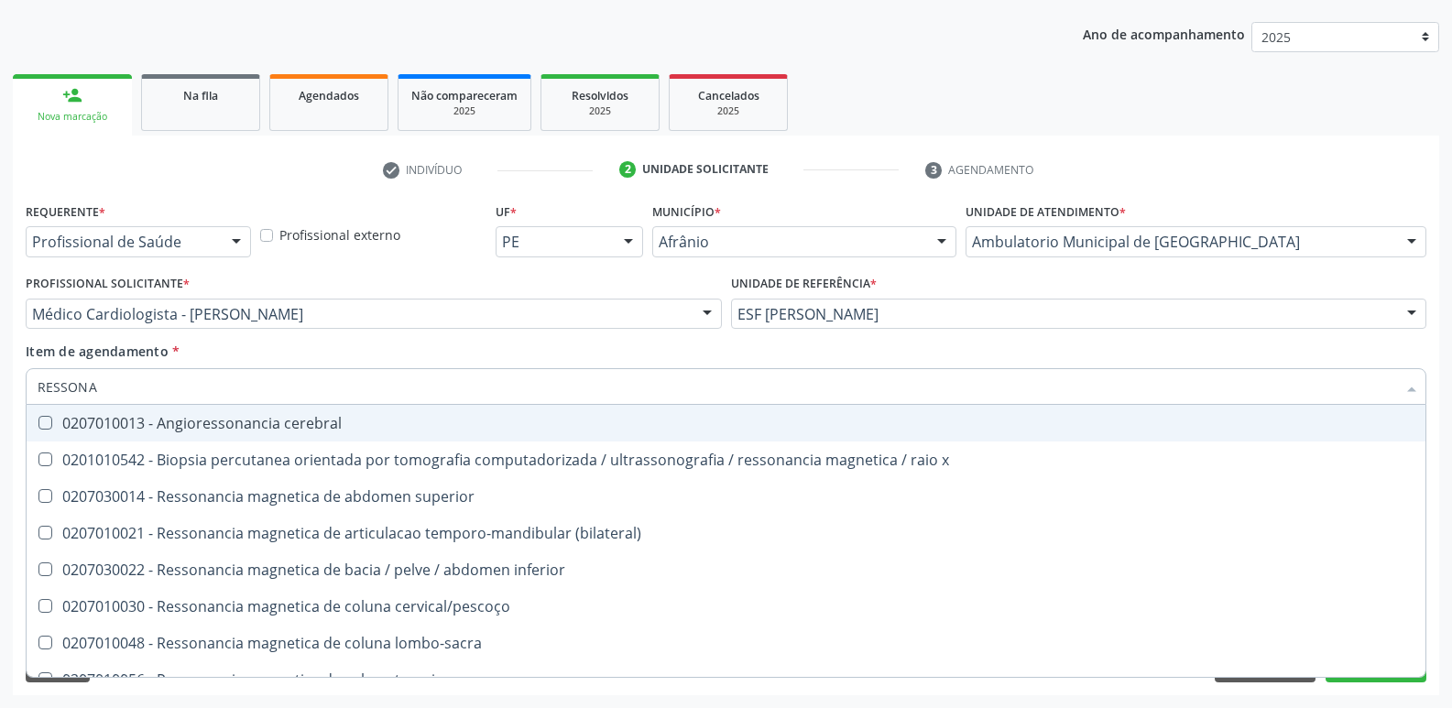
type input "RESSONAN"
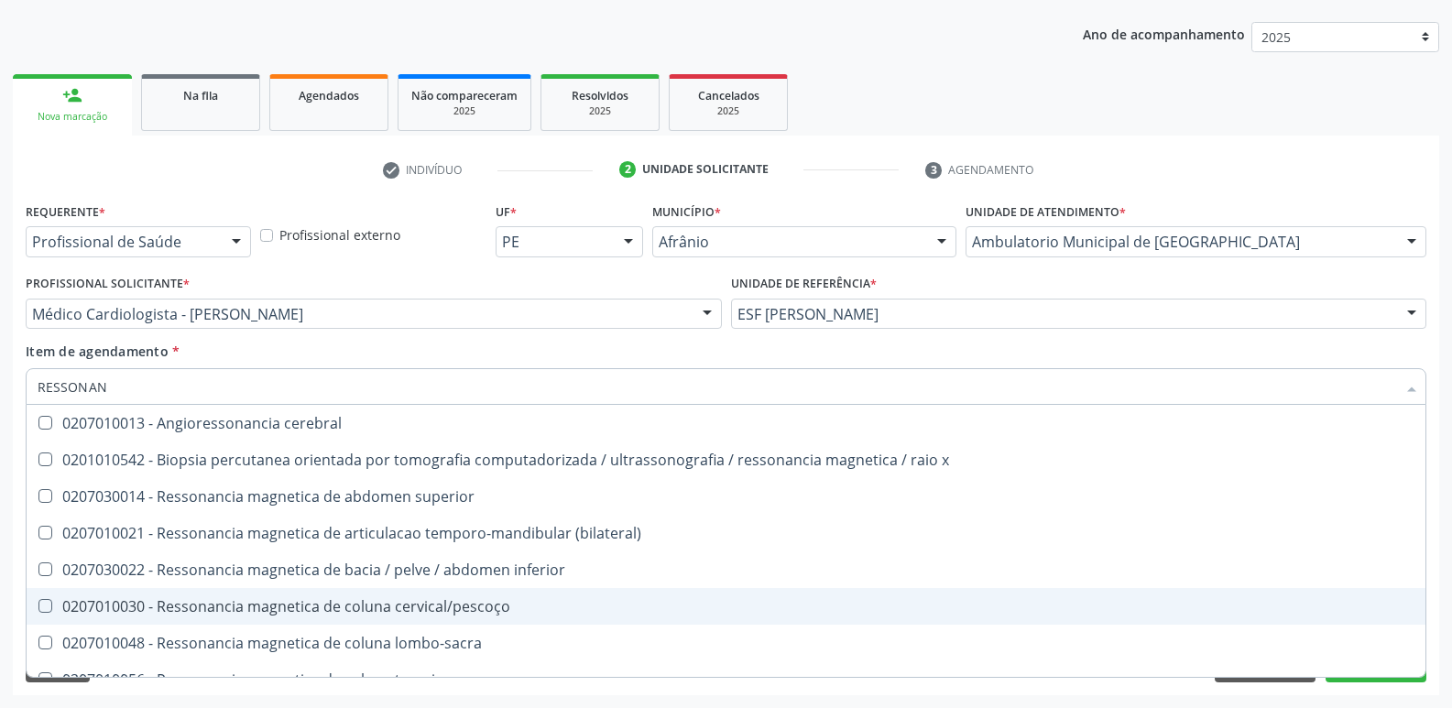
click at [407, 607] on div "0207010030 - Ressonancia magnetica de coluna cervical/pescoço" at bounding box center [726, 606] width 1376 height 15
checkbox cervical\/pescoço "true"
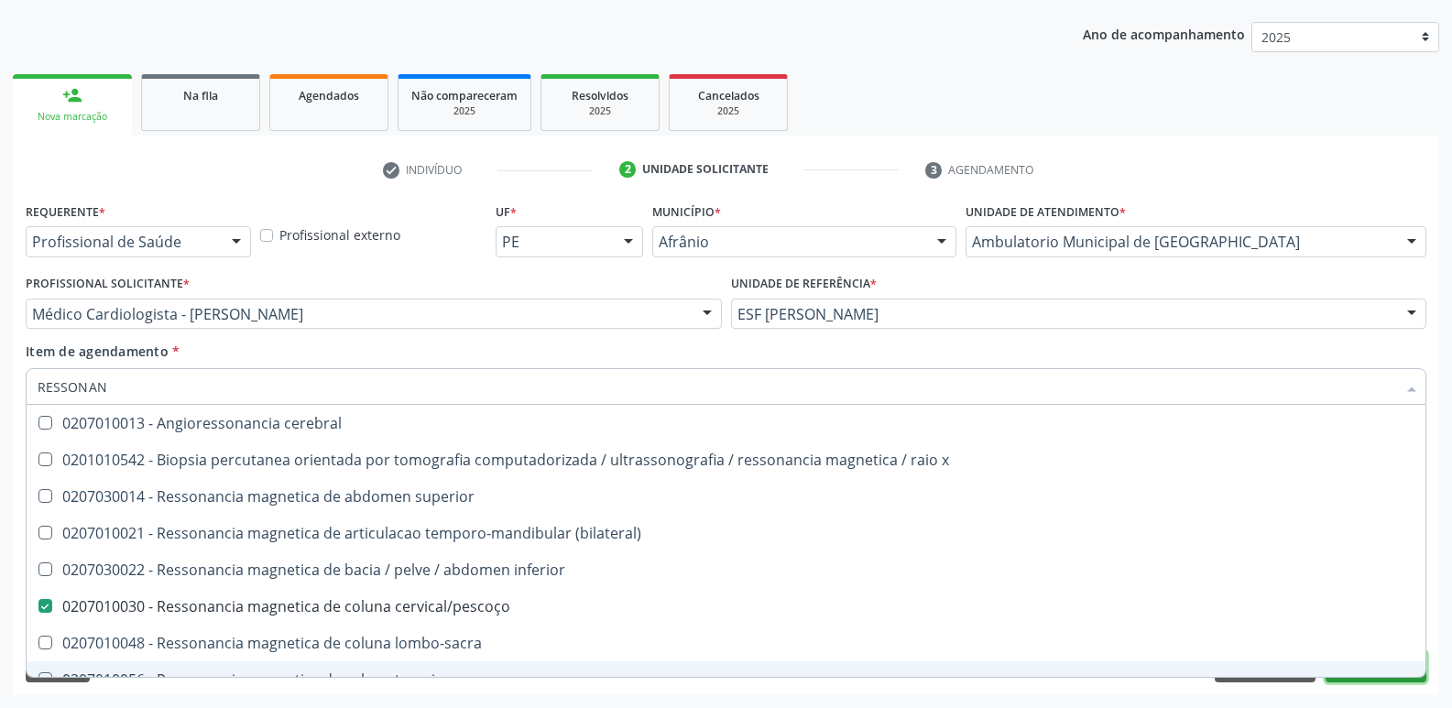
click at [1363, 680] on button "Próximo" at bounding box center [1375, 666] width 101 height 31
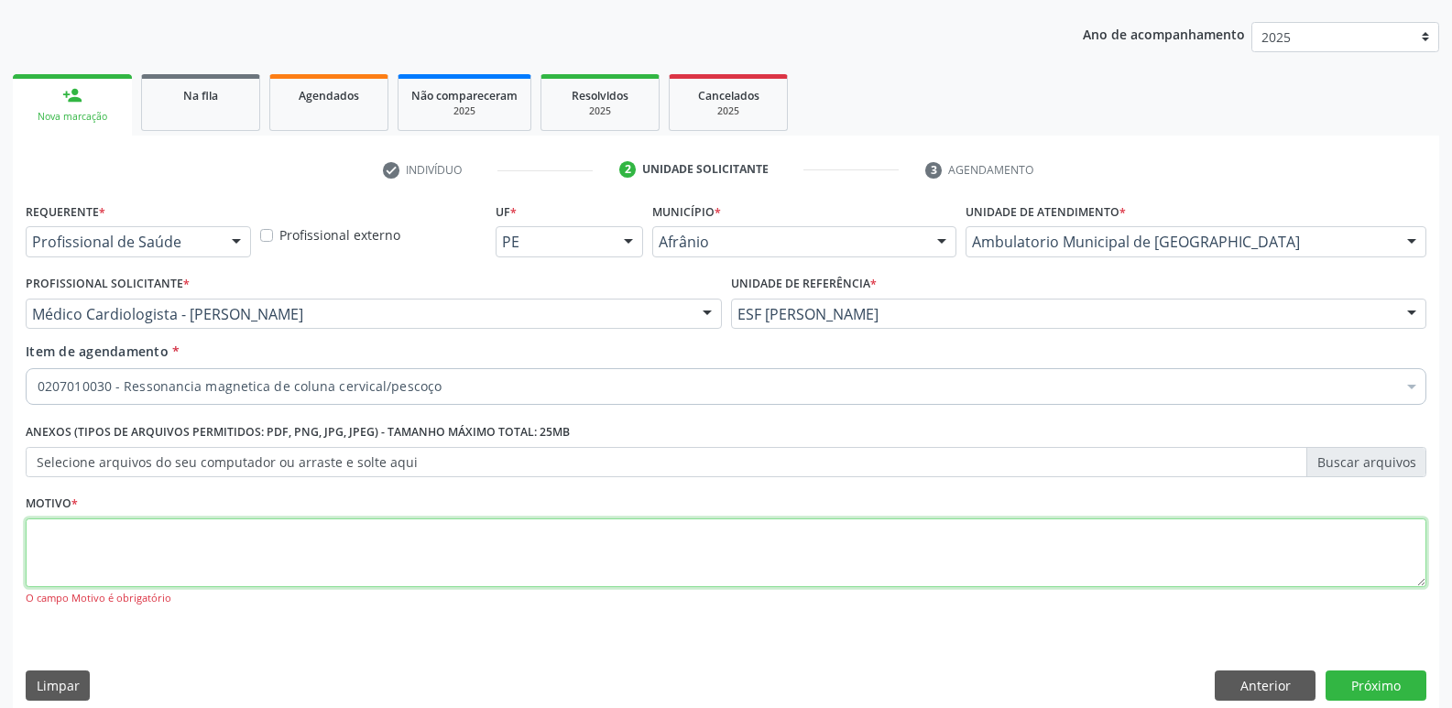
click at [755, 538] on textarea at bounding box center [726, 553] width 1400 height 70
type textarea "*"
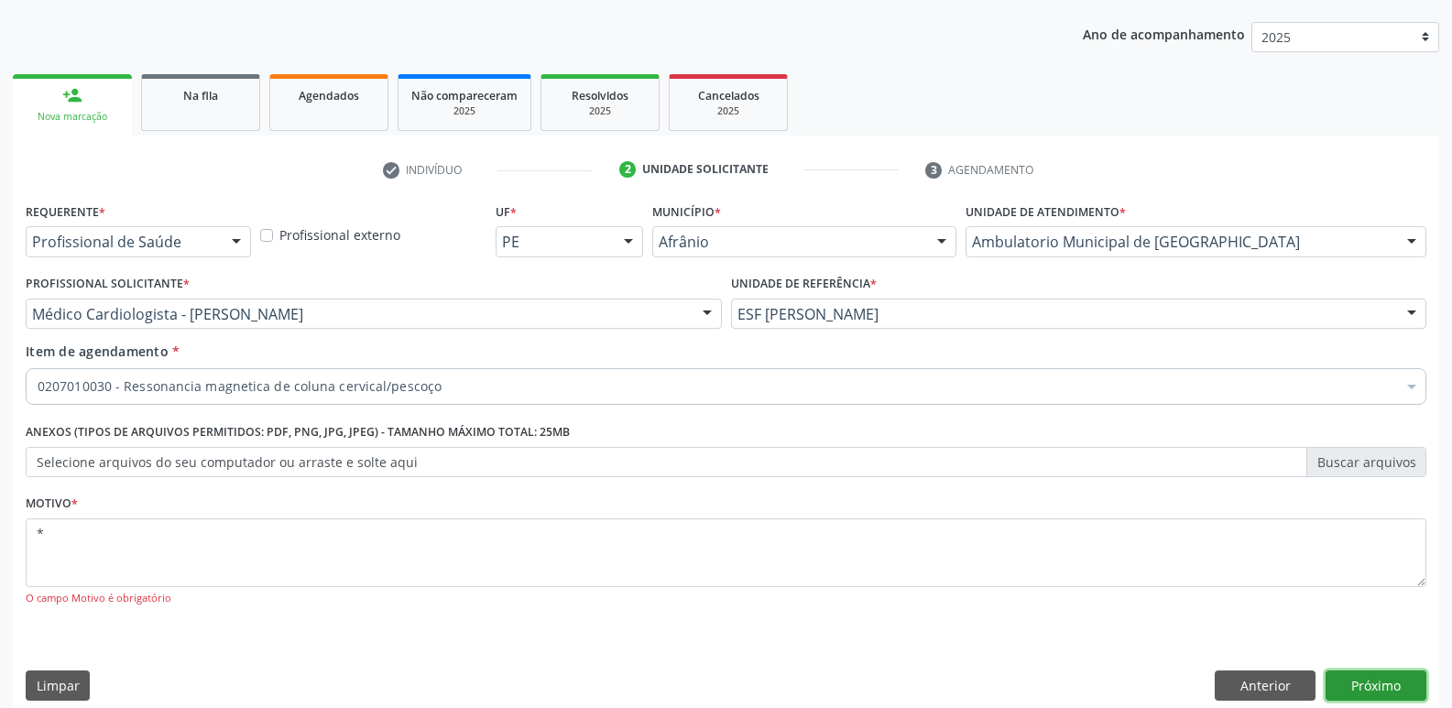
click at [1381, 682] on button "Próximo" at bounding box center [1375, 685] width 101 height 31
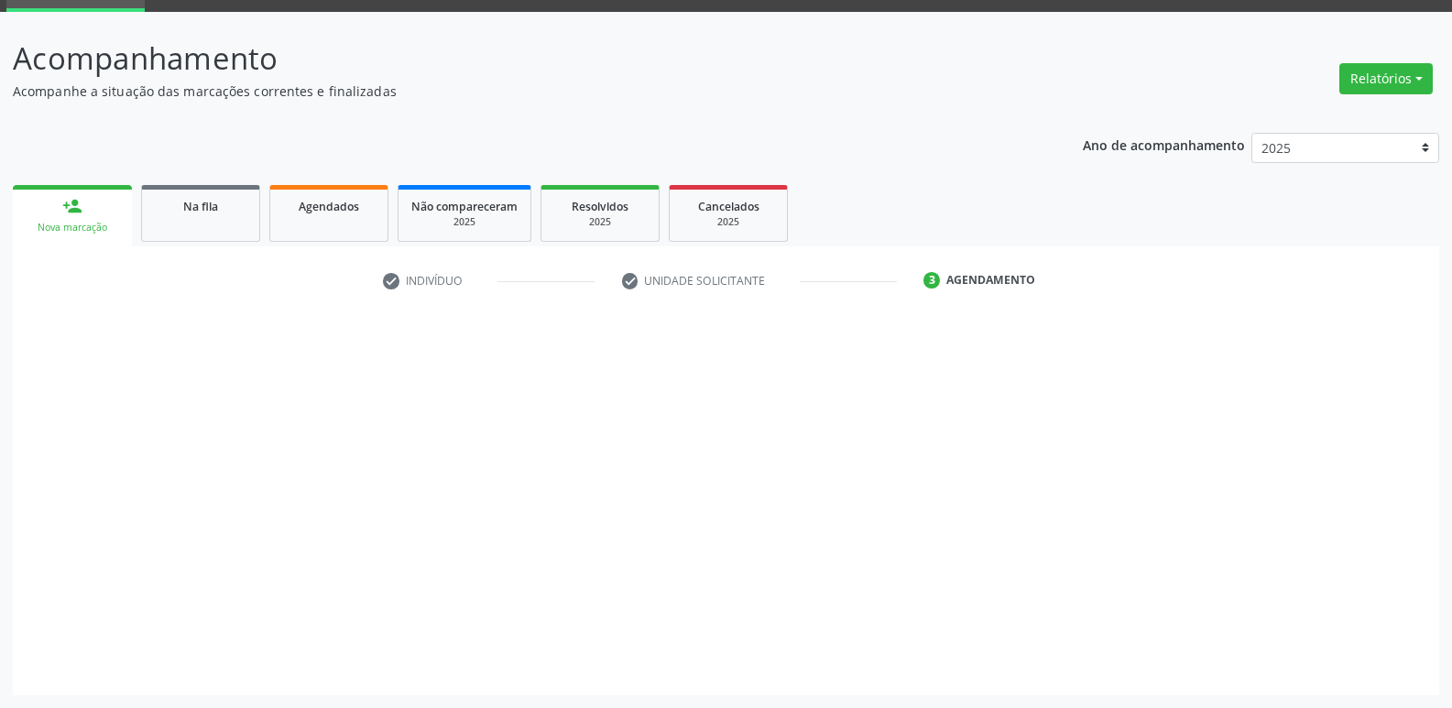
scroll to position [89, 0]
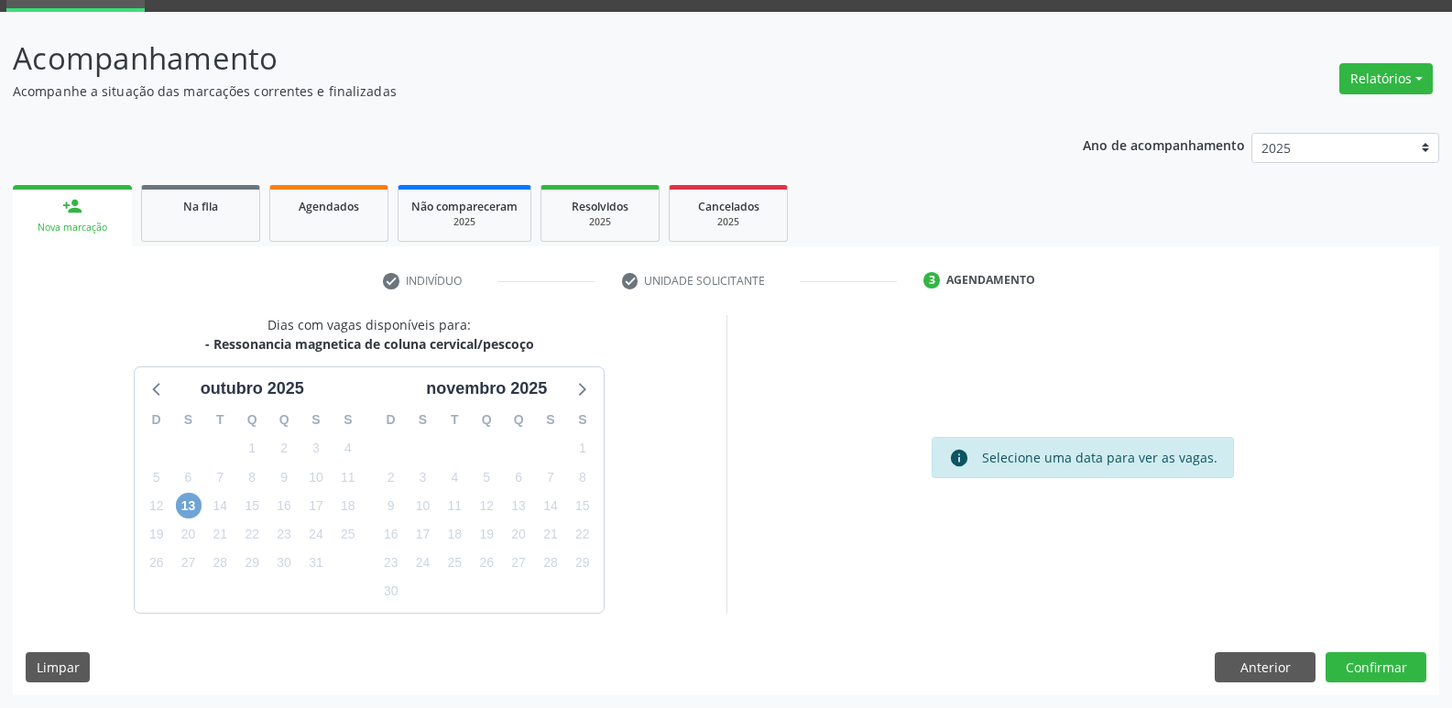
click at [188, 506] on span "13" at bounding box center [189, 506] width 26 height 26
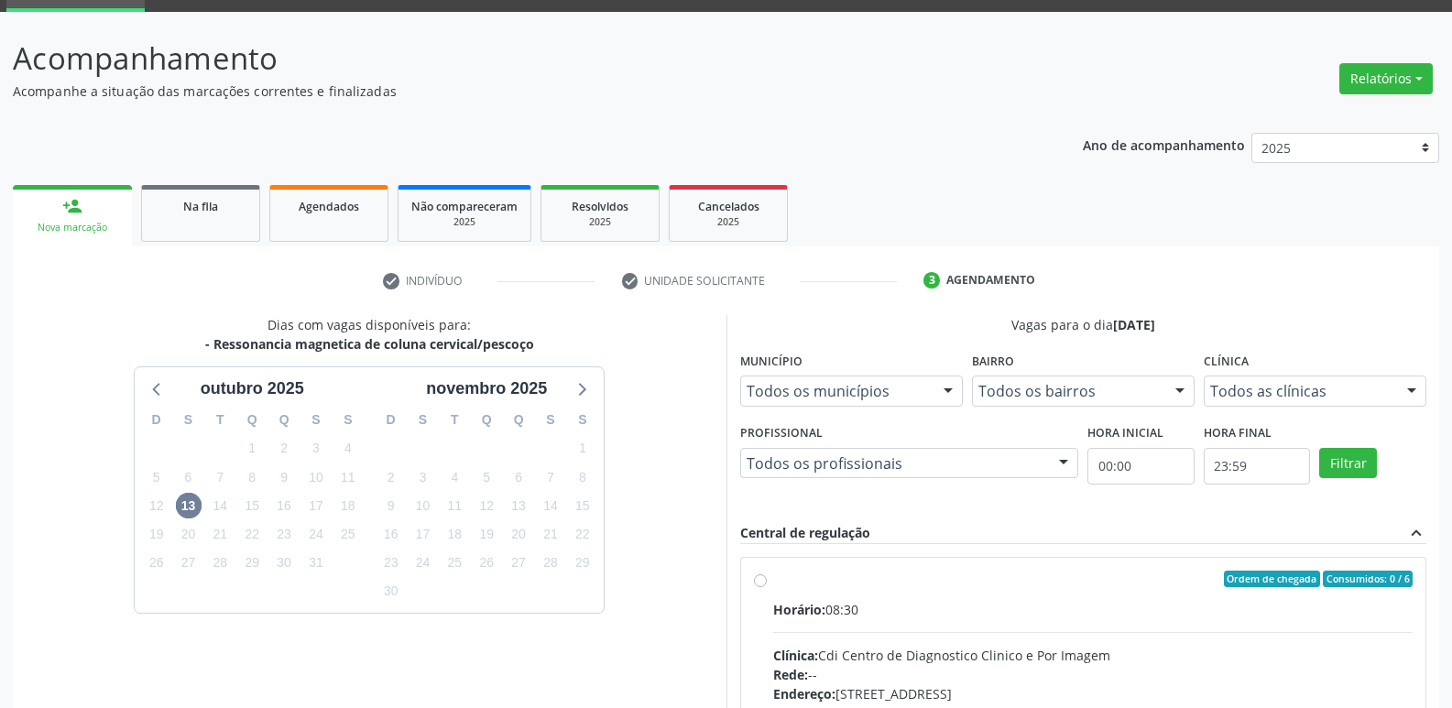
click at [788, 585] on div "Ordem de chegada Consumidos: 0 / 6" at bounding box center [1093, 579] width 640 height 16
click at [767, 585] on input "Ordem de chegada Consumidos: 0 / 6 Horário: 08:30 Clínica: Cdi Centro de Diagno…" at bounding box center [760, 579] width 13 height 16
radio input "true"
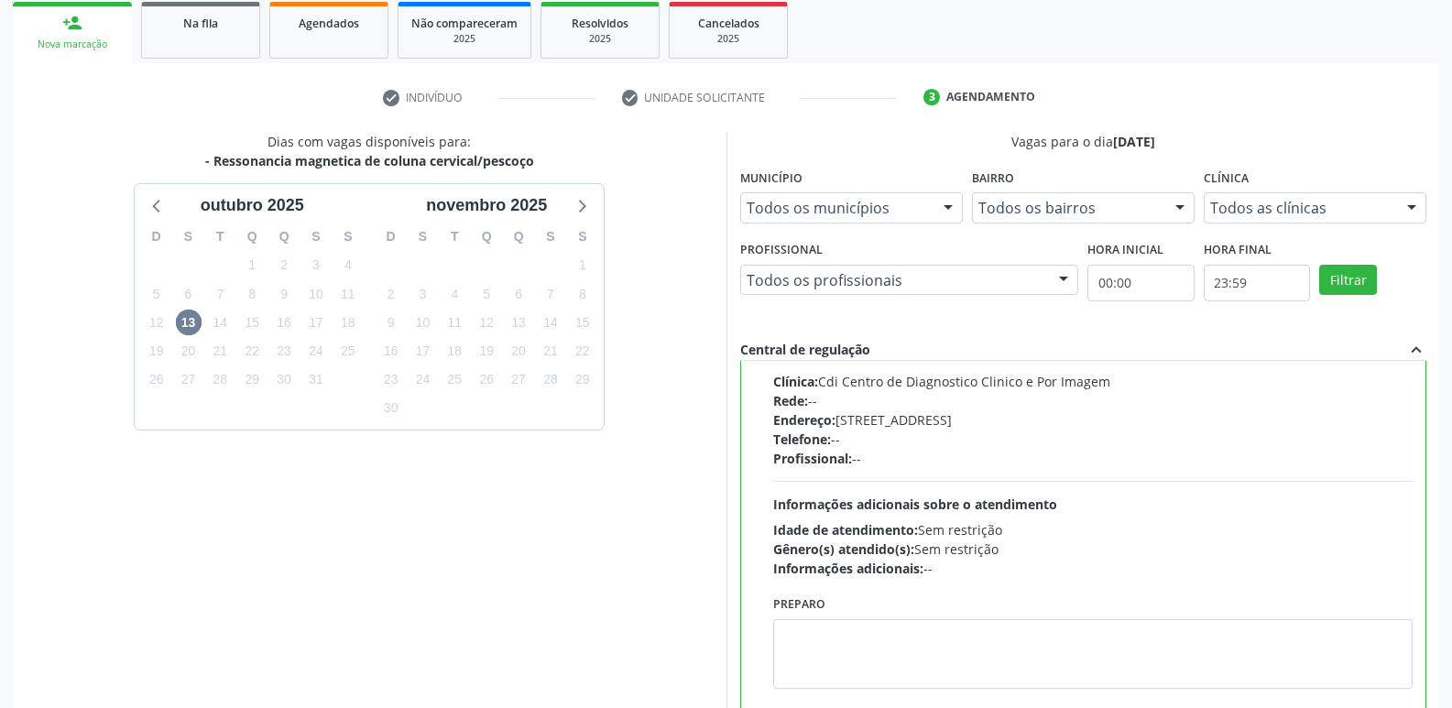
scroll to position [386, 0]
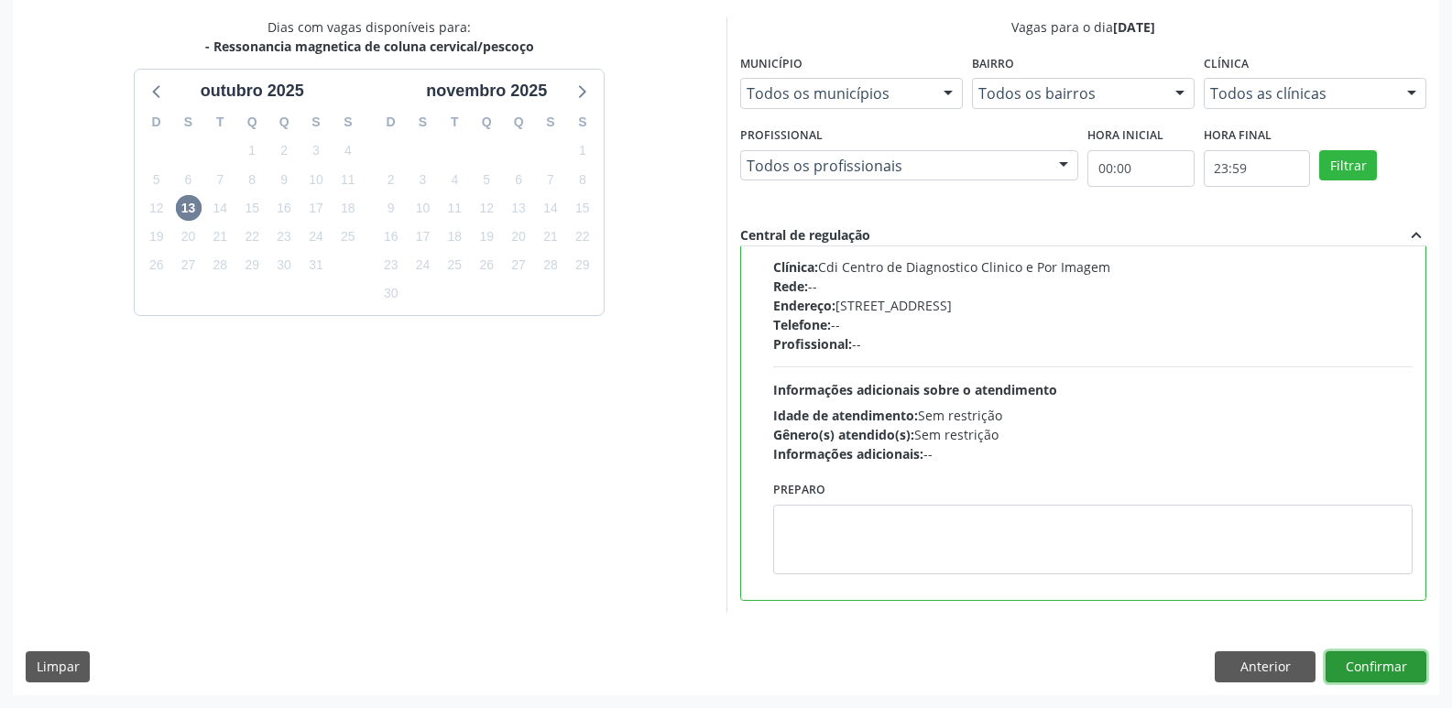
click at [1376, 663] on button "Confirmar" at bounding box center [1375, 666] width 101 height 31
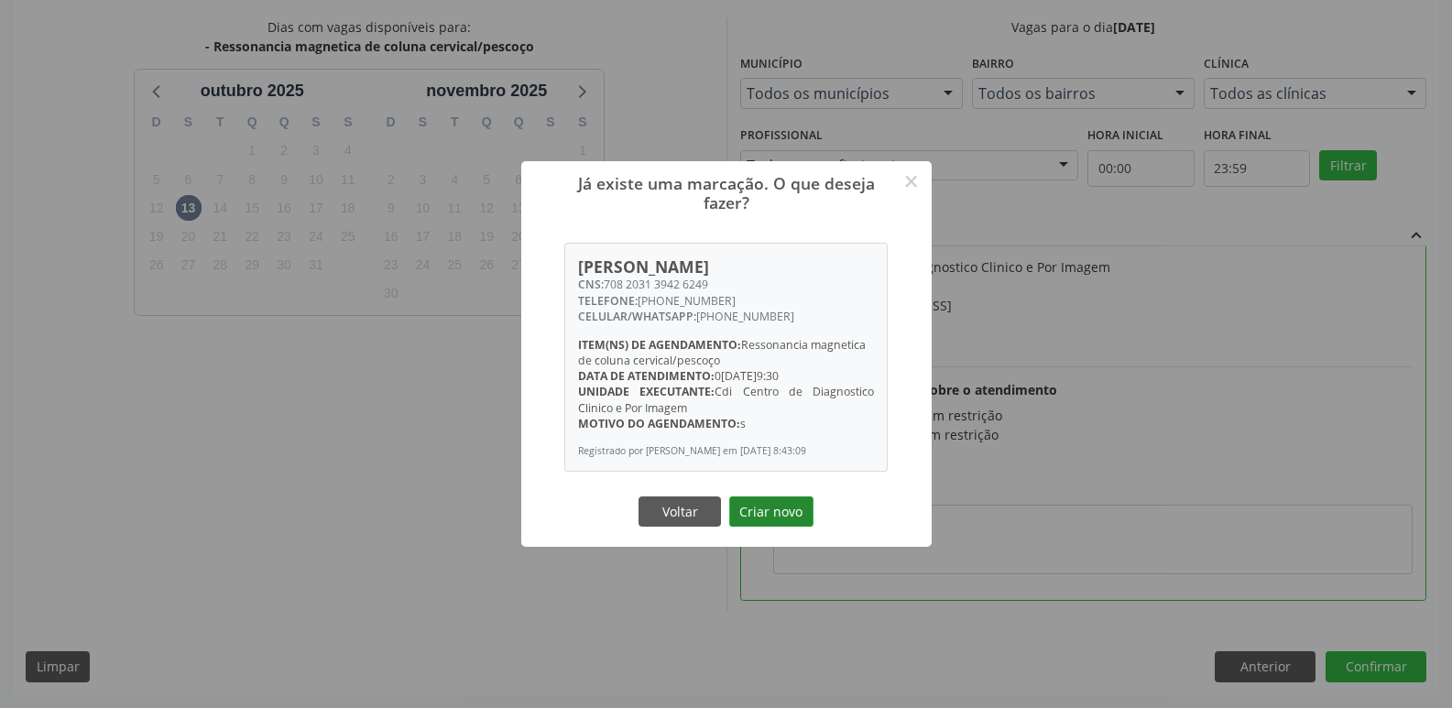
click at [764, 523] on button "Criar novo" at bounding box center [771, 511] width 84 height 31
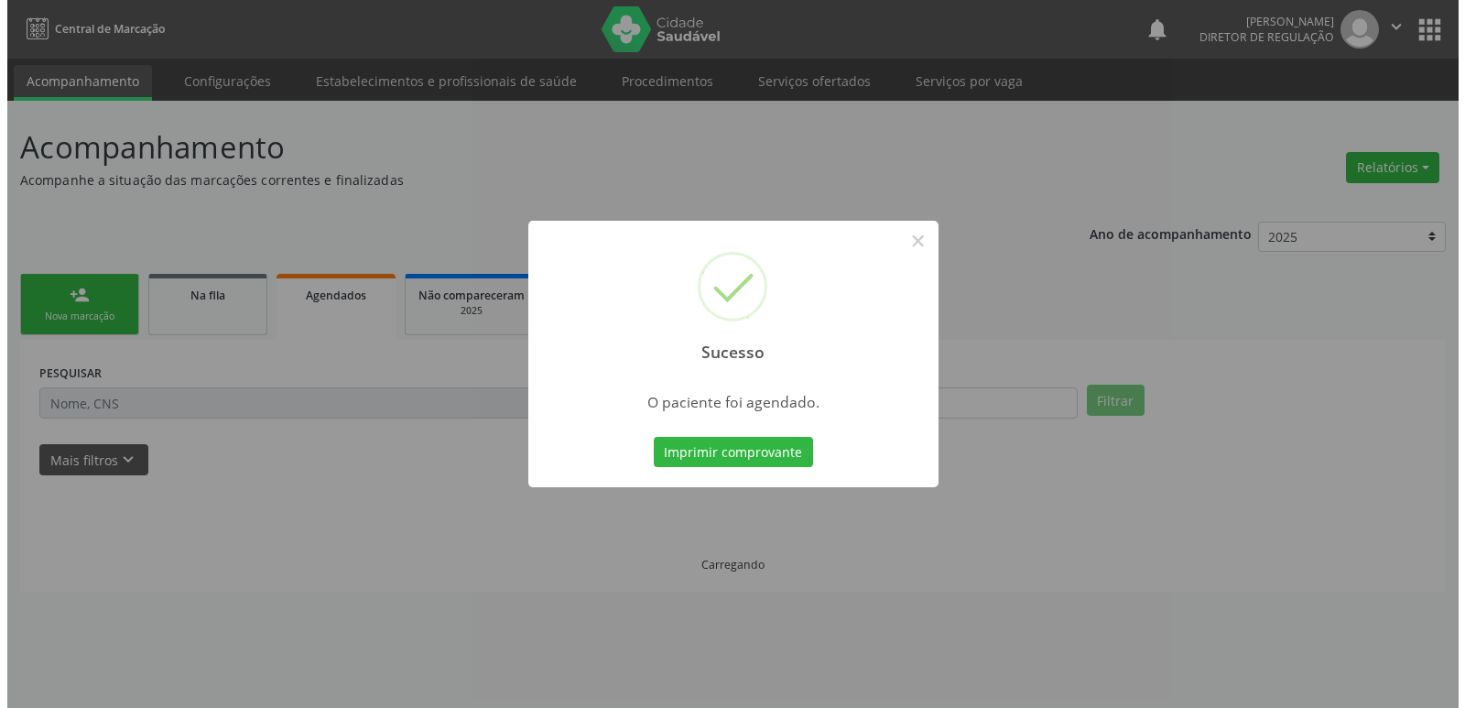
scroll to position [0, 0]
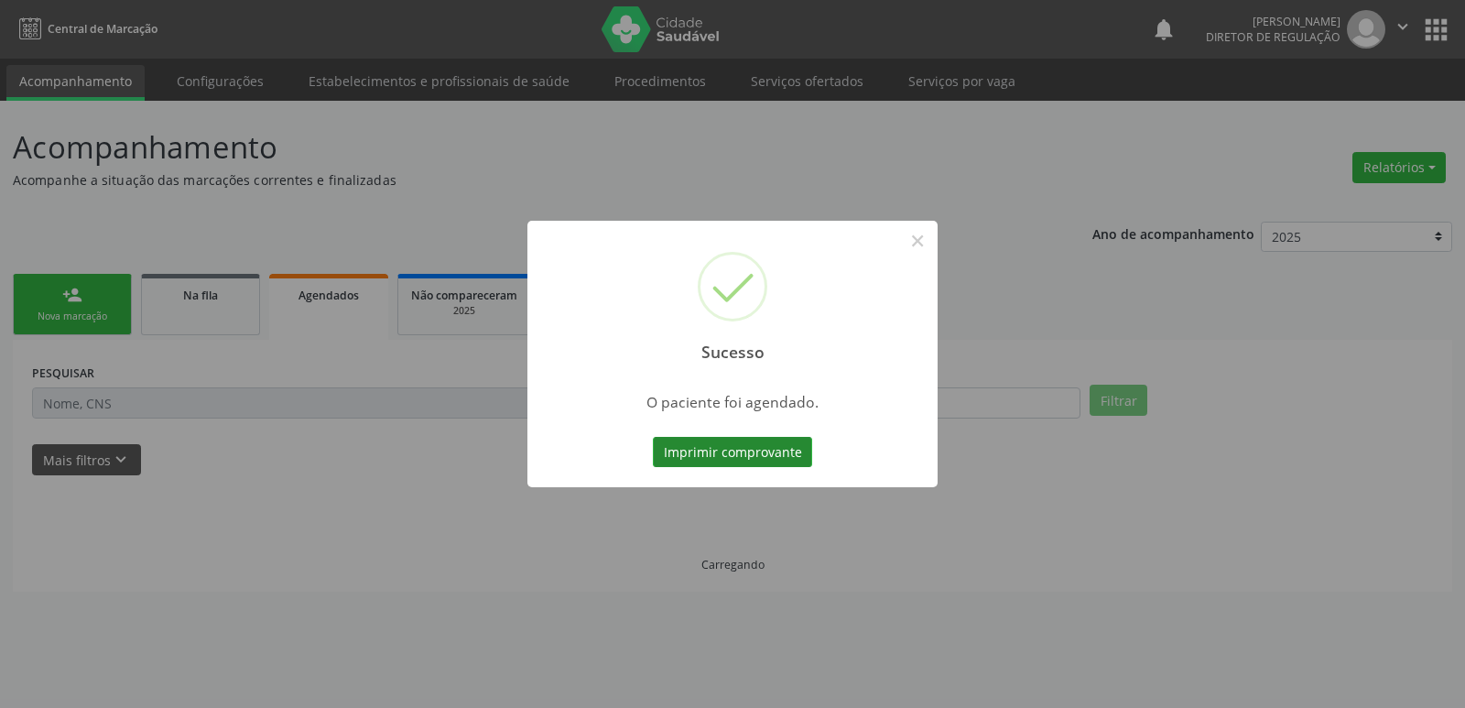
click at [787, 449] on button "Imprimir comprovante" at bounding box center [732, 452] width 159 height 31
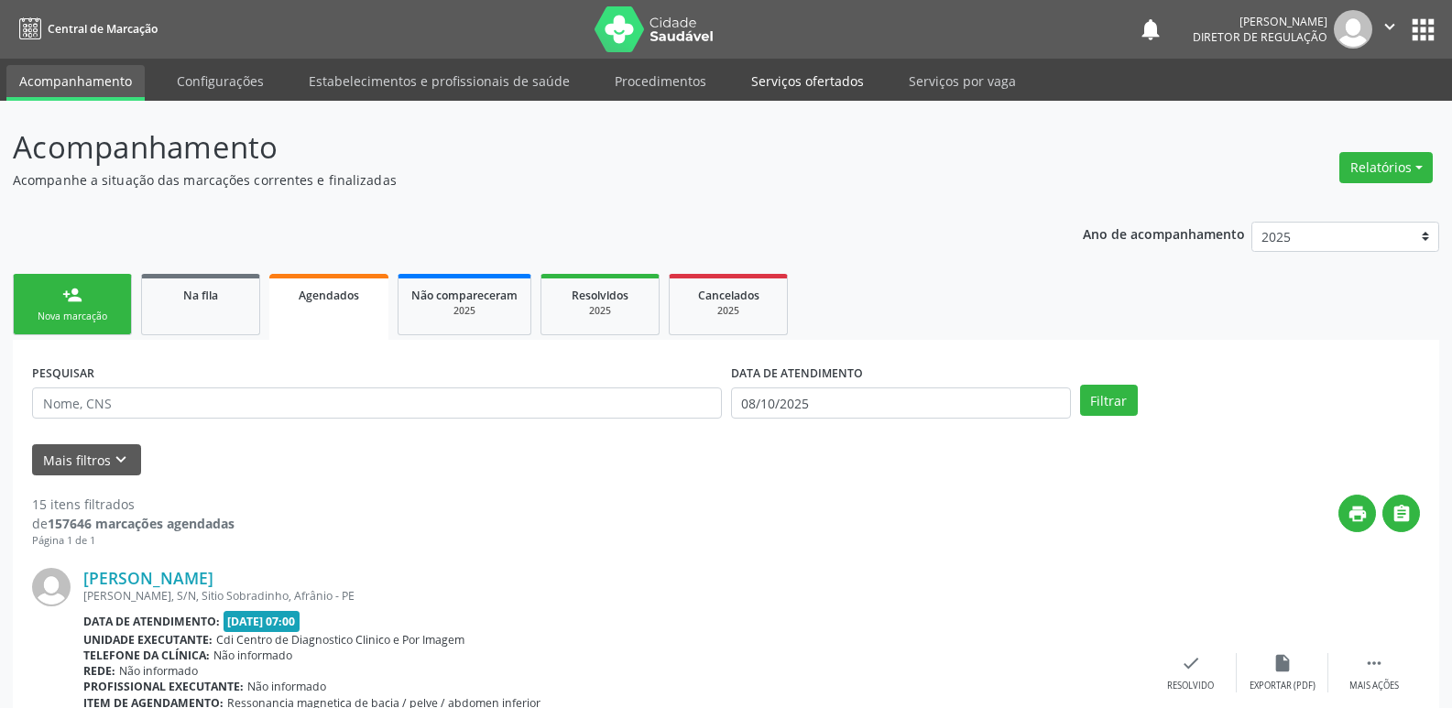
click at [830, 76] on link "Serviços ofertados" at bounding box center [807, 81] width 138 height 32
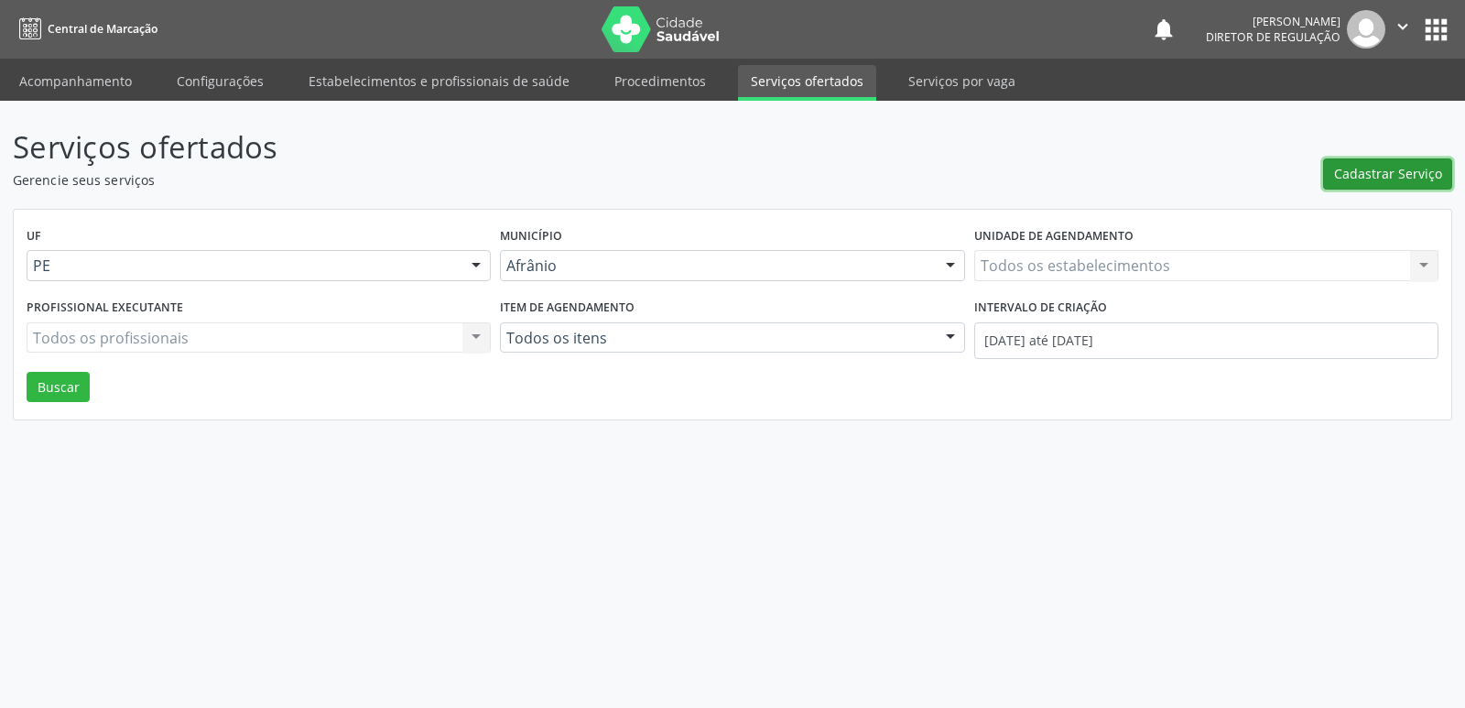
click at [1363, 178] on span "Cadastrar Serviço" at bounding box center [1388, 173] width 108 height 19
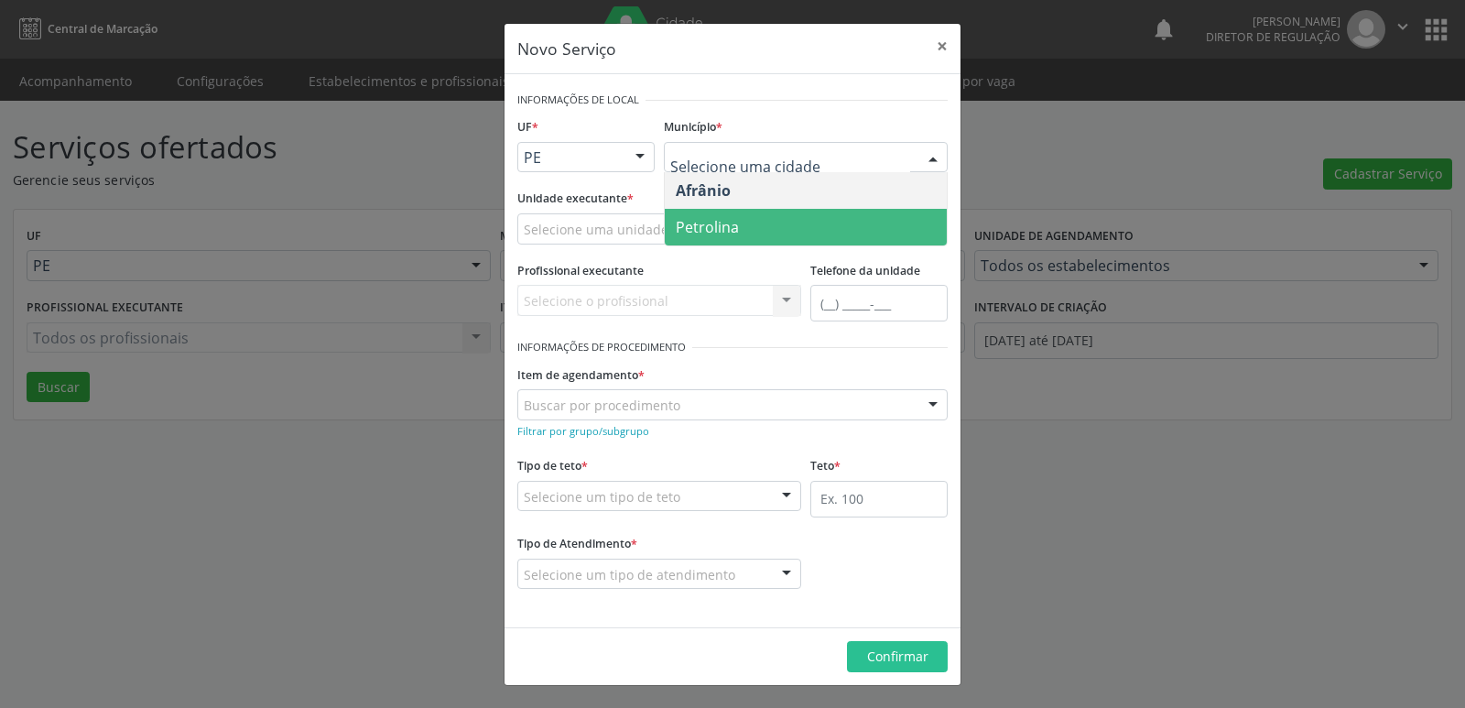
click at [755, 225] on span "Petrolina" at bounding box center [806, 227] width 282 height 37
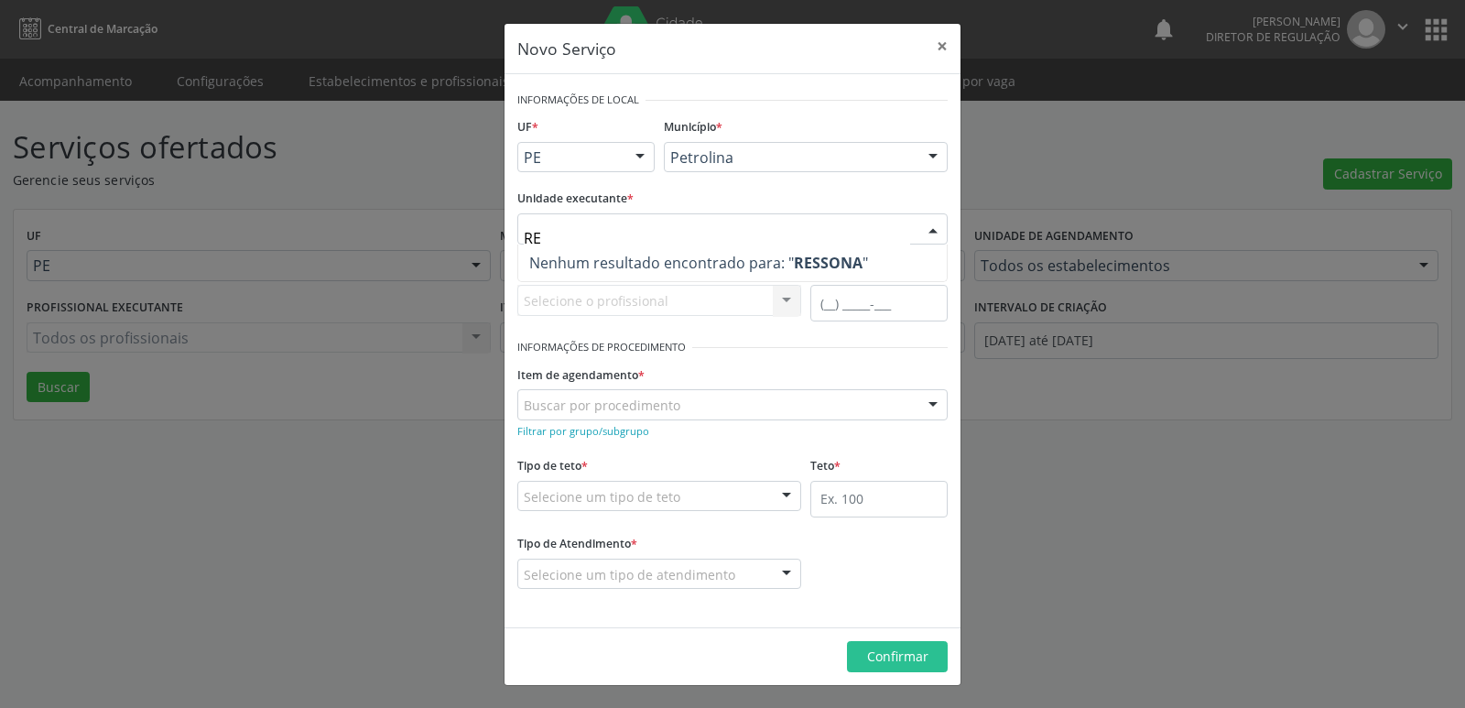
type input "R"
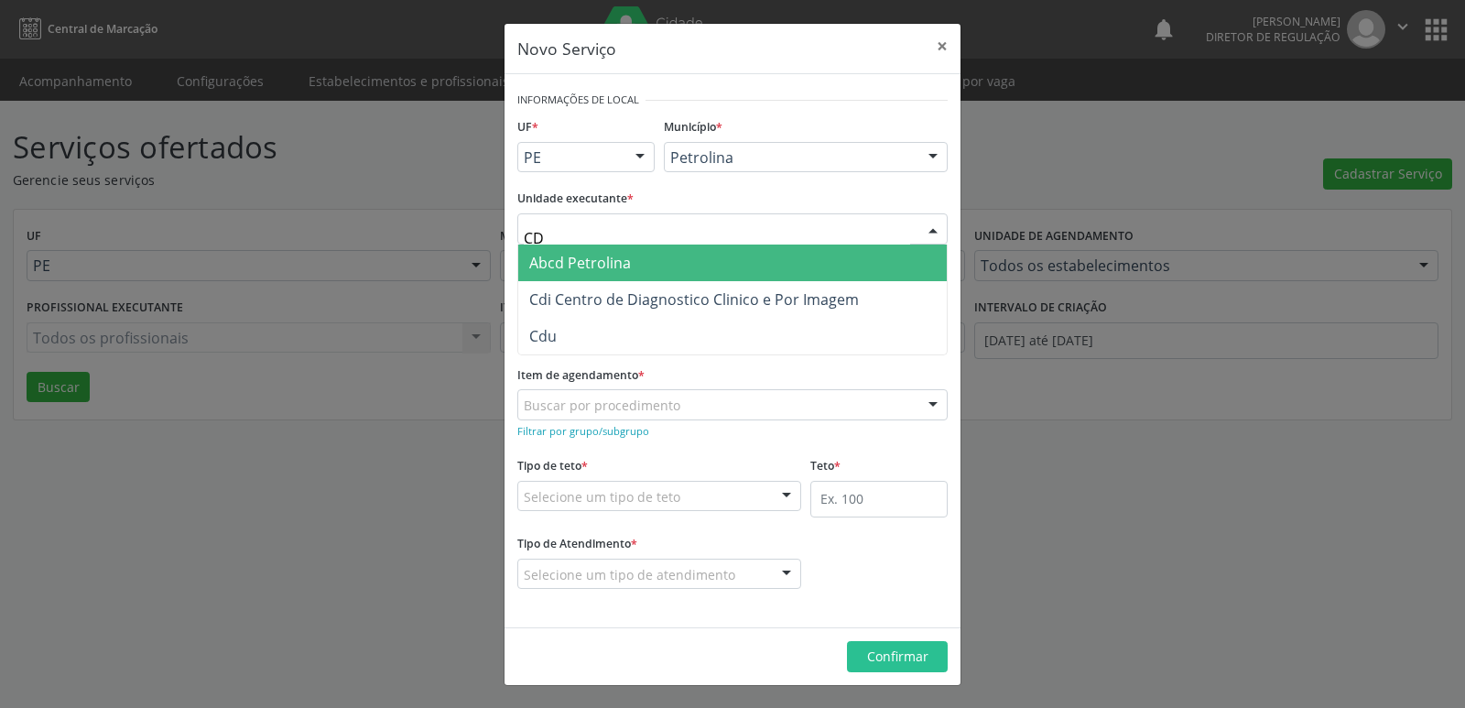
type input "CDI"
click at [624, 266] on span "Cdi Centro de Diagnostico Clinico e Por Imagem" at bounding box center [694, 263] width 330 height 20
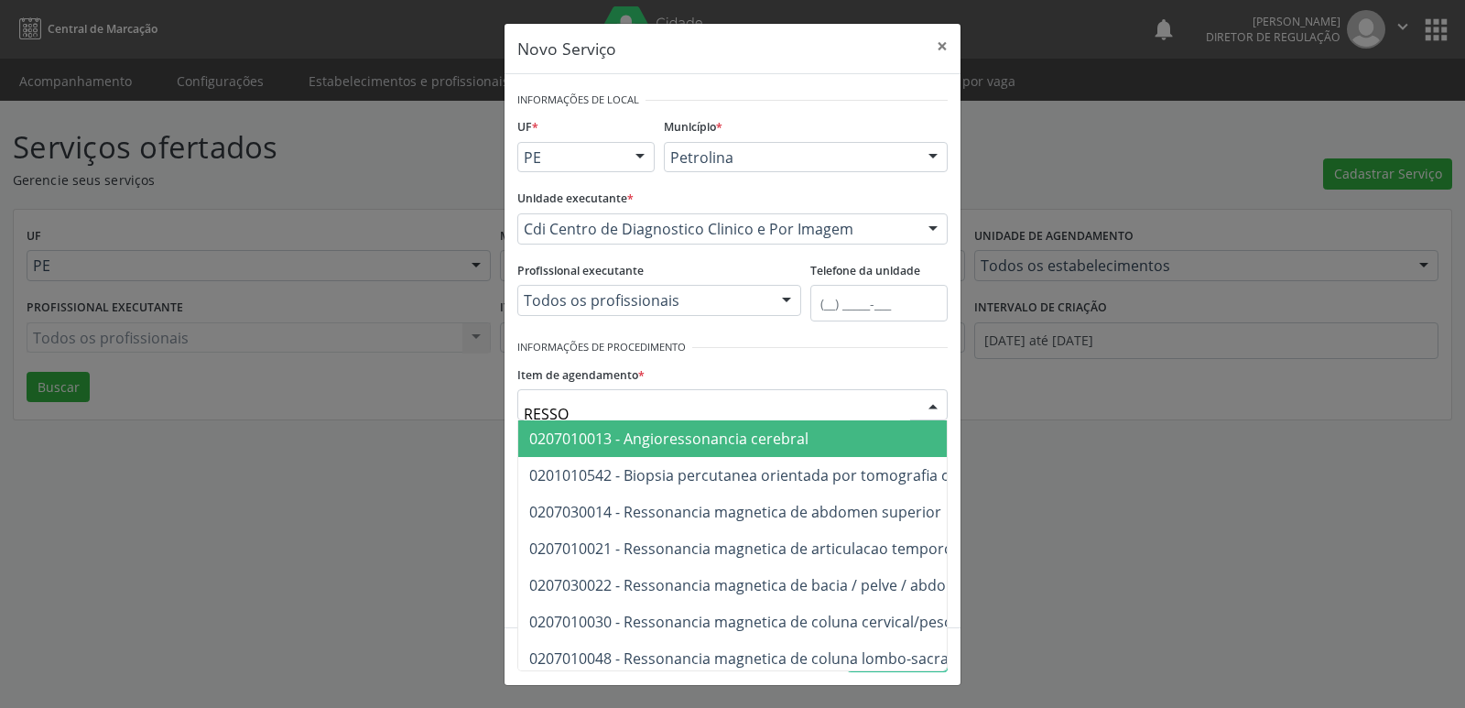
type input "RESSON"
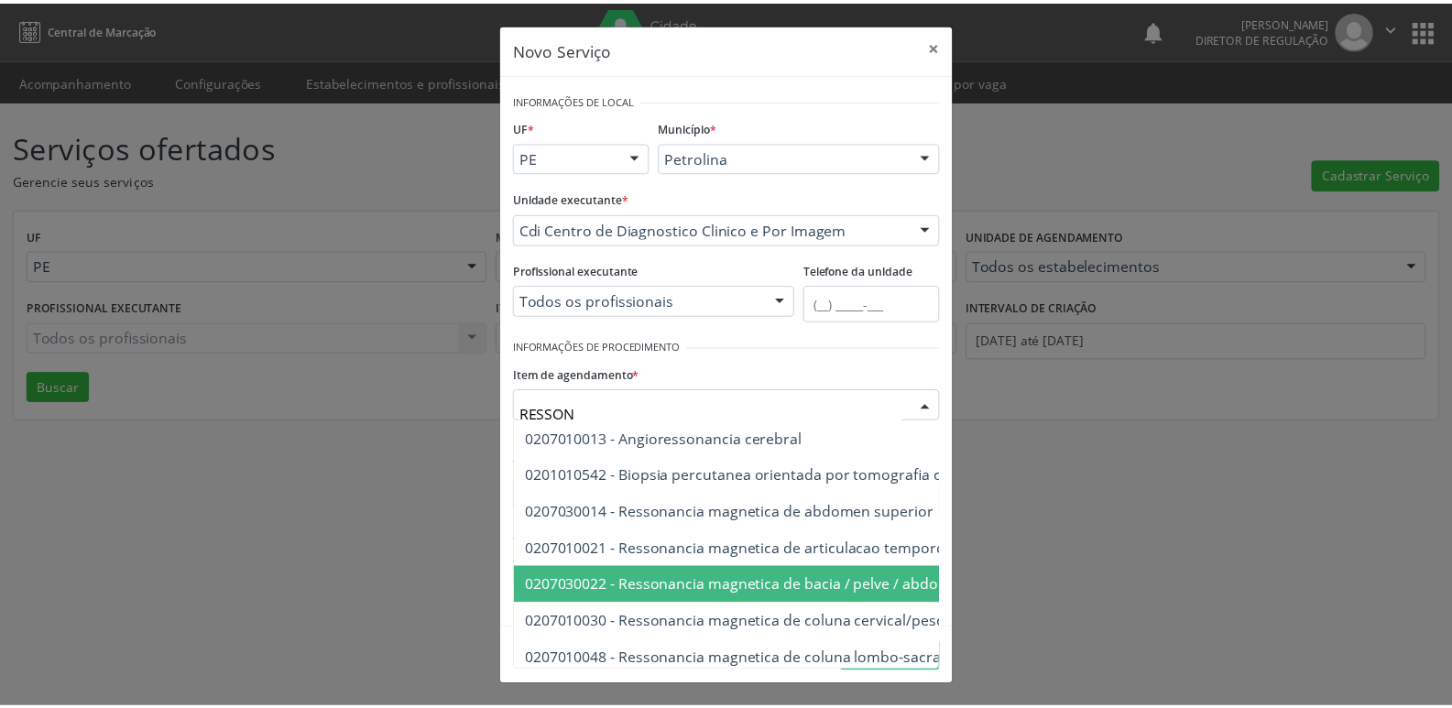
scroll to position [92, 0]
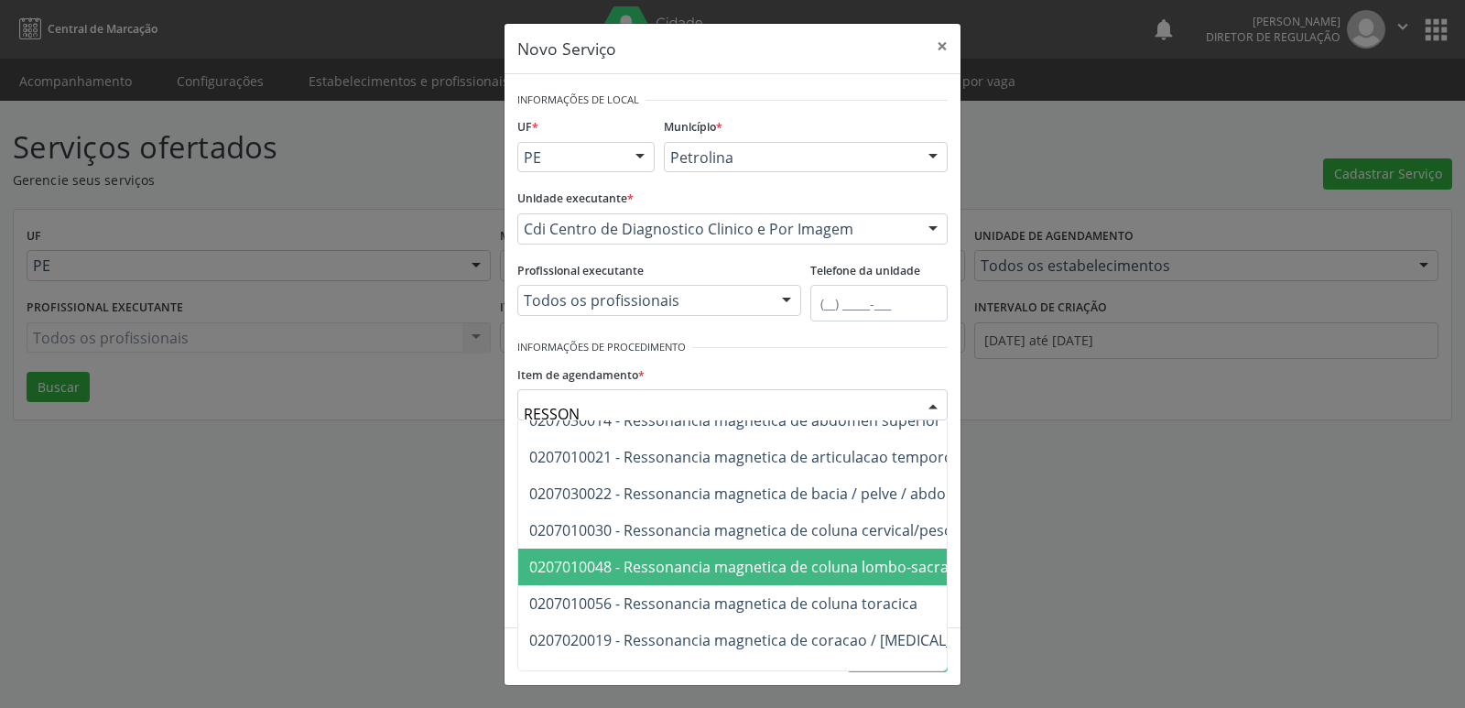
click at [764, 566] on span "0207010048 - Ressonancia magnetica de coluna lombo-sacra" at bounding box center [738, 567] width 419 height 20
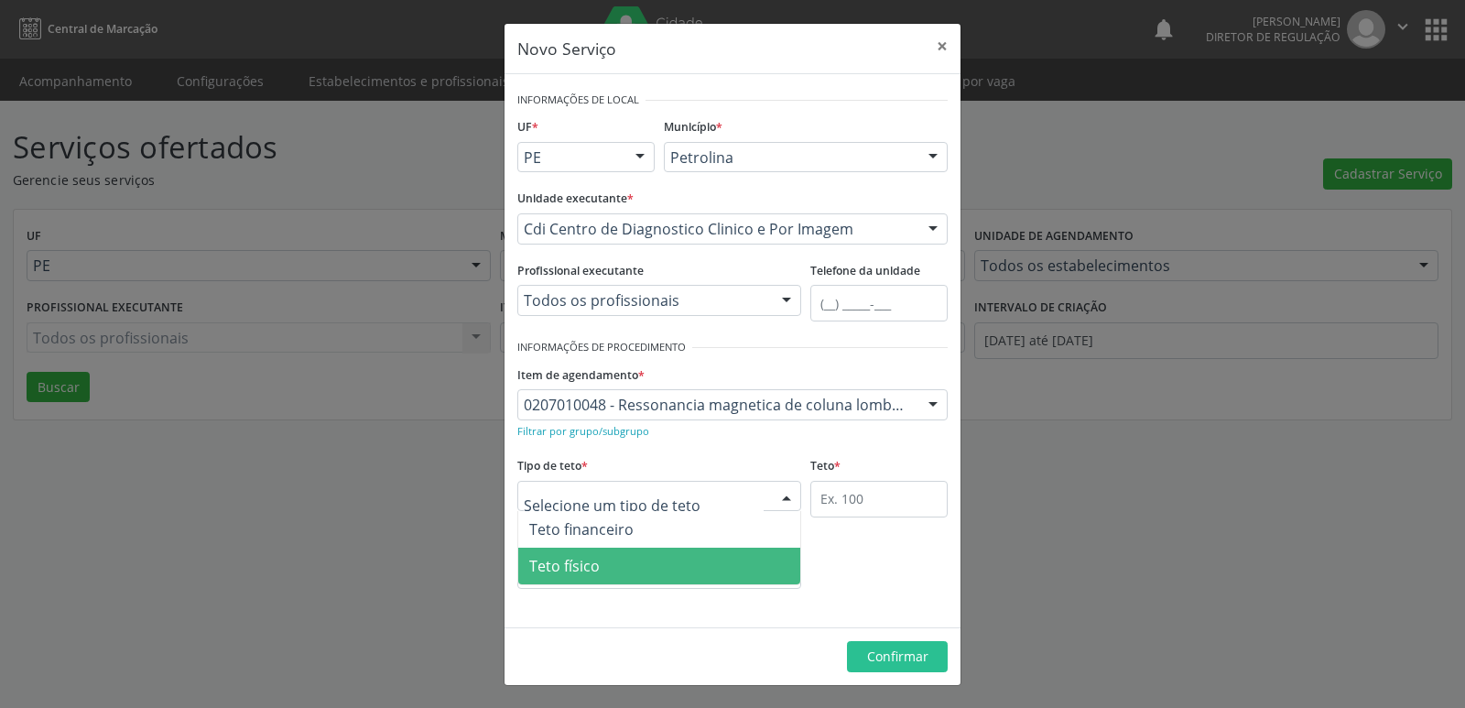
click at [614, 564] on span "Teto físico" at bounding box center [659, 566] width 282 height 37
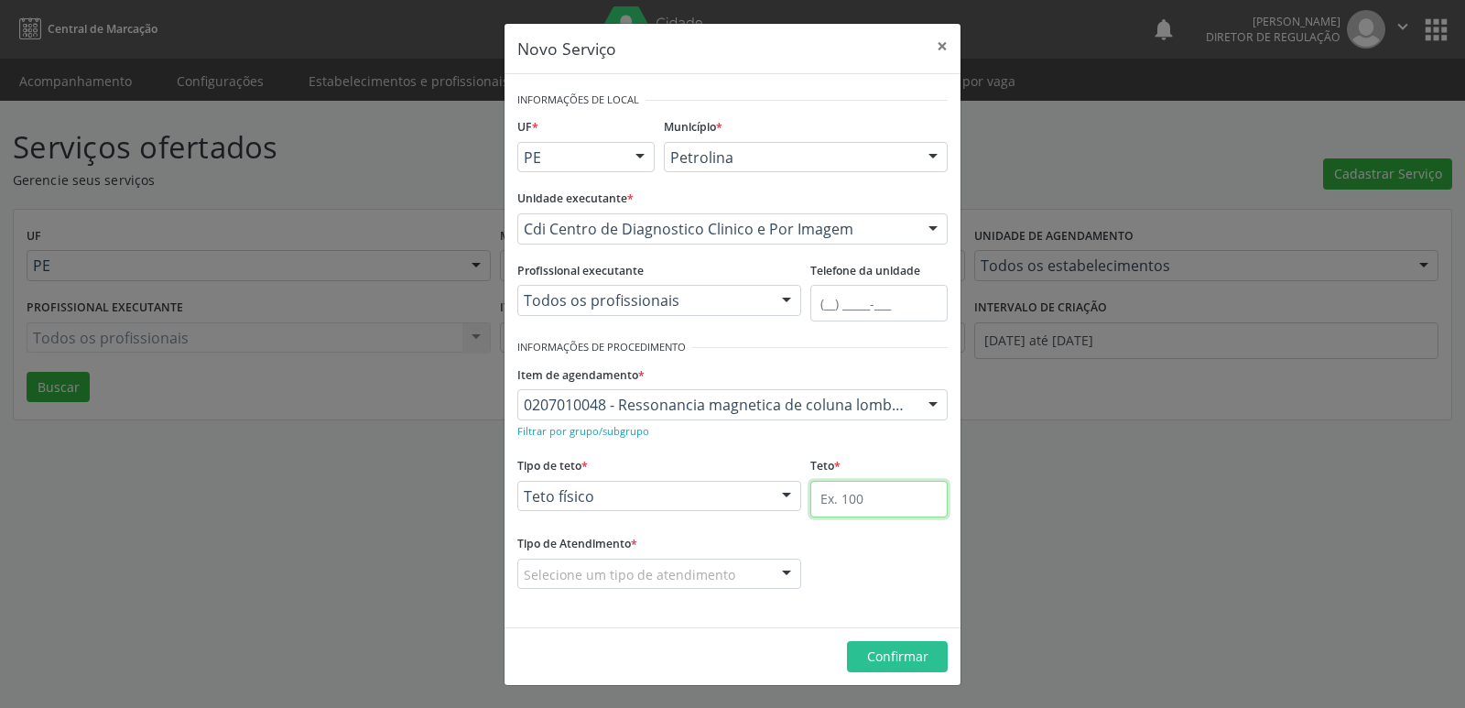
click at [868, 501] on input "text" at bounding box center [878, 499] width 137 height 37
type input "6"
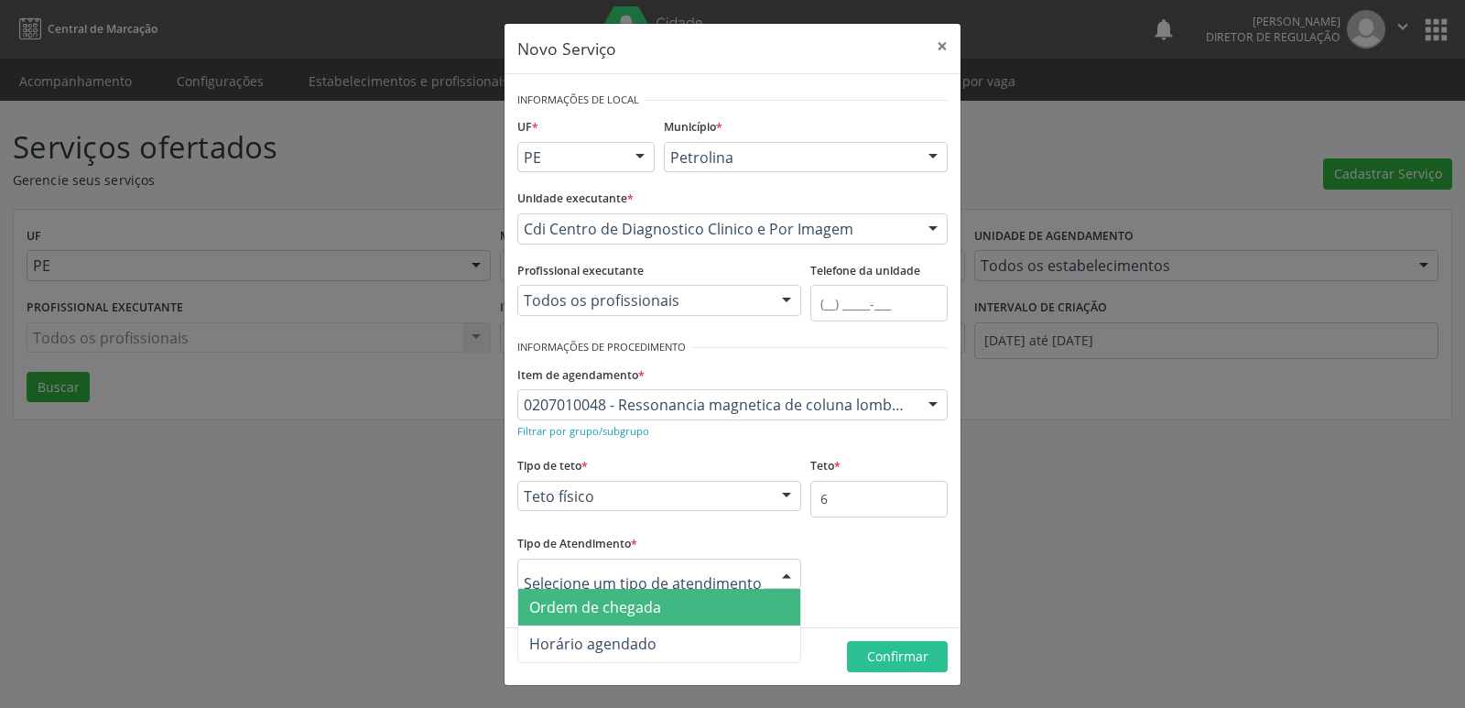
click at [650, 600] on span "Ordem de chegada" at bounding box center [595, 607] width 132 height 20
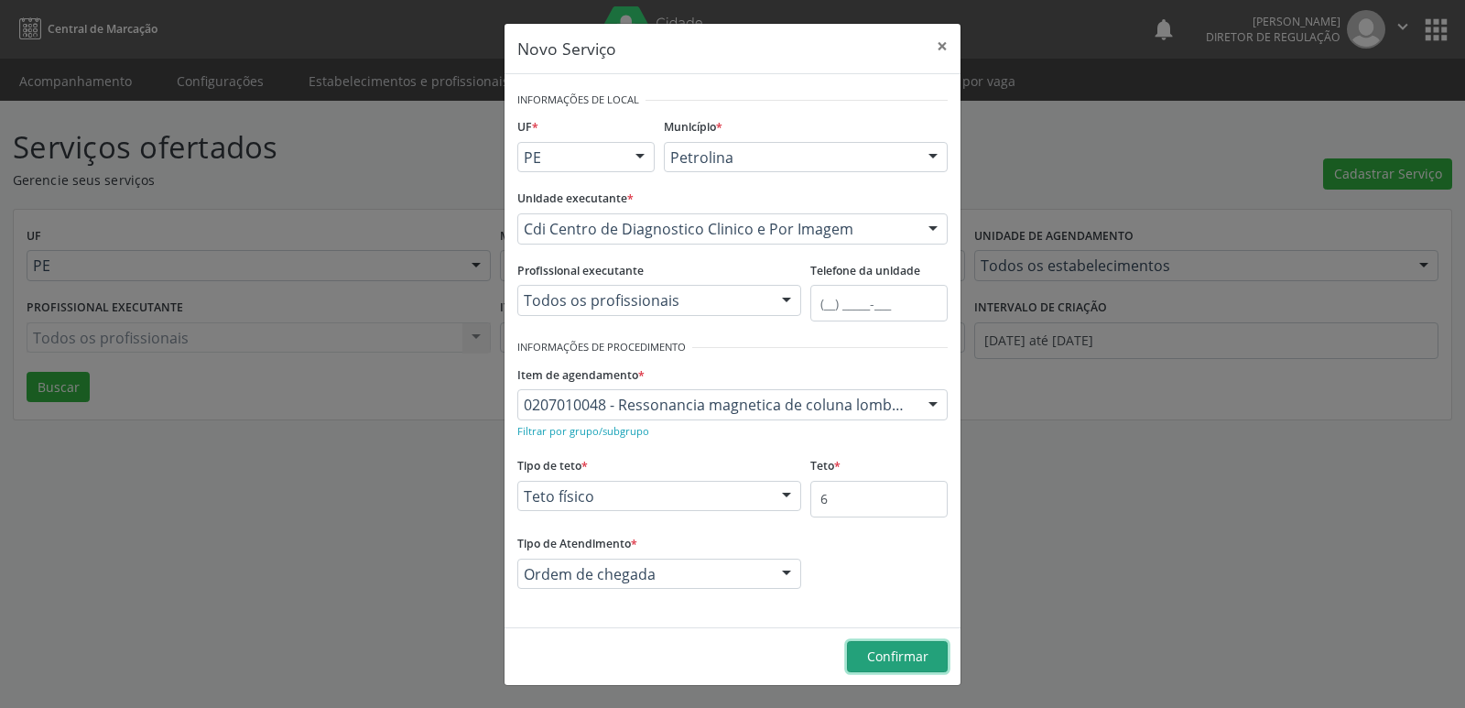
click at [891, 650] on span "Confirmar" at bounding box center [897, 655] width 61 height 17
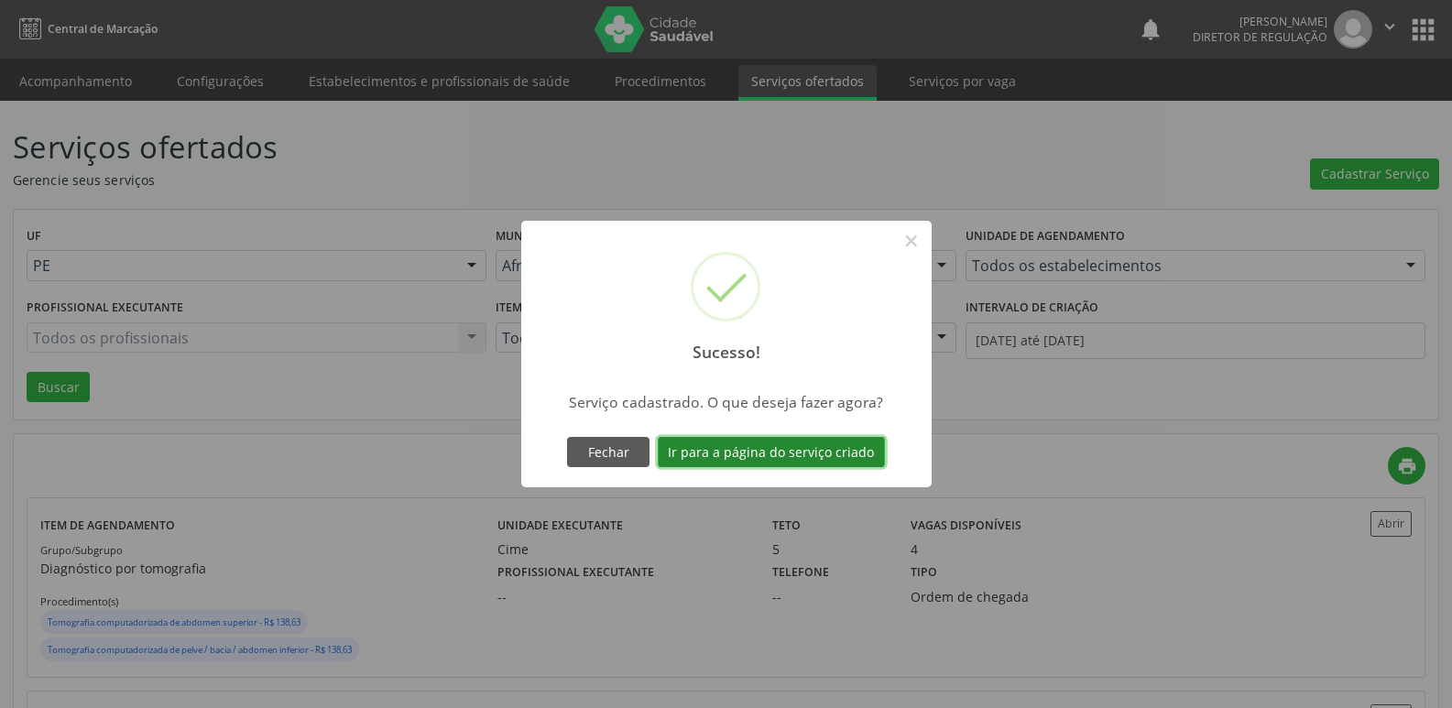
click at [832, 452] on button "Ir para a página do serviço criado" at bounding box center [771, 452] width 227 height 31
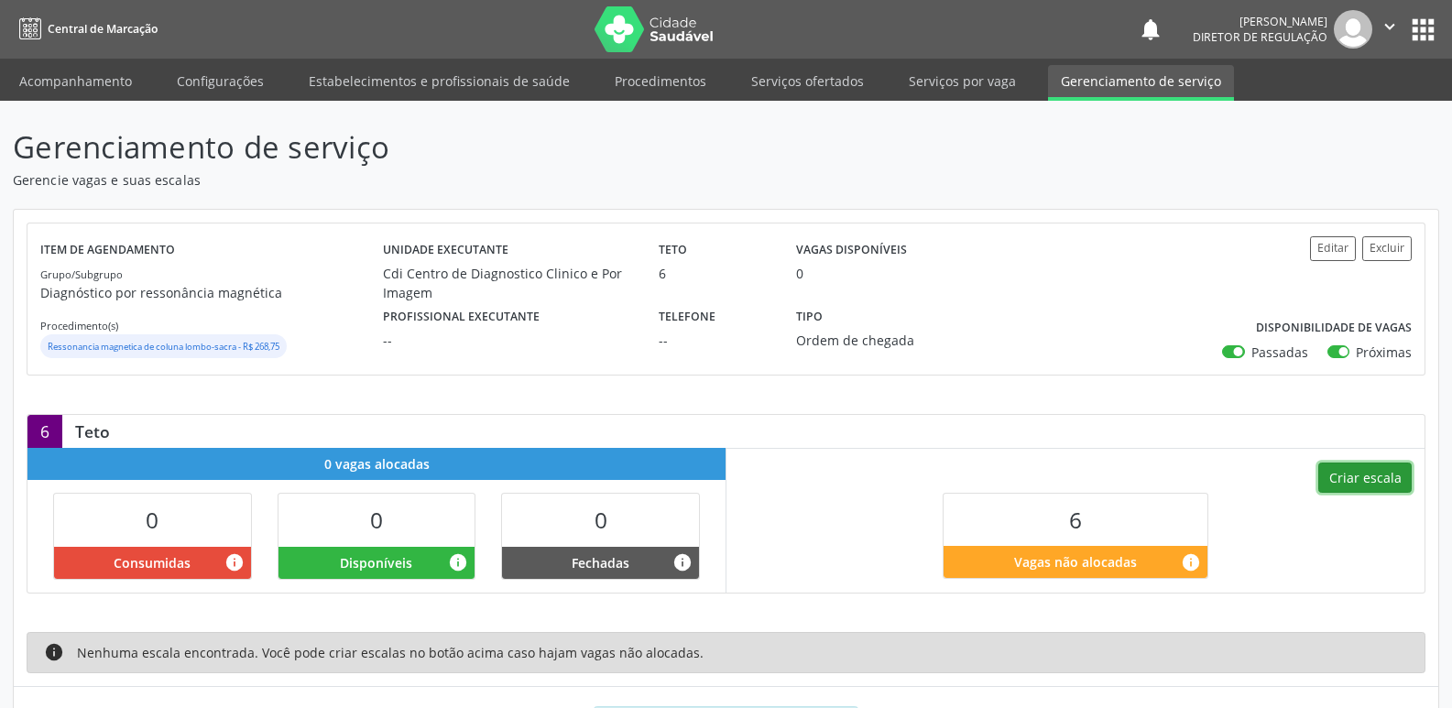
click at [1367, 476] on button "Criar escala" at bounding box center [1364, 477] width 93 height 31
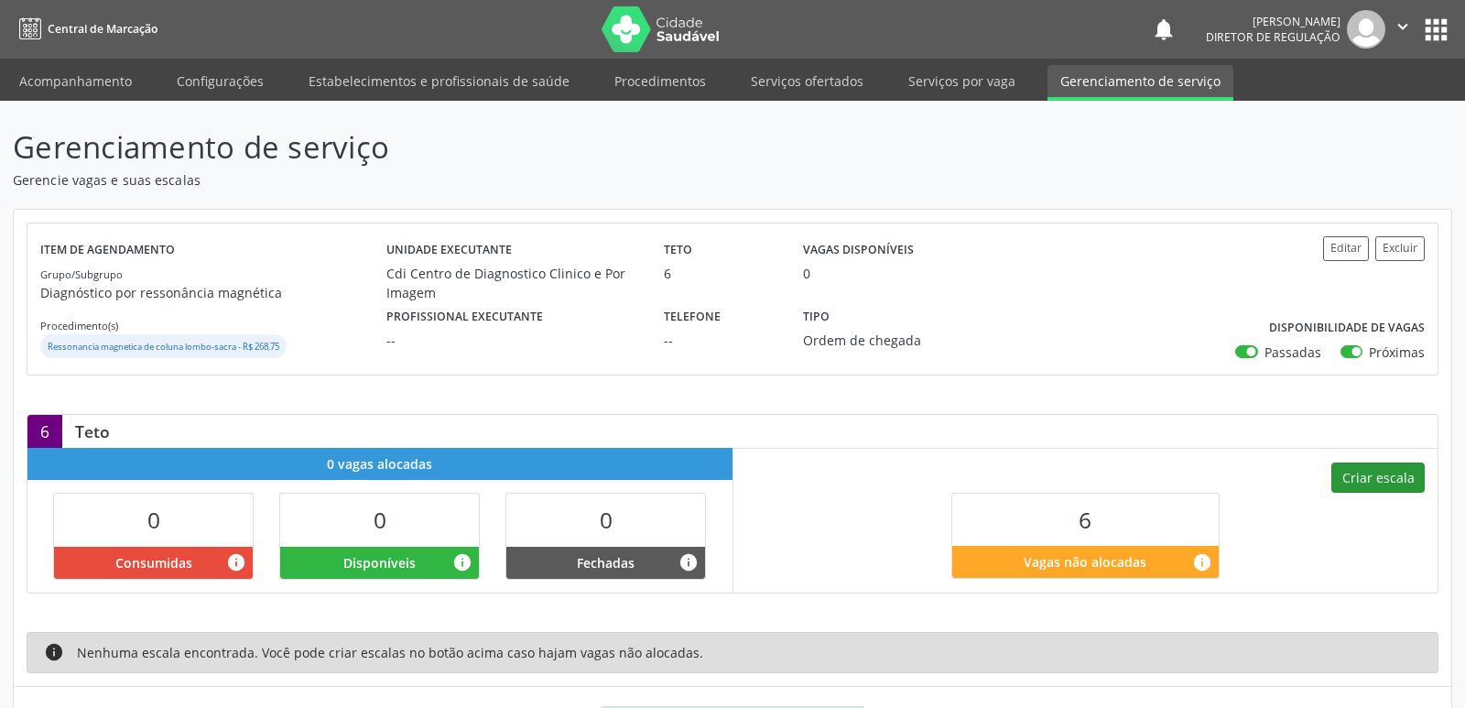
select select "9"
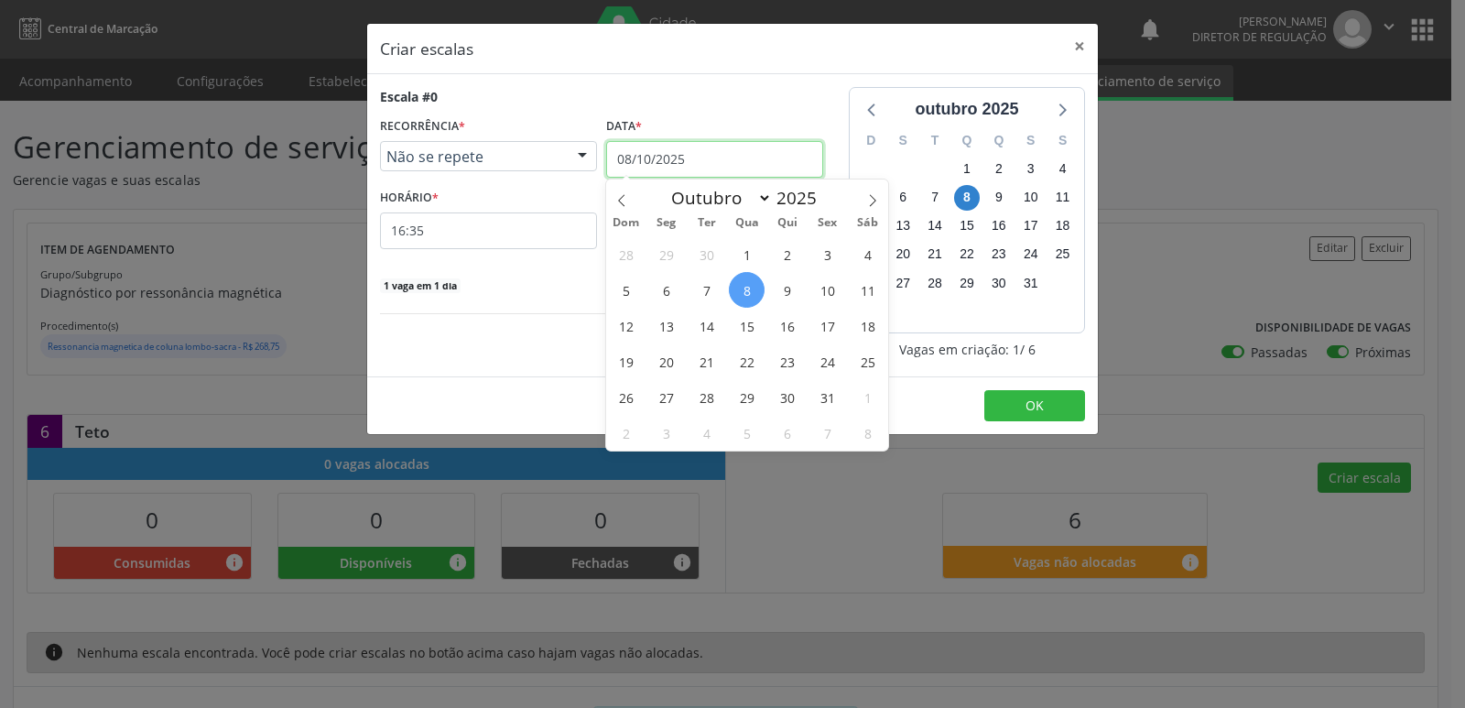
click at [734, 157] on input "08/10/2025" at bounding box center [714, 159] width 217 height 37
click at [667, 327] on span "13" at bounding box center [666, 326] width 36 height 36
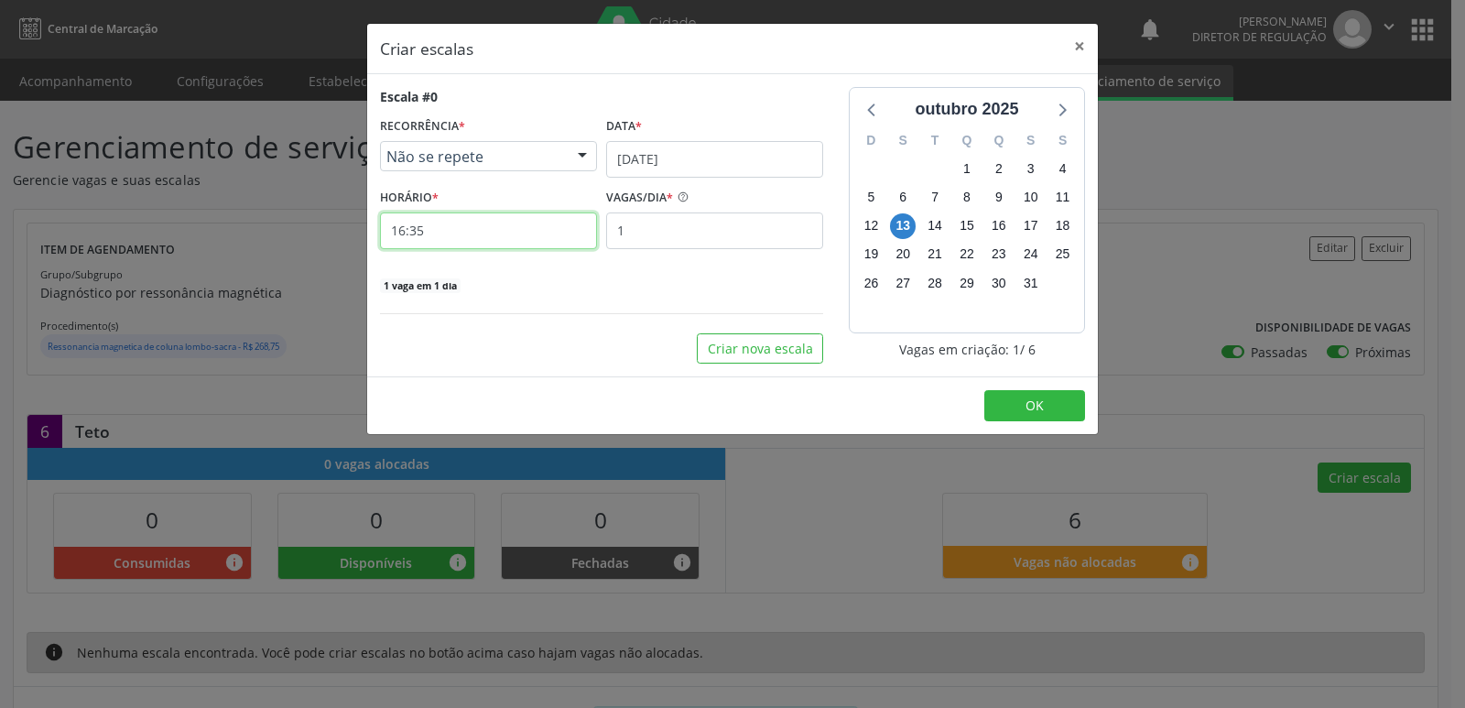
click at [493, 227] on input "16:35" at bounding box center [488, 230] width 217 height 37
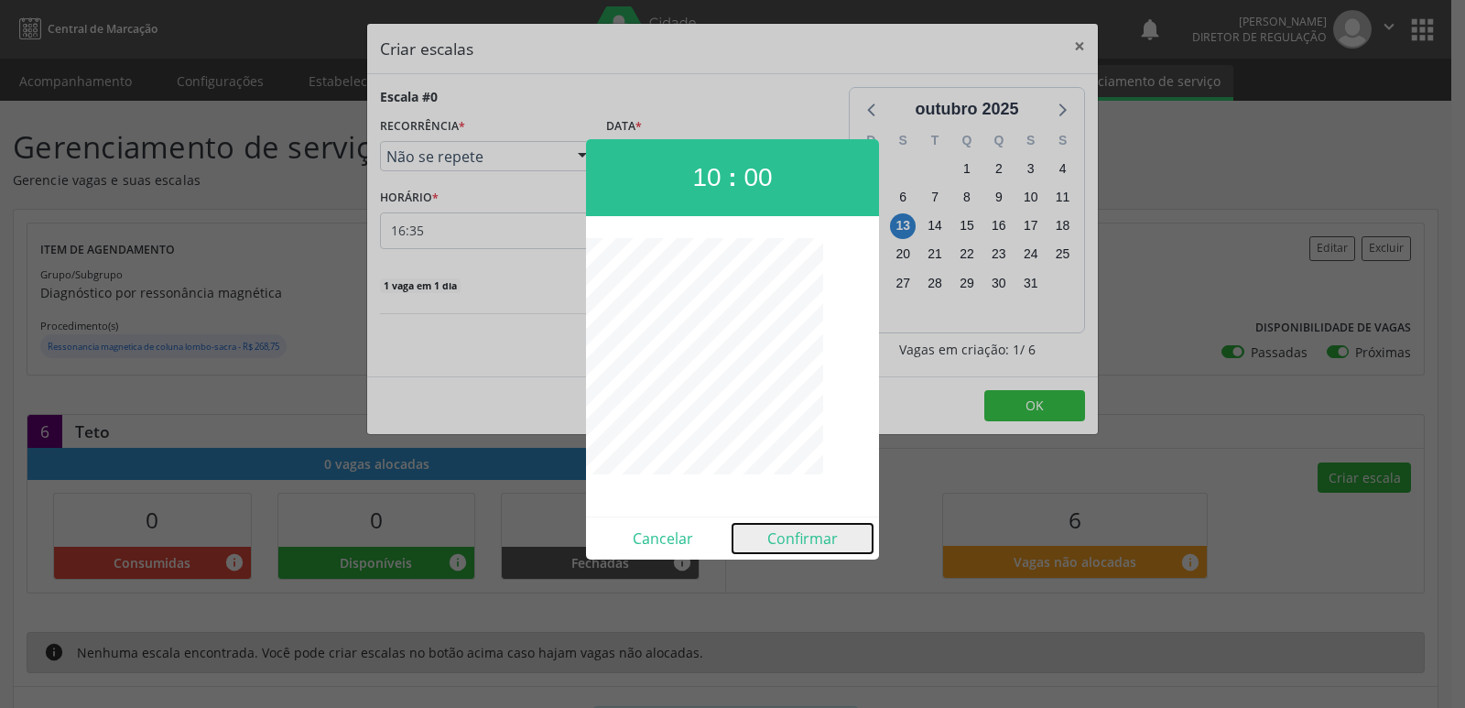
click at [821, 540] on button "Confirmar" at bounding box center [803, 538] width 140 height 29
type input "10:00"
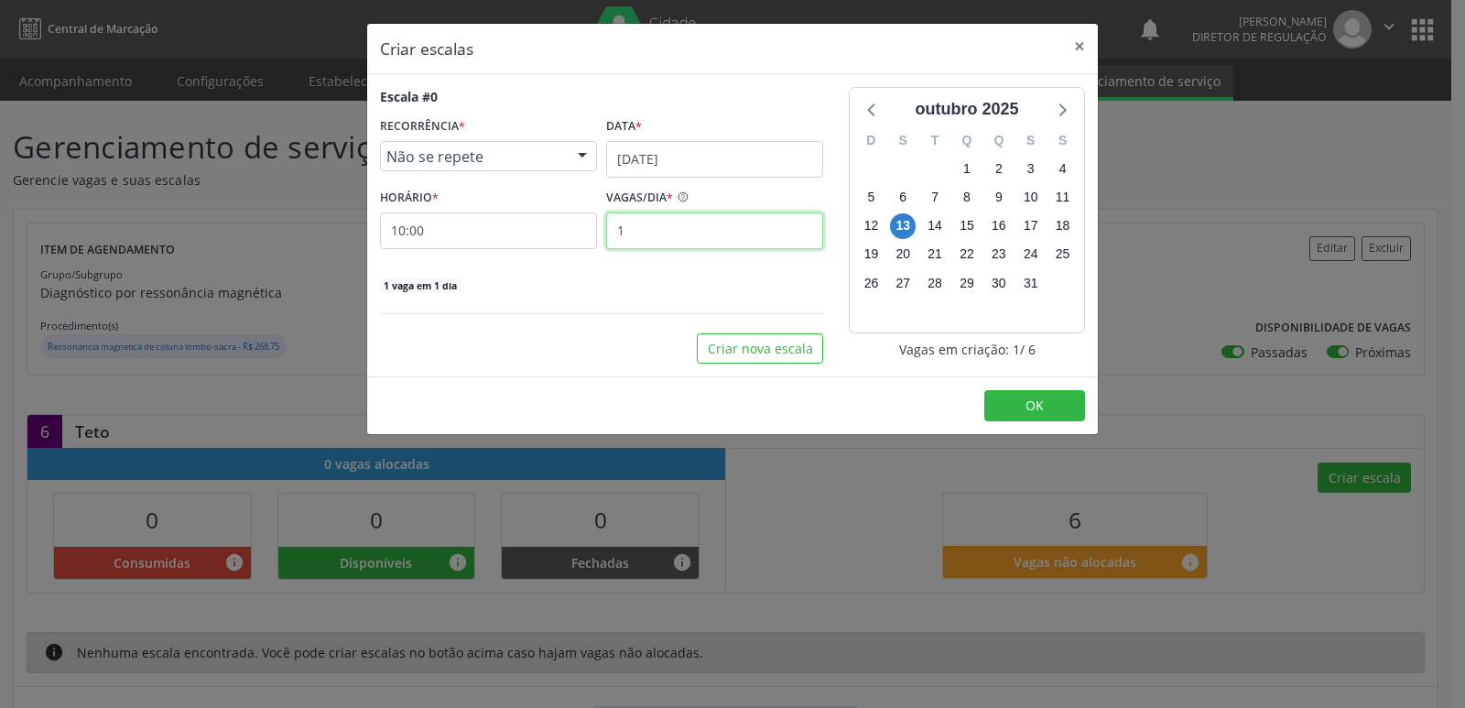
click at [724, 234] on input "1" at bounding box center [714, 230] width 217 height 37
type input "6"
click at [1038, 402] on span "OK" at bounding box center [1035, 405] width 18 height 17
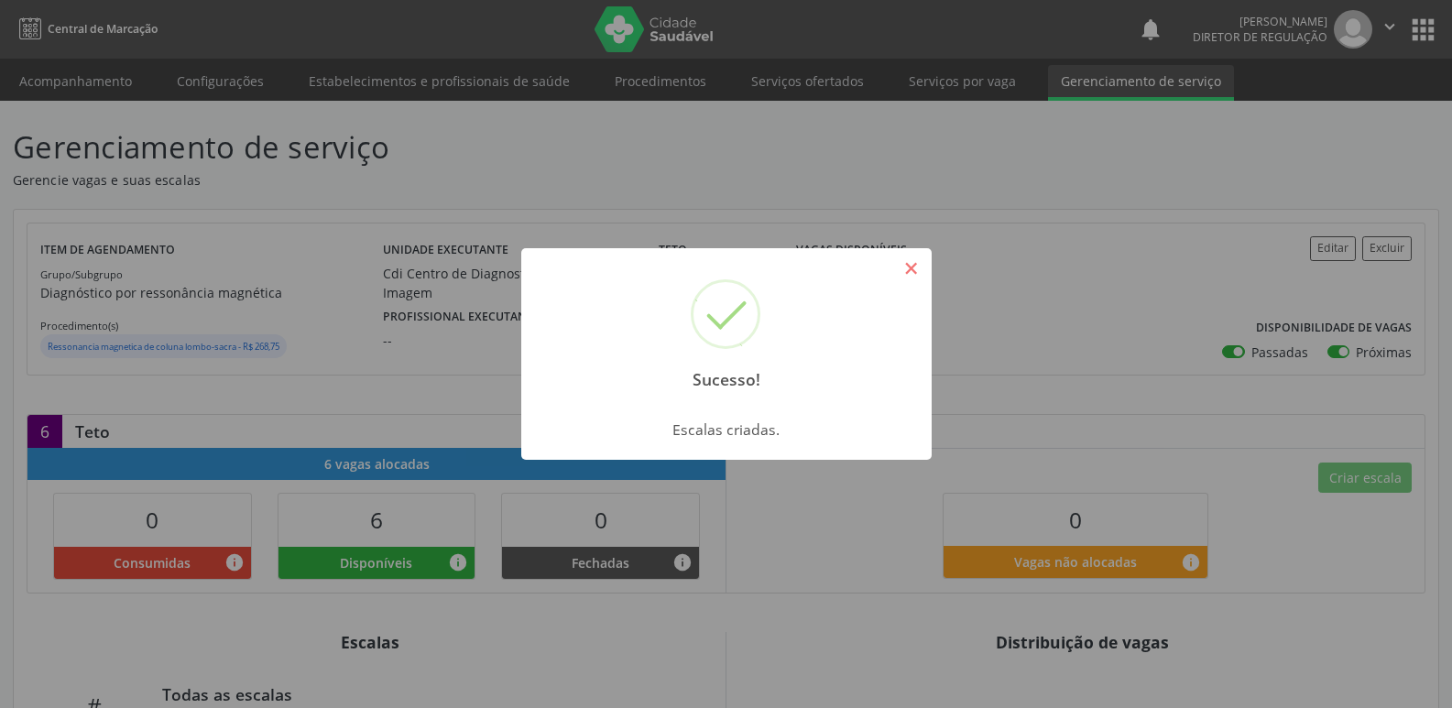
click at [923, 274] on button "×" at bounding box center [911, 268] width 31 height 31
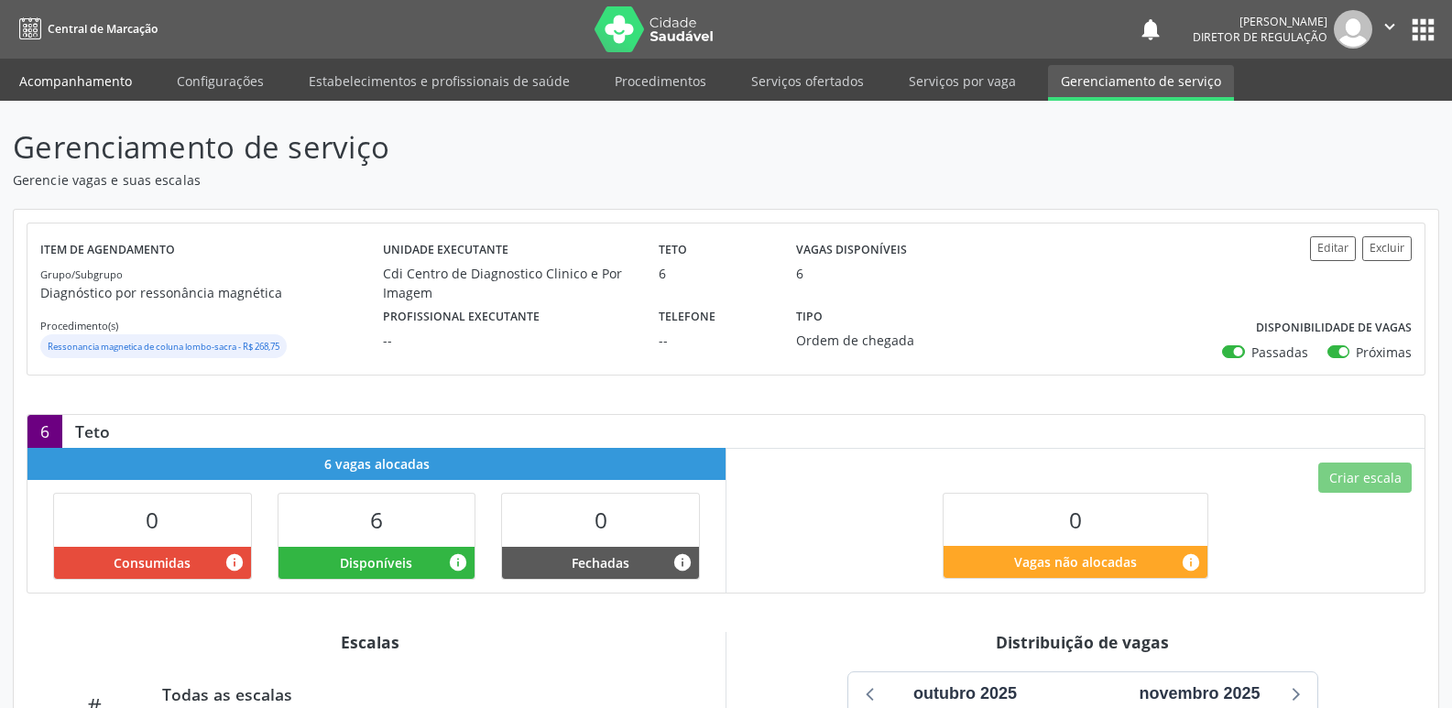
click at [112, 82] on link "Acompanhamento" at bounding box center [75, 81] width 138 height 32
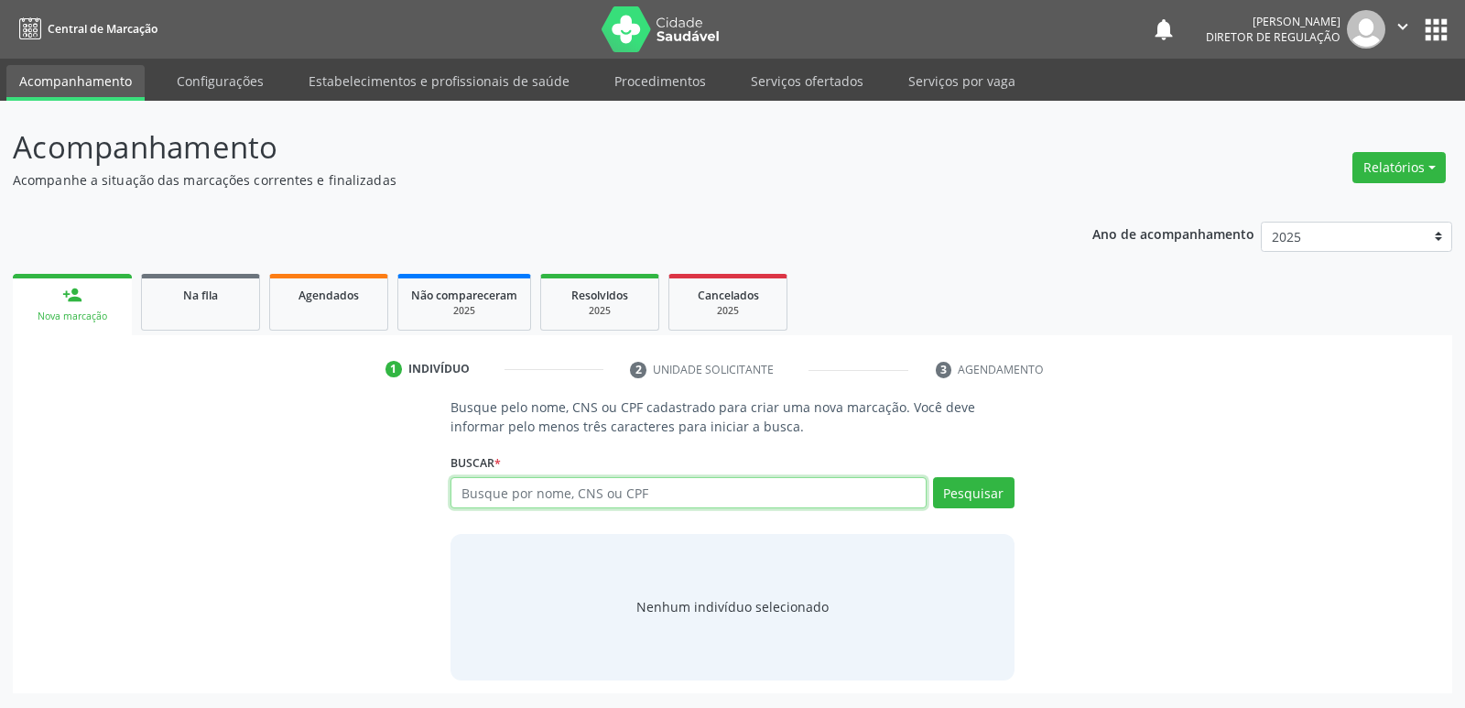
click at [545, 499] on input "text" at bounding box center [688, 492] width 475 height 31
type input "807403234223161"
click at [972, 492] on button "Pesquisar" at bounding box center [974, 492] width 82 height 31
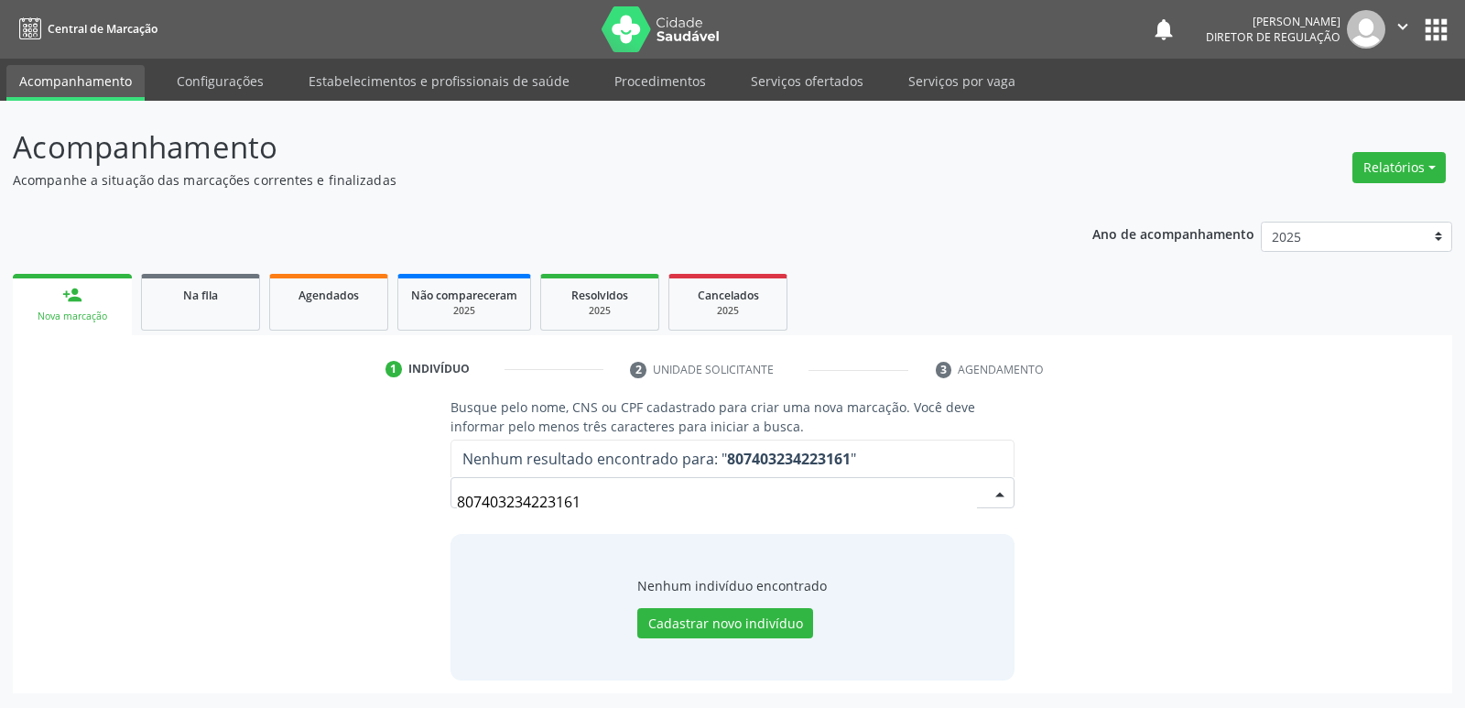
click at [466, 502] on input "807403234223161" at bounding box center [716, 502] width 519 height 37
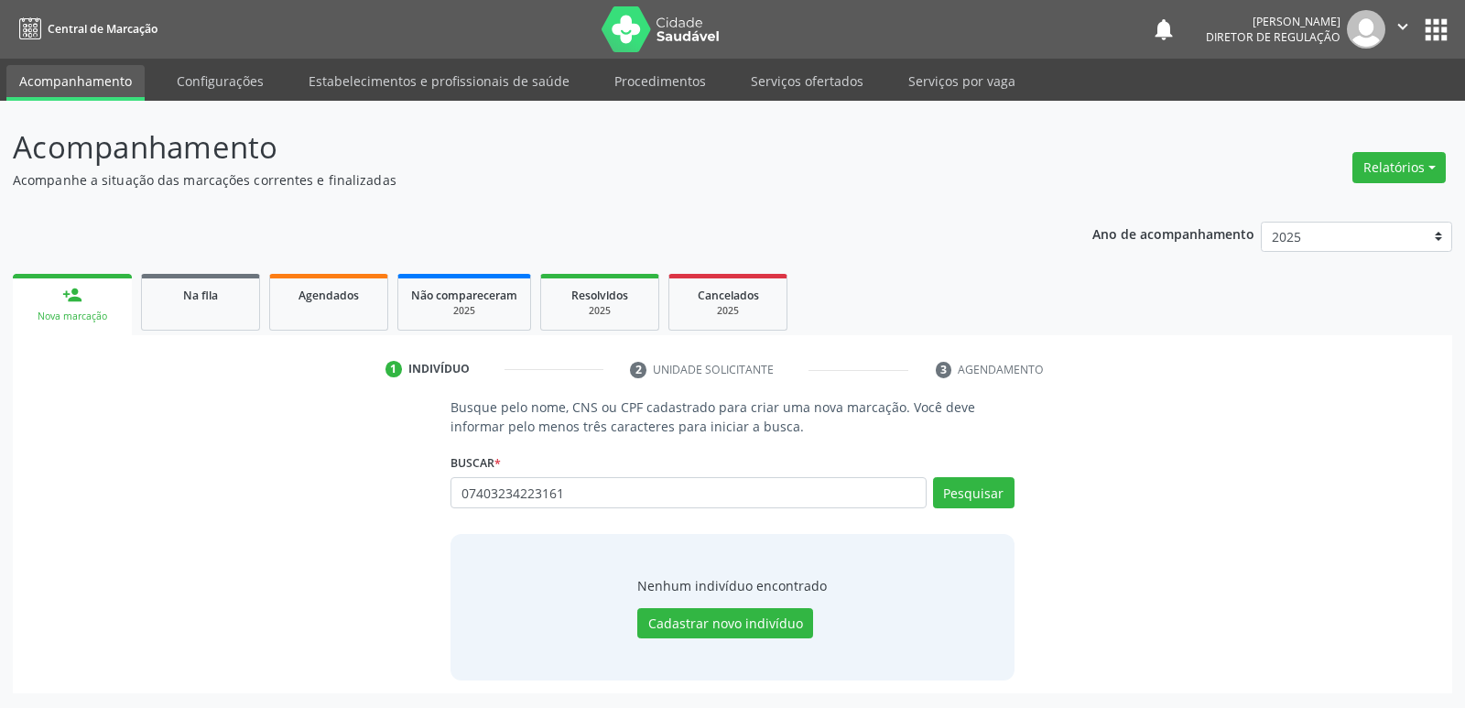
click at [462, 497] on input "07403234223161" at bounding box center [688, 492] width 475 height 31
type input "707403234223161"
click at [972, 495] on button "Pesquisar" at bounding box center [974, 492] width 82 height 31
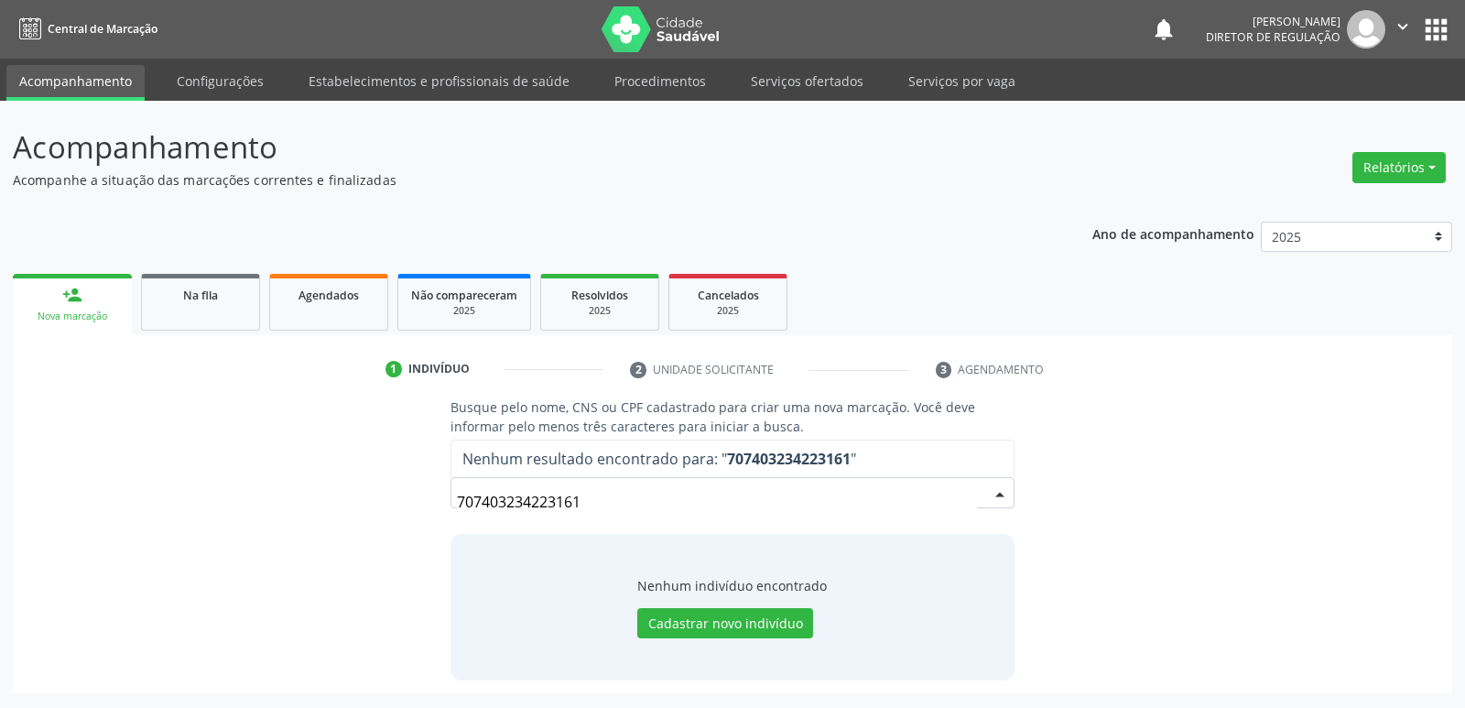
drag, startPoint x: 588, startPoint y: 506, endPoint x: 412, endPoint y: 495, distance: 176.2
click at [412, 495] on div "Busque pelo nome, CNS ou CPF cadastrado para criar uma nova marcação. Você deve…" at bounding box center [733, 538] width 1414 height 282
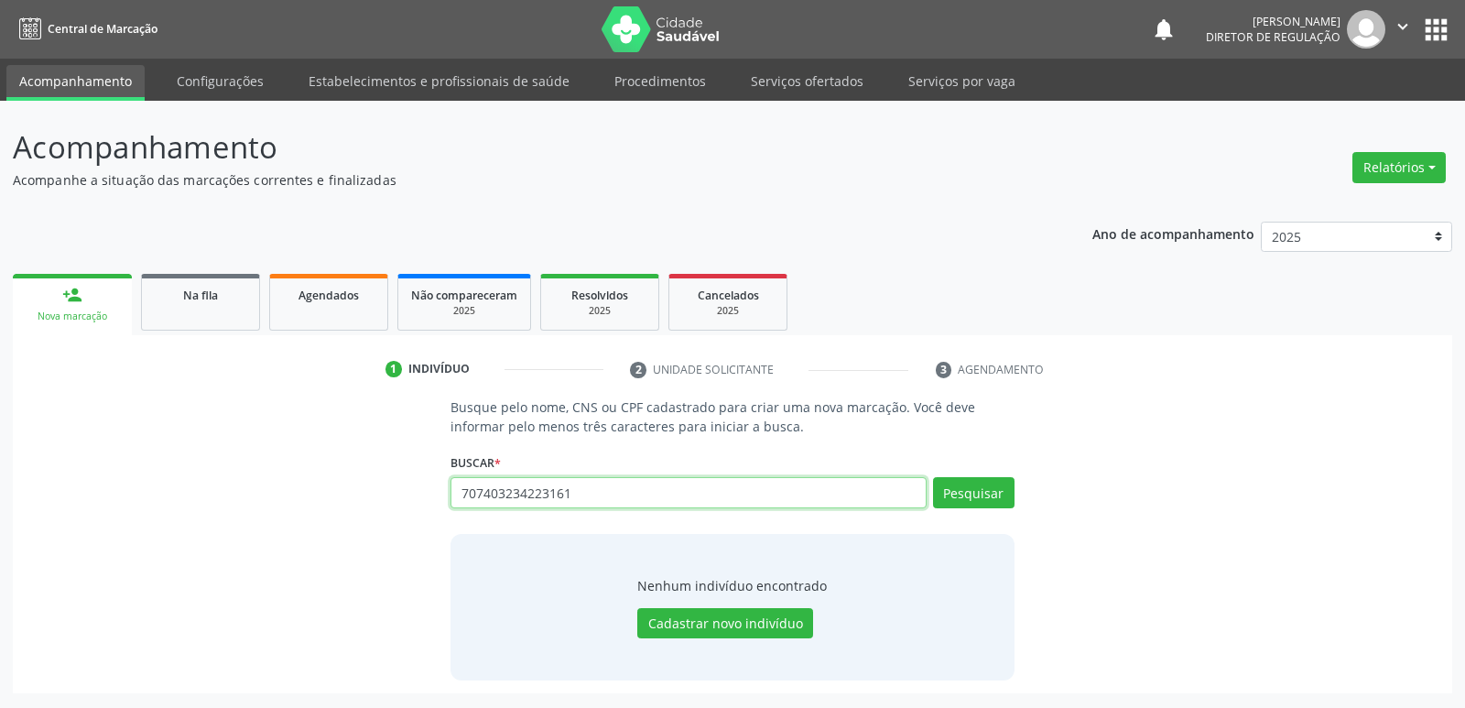
drag, startPoint x: 579, startPoint y: 490, endPoint x: 449, endPoint y: 506, distance: 131.0
click at [430, 499] on div "Busque pelo nome, CNS ou CPF cadastrado para criar uma nova marcação. Você deve…" at bounding box center [733, 538] width 1414 height 282
click at [587, 490] on input "text" at bounding box center [688, 492] width 475 height 31
paste input "708403234223161"
type input "708403234223161"
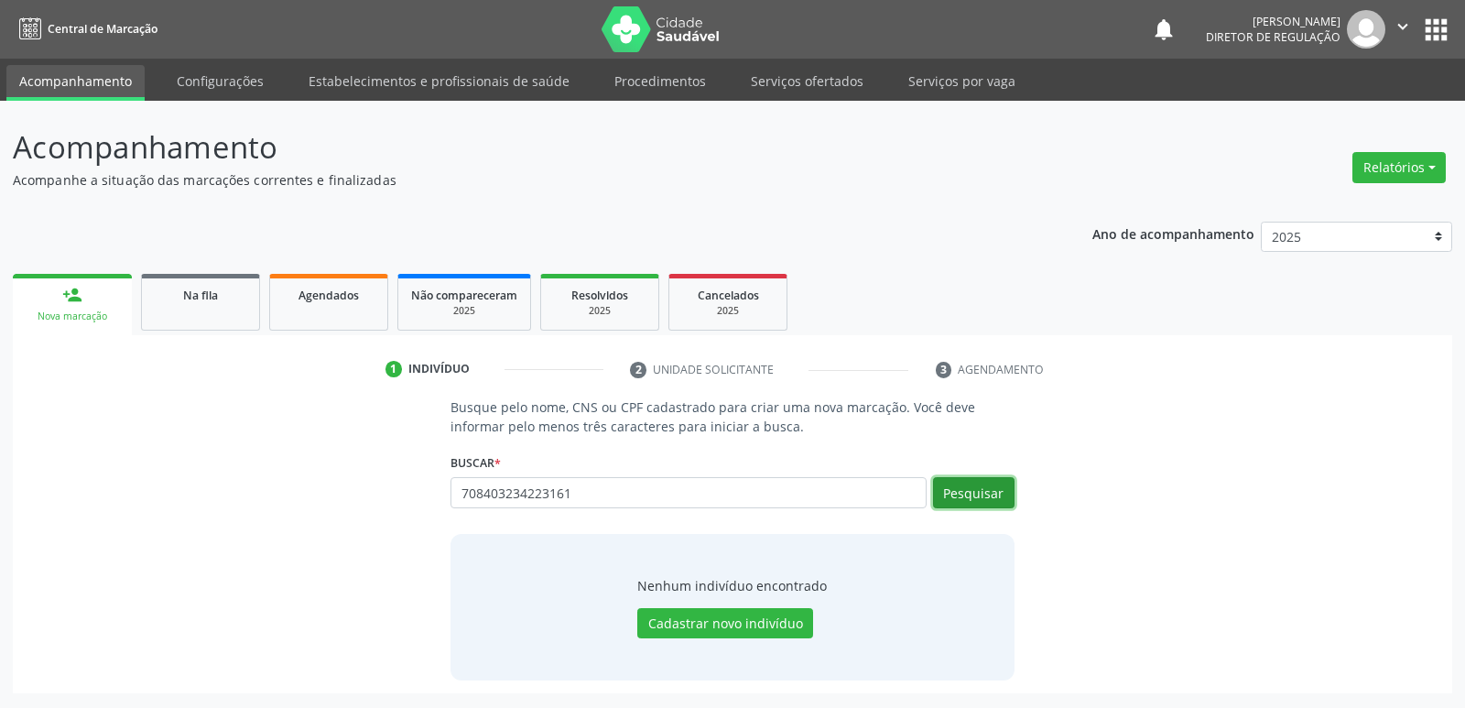
click at [971, 494] on button "Pesquisar" at bounding box center [974, 492] width 82 height 31
type input "708403234223161"
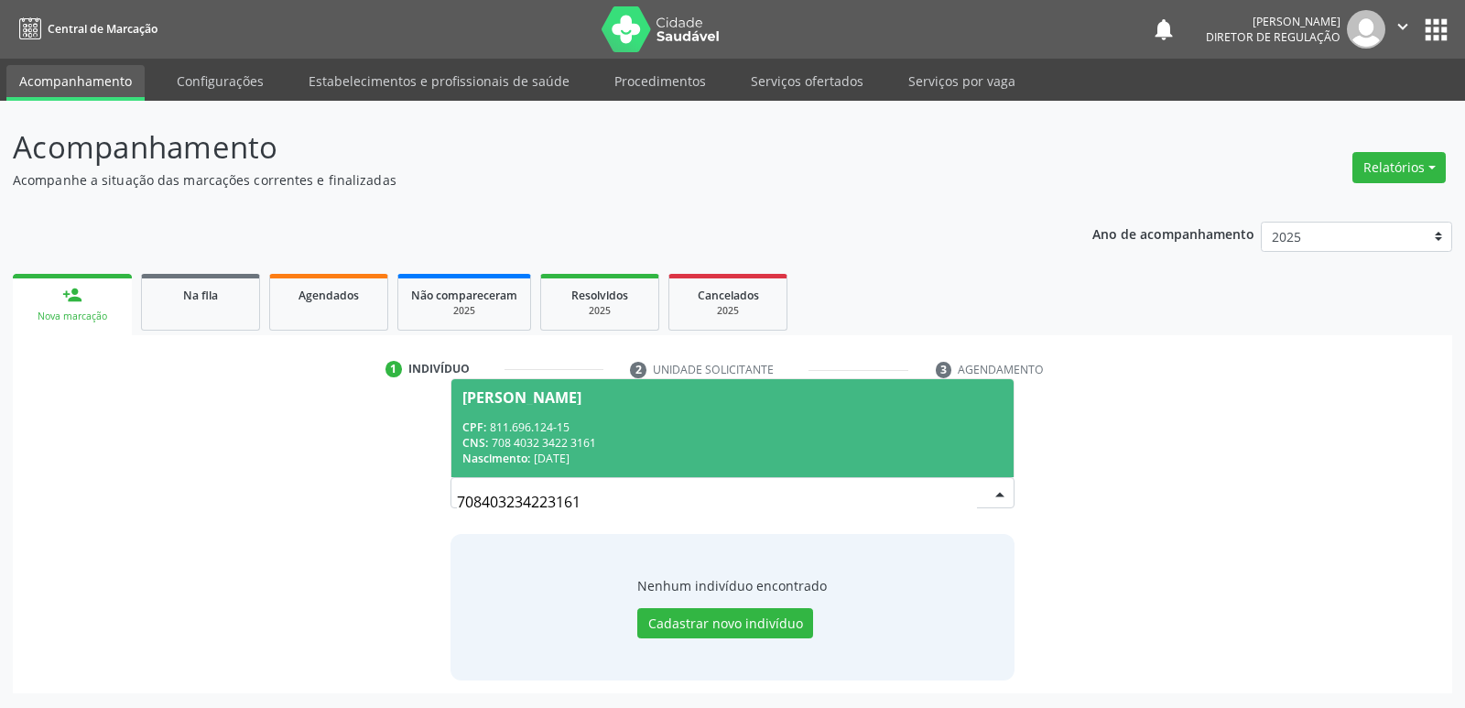
click at [543, 450] on div "CNS: 708 4032 3422 3161" at bounding box center [731, 443] width 539 height 16
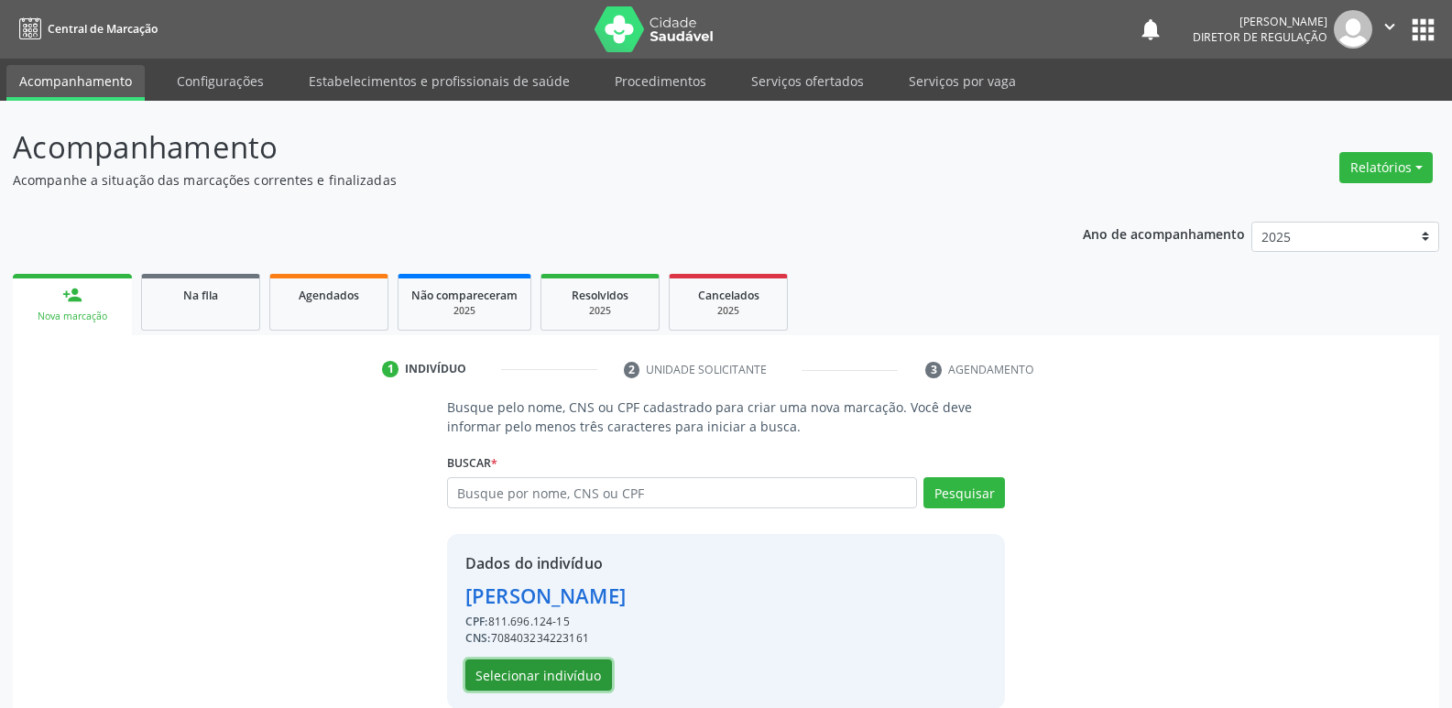
click at [565, 669] on button "Selecionar indivíduo" at bounding box center [538, 674] width 147 height 31
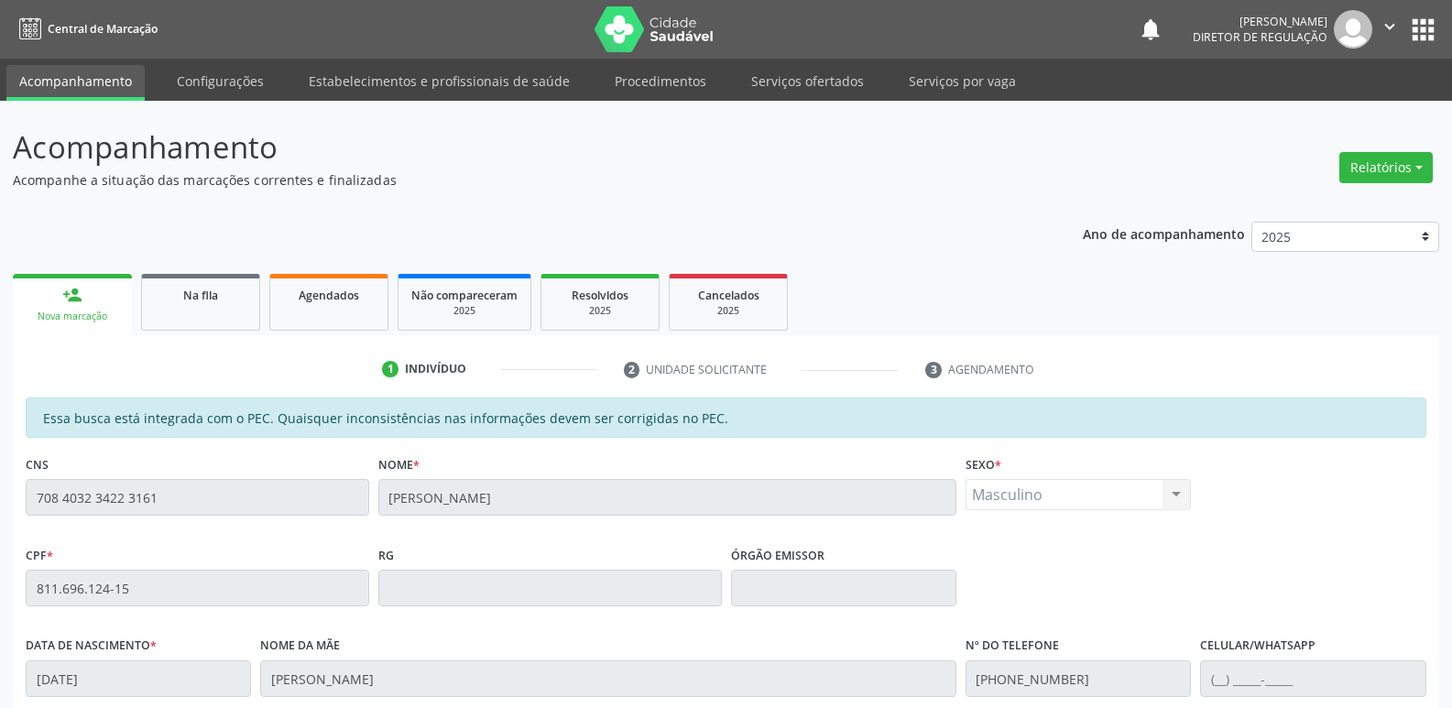
scroll to position [338, 0]
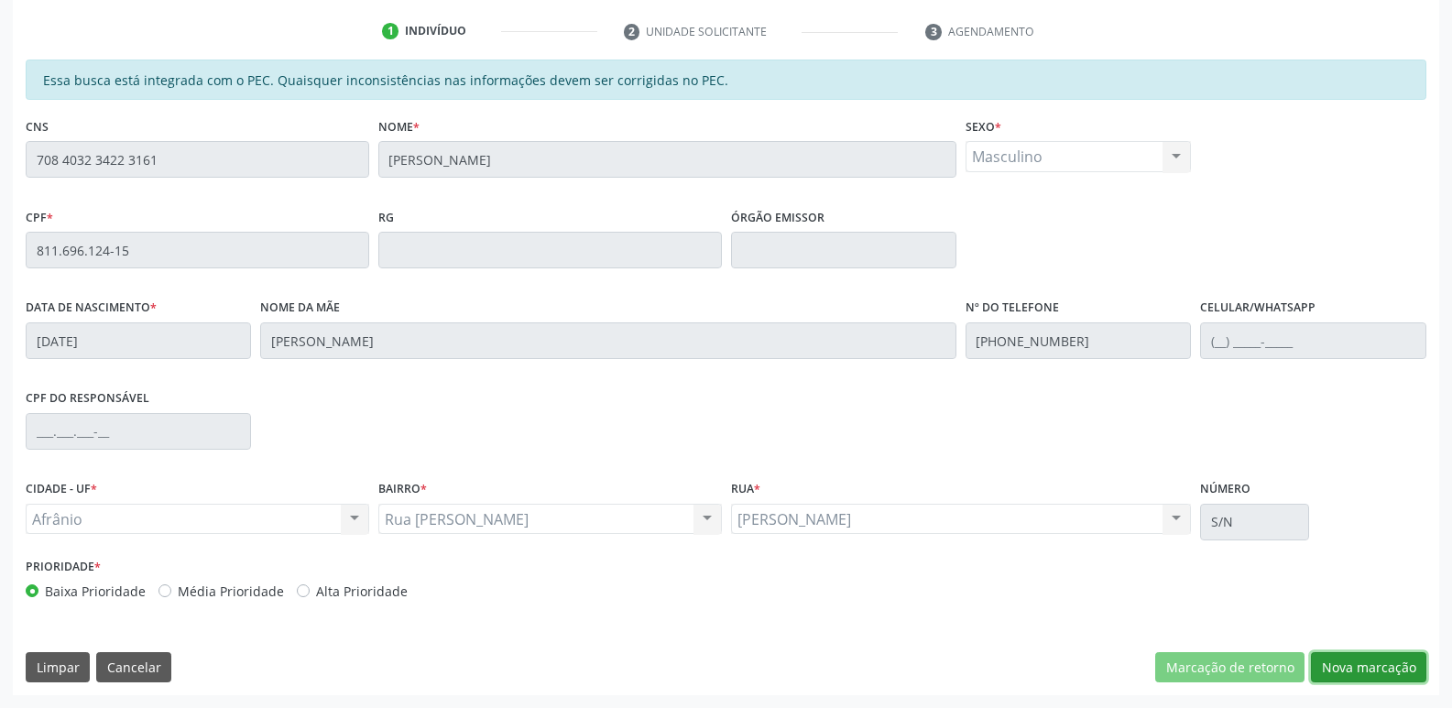
click at [1375, 668] on button "Nova marcação" at bounding box center [1367, 667] width 115 height 31
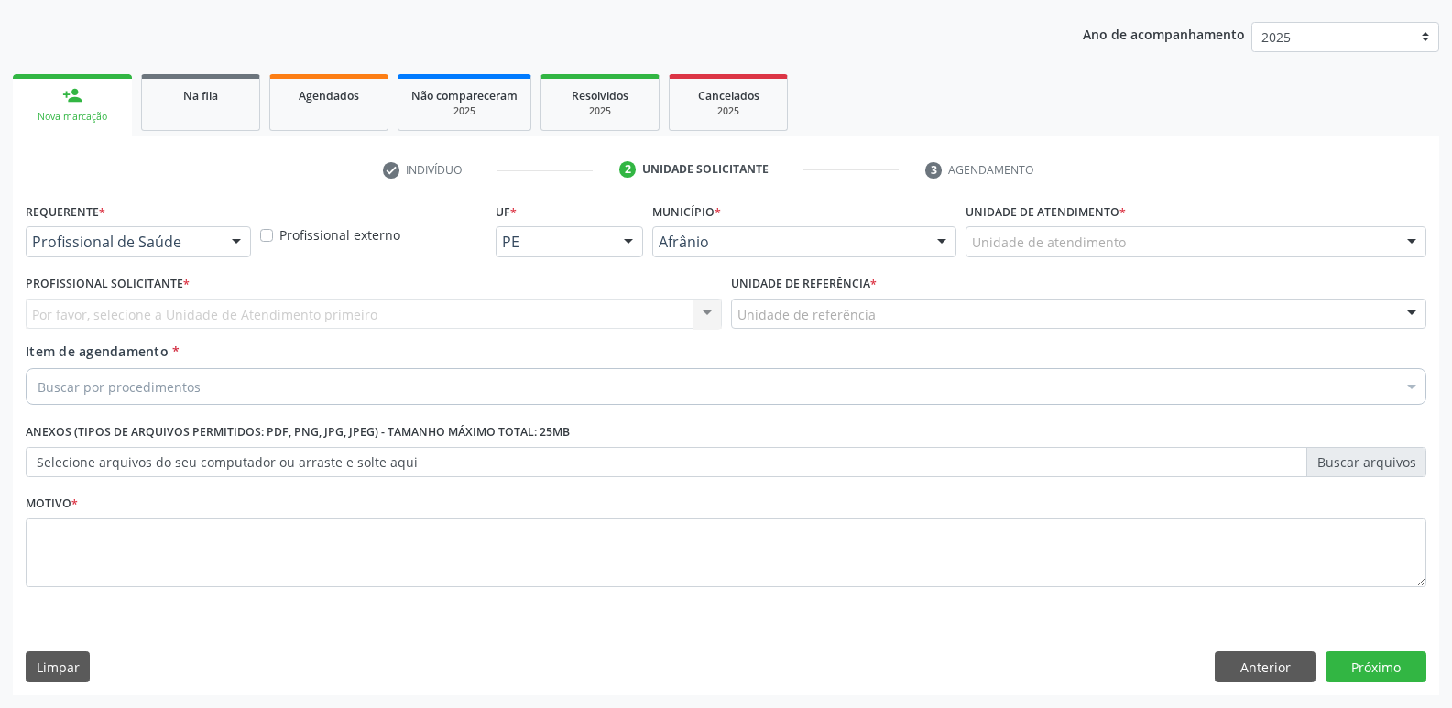
scroll to position [200, 0]
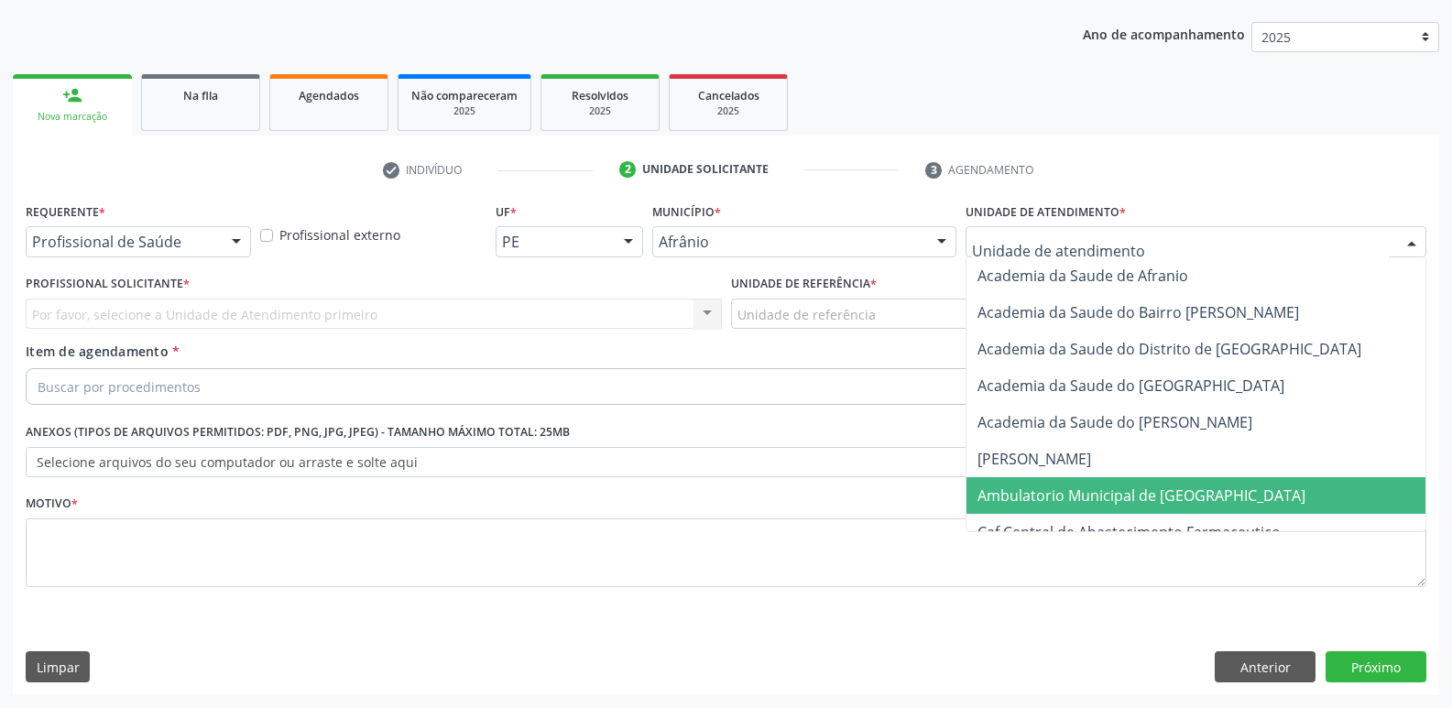
click at [1060, 489] on span "Ambulatorio Municipal de [GEOGRAPHIC_DATA]" at bounding box center [1141, 495] width 328 height 20
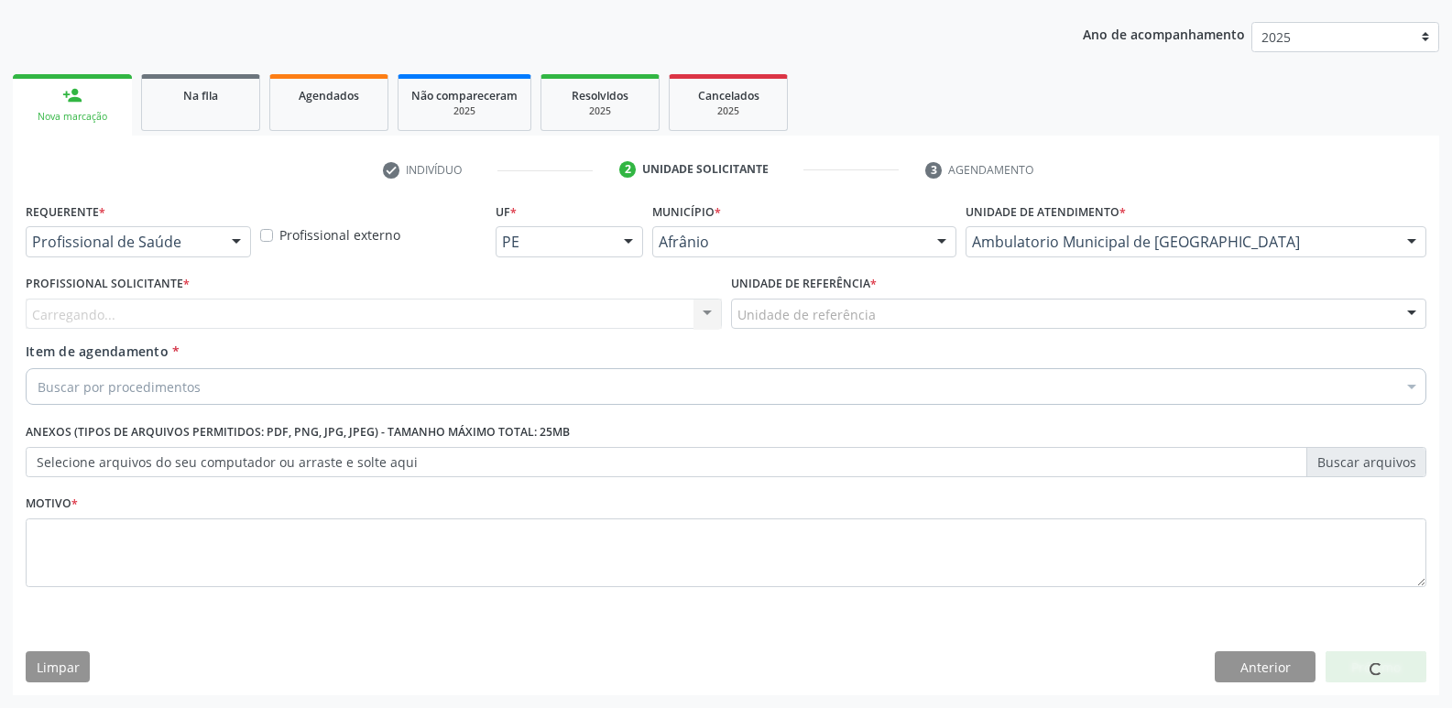
click at [907, 310] on div "Unidade de referência" at bounding box center [1079, 314] width 696 height 31
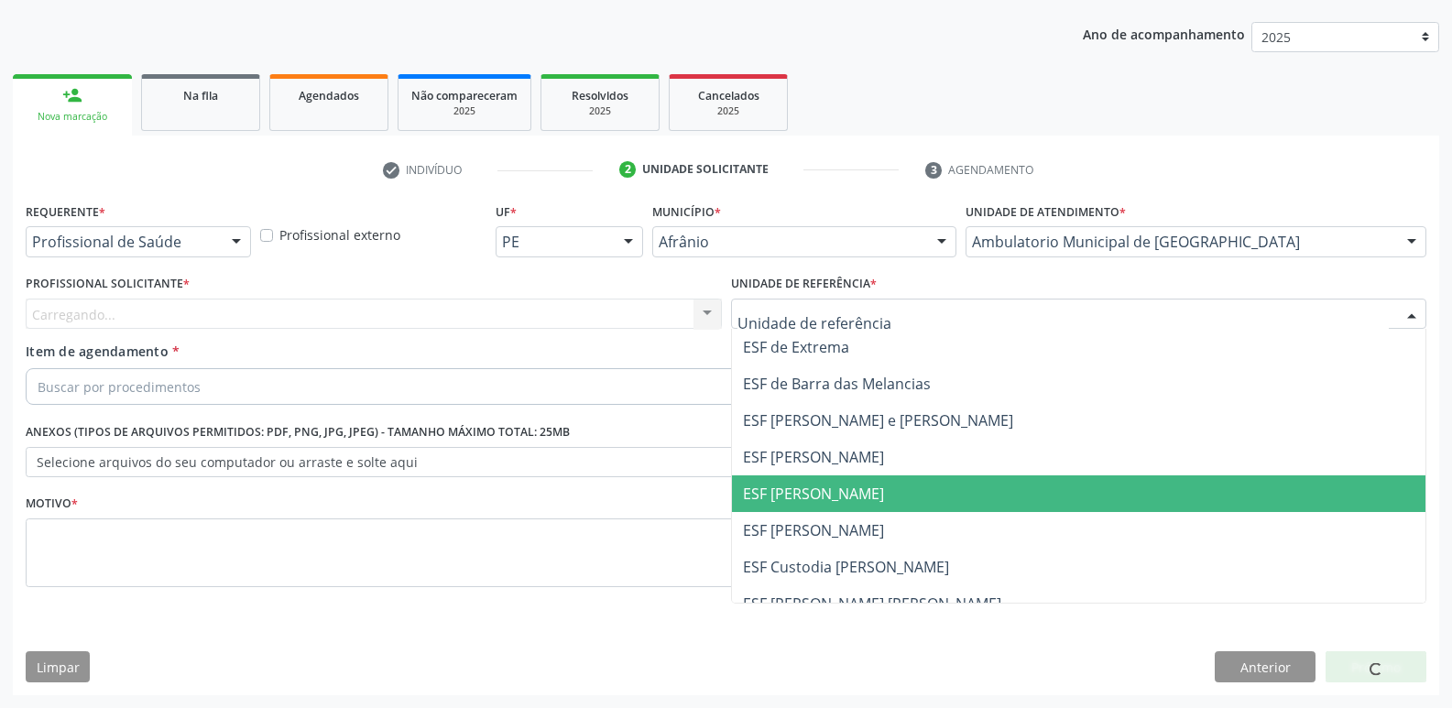
click at [915, 485] on span "ESF [PERSON_NAME]" at bounding box center [1079, 493] width 694 height 37
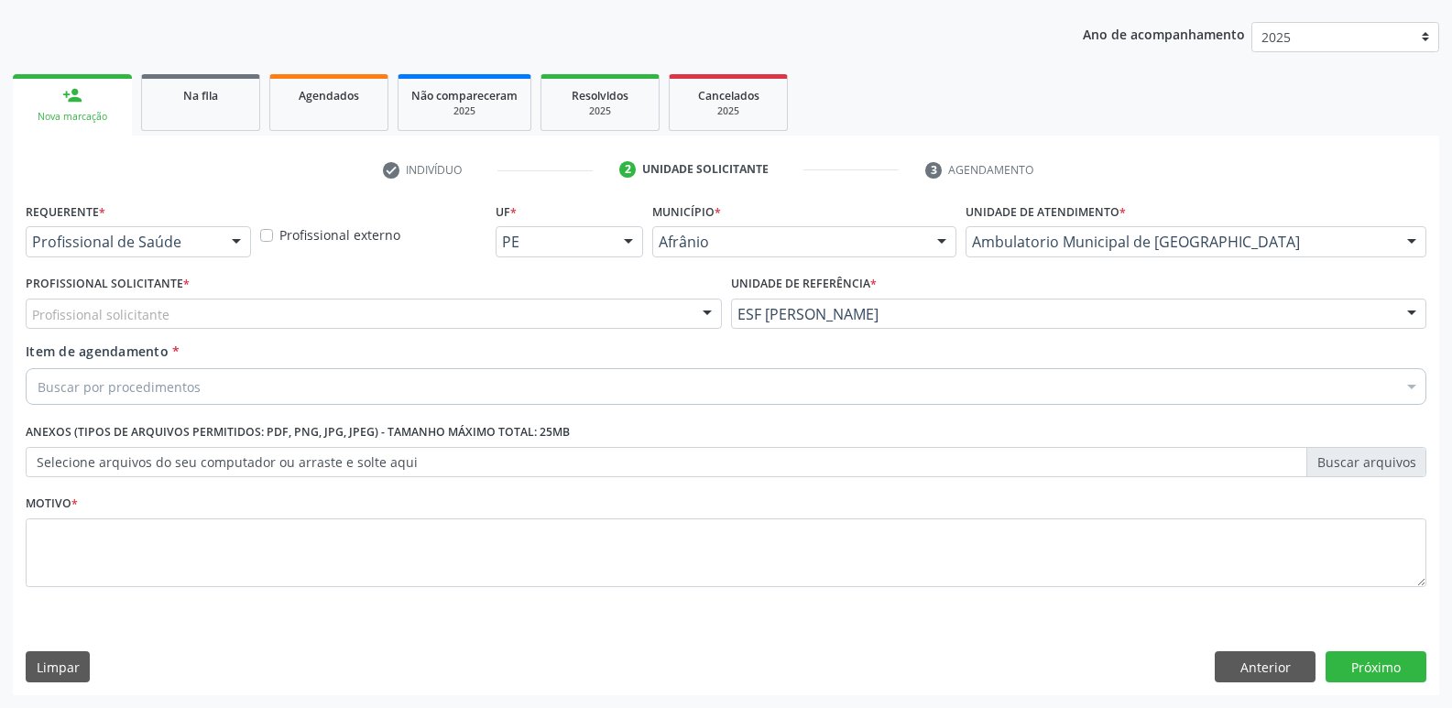
click at [609, 317] on div "Profissional solicitante" at bounding box center [374, 314] width 696 height 31
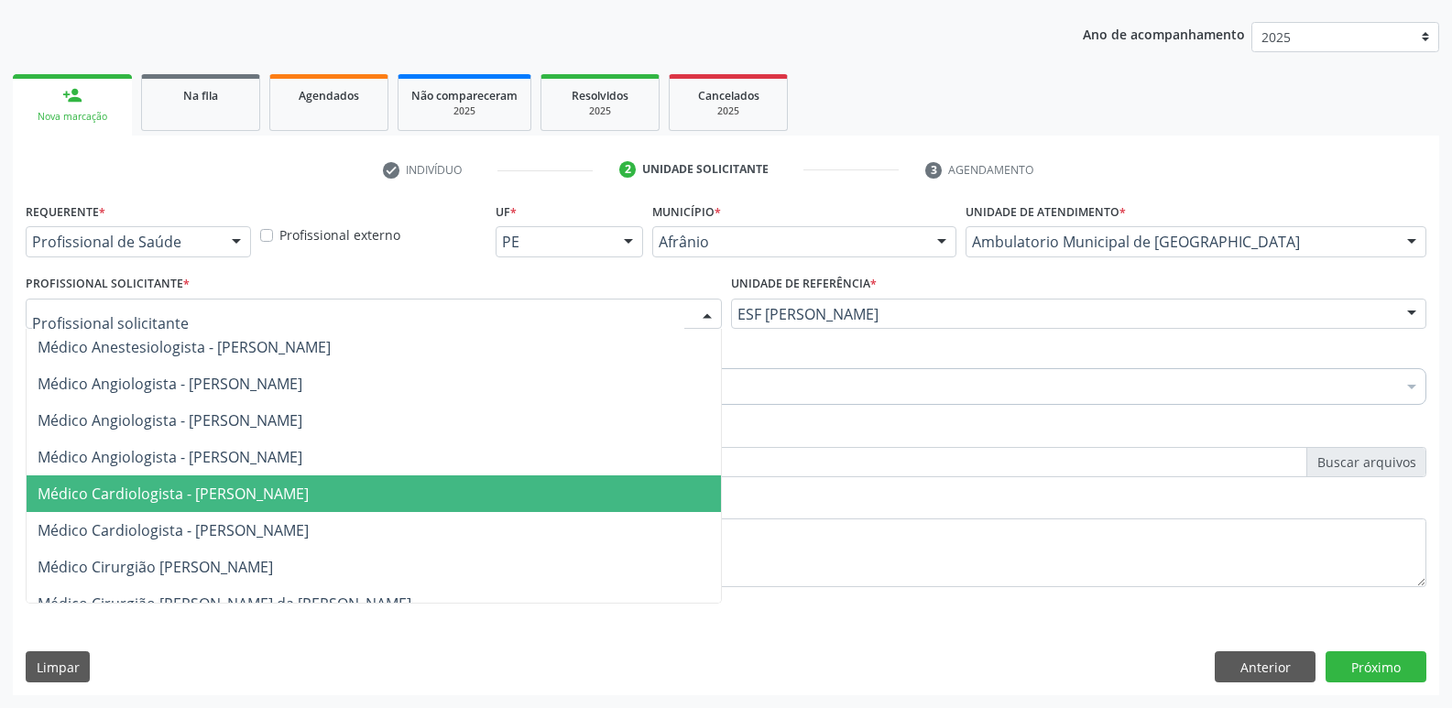
click at [591, 500] on span "Médico Cardiologista - Alysson Rodrigo Ferreira Cavalcanti" at bounding box center [374, 493] width 694 height 37
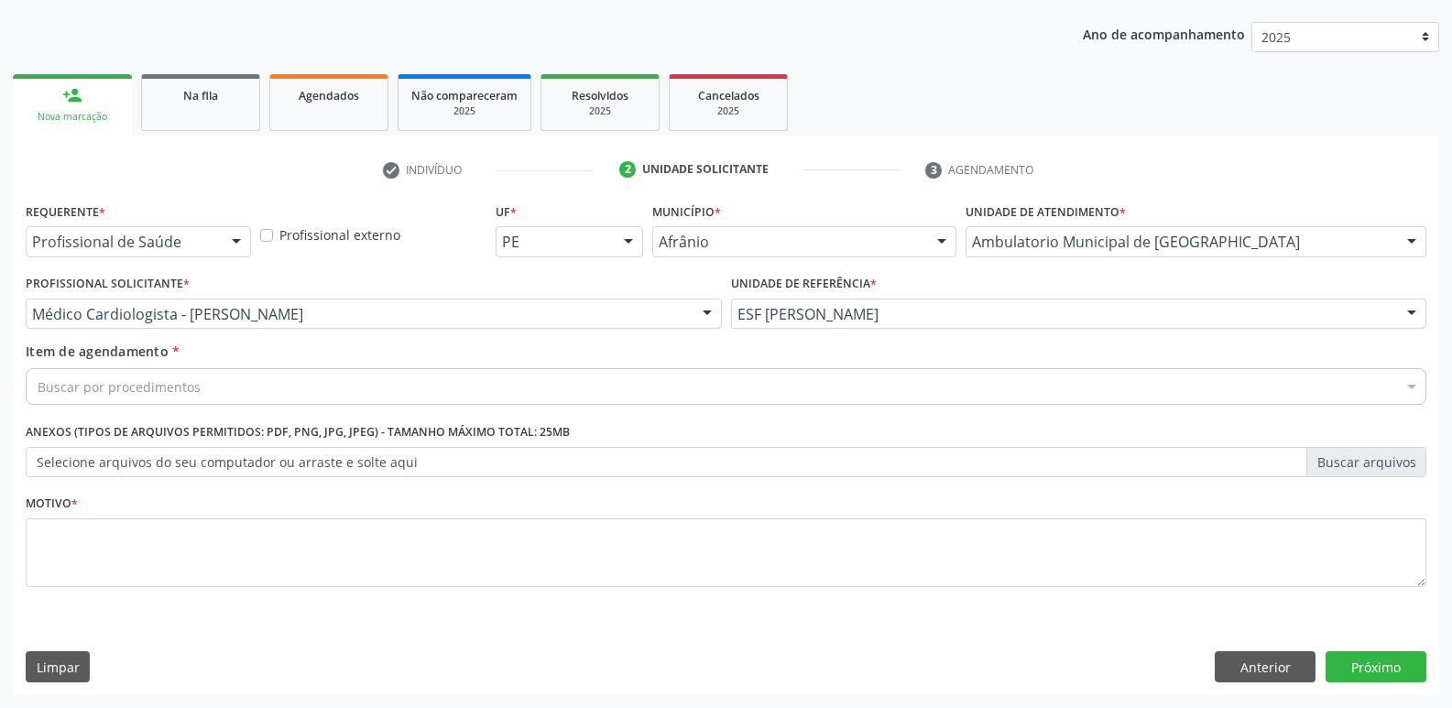
click at [365, 386] on div "Buscar por procedimentos" at bounding box center [726, 386] width 1400 height 37
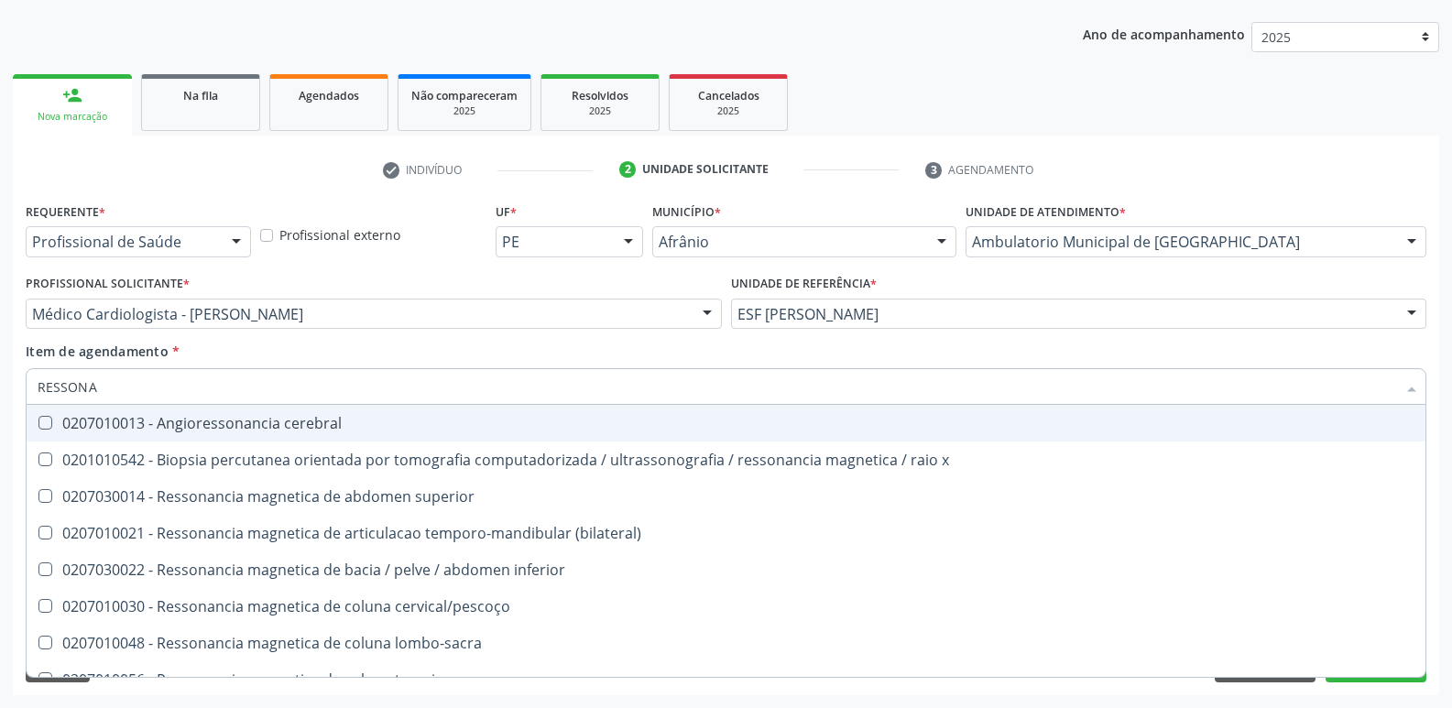
type input "RESSONAN"
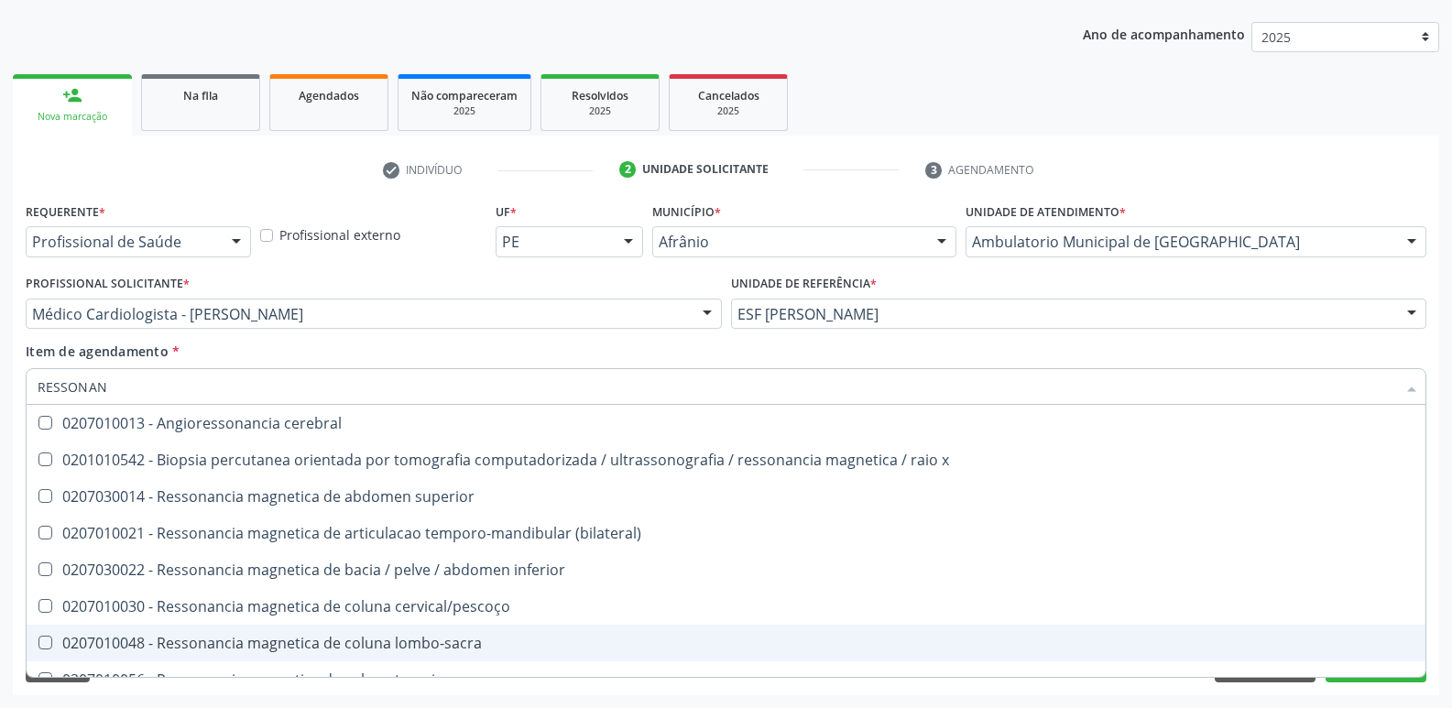
click at [408, 639] on div "0207010048 - Ressonancia magnetica de coluna lombo-sacra" at bounding box center [726, 643] width 1376 height 15
checkbox lombo-sacra "true"
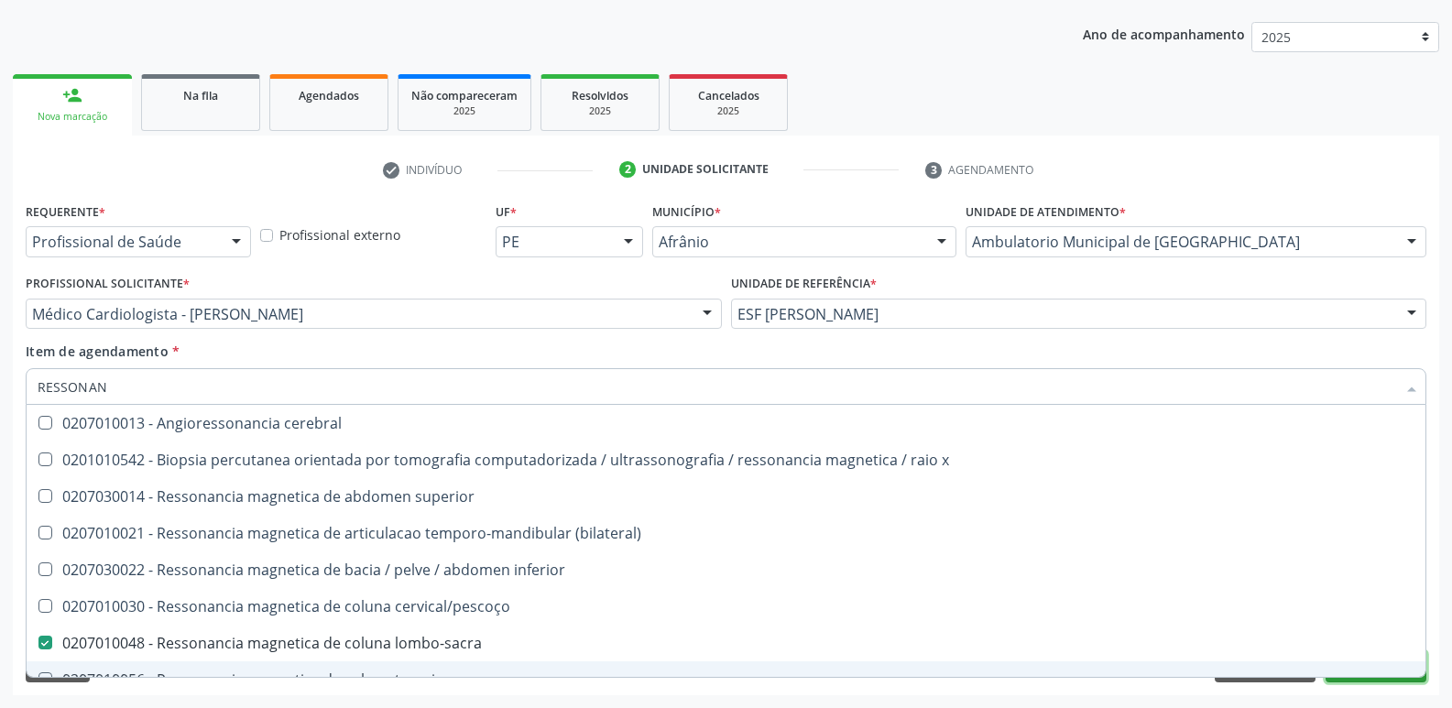
click at [1370, 680] on button "Próximo" at bounding box center [1375, 666] width 101 height 31
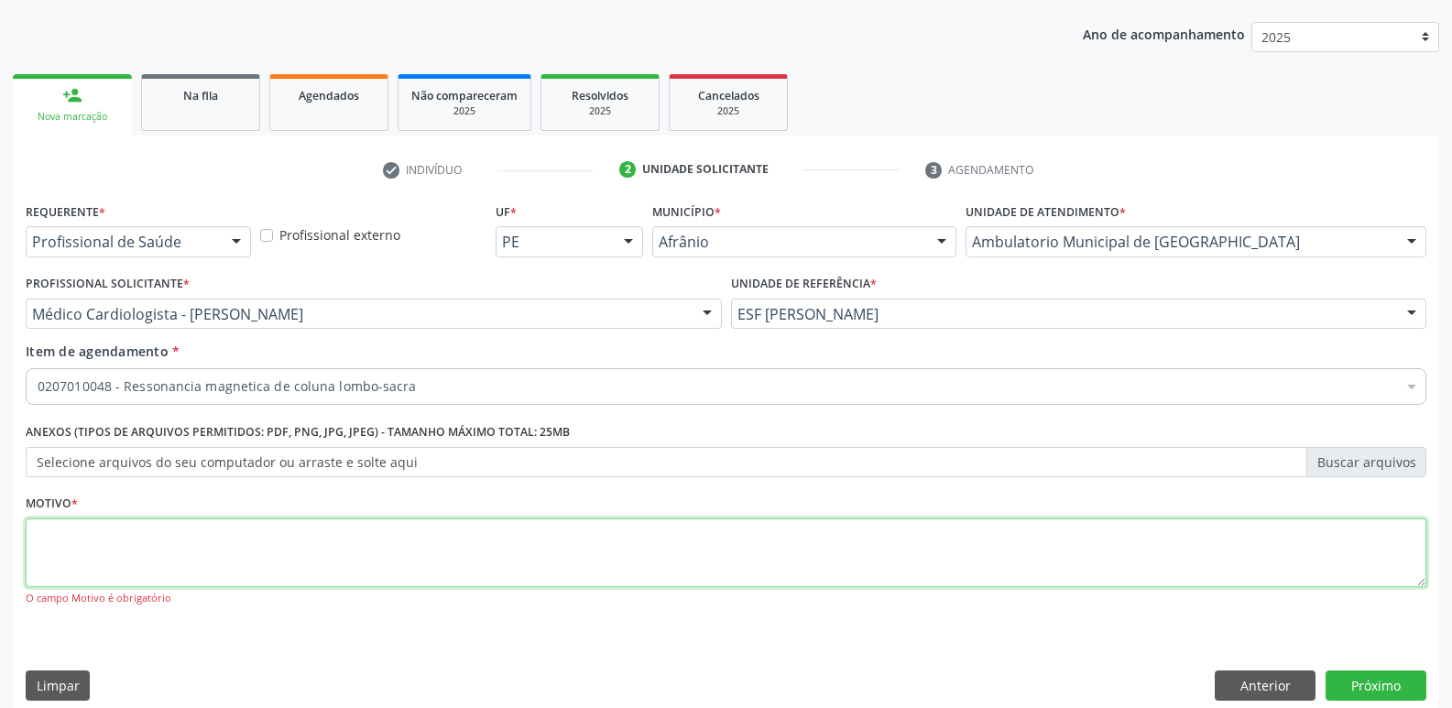
click at [424, 555] on textarea at bounding box center [726, 553] width 1400 height 70
type textarea "E"
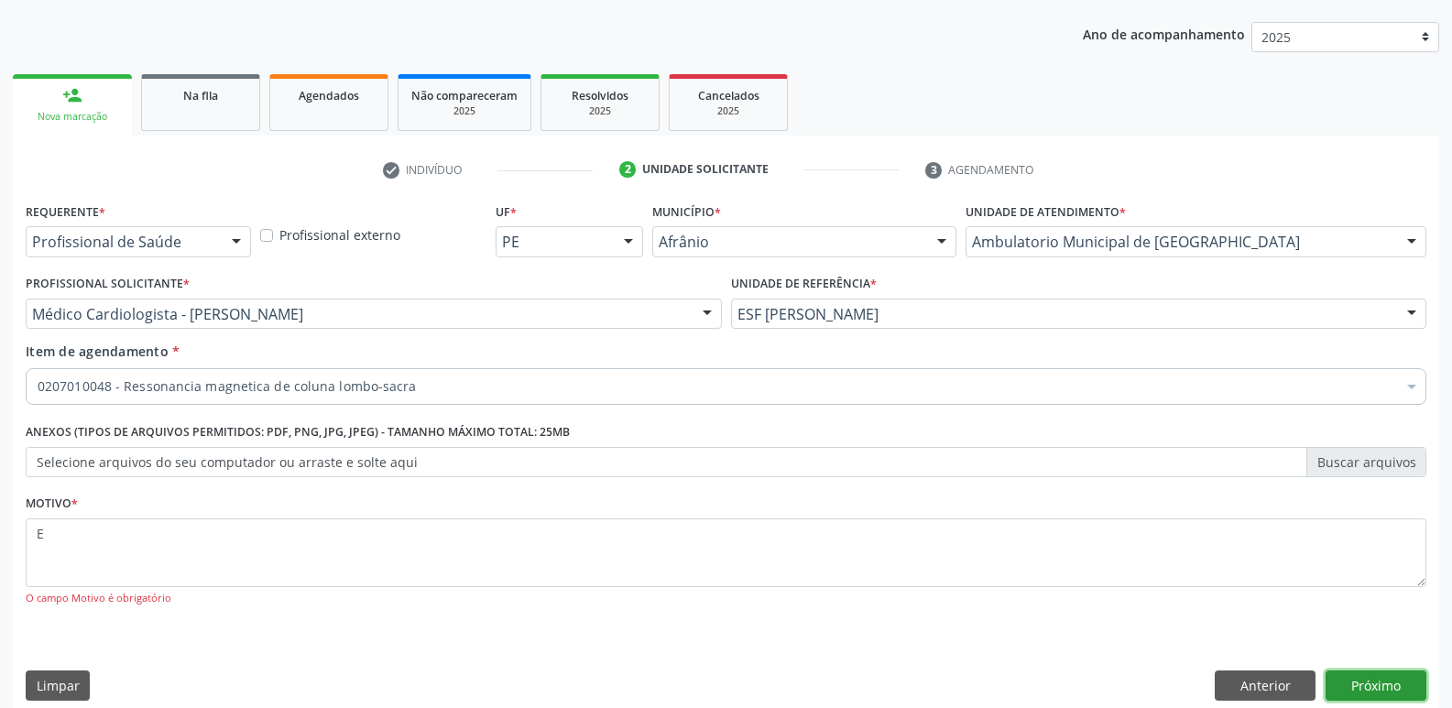
click at [1373, 684] on button "Próximo" at bounding box center [1375, 685] width 101 height 31
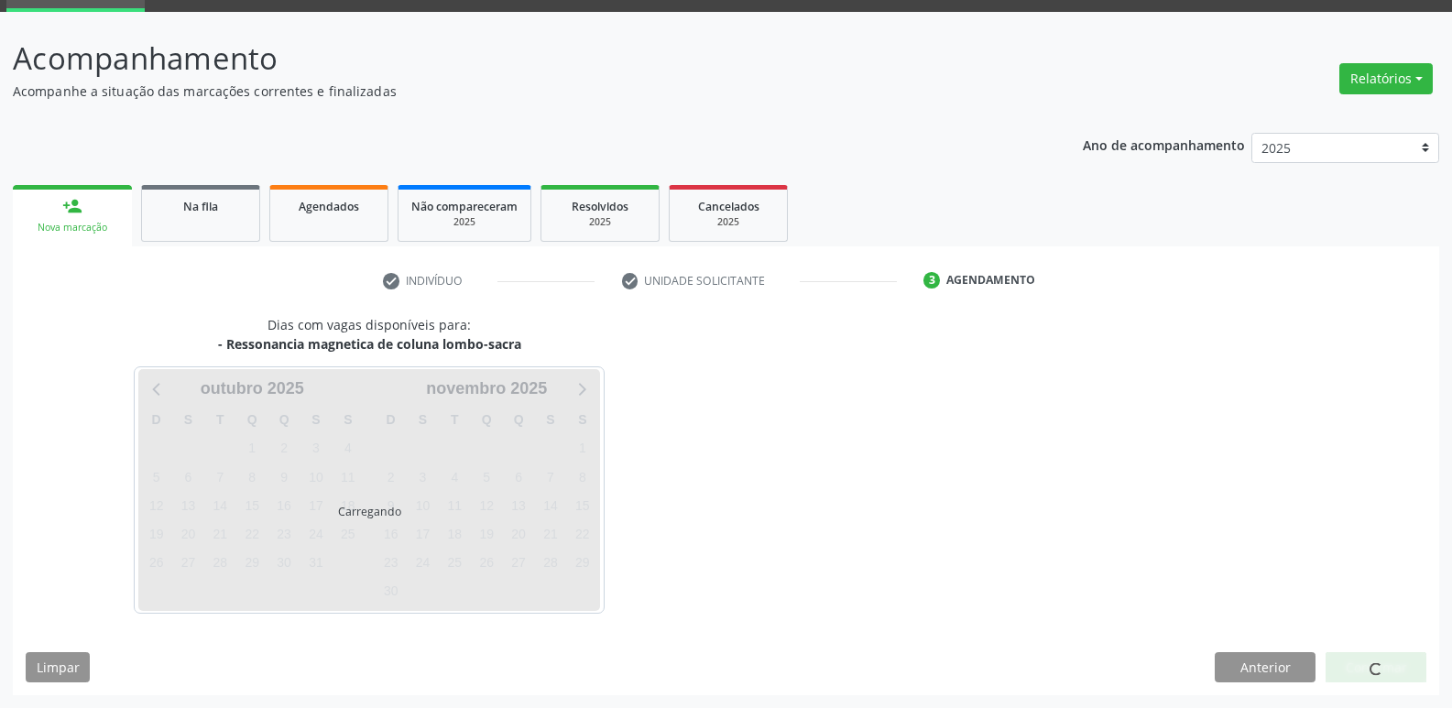
scroll to position [89, 0]
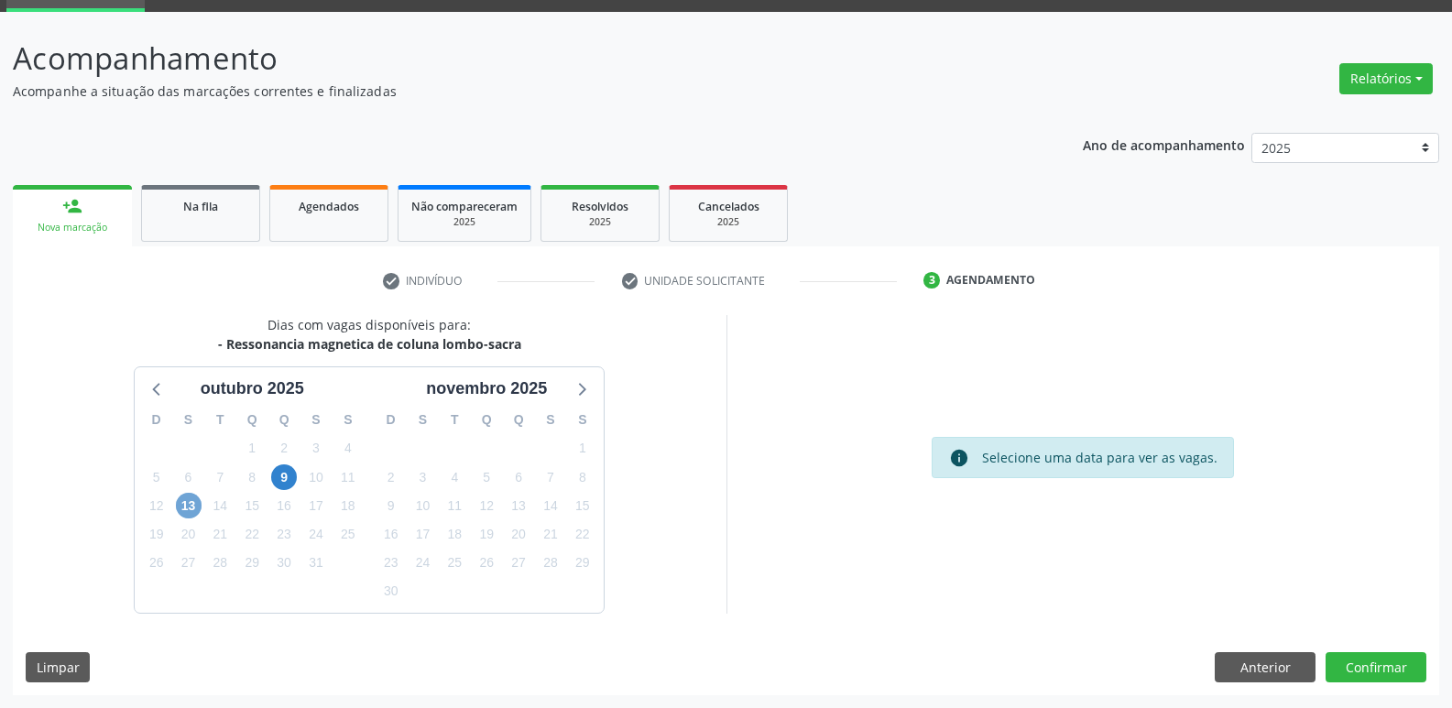
click at [196, 509] on span "13" at bounding box center [189, 506] width 26 height 26
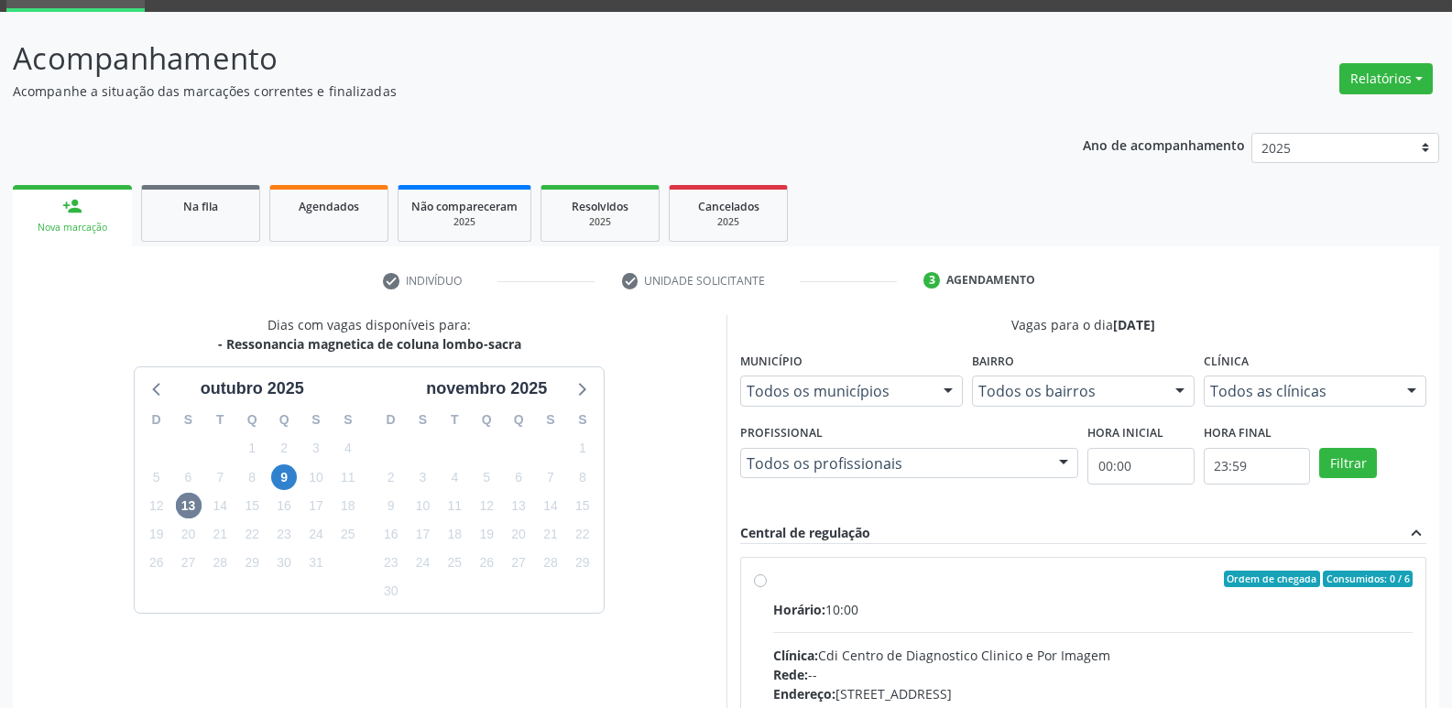
click at [784, 586] on div "Ordem de chegada Consumidos: 0 / 6" at bounding box center [1093, 579] width 640 height 16
click at [767, 586] on input "Ordem de chegada Consumidos: 0 / 6 Horário: 10:00 Clínica: Cdi Centro de Diagno…" at bounding box center [760, 579] width 13 height 16
radio input "true"
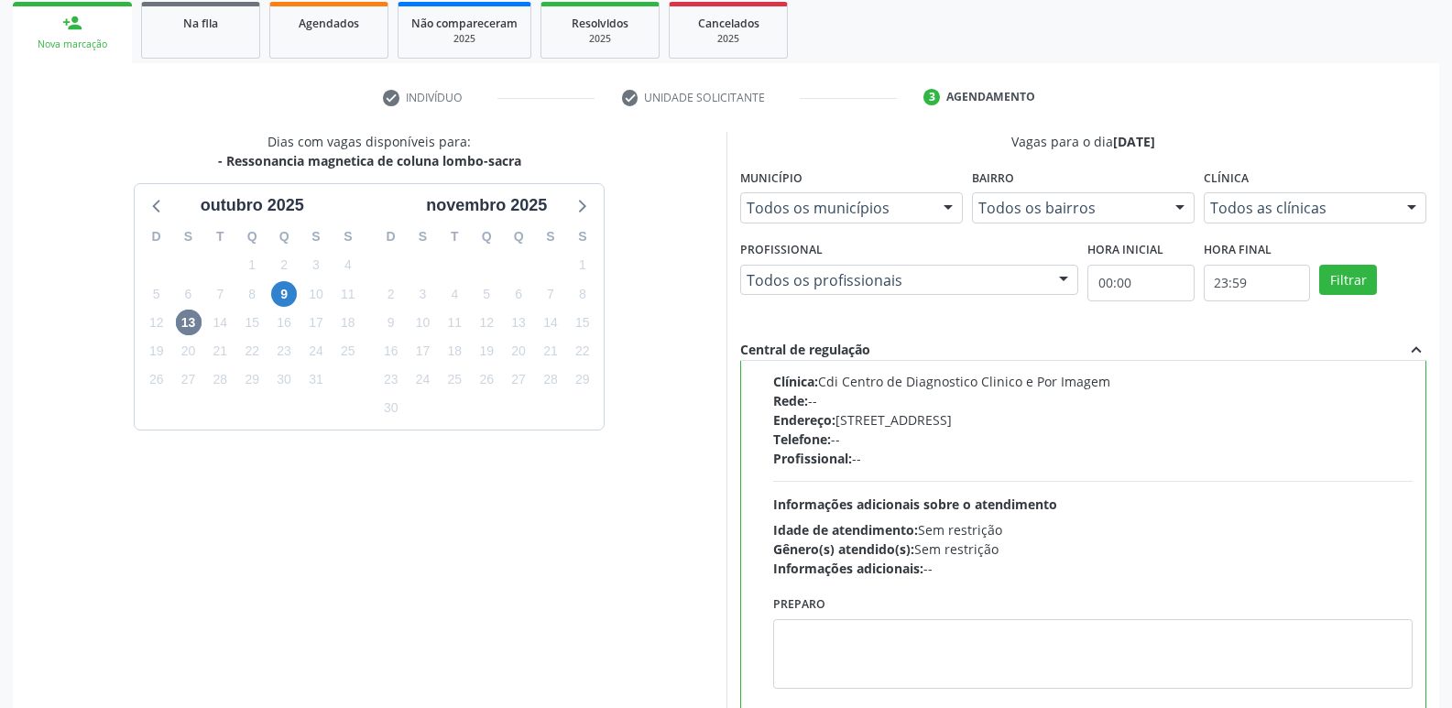
scroll to position [386, 0]
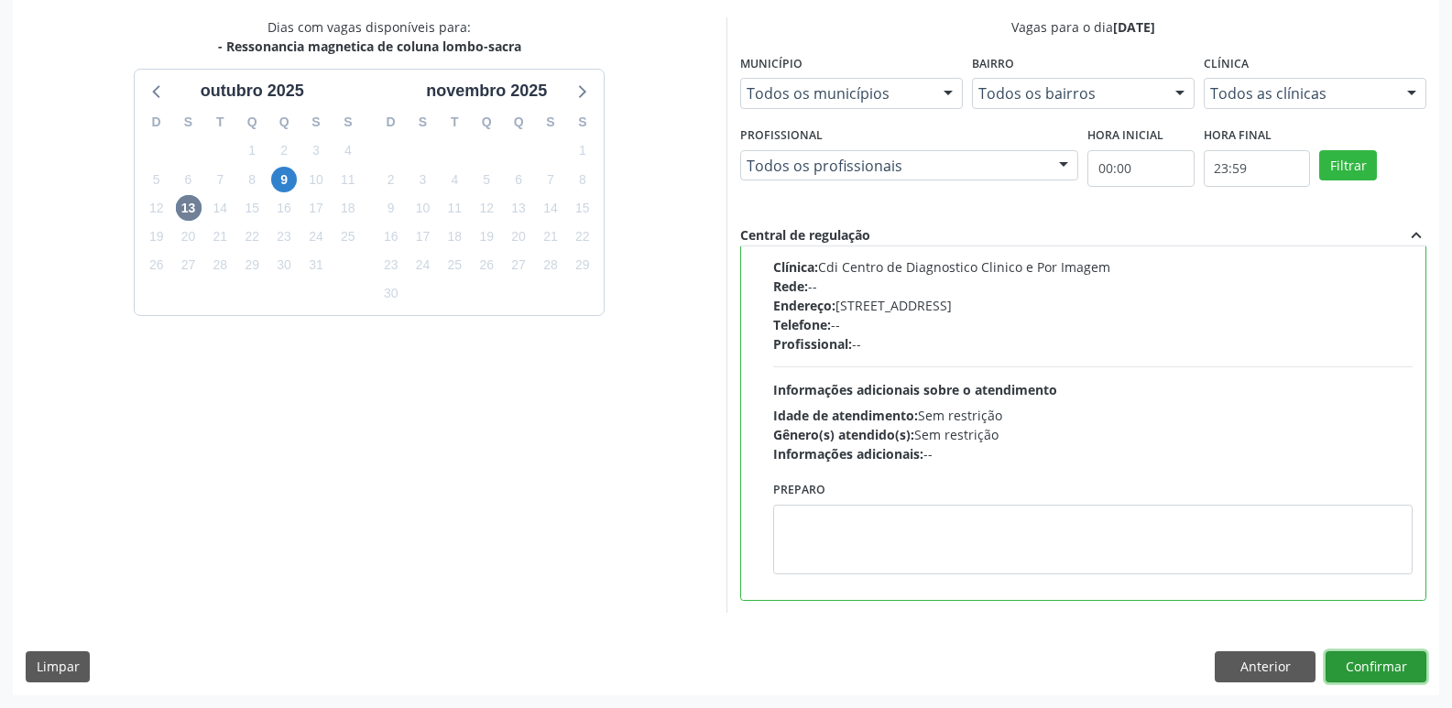
click at [1376, 661] on button "Confirmar" at bounding box center [1375, 666] width 101 height 31
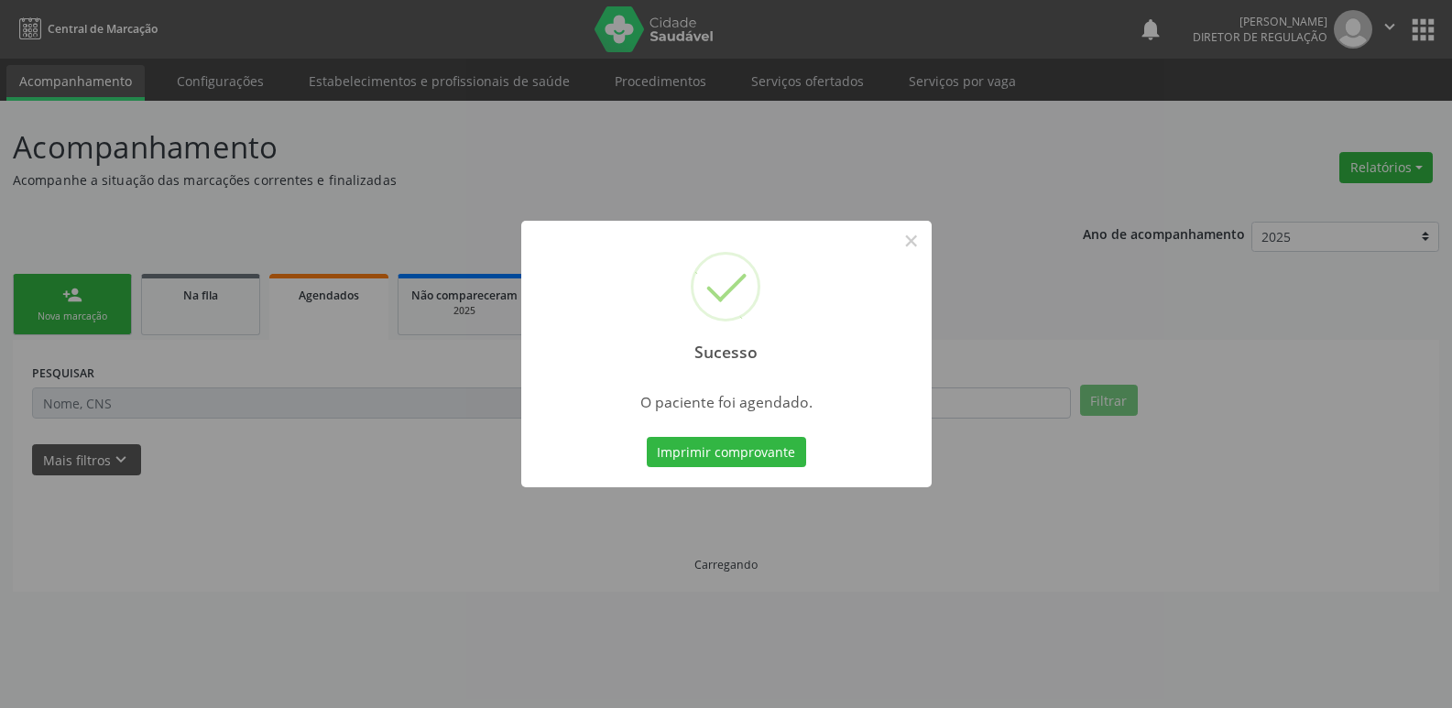
scroll to position [0, 0]
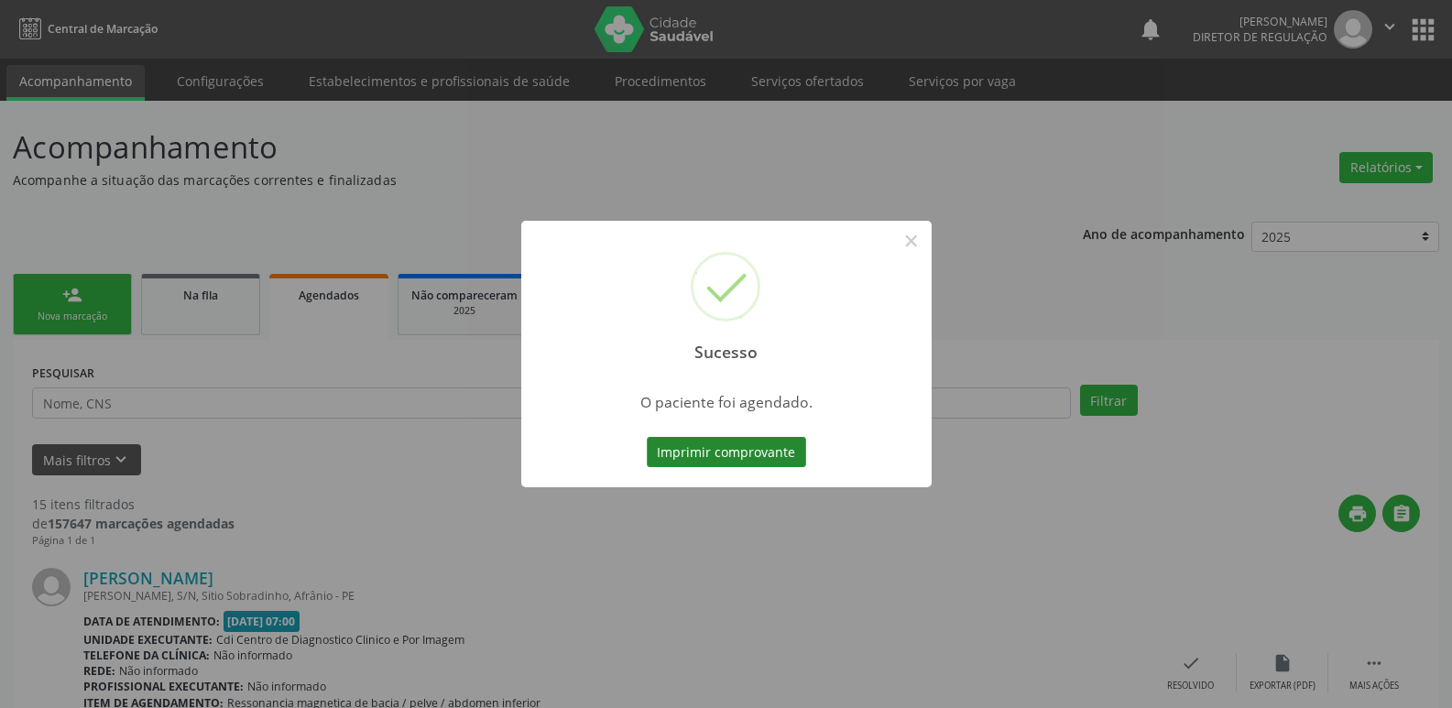
click at [757, 455] on button "Imprimir comprovante" at bounding box center [726, 452] width 159 height 31
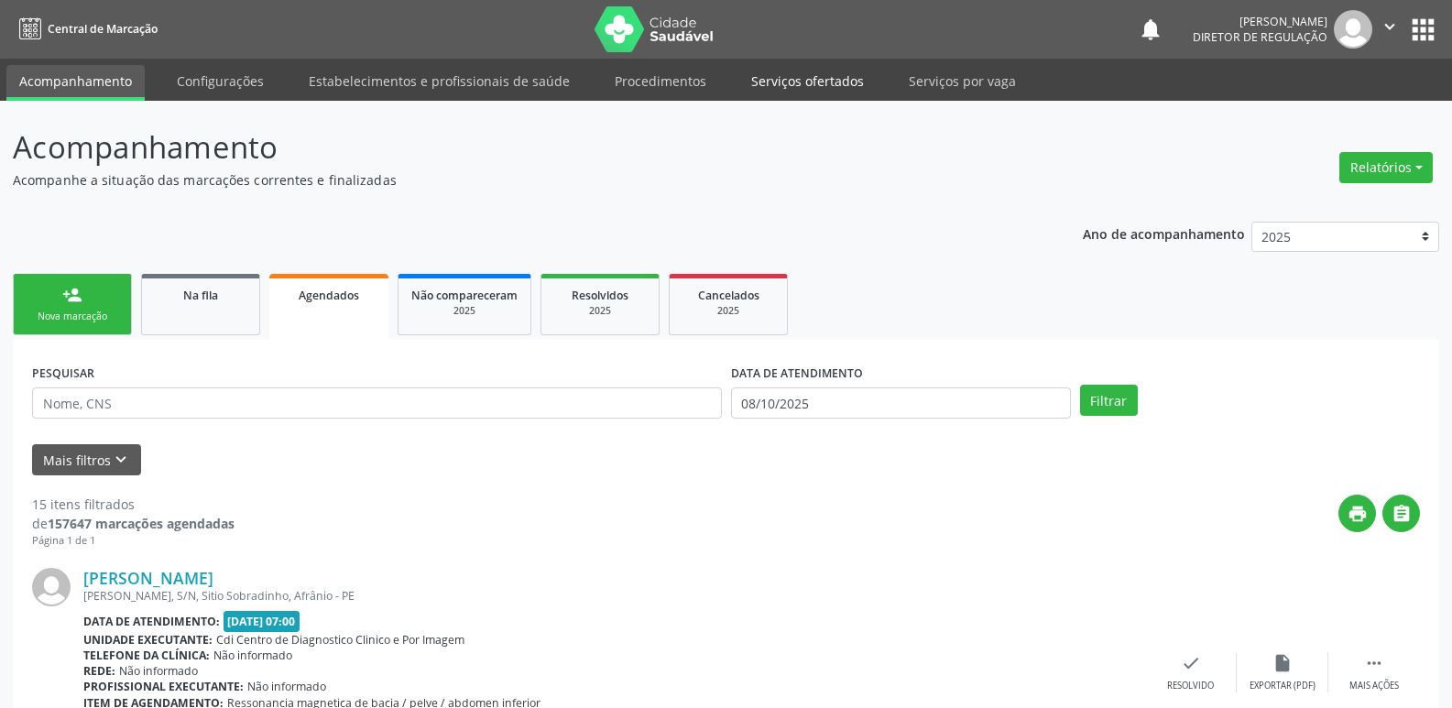
click at [823, 83] on link "Serviços ofertados" at bounding box center [807, 81] width 138 height 32
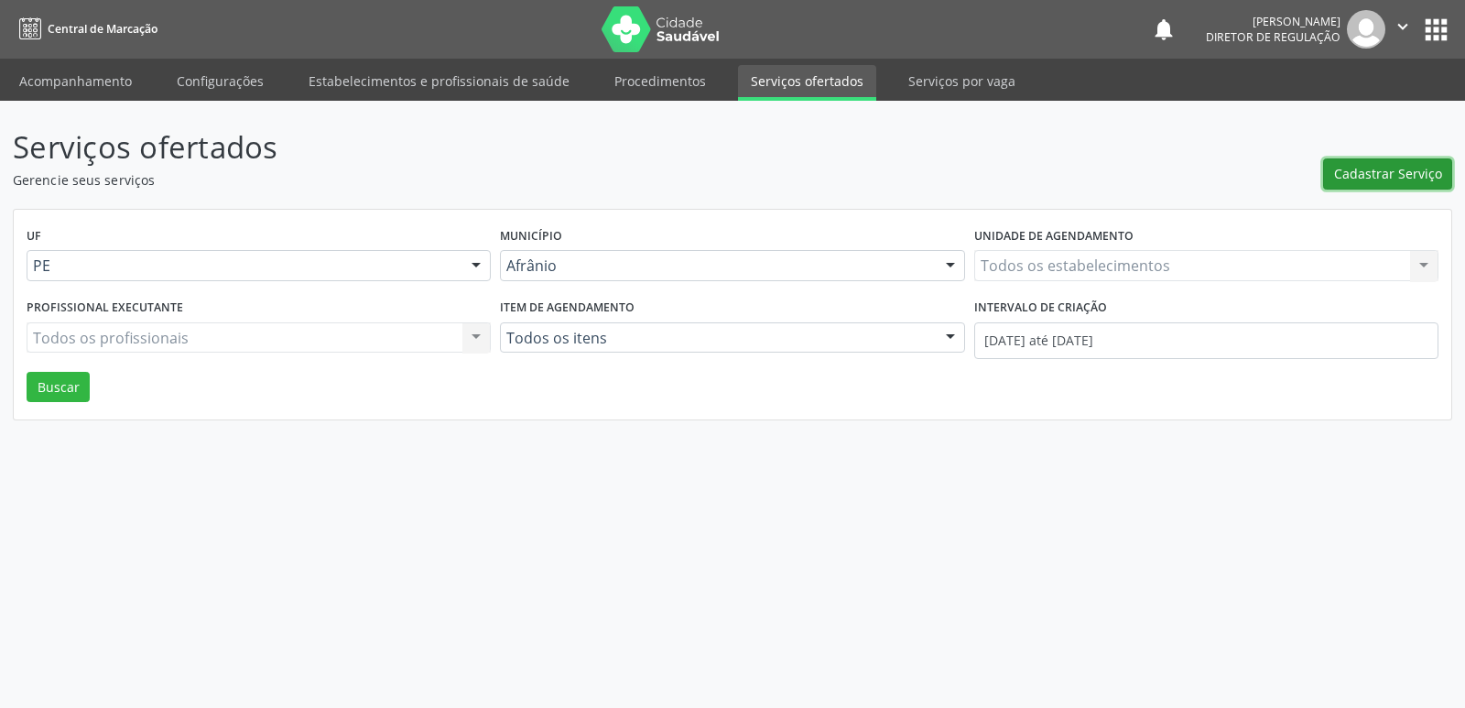
click at [1377, 172] on span "Cadastrar Serviço" at bounding box center [1388, 173] width 108 height 19
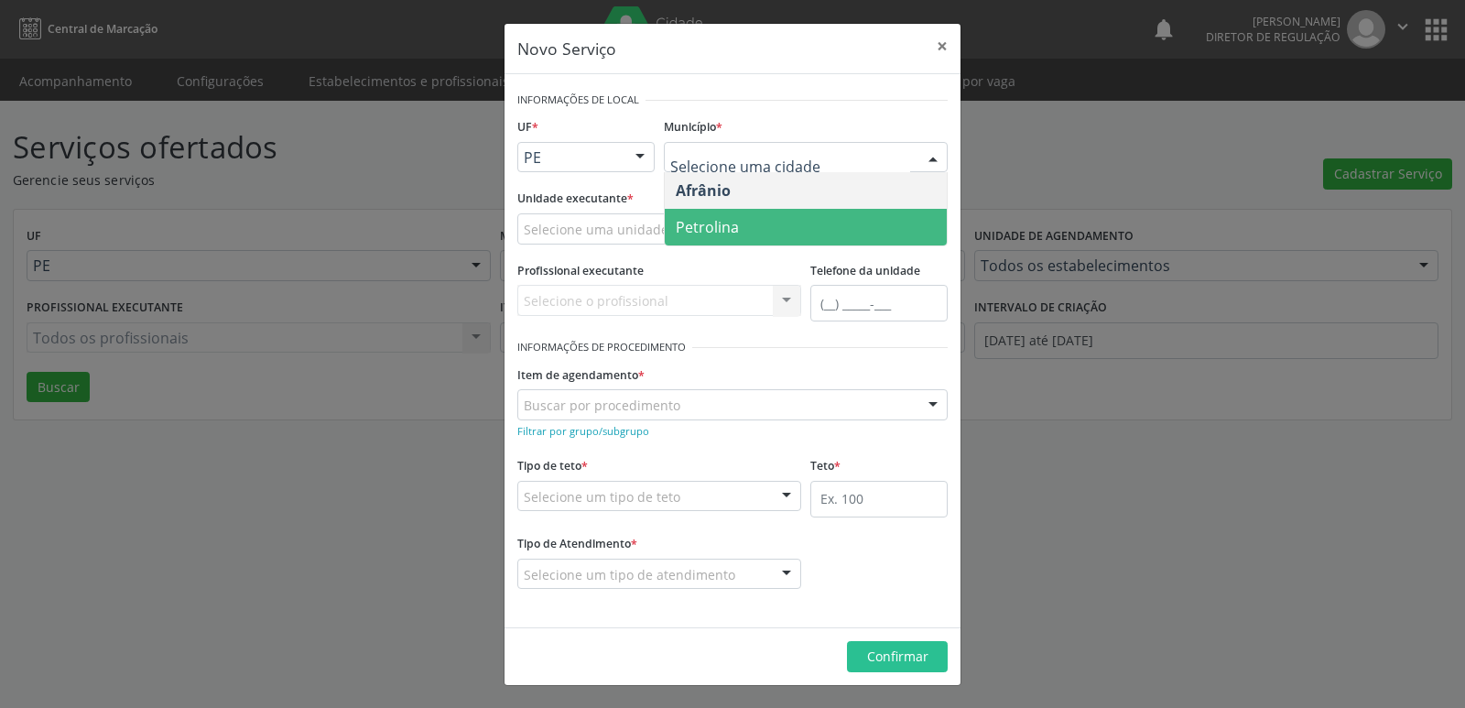
click at [747, 222] on span "Petrolina" at bounding box center [806, 227] width 282 height 37
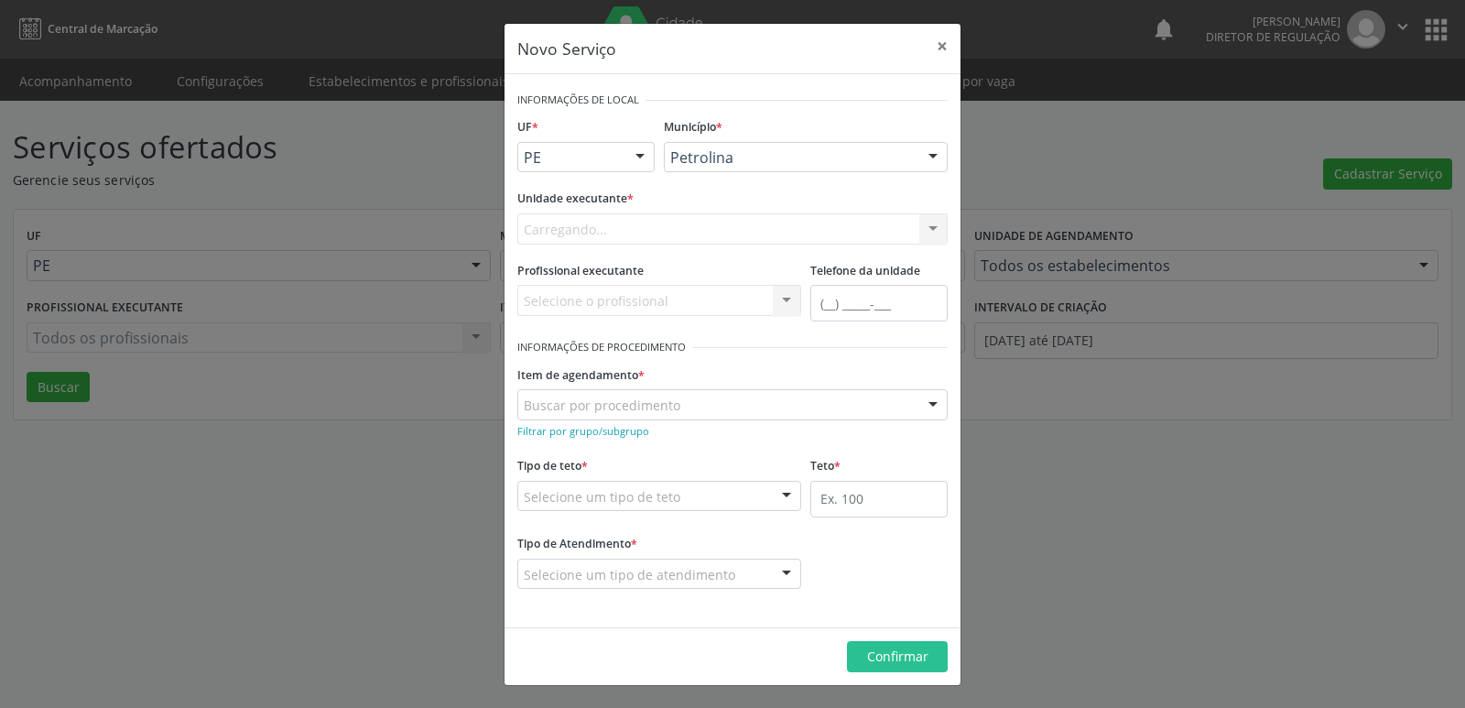
click at [658, 226] on div "Carregando... Academia da Saude de Afranio Academia da Saude do Bairro Roberto …" at bounding box center [732, 228] width 430 height 31
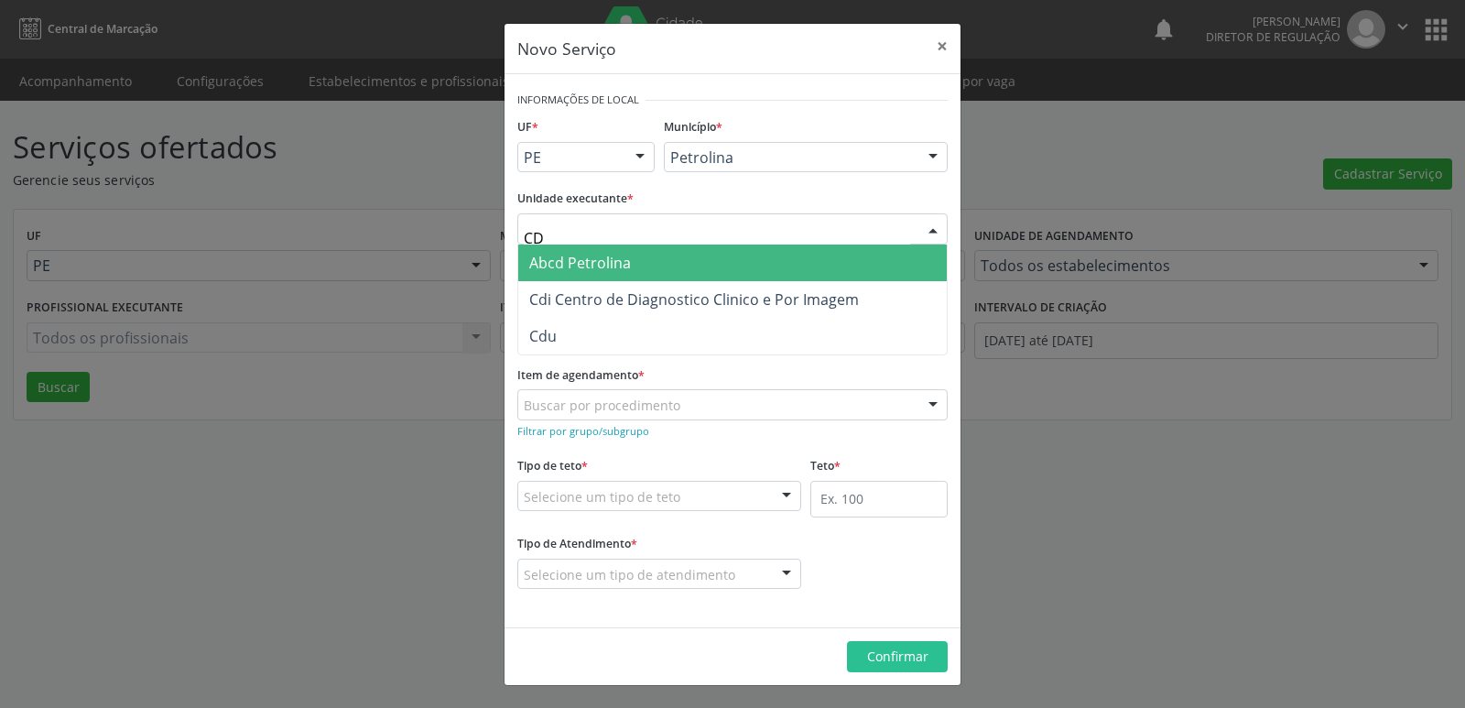
type input "CDI"
click at [664, 255] on span "Cdi Centro de Diagnostico Clinico e Por Imagem" at bounding box center [694, 263] width 330 height 20
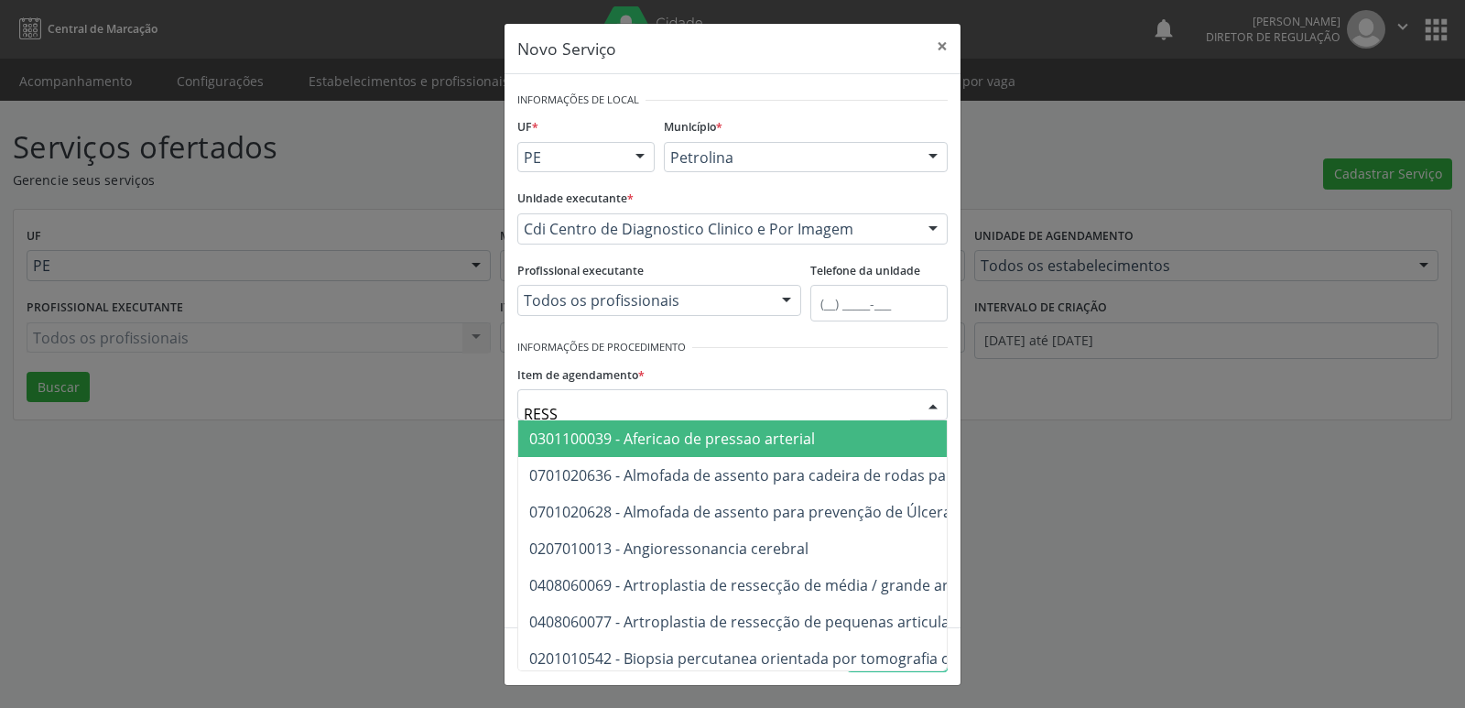
type input "RESSO"
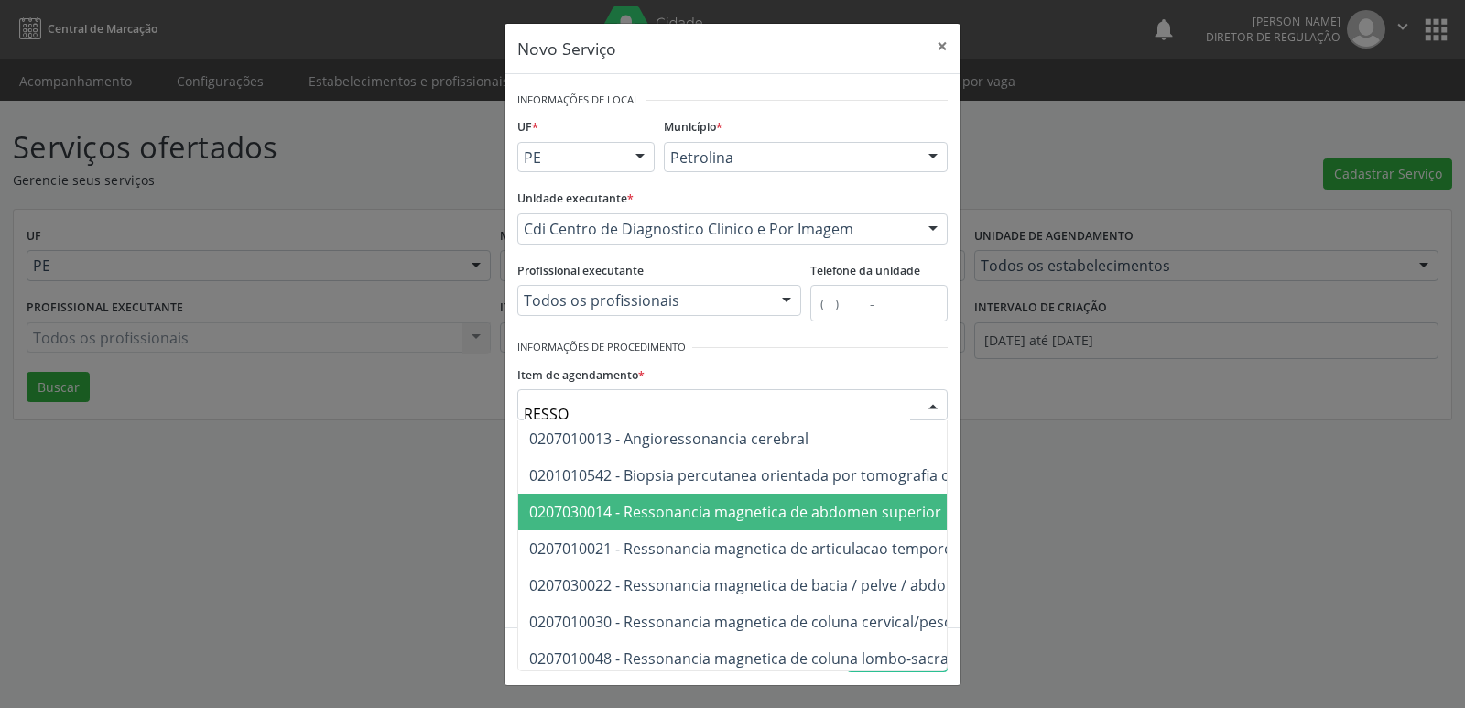
click at [853, 517] on span "0207030014 - Ressonancia magnetica de abdomen superior" at bounding box center [735, 512] width 412 height 20
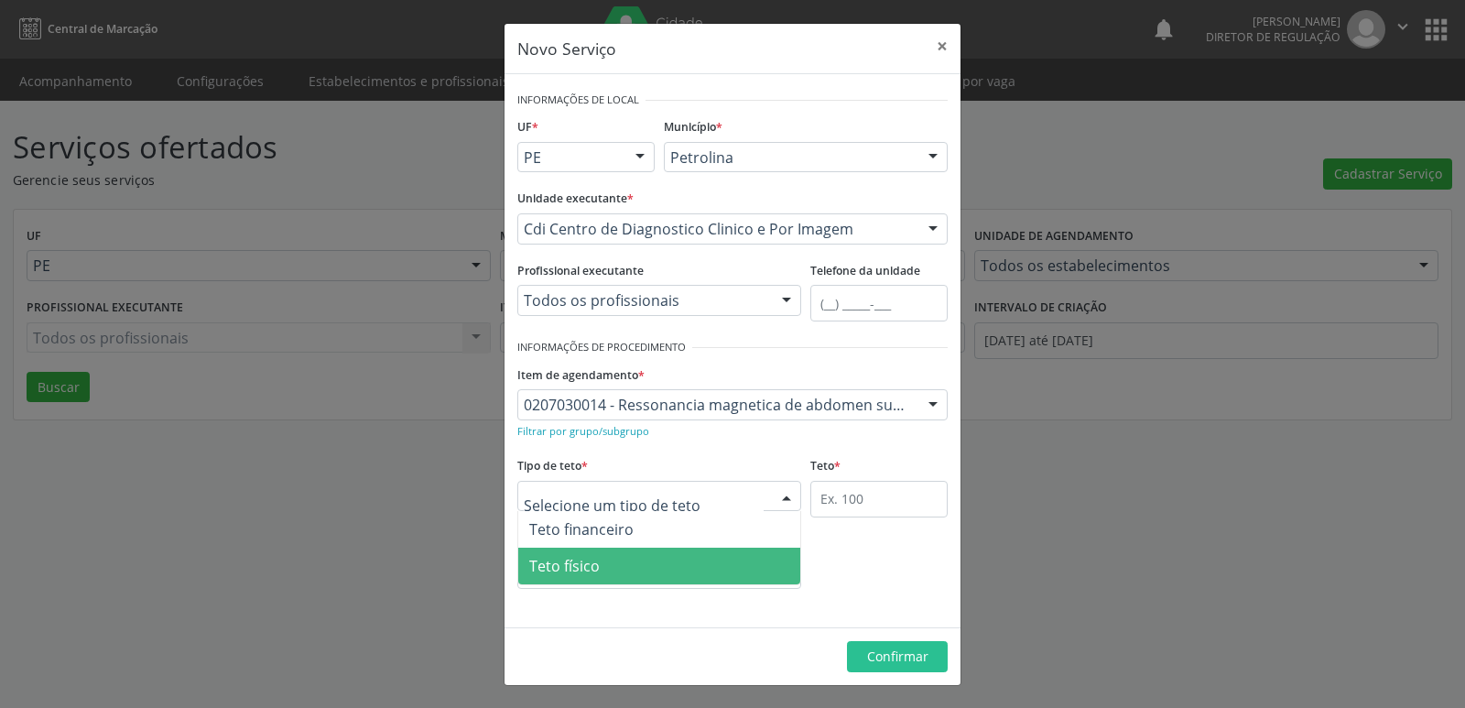
click at [652, 567] on span "Teto físico" at bounding box center [659, 566] width 282 height 37
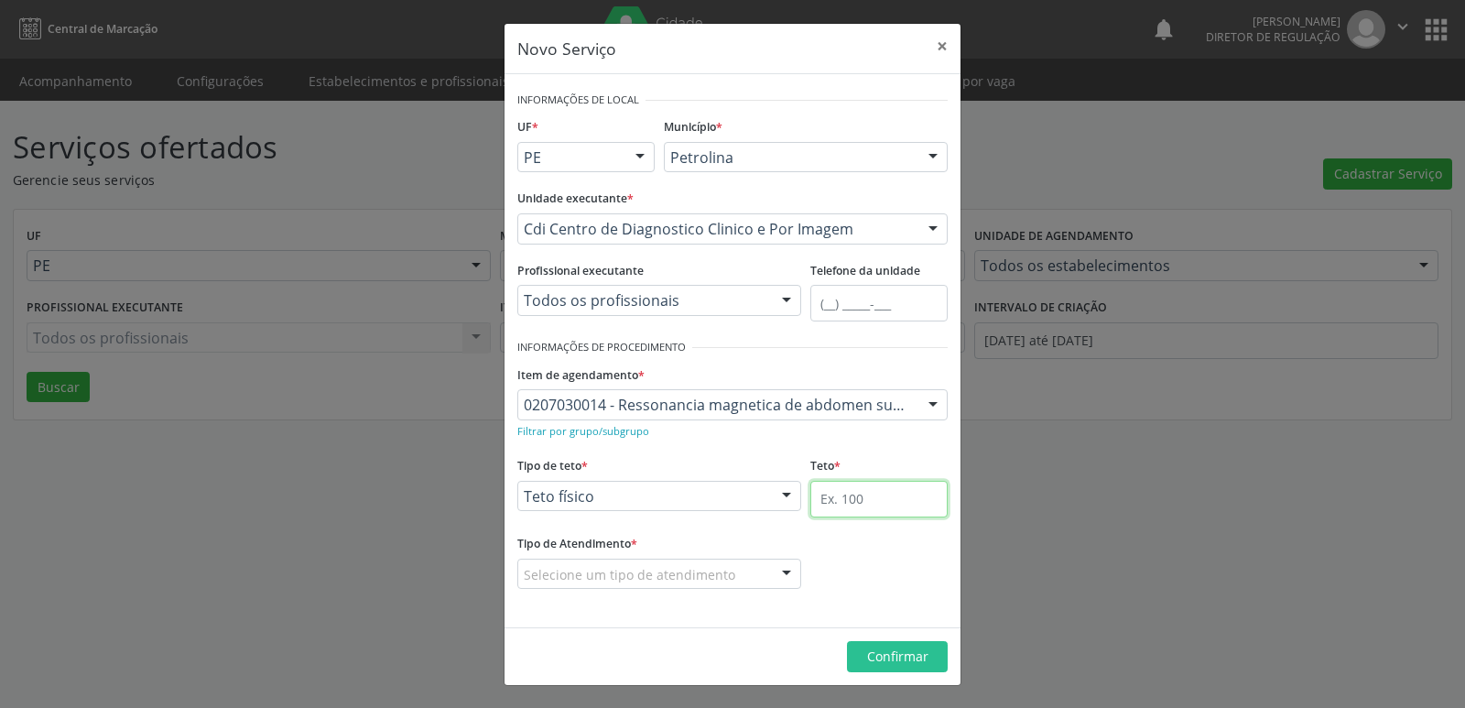
click at [875, 491] on input "text" at bounding box center [878, 499] width 137 height 37
type input "3"
click at [709, 555] on div "Tipo de Atendimento * Selecione um tipo de atendimento Ordem de chegada Horário…" at bounding box center [659, 559] width 284 height 59
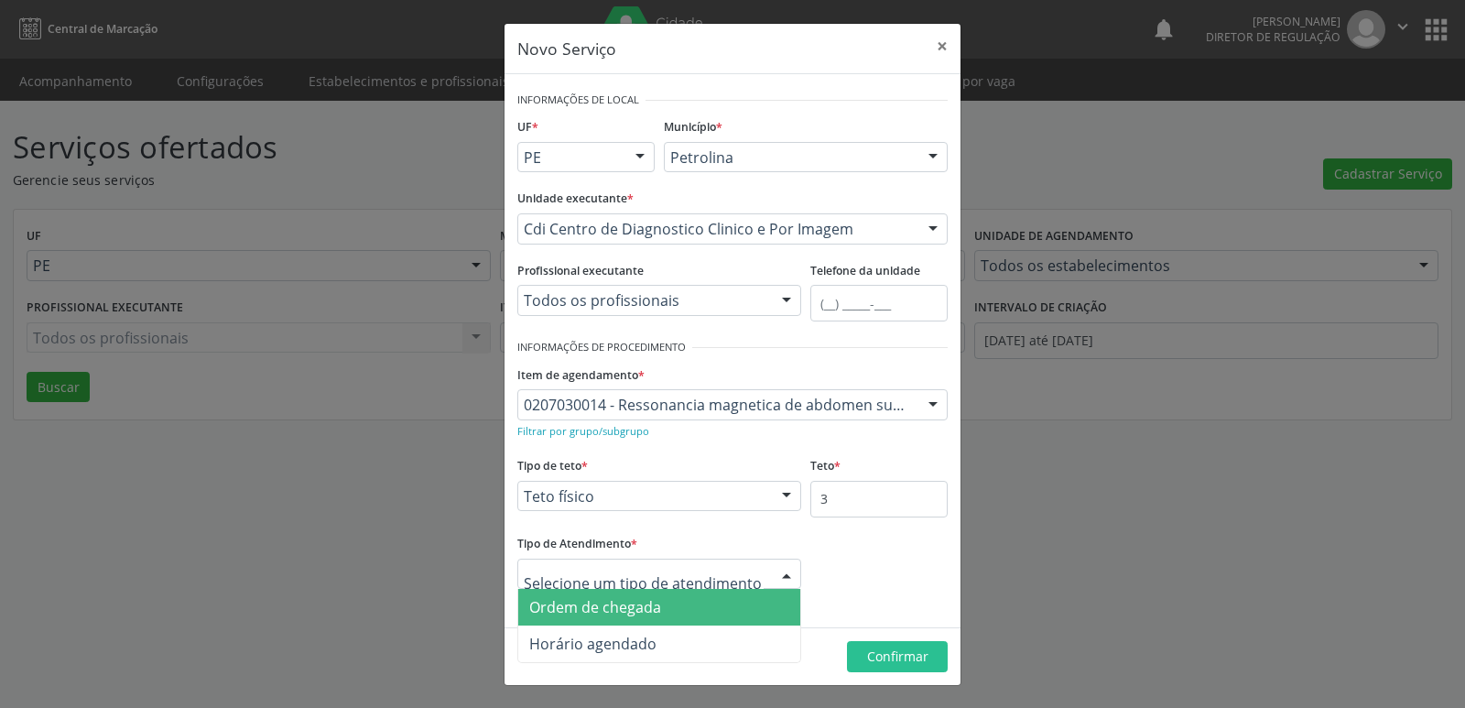
click at [688, 595] on span "Ordem de chegada" at bounding box center [659, 607] width 282 height 37
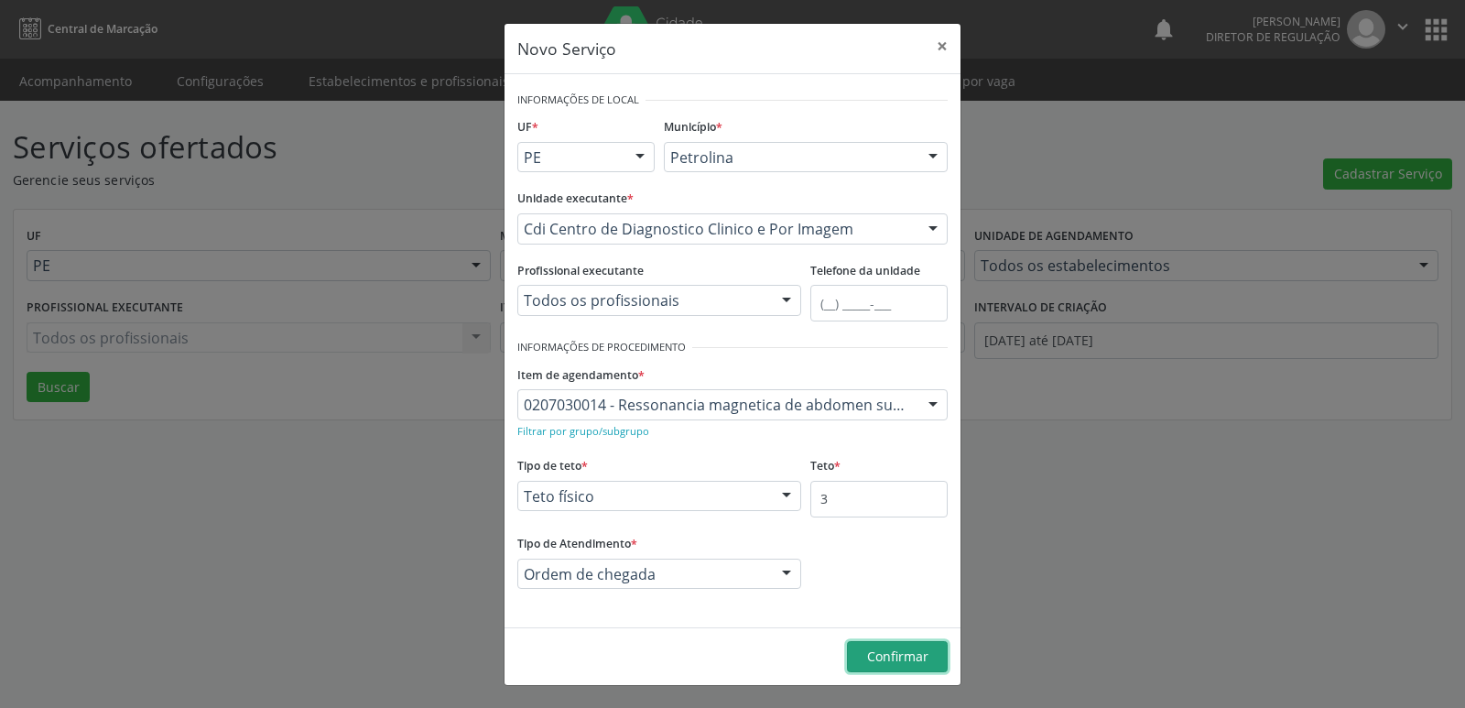
click at [910, 660] on span "Confirmar" at bounding box center [897, 655] width 61 height 17
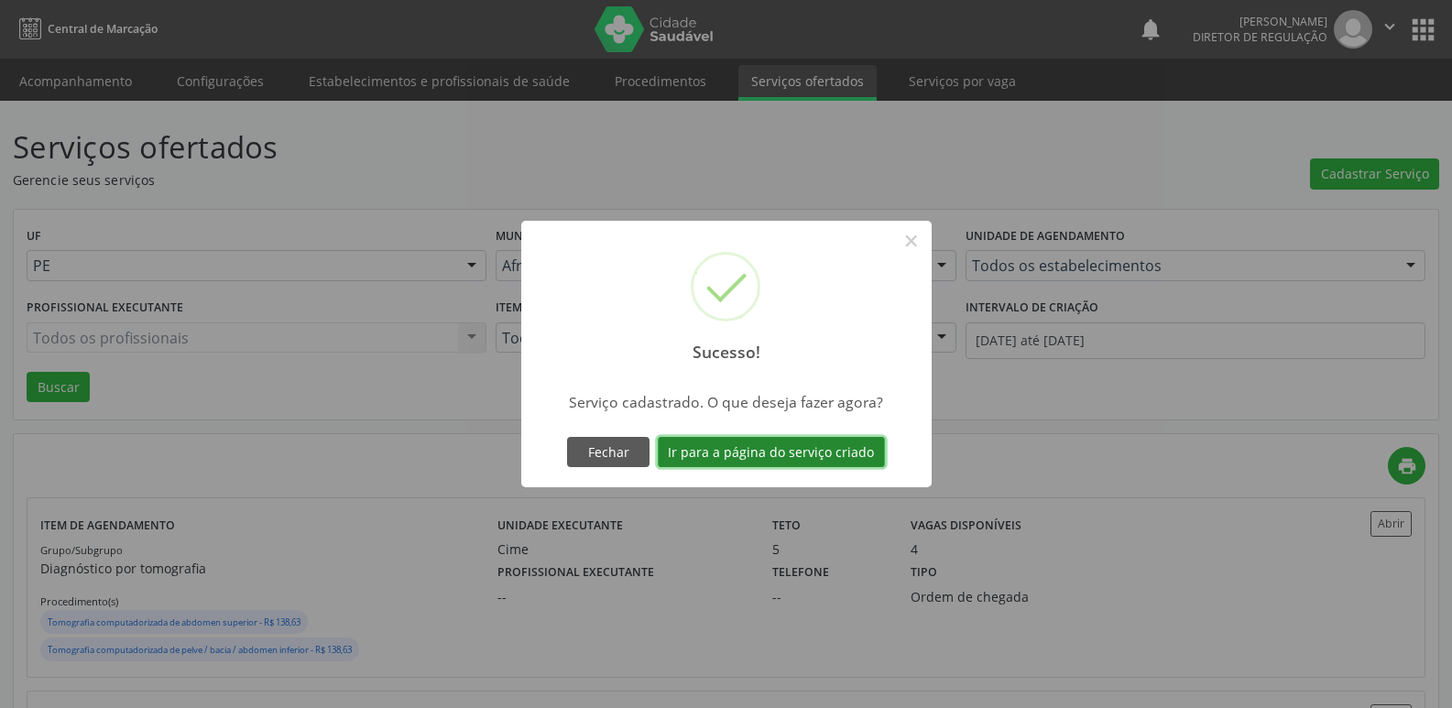
click at [825, 459] on button "Ir para a página do serviço criado" at bounding box center [771, 452] width 227 height 31
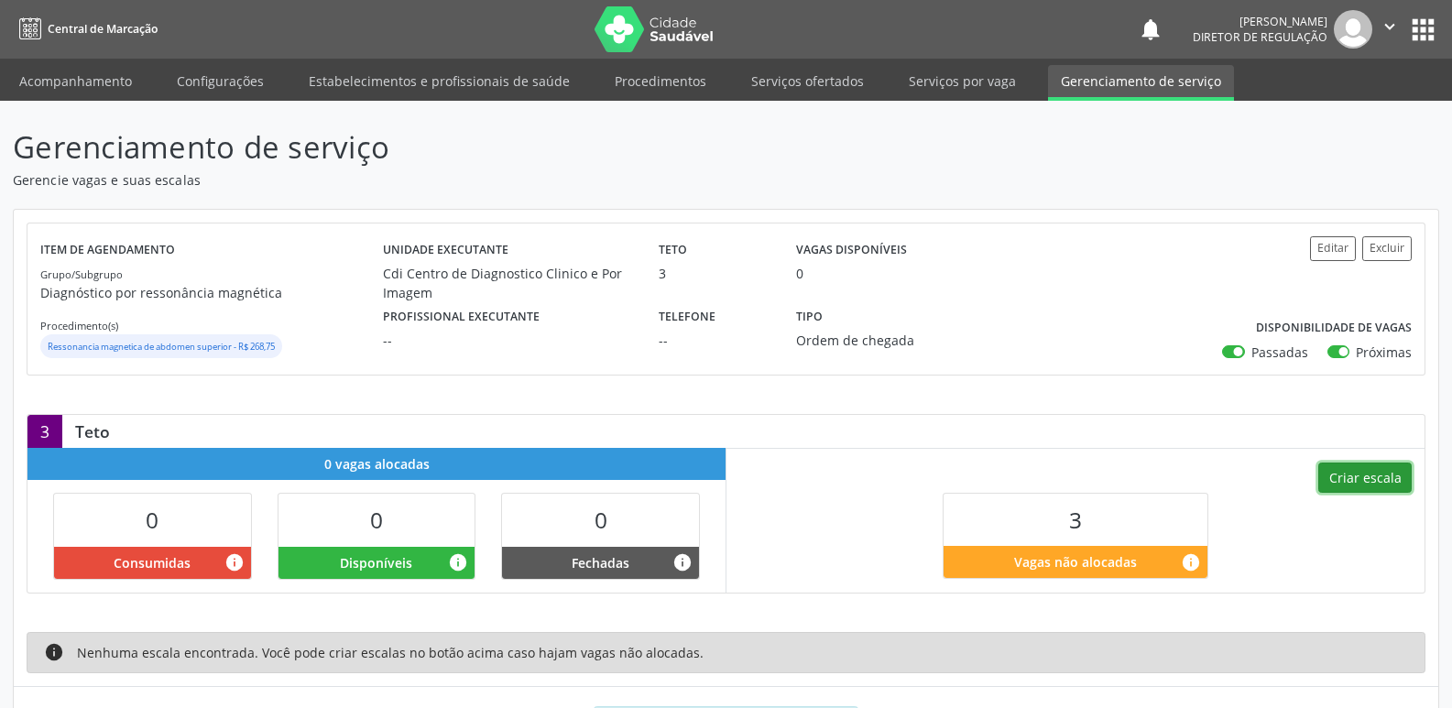
click at [1384, 477] on button "Criar escala" at bounding box center [1364, 477] width 93 height 31
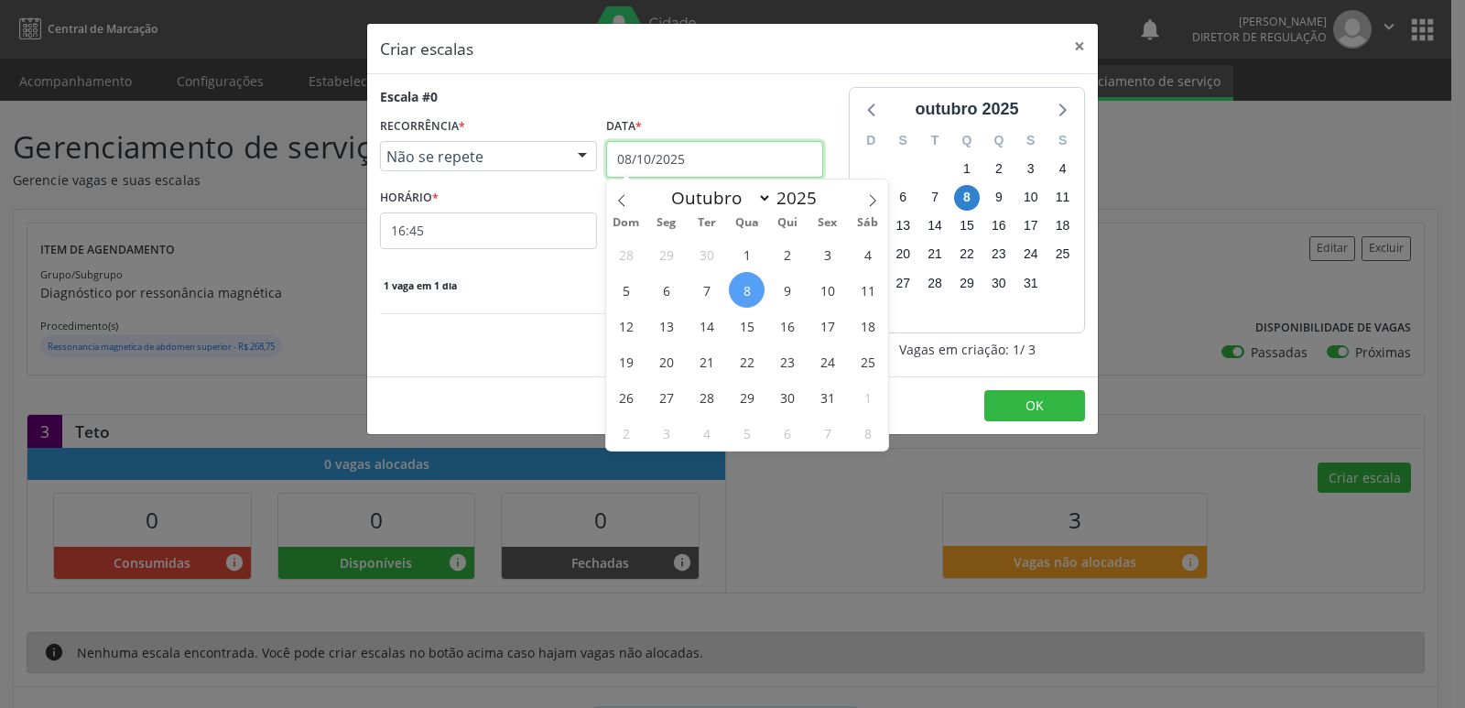
click at [743, 159] on input "08/10/2025" at bounding box center [714, 159] width 217 height 37
click at [745, 325] on span "15" at bounding box center [747, 326] width 36 height 36
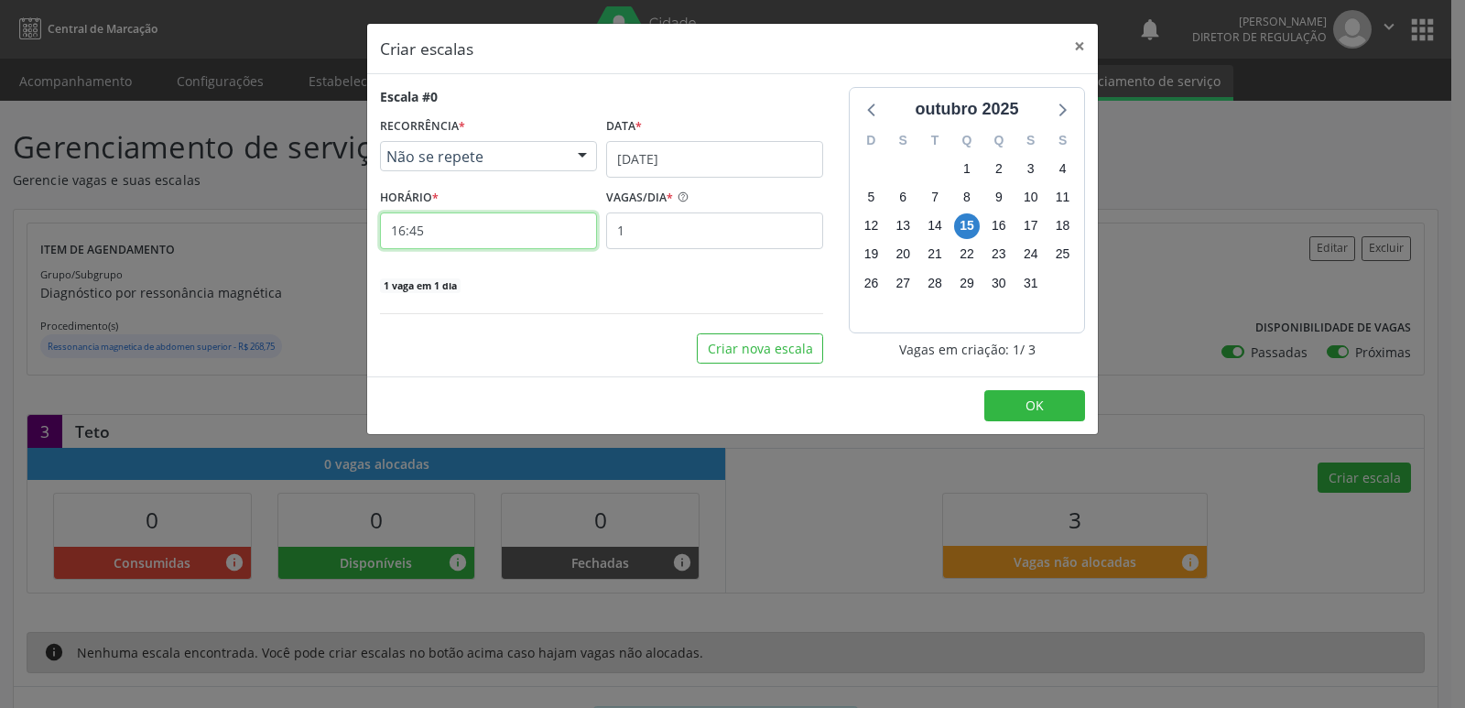
click at [493, 231] on input "16:45" at bounding box center [488, 230] width 217 height 37
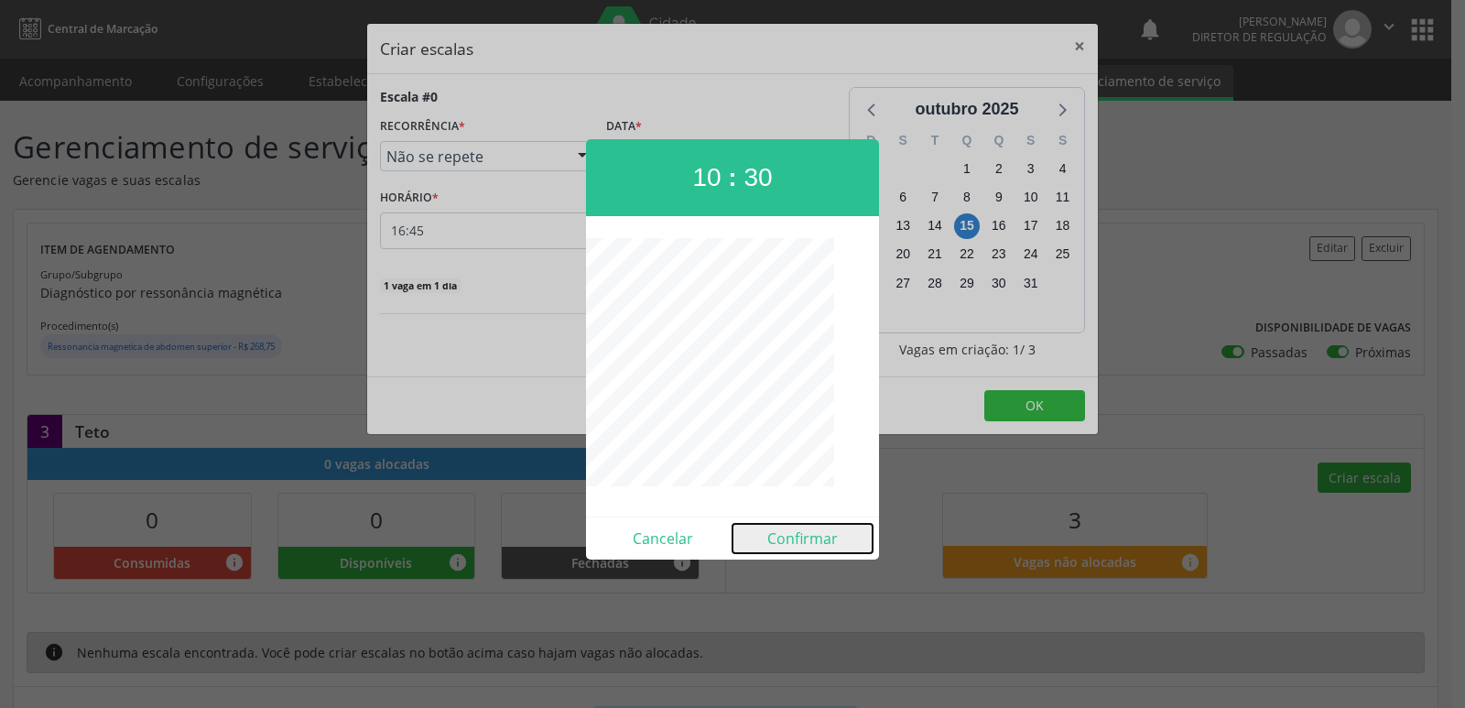
click at [796, 542] on button "Confirmar" at bounding box center [803, 538] width 140 height 29
type input "10:30"
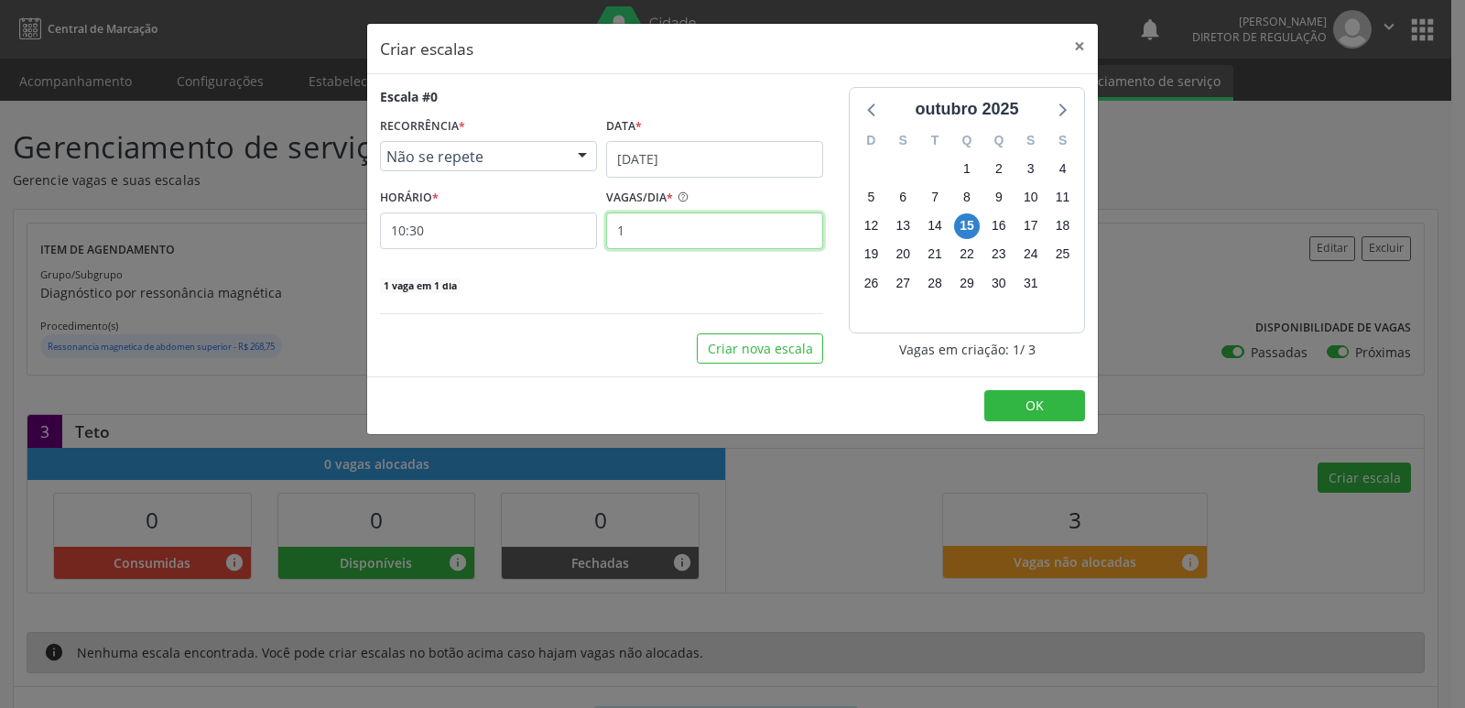
click at [664, 225] on input "1" at bounding box center [714, 230] width 217 height 37
type input "3"
click at [1022, 403] on button "OK" at bounding box center [1034, 405] width 101 height 31
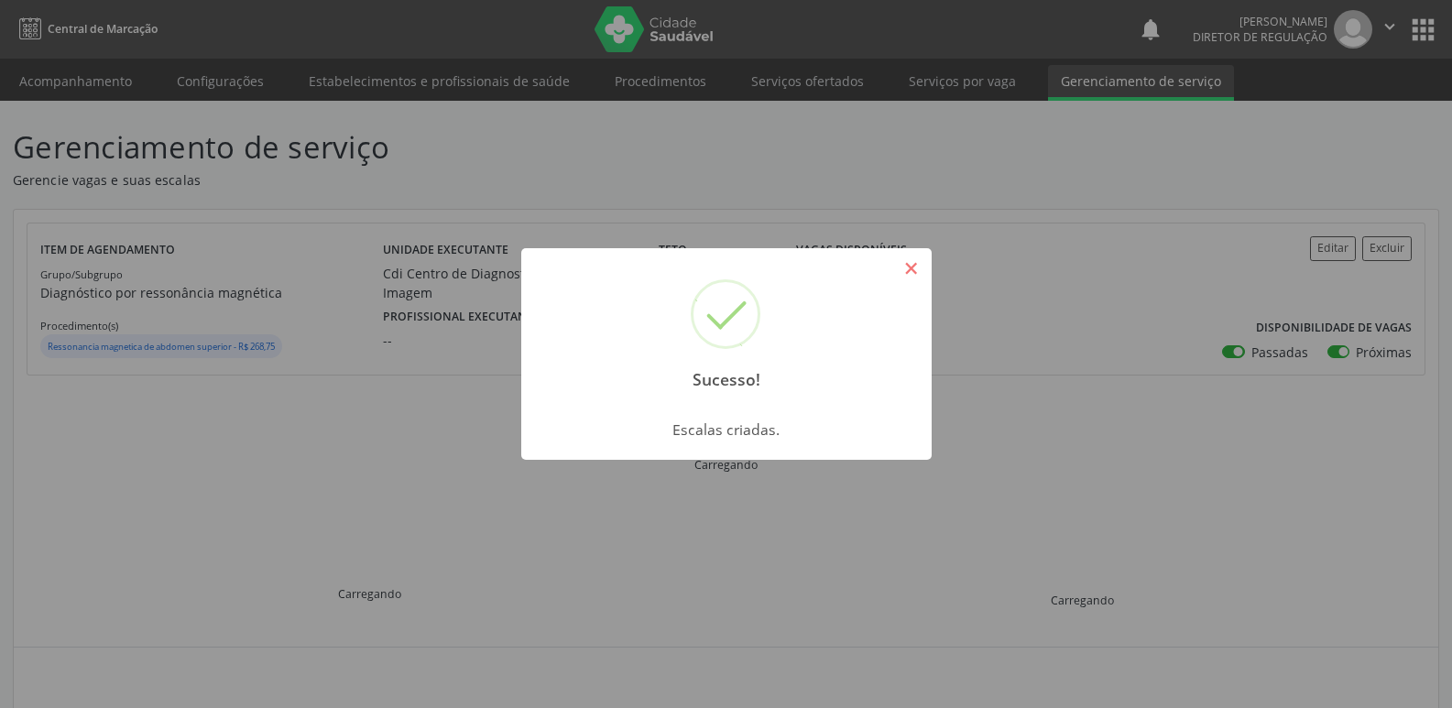
click at [923, 267] on button "×" at bounding box center [911, 268] width 31 height 31
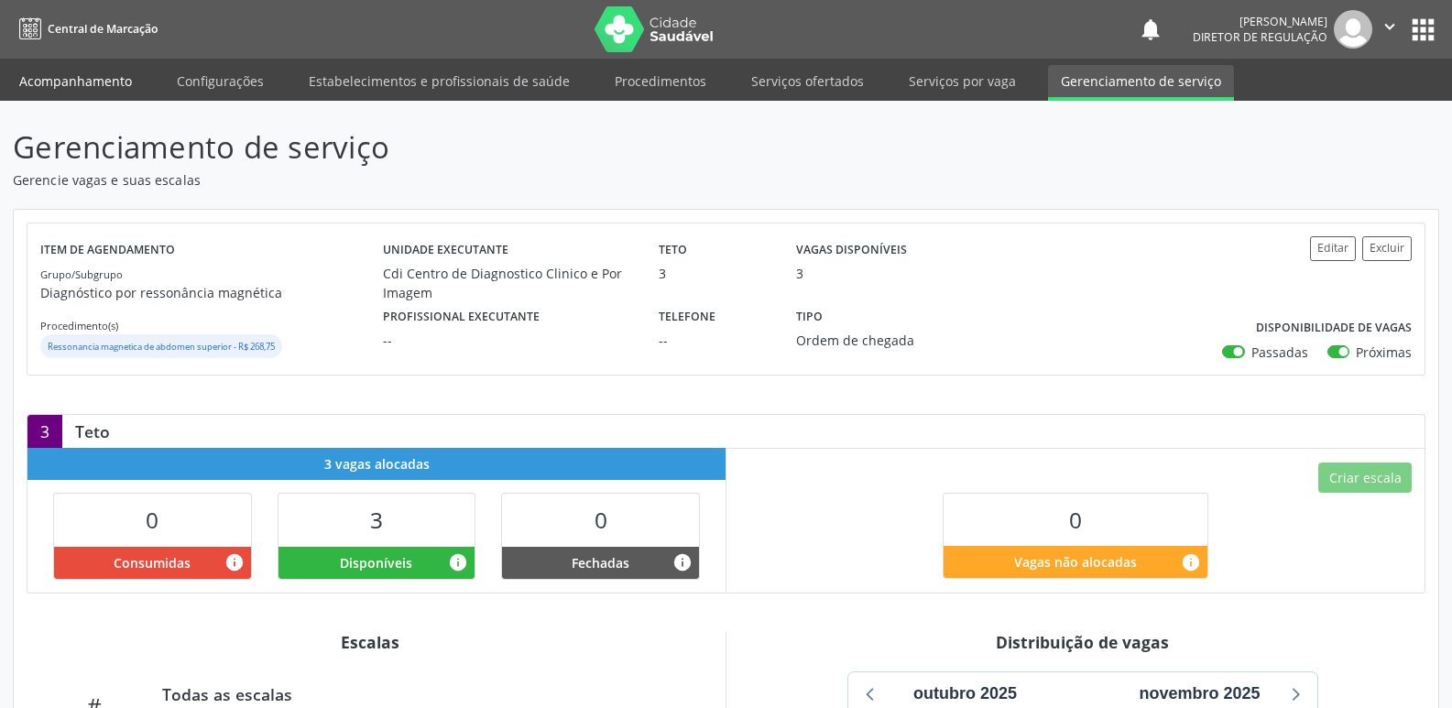
click at [119, 77] on link "Acompanhamento" at bounding box center [75, 81] width 138 height 32
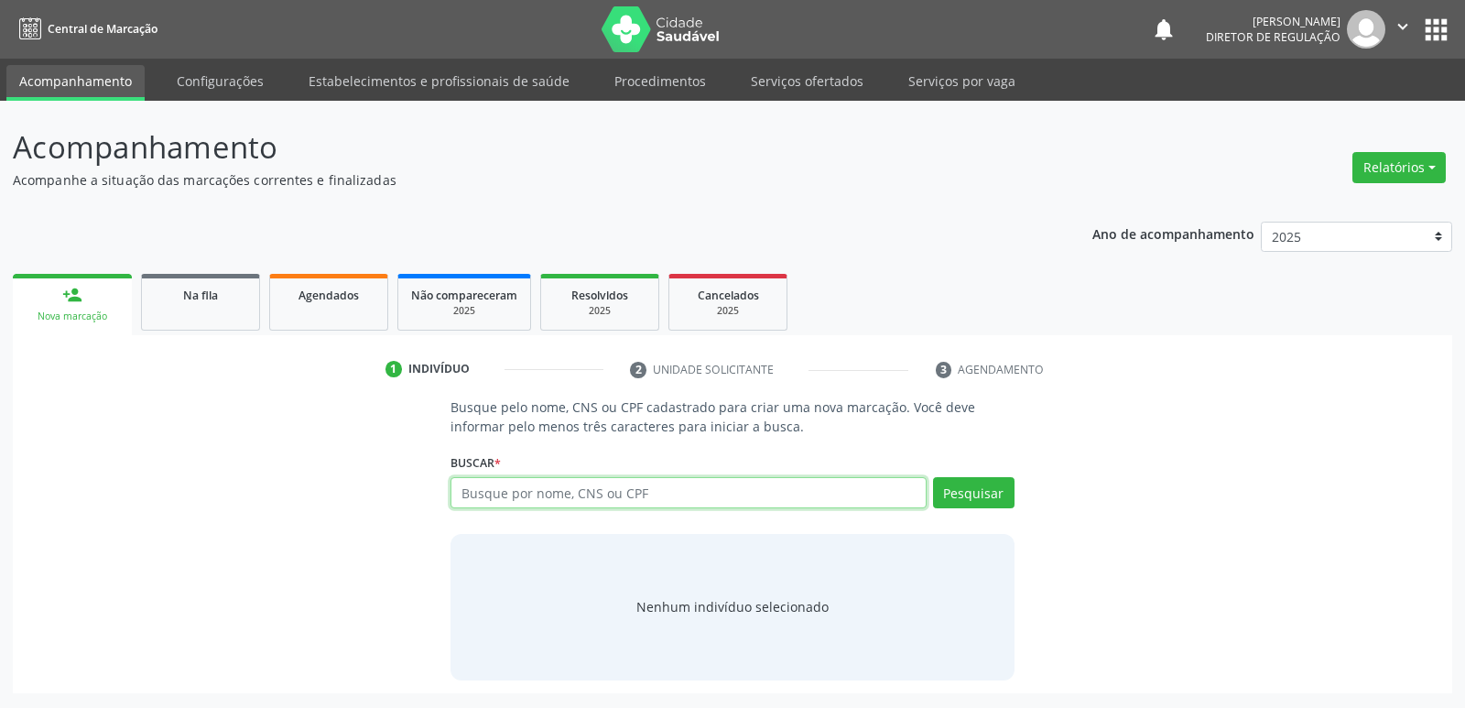
click at [507, 495] on input "text" at bounding box center [688, 492] width 475 height 31
type input "ANA AGLAIS"
click at [975, 499] on button "Pesquisar" at bounding box center [974, 492] width 82 height 31
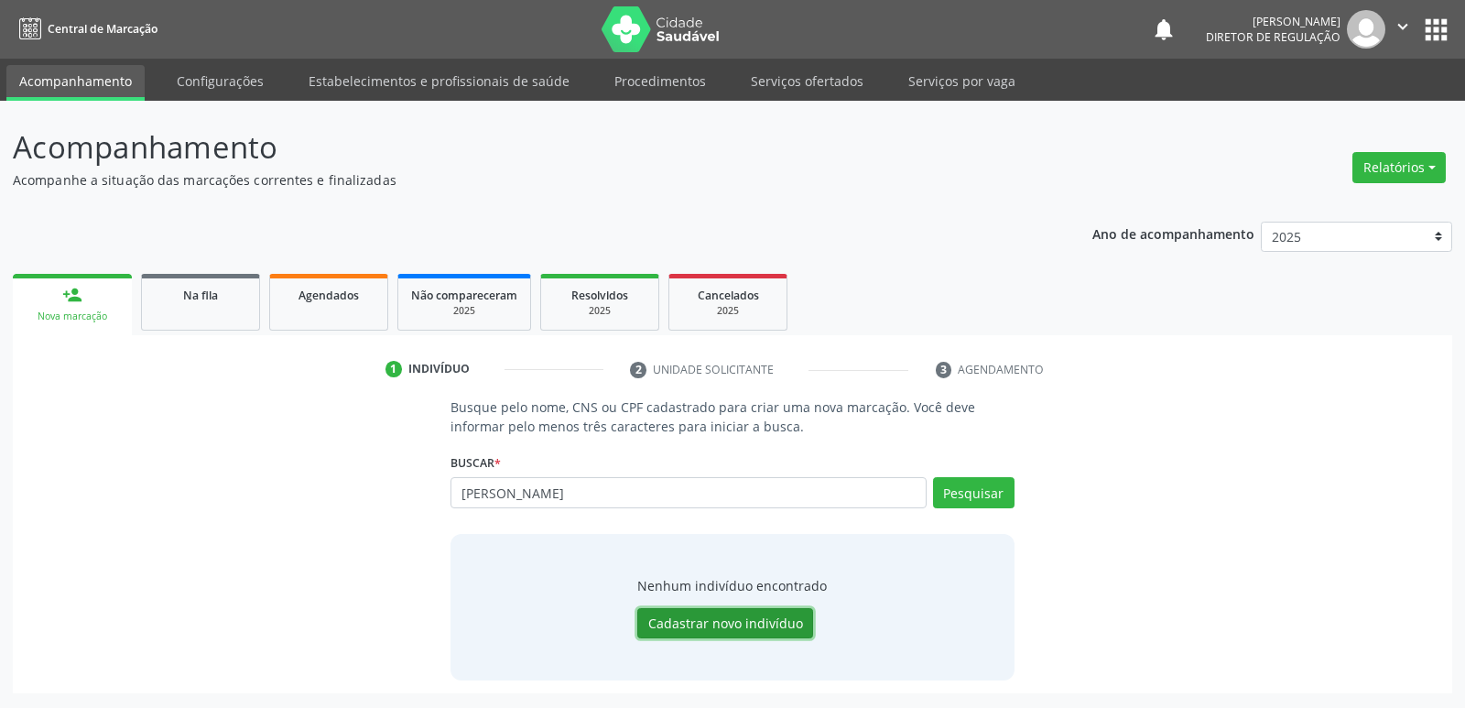
click at [777, 620] on button "Cadastrar novo indivíduo" at bounding box center [725, 623] width 176 height 31
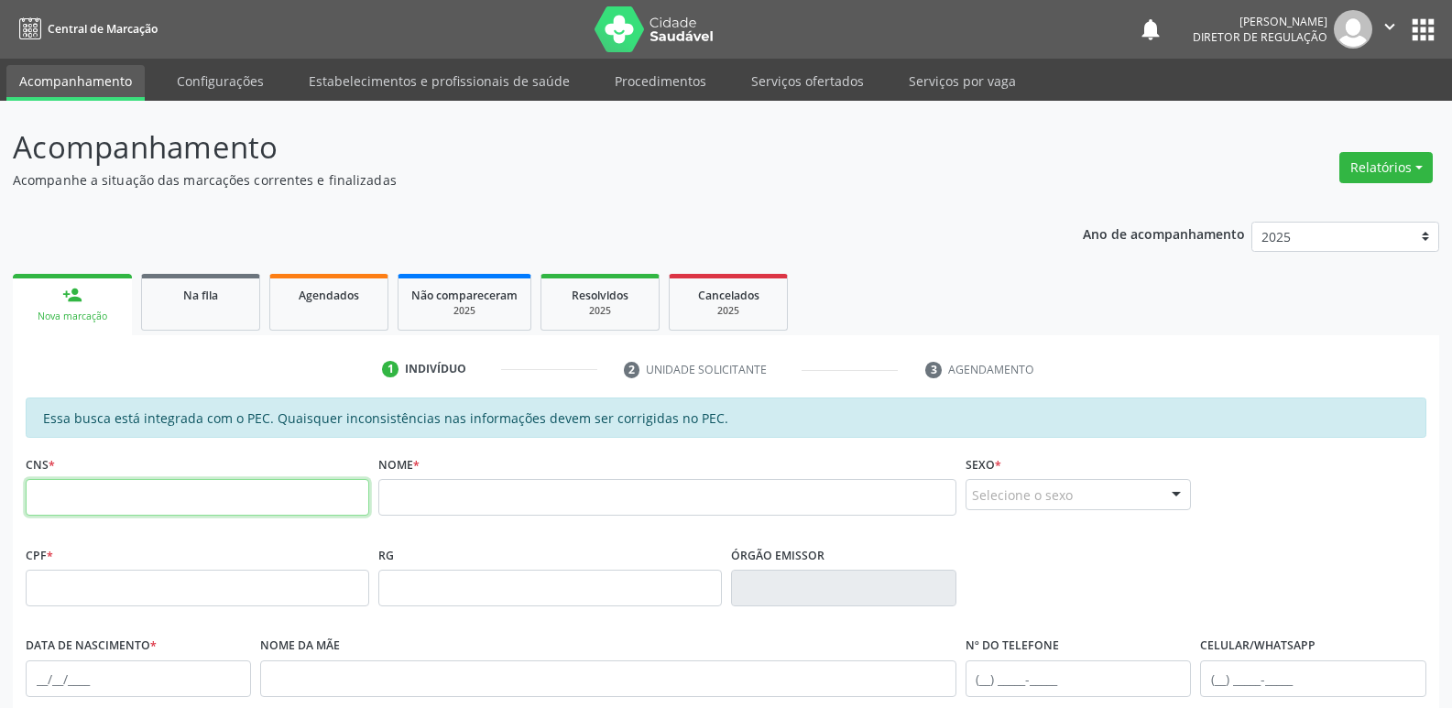
click at [269, 497] on input "text" at bounding box center [197, 497] width 343 height 37
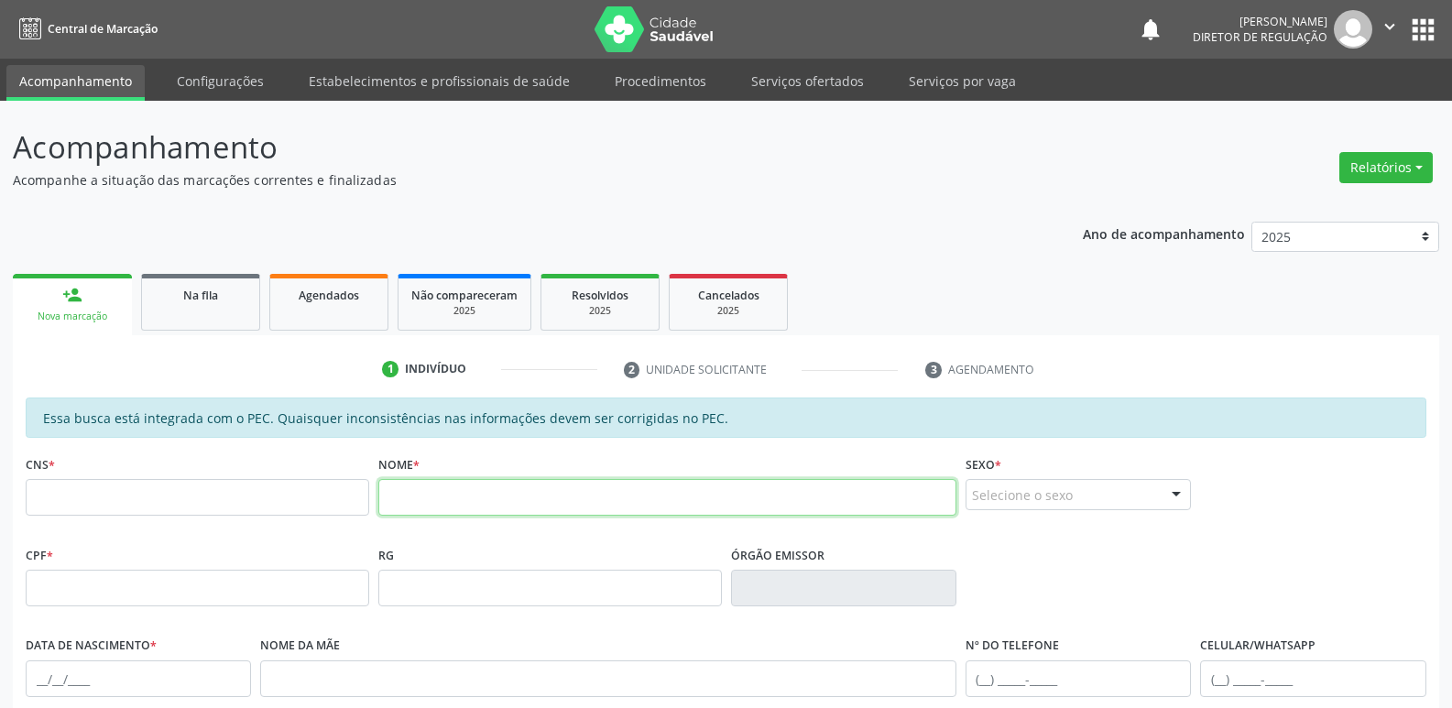
click at [411, 511] on input "text" at bounding box center [667, 497] width 578 height 37
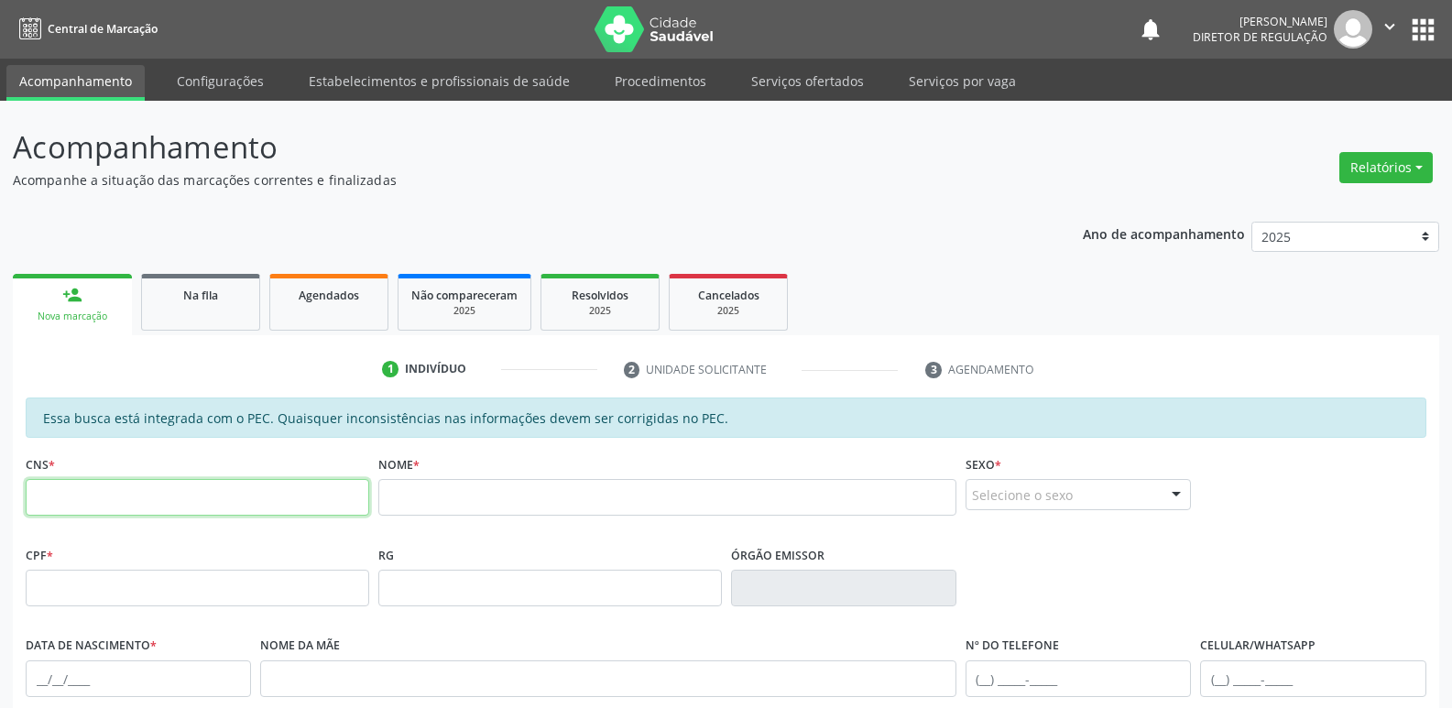
click at [339, 498] on input "text" at bounding box center [197, 497] width 343 height 37
paste input "702 1048 0288 3870"
type input "702 1048 0288 3870"
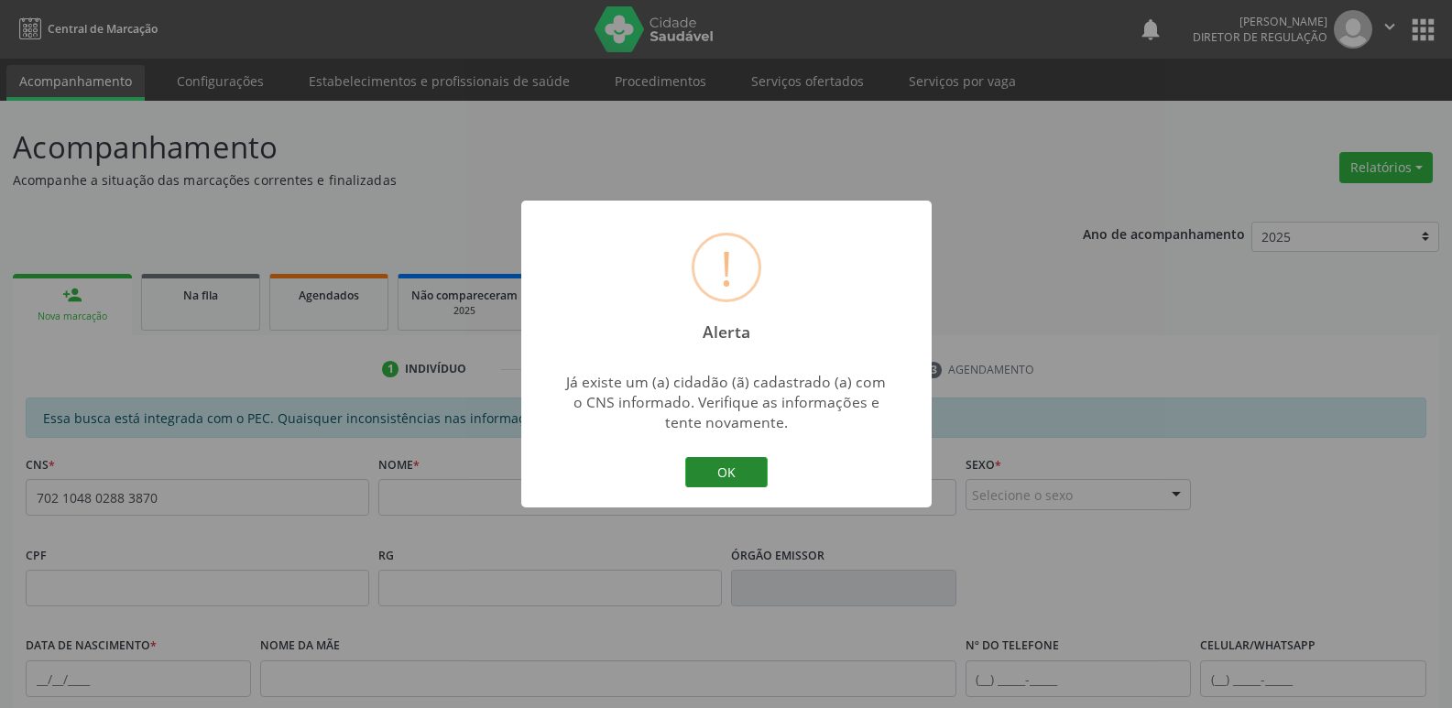
click at [737, 473] on button "OK" at bounding box center [726, 472] width 82 height 31
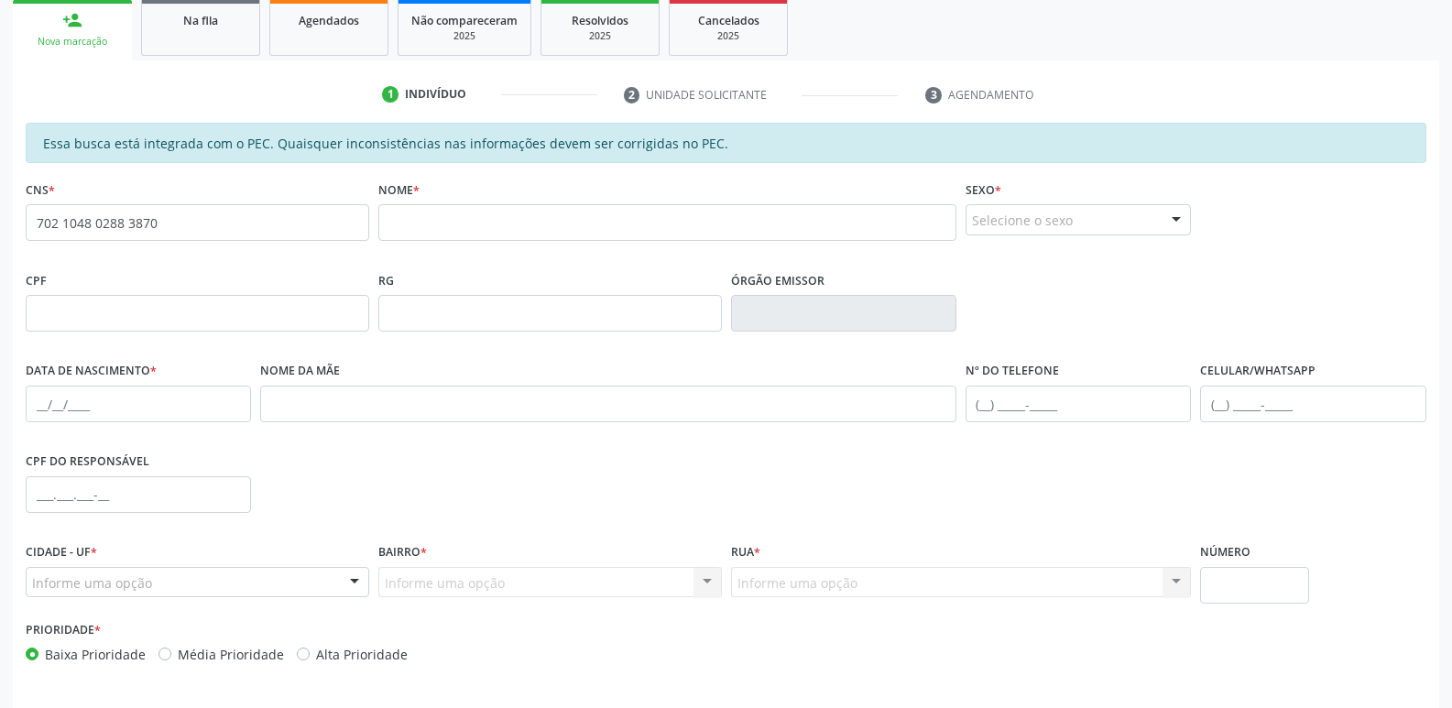
scroll to position [338, 0]
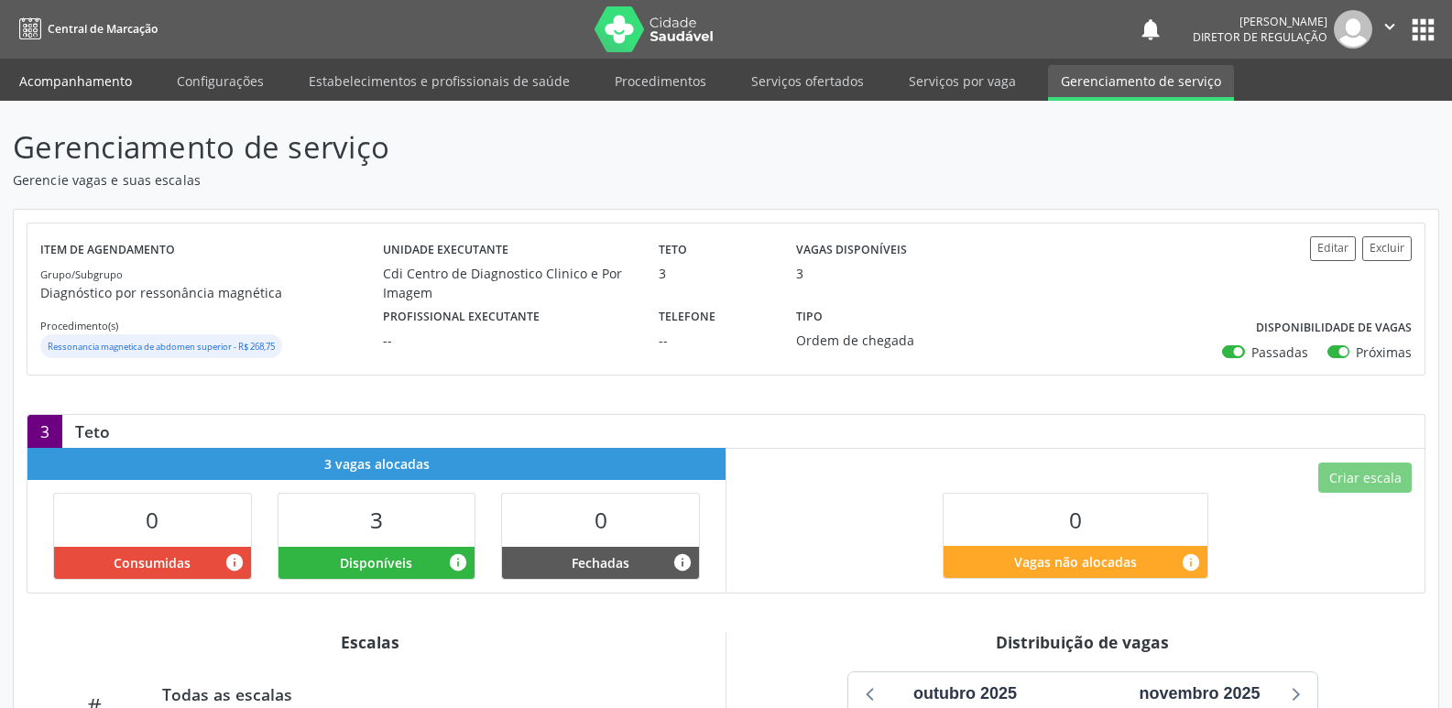
click at [105, 78] on link "Acompanhamento" at bounding box center [75, 81] width 138 height 32
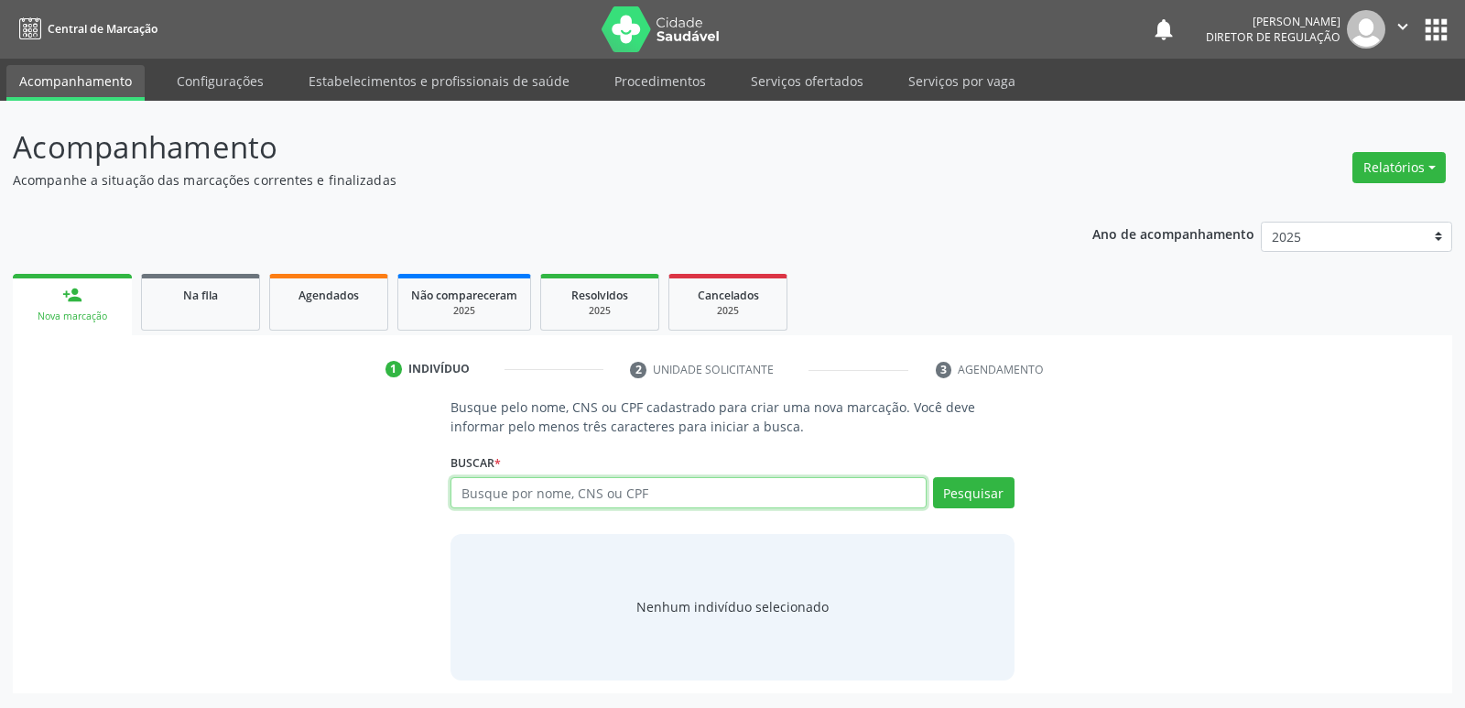
click at [517, 495] on input "text" at bounding box center [688, 492] width 475 height 31
paste input "702104802883870"
type input "702104802883870"
click at [980, 491] on button "Pesquisar" at bounding box center [974, 492] width 82 height 31
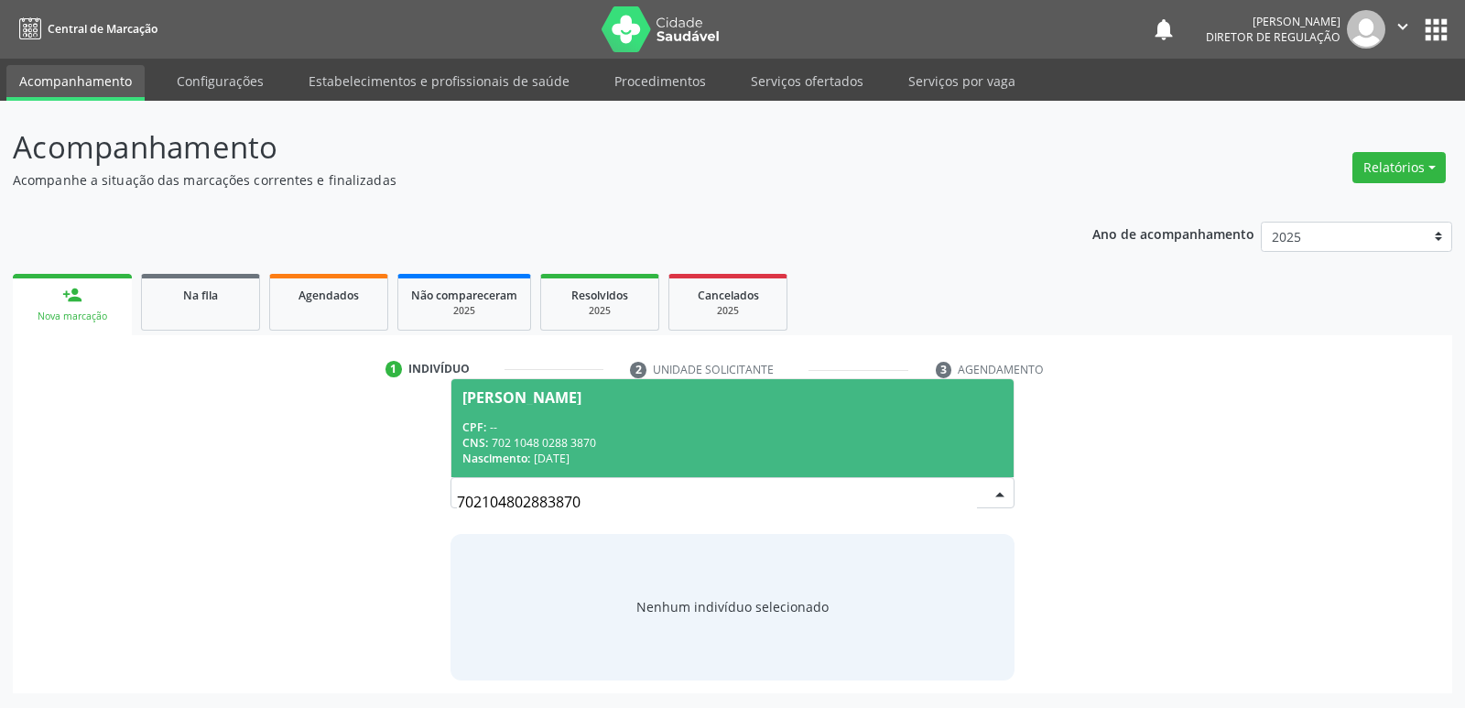
click at [558, 458] on div "Nascimento: [DATE]" at bounding box center [731, 459] width 539 height 16
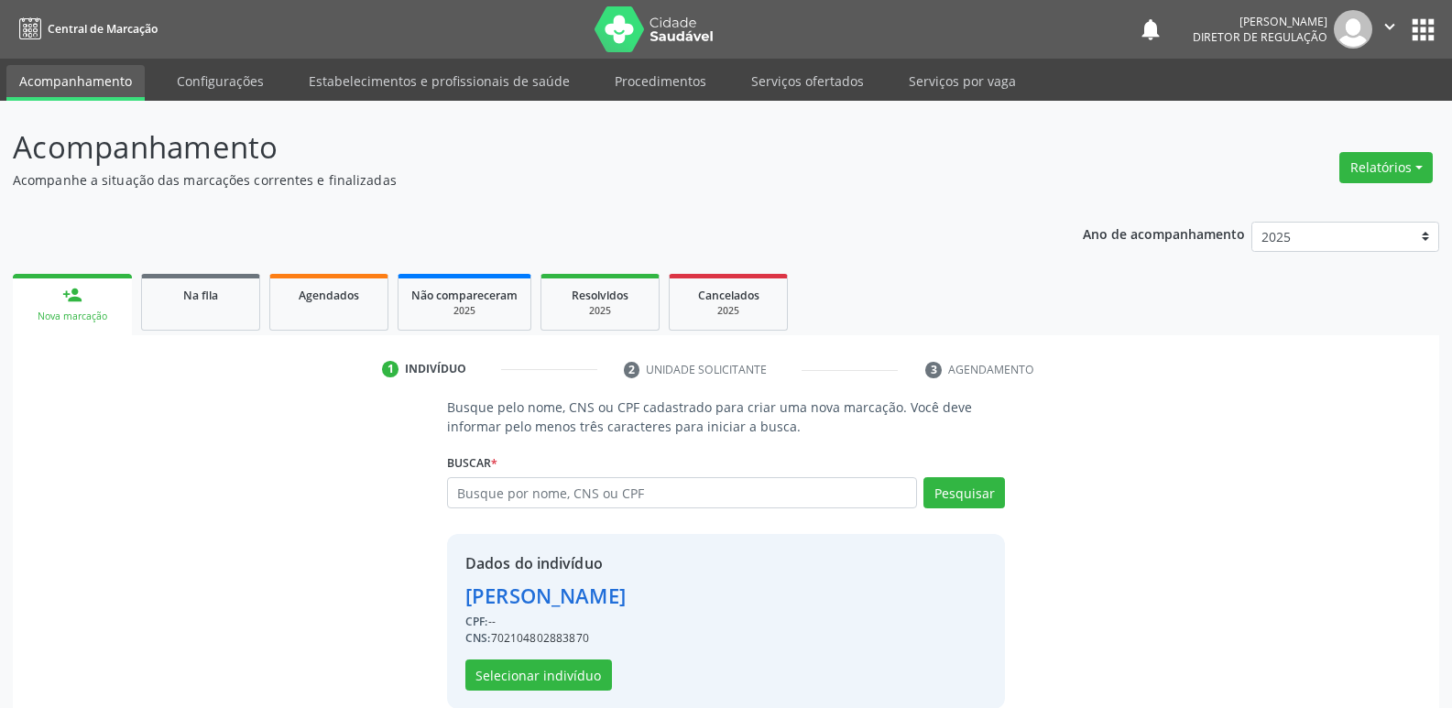
scroll to position [27, 0]
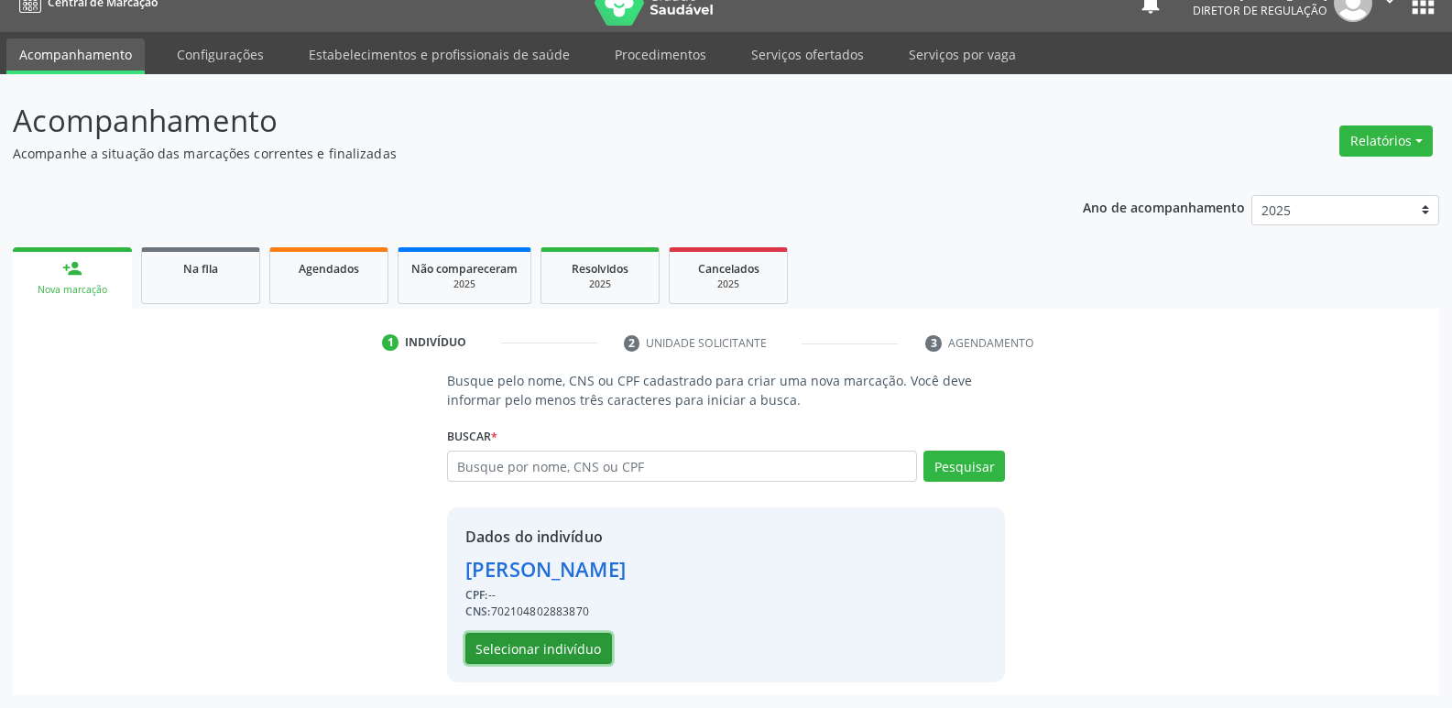
click at [554, 647] on button "Selecionar indivíduo" at bounding box center [538, 648] width 147 height 31
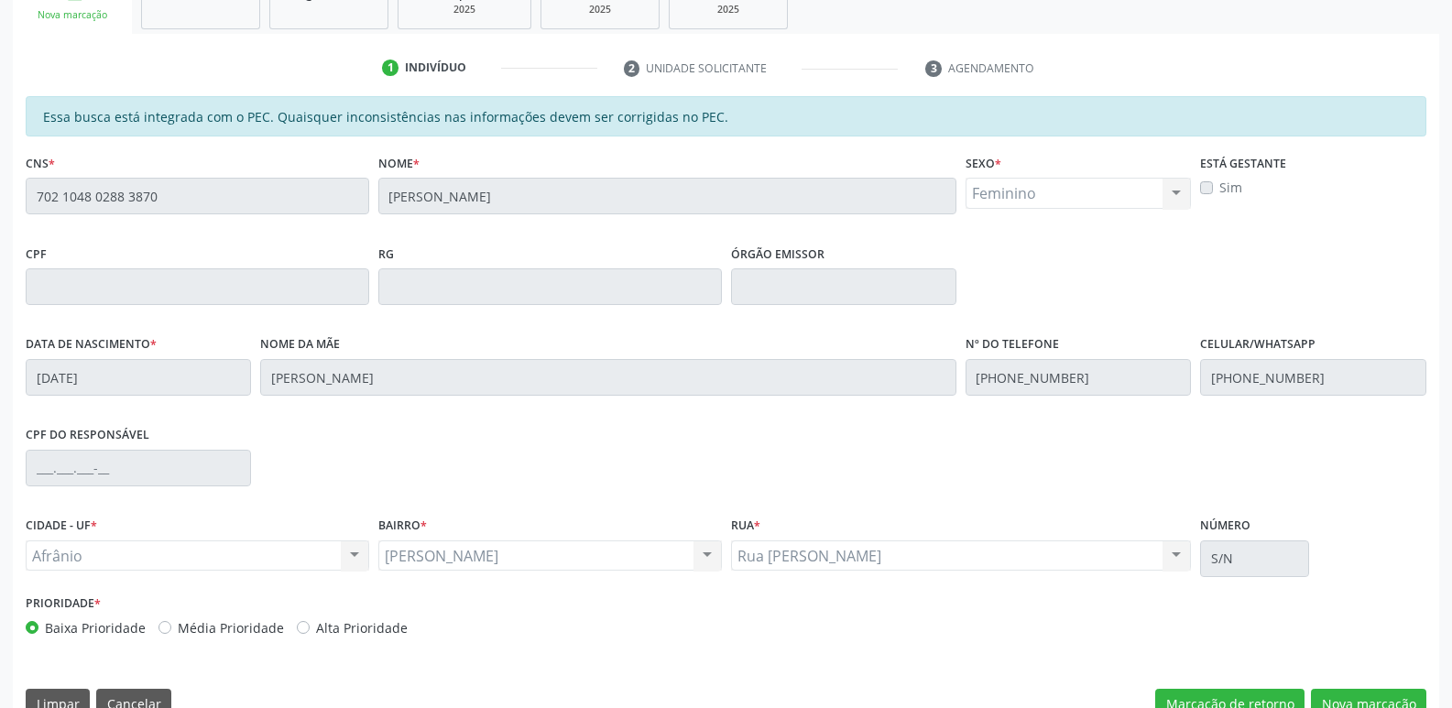
scroll to position [338, 0]
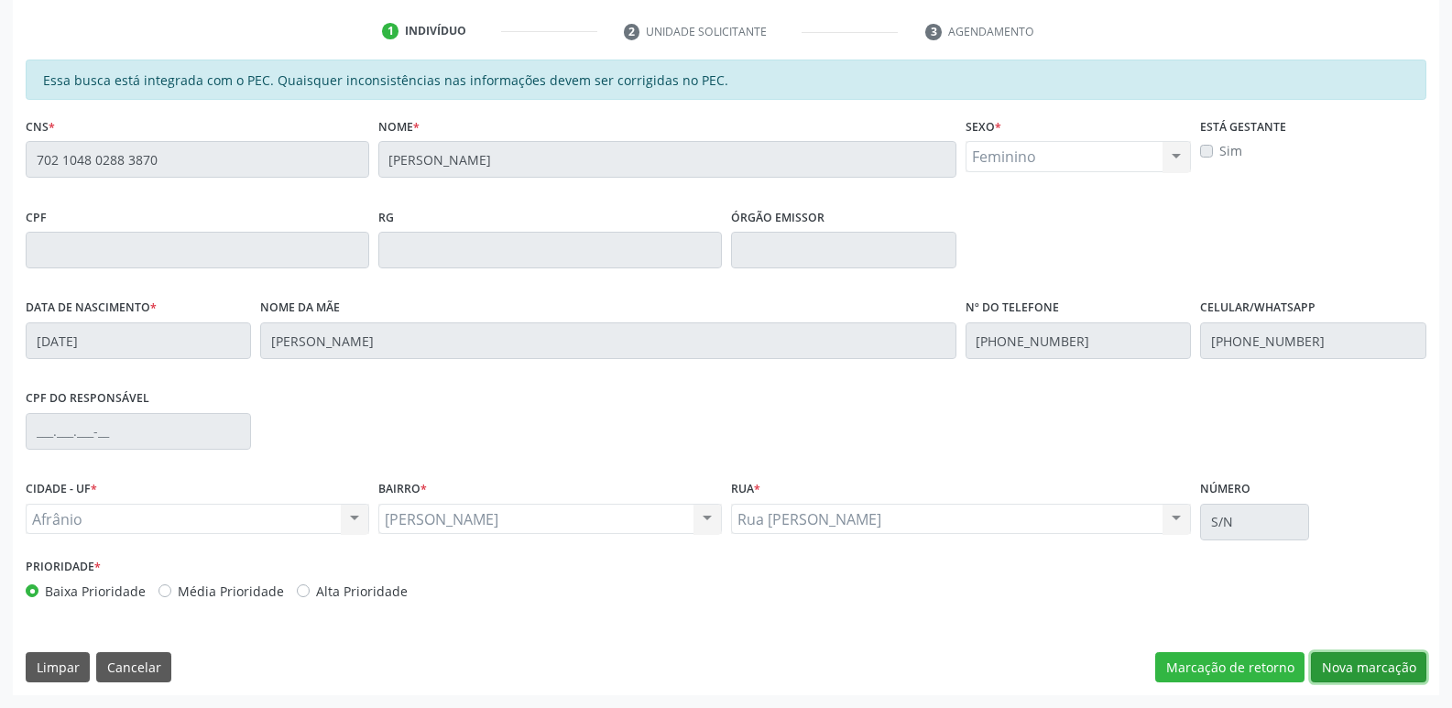
click at [1357, 669] on button "Nova marcação" at bounding box center [1367, 667] width 115 height 31
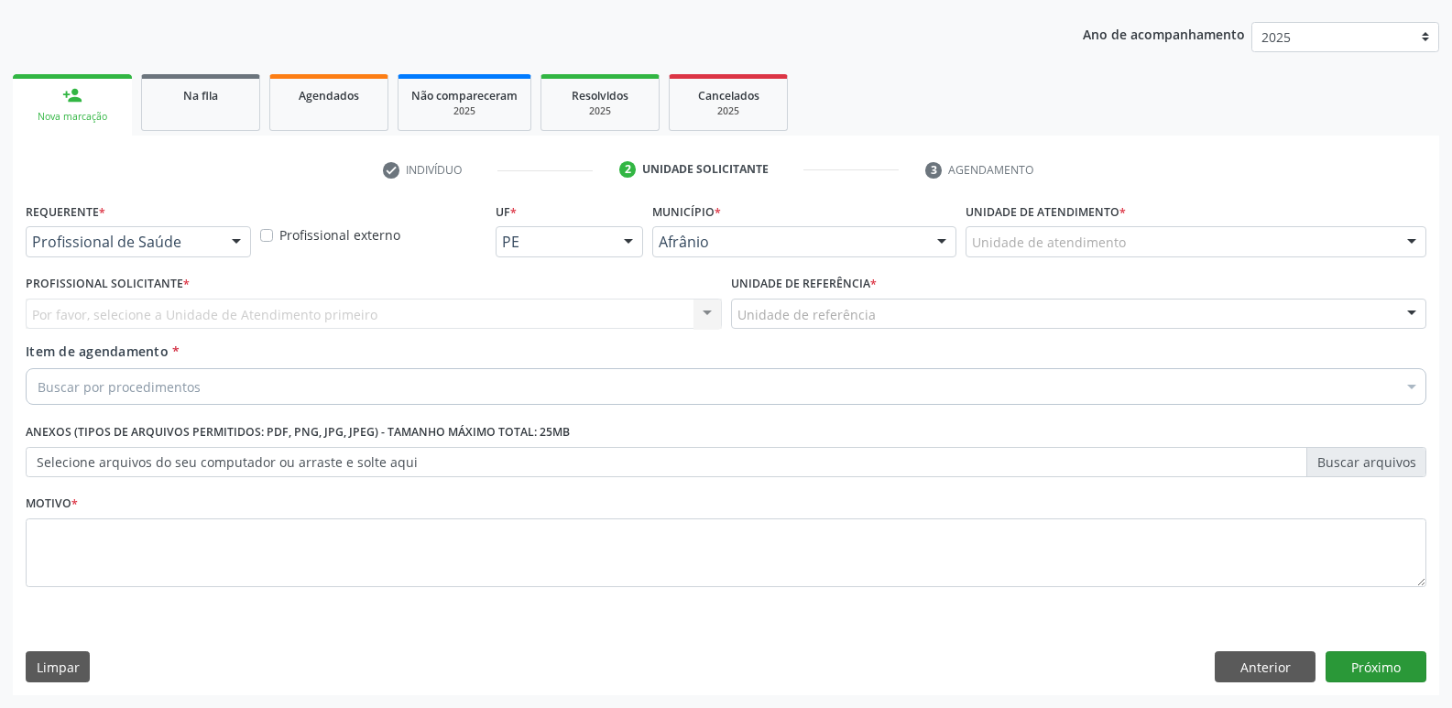
scroll to position [200, 0]
